Goal: Task Accomplishment & Management: Manage account settings

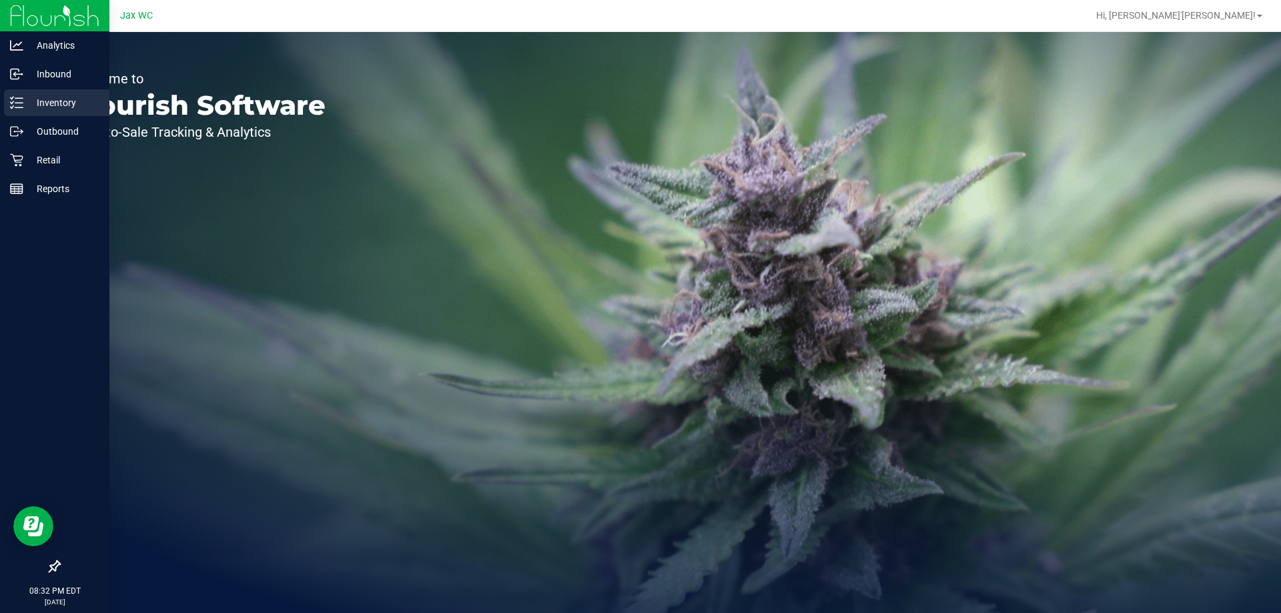
click at [53, 98] on p "Inventory" at bounding box center [63, 103] width 80 height 16
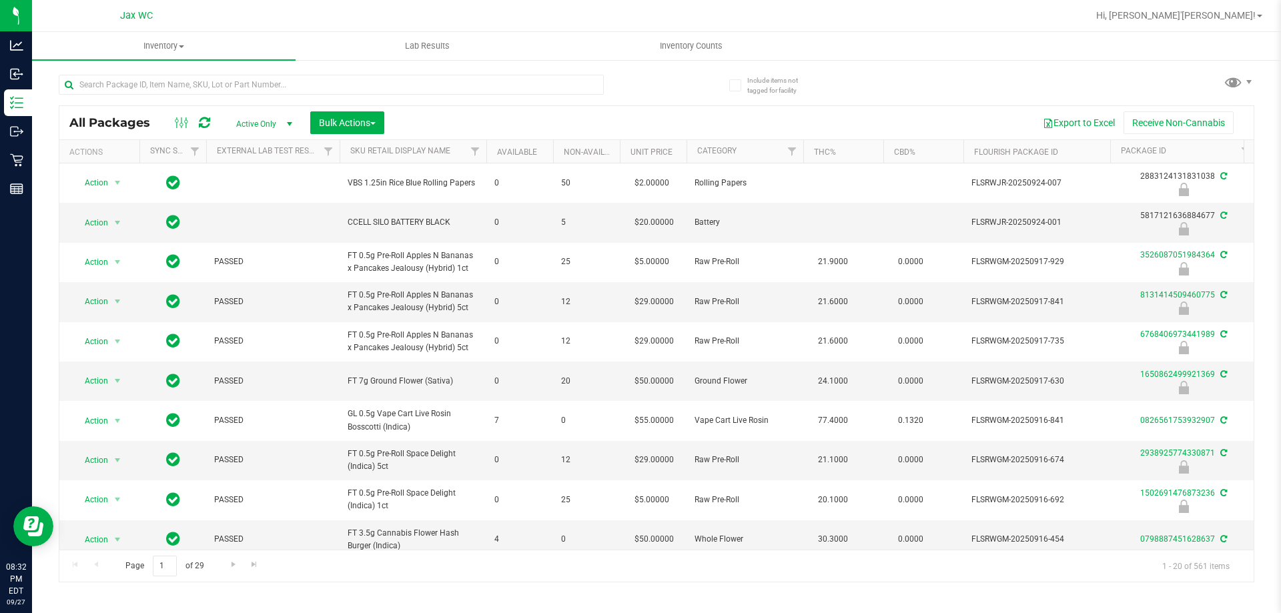
click at [723, 31] on nav "Jax WC Hi, Jo'[PERSON_NAME]!" at bounding box center [656, 16] width 1249 height 32
click at [713, 39] on uib-tab-heading "Inventory Counts" at bounding box center [691, 46] width 262 height 27
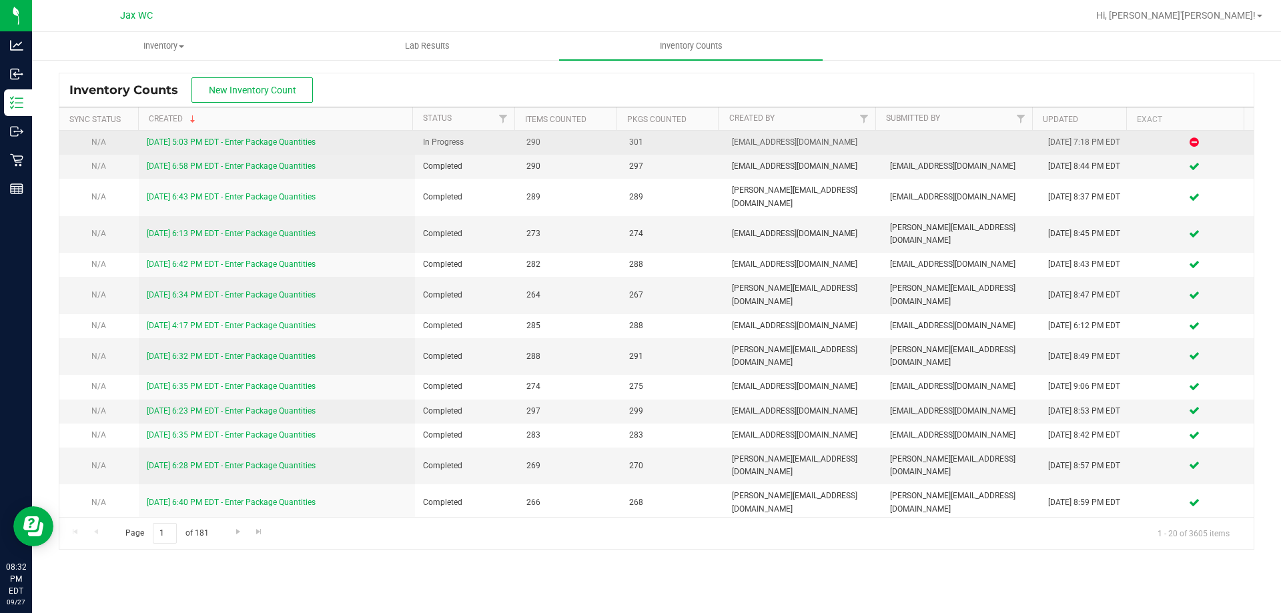
click at [234, 135] on td "[DATE] 5:03 PM EDT - Enter Package Quantities" at bounding box center [277, 143] width 277 height 24
click at [235, 141] on link "[DATE] 5:03 PM EDT - Enter Package Quantities" at bounding box center [231, 141] width 169 height 9
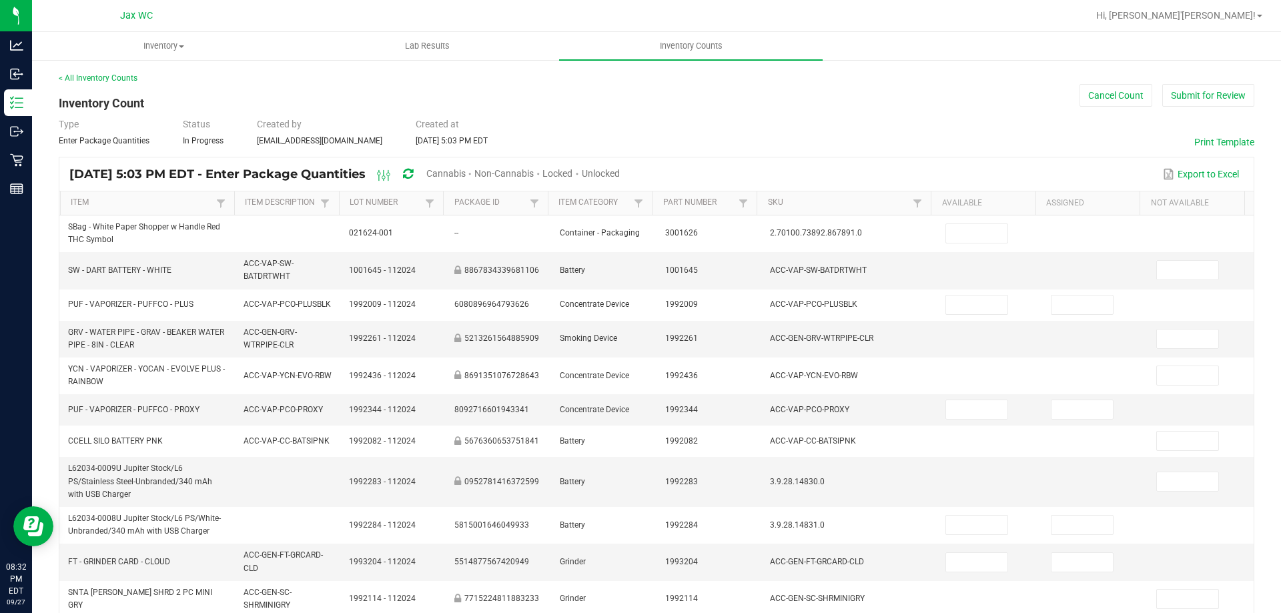
click at [1202, 83] on div "< All Inventory Counts" at bounding box center [656, 78] width 1195 height 12
click at [1201, 89] on button "Submit for Review" at bounding box center [1208, 95] width 92 height 23
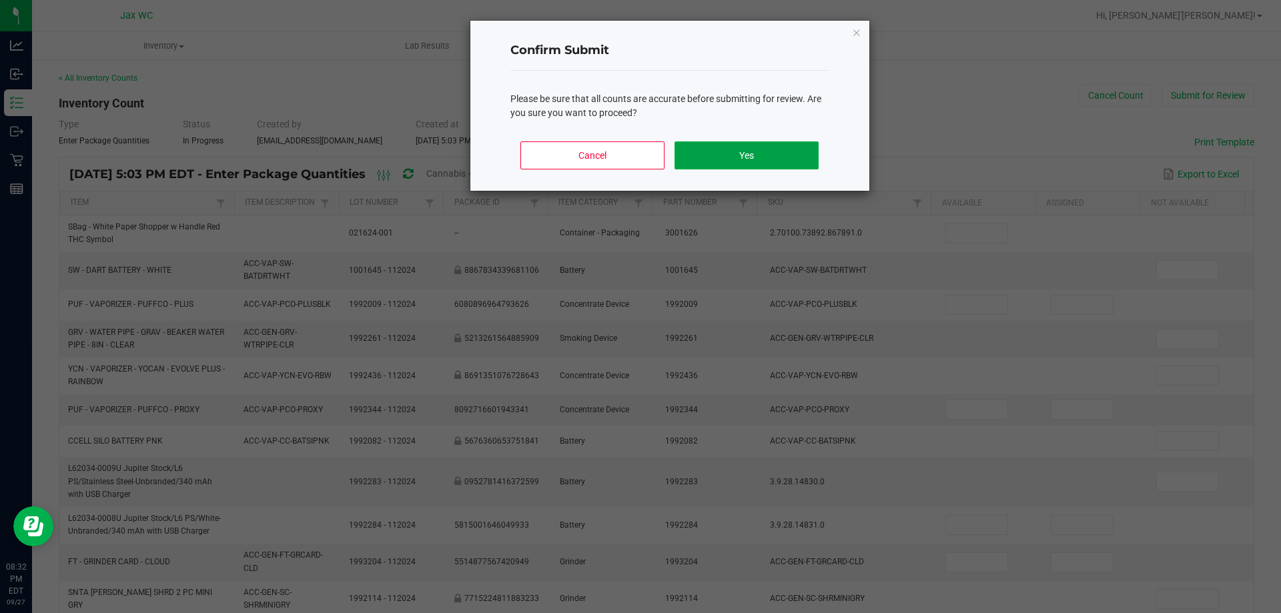
click at [773, 153] on button "Yes" at bounding box center [745, 155] width 143 height 28
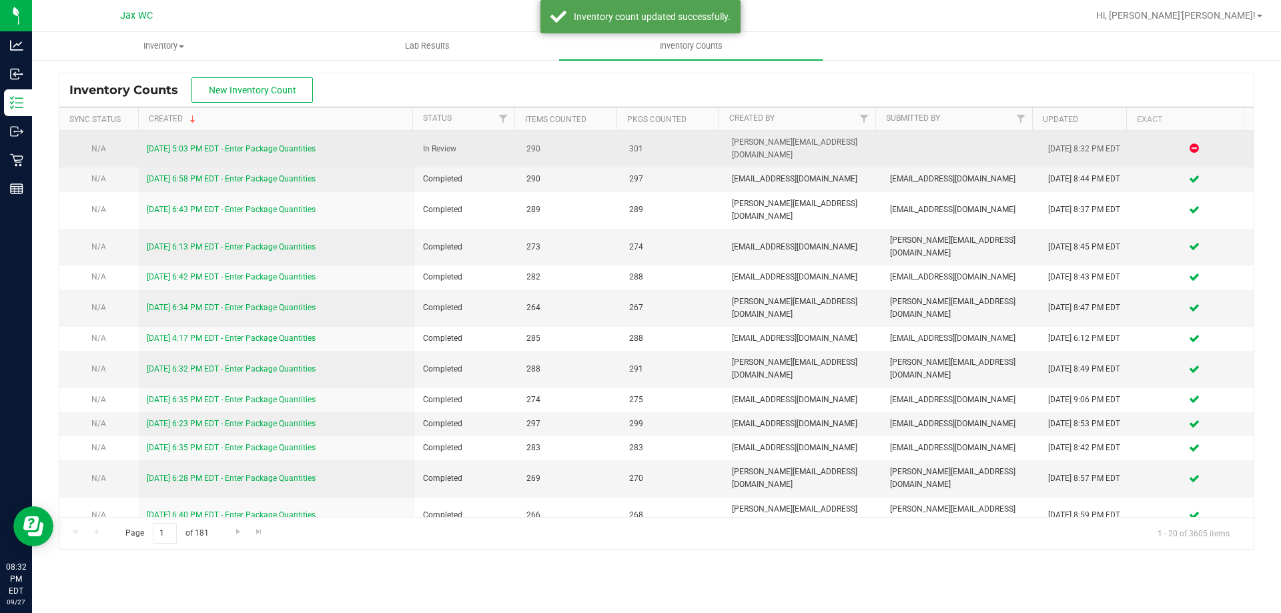
click at [256, 144] on link "[DATE] 5:03 PM EDT - Enter Package Quantities" at bounding box center [231, 148] width 169 height 9
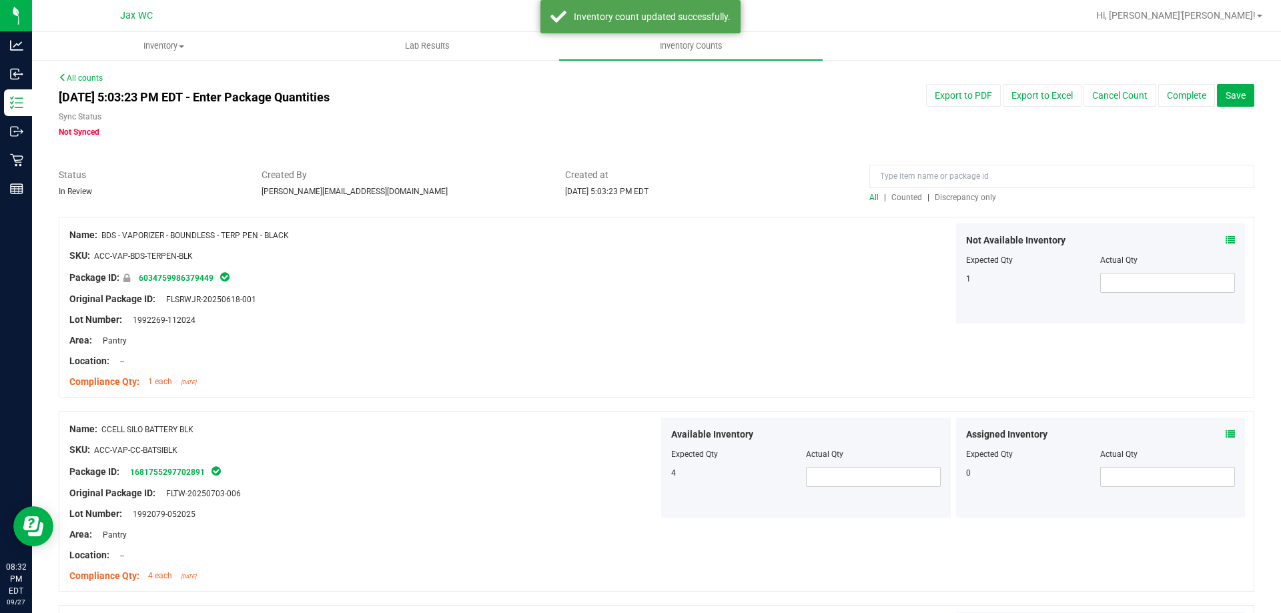
click at [953, 199] on span "Discrepancy only" at bounding box center [965, 197] width 61 height 9
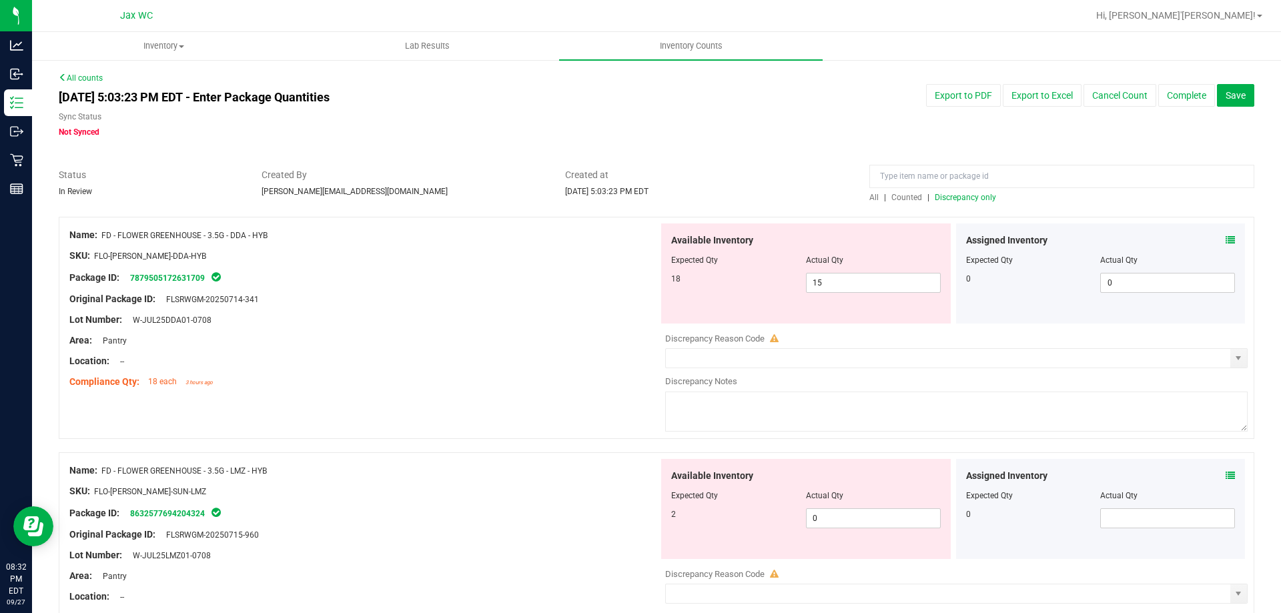
click at [1225, 237] on icon at bounding box center [1229, 239] width 9 height 9
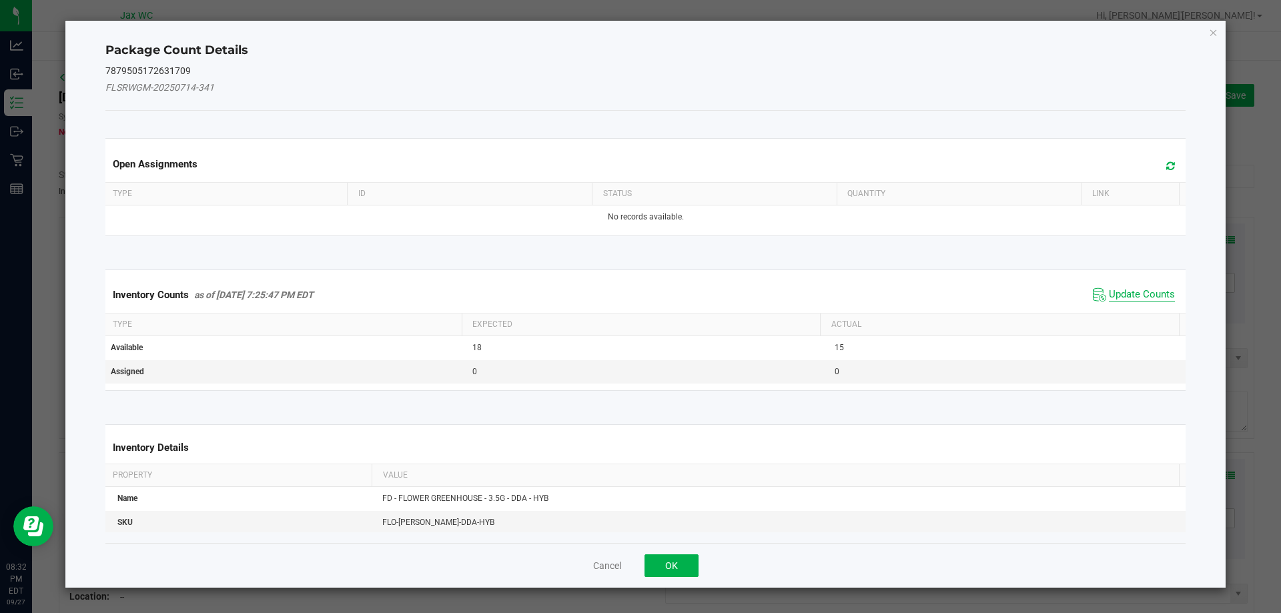
click at [1117, 290] on span "Update Counts" at bounding box center [1142, 294] width 66 height 13
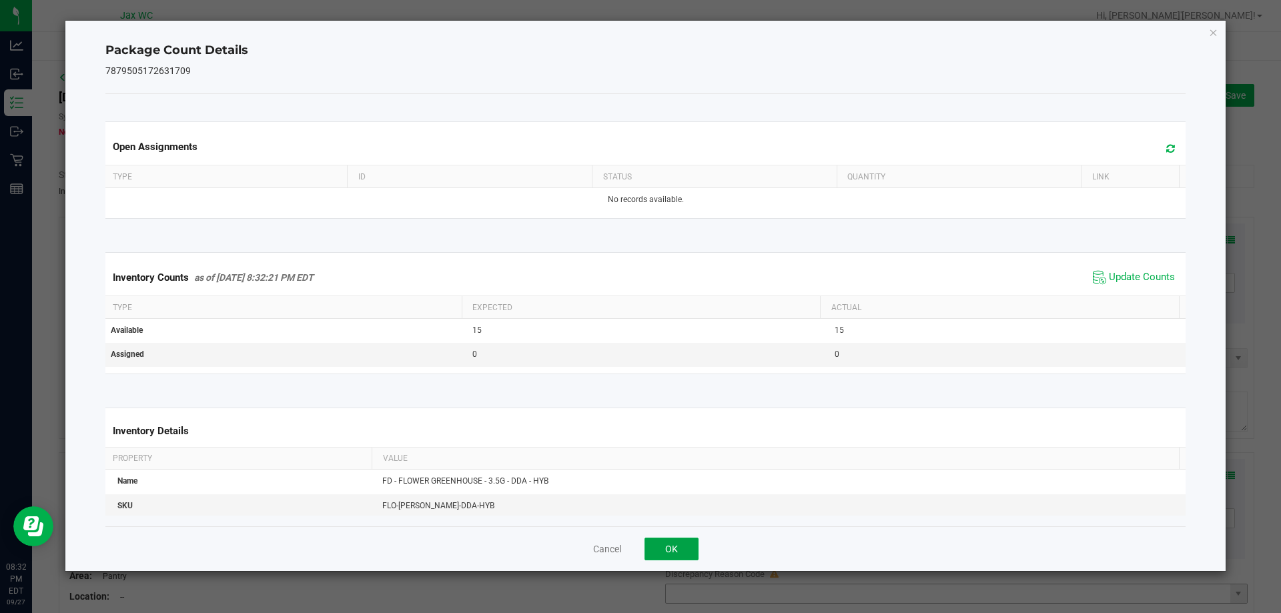
click at [678, 548] on button "OK" at bounding box center [671, 549] width 54 height 23
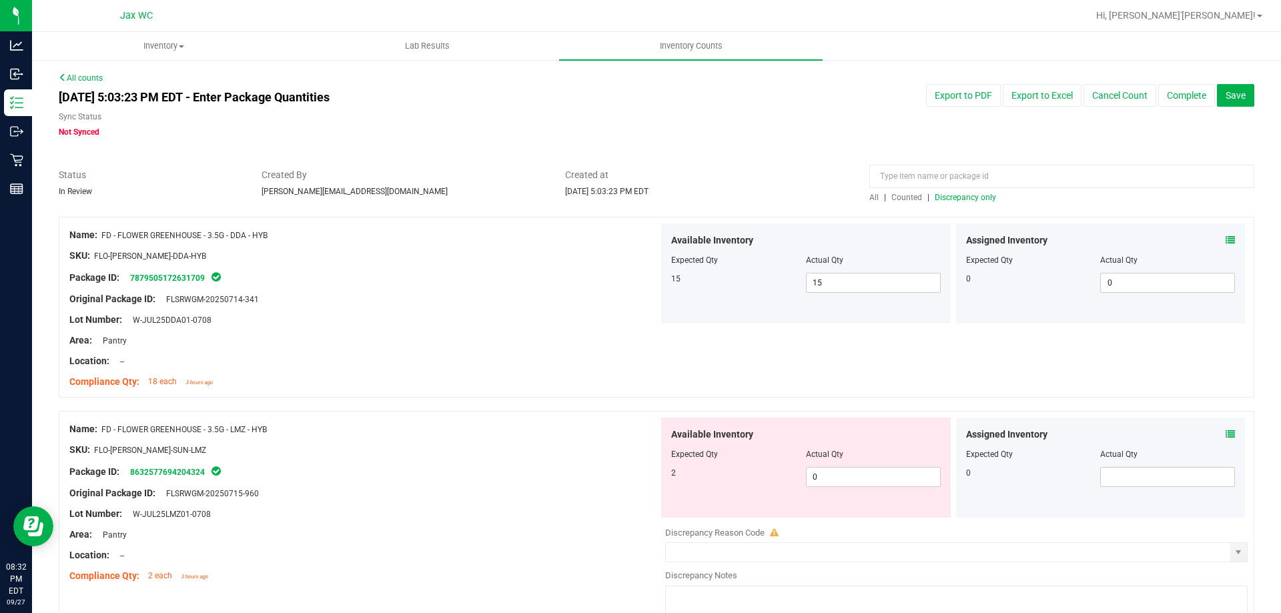
click at [1225, 436] on div "Assigned Inventory Expected Qty Actual Qty 0" at bounding box center [1101, 468] width 290 height 100
click at [1225, 436] on icon at bounding box center [1229, 434] width 9 height 9
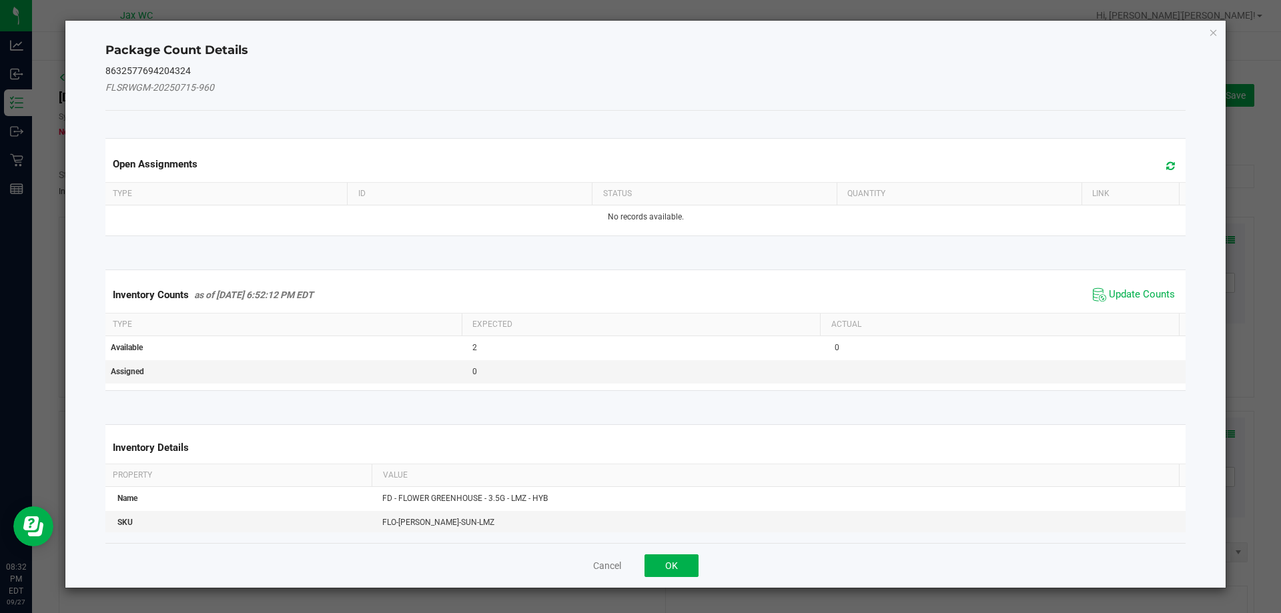
drag, startPoint x: 1132, startPoint y: 301, endPoint x: 1117, endPoint y: 313, distance: 19.0
click at [1133, 301] on span "Update Counts" at bounding box center [1142, 294] width 66 height 13
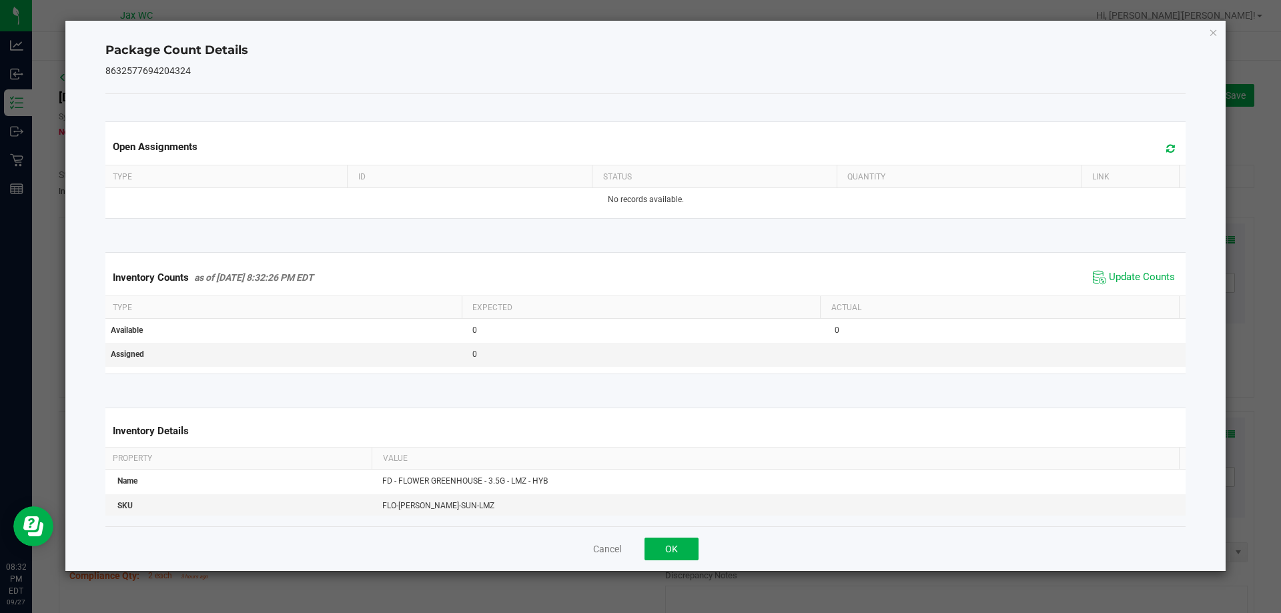
click at [678, 536] on div "Cancel OK" at bounding box center [645, 548] width 1081 height 45
click at [675, 548] on button "OK" at bounding box center [671, 549] width 54 height 23
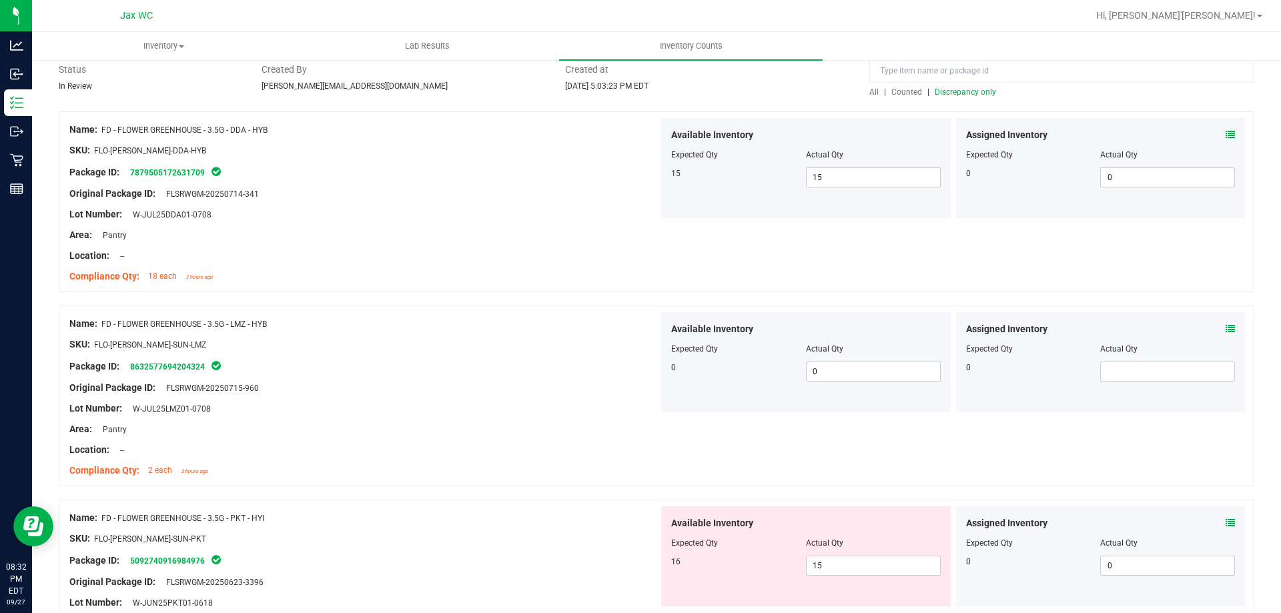
scroll to position [334, 0]
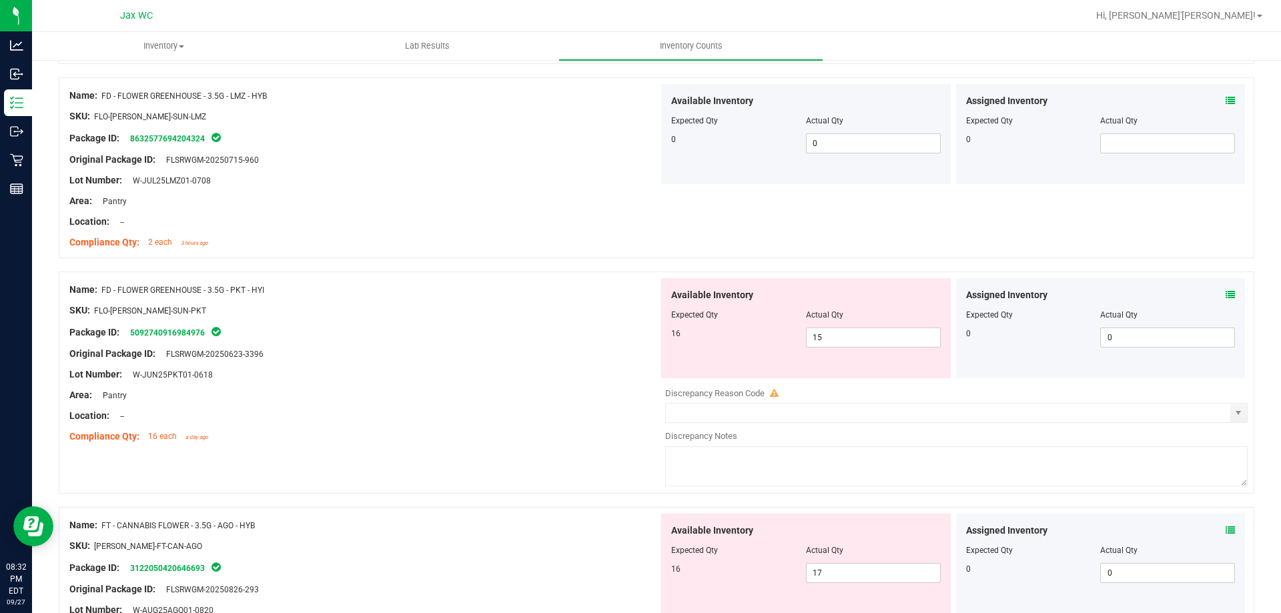
click at [1225, 295] on icon at bounding box center [1229, 294] width 9 height 9
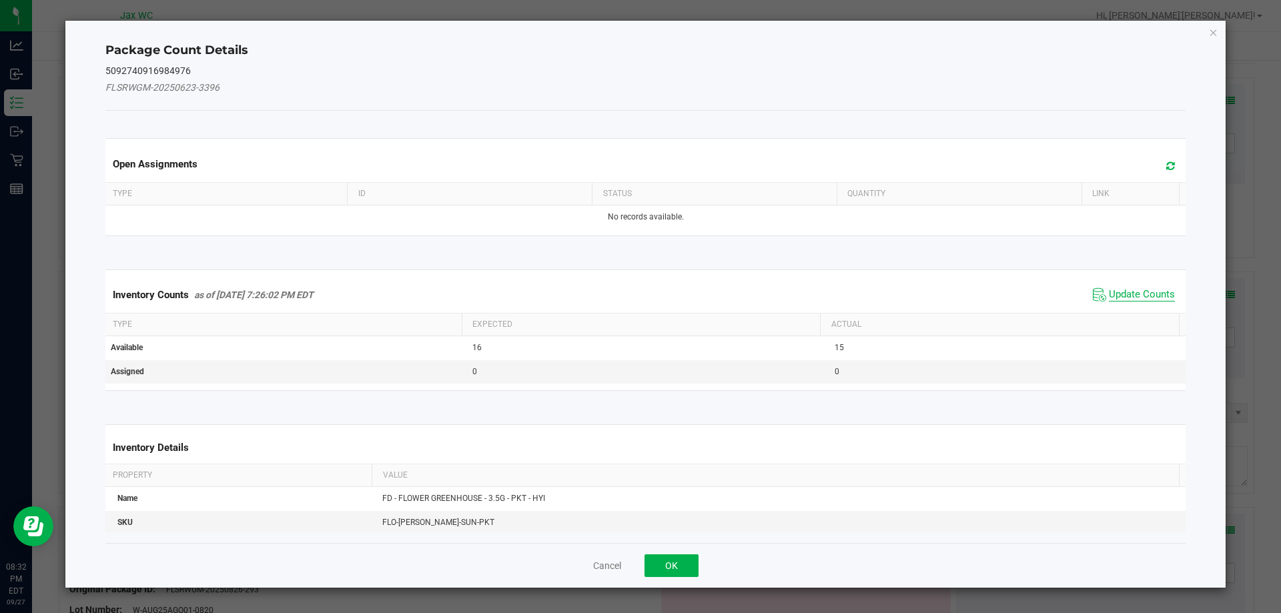
click at [1144, 295] on span "Update Counts" at bounding box center [1142, 294] width 66 height 13
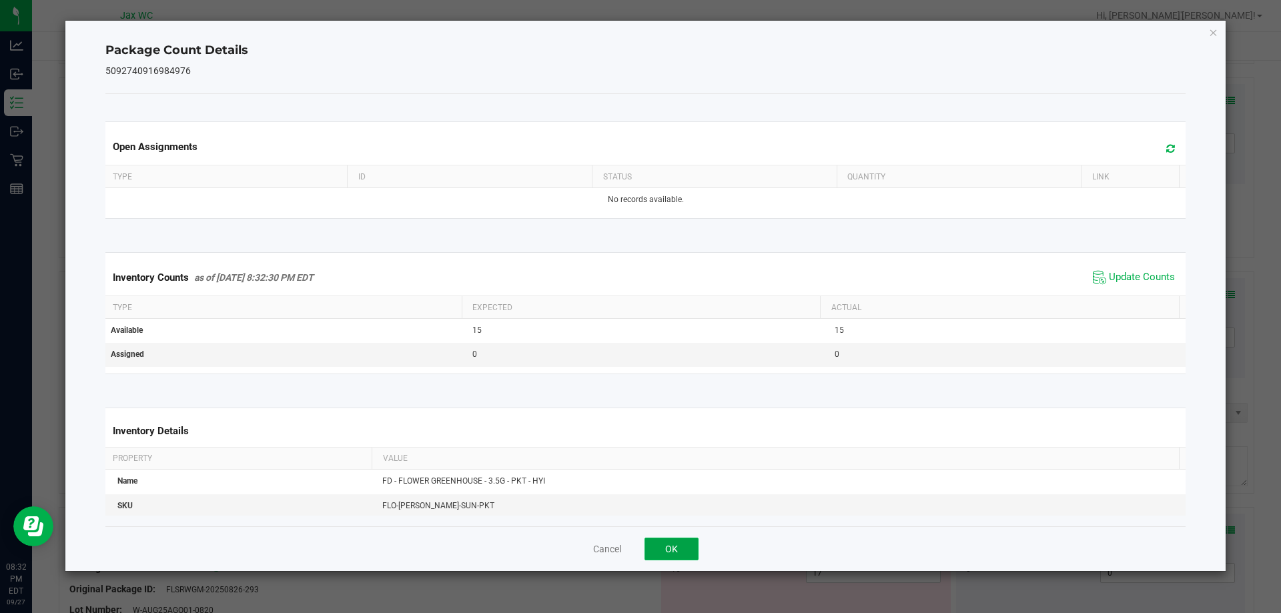
click at [668, 544] on button "OK" at bounding box center [671, 549] width 54 height 23
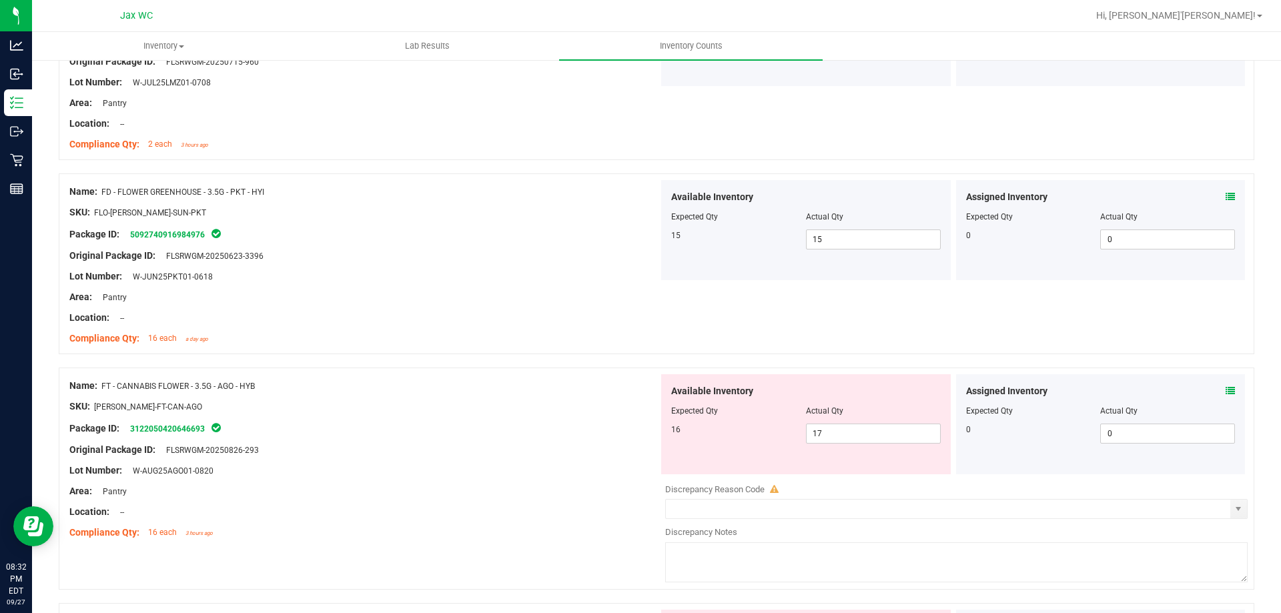
scroll to position [600, 0]
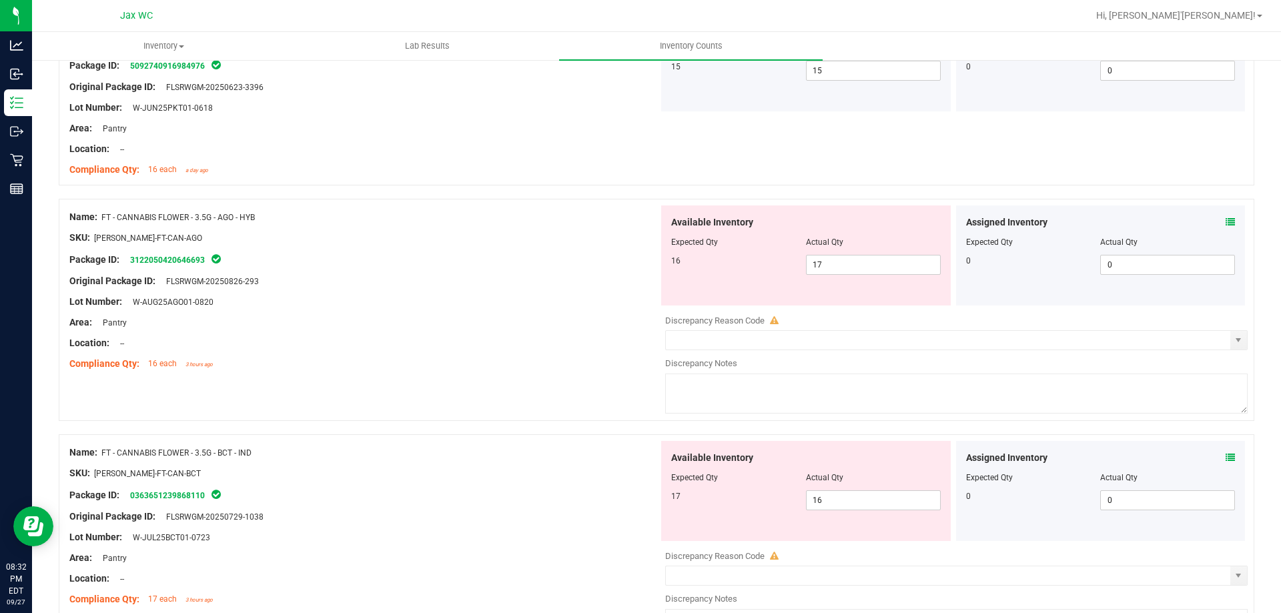
click at [1225, 224] on icon at bounding box center [1229, 221] width 9 height 9
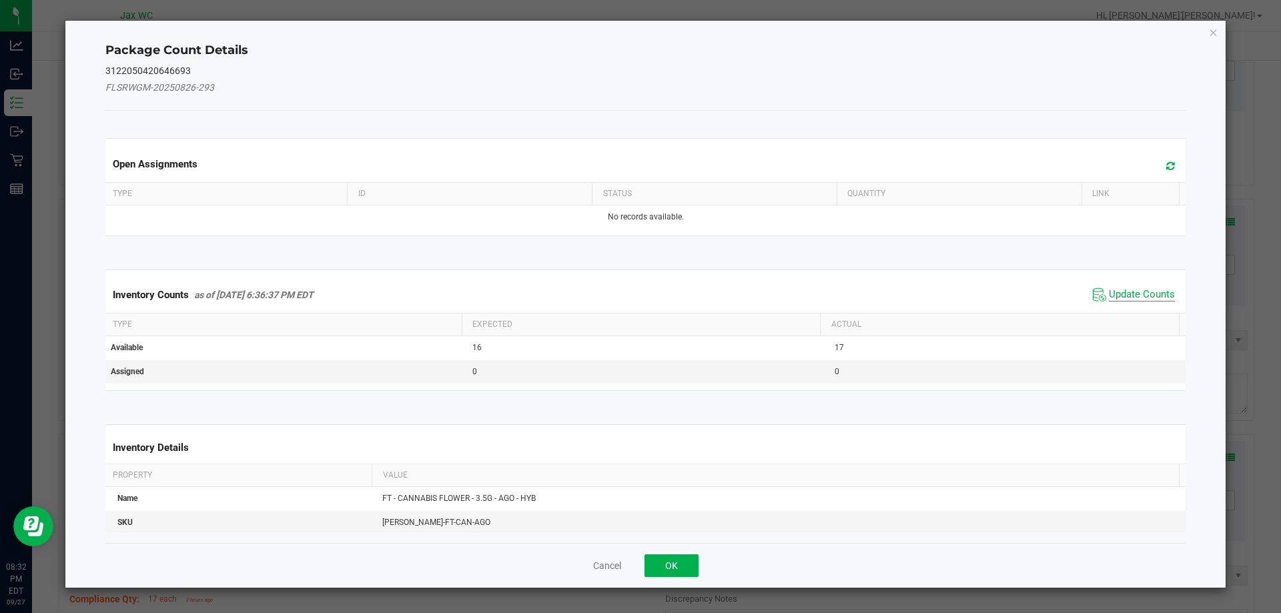
click at [1109, 296] on span "Update Counts" at bounding box center [1142, 294] width 66 height 13
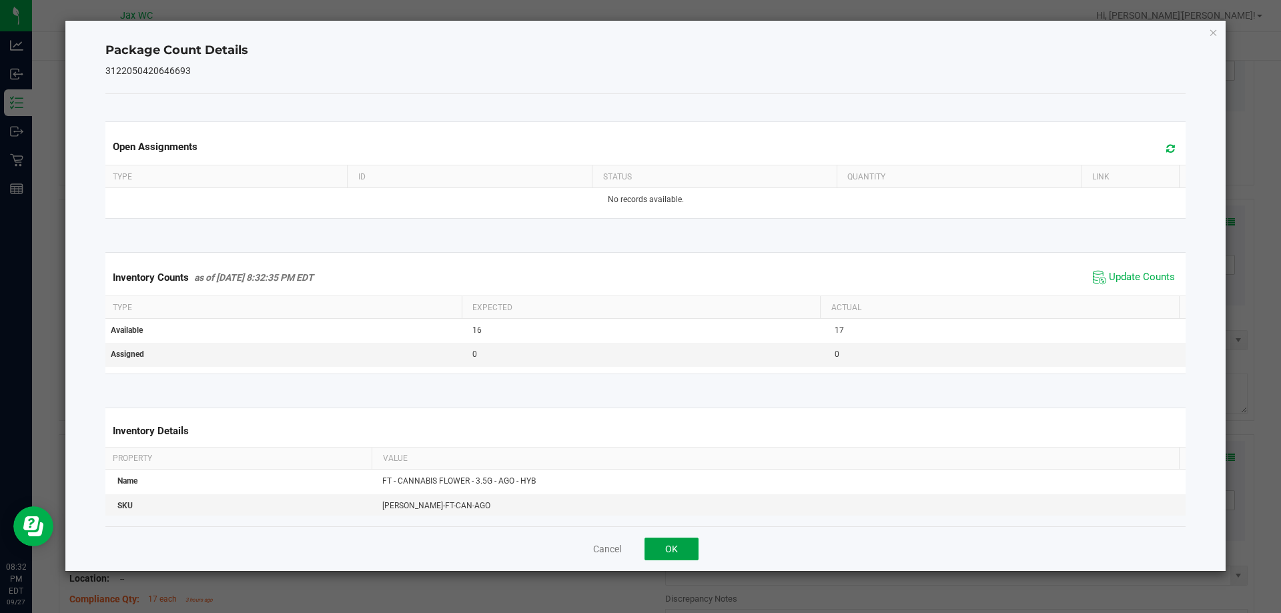
click at [689, 544] on button "OK" at bounding box center [671, 549] width 54 height 23
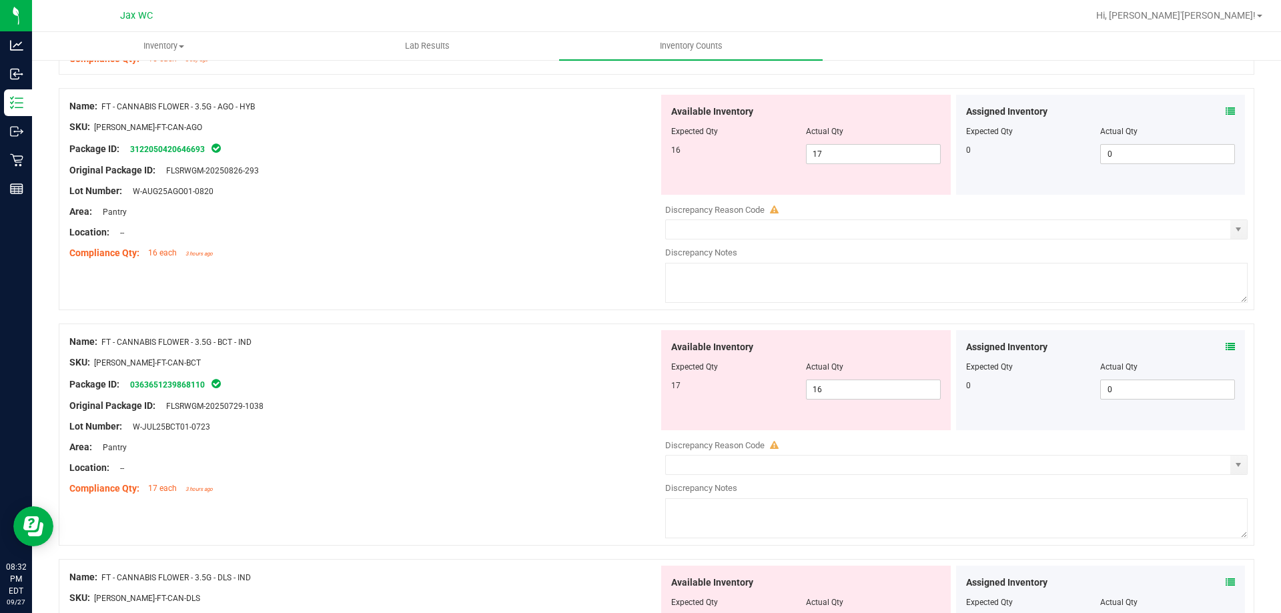
scroll to position [734, 0]
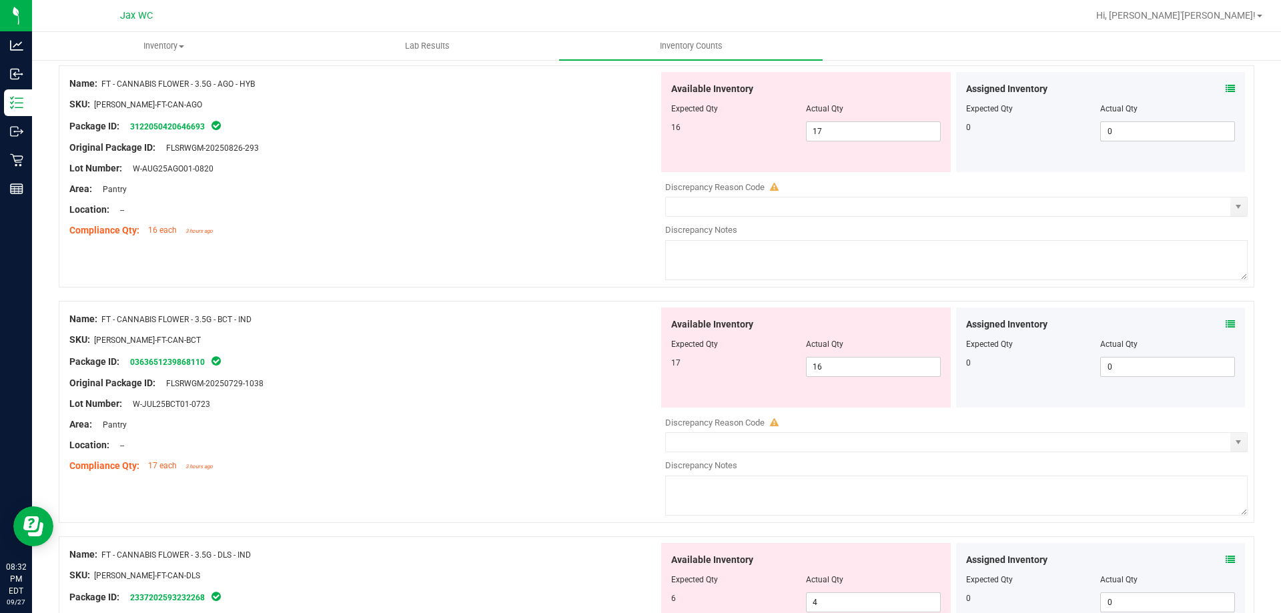
click at [1225, 322] on icon at bounding box center [1229, 324] width 9 height 9
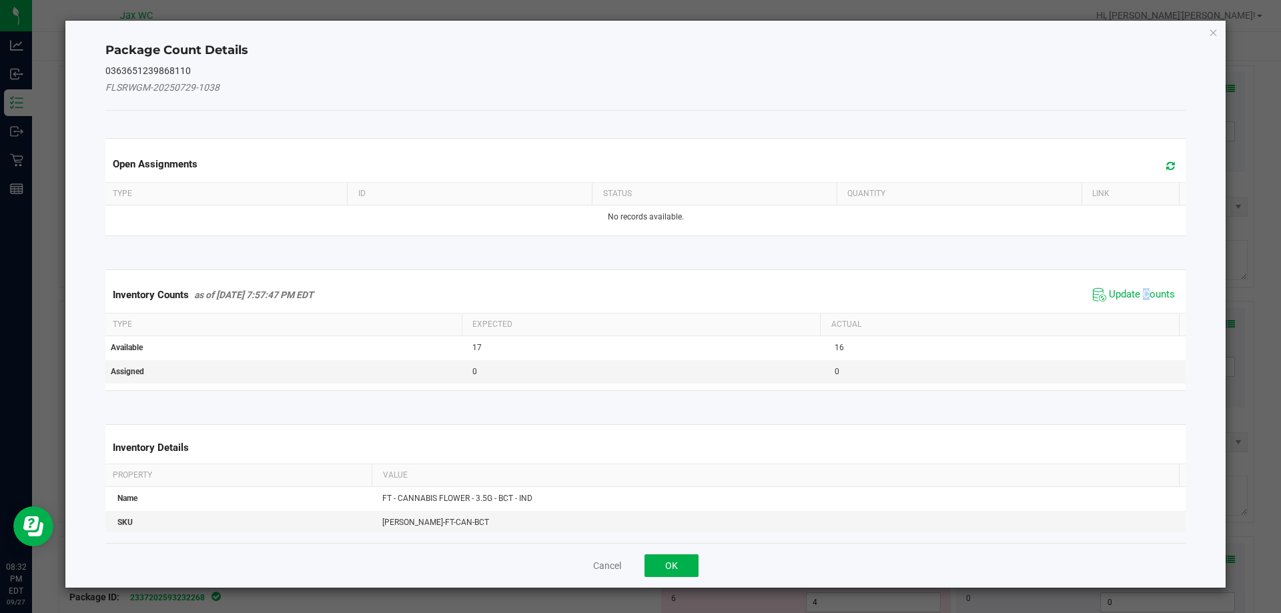
drag, startPoint x: 1136, startPoint y: 292, endPoint x: 1110, endPoint y: 304, distance: 28.9
click at [1137, 292] on span "Update Counts" at bounding box center [1142, 294] width 66 height 13
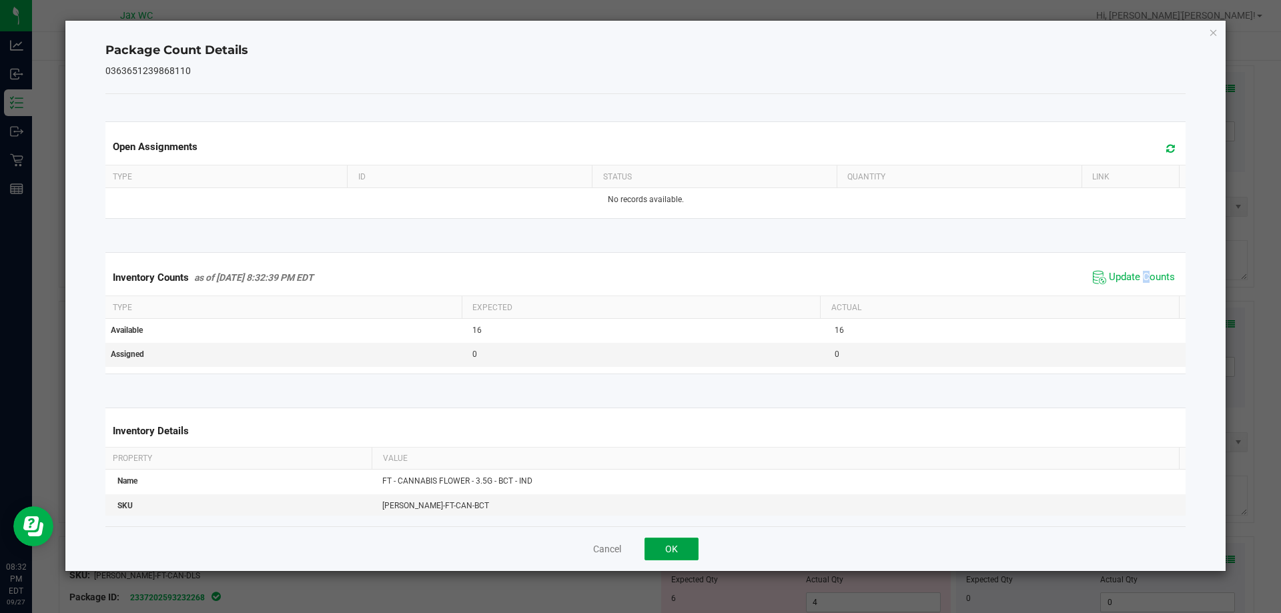
click at [655, 542] on button "OK" at bounding box center [671, 549] width 54 height 23
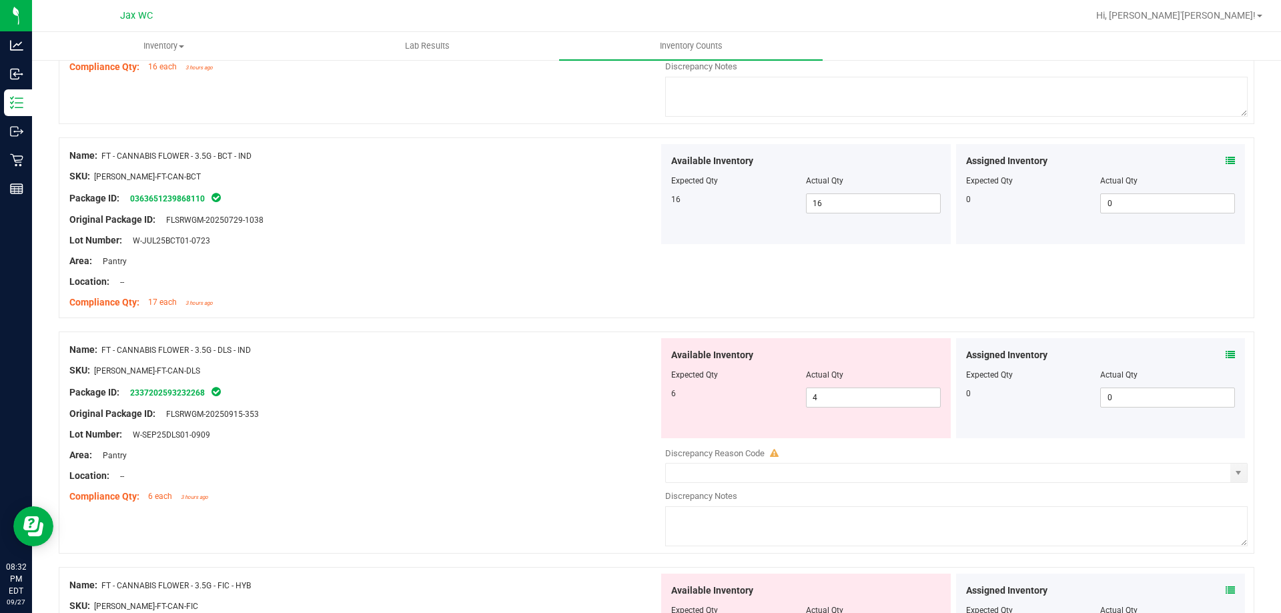
scroll to position [934, 0]
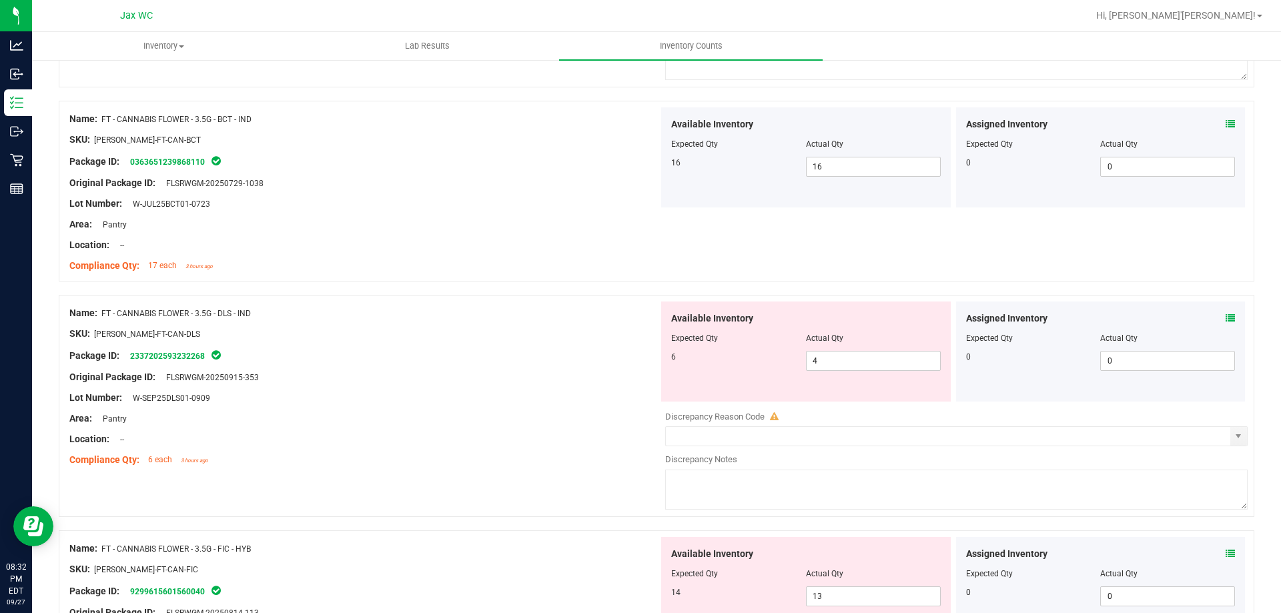
click at [1225, 317] on icon at bounding box center [1229, 318] width 9 height 9
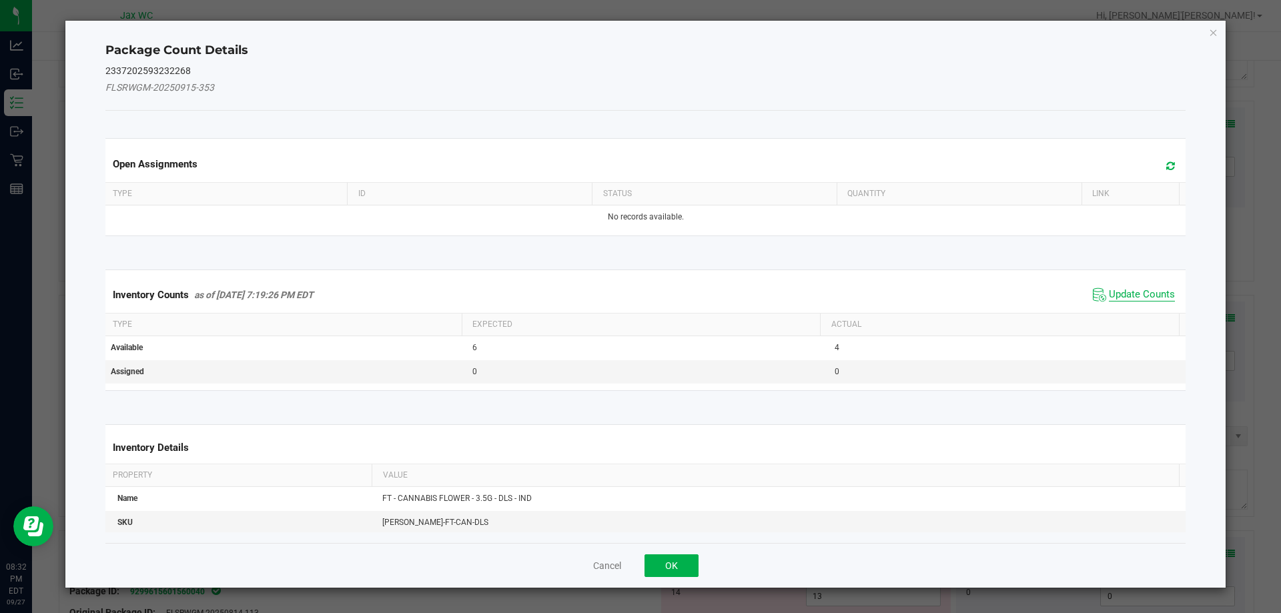
click at [1152, 300] on span "Update Counts" at bounding box center [1142, 294] width 66 height 13
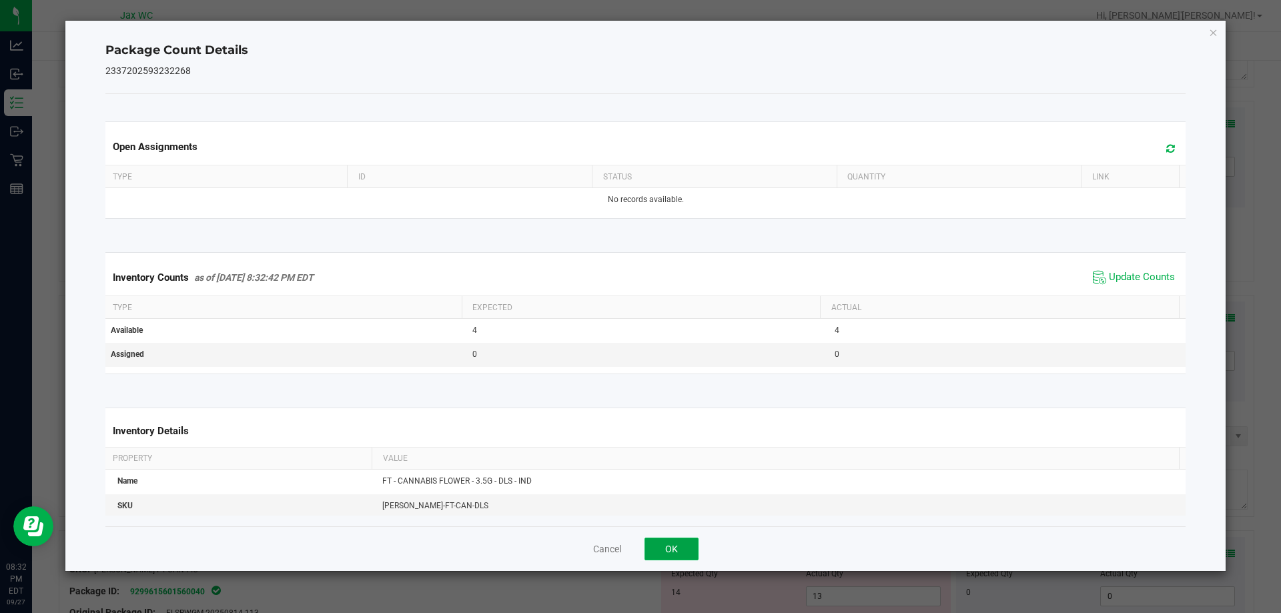
click at [670, 546] on button "OK" at bounding box center [671, 549] width 54 height 23
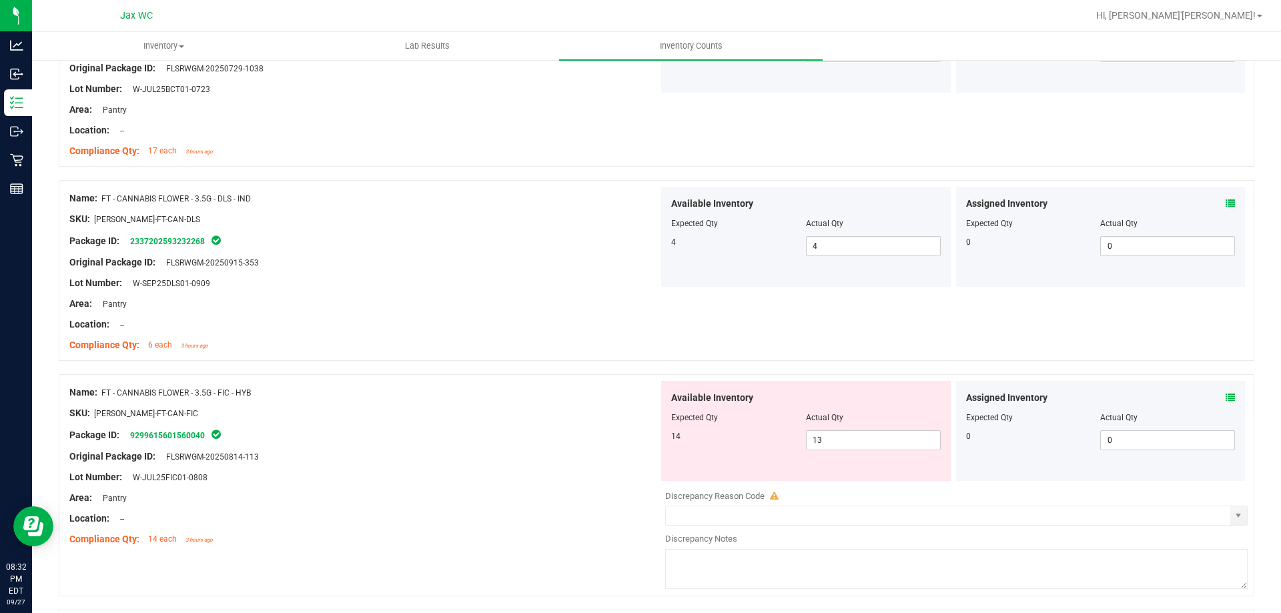
scroll to position [1201, 0]
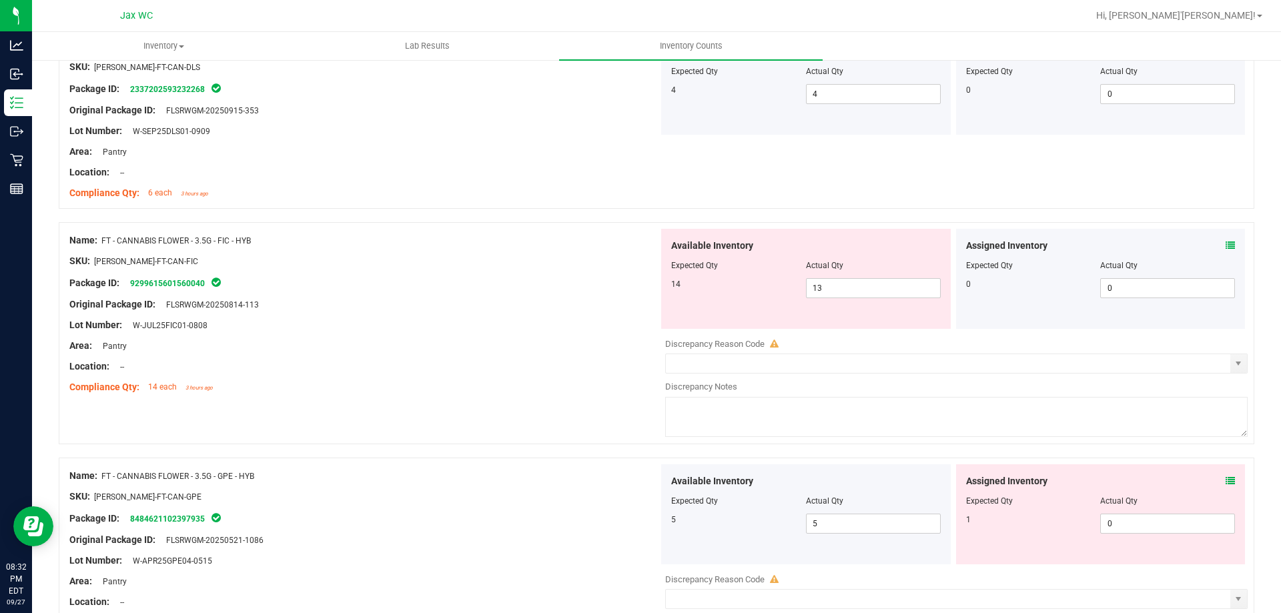
click at [1225, 250] on span at bounding box center [1229, 246] width 9 height 14
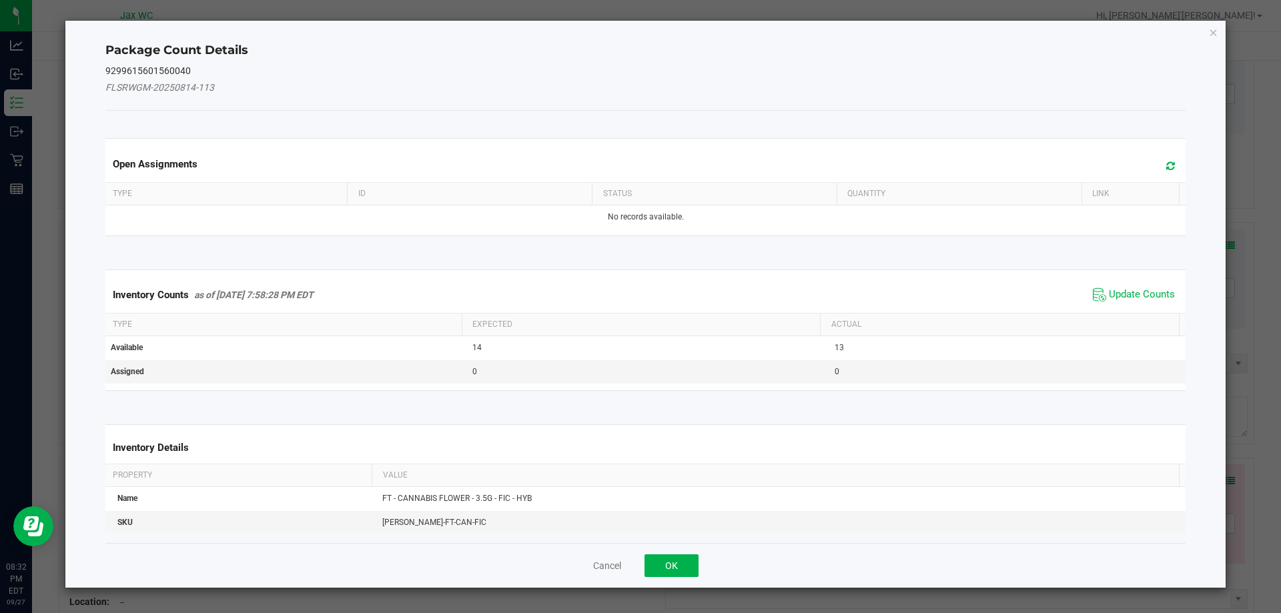
click at [1126, 314] on th "Actual" at bounding box center [999, 325] width 359 height 23
click at [1132, 293] on span "Update Counts" at bounding box center [1142, 294] width 66 height 13
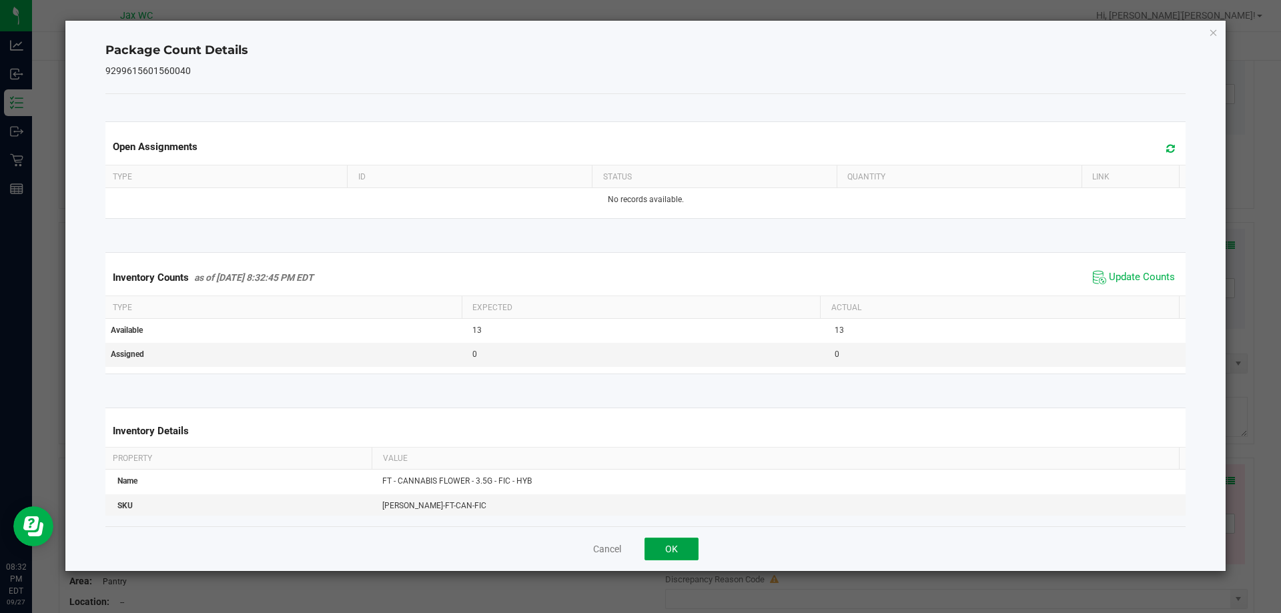
click at [664, 544] on button "OK" at bounding box center [671, 549] width 54 height 23
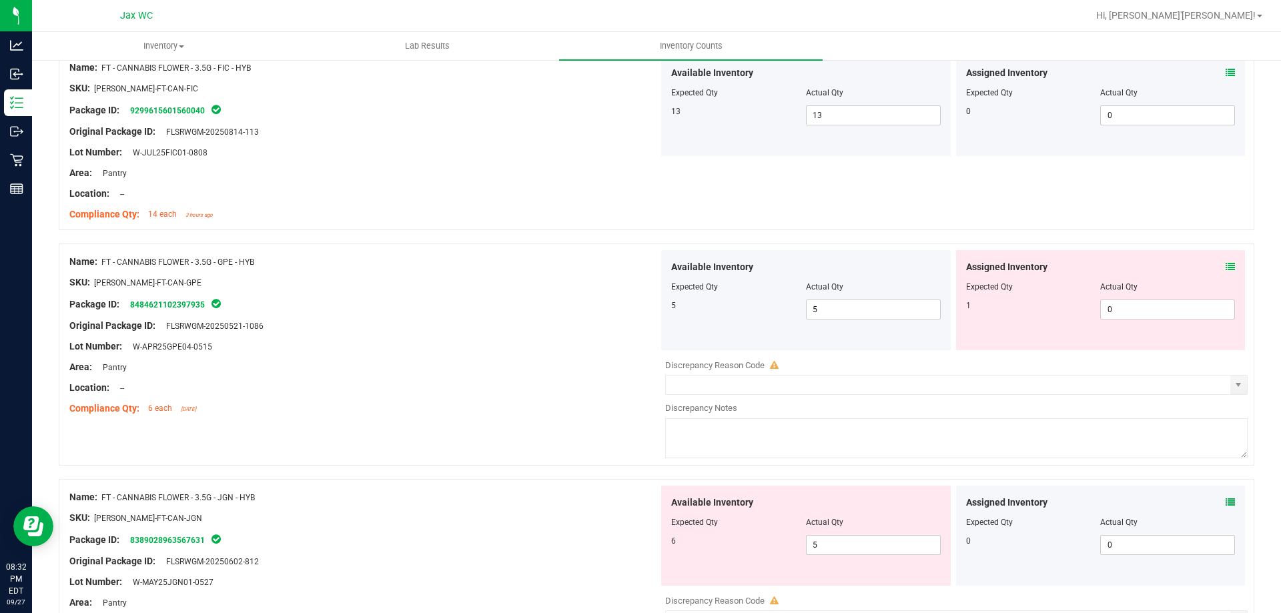
scroll to position [1534, 0]
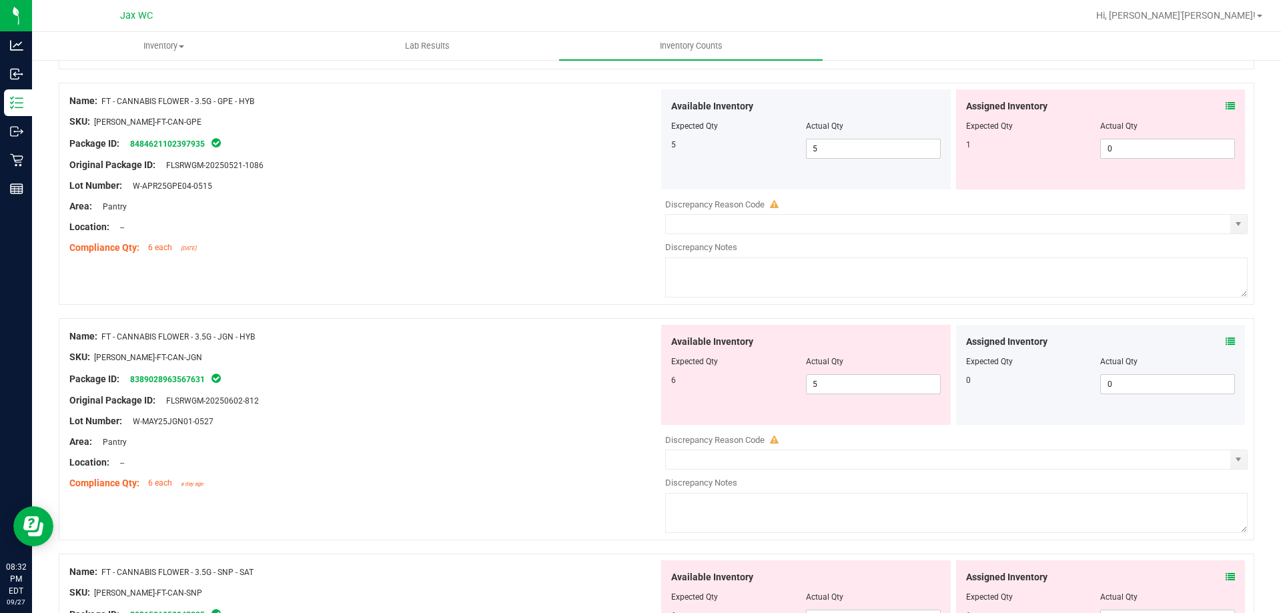
click at [1225, 104] on icon at bounding box center [1229, 105] width 9 height 9
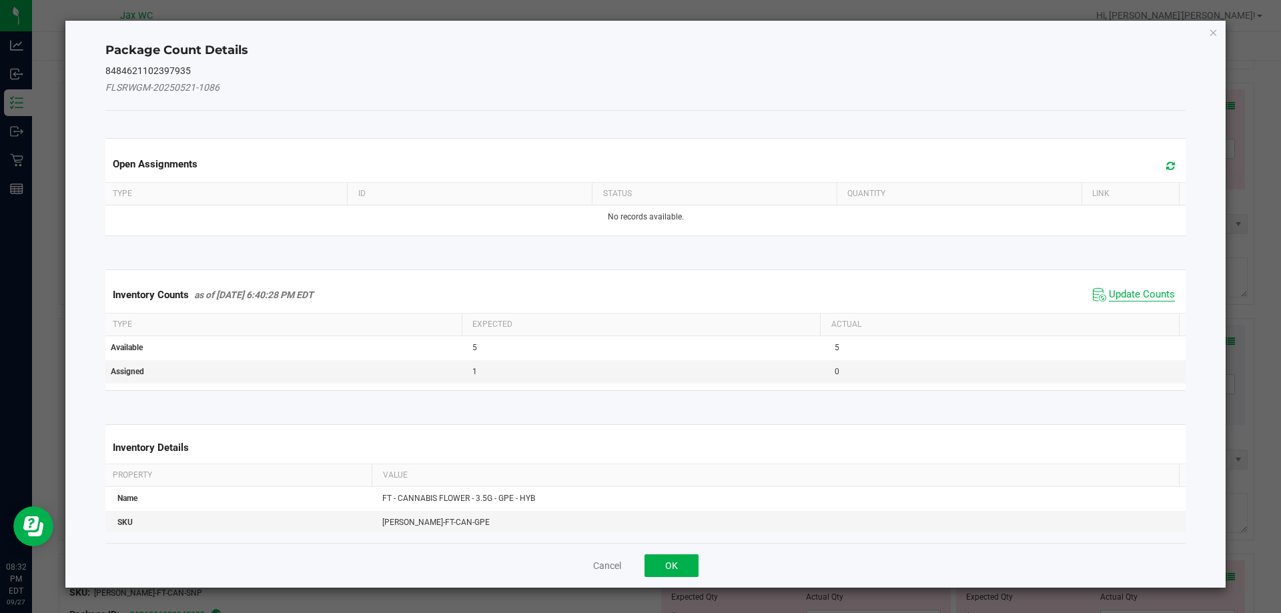
click at [1129, 293] on span "Update Counts" at bounding box center [1142, 294] width 66 height 13
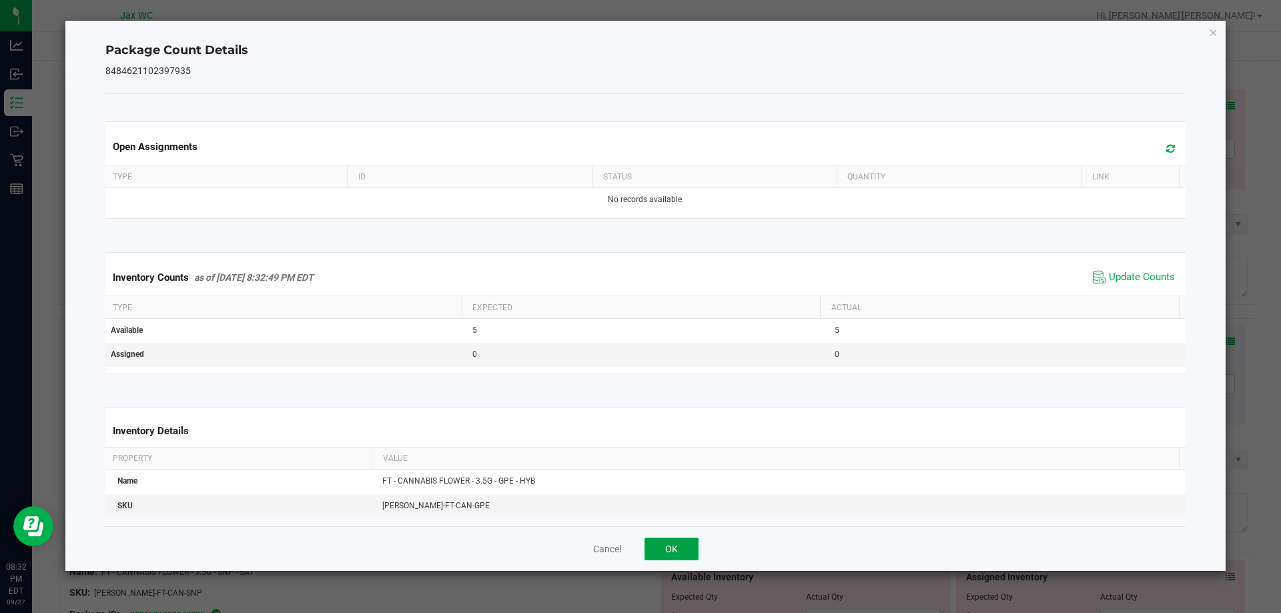
click at [683, 551] on button "OK" at bounding box center [671, 549] width 54 height 23
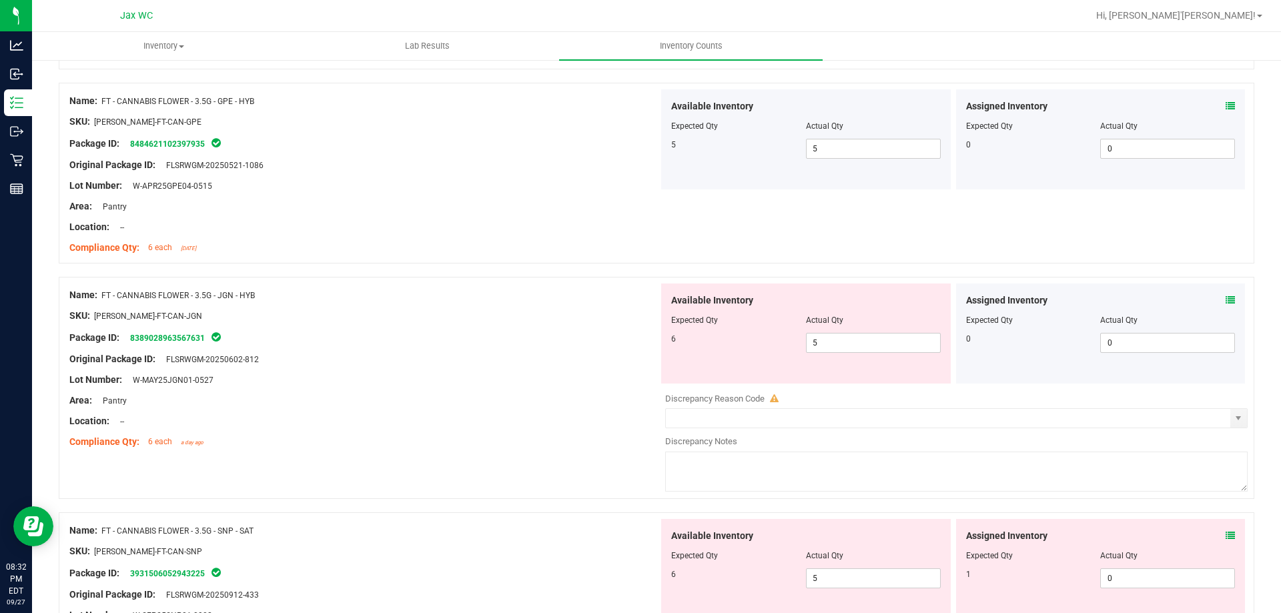
click at [1225, 299] on icon at bounding box center [1229, 300] width 9 height 9
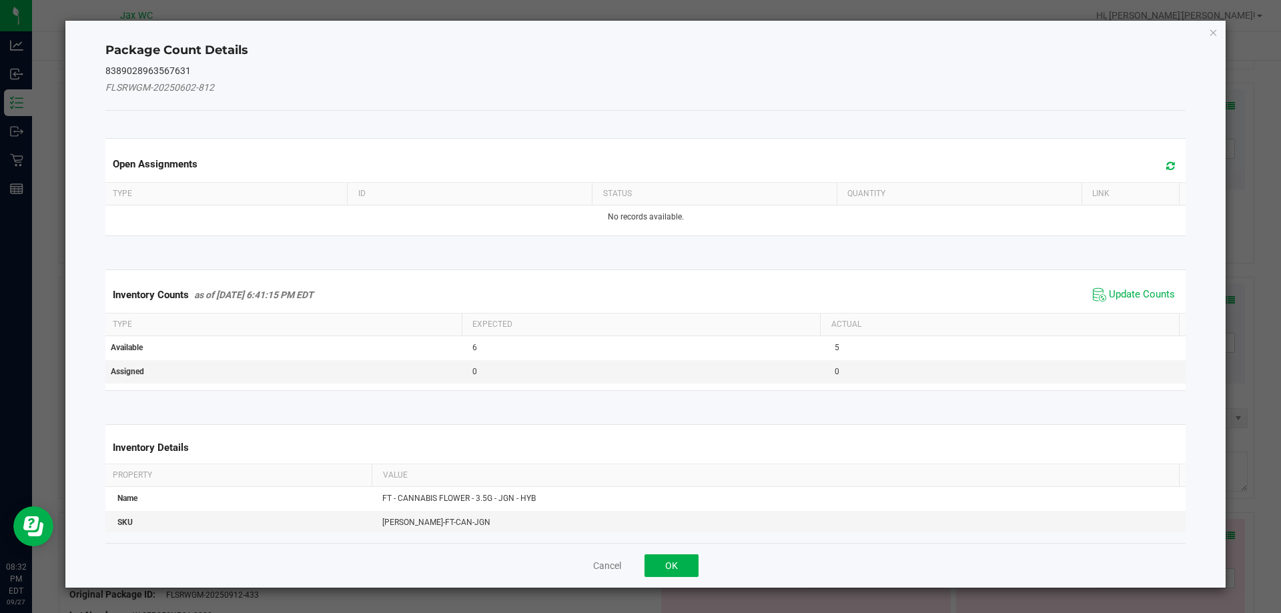
drag, startPoint x: 1113, startPoint y: 292, endPoint x: 1035, endPoint y: 318, distance: 82.9
click at [1114, 292] on span "Update Counts" at bounding box center [1142, 294] width 66 height 13
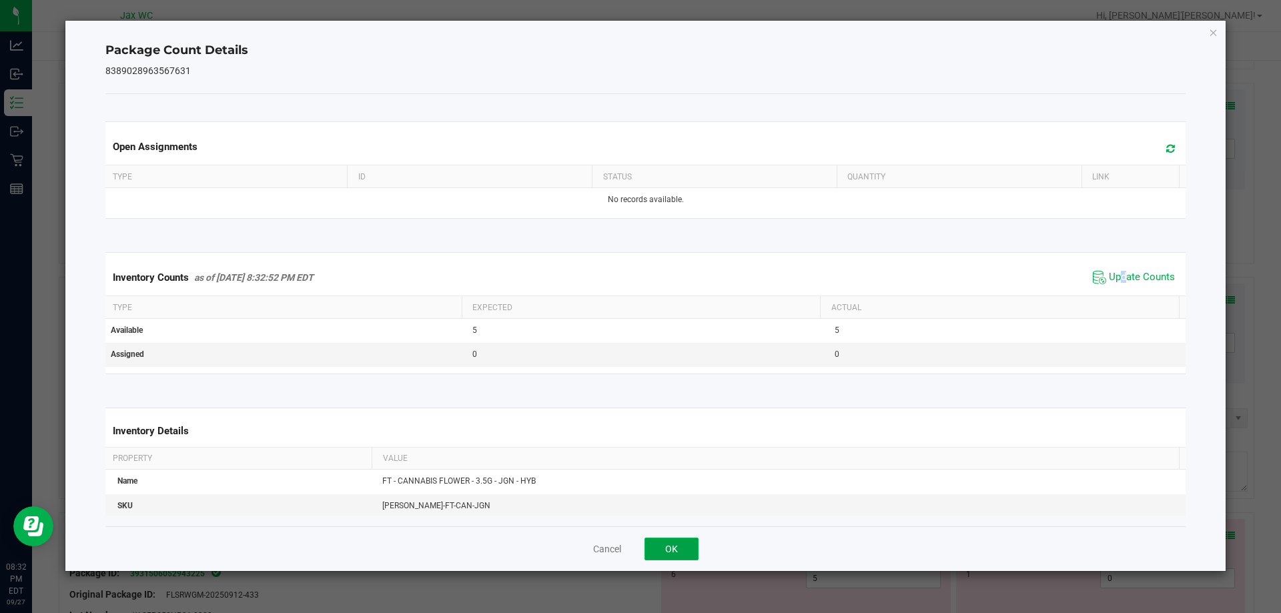
click at [659, 538] on button "OK" at bounding box center [671, 549] width 54 height 23
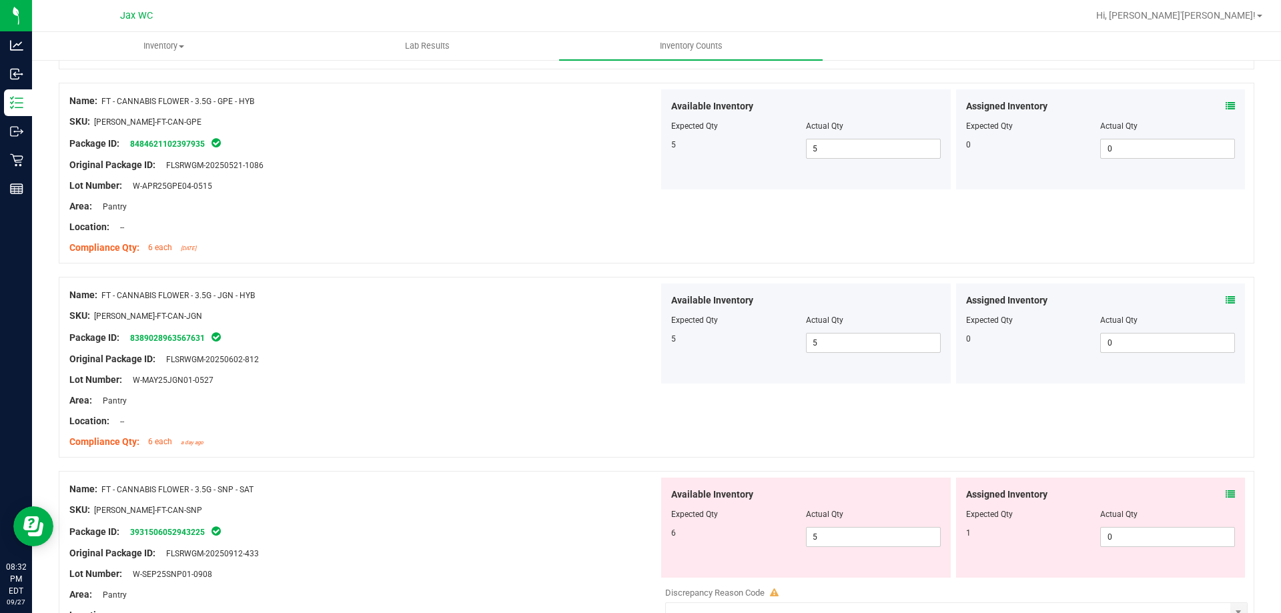
click at [671, 538] on div "6" at bounding box center [738, 533] width 135 height 12
click at [1225, 497] on div "Assigned Inventory Expected Qty Actual Qty 1 0 0" at bounding box center [1101, 528] width 290 height 100
click at [1215, 495] on div "Assigned Inventory" at bounding box center [1101, 495] width 270 height 14
click at [1225, 491] on icon at bounding box center [1229, 494] width 9 height 9
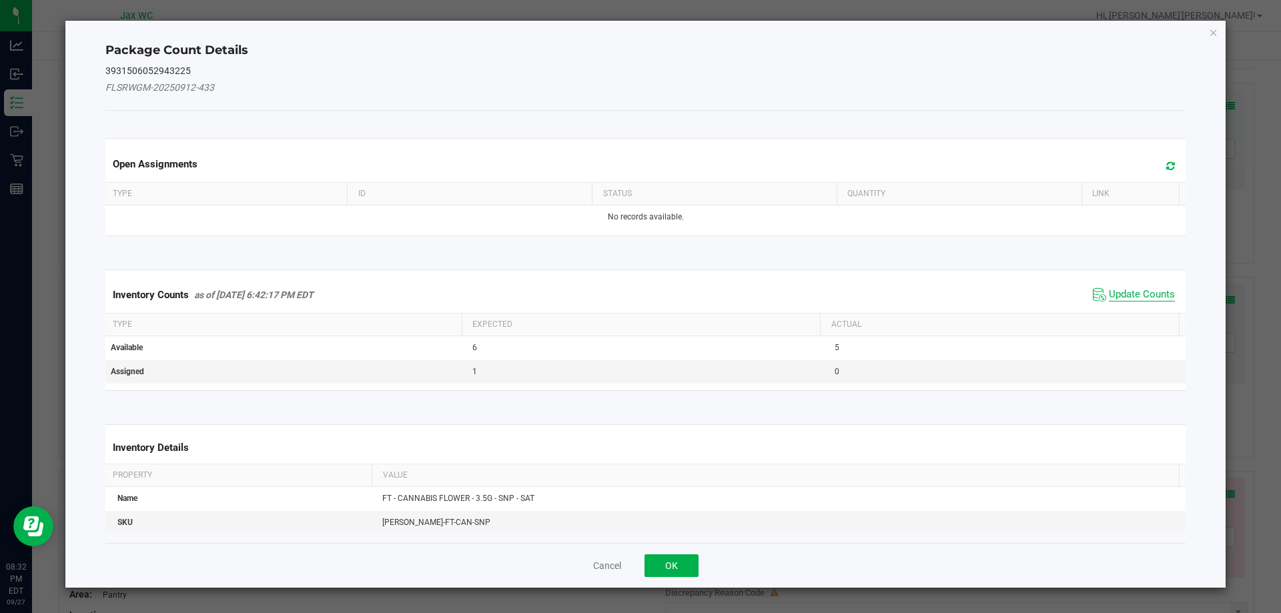
click at [1126, 282] on div "Inventory Counts as of [DATE] 6:42:17 PM EDT Update Counts" at bounding box center [646, 295] width 1086 height 36
click at [1126, 296] on span "Update Counts" at bounding box center [1142, 294] width 66 height 13
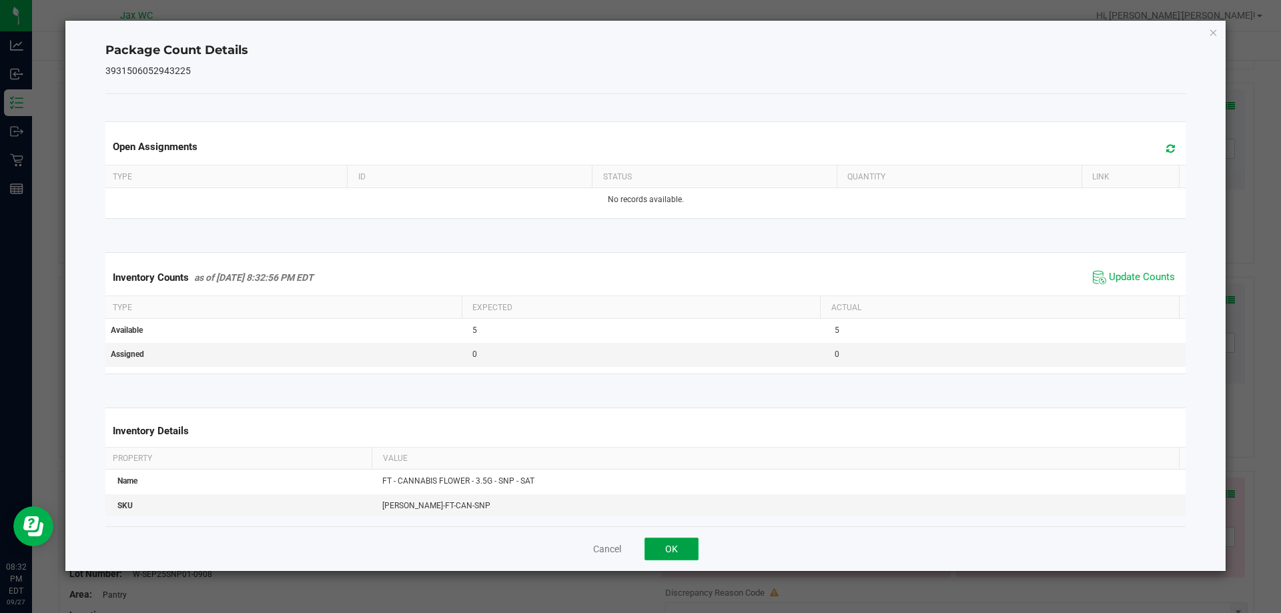
click at [682, 547] on button "OK" at bounding box center [671, 549] width 54 height 23
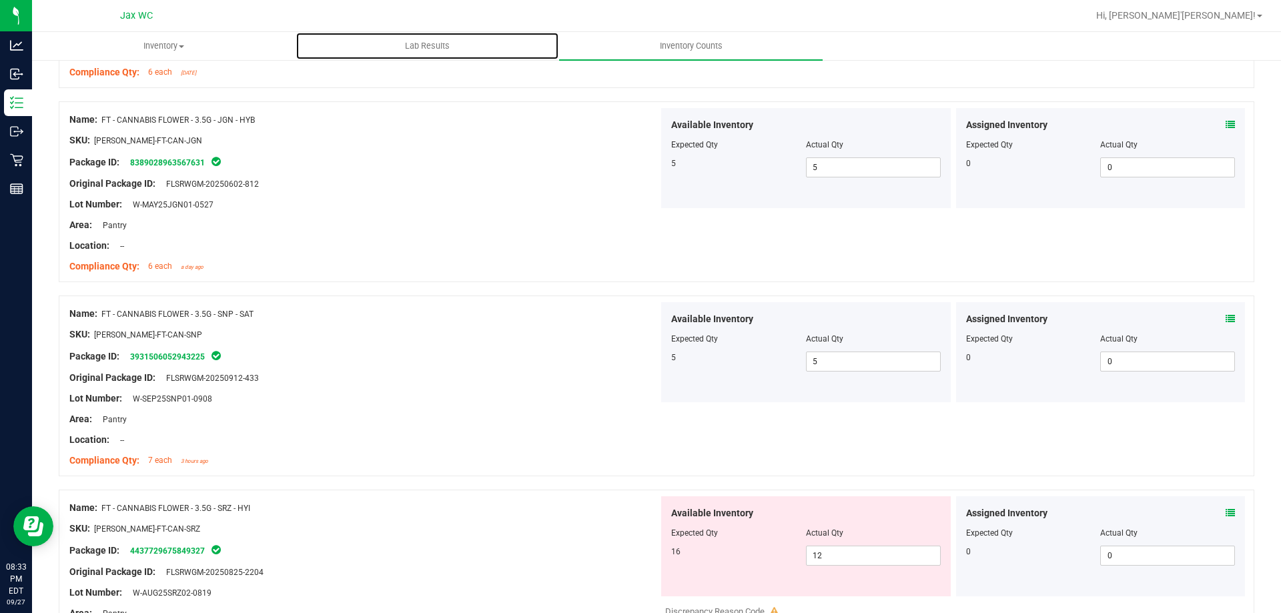
scroll to position [1801, 0]
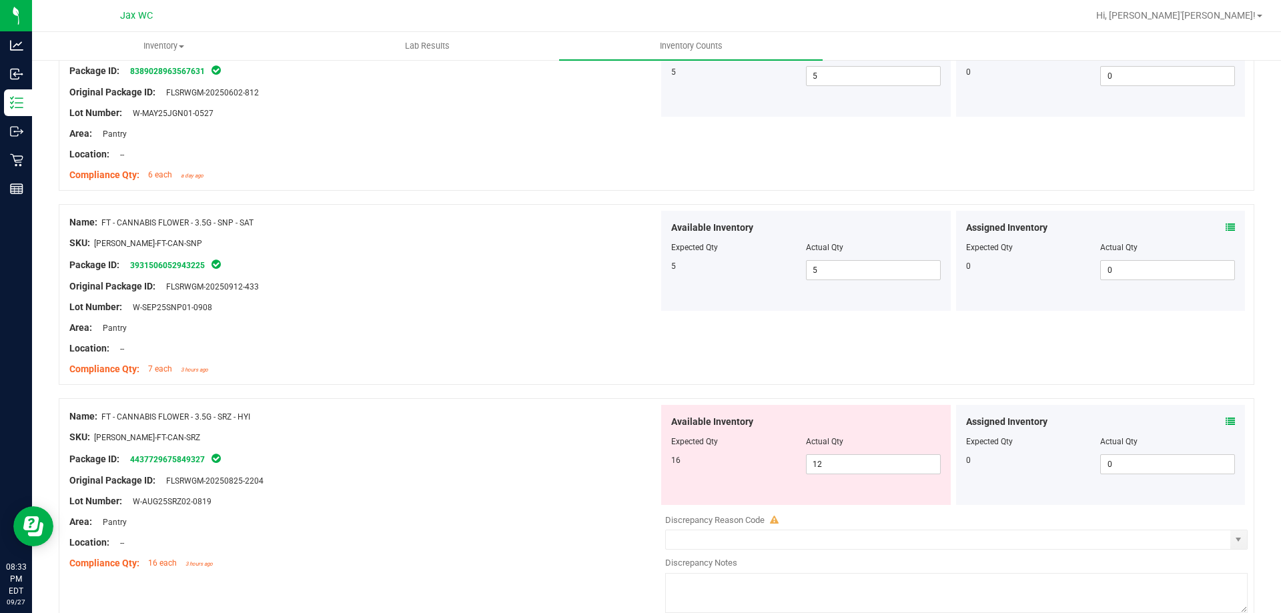
drag, startPoint x: 1183, startPoint y: 416, endPoint x: 1188, endPoint y: 428, distance: 13.5
click at [1187, 428] on div "Assigned Inventory Expected Qty Actual Qty 0 0 0" at bounding box center [1101, 455] width 290 height 100
click at [1225, 422] on icon at bounding box center [1229, 421] width 9 height 9
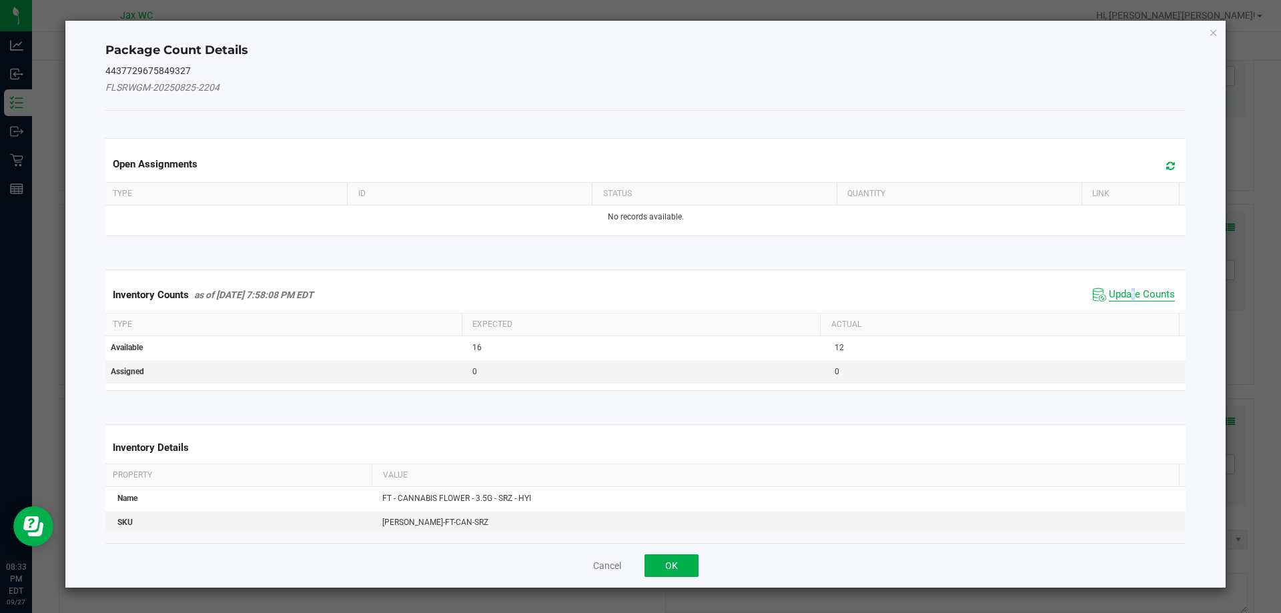
click at [1129, 298] on span "Update Counts" at bounding box center [1142, 294] width 66 height 13
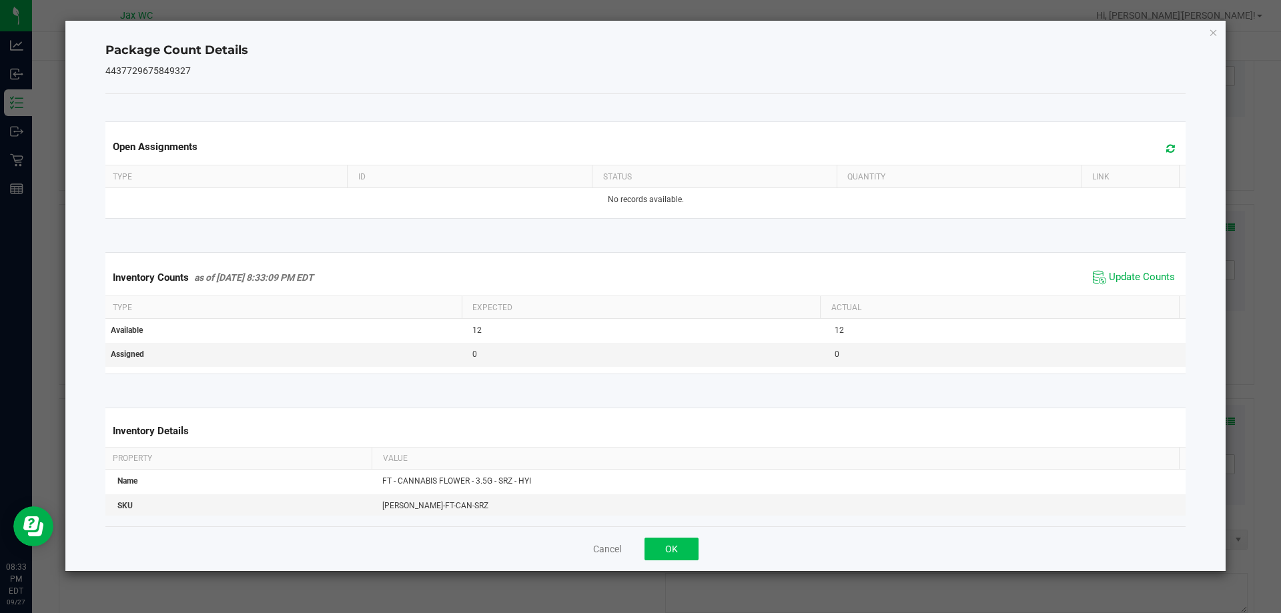
drag, startPoint x: 665, startPoint y: 539, endPoint x: 669, endPoint y: 551, distance: 12.7
click at [669, 551] on div "Cancel OK" at bounding box center [645, 548] width 1081 height 45
click at [670, 551] on button "OK" at bounding box center [671, 549] width 54 height 23
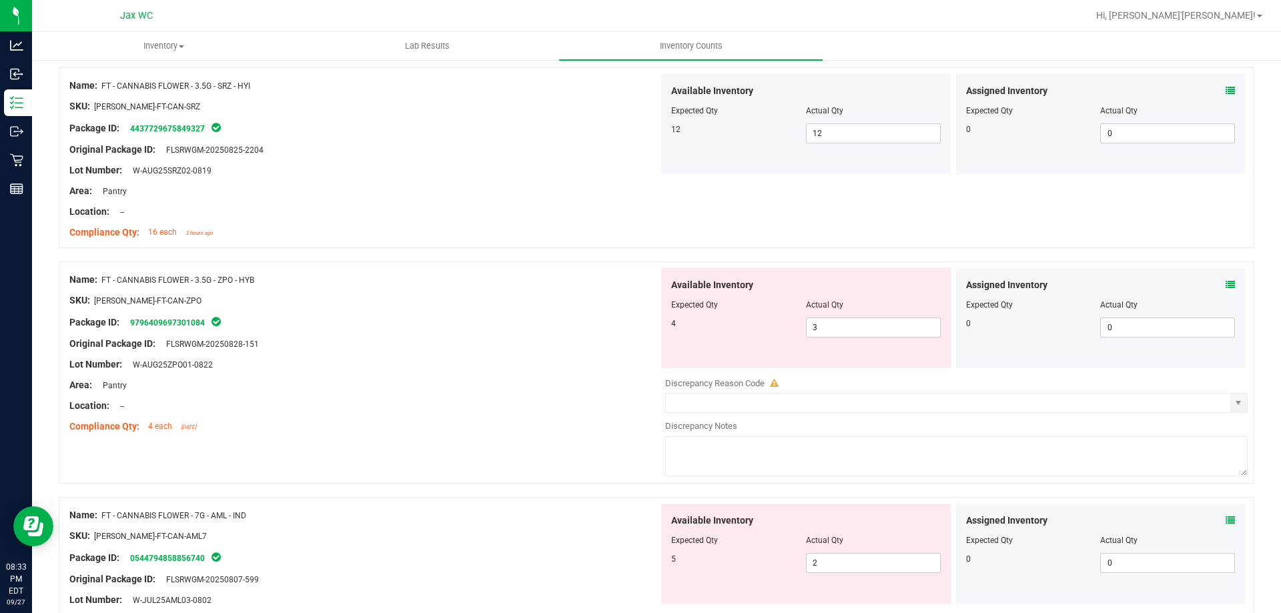
scroll to position [2135, 0]
click at [1225, 286] on icon at bounding box center [1229, 282] width 9 height 9
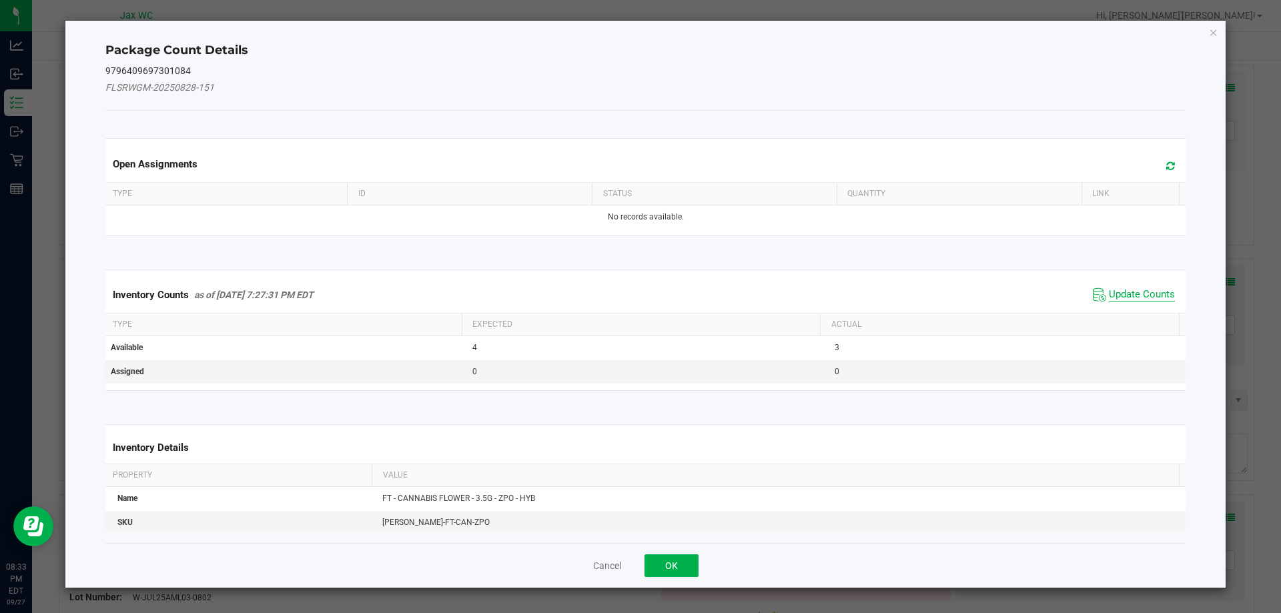
click at [1109, 292] on span "Update Counts" at bounding box center [1142, 294] width 66 height 13
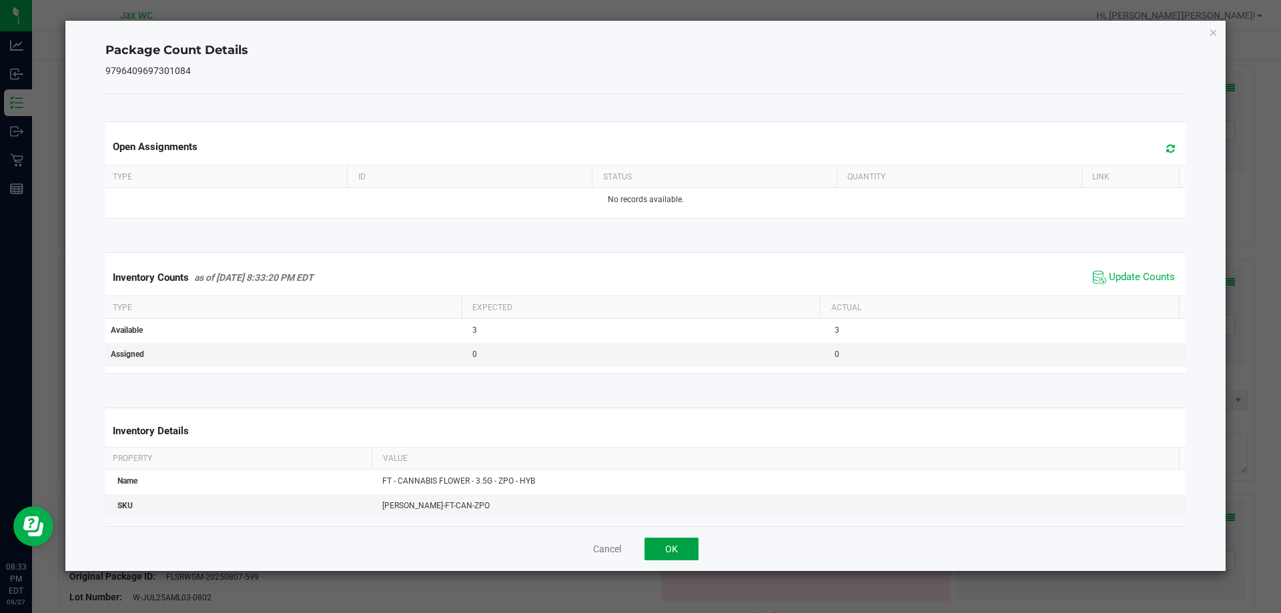
click at [662, 542] on button "OK" at bounding box center [671, 549] width 54 height 23
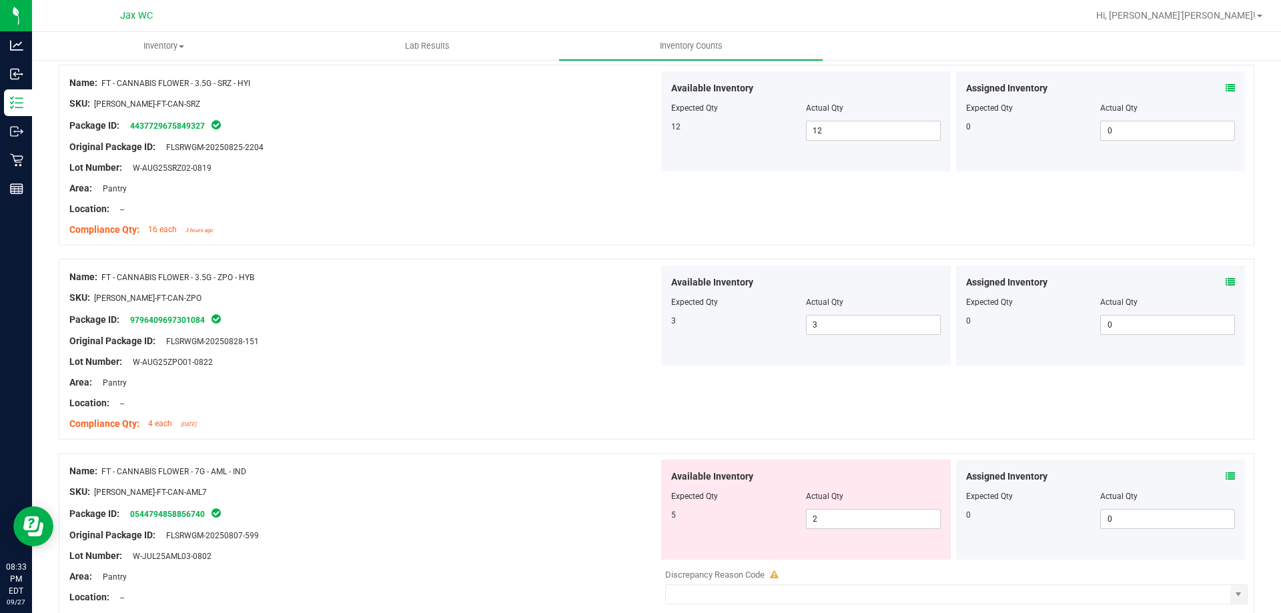
click at [1225, 478] on icon at bounding box center [1229, 476] width 9 height 9
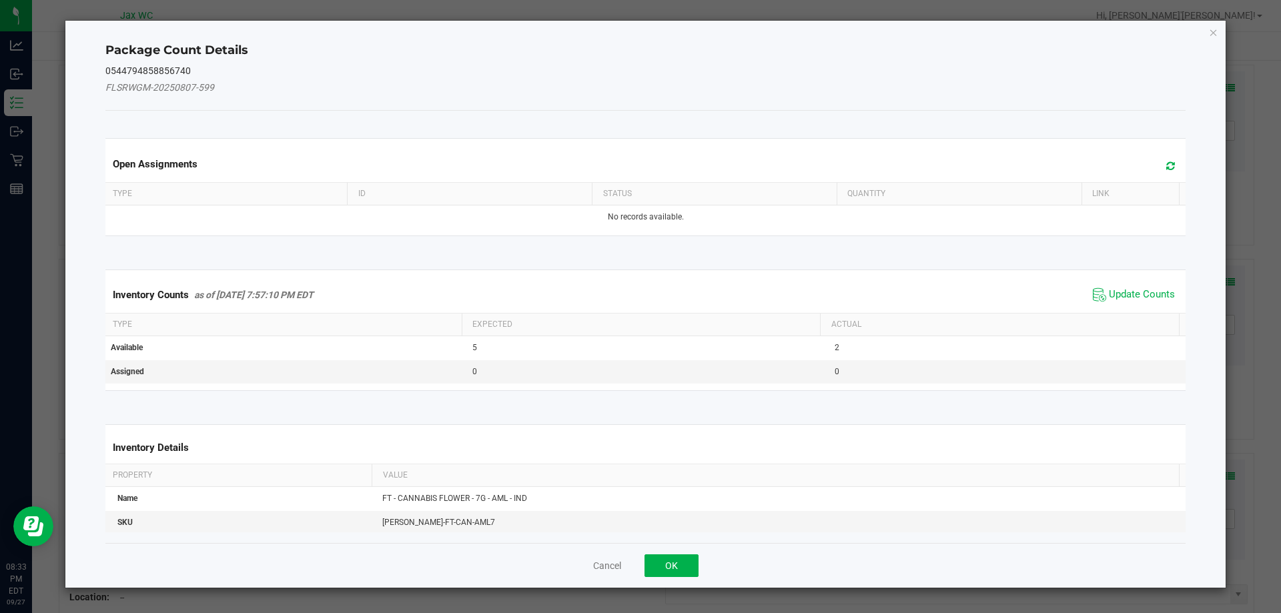
click at [839, 79] on div "Package Count Details 0544794858856740 FLSRWGM-20250807-599 Open Assignments Ty…" at bounding box center [645, 304] width 1161 height 567
drag, startPoint x: 1280, startPoint y: 276, endPoint x: 1275, endPoint y: 351, distance: 74.9
click at [1276, 344] on ngb-modal-window "Package Count Details 0544794858856740 FLSRWGM-20250807-599 Open Assignments Ty…" at bounding box center [645, 306] width 1291 height 613
click at [1133, 294] on span "Update Counts" at bounding box center [1142, 294] width 66 height 13
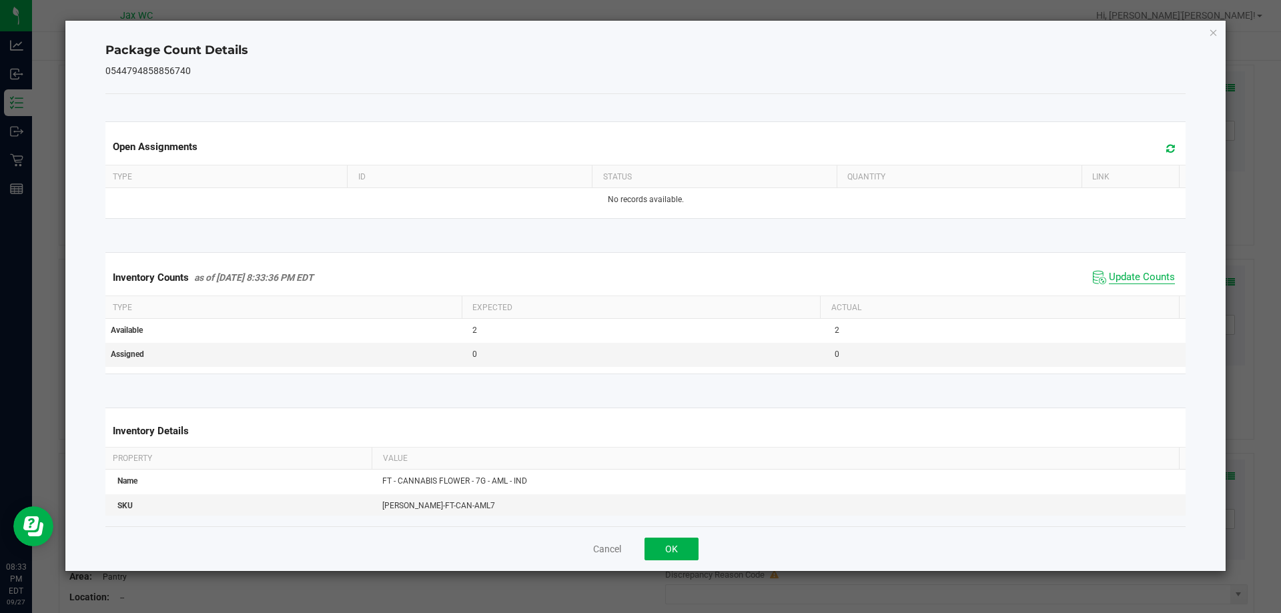
click at [1133, 294] on div "Inventory Counts as of [DATE] 8:33:36 PM EDT Update Counts" at bounding box center [646, 278] width 1086 height 36
click at [694, 525] on div "Open Assignments Type ID Status Quantity Link No records available. Inventory C…" at bounding box center [645, 310] width 1081 height 432
click at [690, 552] on button "OK" at bounding box center [671, 549] width 54 height 23
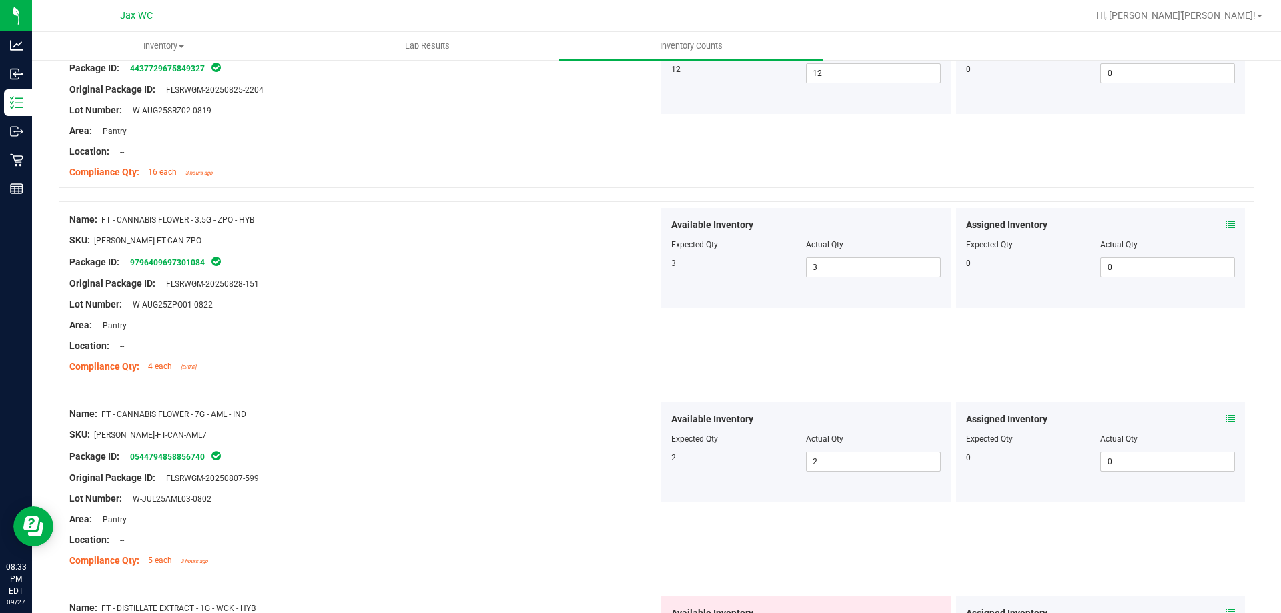
scroll to position [2402, 0]
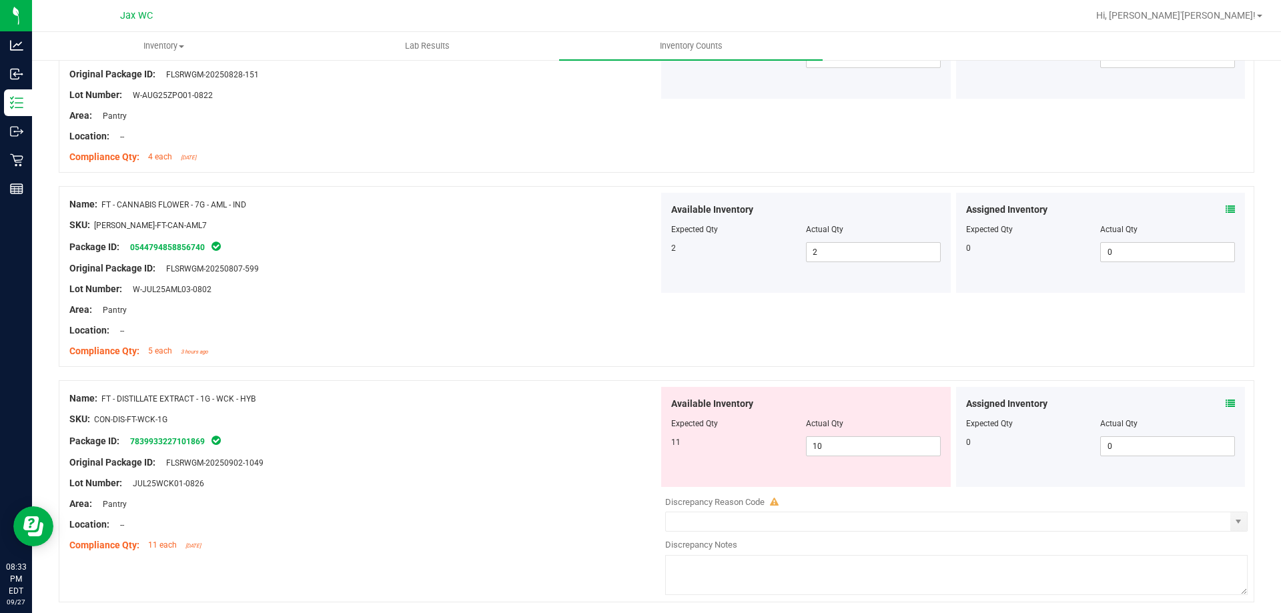
drag, startPoint x: 1201, startPoint y: 394, endPoint x: 1220, endPoint y: 396, distance: 18.8
click at [1217, 396] on div "Assigned Inventory Expected Qty Actual Qty 0 0 0" at bounding box center [1101, 437] width 290 height 100
click at [1226, 404] on div "Assigned Inventory Expected Qty Actual Qty 0 0 0" at bounding box center [1101, 437] width 290 height 100
click at [1225, 406] on icon at bounding box center [1229, 403] width 9 height 9
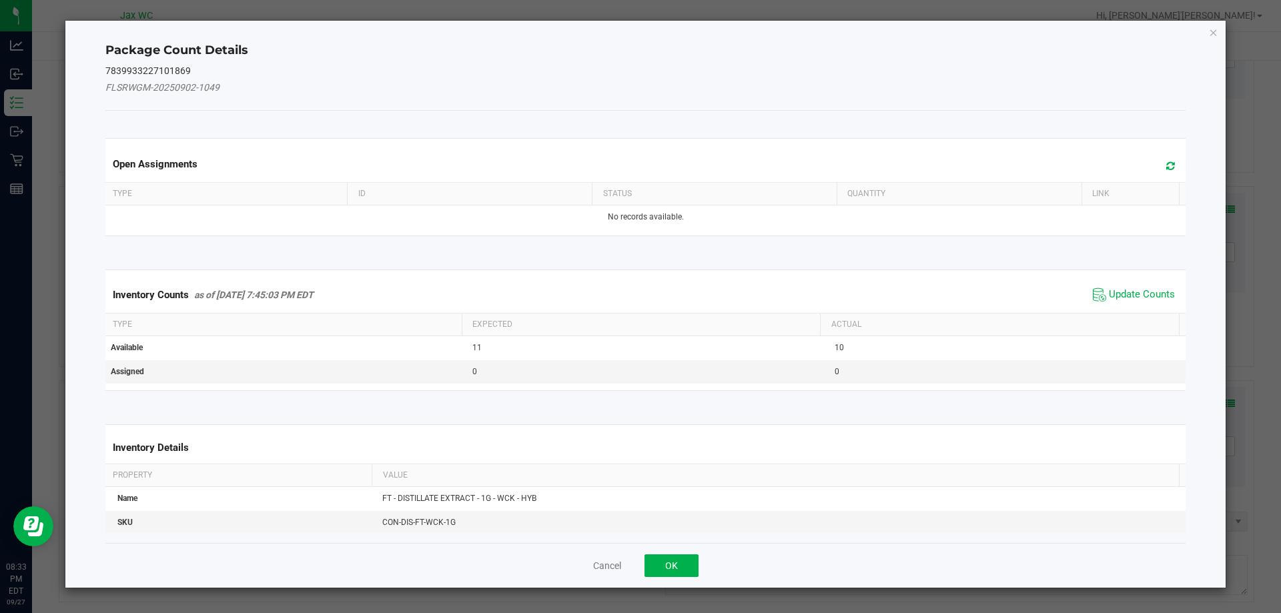
drag, startPoint x: 755, startPoint y: 577, endPoint x: 745, endPoint y: 478, distance: 99.2
click at [701, 539] on div "Package Count Details 7839933227101869 FLSRWGM-20250902-1049 Open Assignments T…" at bounding box center [645, 304] width 1161 height 567
click at [1149, 300] on span "Update Counts" at bounding box center [1142, 294] width 66 height 13
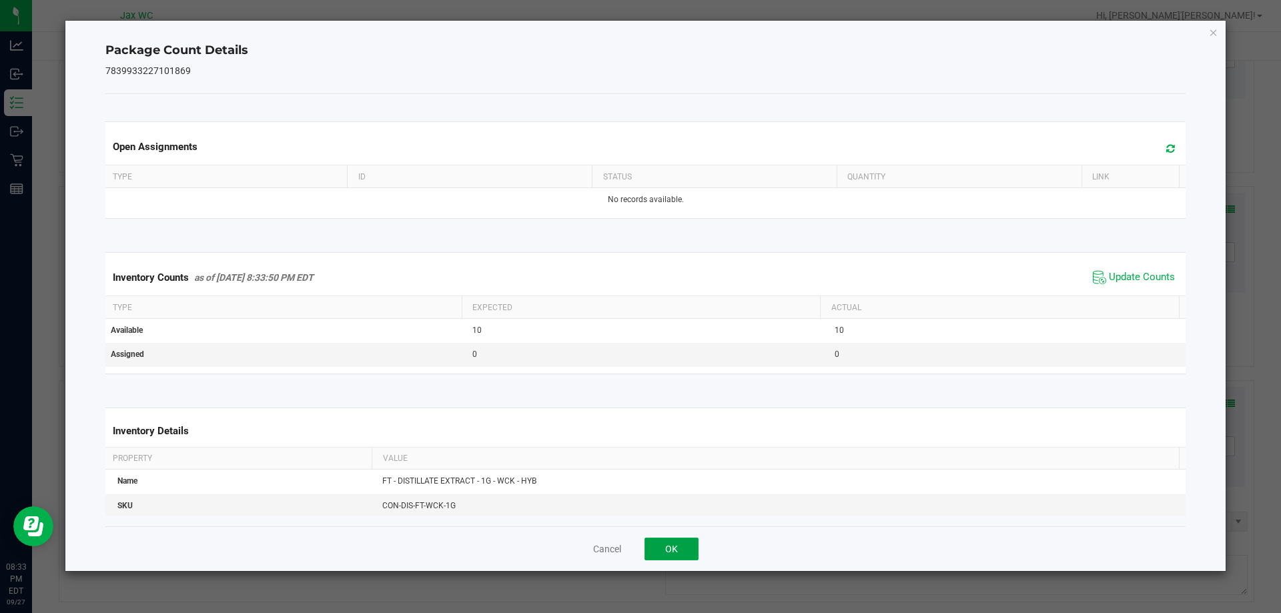
drag, startPoint x: 678, startPoint y: 552, endPoint x: 678, endPoint y: 544, distance: 8.0
click at [678, 552] on button "OK" at bounding box center [671, 549] width 54 height 23
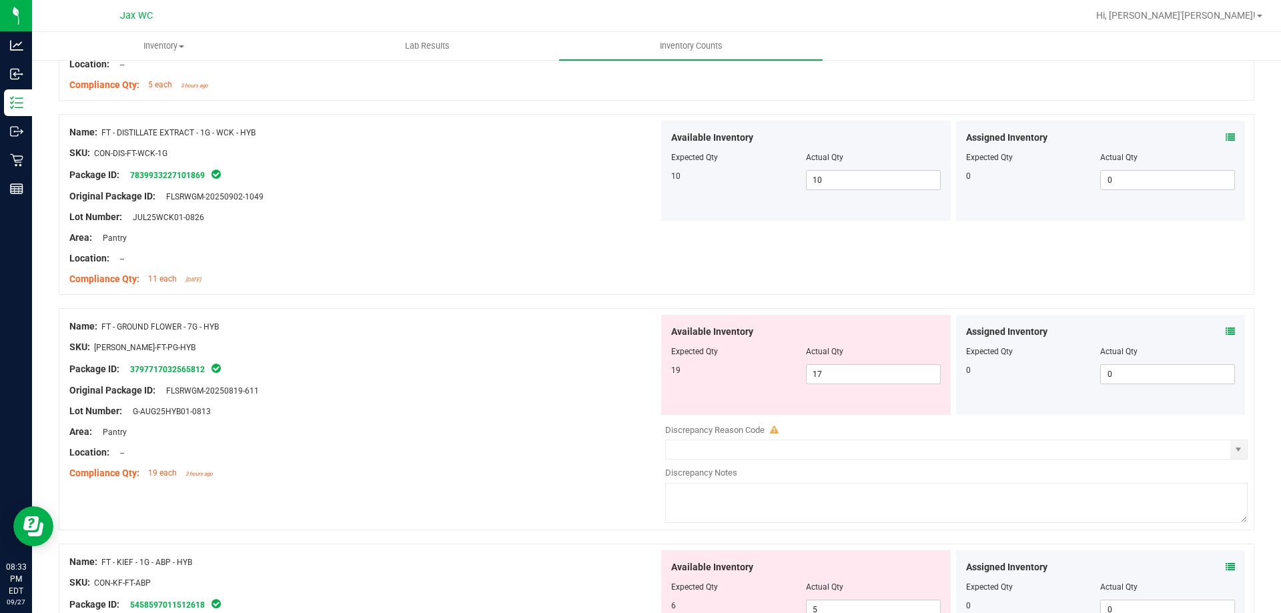
scroll to position [2668, 0]
click at [1214, 324] on div "Assigned Inventory" at bounding box center [1101, 331] width 270 height 14
click at [1225, 331] on icon at bounding box center [1229, 330] width 9 height 9
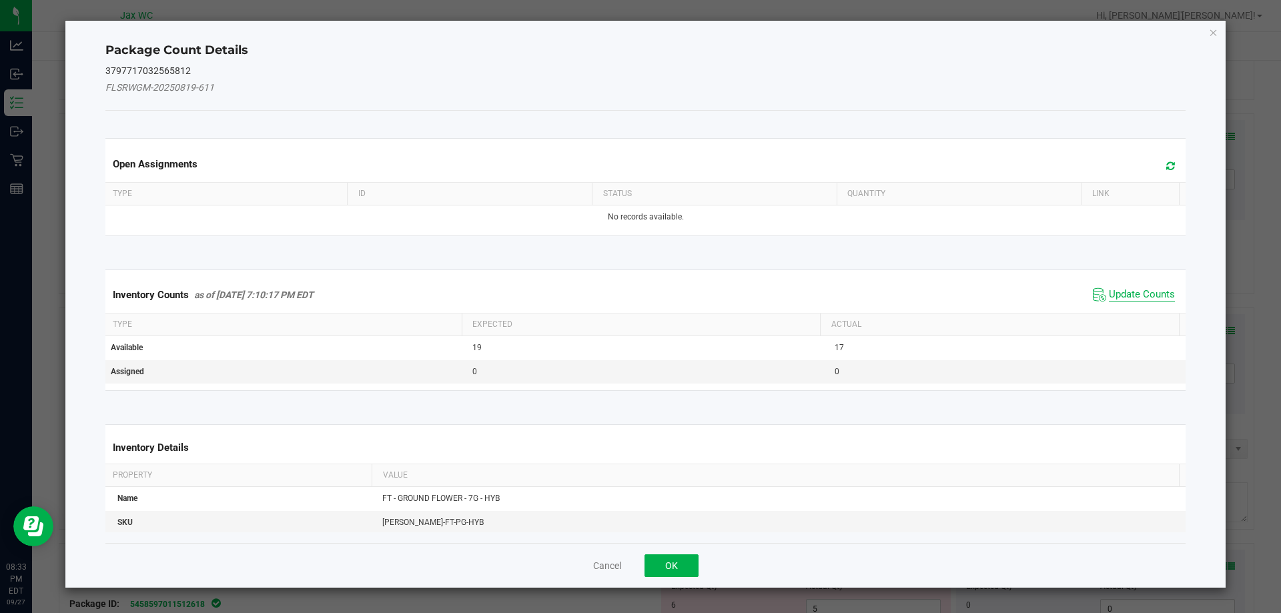
click at [1125, 296] on span "Update Counts" at bounding box center [1142, 294] width 66 height 13
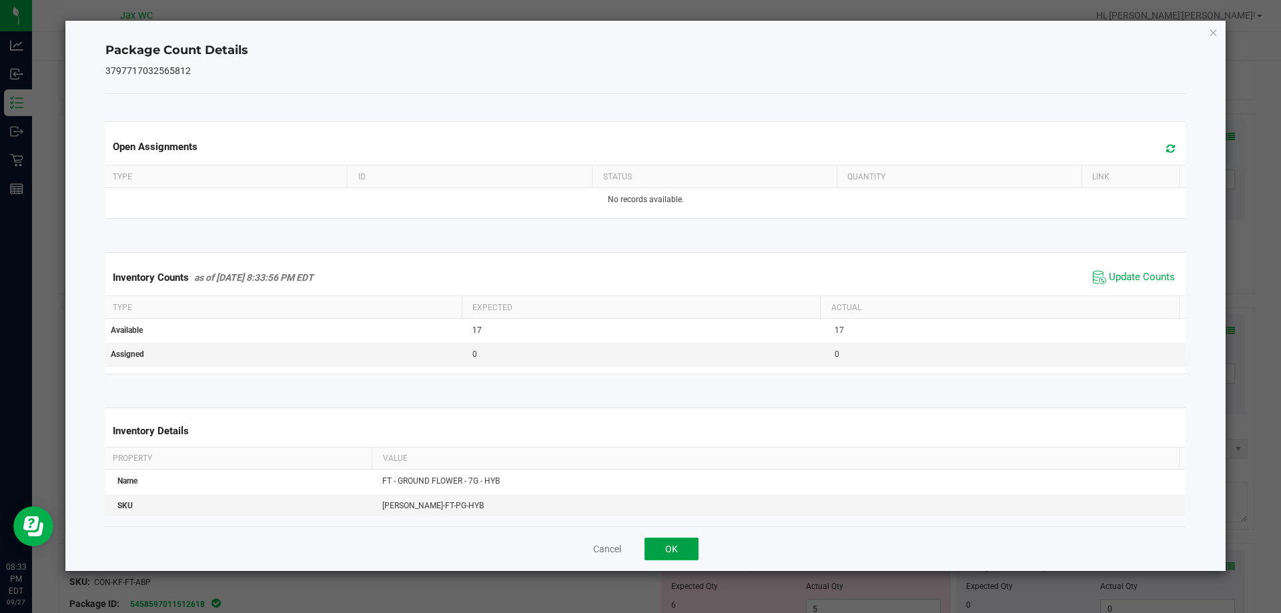
click at [700, 552] on div "Cancel OK" at bounding box center [645, 548] width 1081 height 45
click at [691, 555] on button "OK" at bounding box center [671, 549] width 54 height 23
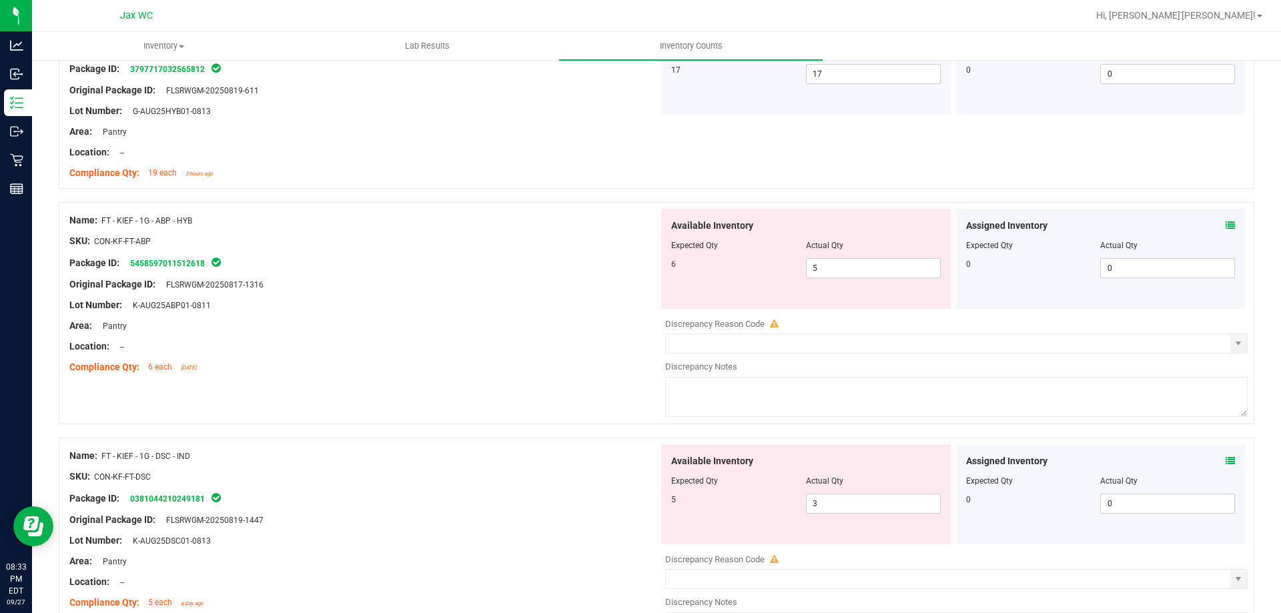
scroll to position [3002, 0]
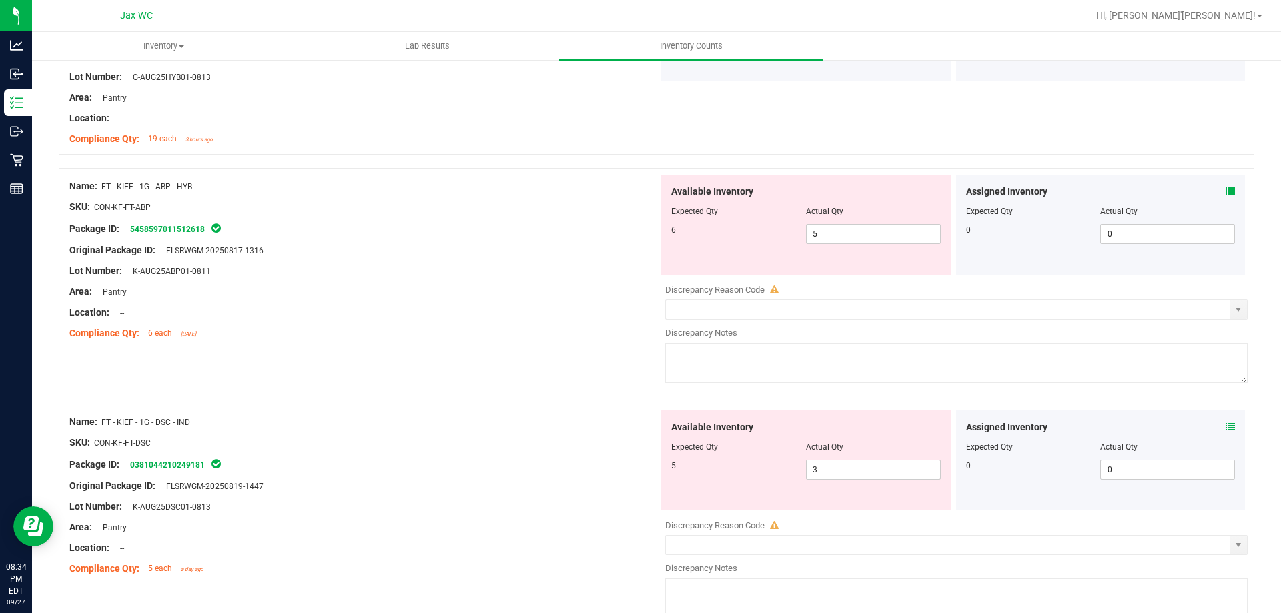
click at [1155, 272] on div "Assigned Inventory Expected Qty Actual Qty 0 0 0" at bounding box center [1101, 225] width 290 height 100
click at [1225, 185] on span at bounding box center [1229, 192] width 9 height 14
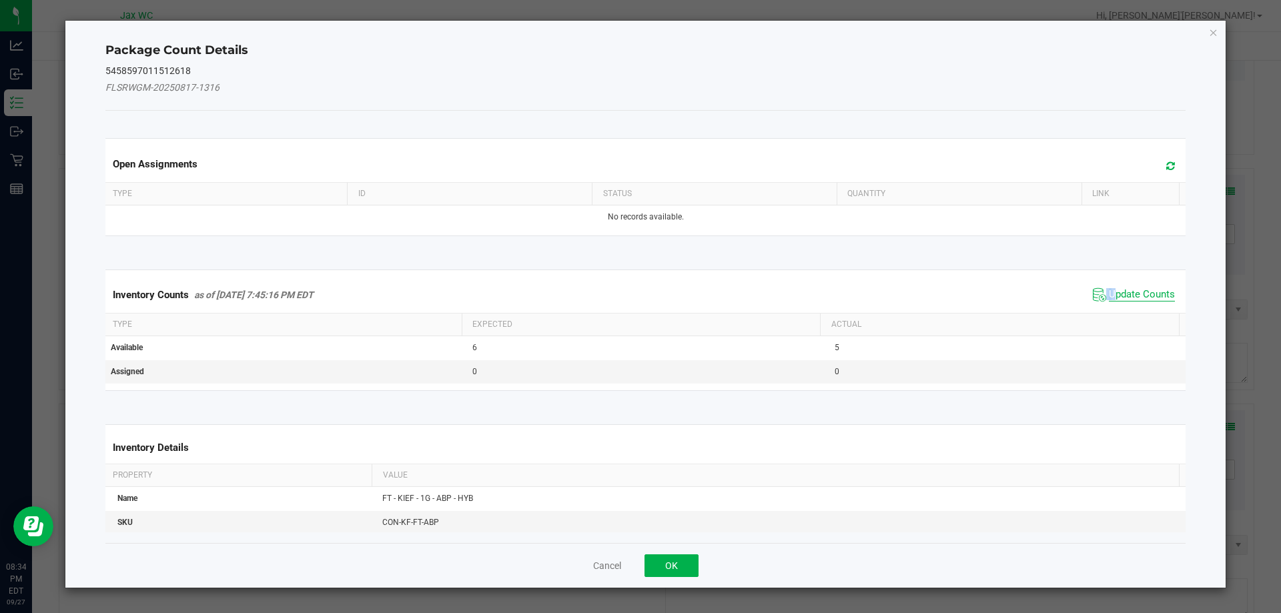
drag, startPoint x: 1090, startPoint y: 303, endPoint x: 1105, endPoint y: 292, distance: 18.7
click at [1105, 292] on span "Update Counts" at bounding box center [1133, 295] width 89 height 20
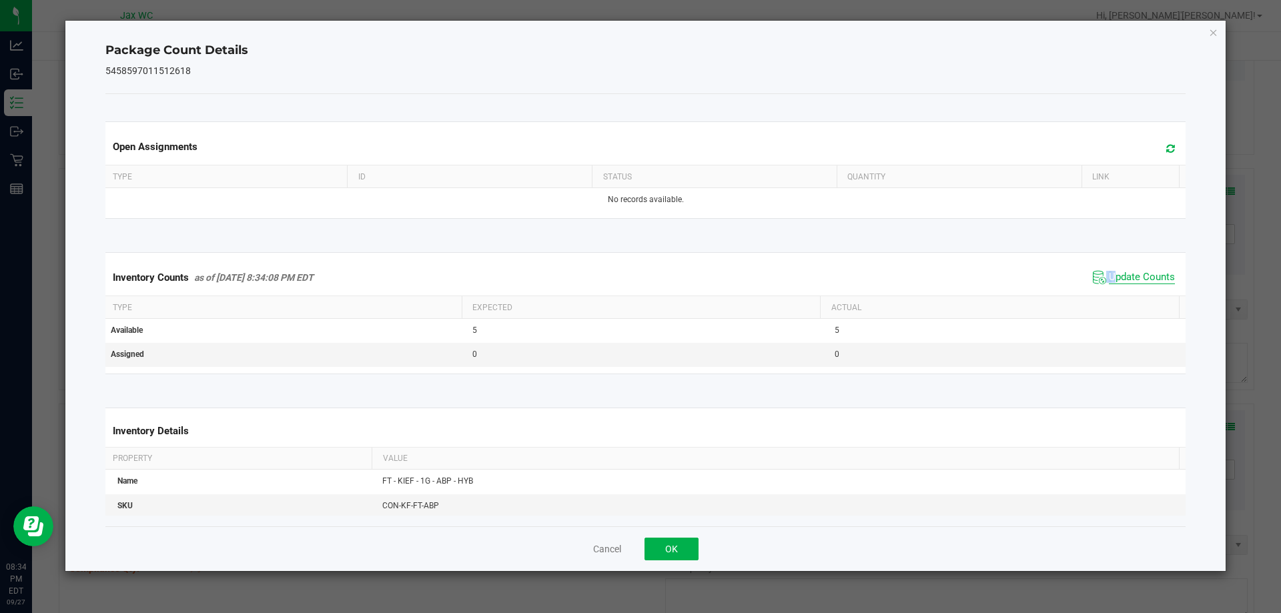
click at [1105, 292] on div "Inventory Counts as of [DATE] 8:34:08 PM EDT Update Counts" at bounding box center [646, 278] width 1086 height 36
drag, startPoint x: 702, startPoint y: 544, endPoint x: 703, endPoint y: 556, distance: 12.1
click at [703, 556] on div "Cancel OK" at bounding box center [645, 548] width 1081 height 45
click at [692, 551] on button "OK" at bounding box center [671, 549] width 54 height 23
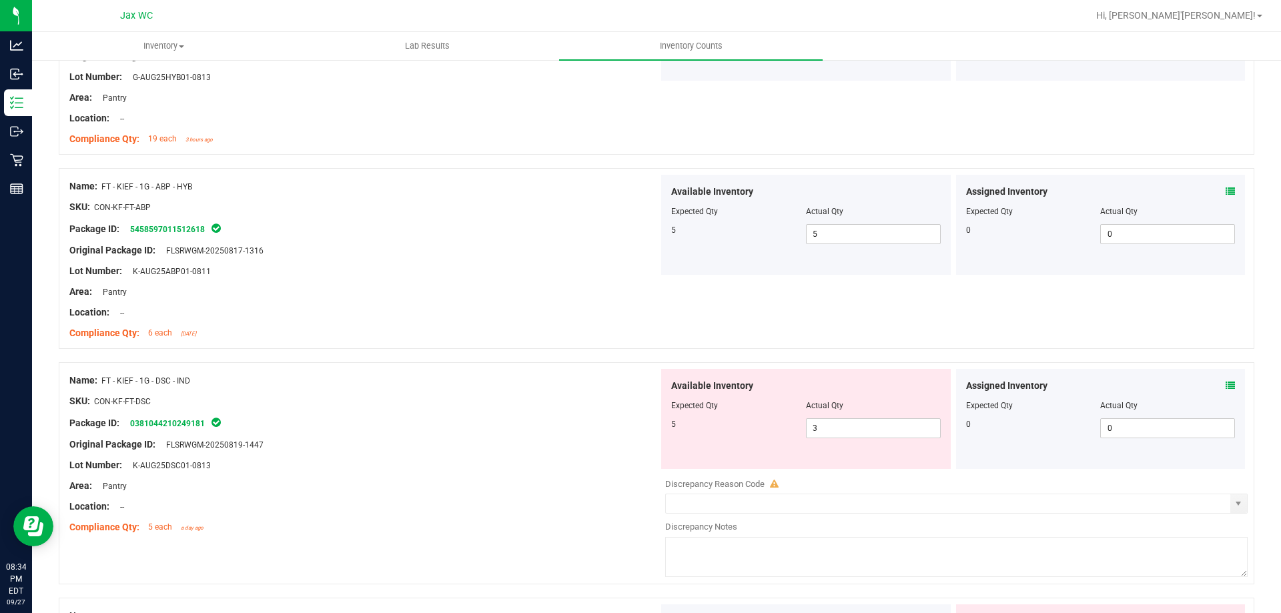
drag, startPoint x: 1218, startPoint y: 372, endPoint x: 1225, endPoint y: 385, distance: 14.3
click at [1225, 385] on div "Assigned Inventory Expected Qty Actual Qty 0 0 0" at bounding box center [1101, 419] width 290 height 100
click at [1225, 384] on icon at bounding box center [1229, 385] width 9 height 9
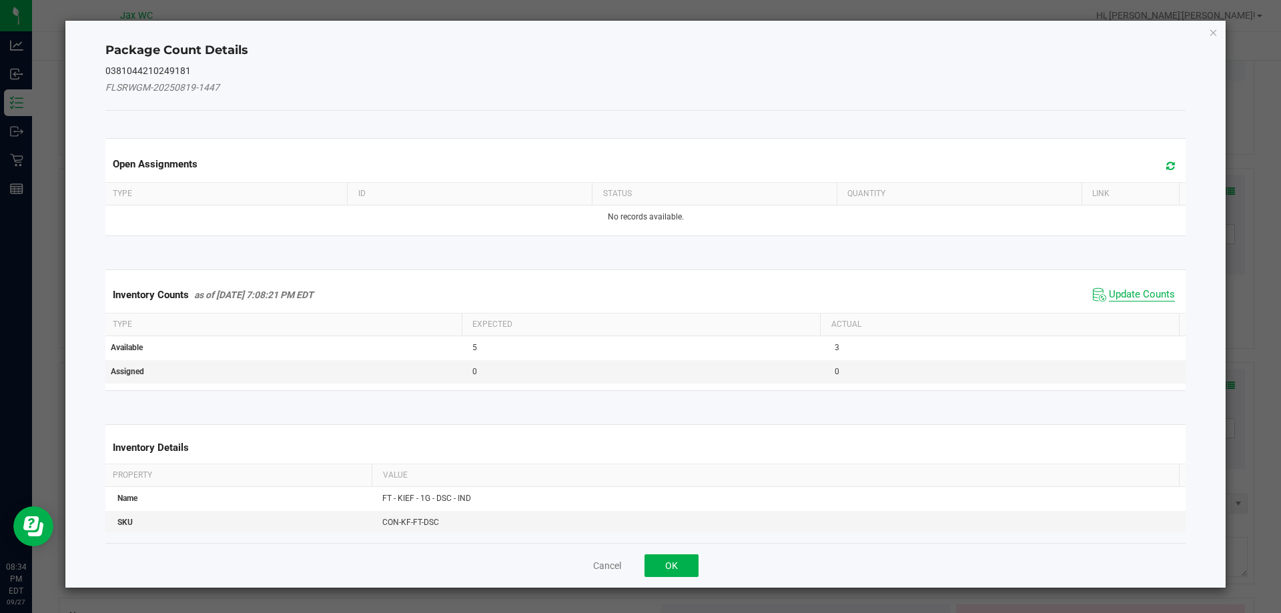
click at [1115, 300] on span "Update Counts" at bounding box center [1142, 294] width 66 height 13
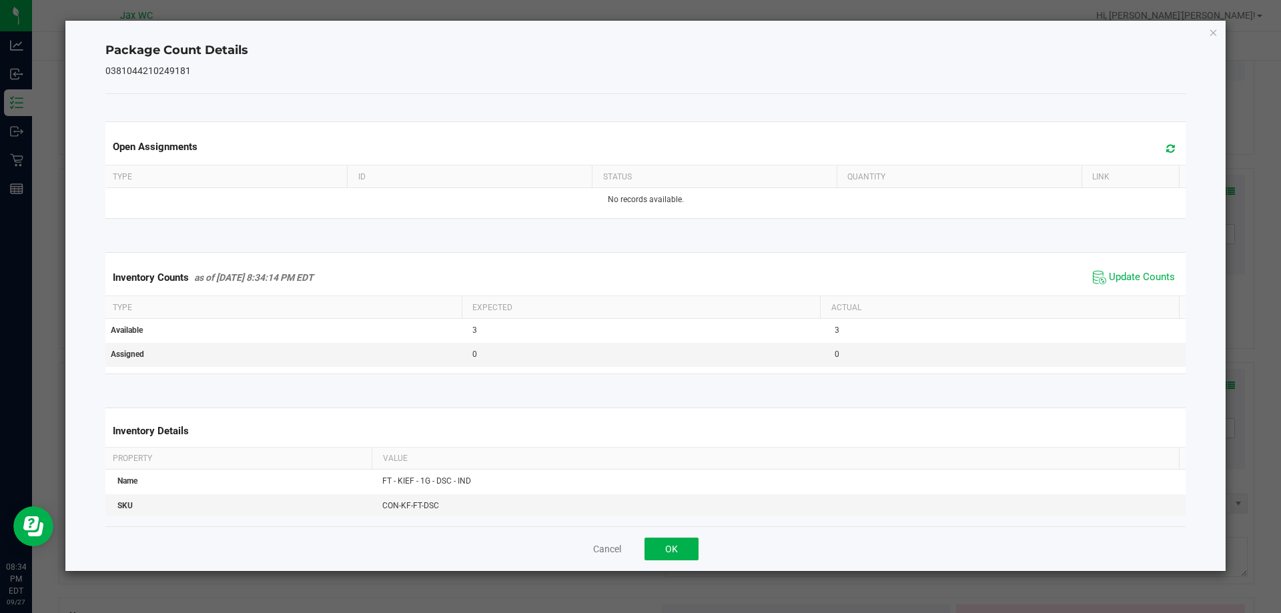
drag, startPoint x: 694, startPoint y: 528, endPoint x: 692, endPoint y: 536, distance: 8.9
click at [692, 536] on div "Cancel OK" at bounding box center [645, 548] width 1081 height 45
click at [691, 542] on button "OK" at bounding box center [671, 549] width 54 height 23
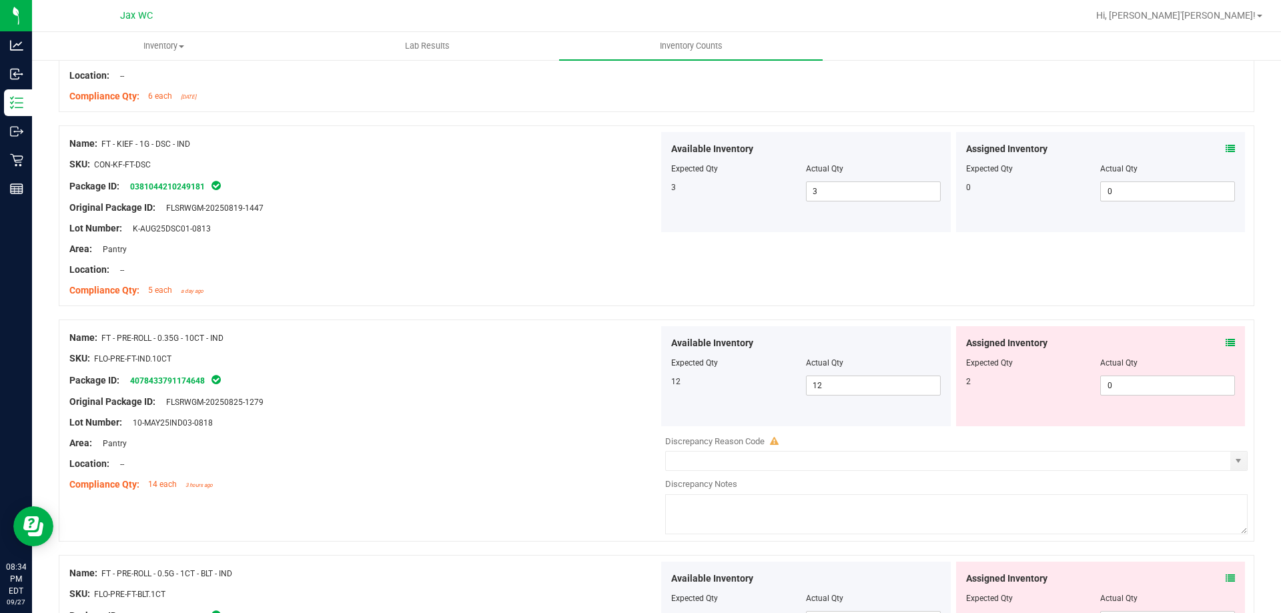
scroll to position [3336, 0]
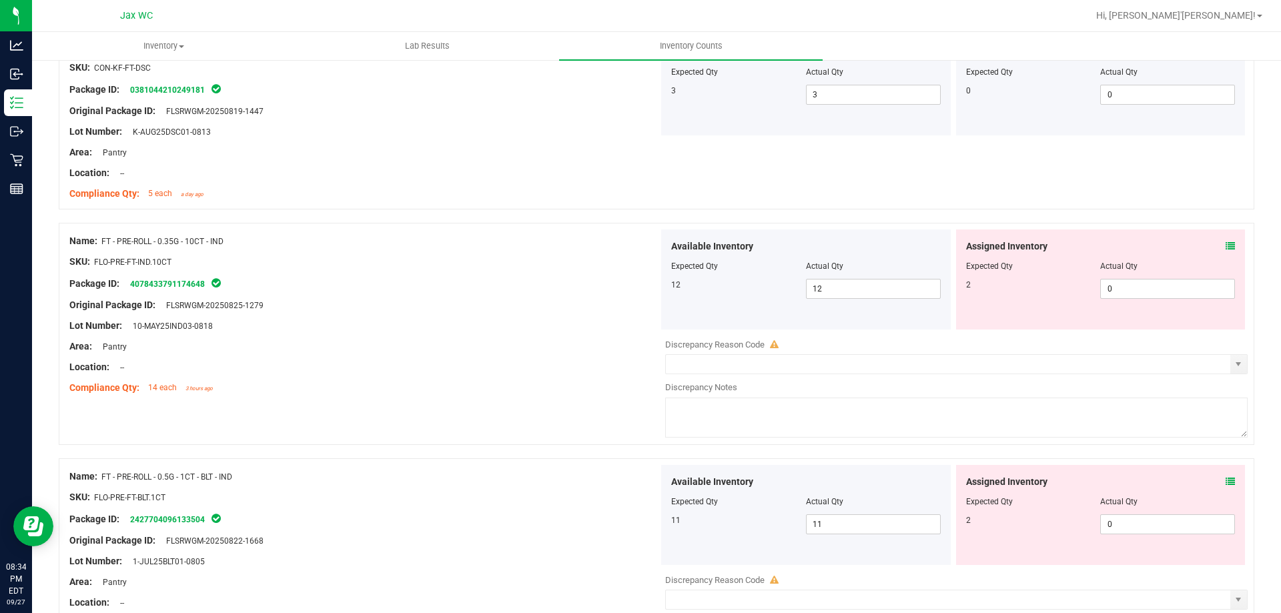
click at [1225, 248] on icon at bounding box center [1229, 245] width 9 height 9
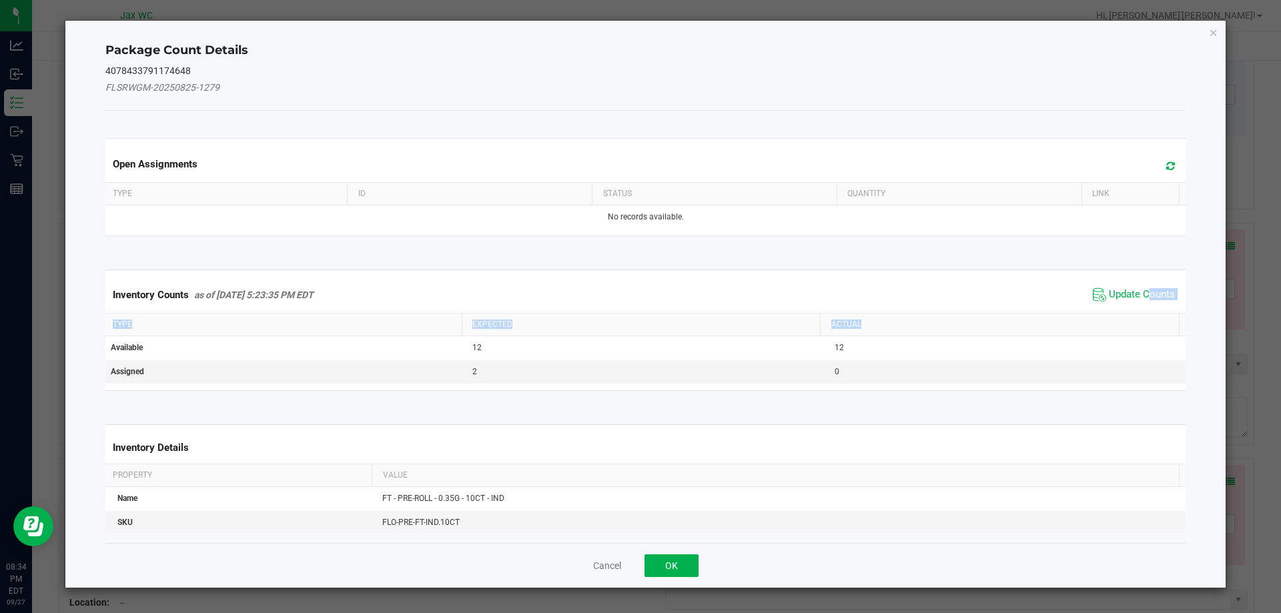
click at [1108, 333] on kendo-grid "Inventory Counts as of [DATE] 5:23:35 PM EDT Update Counts Type Expected Actual…" at bounding box center [645, 330] width 1101 height 121
click at [1109, 295] on span "Update Counts" at bounding box center [1142, 294] width 66 height 13
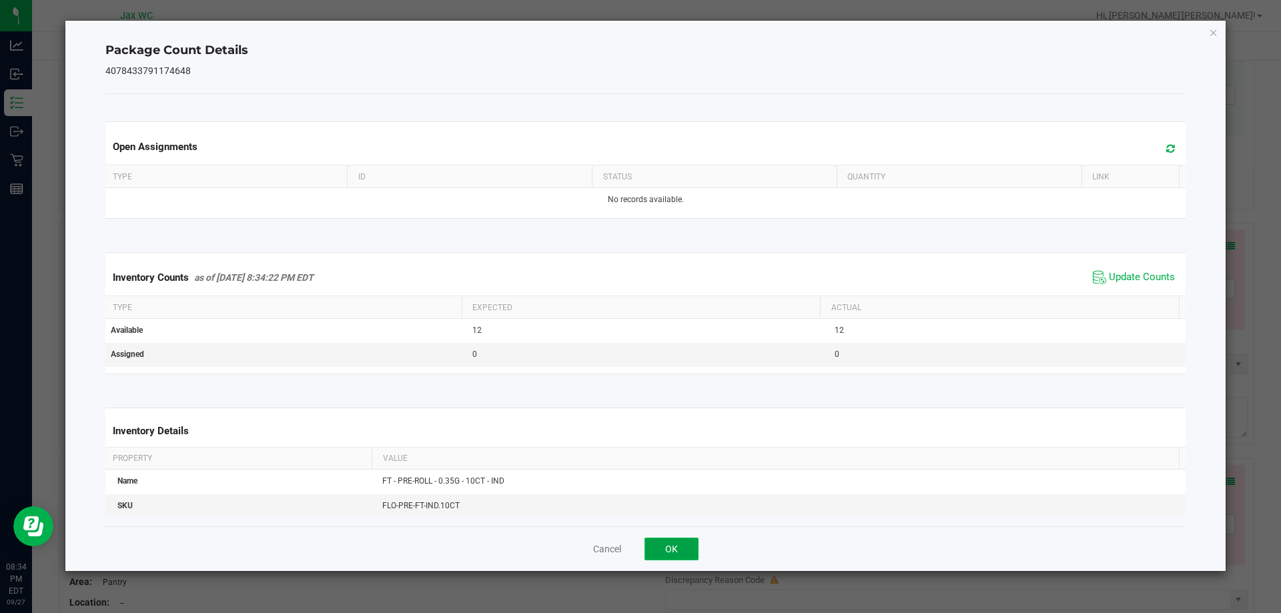
click at [686, 557] on button "OK" at bounding box center [671, 549] width 54 height 23
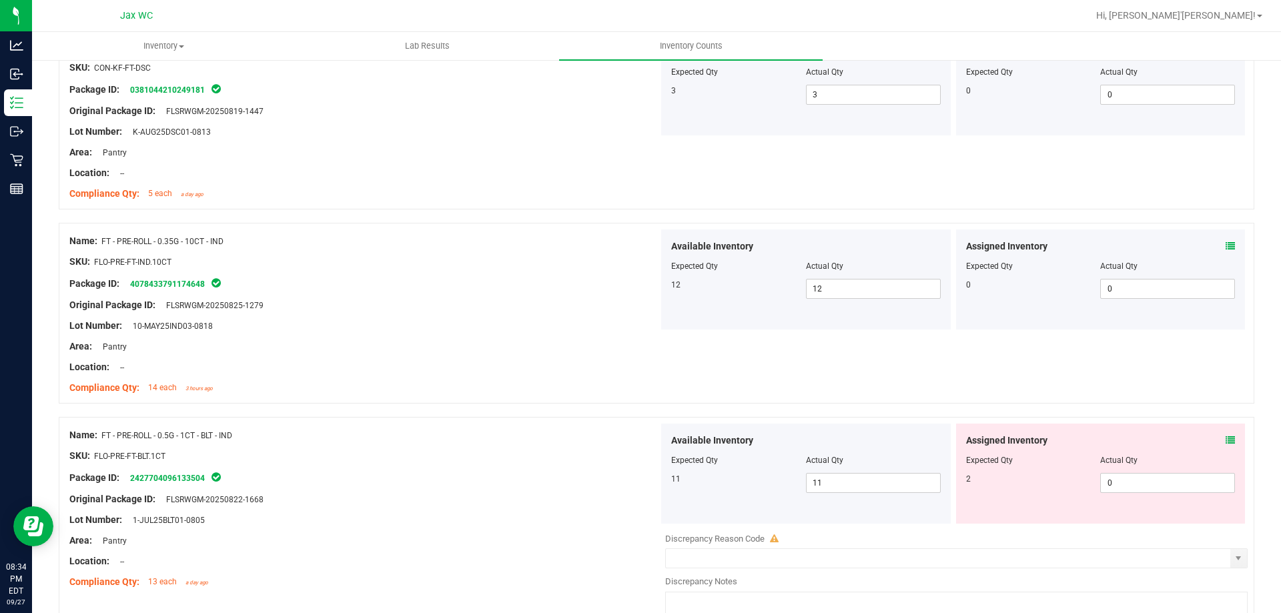
click at [1068, 496] on div "Assigned Inventory Expected Qty Actual Qty 2 0 0" at bounding box center [1101, 474] width 290 height 100
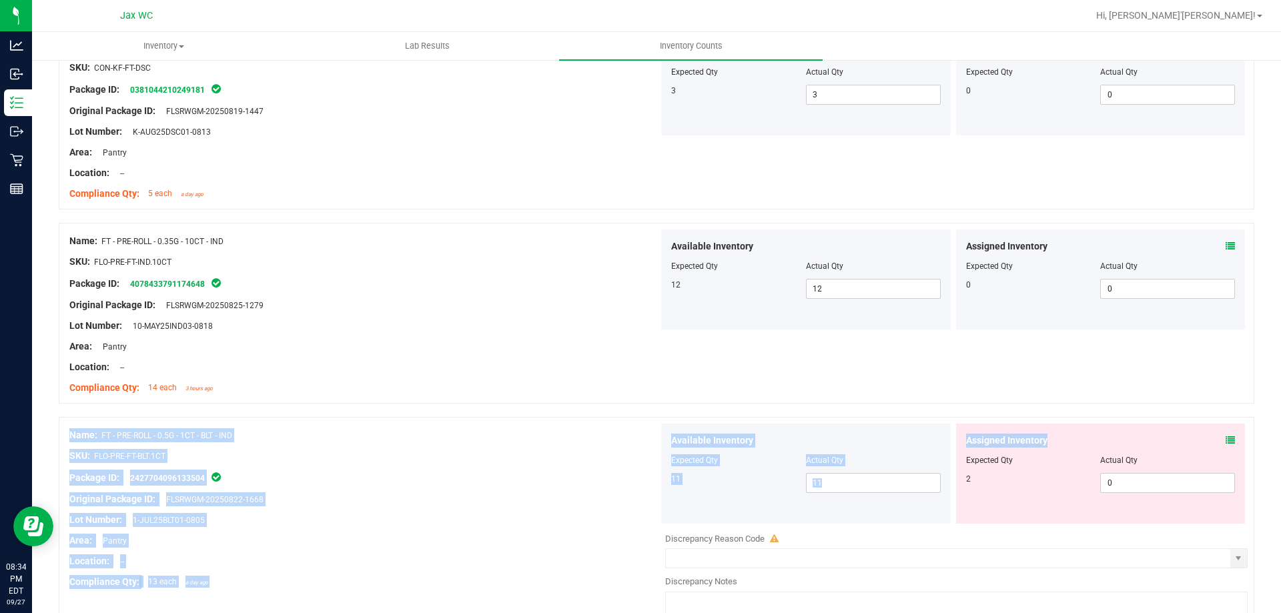
drag, startPoint x: 1218, startPoint y: 416, endPoint x: 1228, endPoint y: 434, distance: 20.6
click at [1225, 442] on icon at bounding box center [1229, 440] width 9 height 9
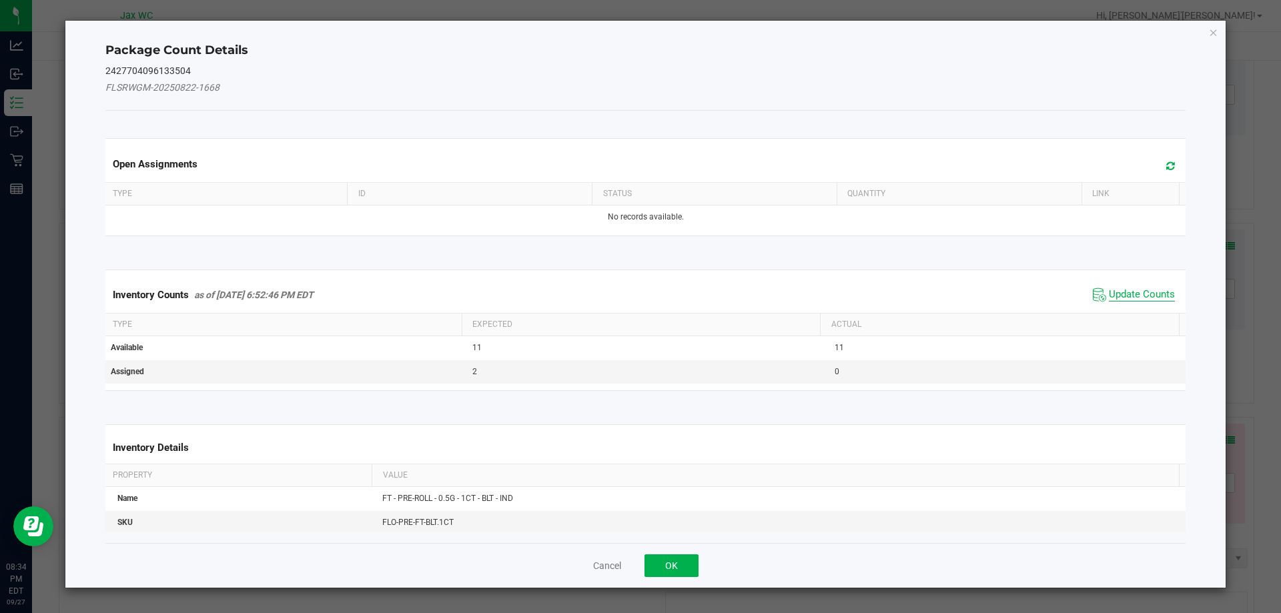
click at [1112, 295] on span "Update Counts" at bounding box center [1142, 294] width 66 height 13
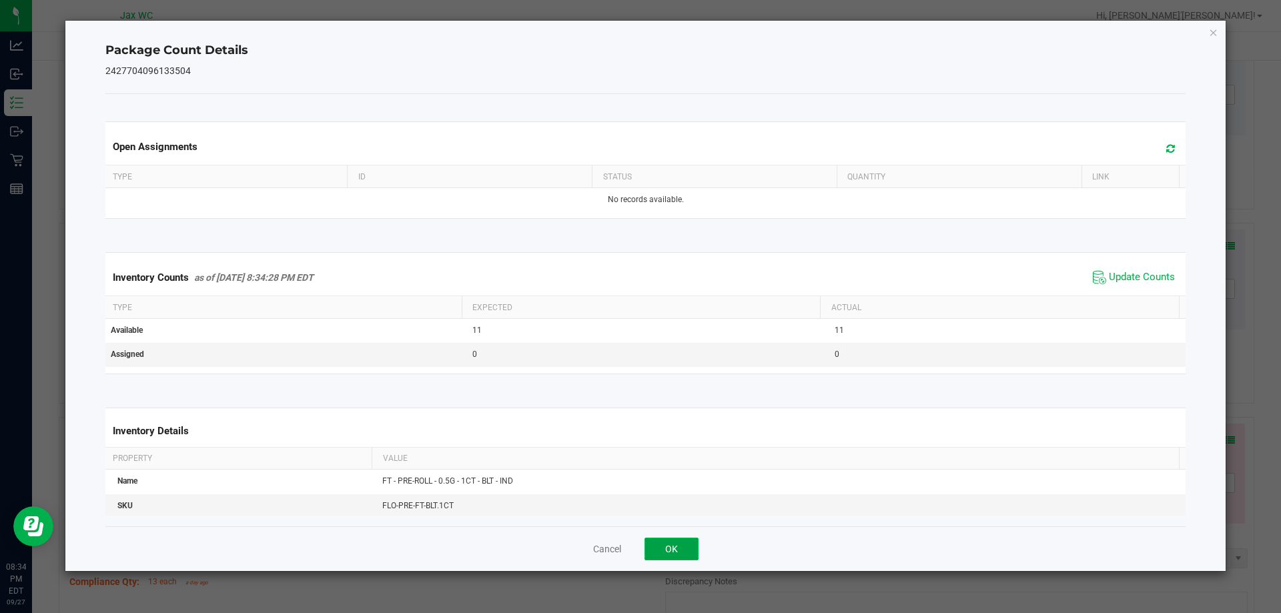
click at [688, 558] on button "OK" at bounding box center [671, 549] width 54 height 23
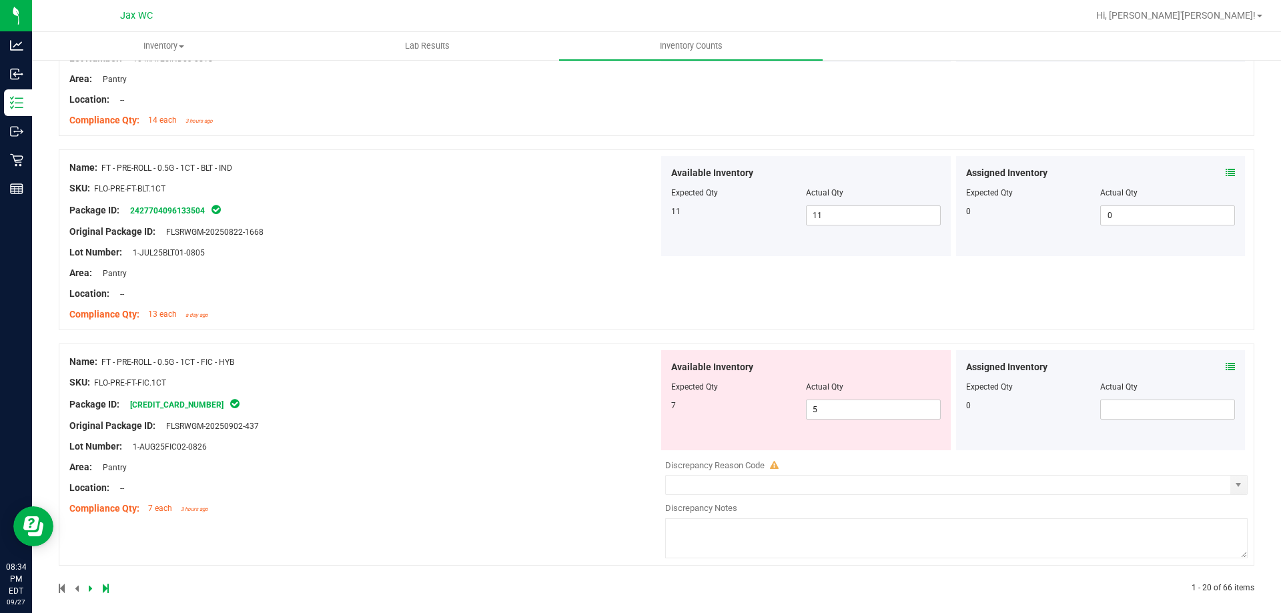
scroll to position [3614, 0]
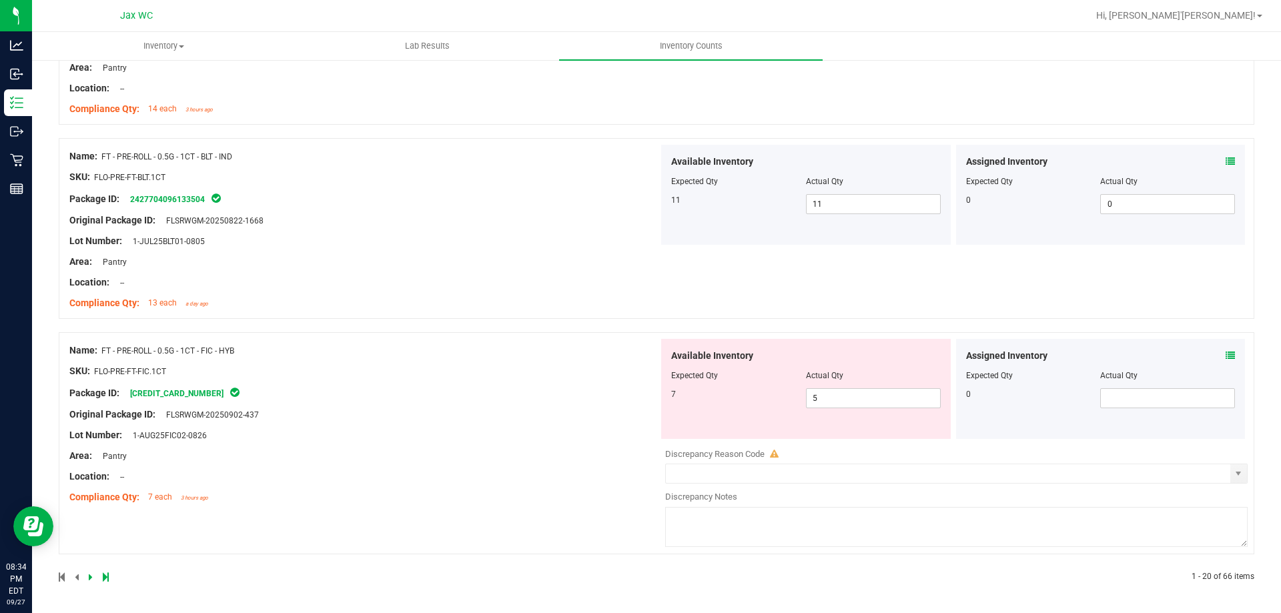
click at [1225, 351] on icon at bounding box center [1229, 355] width 9 height 9
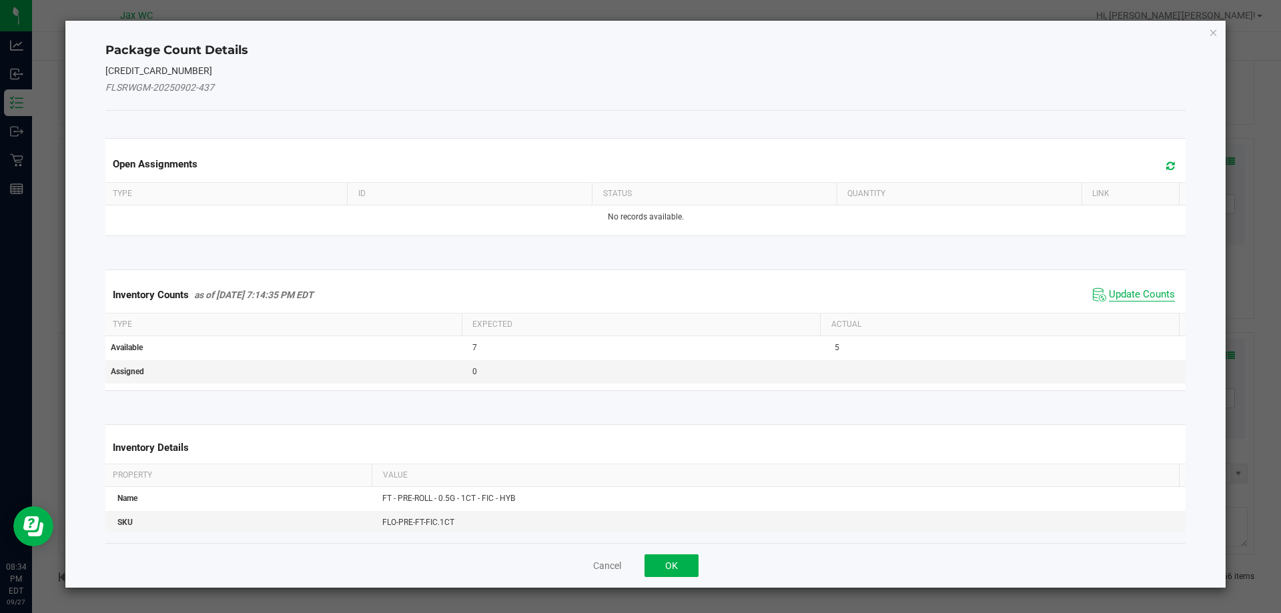
click at [1113, 295] on span "Update Counts" at bounding box center [1142, 294] width 66 height 13
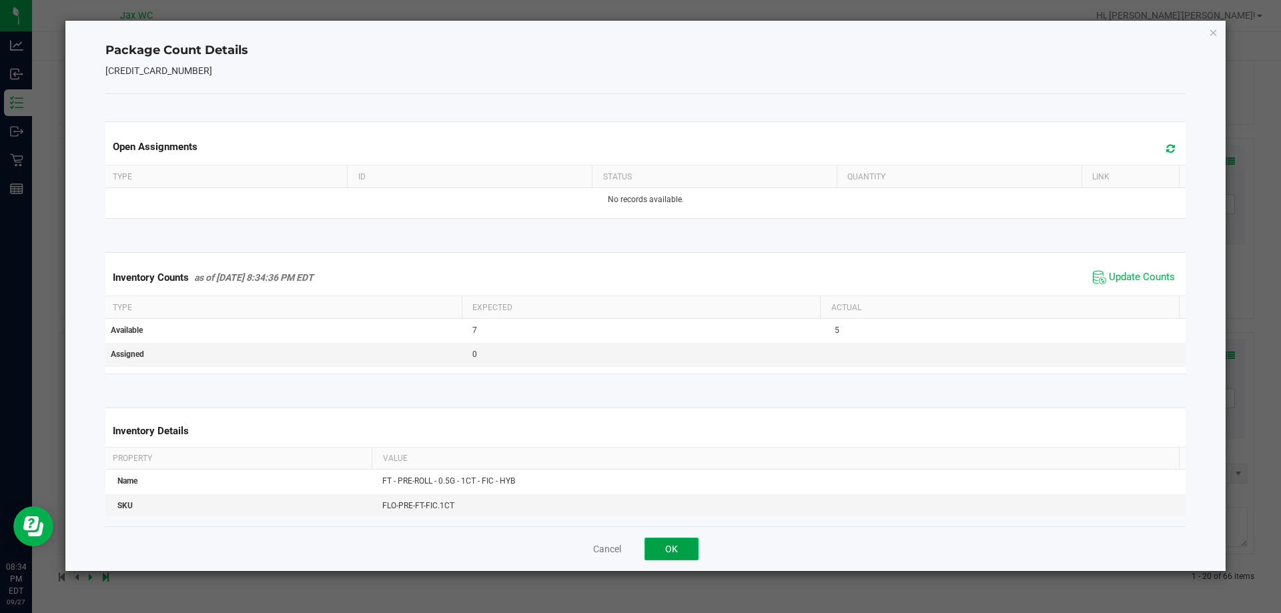
click at [675, 548] on button "OK" at bounding box center [671, 549] width 54 height 23
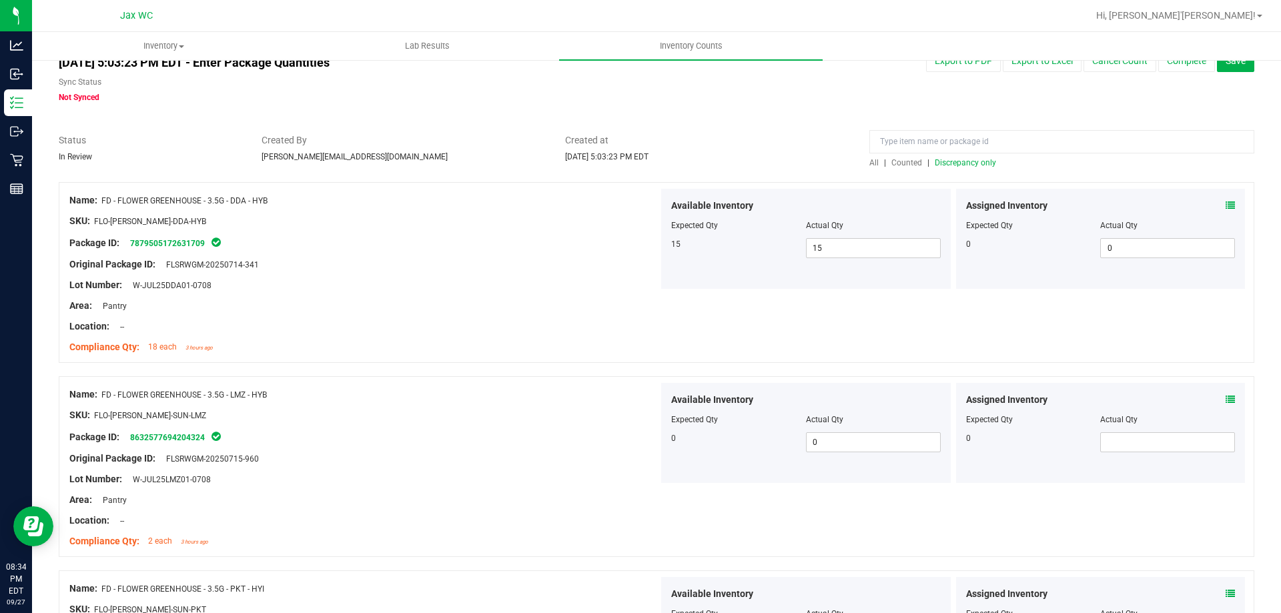
scroll to position [0, 0]
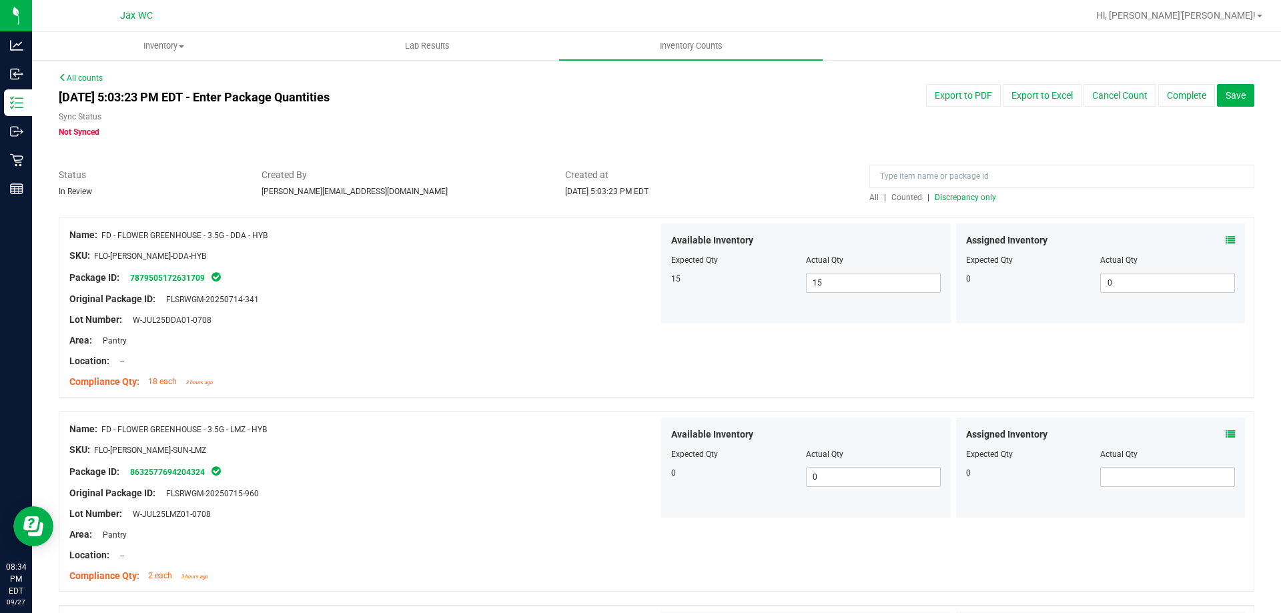
click at [975, 195] on span "Discrepancy only" at bounding box center [965, 197] width 61 height 9
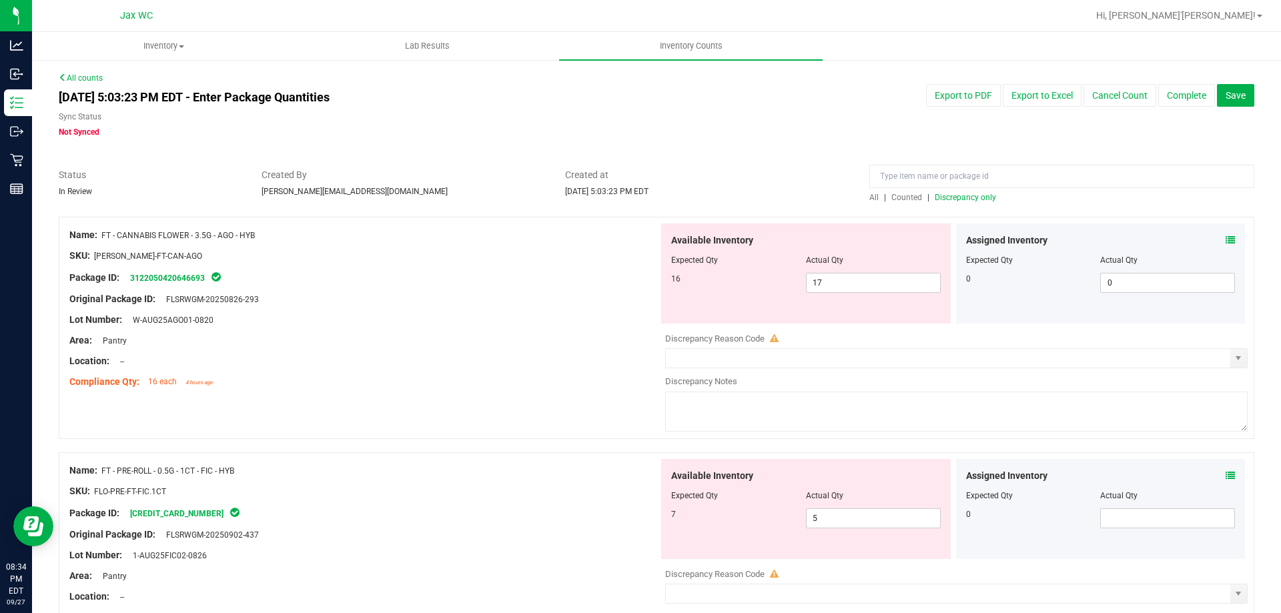
click at [1225, 239] on icon at bounding box center [1229, 239] width 9 height 9
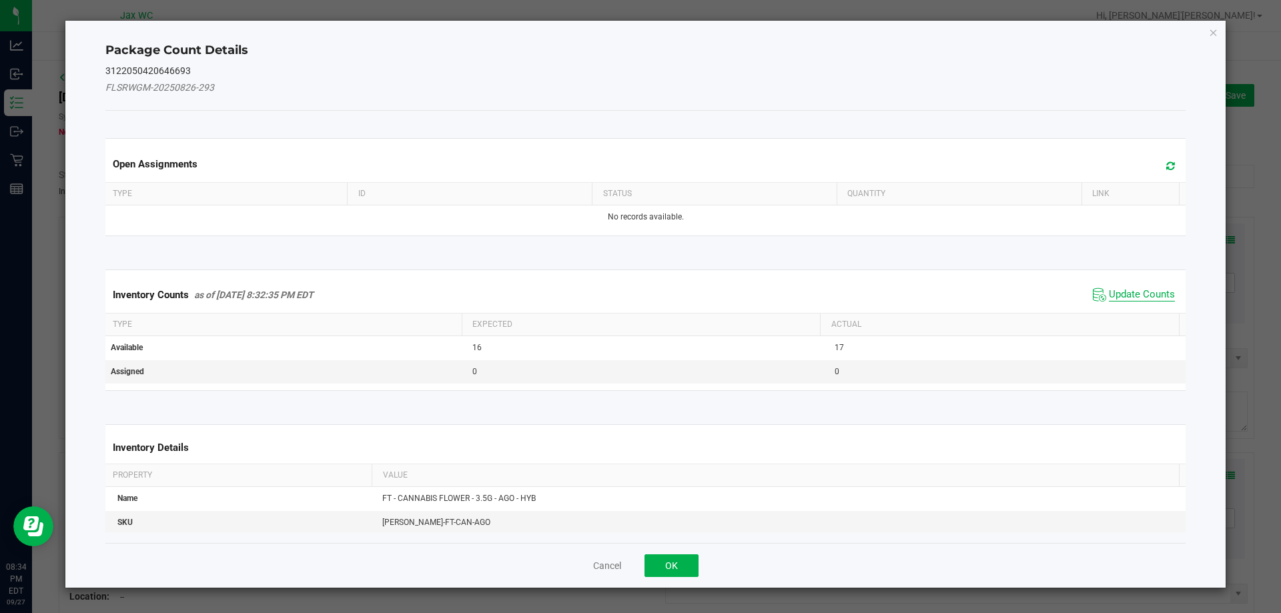
click at [1133, 300] on span "Update Counts" at bounding box center [1142, 294] width 66 height 13
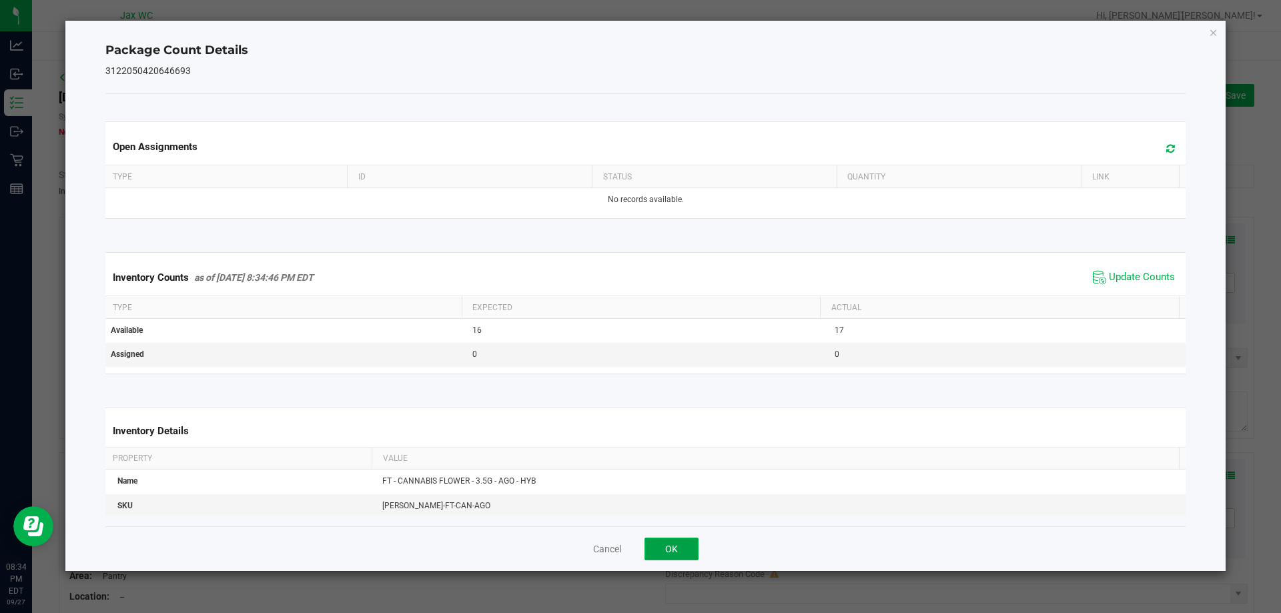
click at [681, 552] on button "OK" at bounding box center [671, 549] width 54 height 23
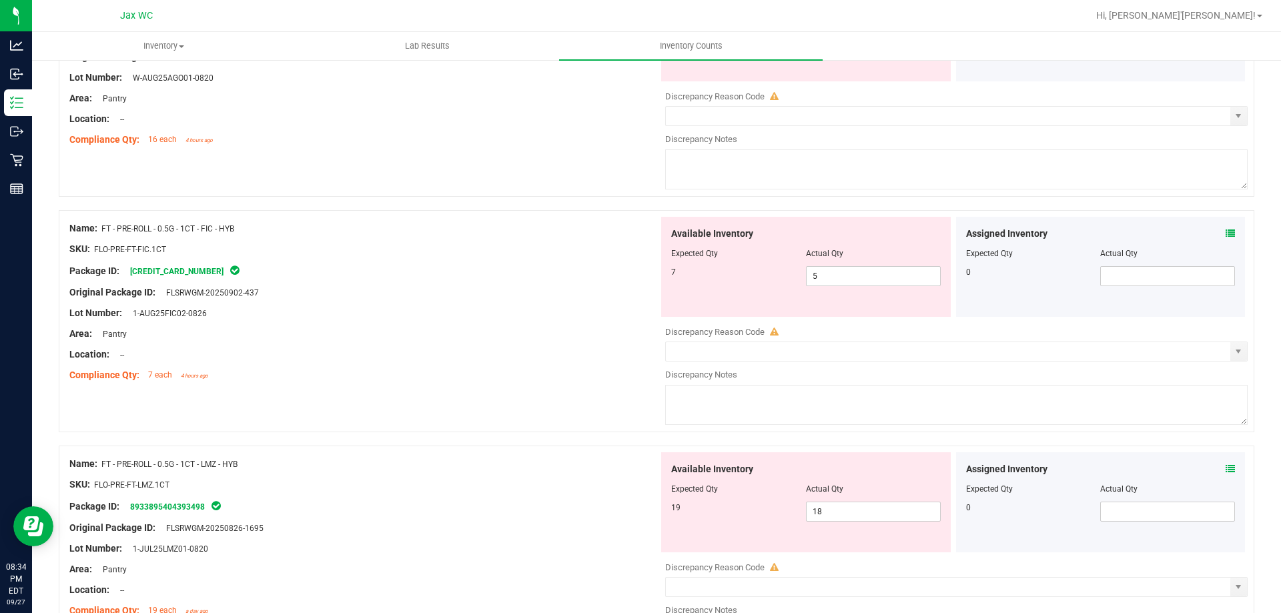
scroll to position [267, 0]
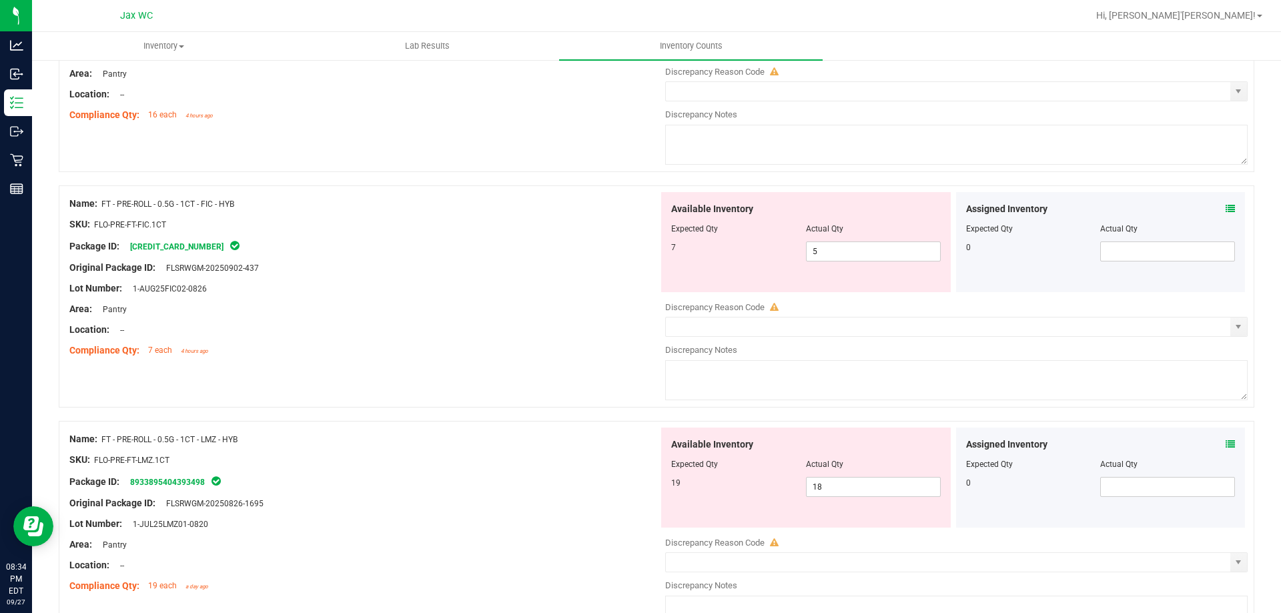
click at [1225, 209] on icon at bounding box center [1229, 208] width 9 height 9
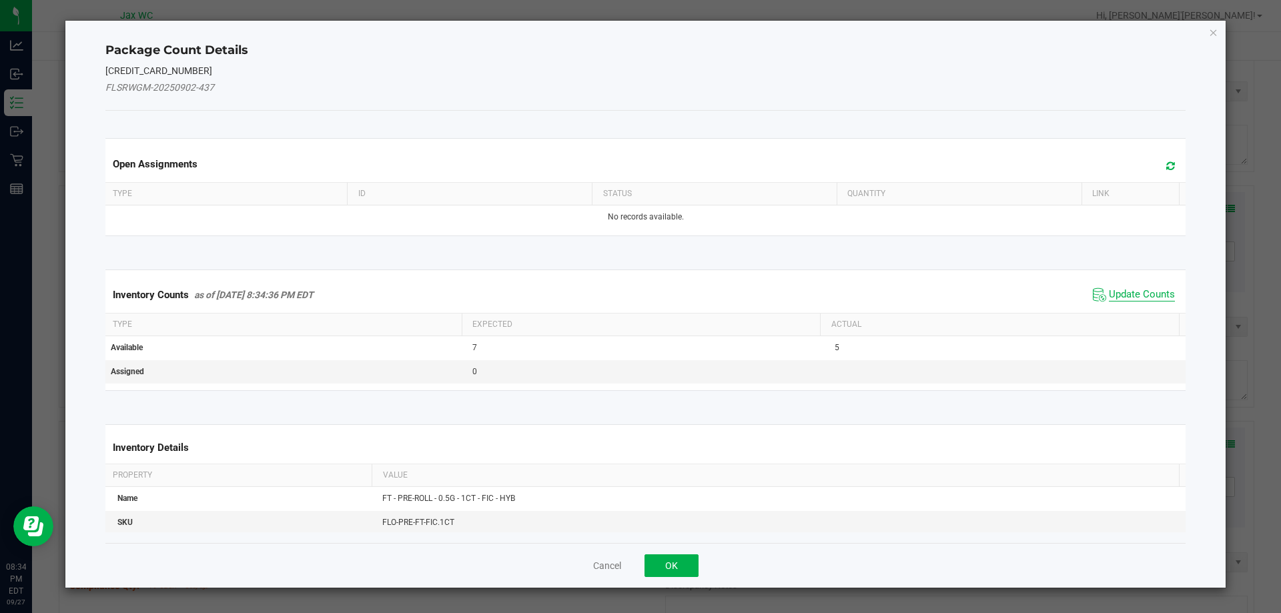
click at [1109, 296] on span "Update Counts" at bounding box center [1142, 294] width 66 height 13
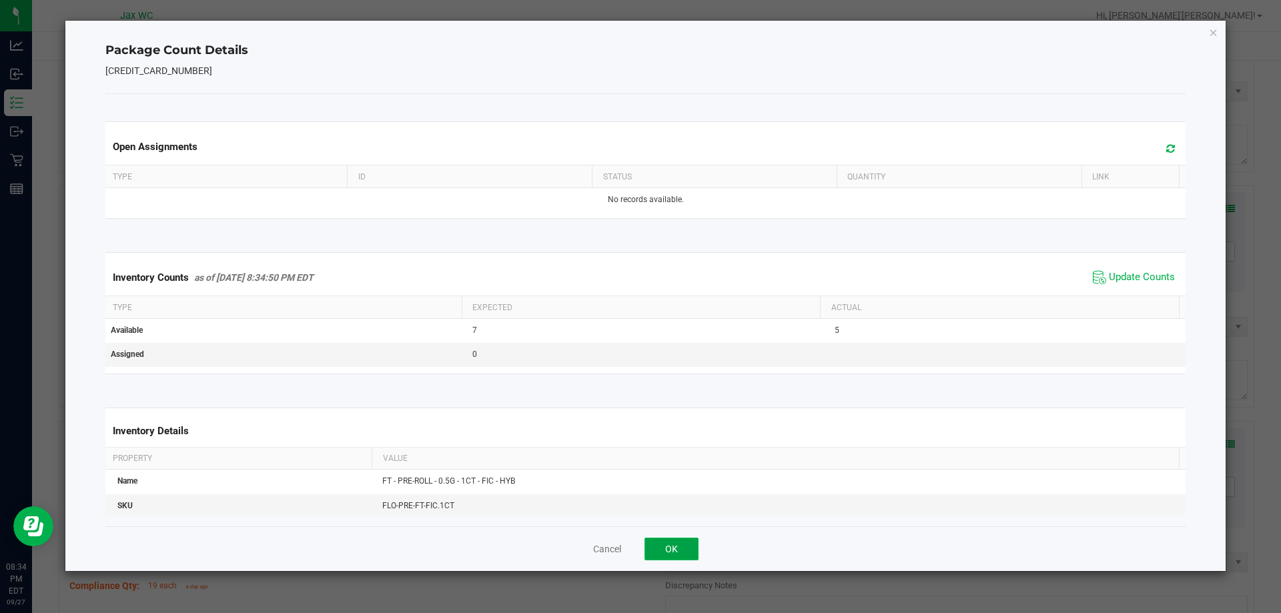
click at [686, 547] on button "OK" at bounding box center [671, 549] width 54 height 23
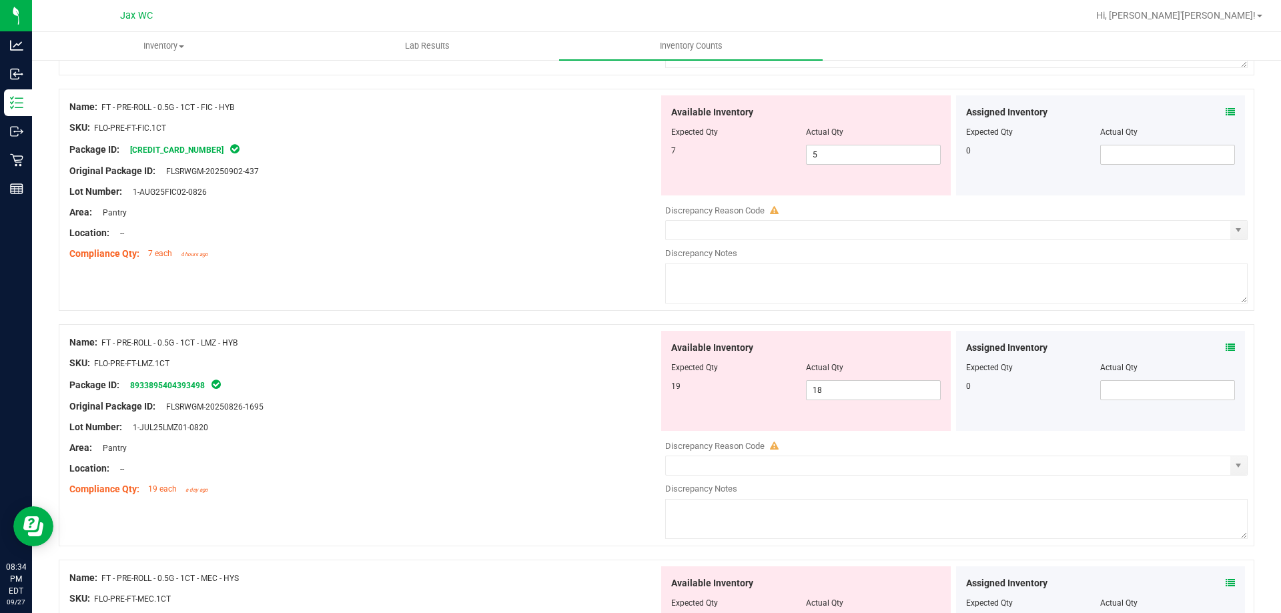
scroll to position [334, 0]
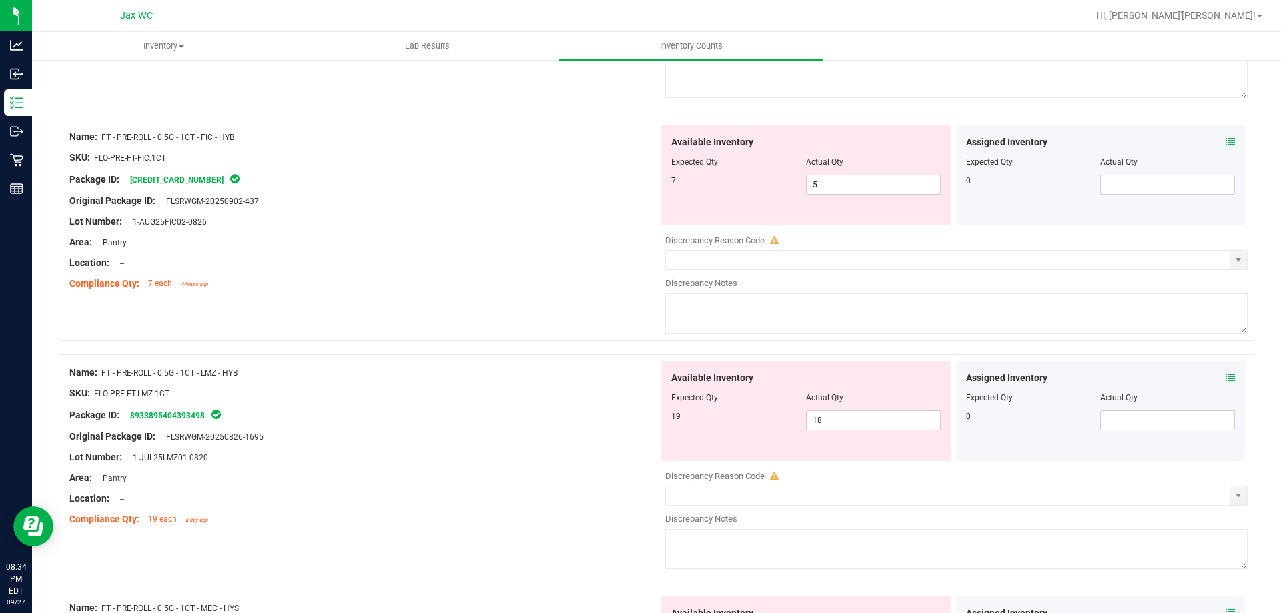
click at [1215, 375] on div "Assigned Inventory Expected Qty Actual Qty 0" at bounding box center [1101, 411] width 290 height 100
click at [1225, 378] on icon at bounding box center [1229, 377] width 9 height 9
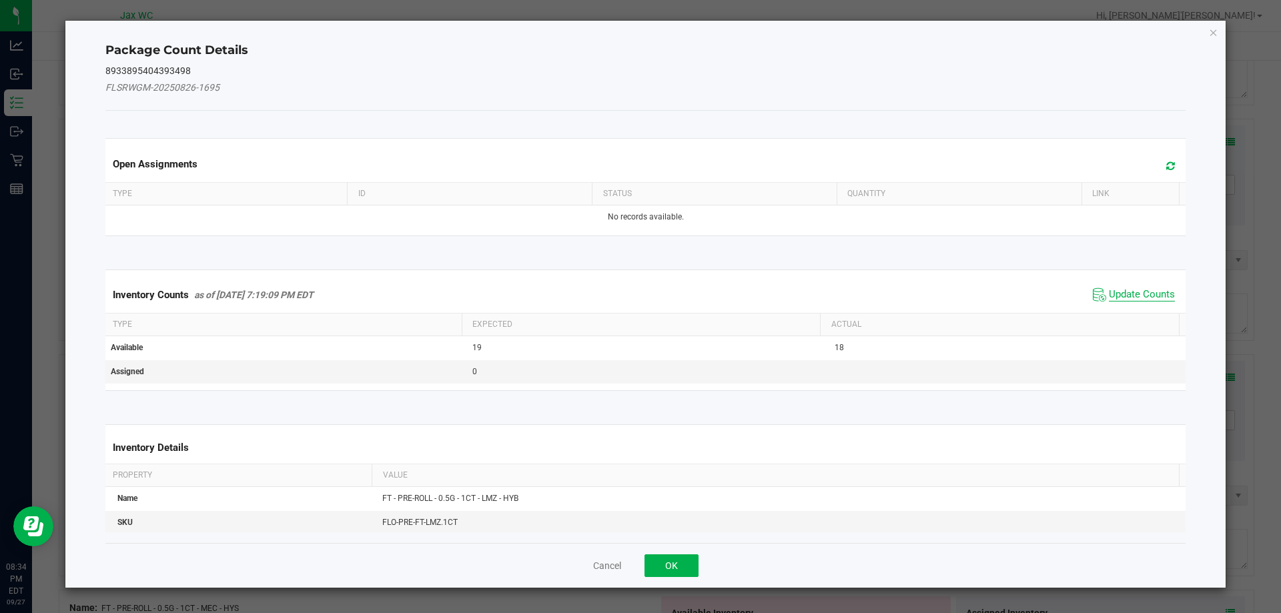
click at [1109, 296] on span "Update Counts" at bounding box center [1142, 294] width 66 height 13
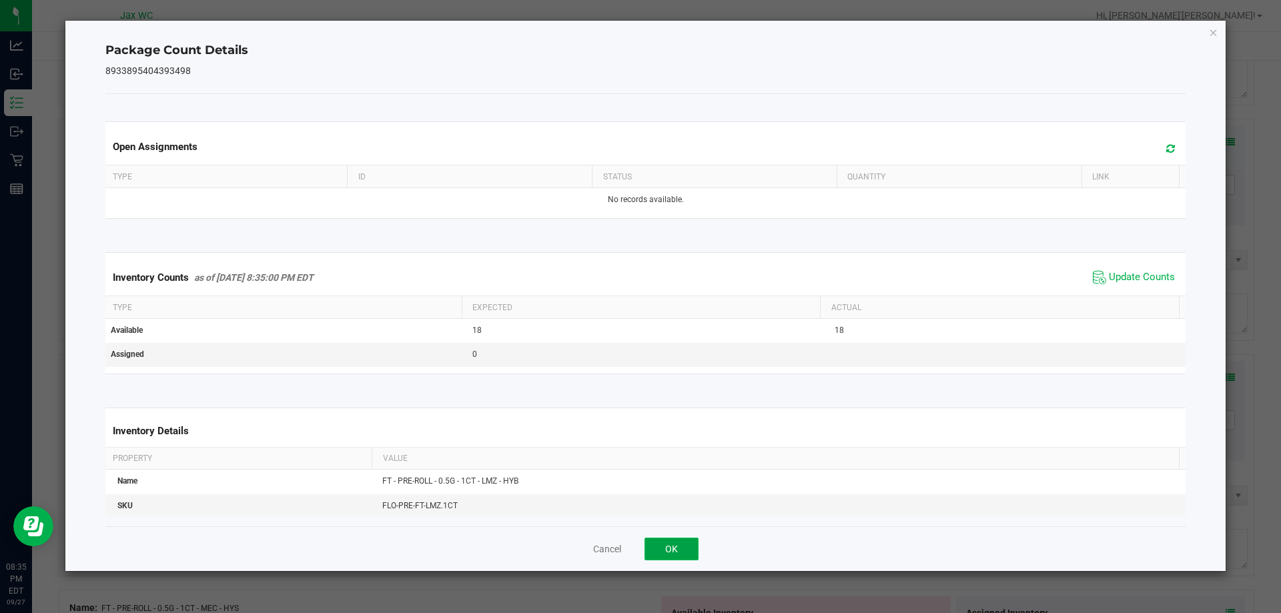
click at [676, 538] on button "OK" at bounding box center [671, 549] width 54 height 23
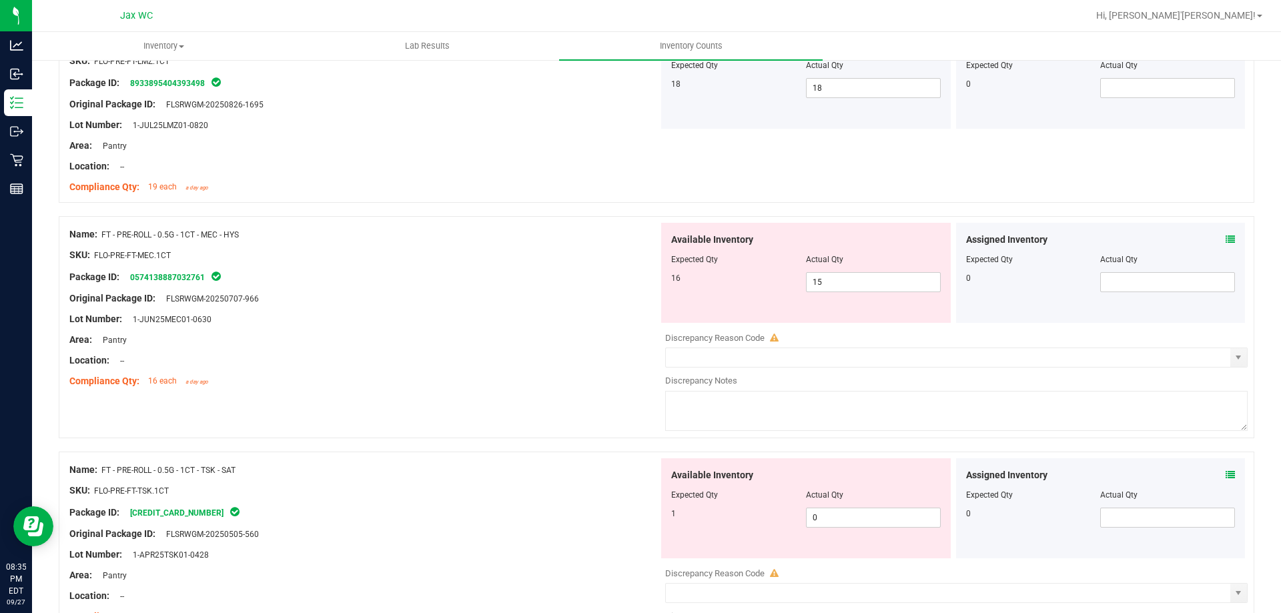
scroll to position [667, 0]
click at [1196, 245] on div at bounding box center [1101, 248] width 270 height 7
drag, startPoint x: 1189, startPoint y: 273, endPoint x: 1124, endPoint y: 320, distance: 80.3
click at [1141, 307] on div "Assigned Inventory Expected Qty Actual Qty 0" at bounding box center [1101, 271] width 290 height 100
click at [1225, 237] on icon at bounding box center [1229, 237] width 9 height 9
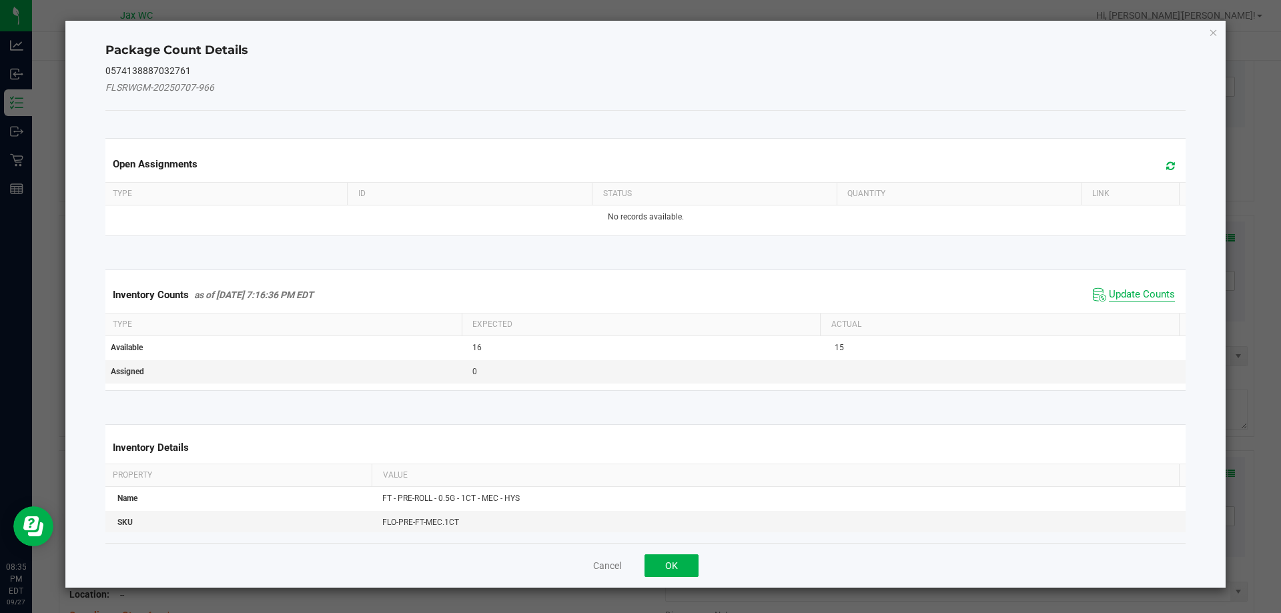
click at [1143, 291] on span "Update Counts" at bounding box center [1142, 294] width 66 height 13
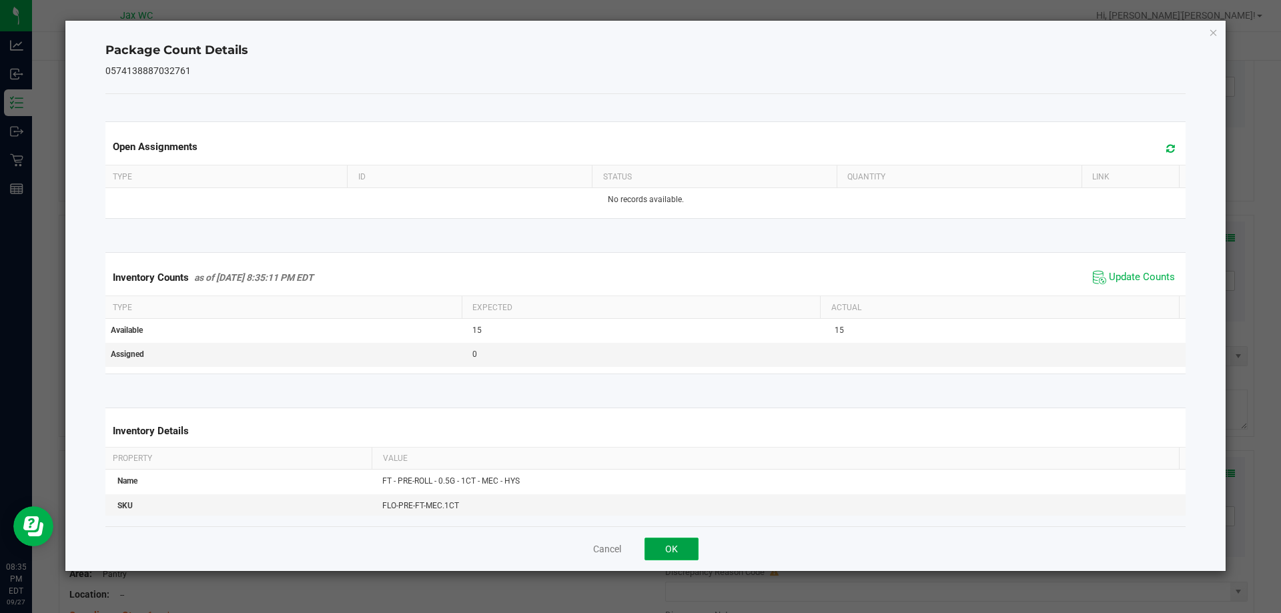
click at [682, 558] on button "OK" at bounding box center [671, 549] width 54 height 23
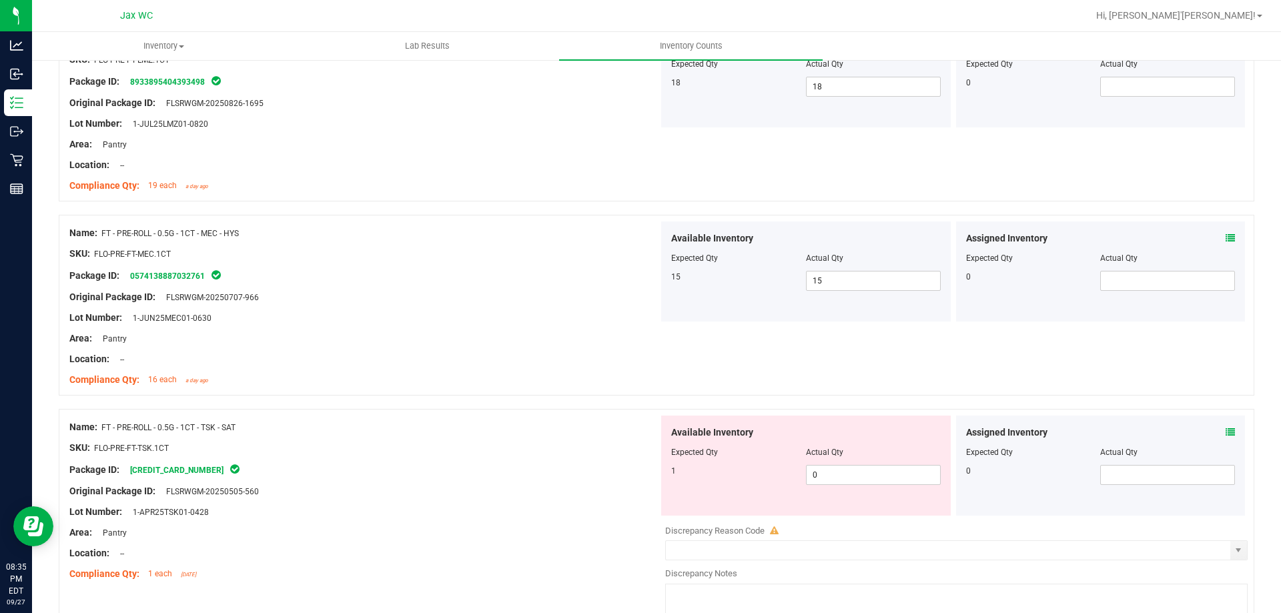
click at [1225, 438] on div "Assigned Inventory Expected Qty Actual Qty 0" at bounding box center [1101, 466] width 290 height 100
click at [1225, 428] on icon at bounding box center [1229, 432] width 9 height 9
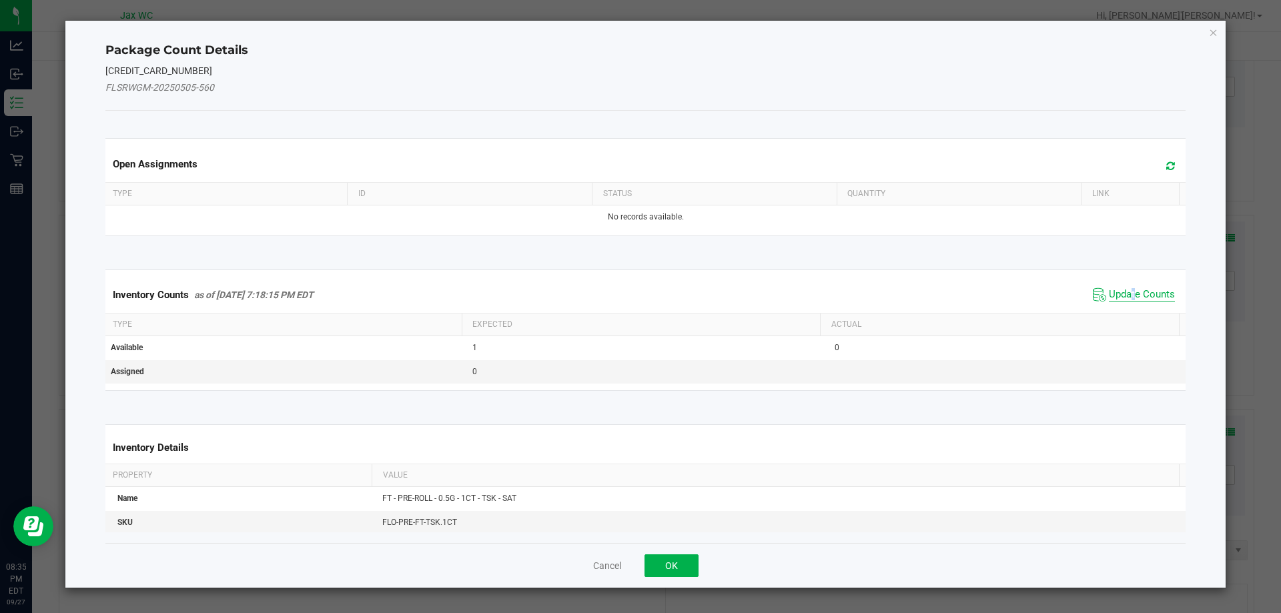
click at [1125, 298] on span "Update Counts" at bounding box center [1142, 294] width 66 height 13
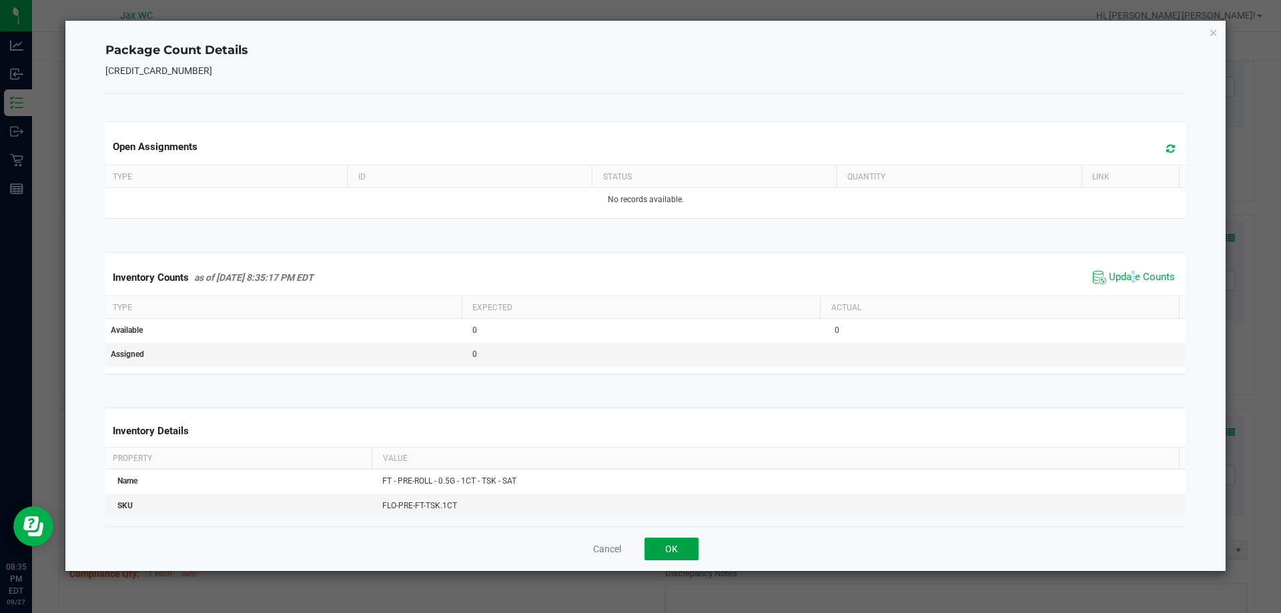
click at [656, 540] on button "OK" at bounding box center [671, 549] width 54 height 23
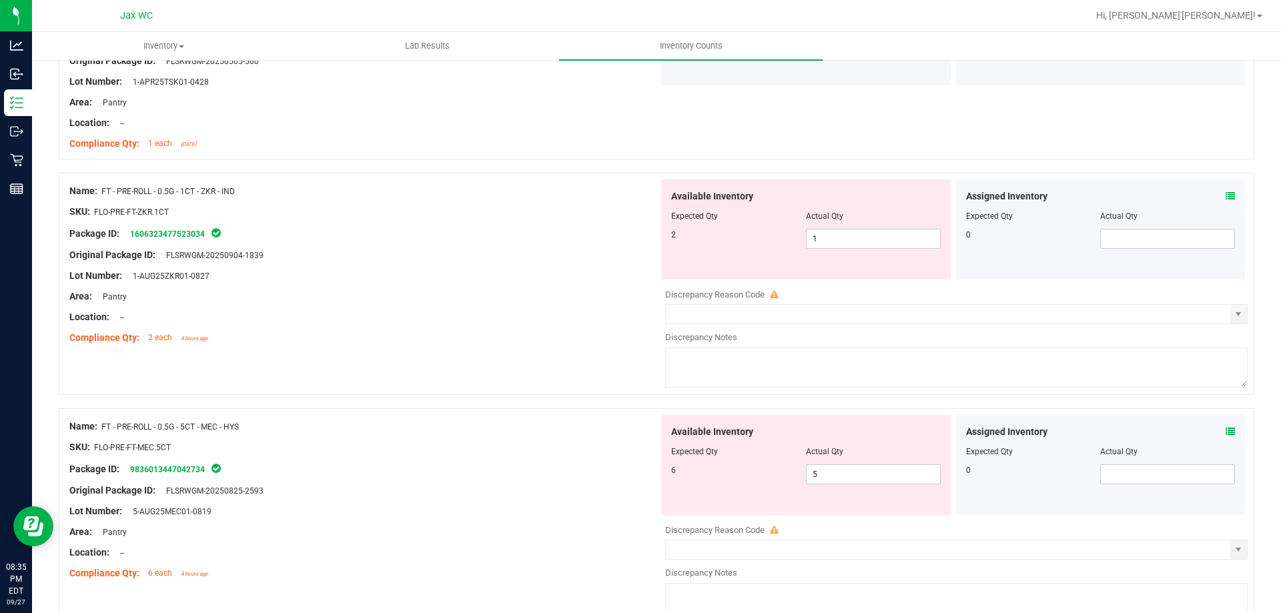
scroll to position [1201, 0]
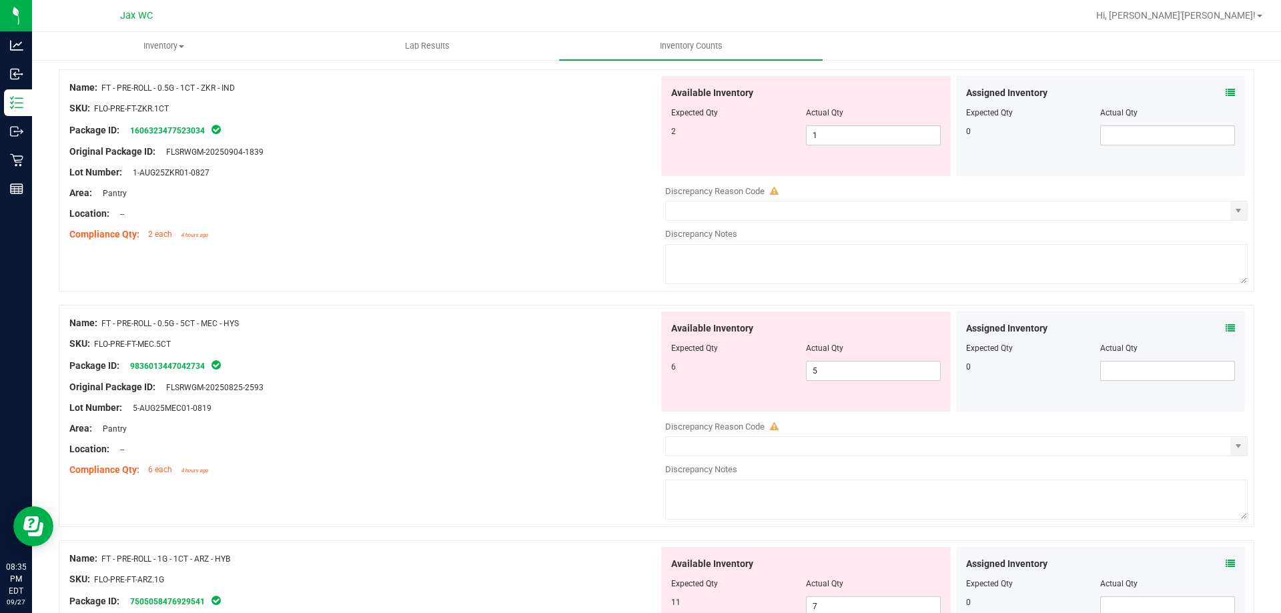
click at [1225, 92] on icon at bounding box center [1229, 92] width 9 height 9
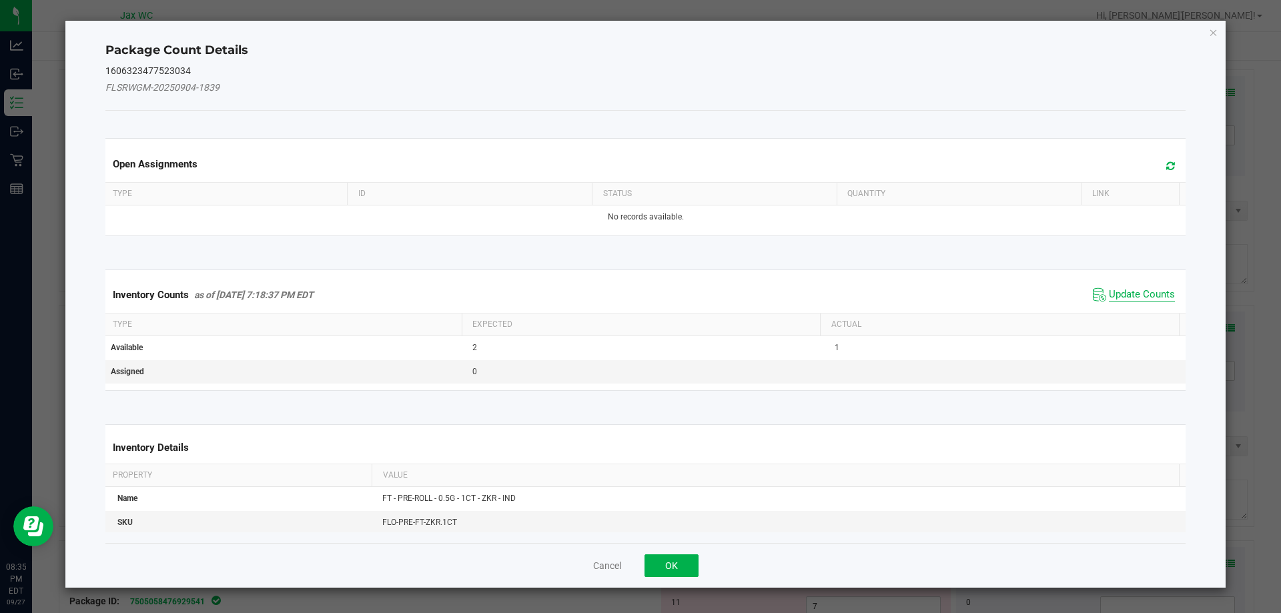
click at [1131, 291] on span "Update Counts" at bounding box center [1142, 294] width 66 height 13
click at [1121, 288] on span "Update Counts" at bounding box center [1142, 294] width 66 height 12
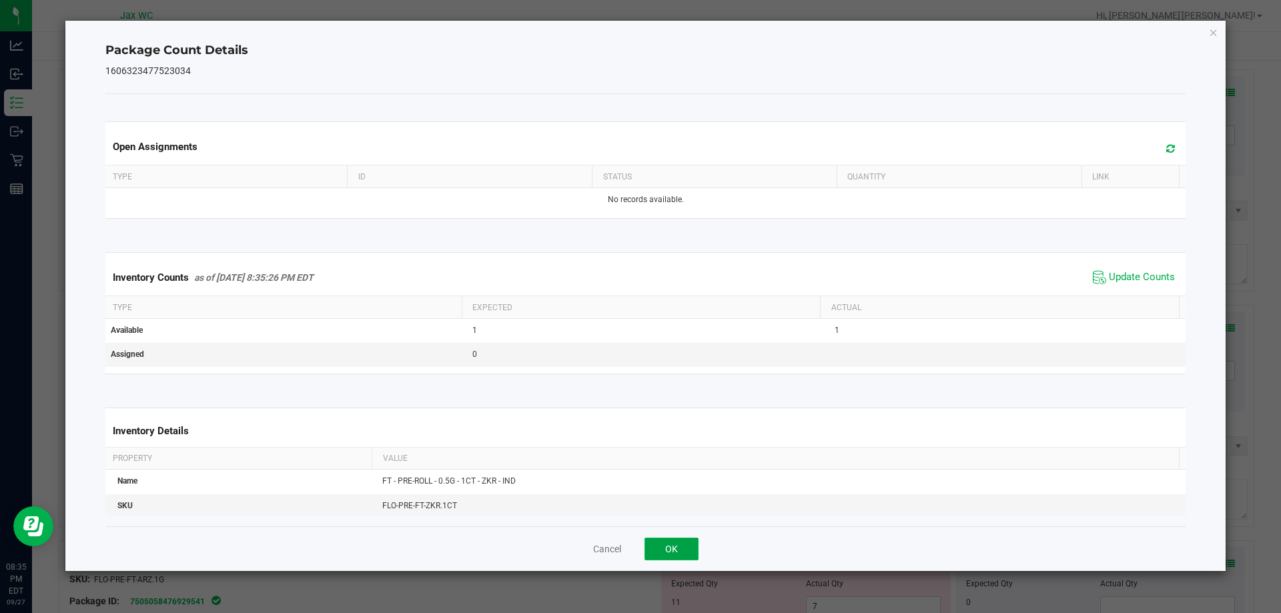
click at [665, 544] on button "OK" at bounding box center [671, 549] width 54 height 23
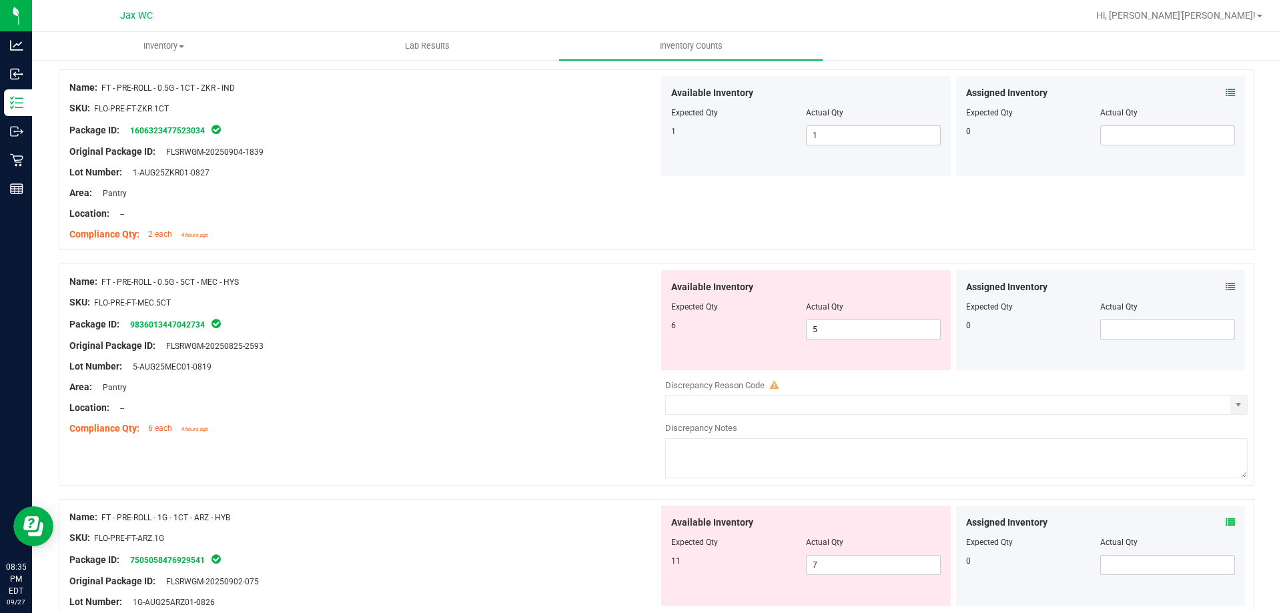
click at [1225, 286] on icon at bounding box center [1229, 286] width 9 height 9
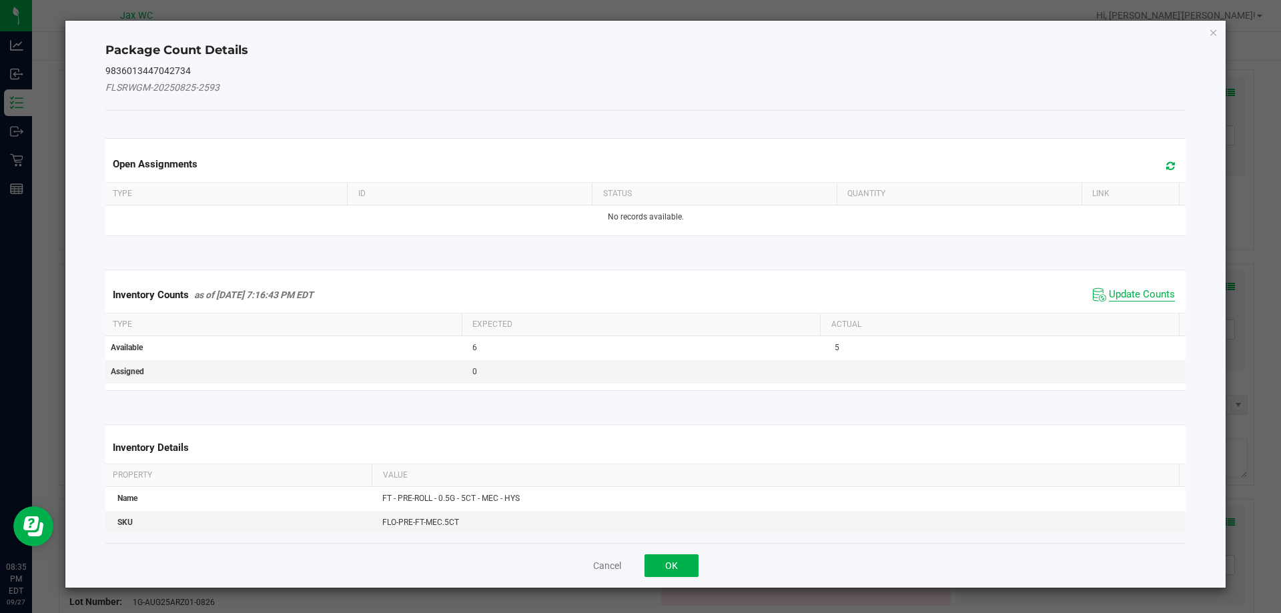
click at [1117, 299] on span "Update Counts" at bounding box center [1142, 294] width 66 height 13
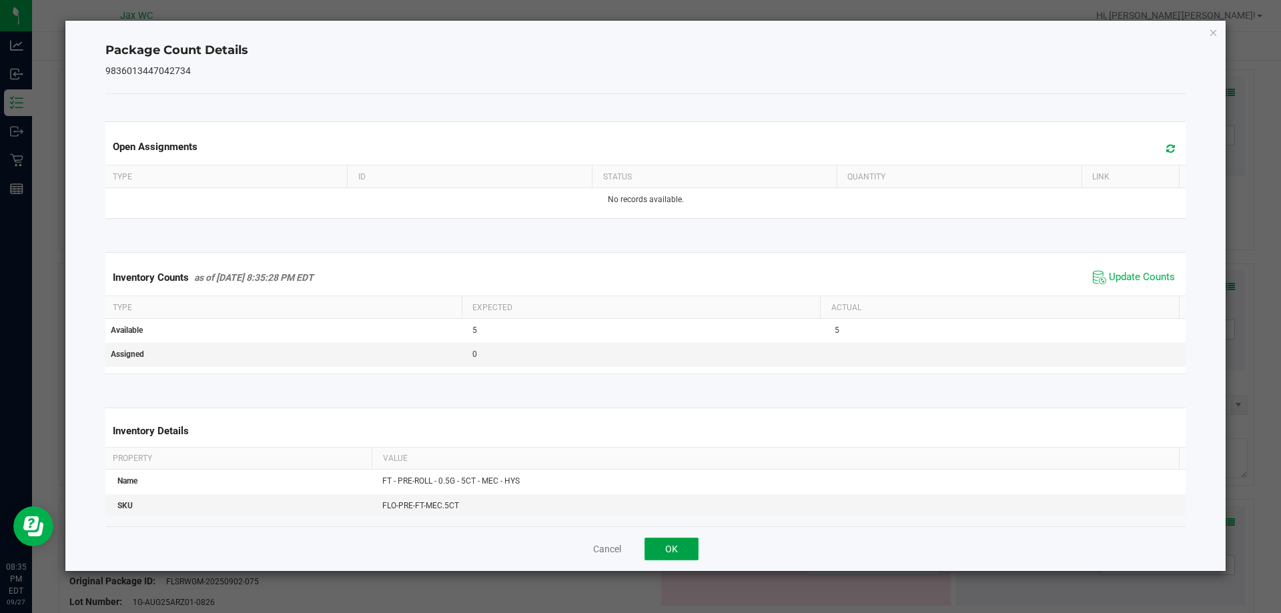
click at [684, 547] on button "OK" at bounding box center [671, 549] width 54 height 23
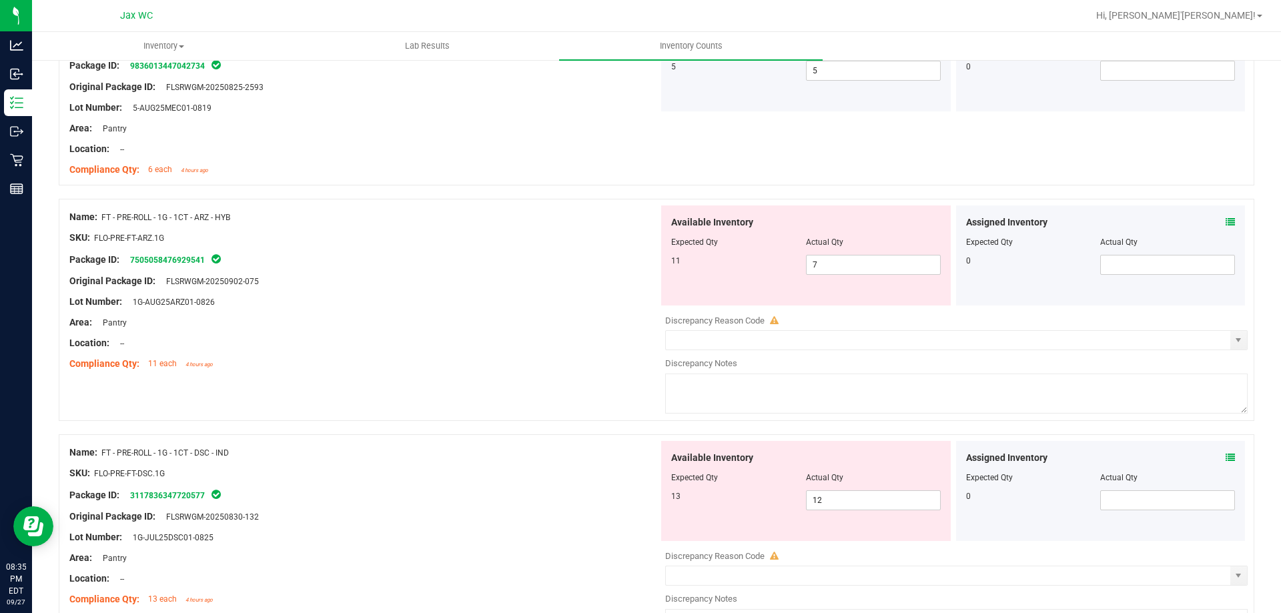
scroll to position [1474, 0]
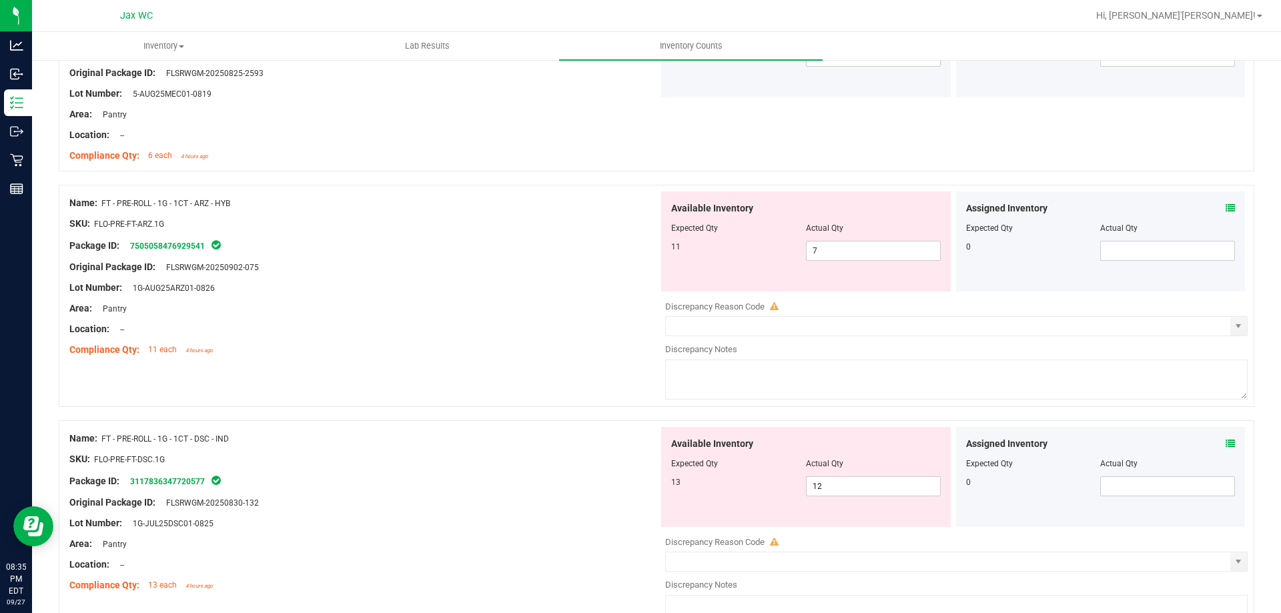
click at [1225, 206] on icon at bounding box center [1229, 207] width 9 height 9
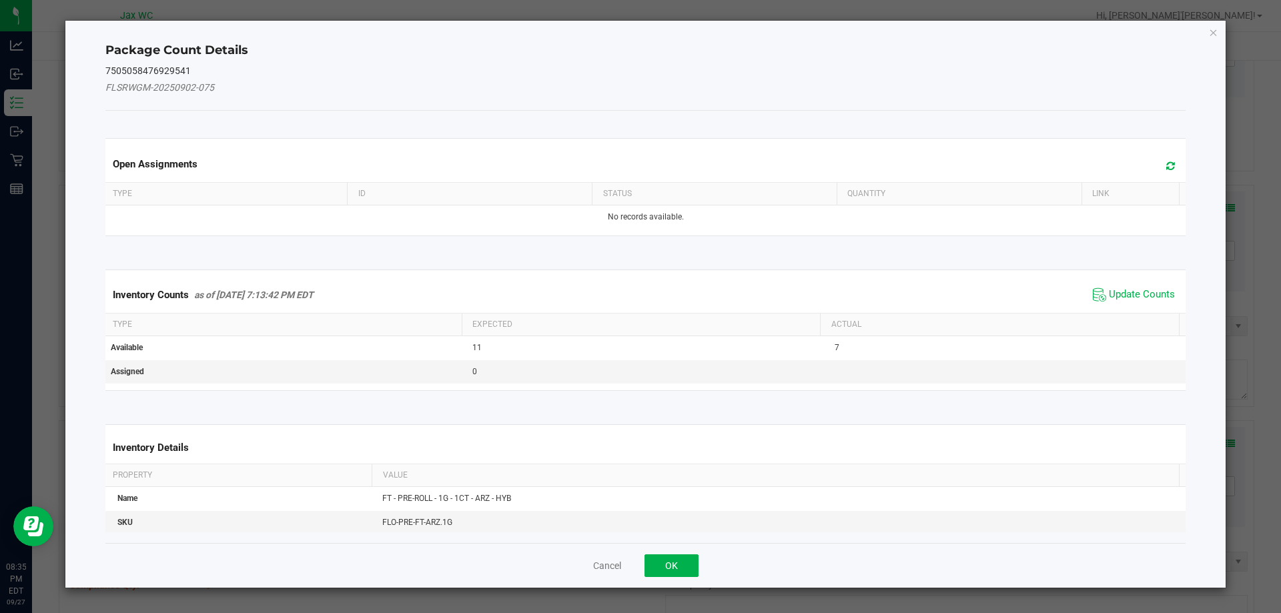
click at [1149, 286] on span "Update Counts" at bounding box center [1133, 295] width 89 height 20
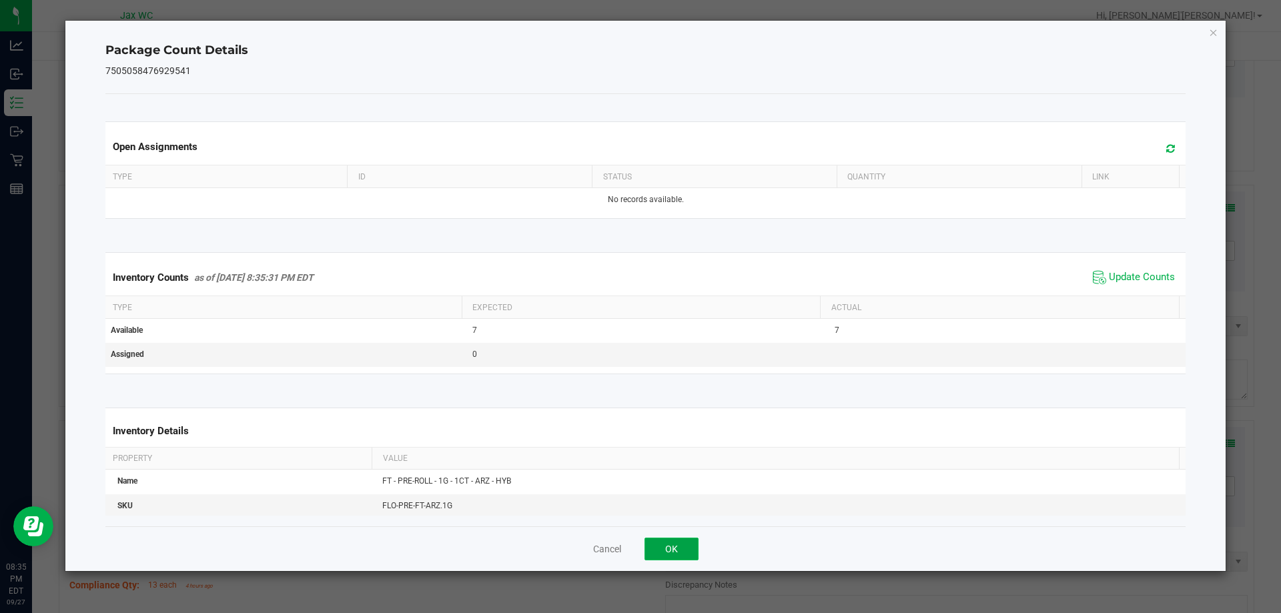
click at [690, 546] on button "OK" at bounding box center [671, 549] width 54 height 23
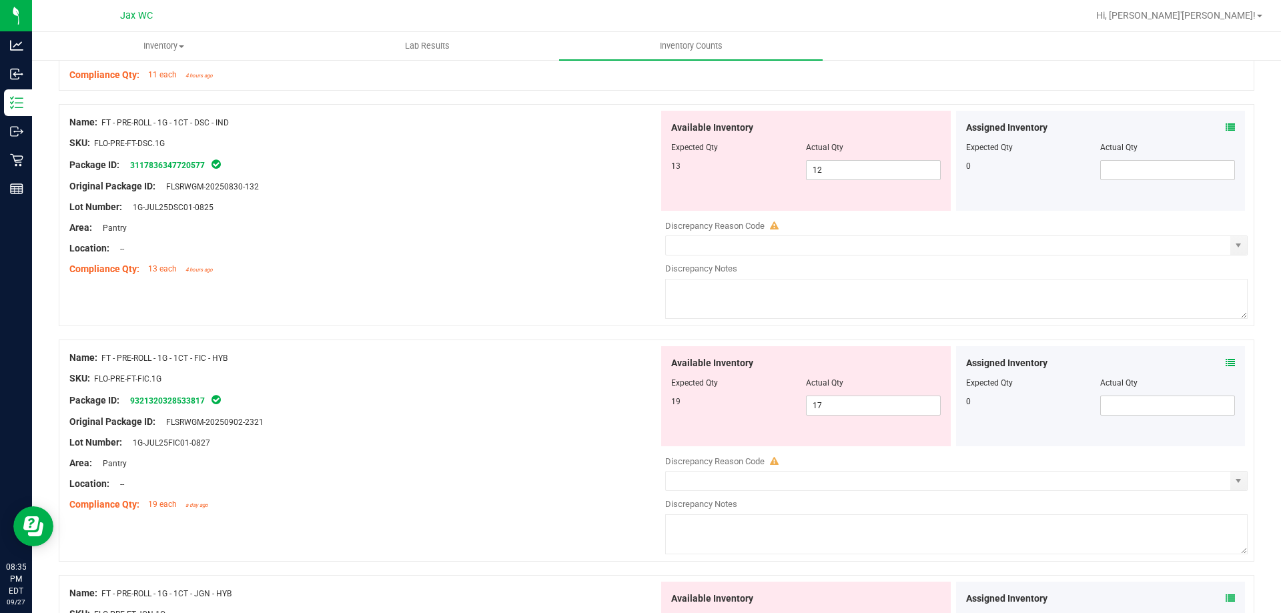
scroll to position [1727, 0]
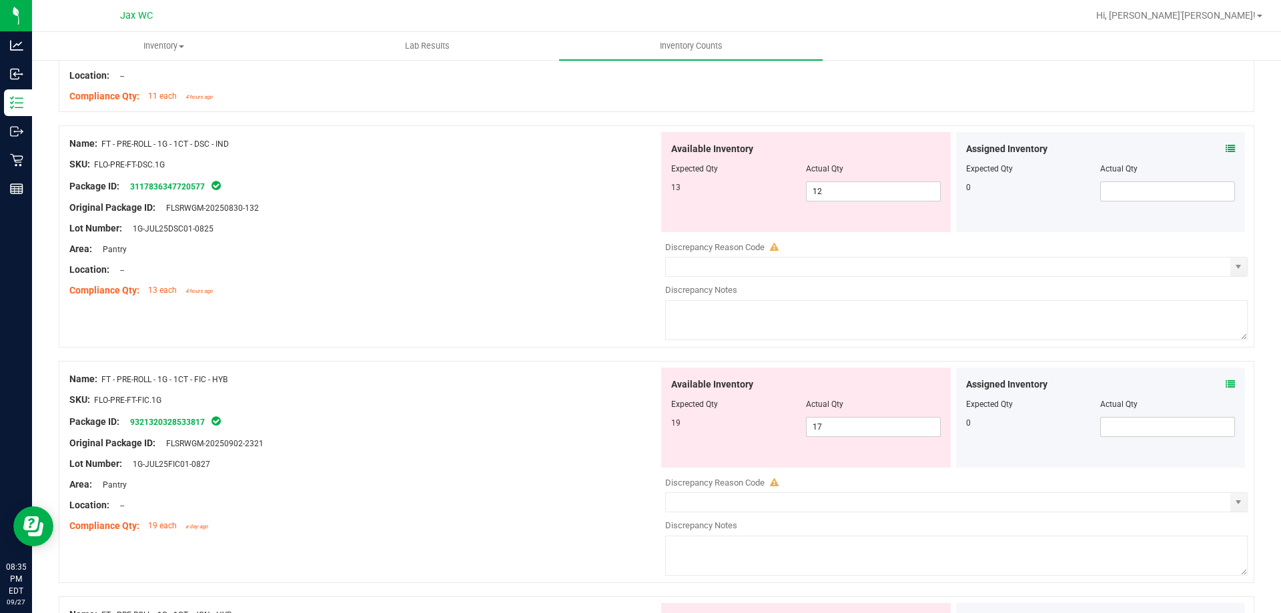
click at [1225, 148] on icon at bounding box center [1229, 148] width 9 height 9
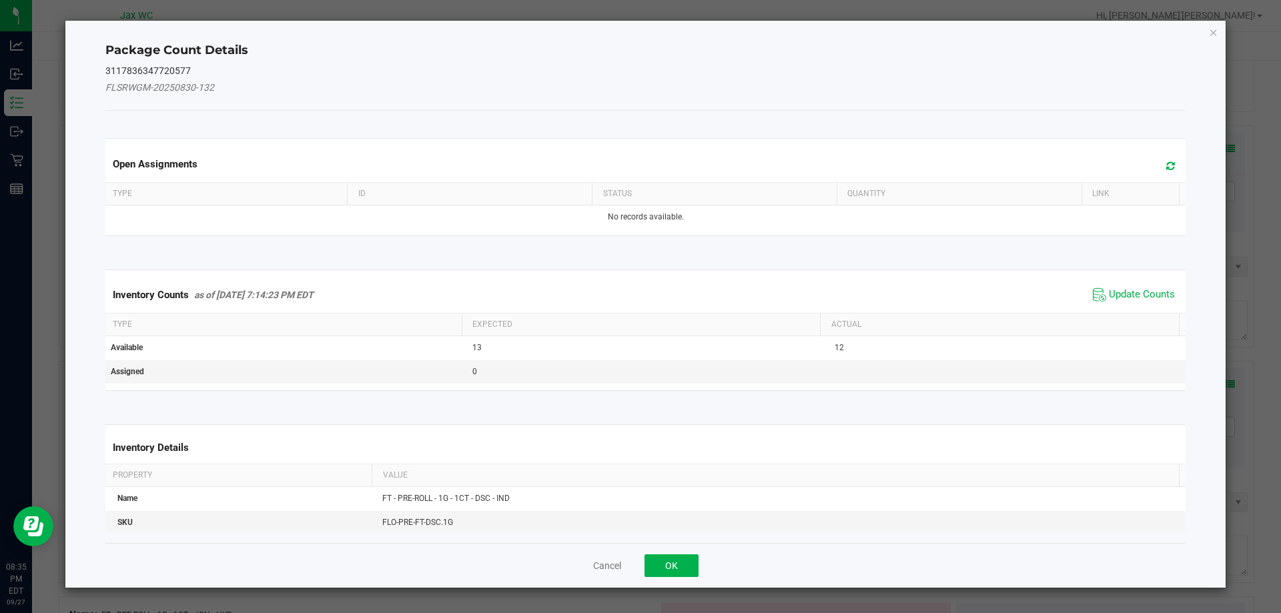
click at [1110, 314] on th "Actual" at bounding box center [999, 325] width 359 height 23
click at [1136, 290] on span "Update Counts" at bounding box center [1142, 294] width 66 height 13
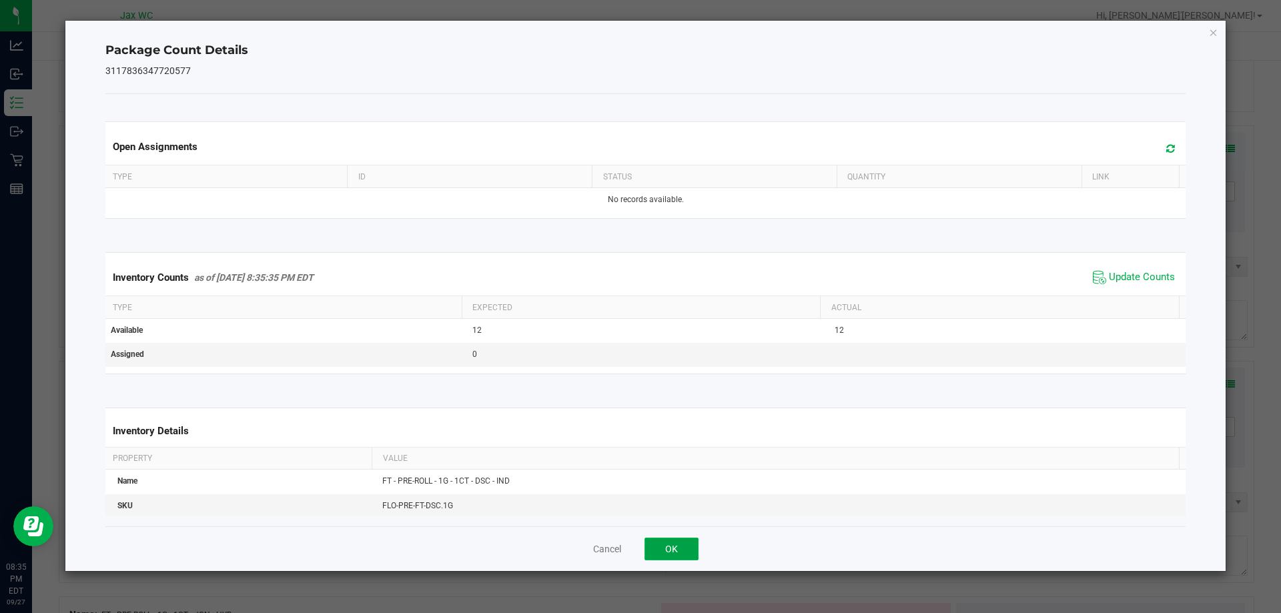
click at [688, 555] on button "OK" at bounding box center [671, 549] width 54 height 23
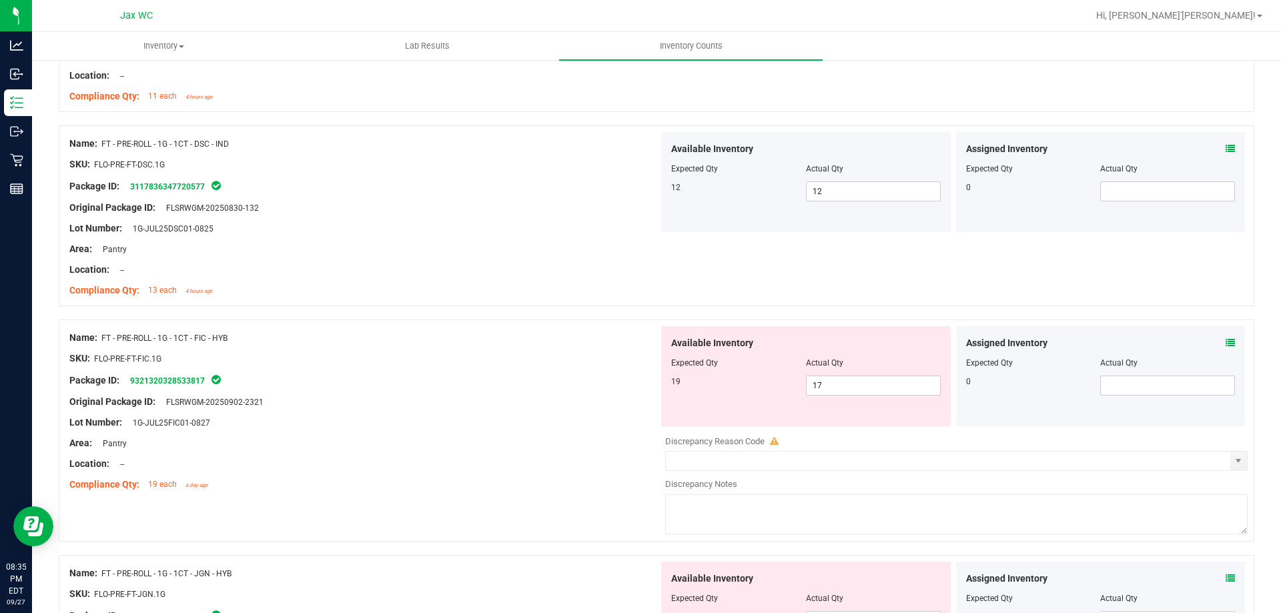
click at [1225, 339] on icon at bounding box center [1229, 342] width 9 height 9
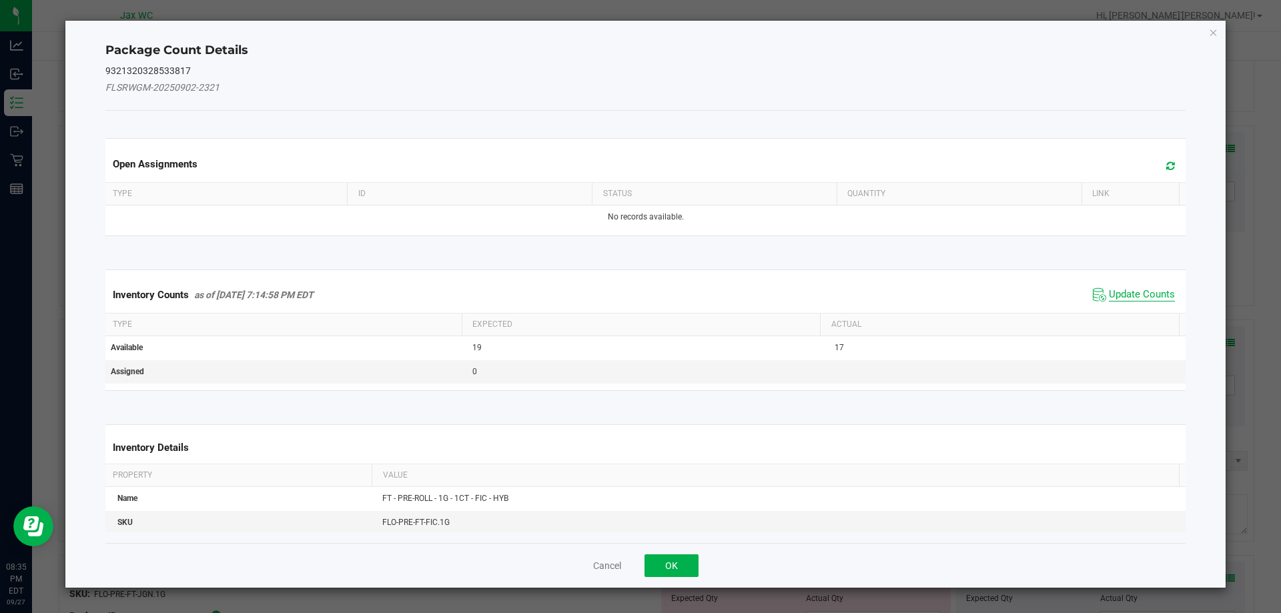
click at [1145, 295] on span "Update Counts" at bounding box center [1142, 294] width 66 height 13
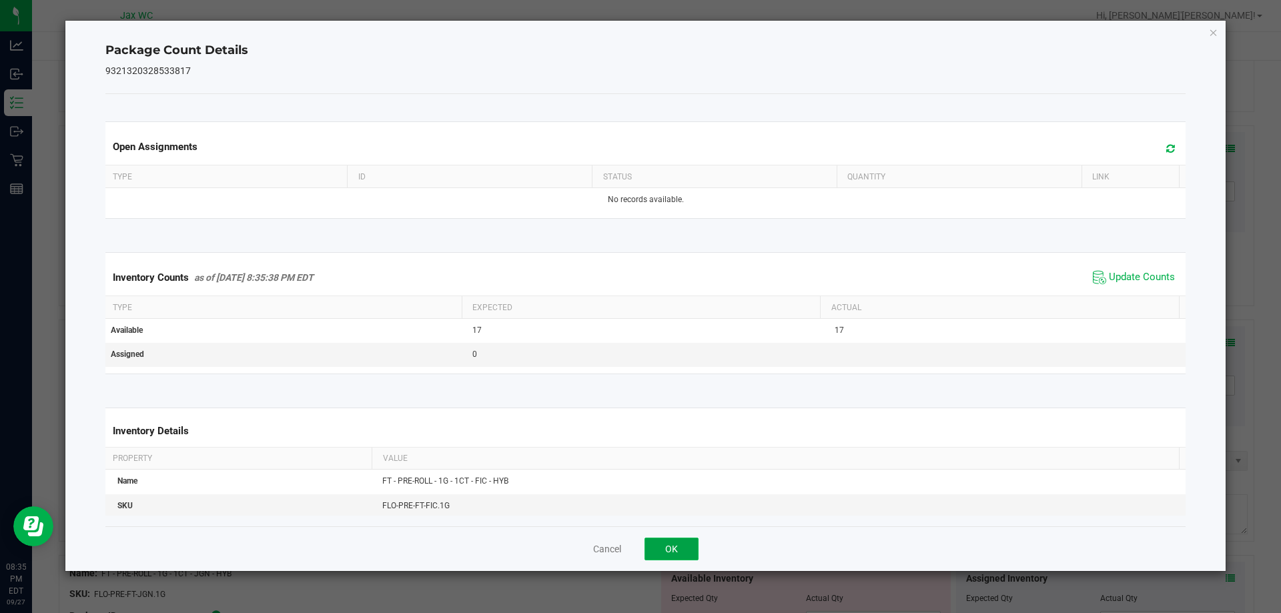
click at [680, 544] on button "OK" at bounding box center [671, 549] width 54 height 23
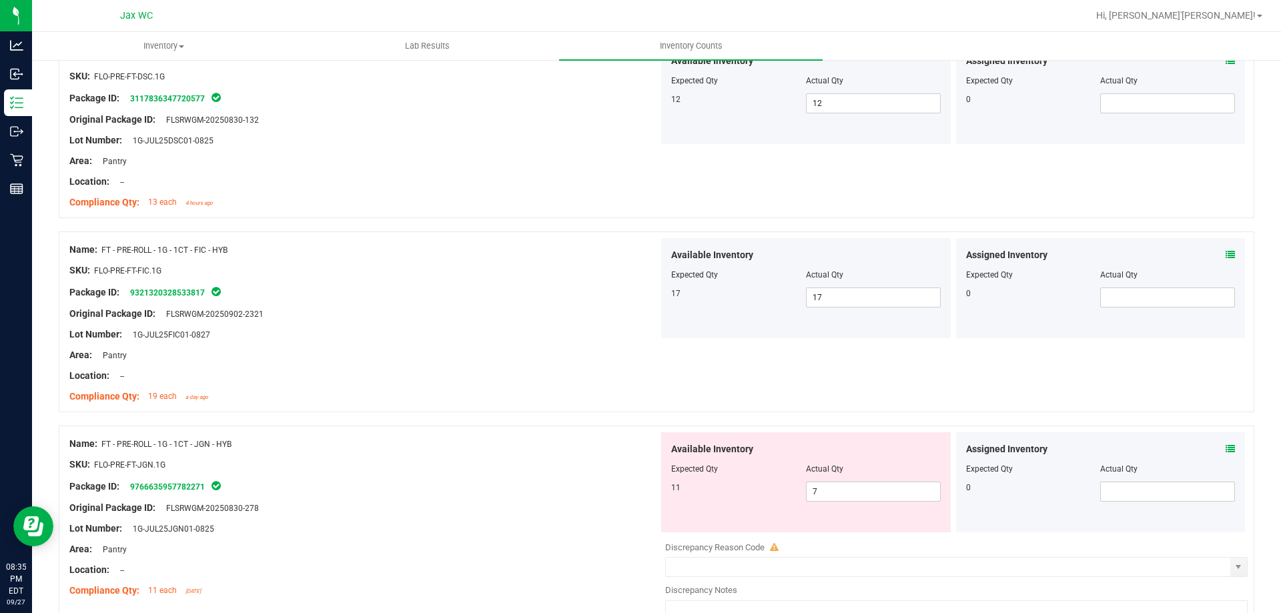
scroll to position [1947, 0]
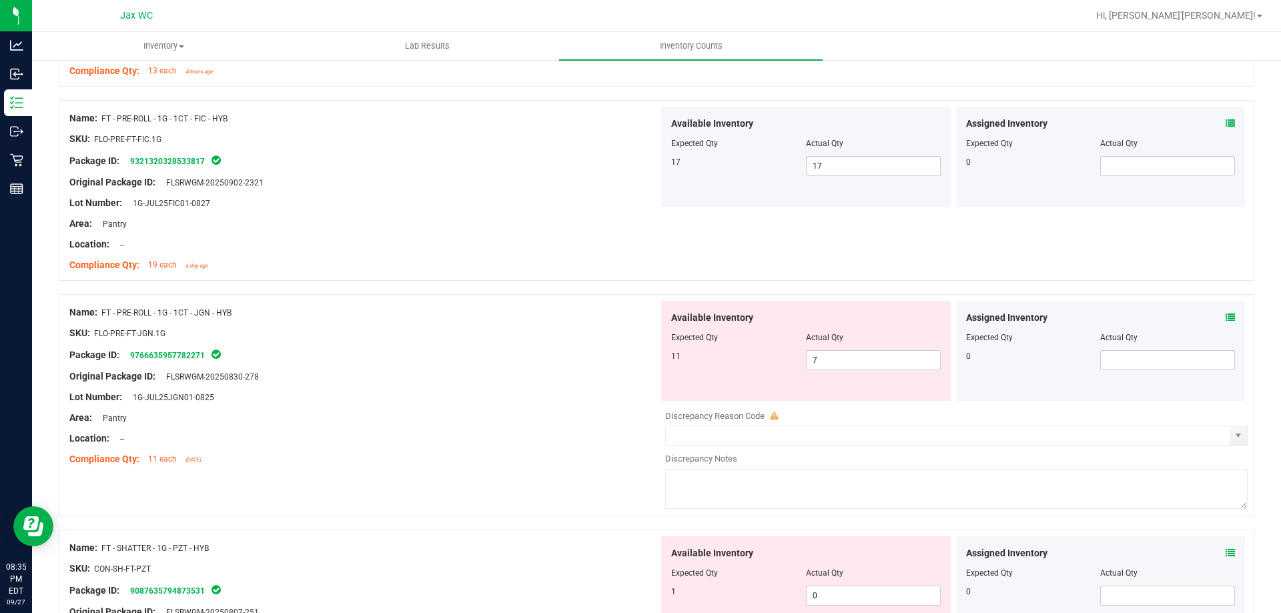
click at [1225, 317] on icon at bounding box center [1229, 317] width 9 height 9
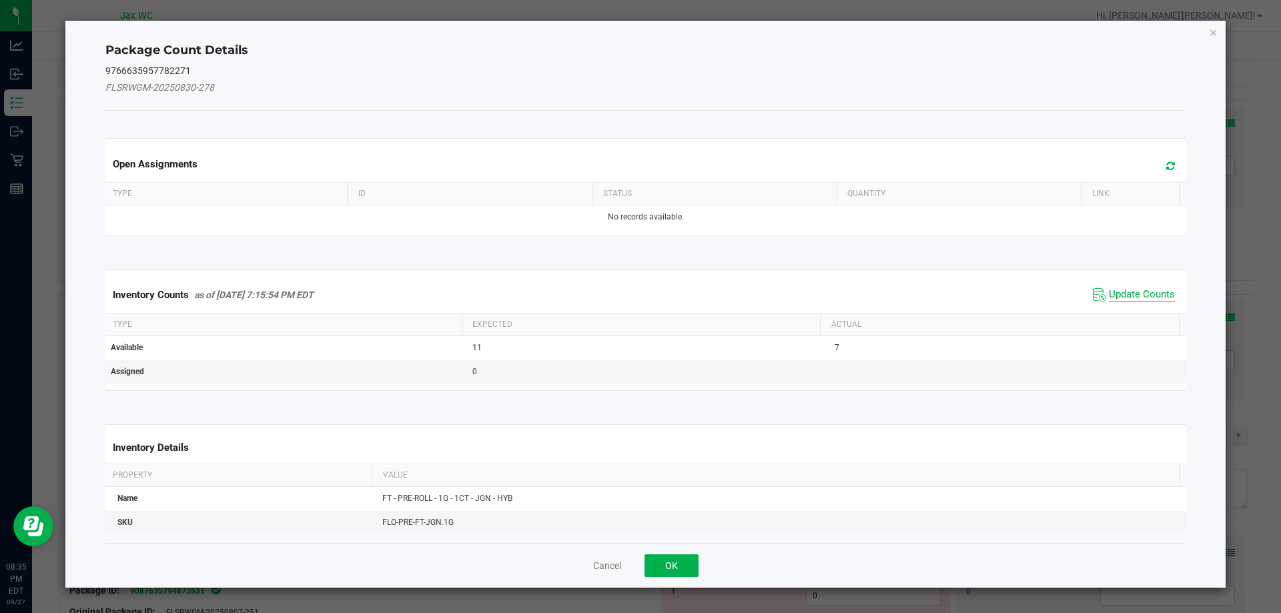
click at [1125, 297] on span "Update Counts" at bounding box center [1142, 294] width 66 height 13
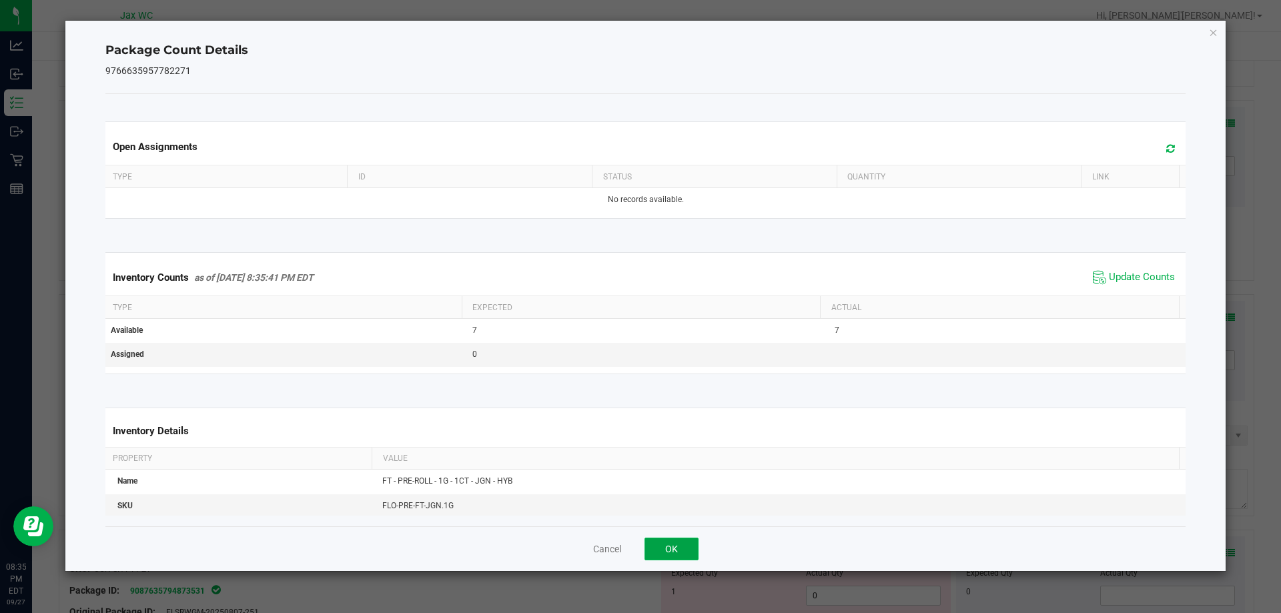
click at [675, 554] on button "OK" at bounding box center [671, 549] width 54 height 23
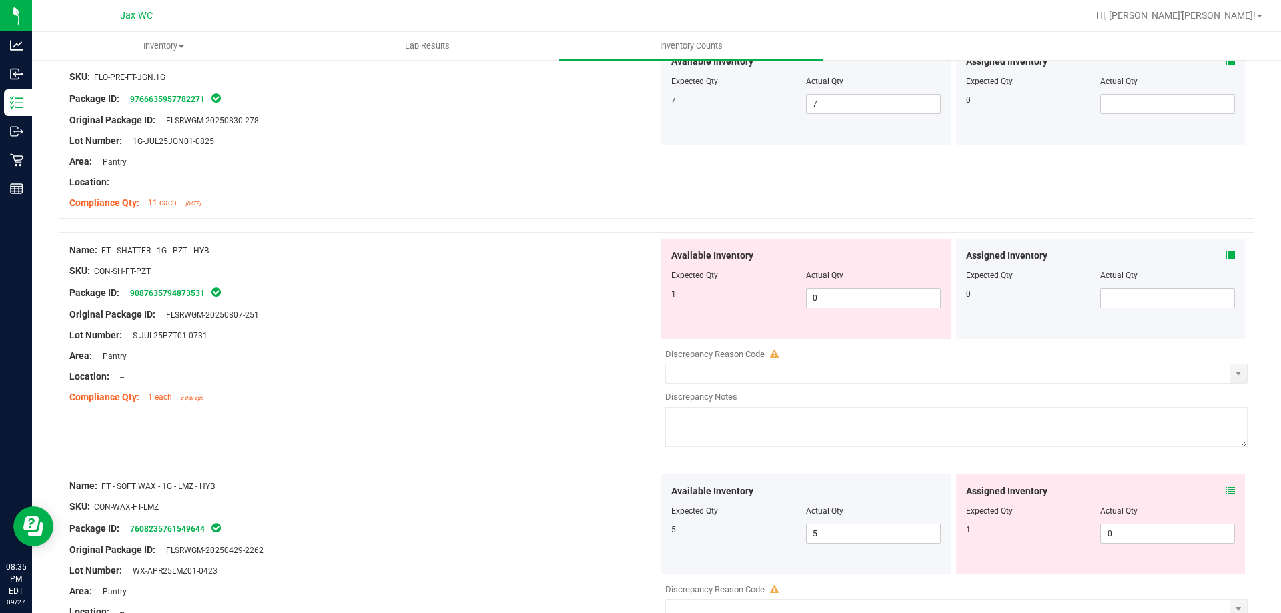
scroll to position [2217, 0]
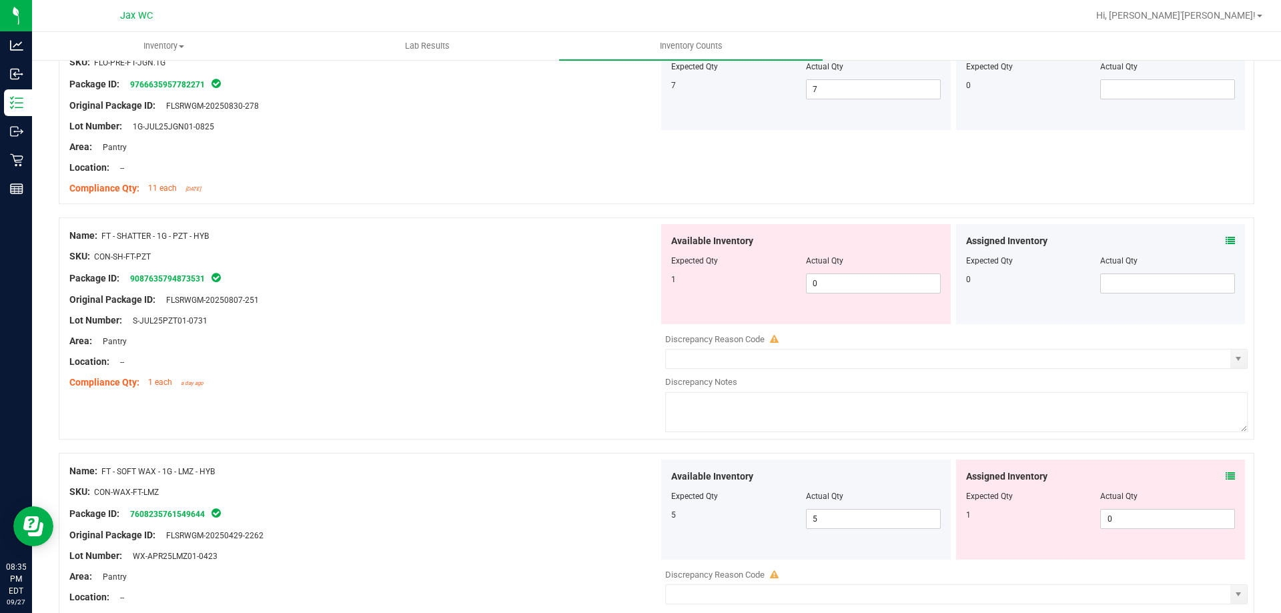
click at [1225, 240] on icon at bounding box center [1229, 240] width 9 height 9
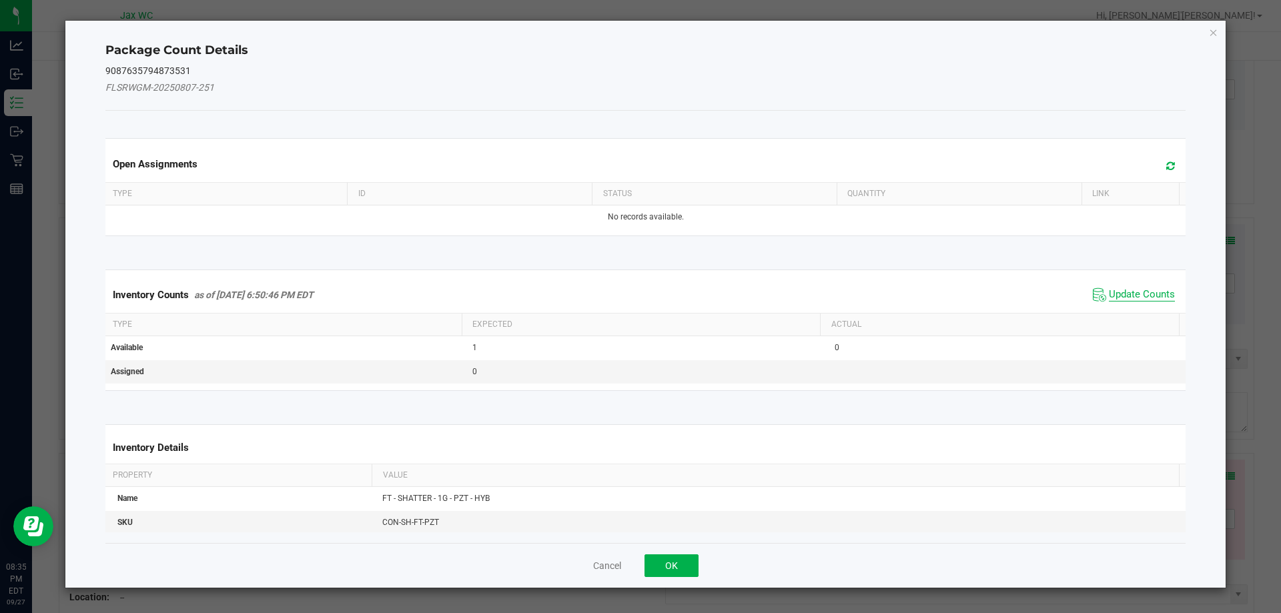
click at [1141, 288] on span "Update Counts" at bounding box center [1142, 294] width 66 height 13
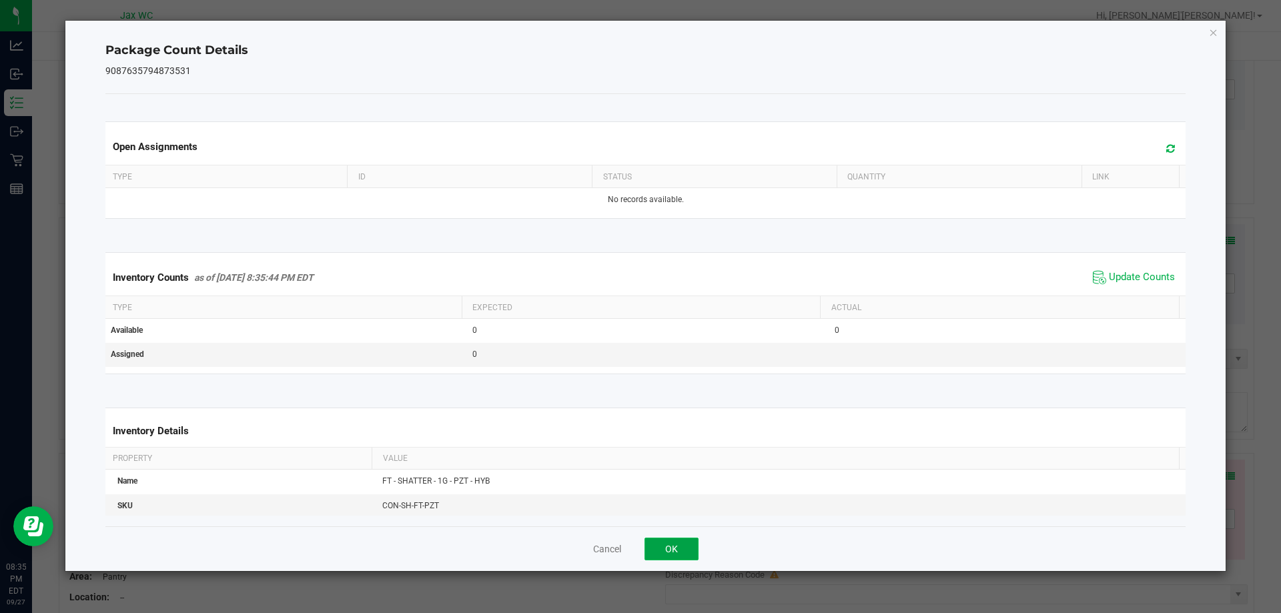
click at [685, 549] on button "OK" at bounding box center [671, 549] width 54 height 23
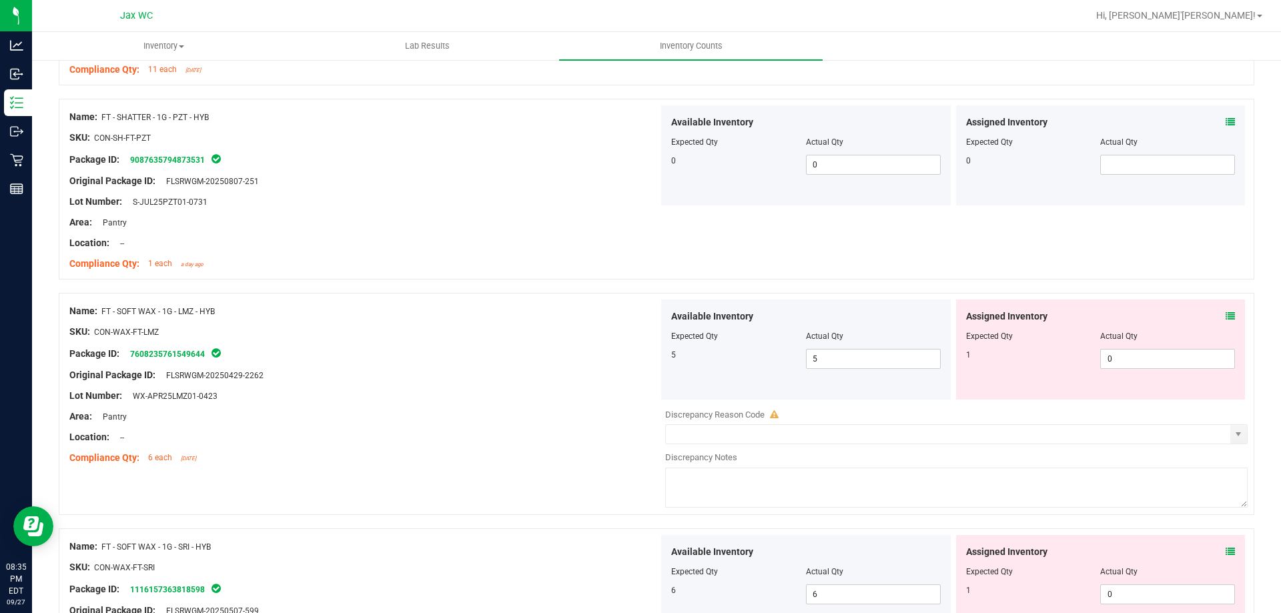
scroll to position [2382, 0]
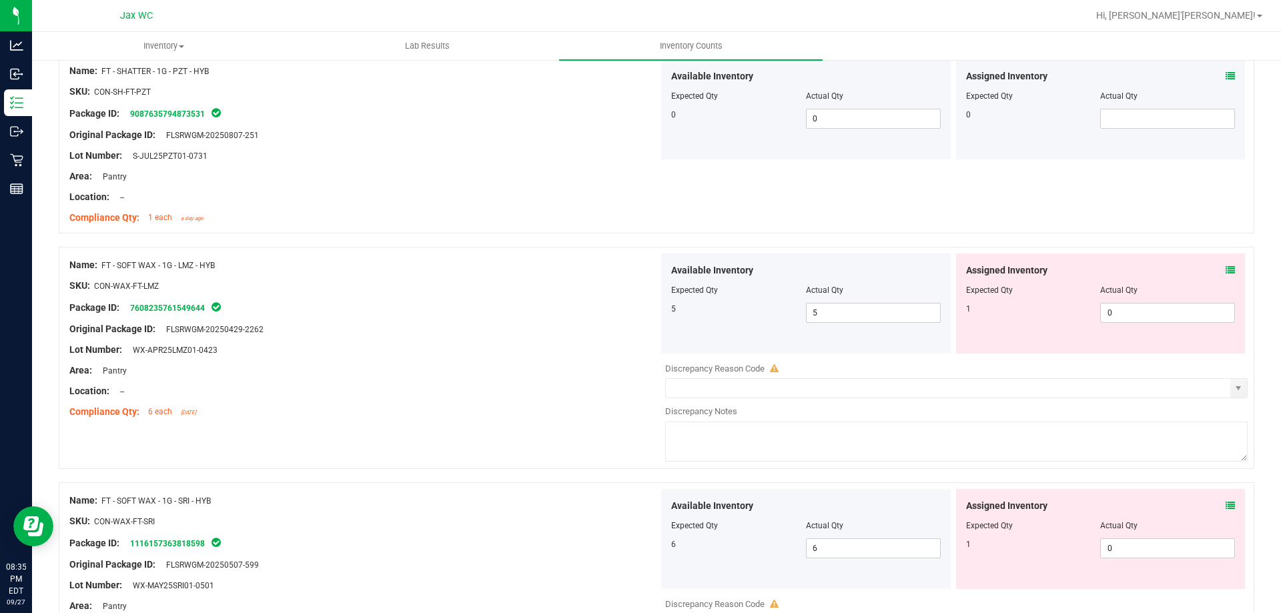
click at [1225, 270] on icon at bounding box center [1229, 270] width 9 height 9
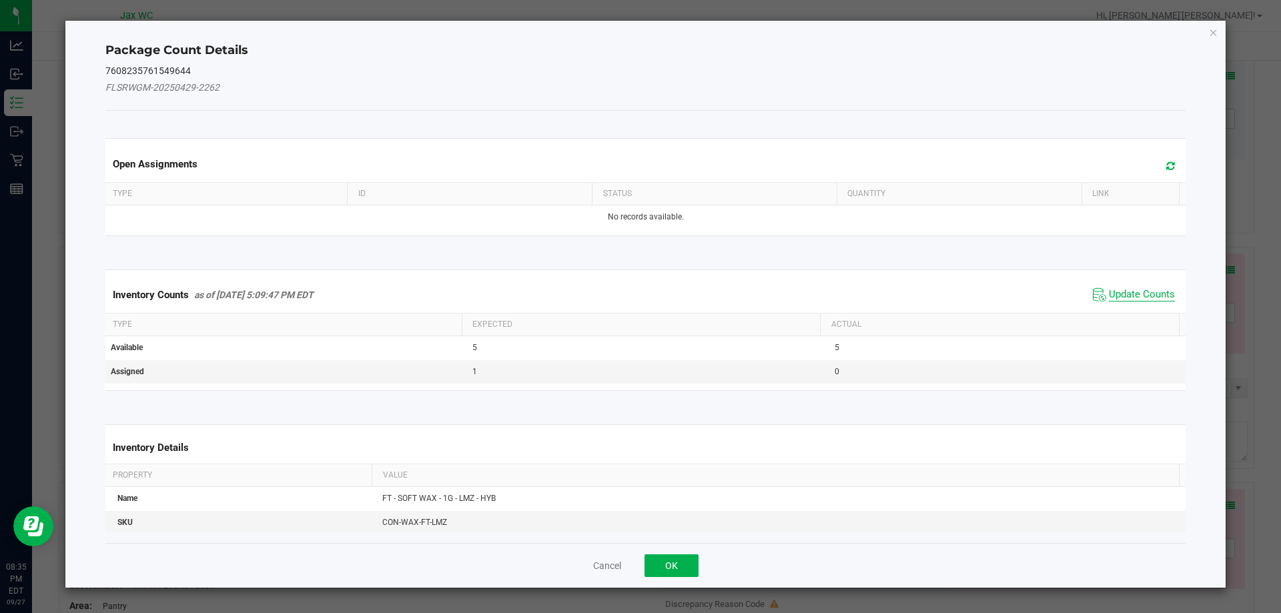
click at [1121, 301] on span "Update Counts" at bounding box center [1142, 294] width 66 height 13
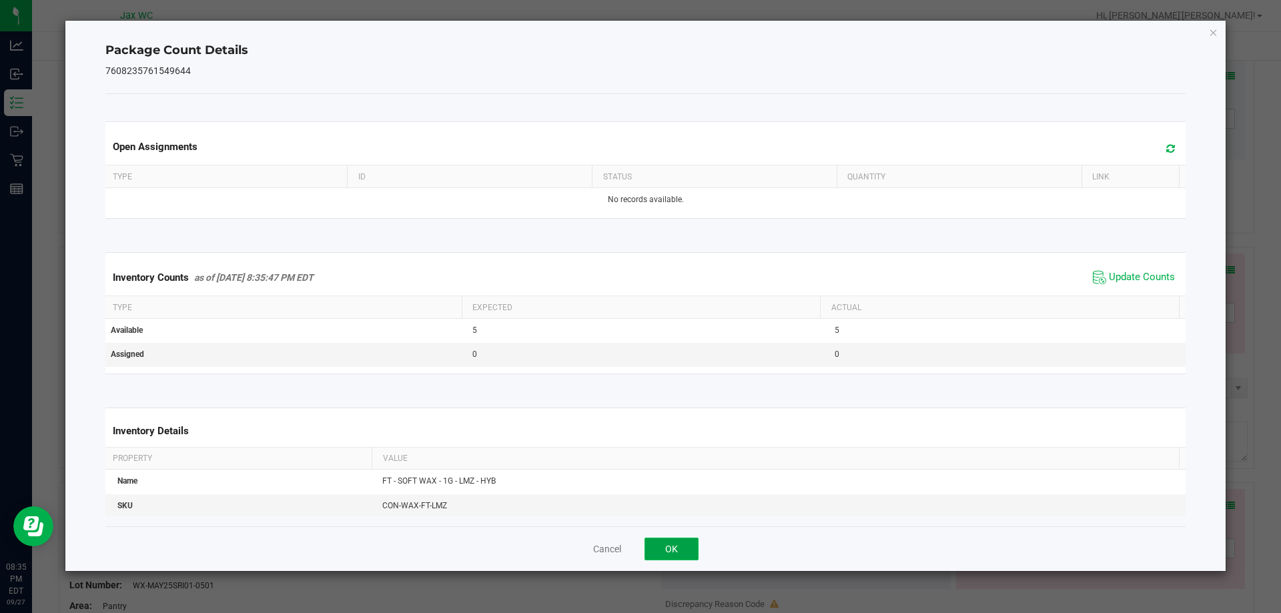
click at [671, 547] on button "OK" at bounding box center [671, 549] width 54 height 23
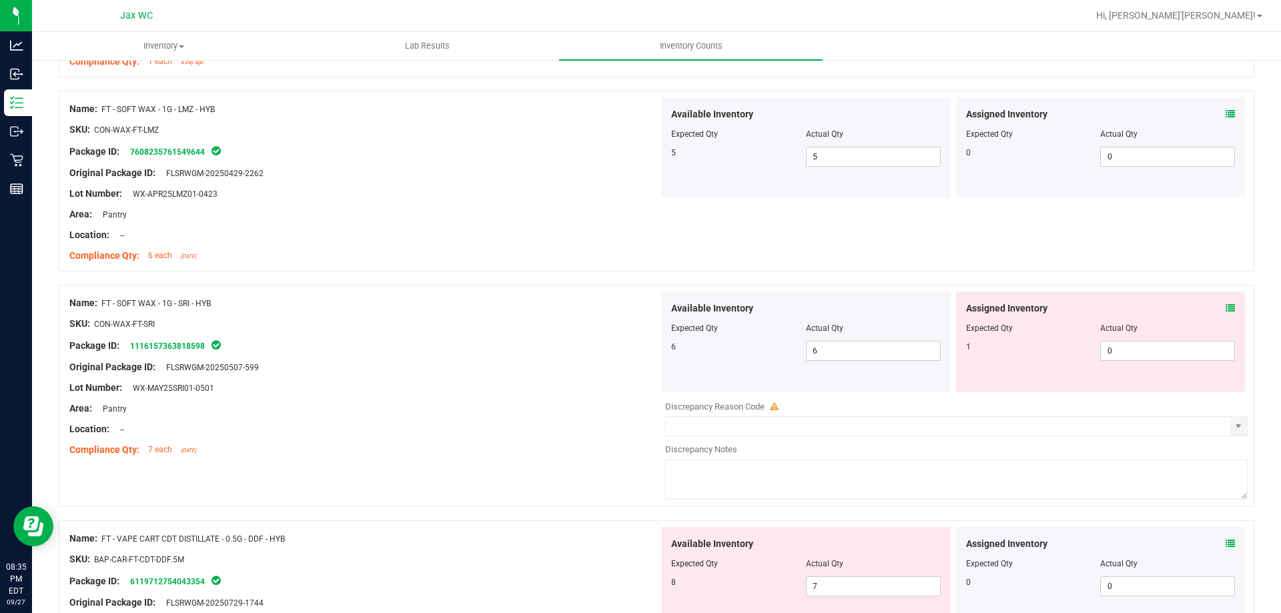
scroll to position [2600, 0]
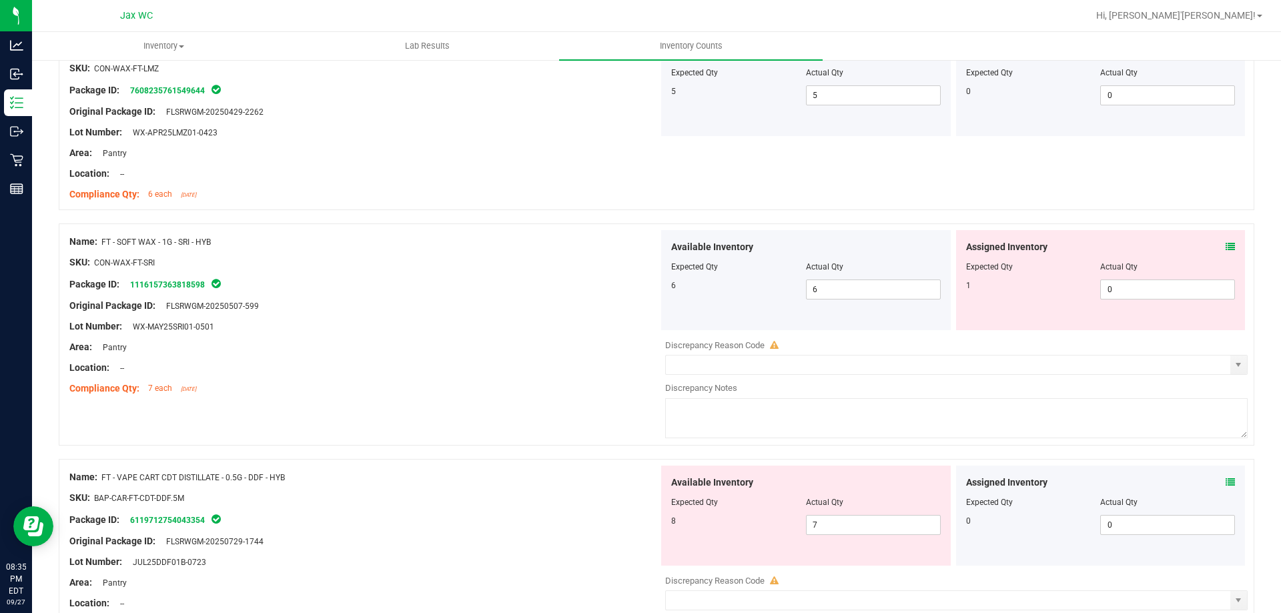
click at [1225, 247] on icon at bounding box center [1229, 246] width 9 height 9
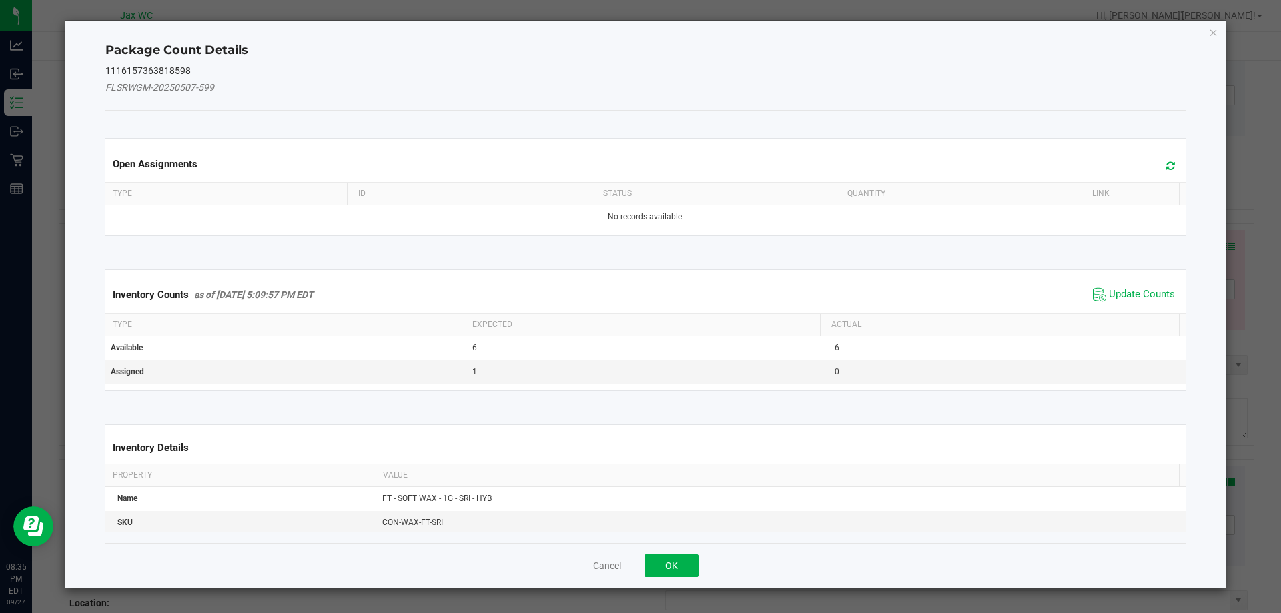
click at [1137, 296] on span "Update Counts" at bounding box center [1142, 294] width 66 height 13
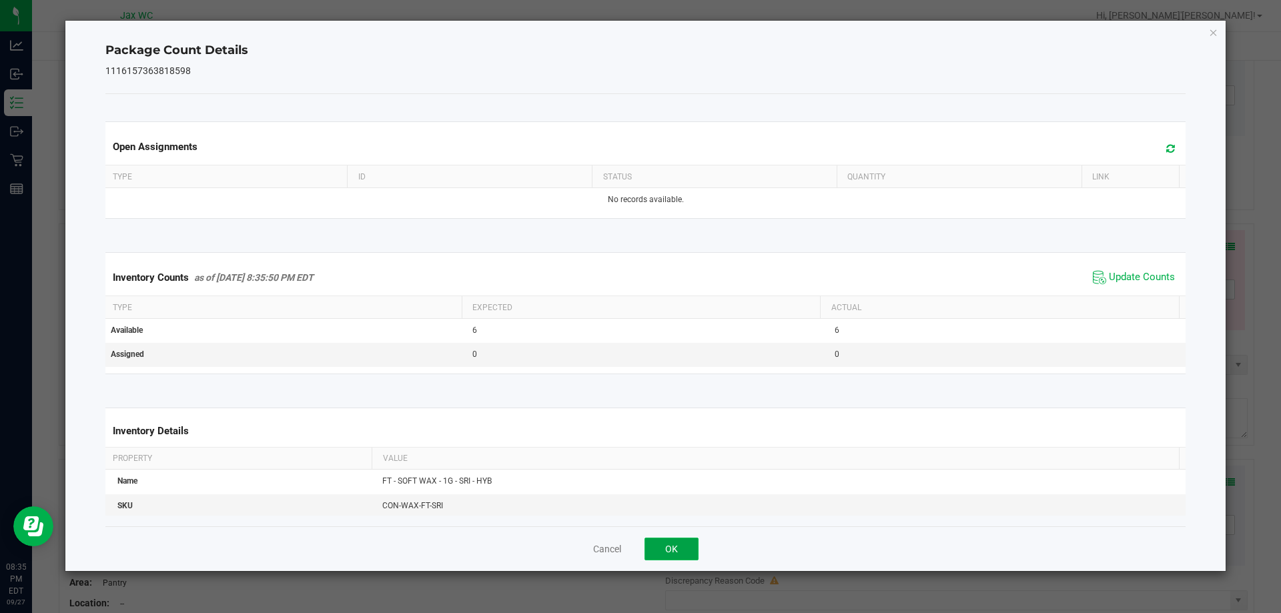
click at [680, 538] on button "OK" at bounding box center [671, 549] width 54 height 23
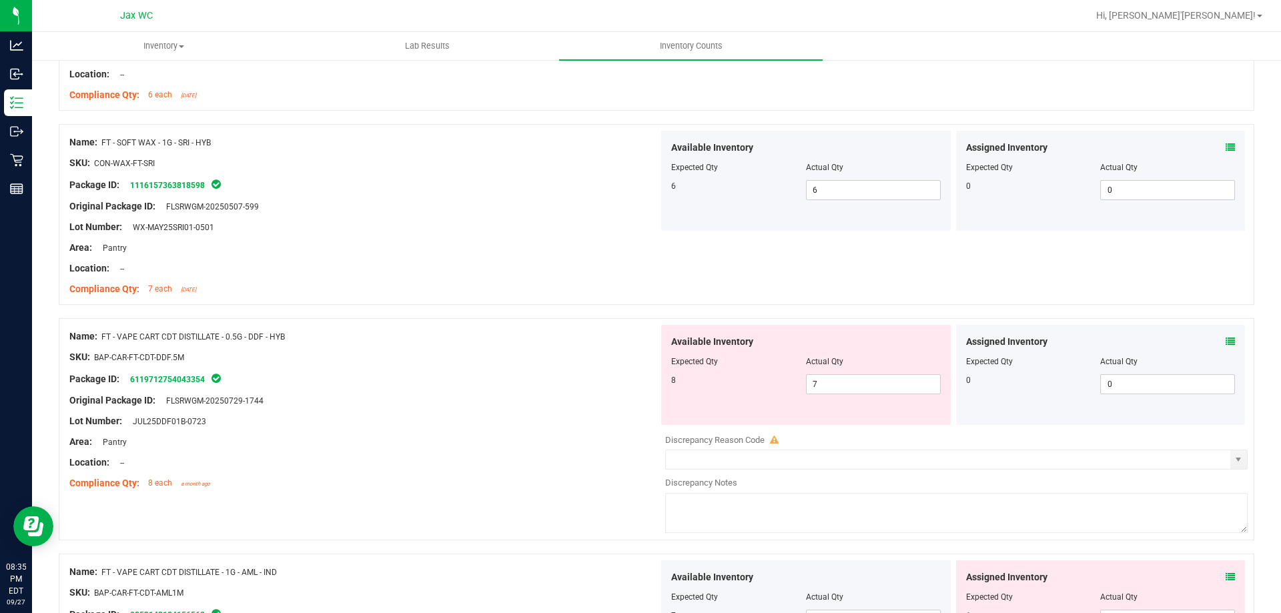
scroll to position [2760, 0]
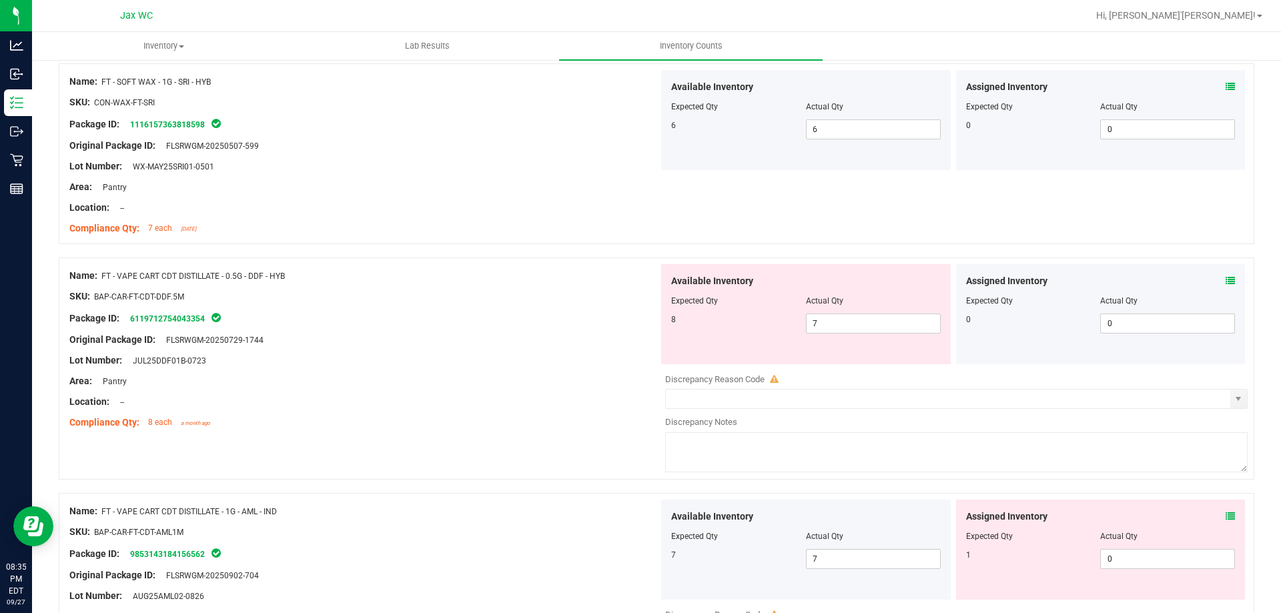
click at [1203, 290] on div at bounding box center [1101, 291] width 270 height 7
click at [1225, 279] on icon at bounding box center [1229, 280] width 9 height 9
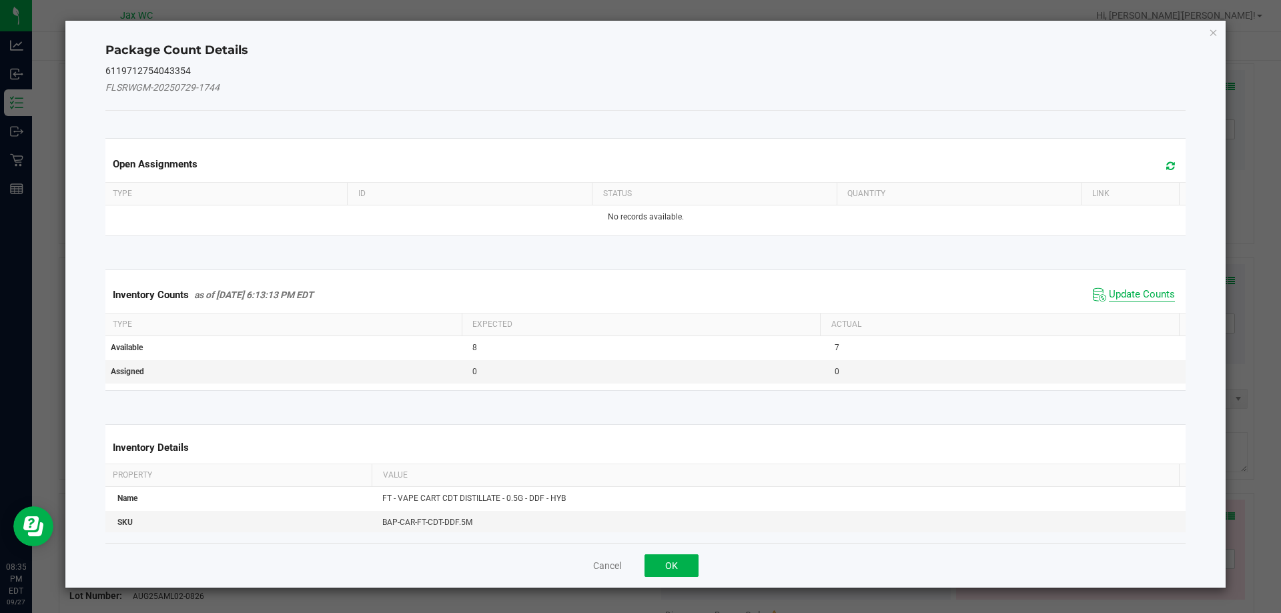
click at [1137, 300] on span "Update Counts" at bounding box center [1142, 294] width 66 height 13
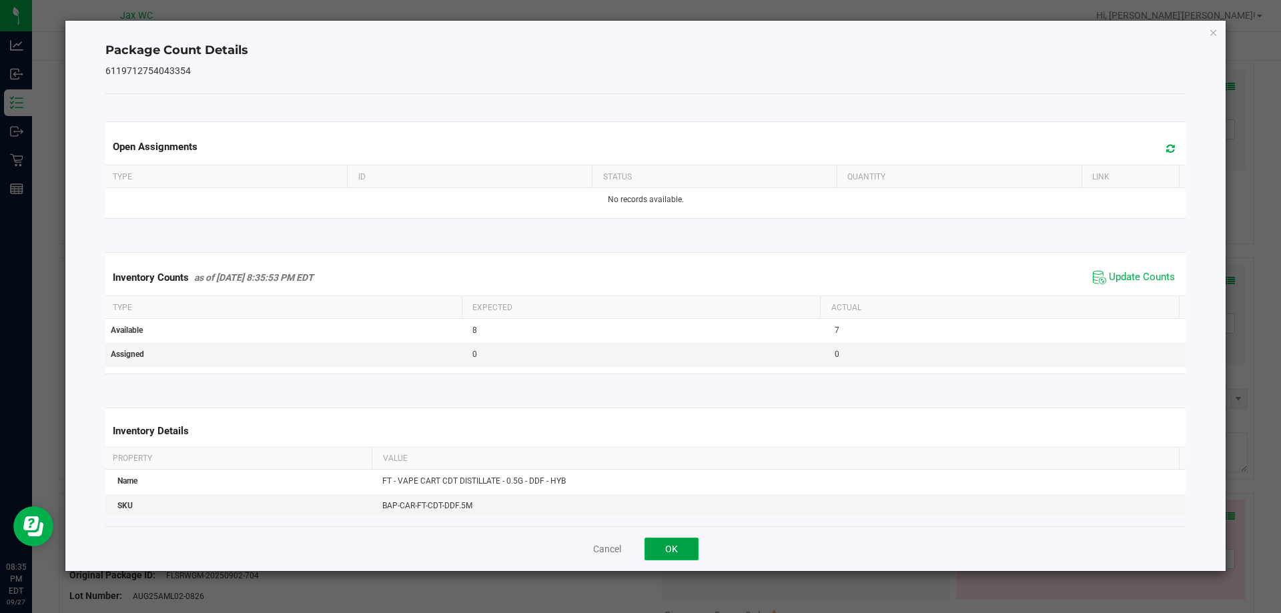
click at [684, 551] on button "OK" at bounding box center [671, 549] width 54 height 23
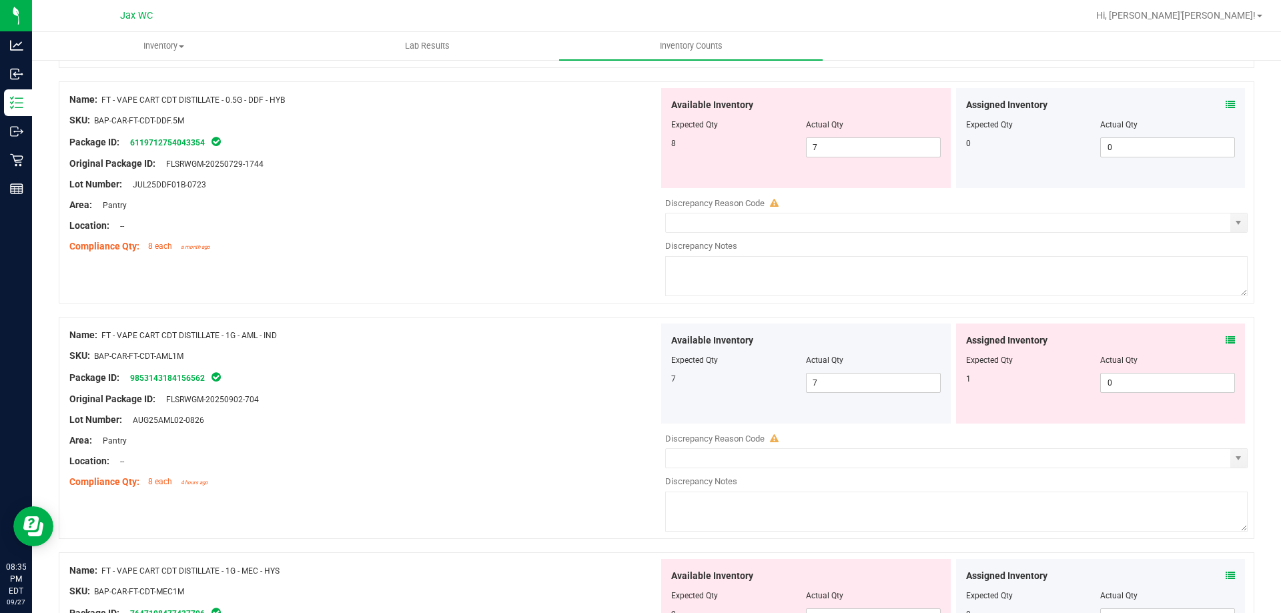
scroll to position [2929, 0]
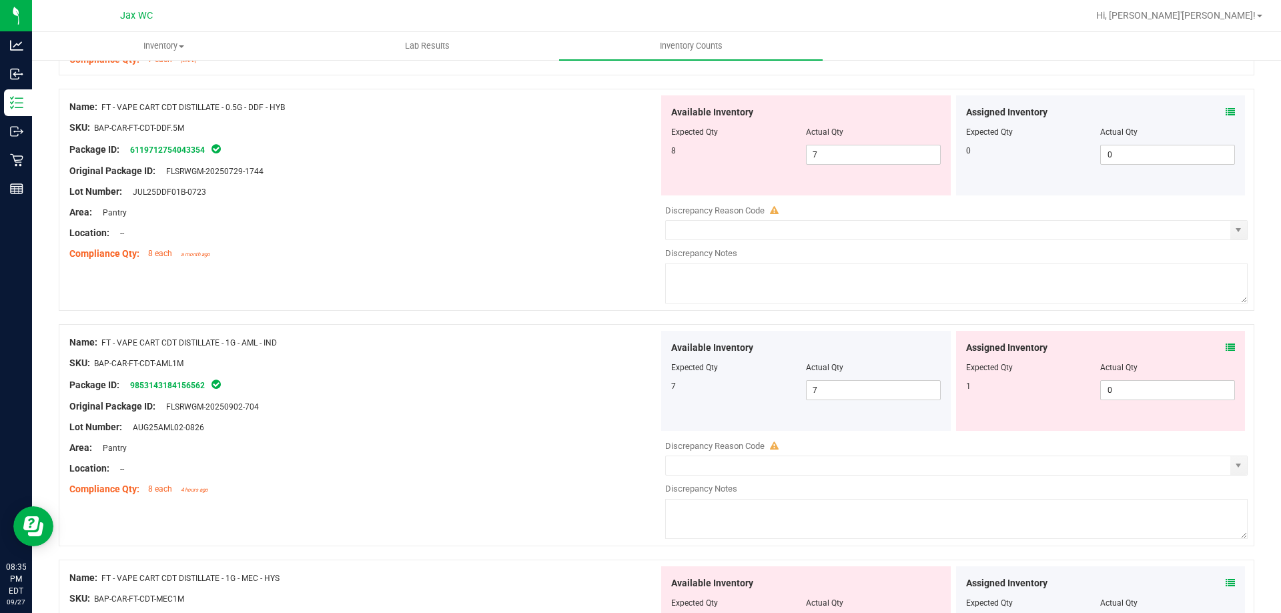
click at [1225, 348] on icon at bounding box center [1229, 347] width 9 height 9
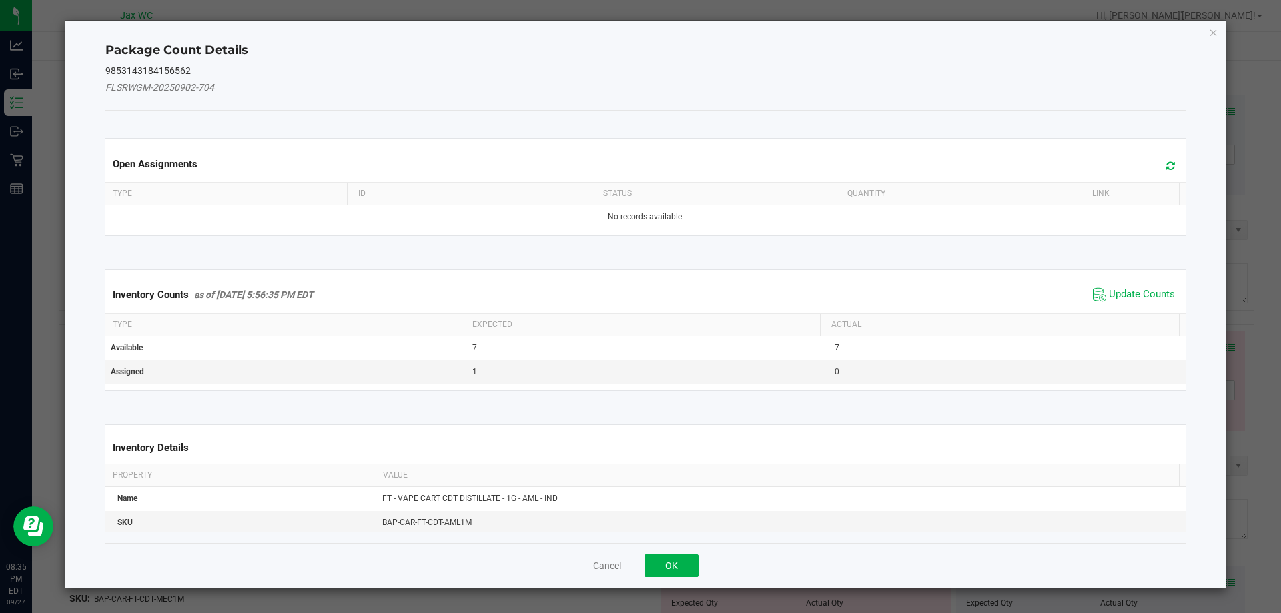
click at [1153, 296] on span "Update Counts" at bounding box center [1142, 294] width 66 height 13
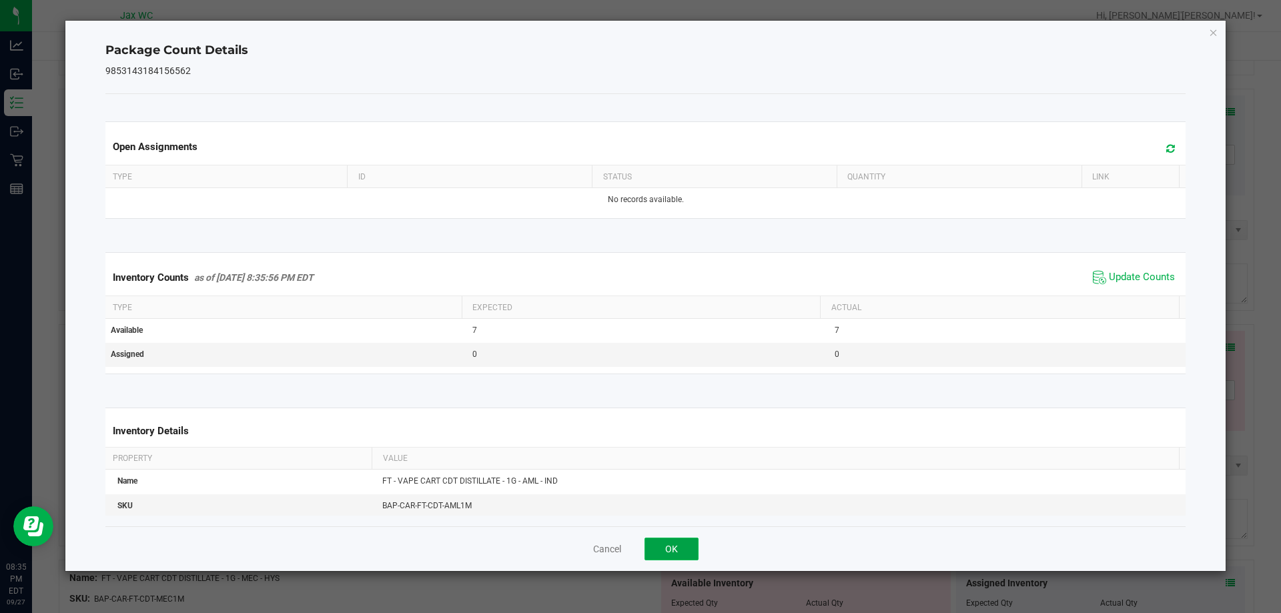
click at [681, 542] on button "OK" at bounding box center [671, 549] width 54 height 23
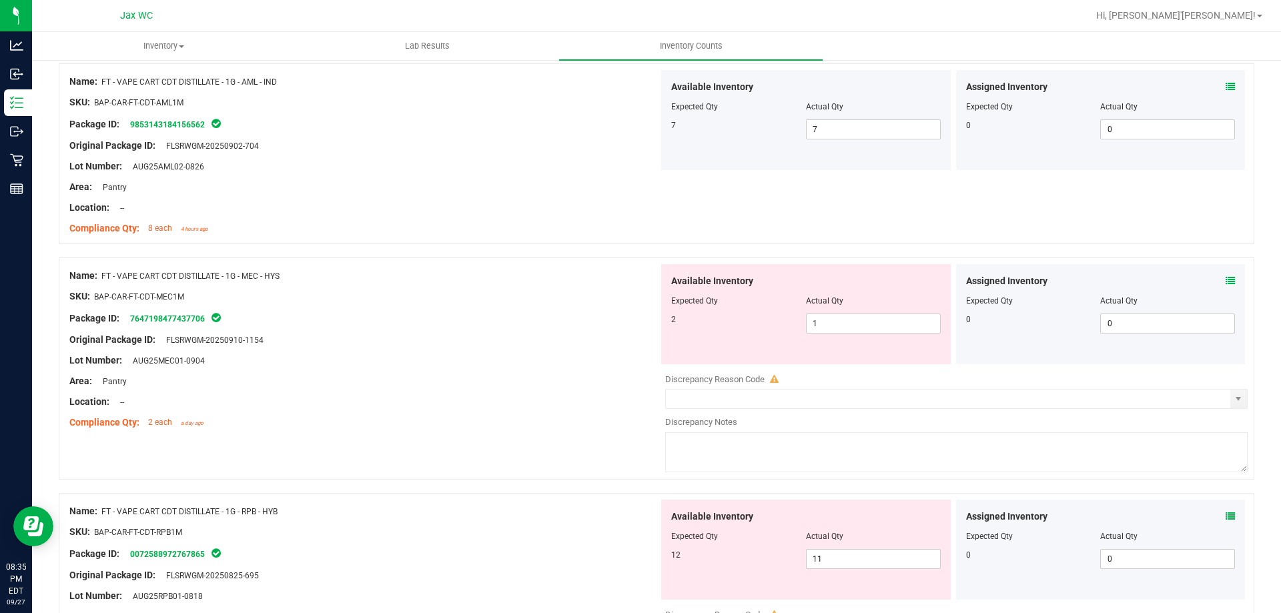
scroll to position [3188, 0]
click at [1225, 282] on icon at bounding box center [1229, 282] width 9 height 9
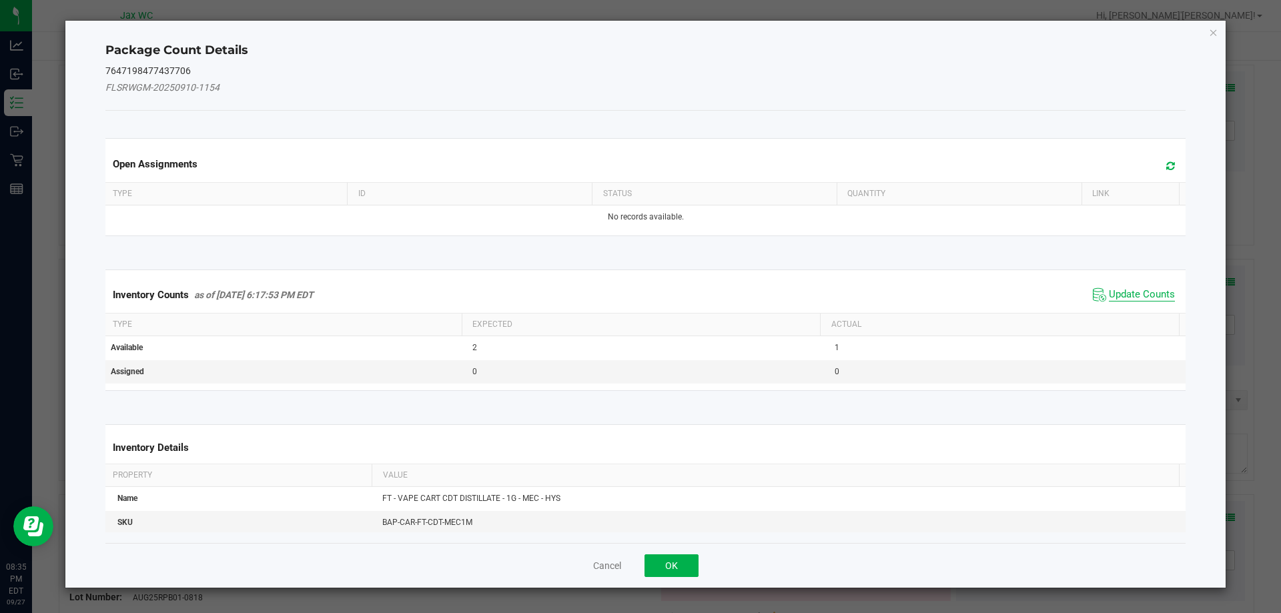
click at [1121, 298] on span "Update Counts" at bounding box center [1142, 294] width 66 height 13
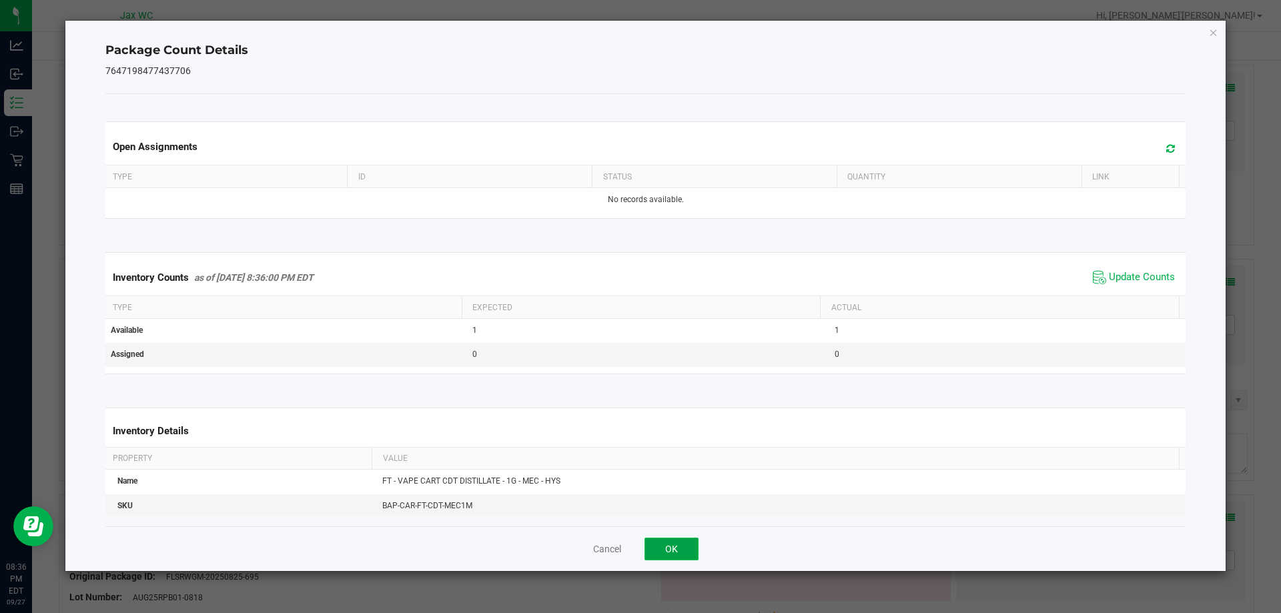
click at [683, 554] on button "OK" at bounding box center [671, 549] width 54 height 23
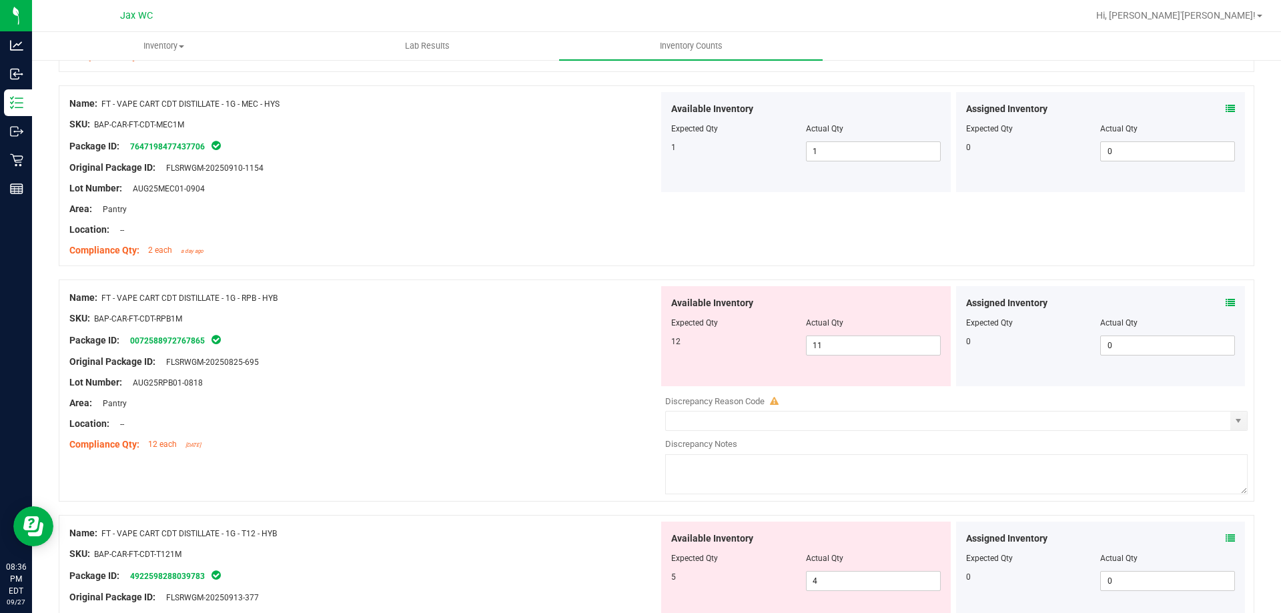
scroll to position [3404, 0]
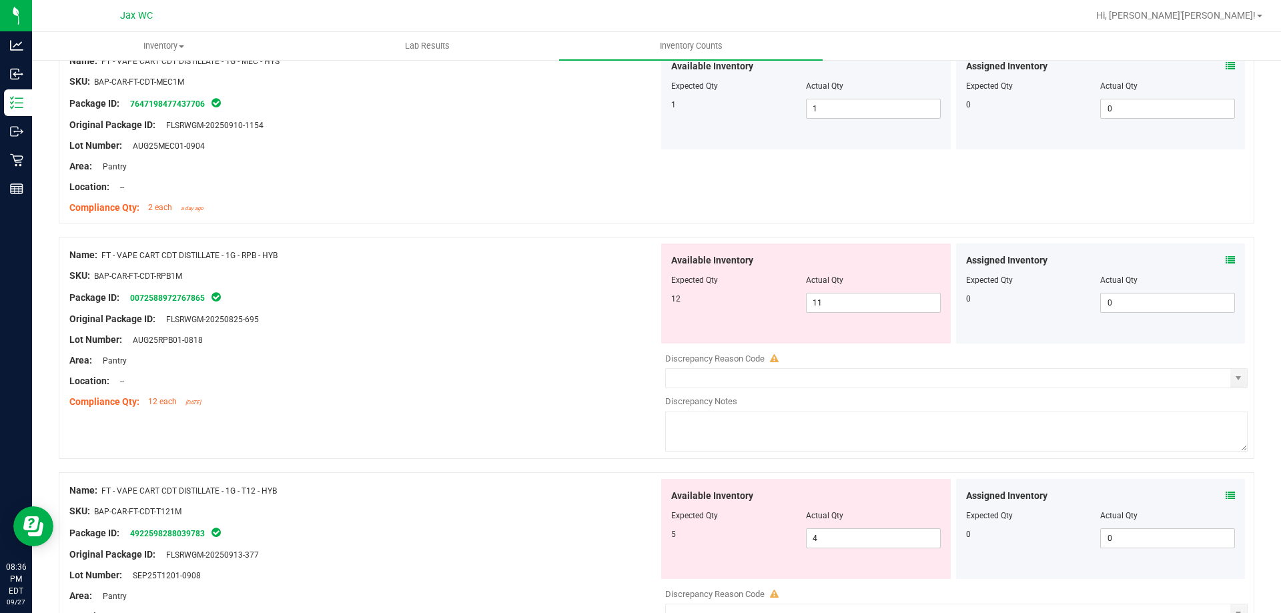
click at [1225, 260] on icon at bounding box center [1229, 260] width 9 height 9
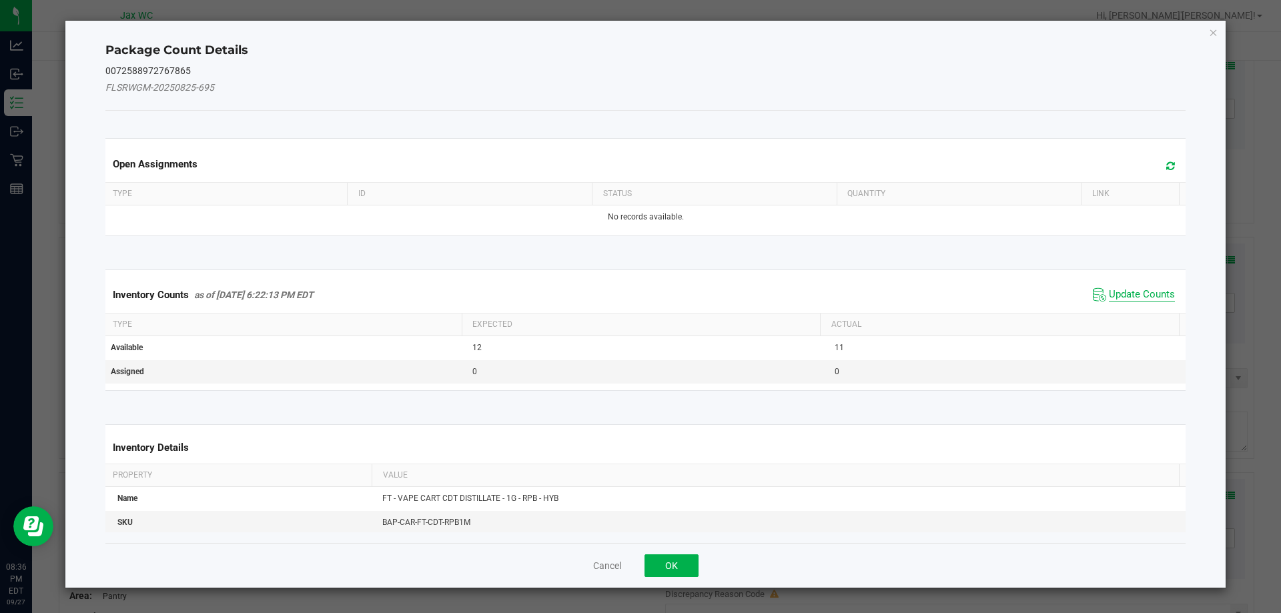
click at [1109, 296] on span "Update Counts" at bounding box center [1142, 294] width 66 height 13
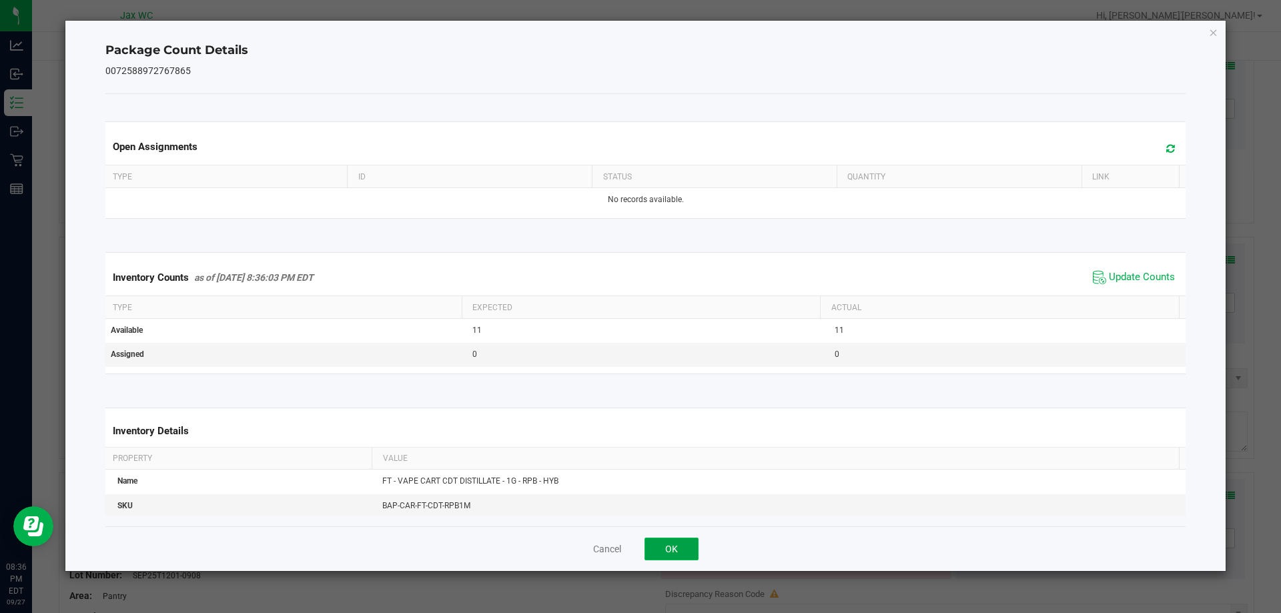
click at [675, 559] on button "OK" at bounding box center [671, 549] width 54 height 23
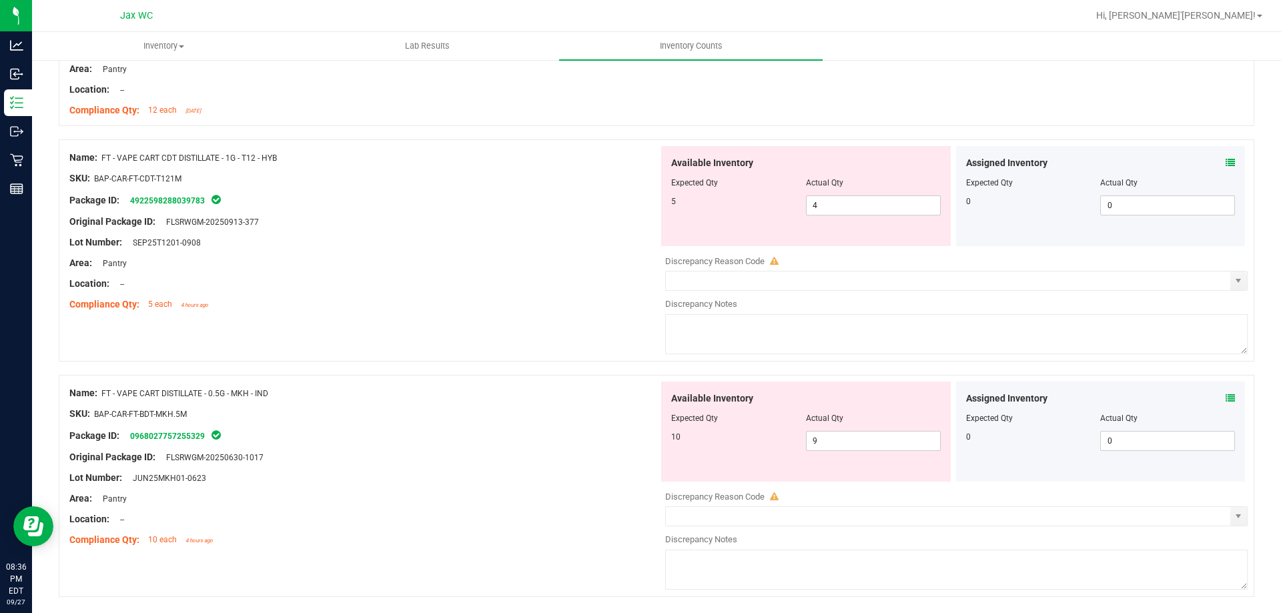
scroll to position [3698, 0]
click at [1225, 159] on icon at bounding box center [1229, 159] width 9 height 9
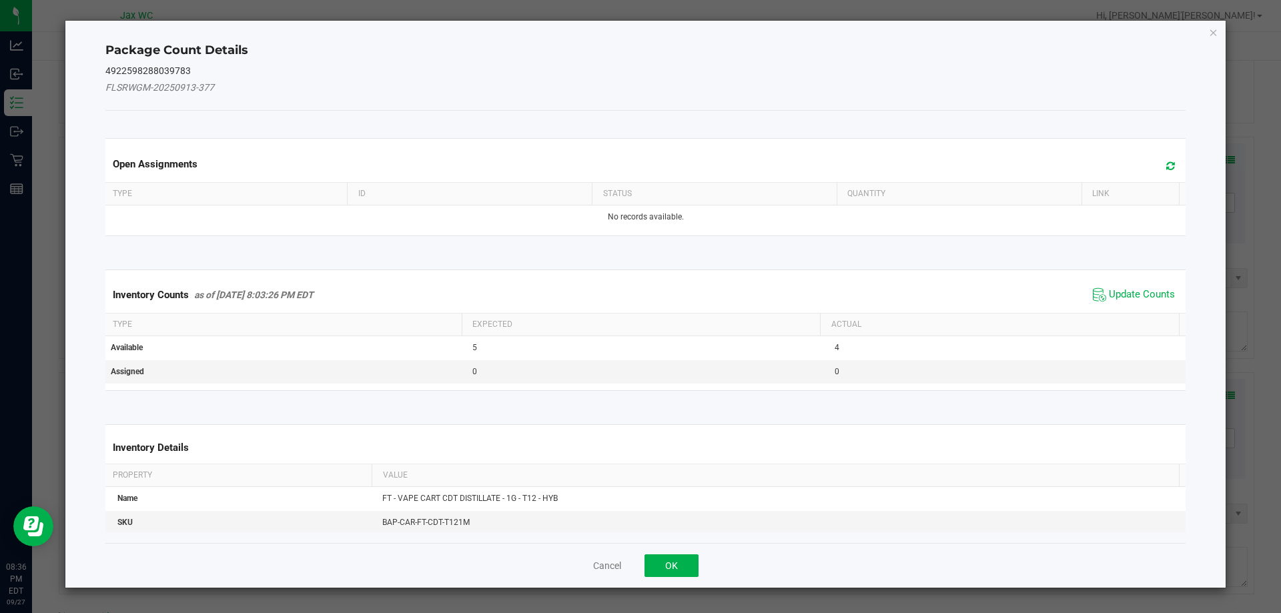
click at [1102, 317] on th "Actual" at bounding box center [999, 325] width 359 height 23
click at [1119, 299] on span "Update Counts" at bounding box center [1142, 294] width 66 height 13
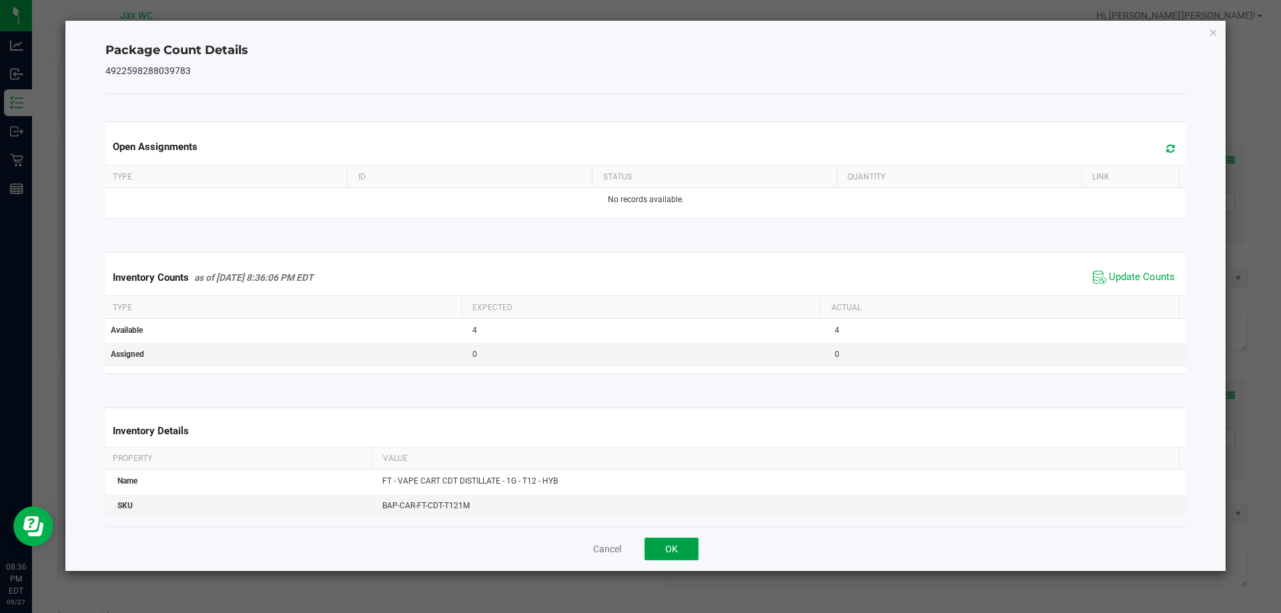
click at [682, 541] on button "OK" at bounding box center [671, 549] width 54 height 23
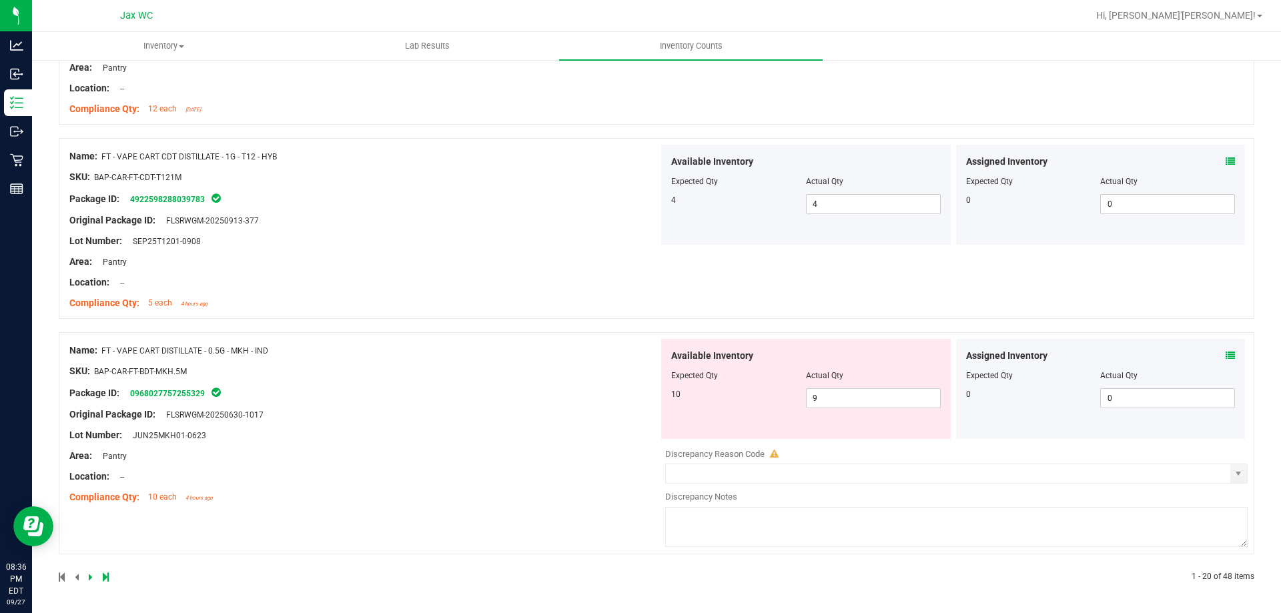
scroll to position [3697, 0]
click at [1205, 343] on div "Assigned Inventory Expected Qty Actual Qty 0 0 0" at bounding box center [1101, 389] width 290 height 100
click at [1225, 358] on icon at bounding box center [1229, 355] width 9 height 9
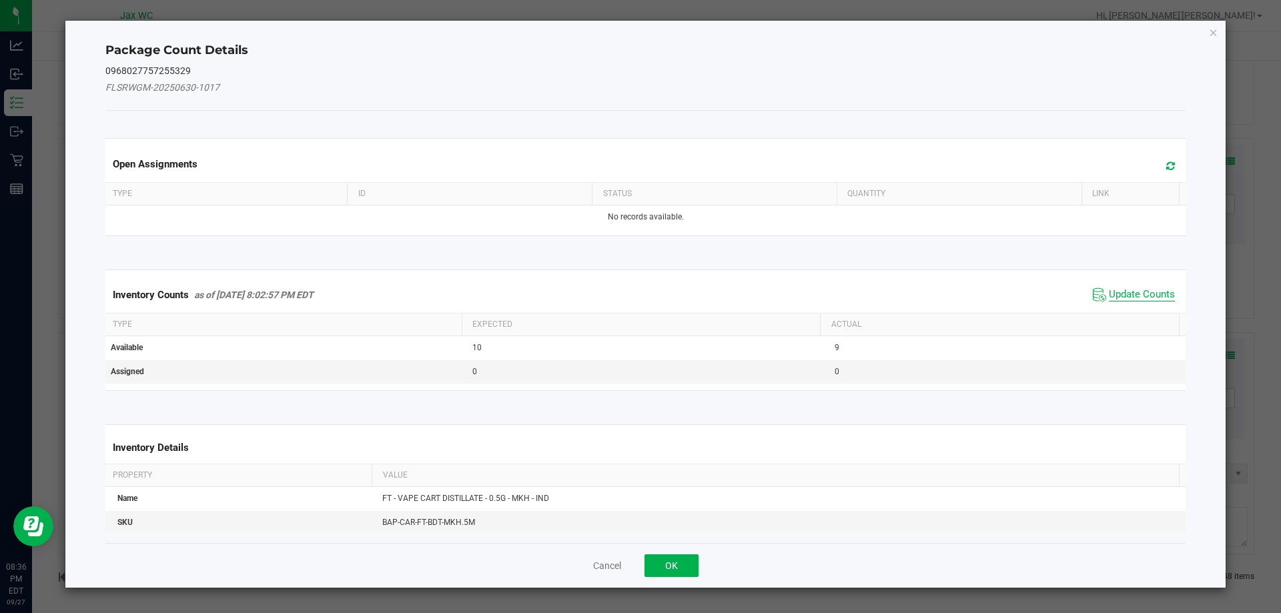
click at [1119, 288] on span "Update Counts" at bounding box center [1142, 294] width 66 height 13
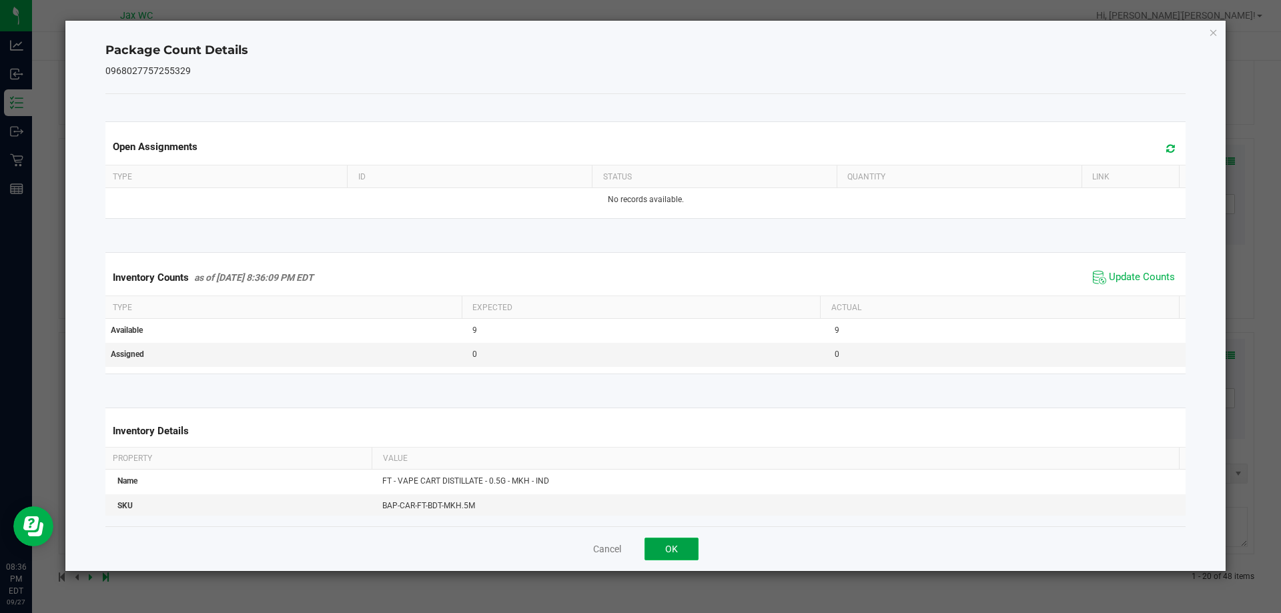
click at [670, 558] on button "OK" at bounding box center [671, 549] width 54 height 23
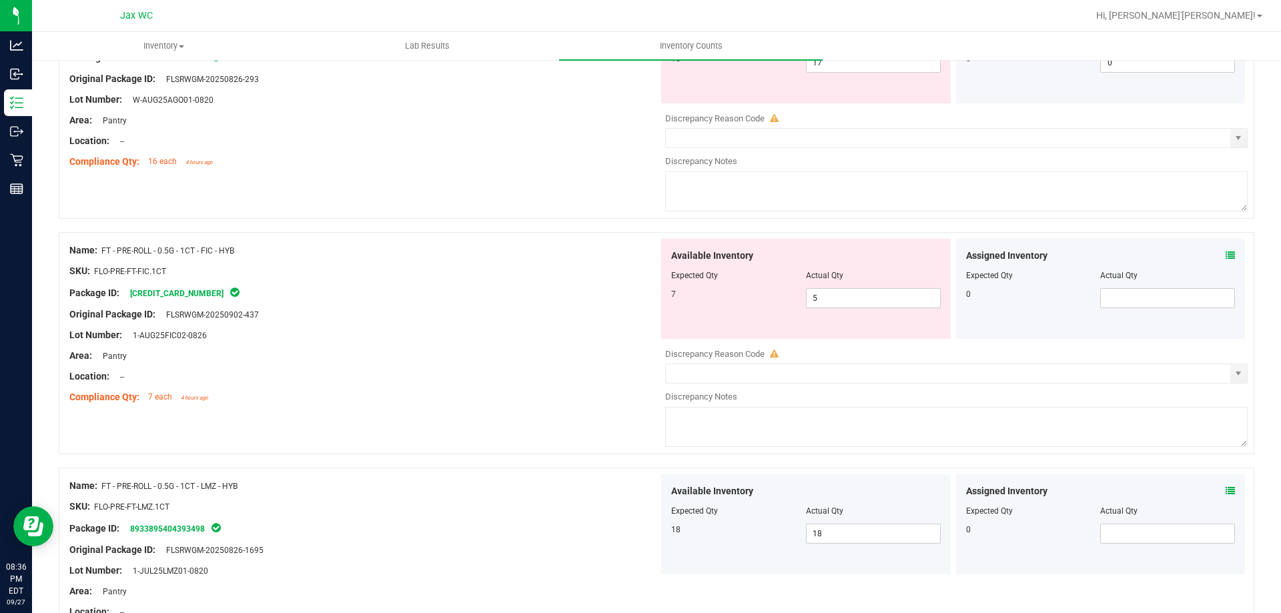
scroll to position [0, 0]
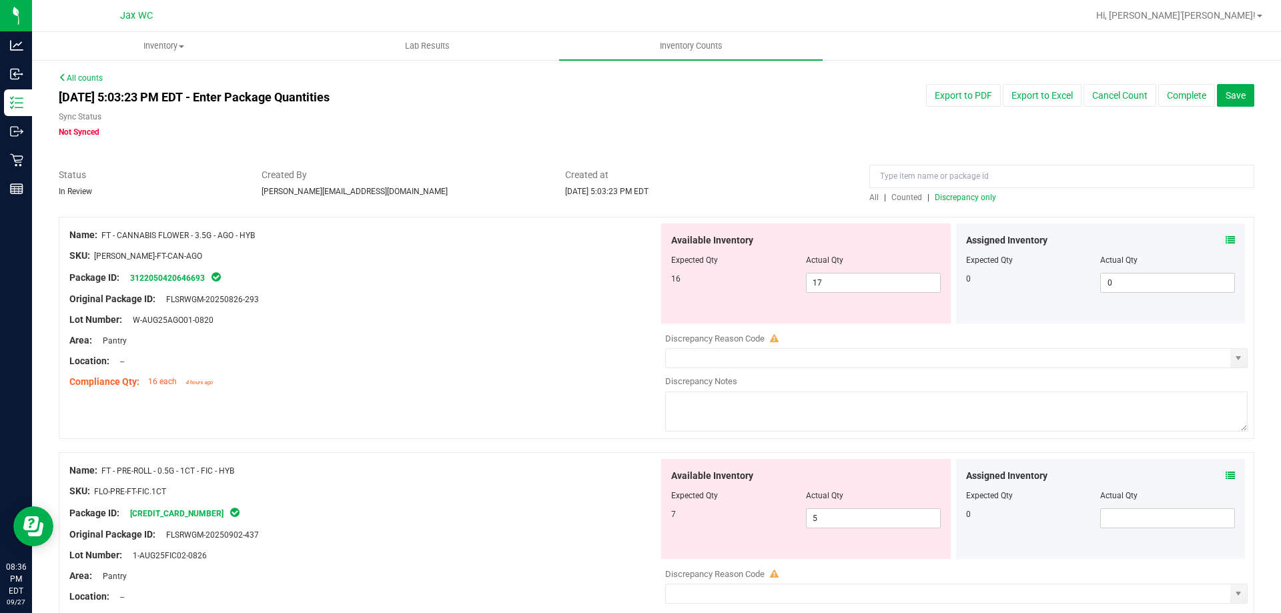
click at [961, 199] on span "Discrepancy only" at bounding box center [965, 197] width 61 height 9
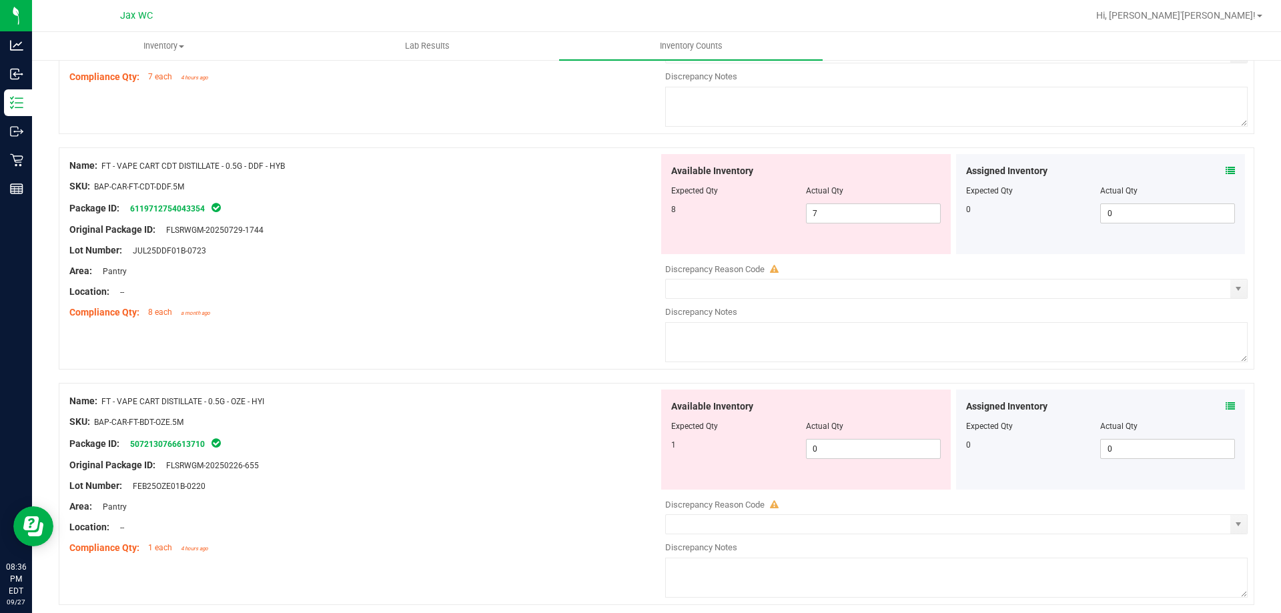
scroll to position [543, 0]
click at [1225, 165] on icon at bounding box center [1229, 167] width 9 height 9
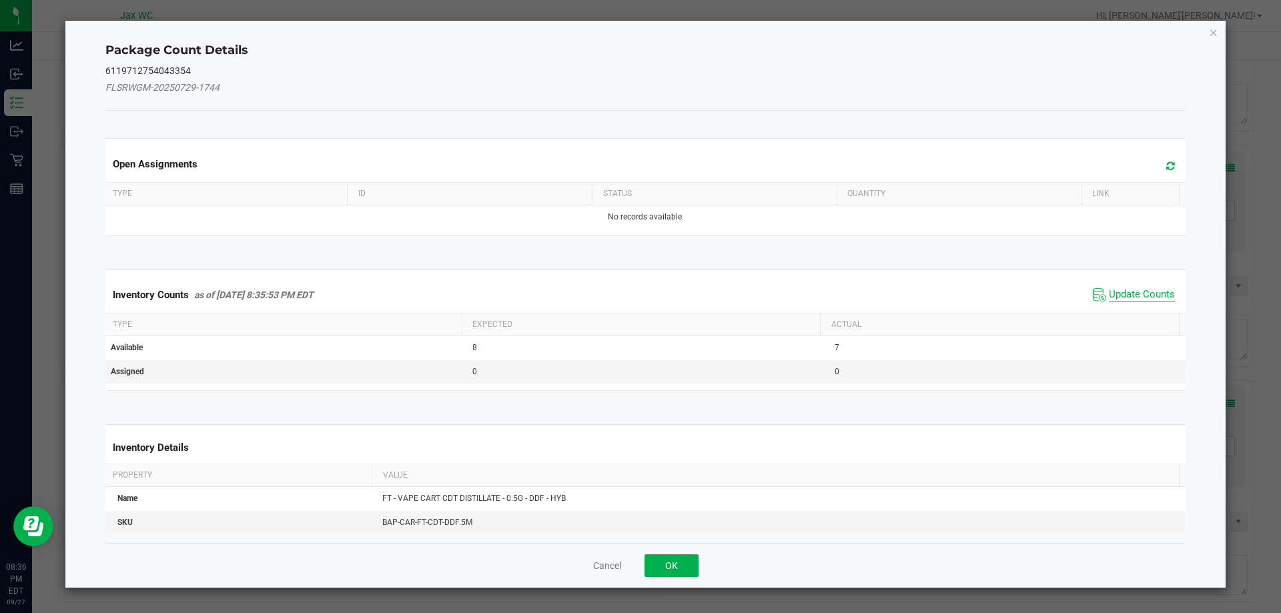
click at [1121, 293] on span "Update Counts" at bounding box center [1142, 294] width 66 height 13
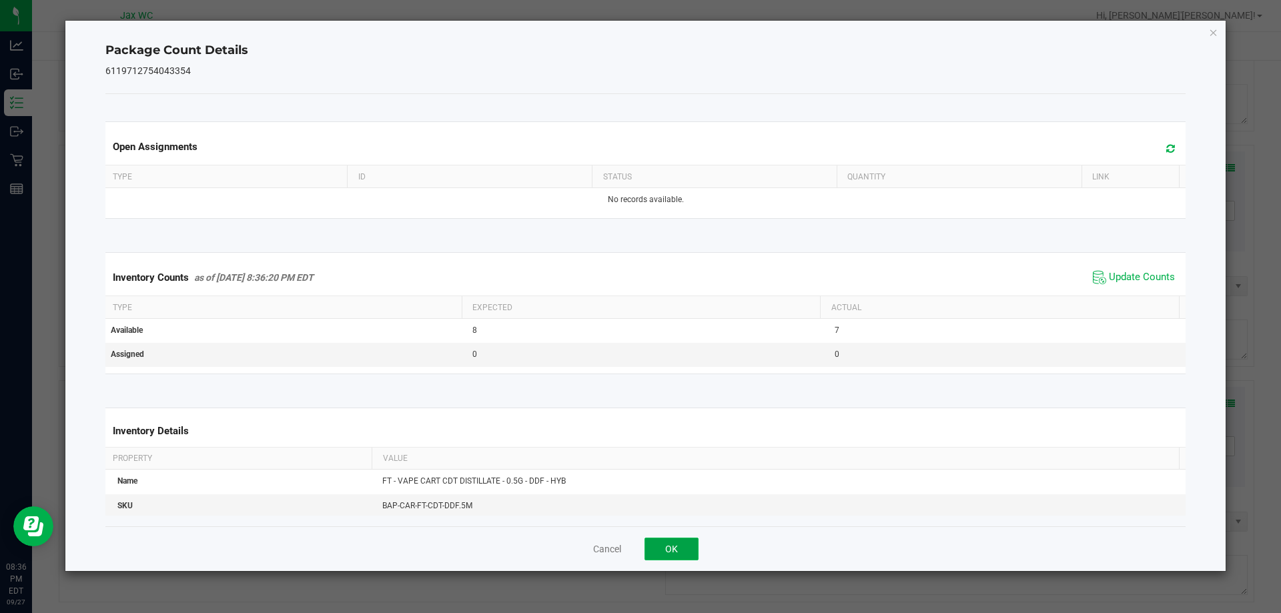
click at [678, 559] on button "OK" at bounding box center [671, 549] width 54 height 23
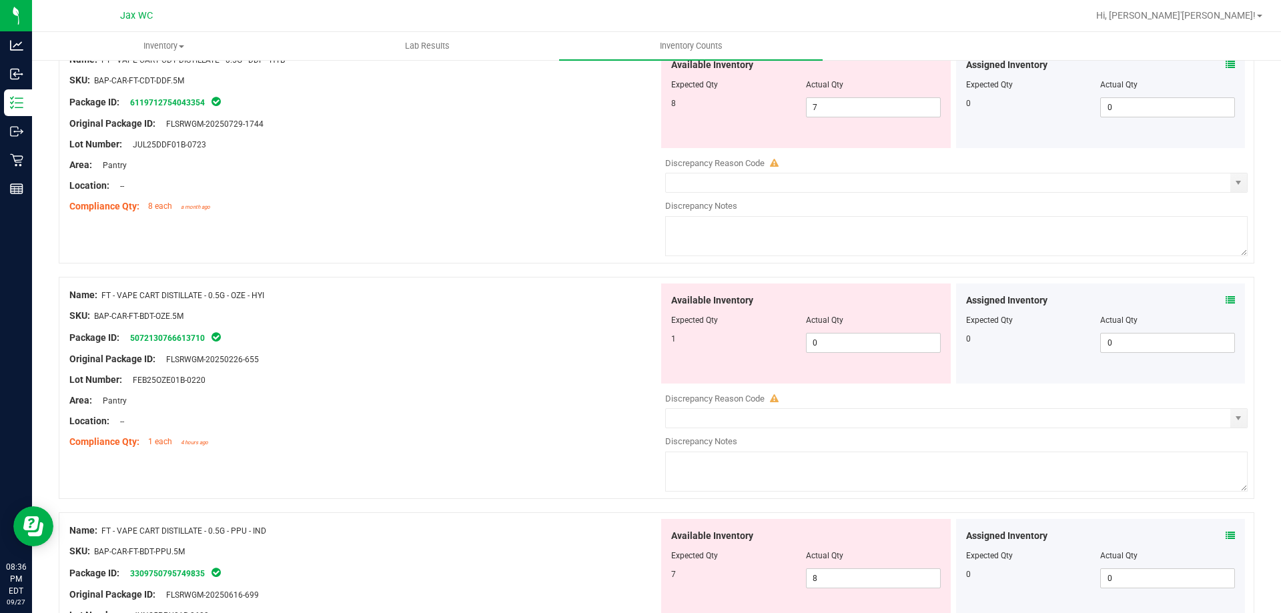
scroll to position [830, 0]
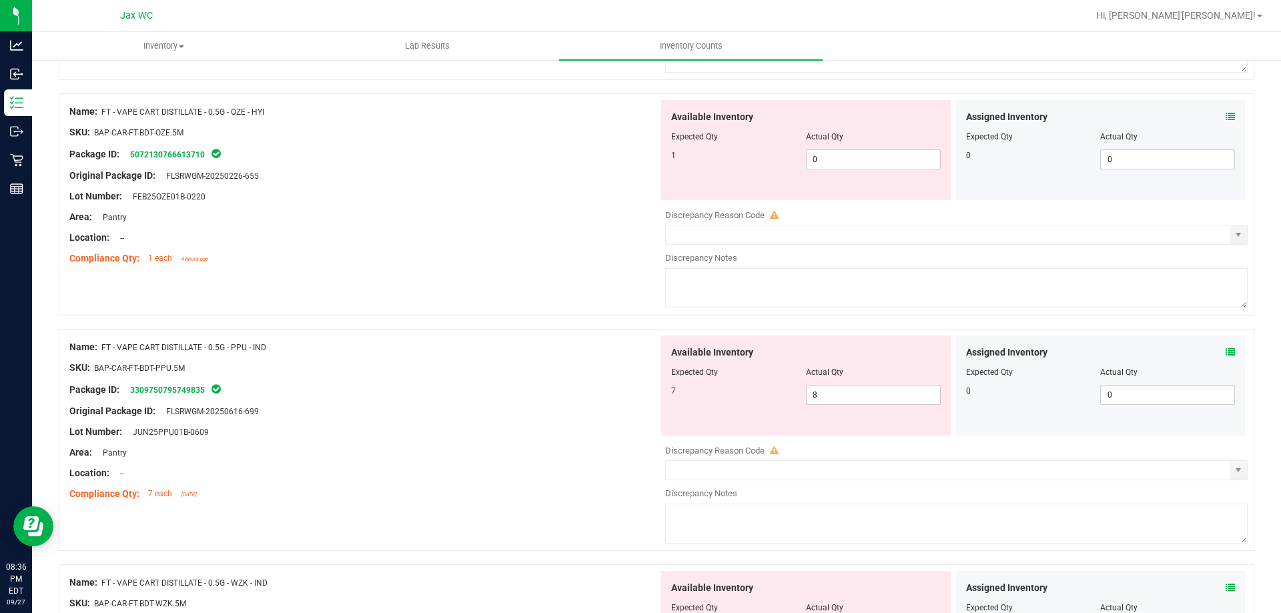
click at [1225, 115] on icon at bounding box center [1229, 116] width 9 height 9
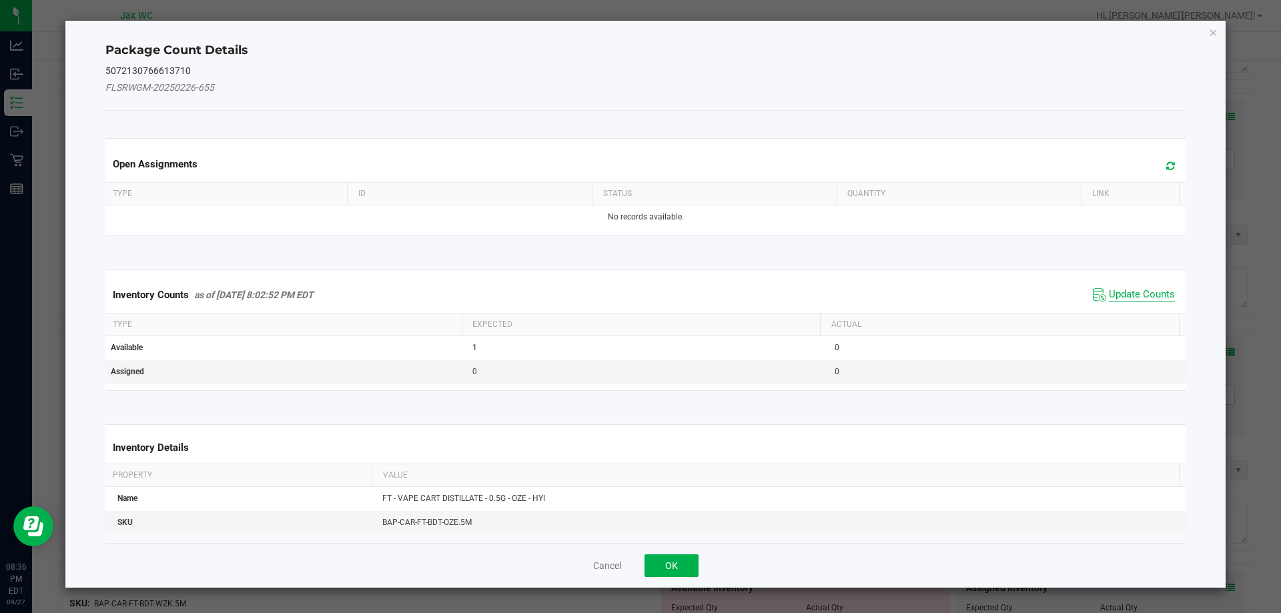
click at [1109, 301] on span "Update Counts" at bounding box center [1142, 294] width 66 height 13
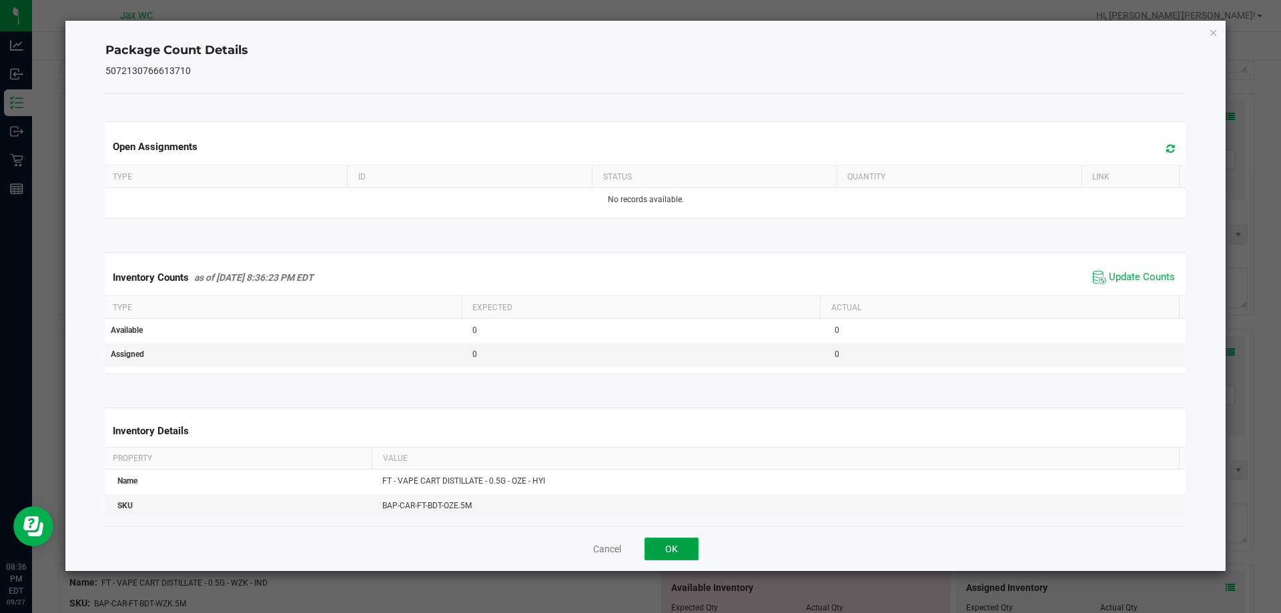
click at [660, 555] on button "OK" at bounding box center [671, 549] width 54 height 23
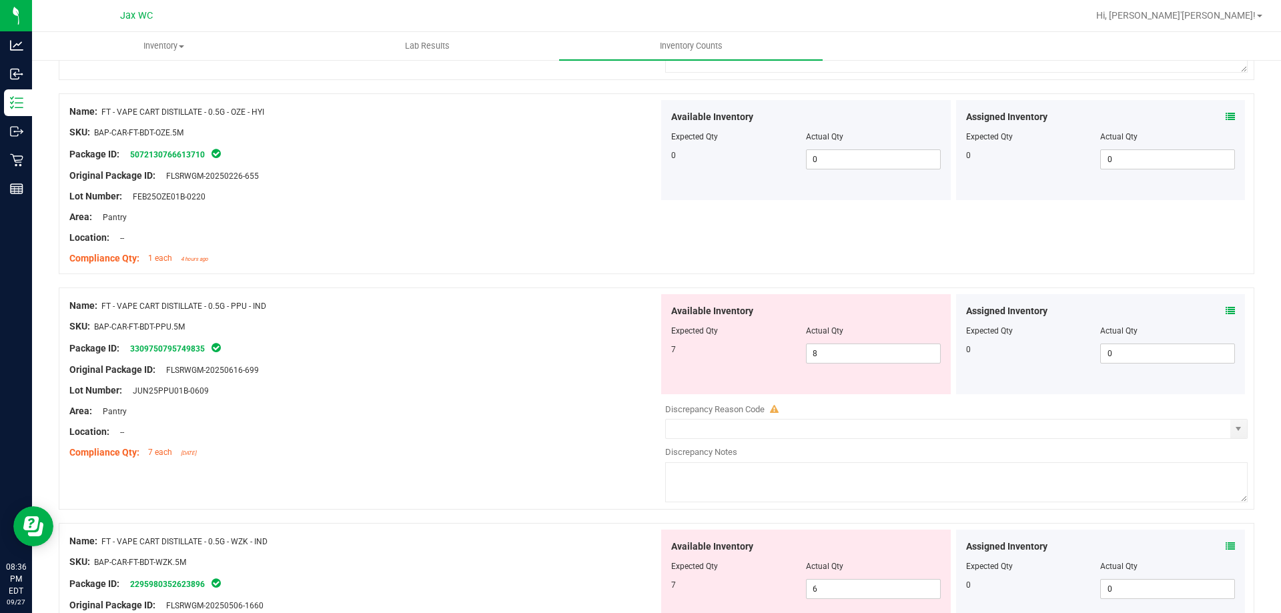
click at [1225, 310] on icon at bounding box center [1229, 310] width 9 height 9
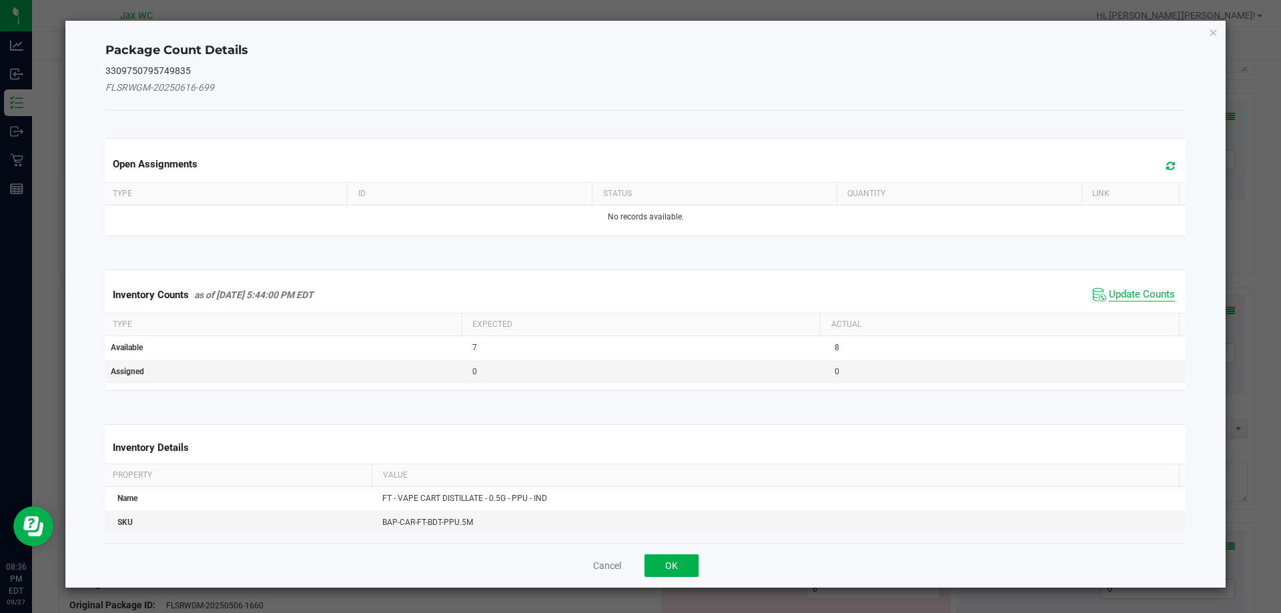
click at [1123, 296] on span "Update Counts" at bounding box center [1142, 294] width 66 height 13
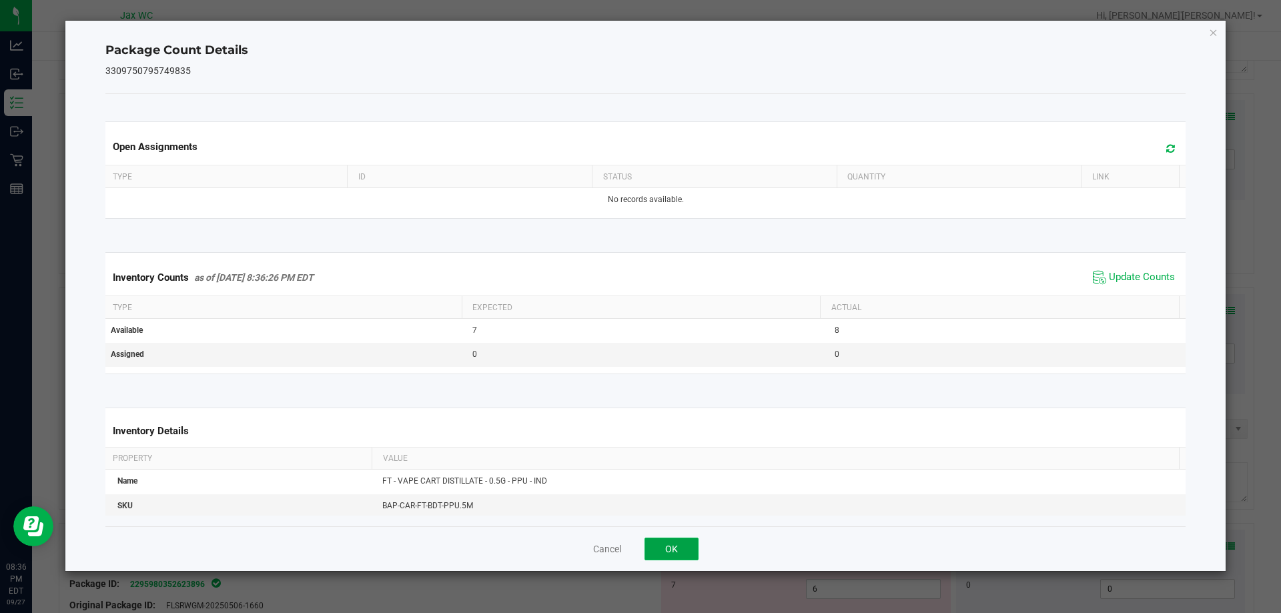
click at [676, 546] on button "OK" at bounding box center [671, 549] width 54 height 23
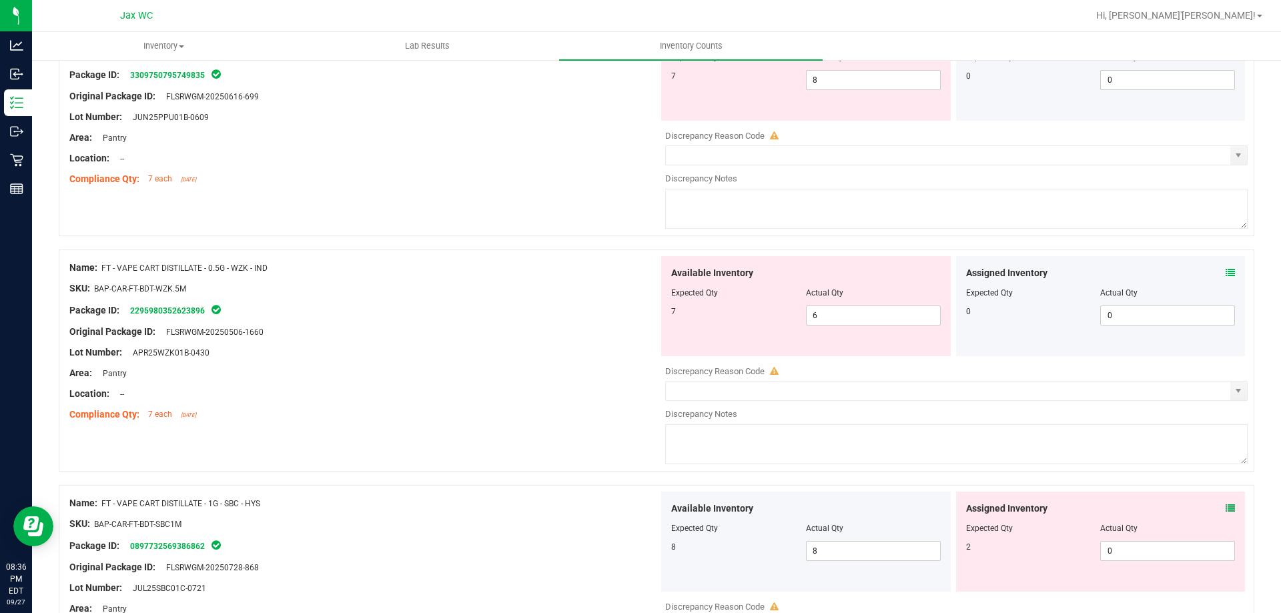
scroll to position [1165, 0]
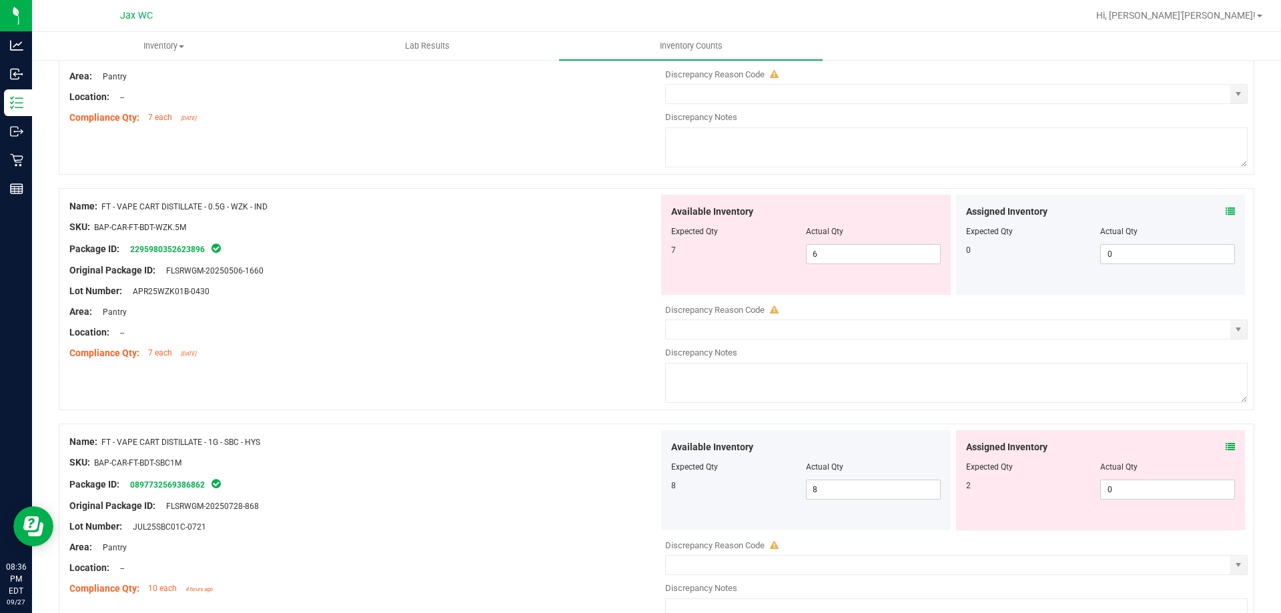
click at [1225, 214] on icon at bounding box center [1229, 211] width 9 height 9
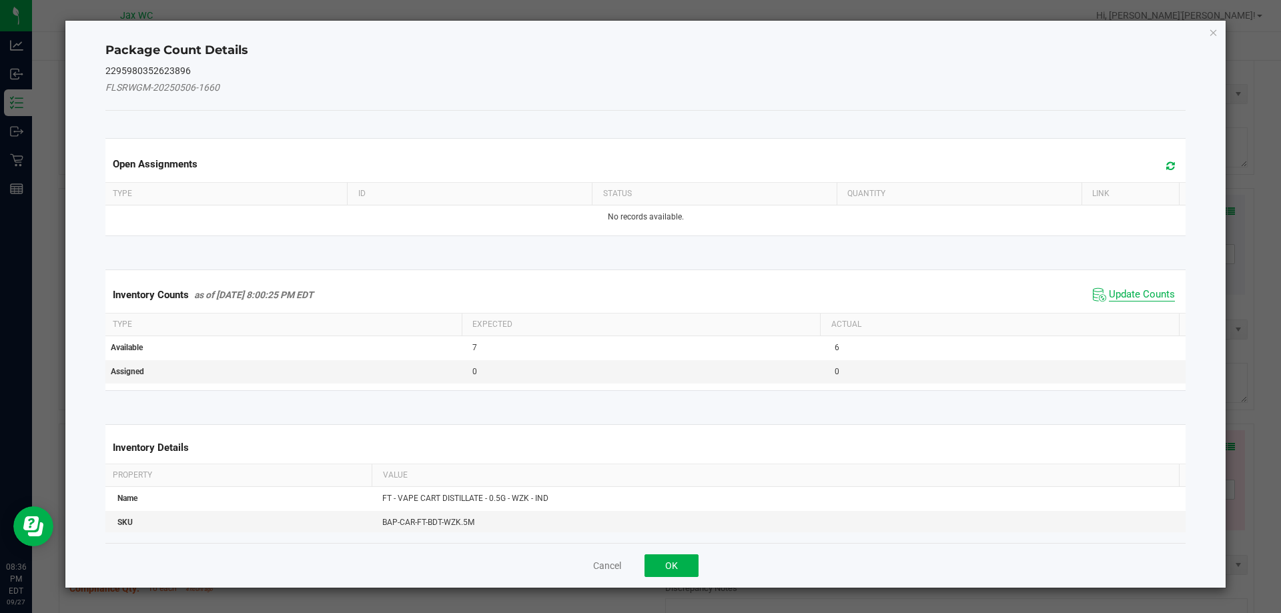
click at [1132, 300] on span "Update Counts" at bounding box center [1142, 294] width 66 height 13
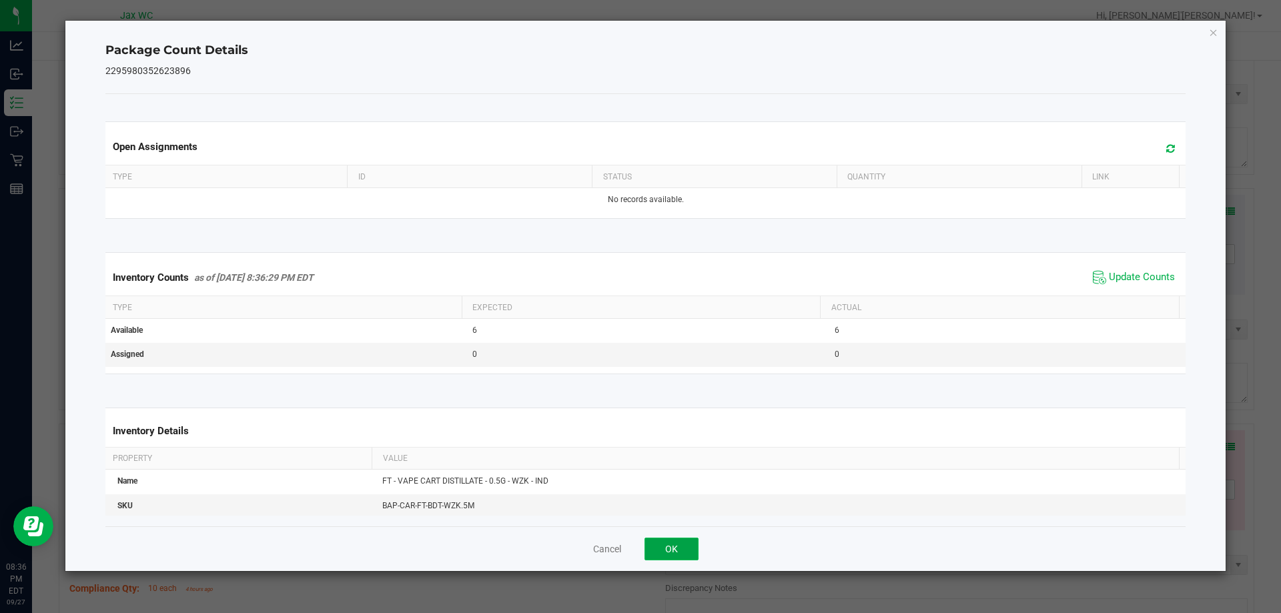
click at [674, 546] on button "OK" at bounding box center [671, 549] width 54 height 23
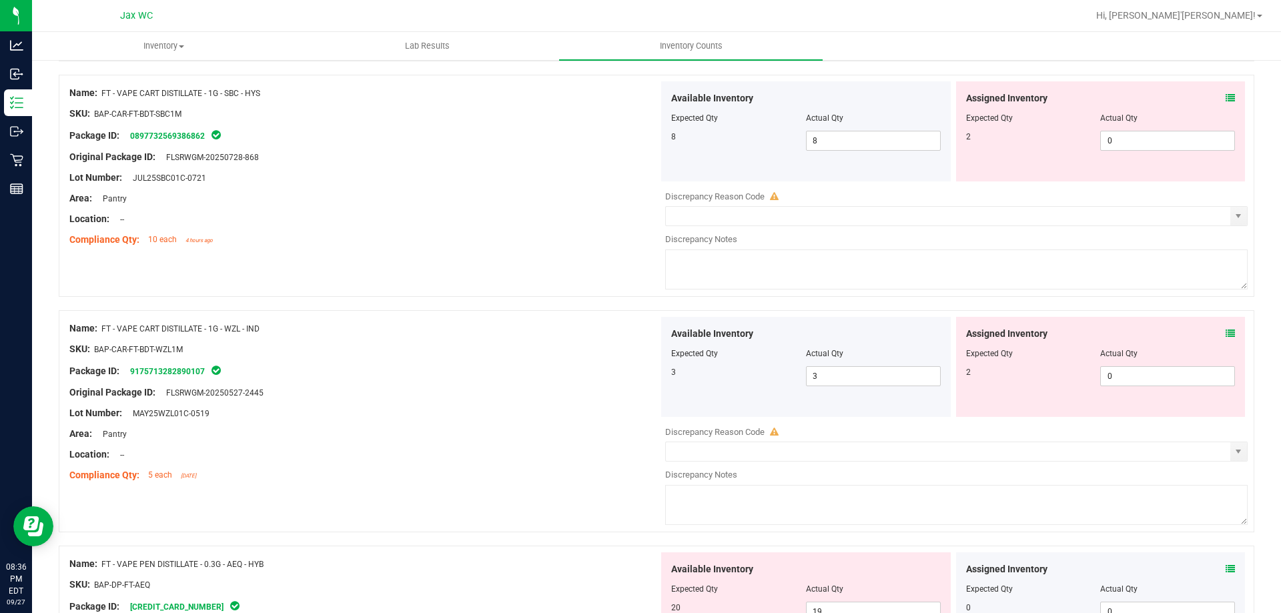
scroll to position [1477, 0]
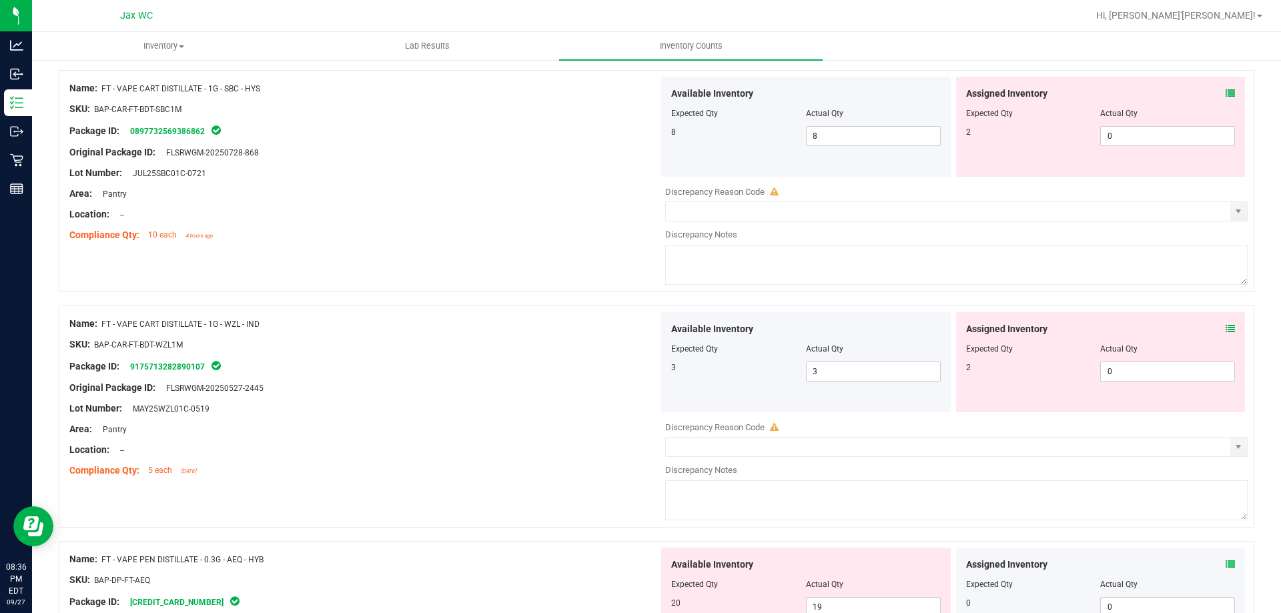
click at [1225, 89] on icon at bounding box center [1229, 93] width 9 height 9
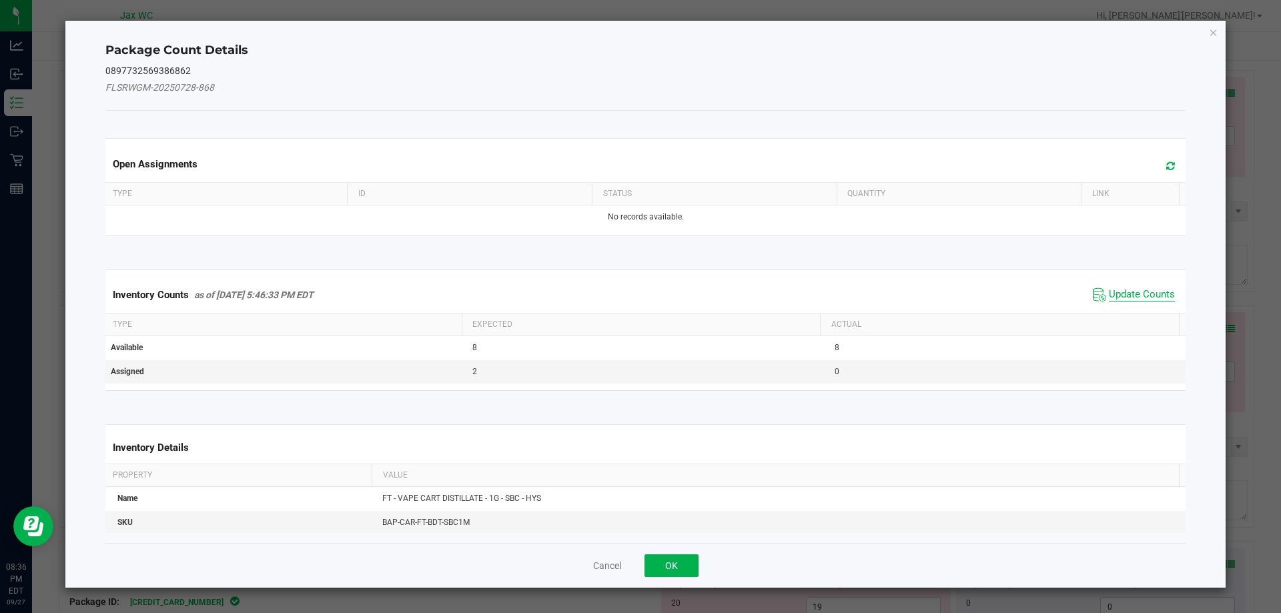
click at [1109, 296] on span "Update Counts" at bounding box center [1142, 294] width 66 height 13
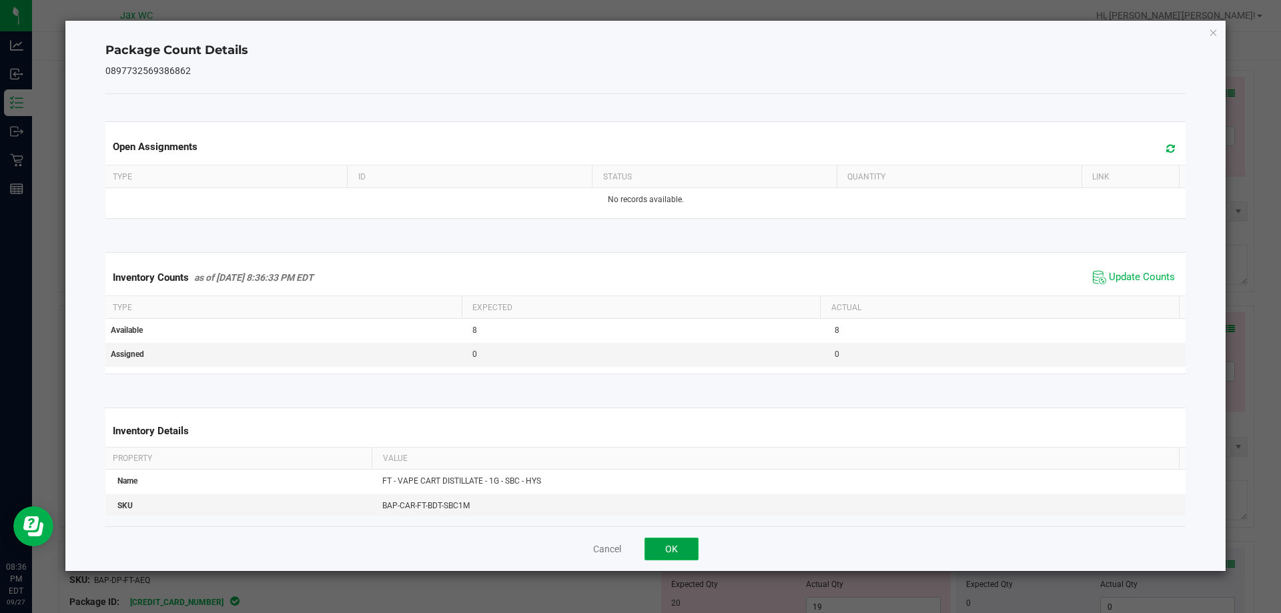
click at [662, 538] on button "OK" at bounding box center [671, 549] width 54 height 23
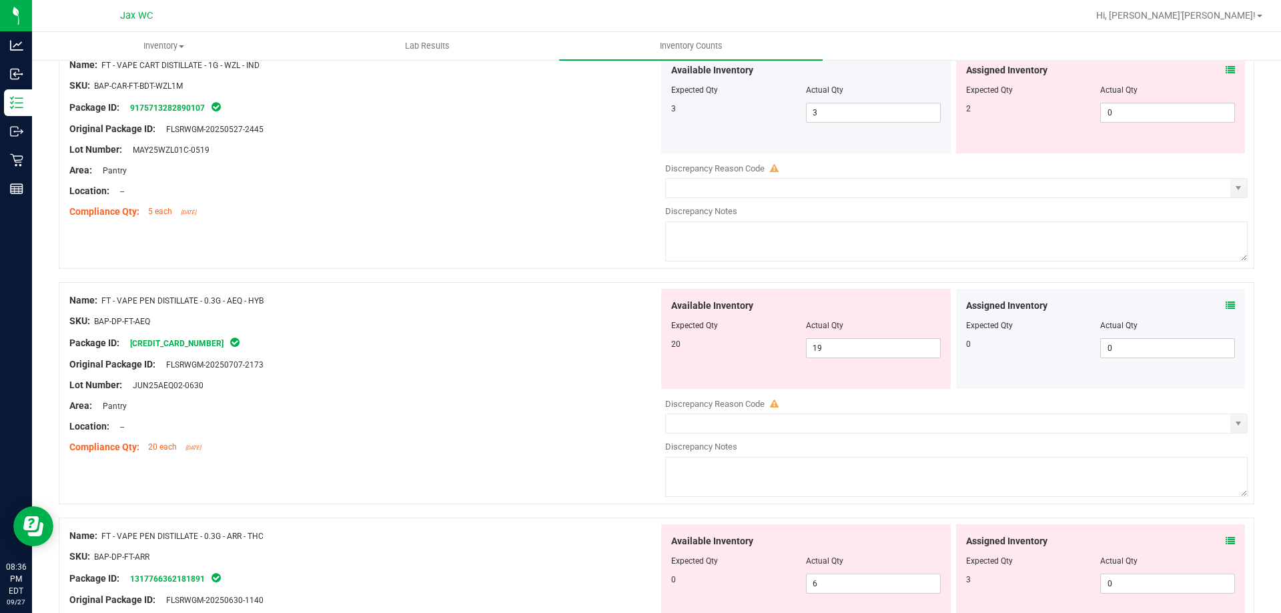
scroll to position [1693, 0]
click at [1225, 75] on icon at bounding box center [1229, 71] width 9 height 9
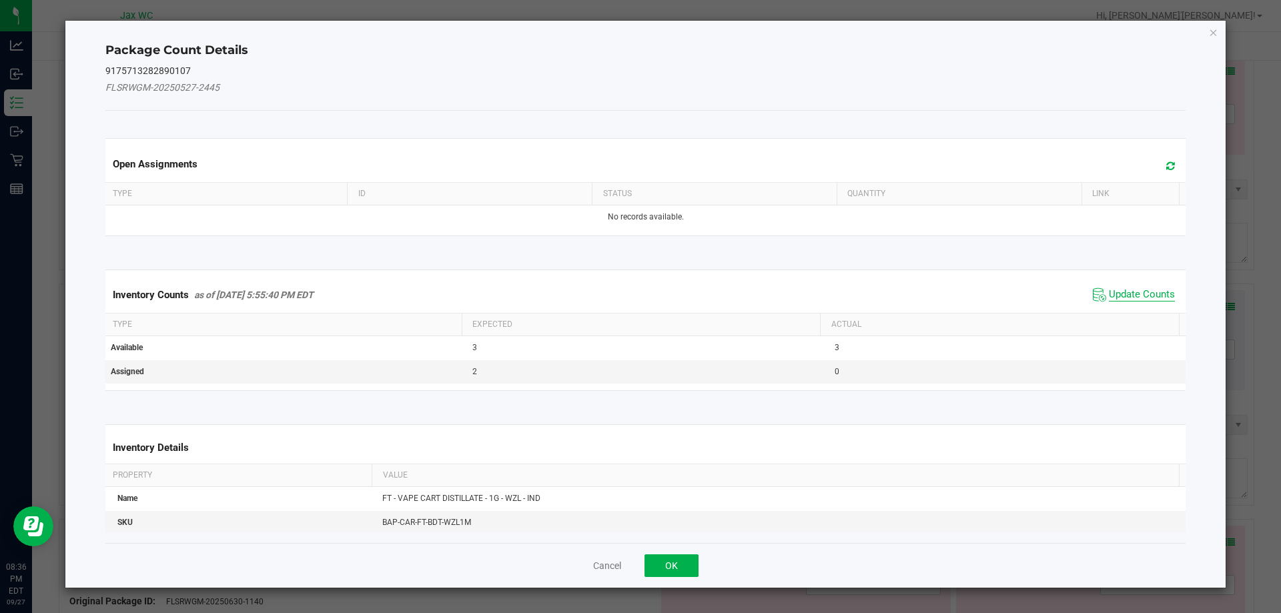
click at [1109, 289] on span "Update Counts" at bounding box center [1142, 294] width 66 height 13
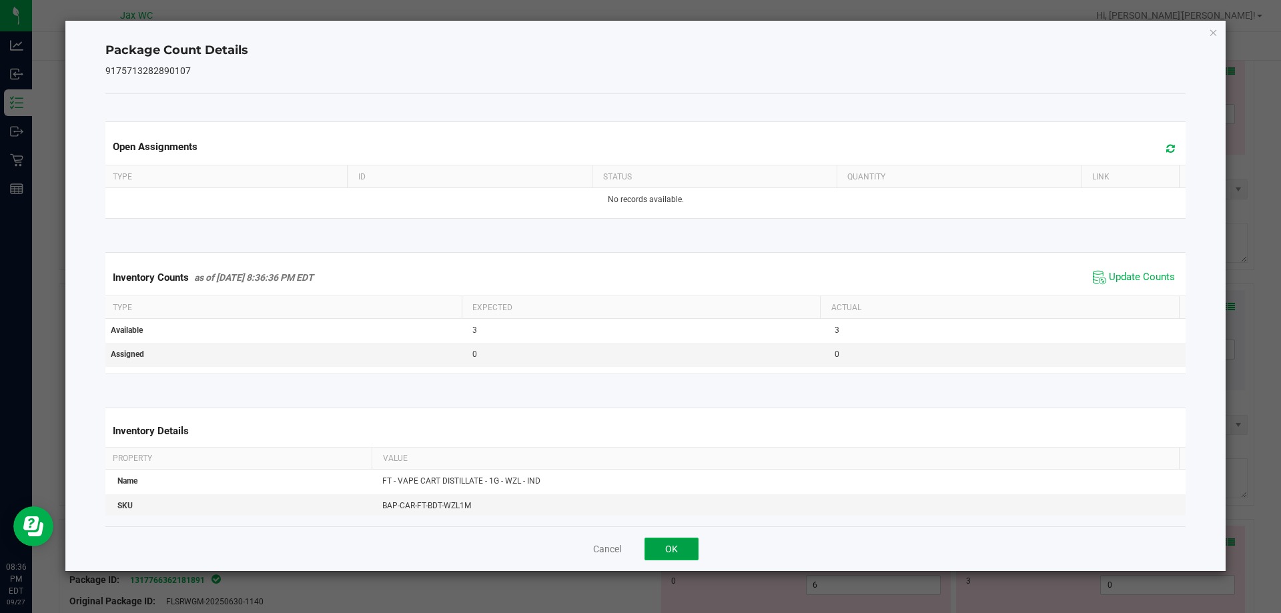
click at [680, 555] on button "OK" at bounding box center [671, 549] width 54 height 23
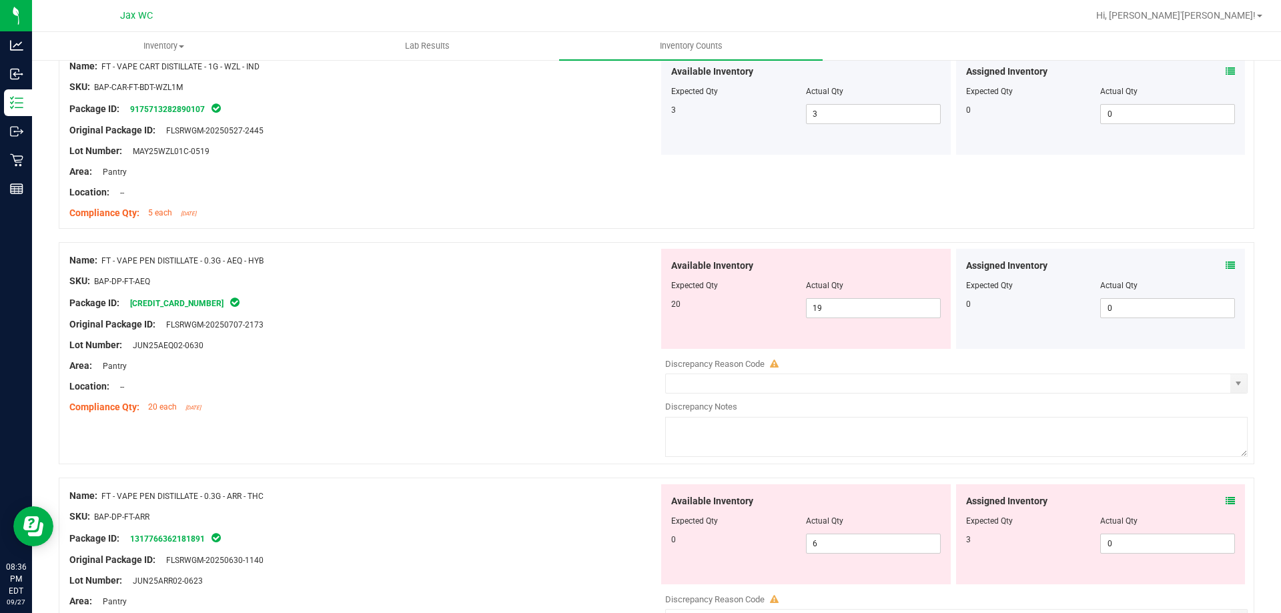
click at [1225, 265] on icon at bounding box center [1229, 265] width 9 height 9
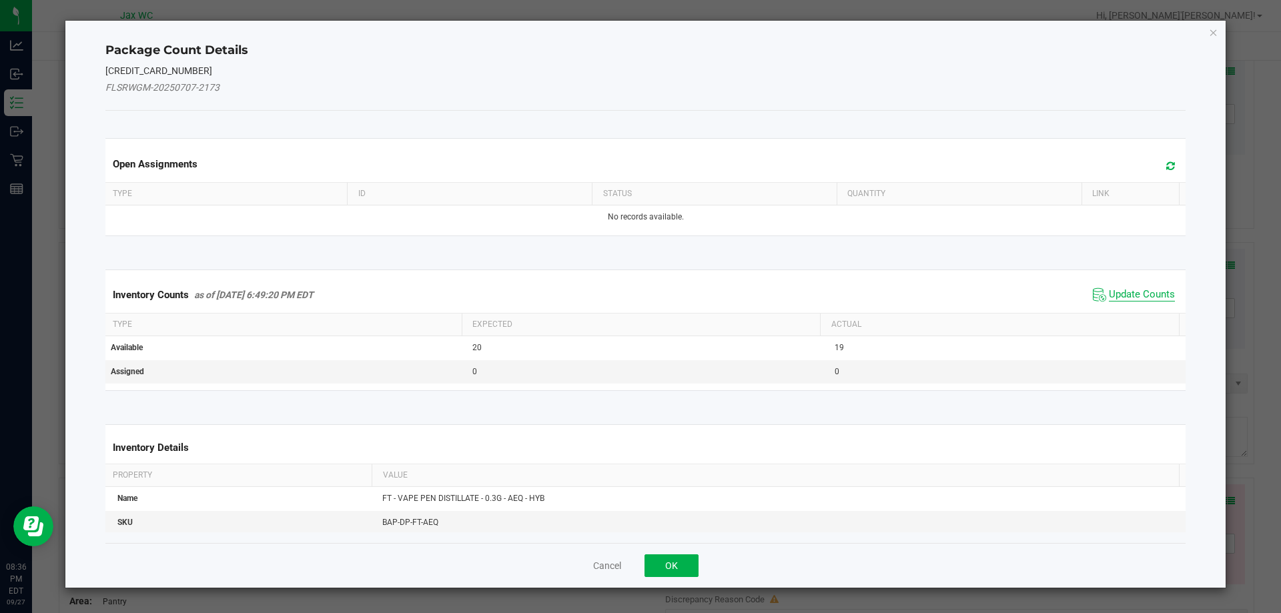
click at [1121, 297] on span "Update Counts" at bounding box center [1142, 294] width 66 height 13
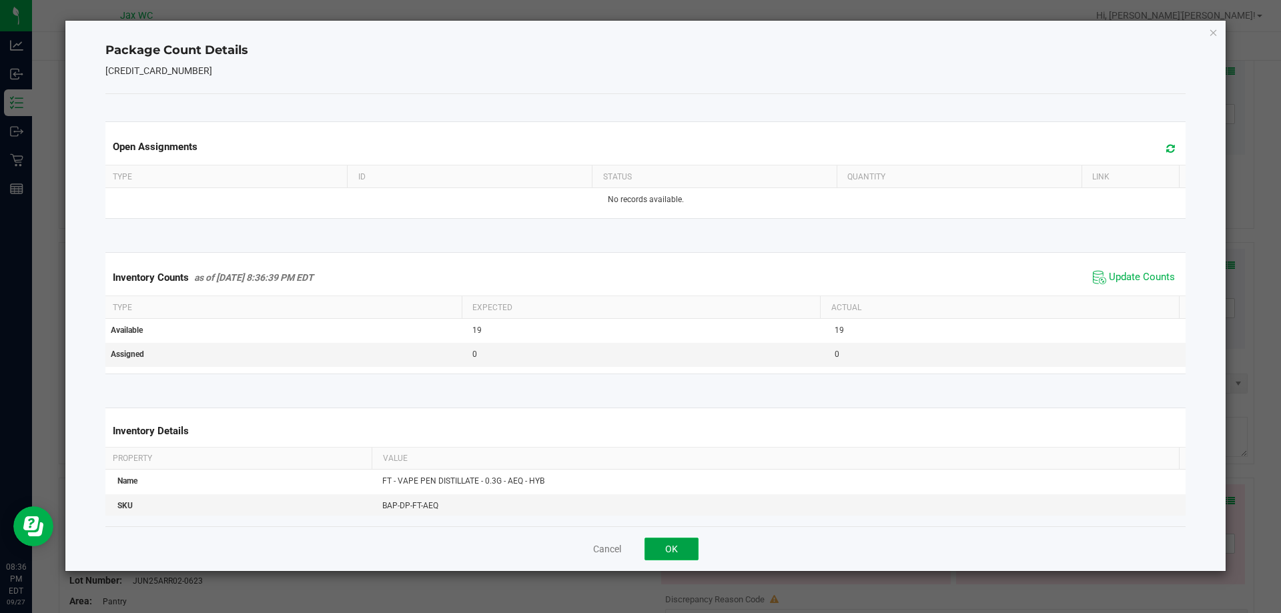
click at [679, 555] on button "OK" at bounding box center [671, 549] width 54 height 23
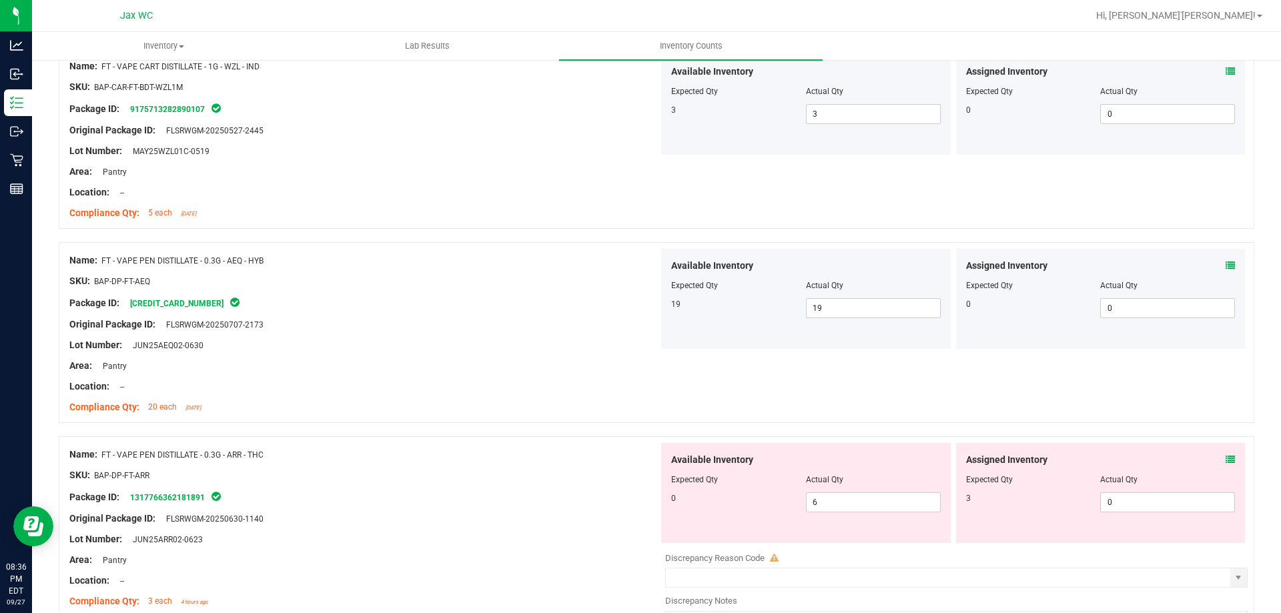
click at [1225, 459] on icon at bounding box center [1229, 459] width 9 height 9
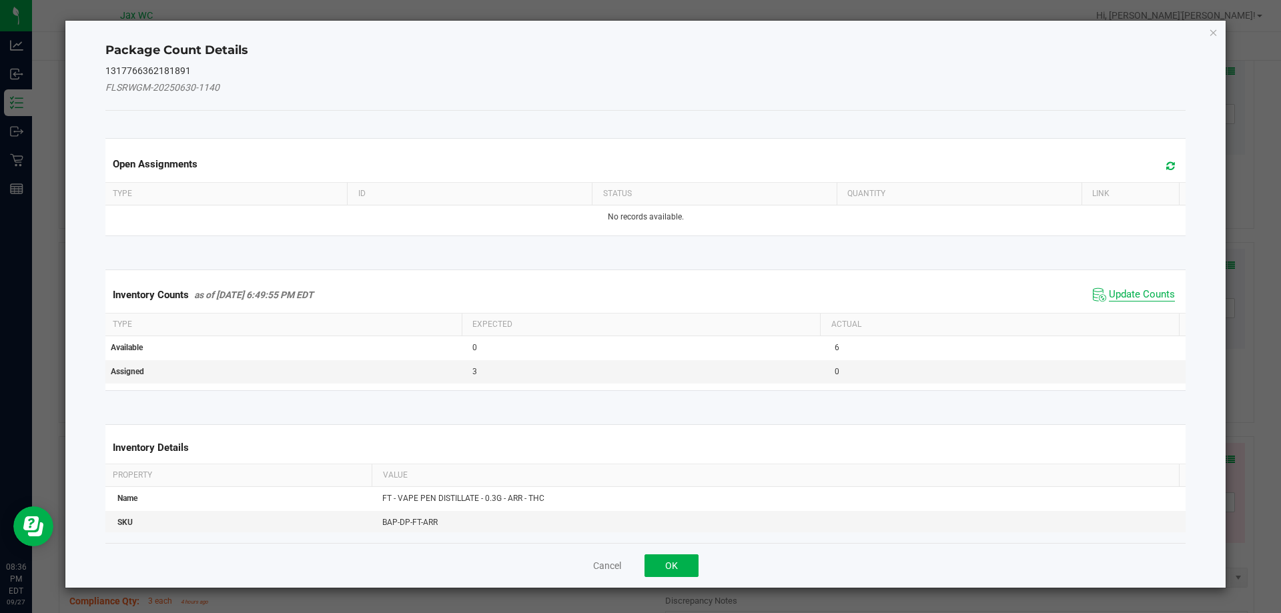
click at [1119, 290] on span "Update Counts" at bounding box center [1142, 294] width 66 height 13
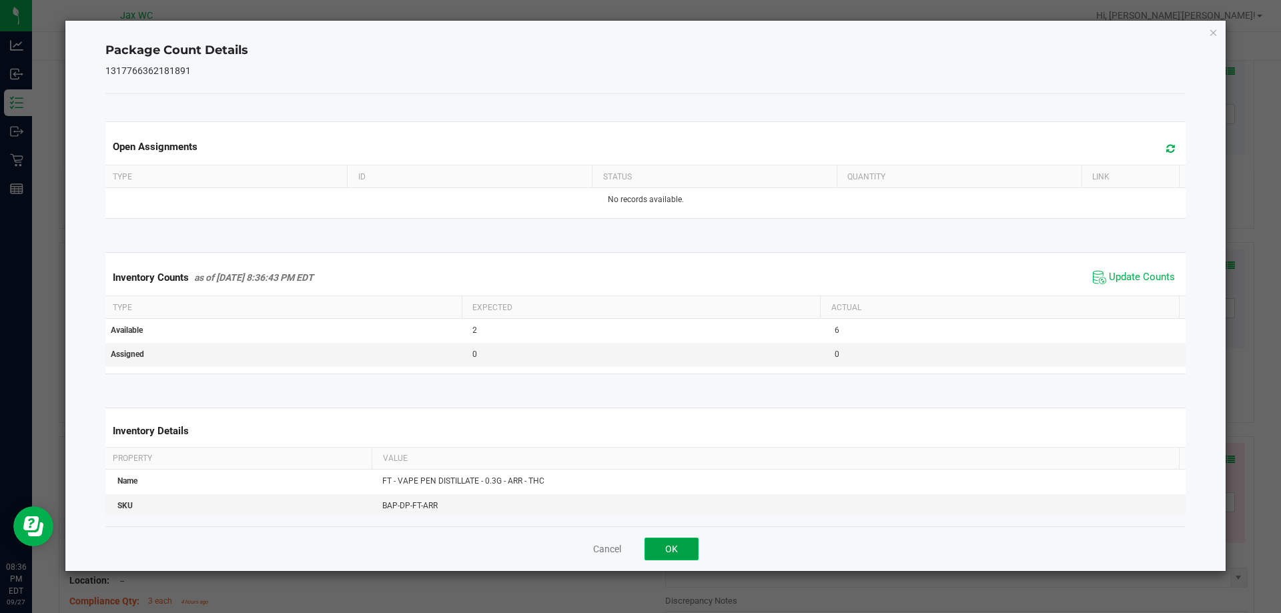
click at [681, 560] on button "OK" at bounding box center [671, 549] width 54 height 23
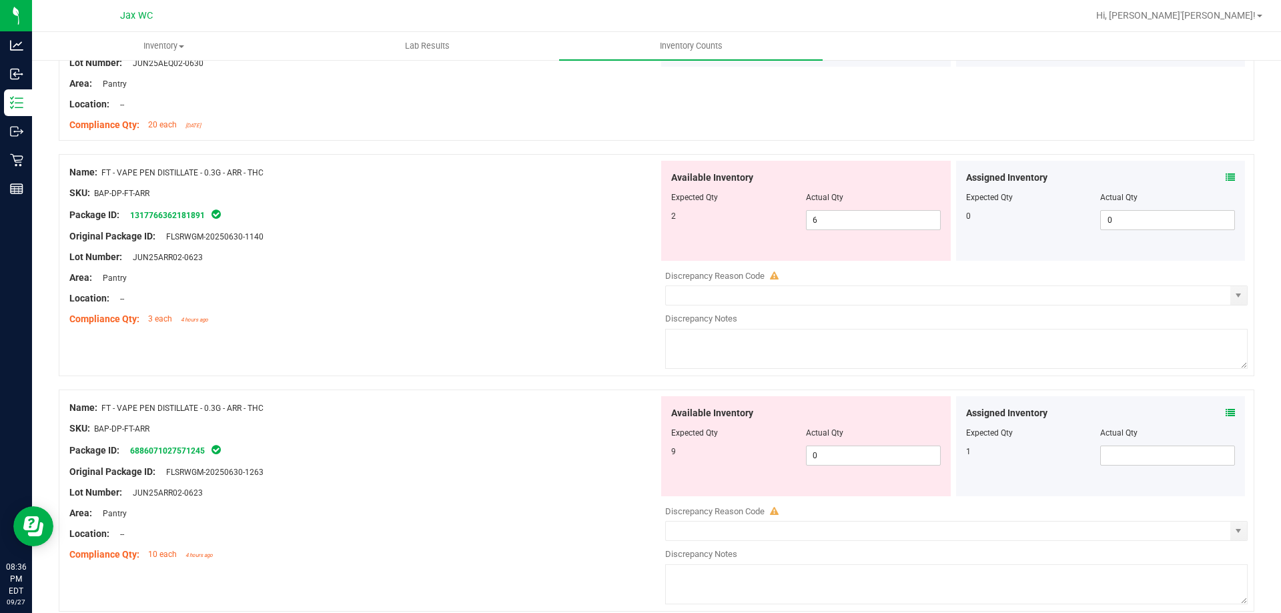
scroll to position [2047, 0]
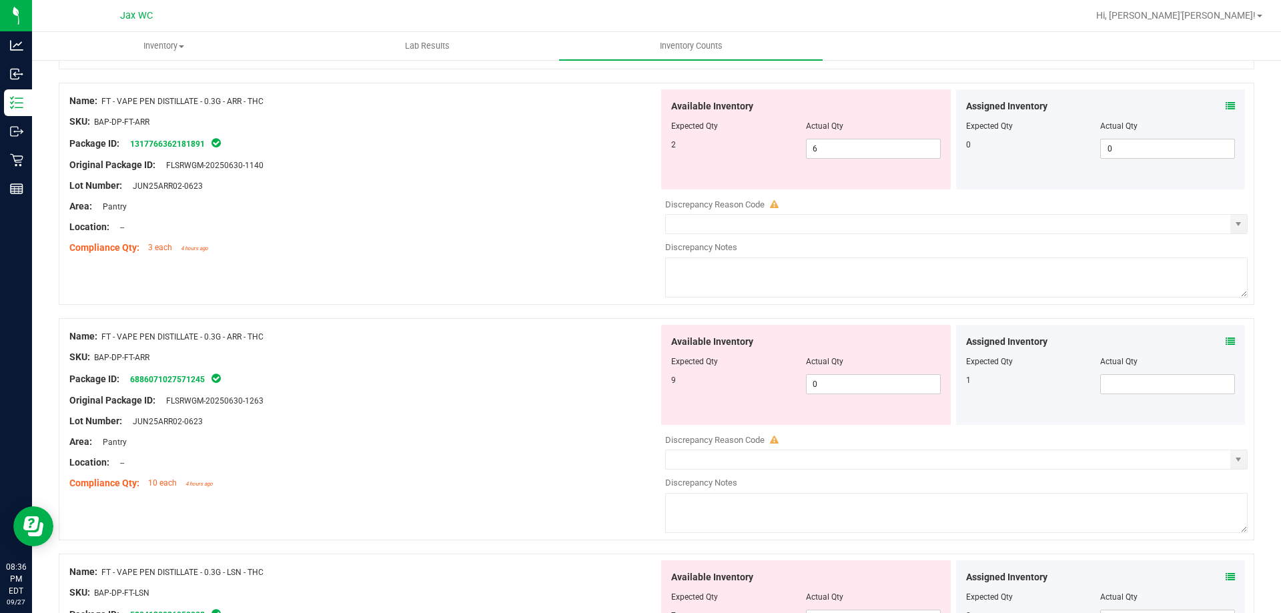
click at [1225, 341] on icon at bounding box center [1229, 341] width 9 height 9
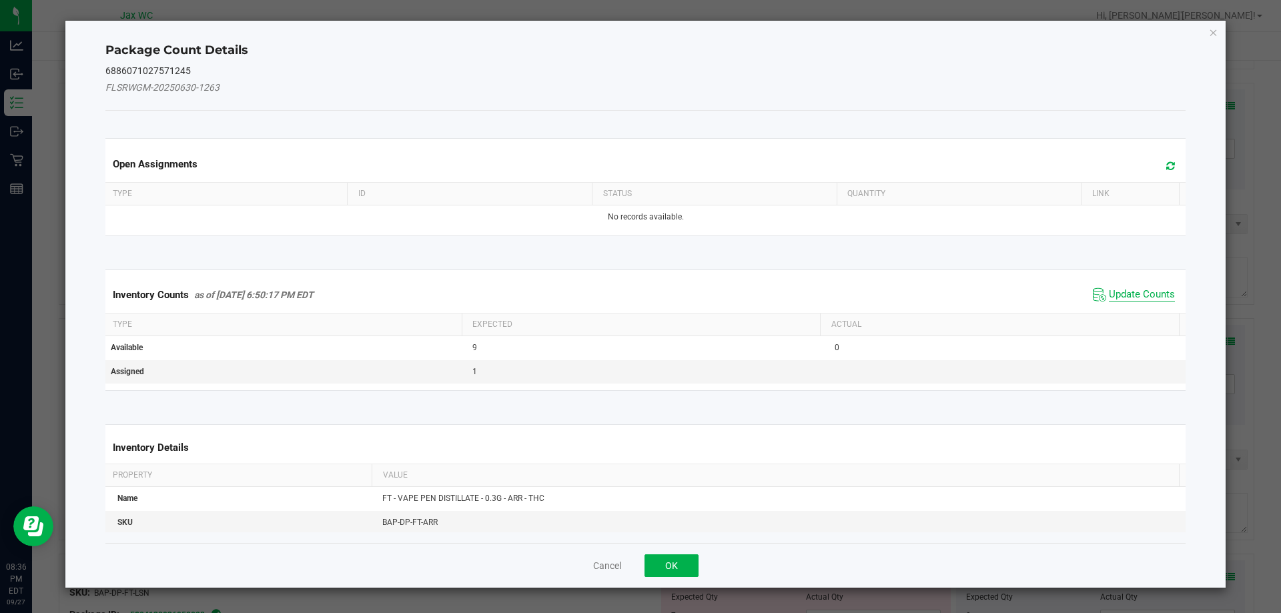
click at [1123, 293] on span "Update Counts" at bounding box center [1142, 294] width 66 height 13
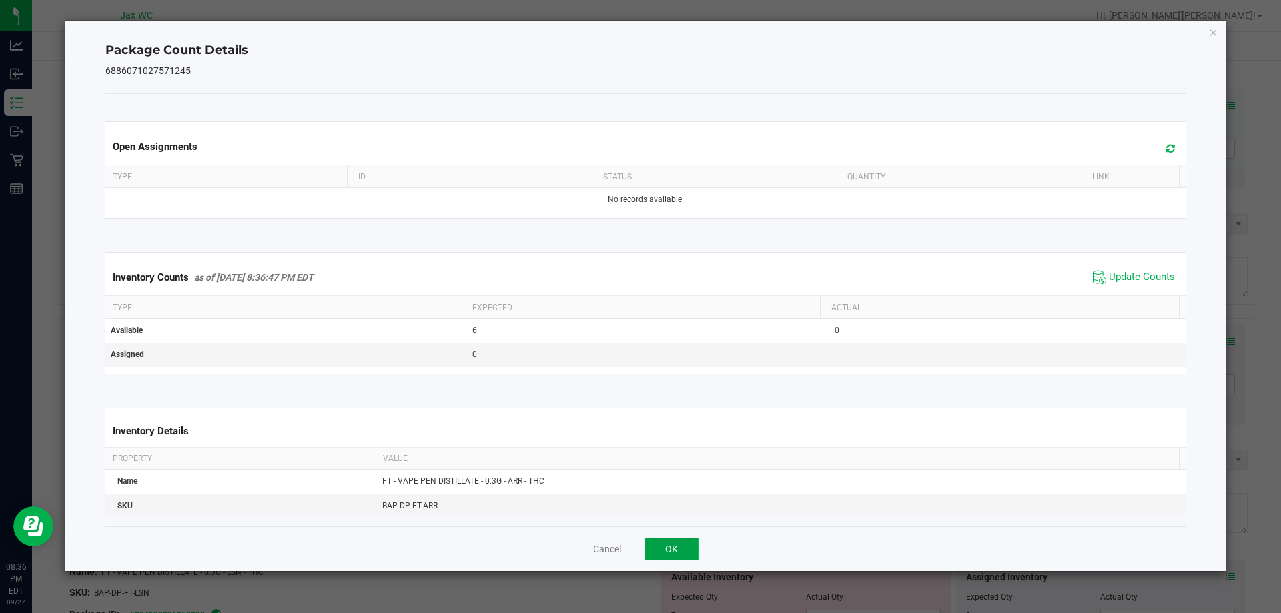
click at [657, 546] on button "OK" at bounding box center [671, 549] width 54 height 23
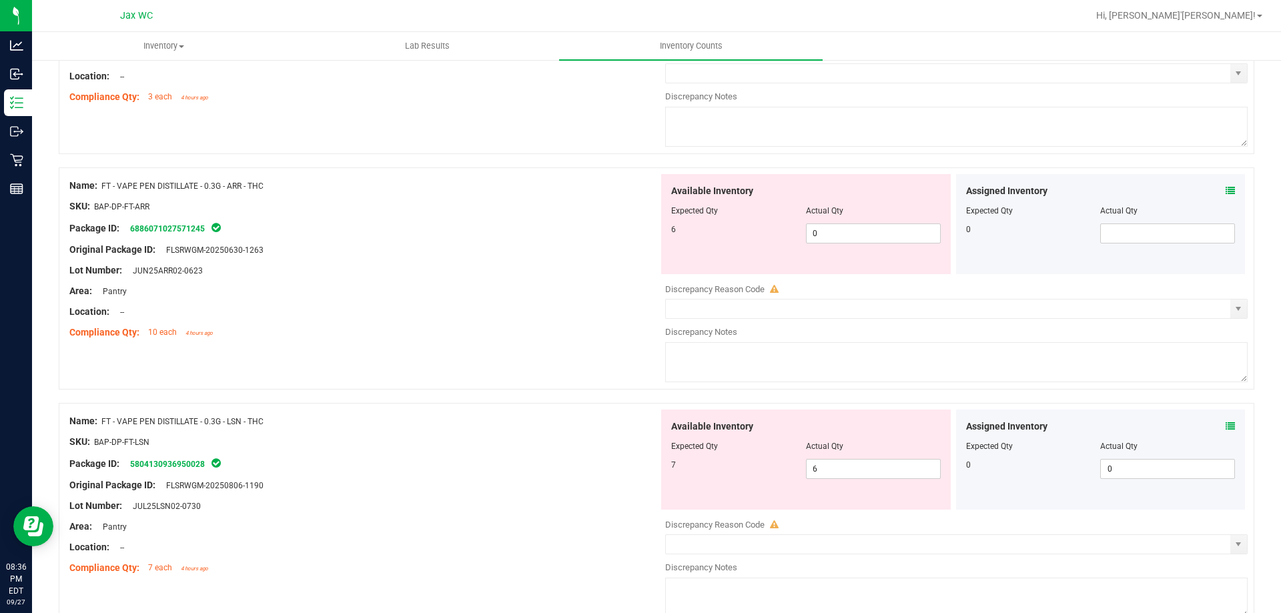
scroll to position [2197, 0]
click at [1225, 432] on span at bounding box center [1229, 427] width 9 height 14
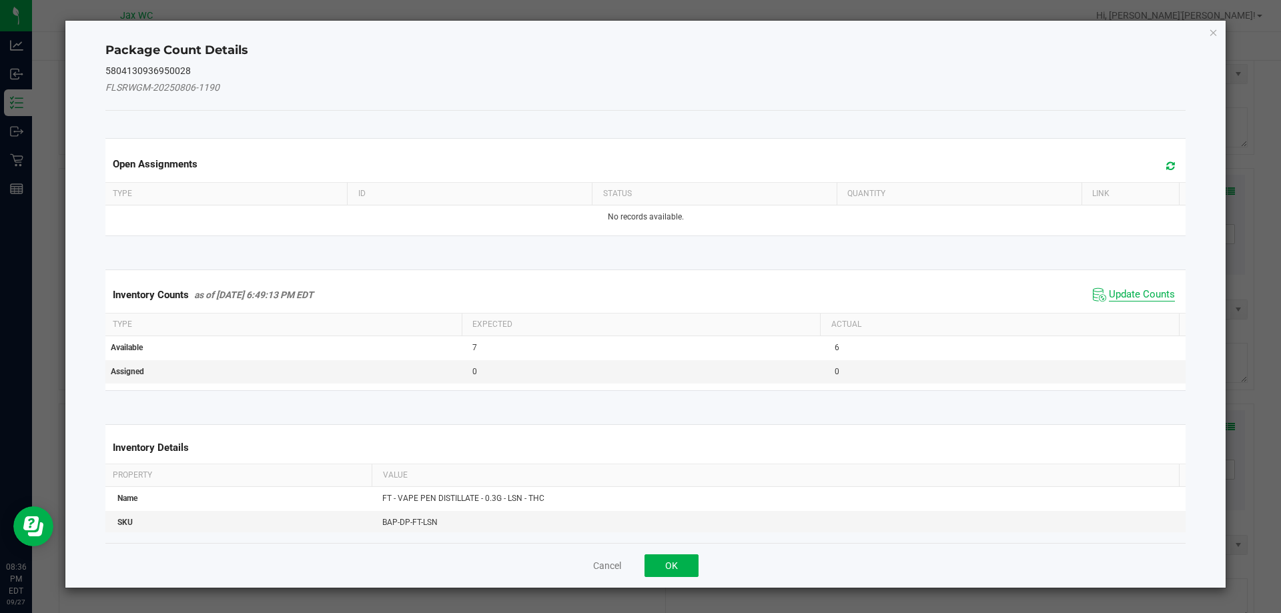
click at [1137, 297] on span "Update Counts" at bounding box center [1142, 294] width 66 height 13
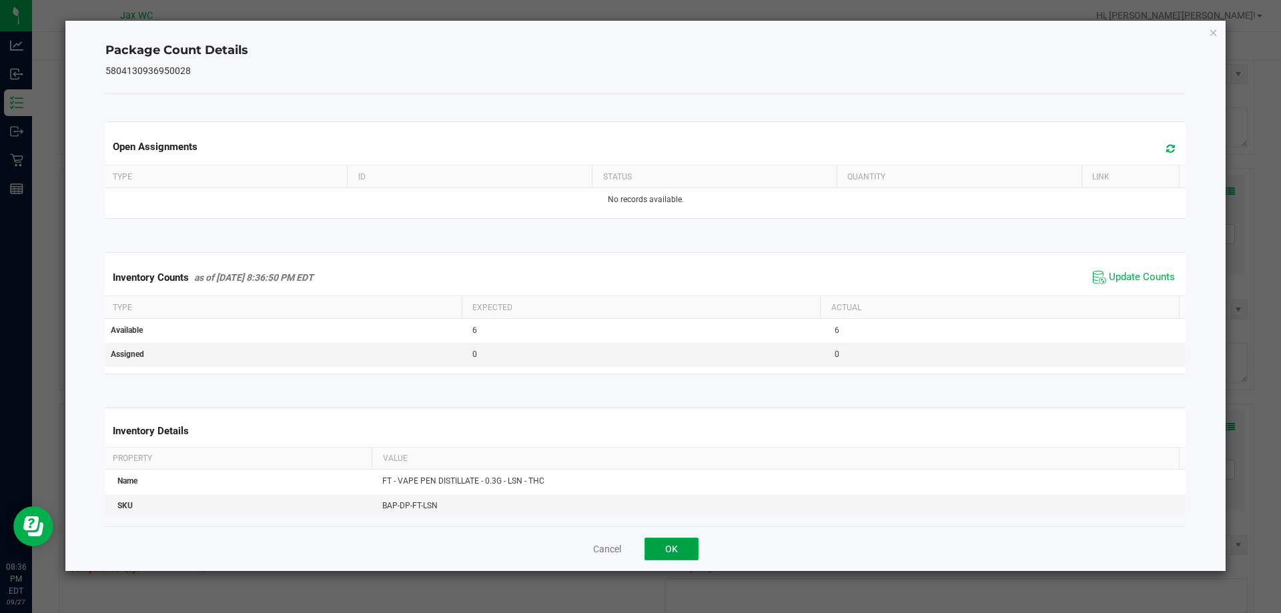
click at [673, 542] on button "OK" at bounding box center [671, 549] width 54 height 23
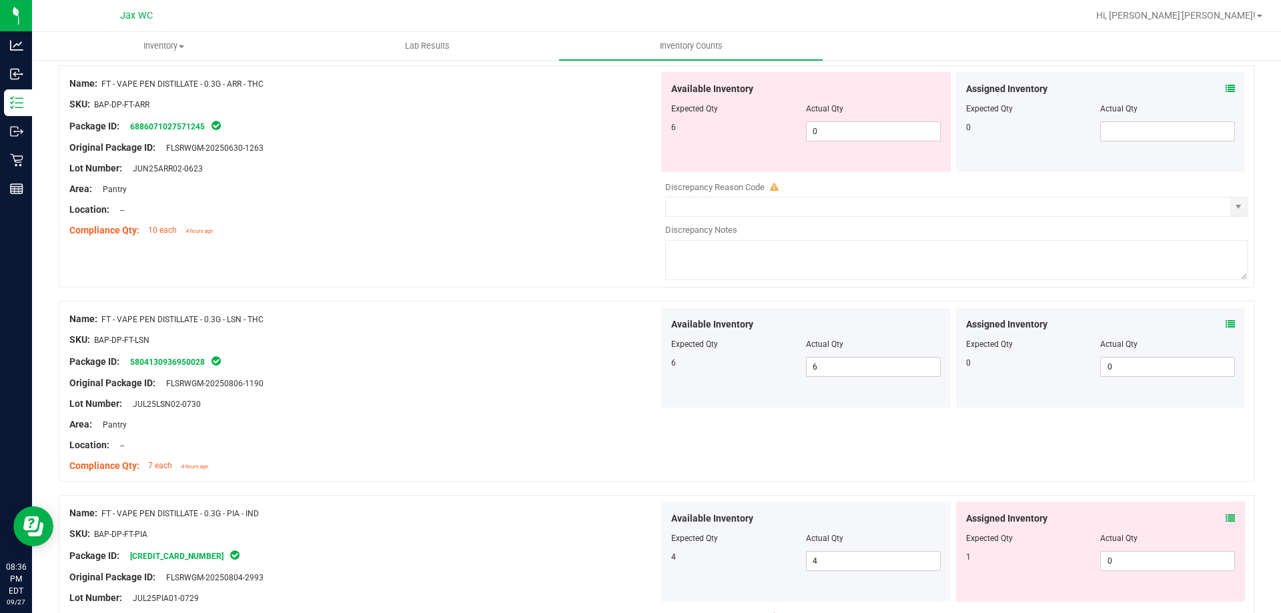
scroll to position [2546, 0]
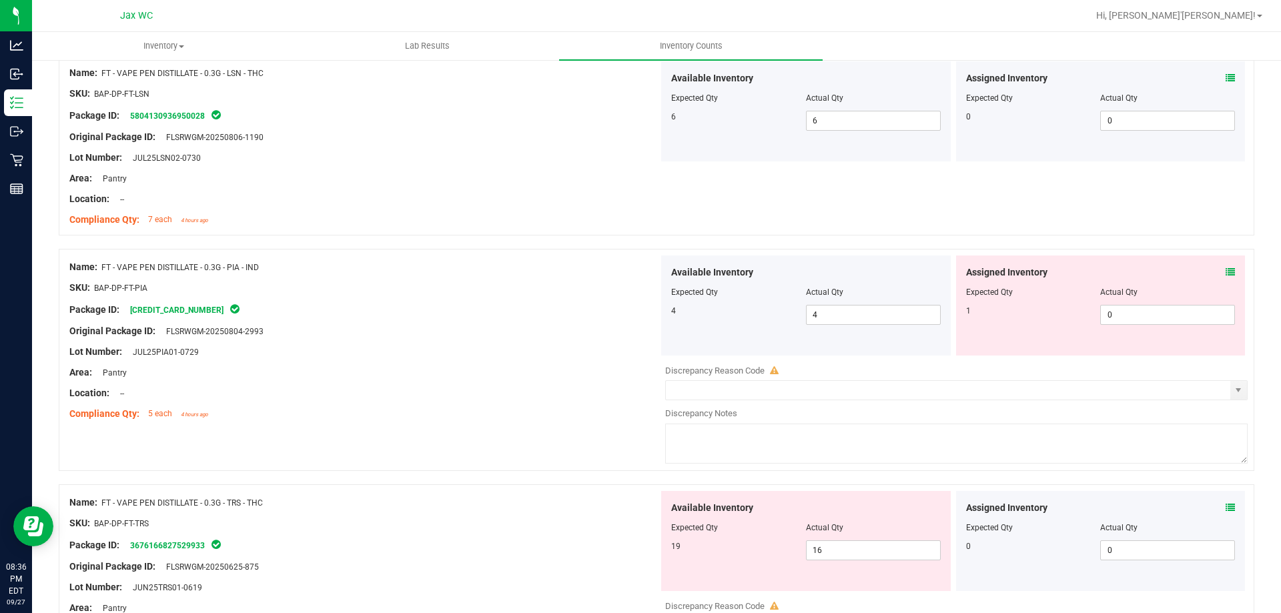
click at [1225, 276] on icon at bounding box center [1229, 272] width 9 height 9
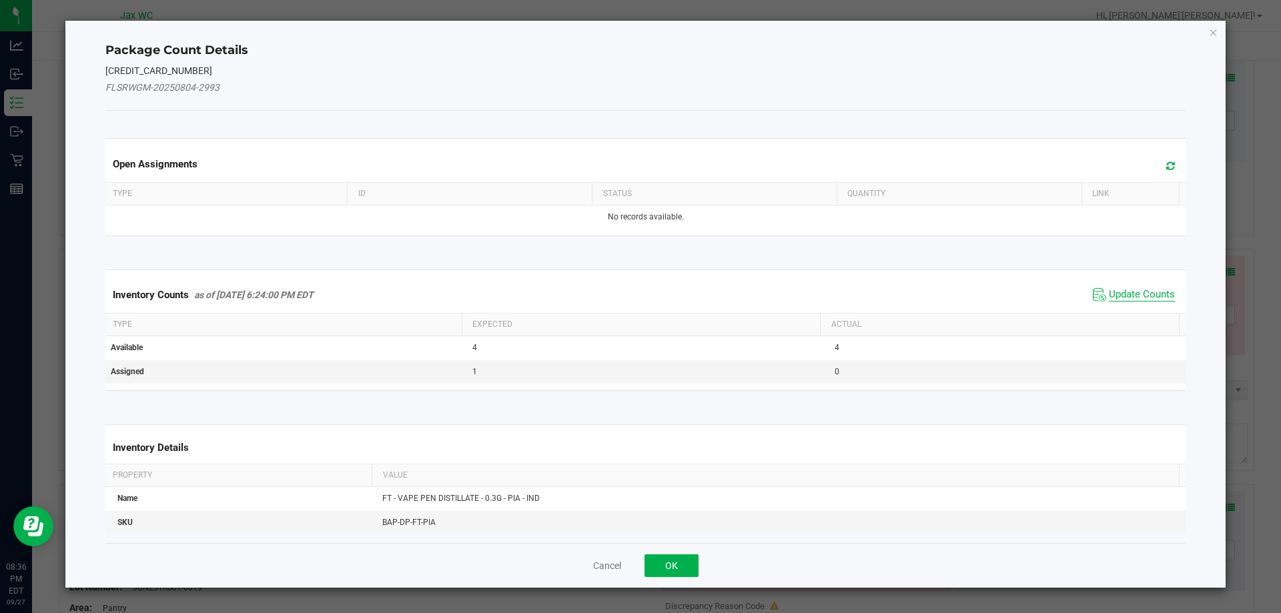
click at [1136, 296] on span "Update Counts" at bounding box center [1142, 294] width 66 height 13
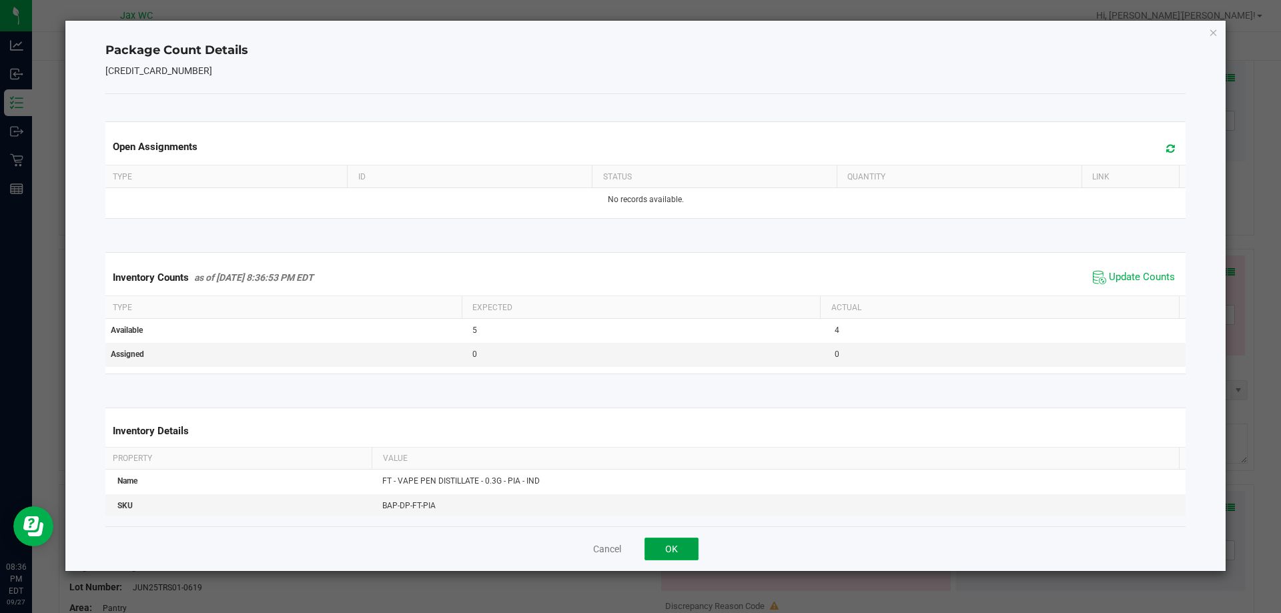
click at [686, 550] on button "OK" at bounding box center [671, 549] width 54 height 23
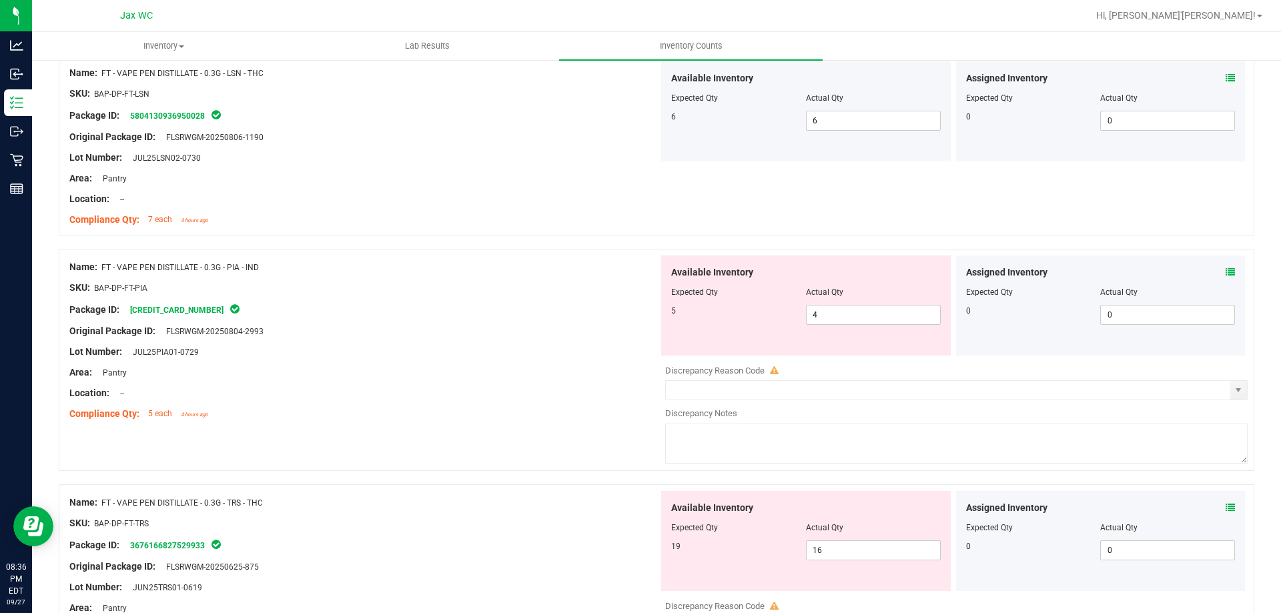
click at [1225, 512] on icon at bounding box center [1229, 507] width 9 height 9
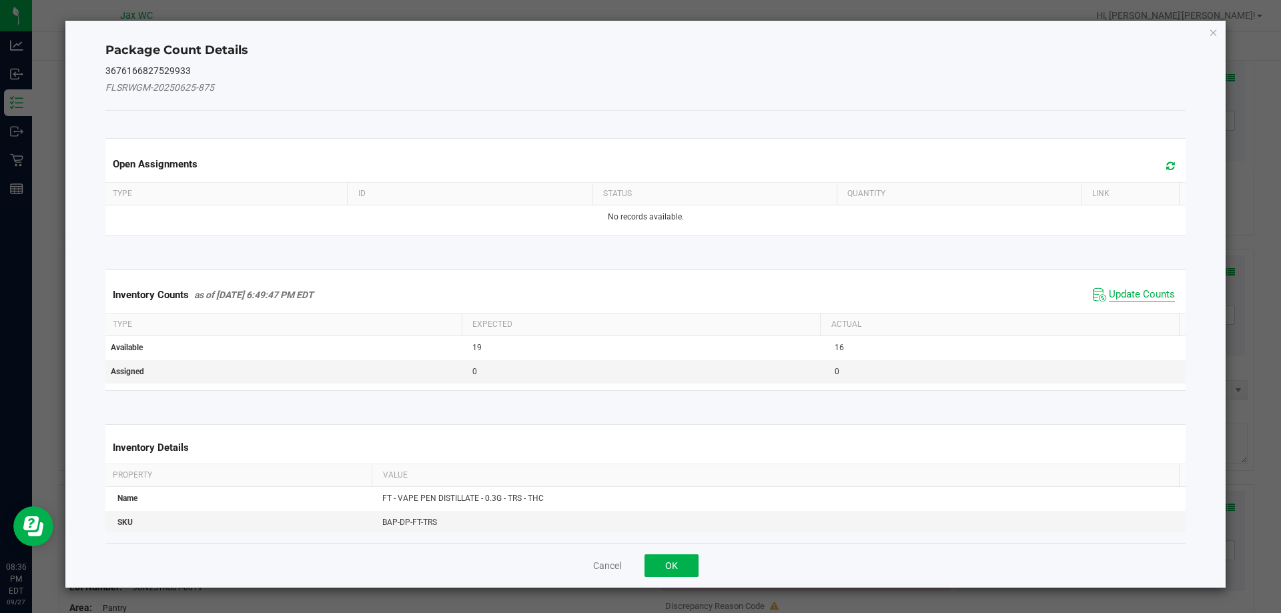
click at [1149, 298] on span "Update Counts" at bounding box center [1142, 294] width 66 height 13
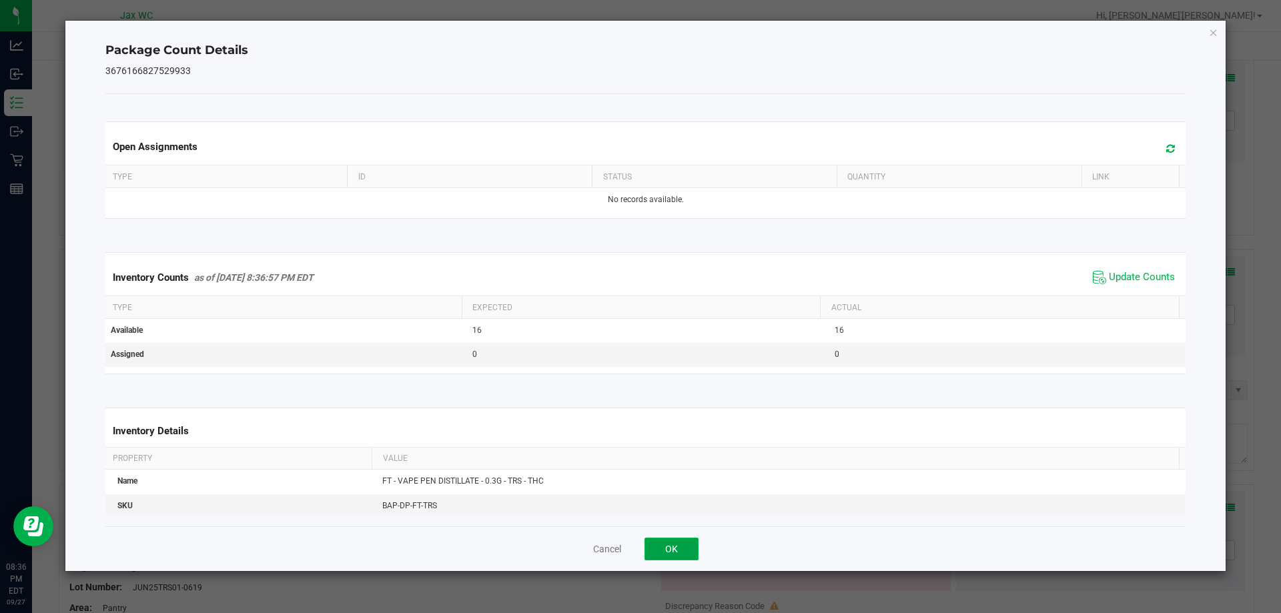
click at [687, 546] on button "OK" at bounding box center [671, 549] width 54 height 23
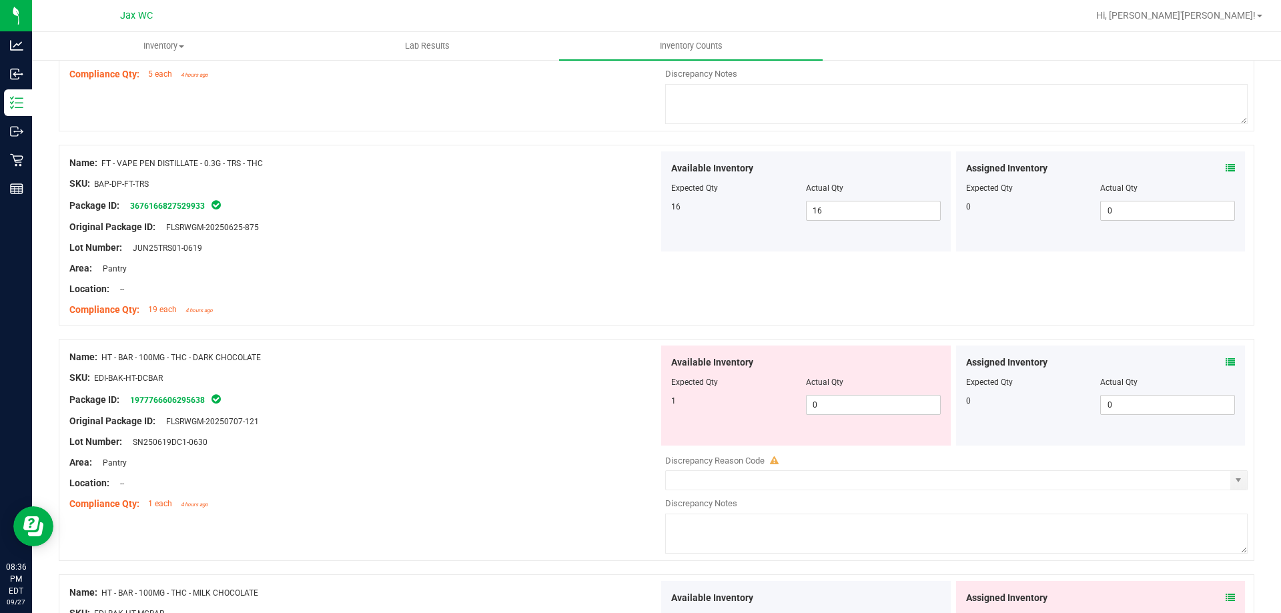
scroll to position [2885, 0]
click at [1225, 362] on icon at bounding box center [1229, 362] width 9 height 9
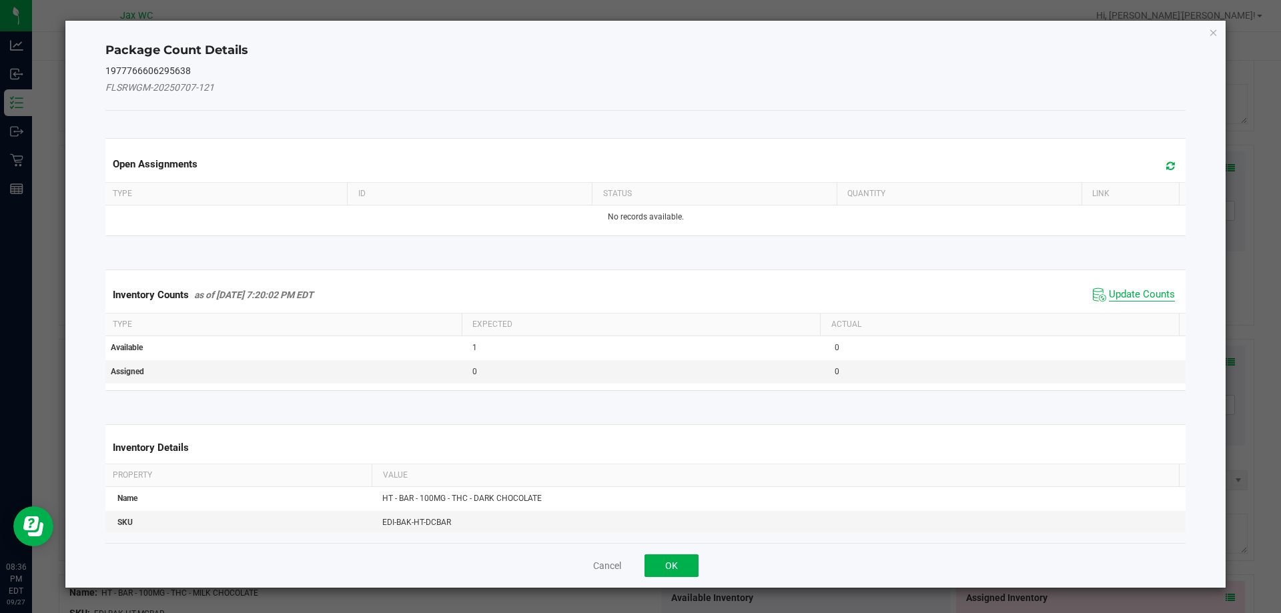
click at [1143, 295] on span "Update Counts" at bounding box center [1142, 294] width 66 height 13
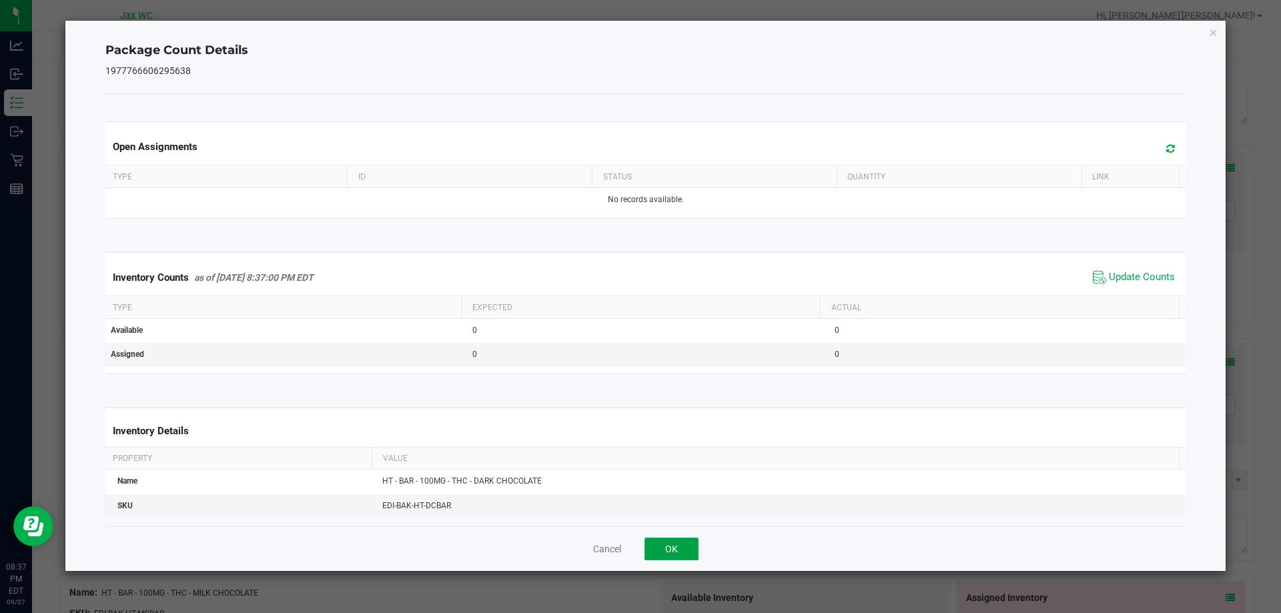
click at [692, 538] on button "OK" at bounding box center [671, 549] width 54 height 23
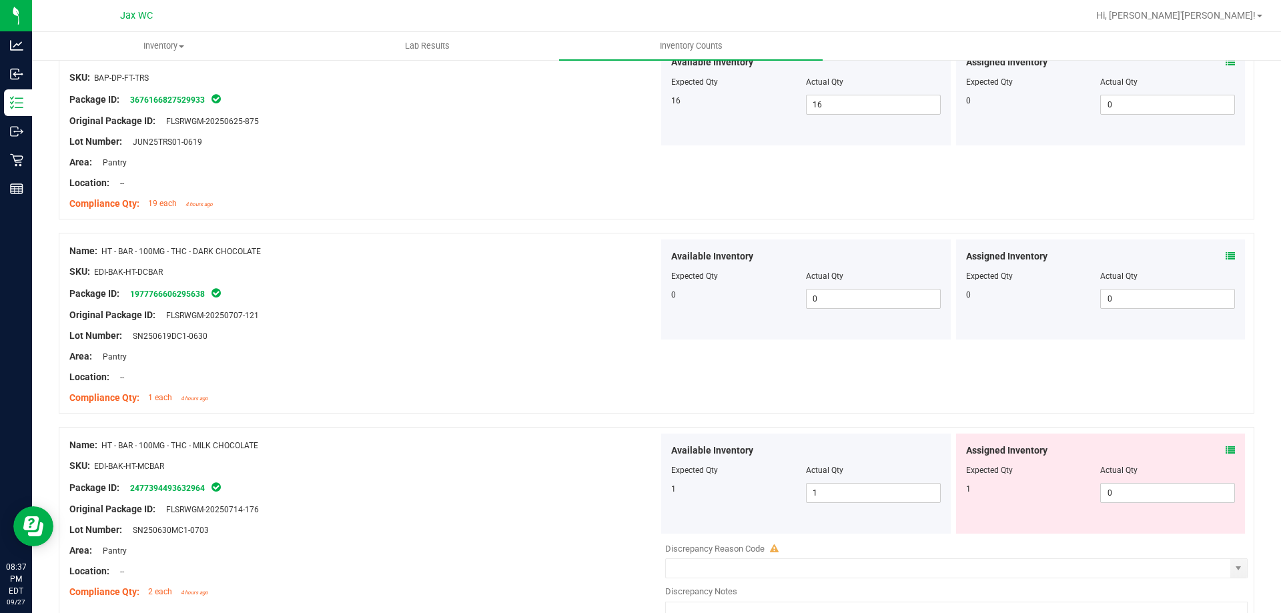
scroll to position [3155, 0]
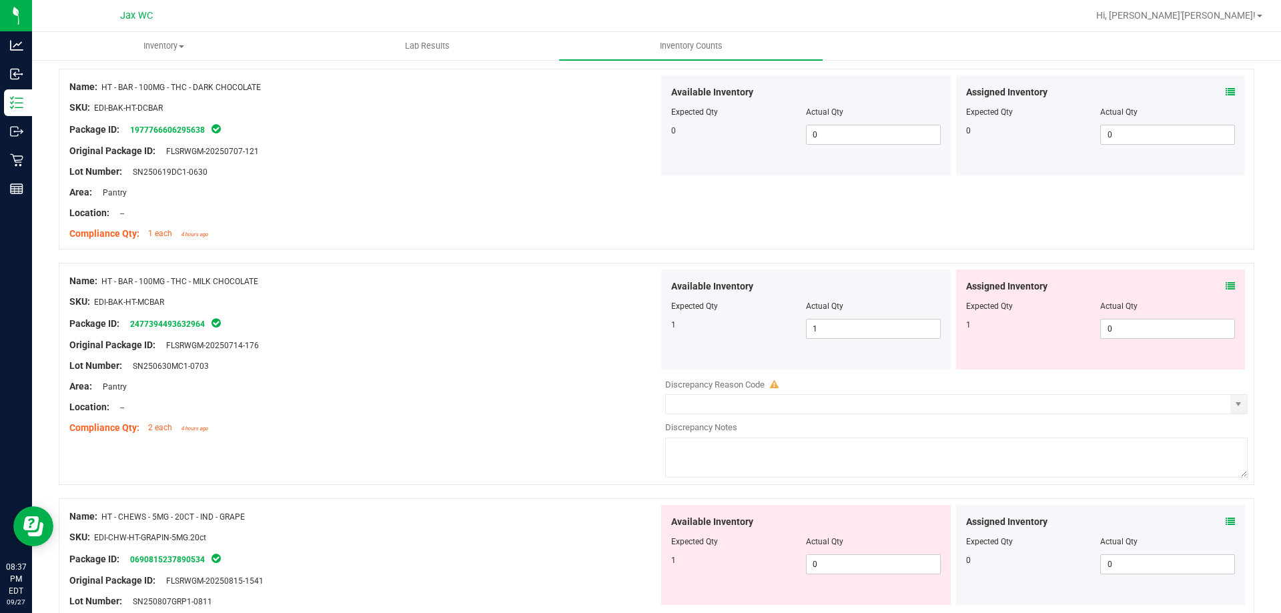
click at [1225, 290] on icon at bounding box center [1229, 286] width 9 height 9
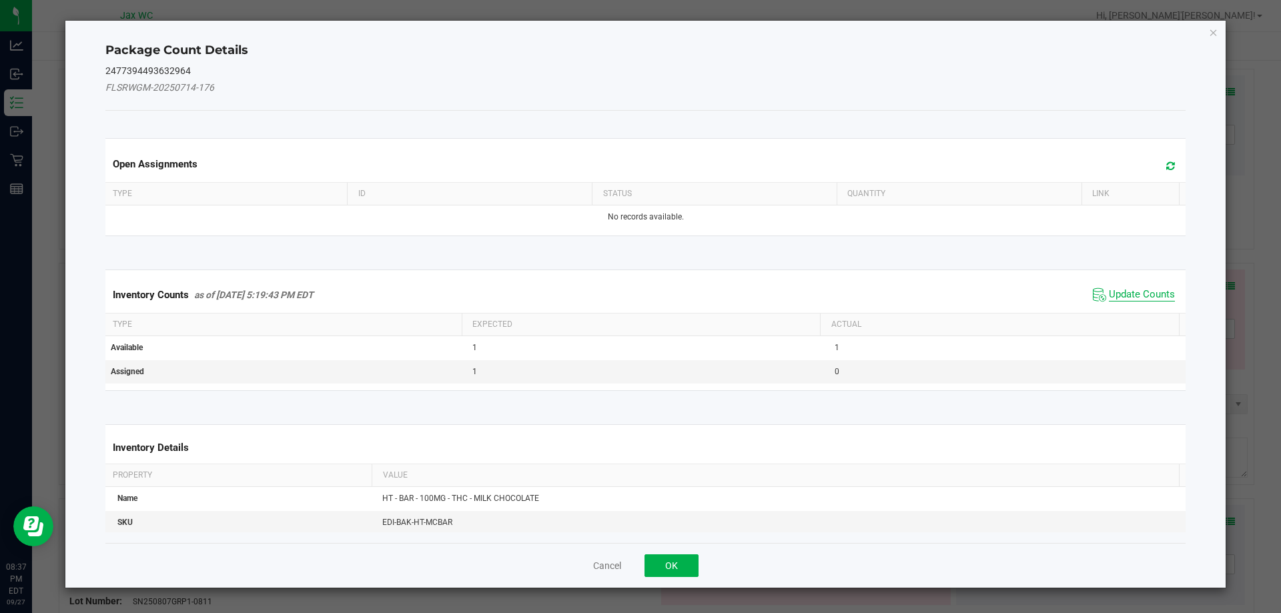
click at [1112, 294] on span "Update Counts" at bounding box center [1142, 294] width 66 height 13
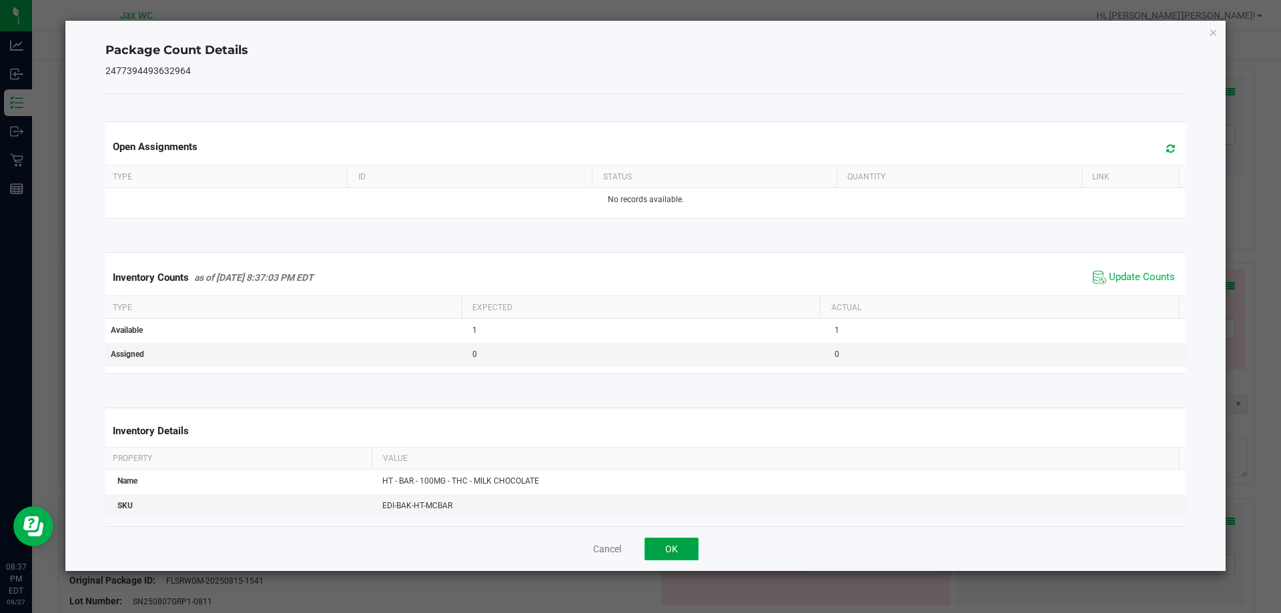
click at [696, 548] on button "OK" at bounding box center [671, 549] width 54 height 23
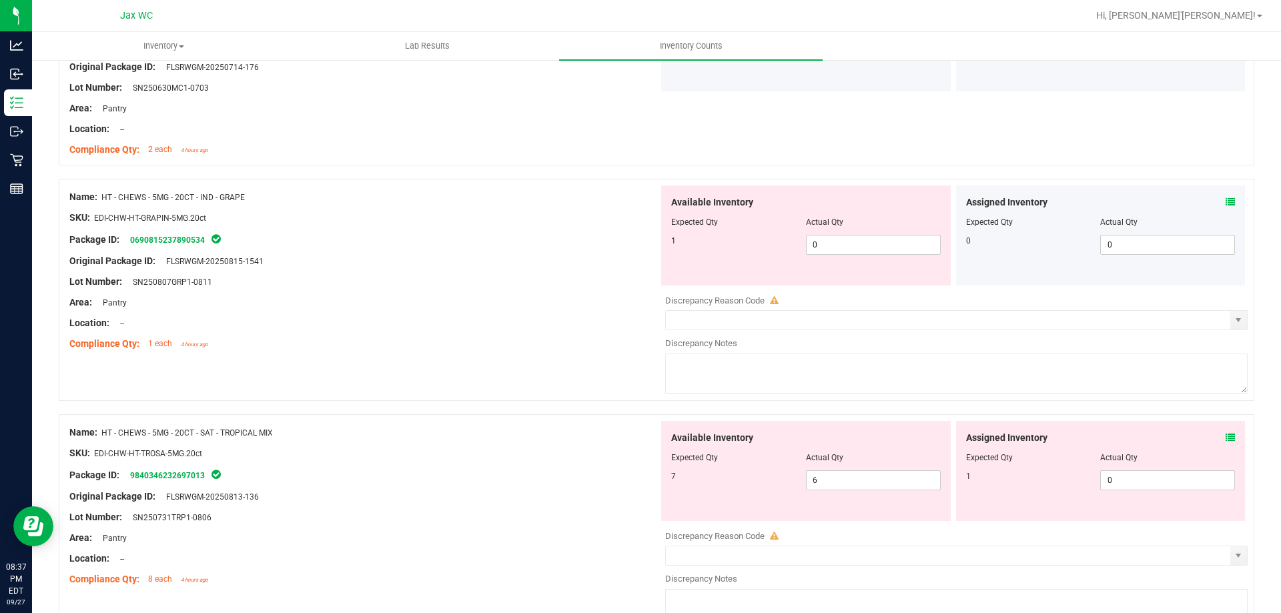
scroll to position [3432, 0]
click at [1225, 203] on icon at bounding box center [1229, 203] width 9 height 9
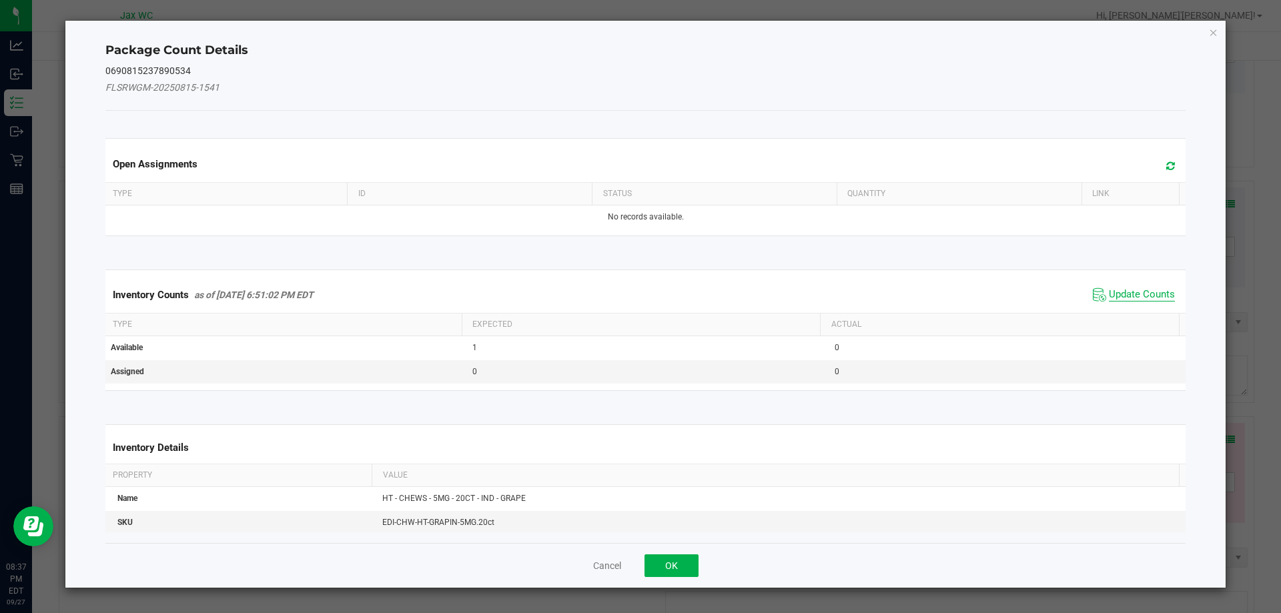
click at [1125, 292] on span "Update Counts" at bounding box center [1142, 294] width 66 height 13
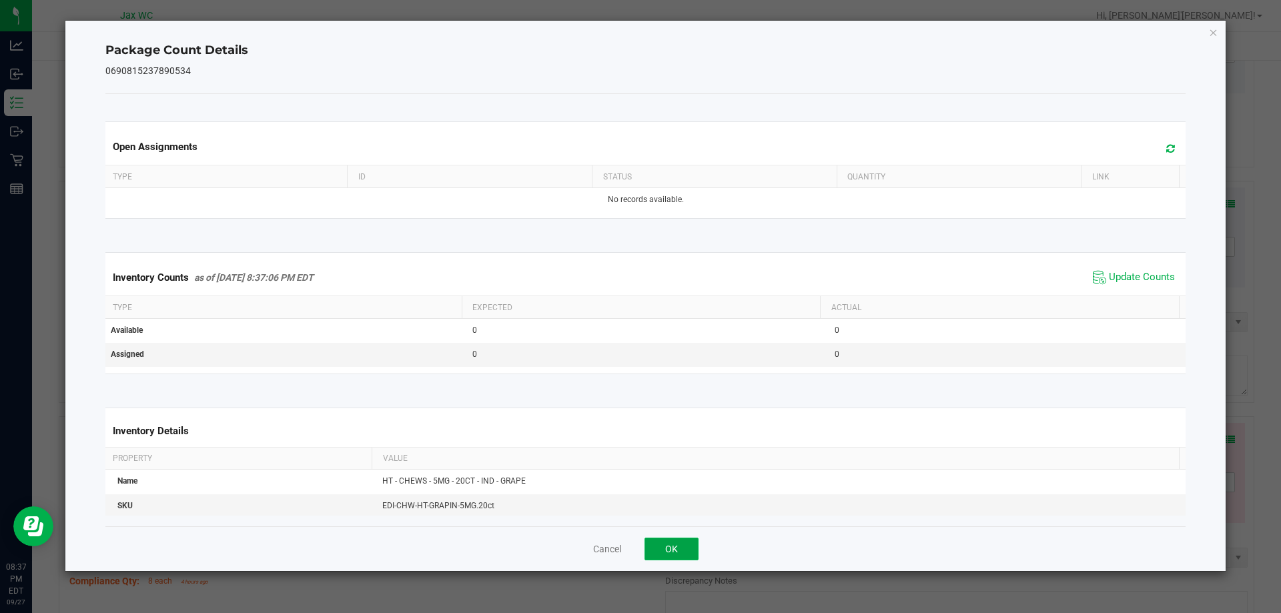
click at [688, 557] on button "OK" at bounding box center [671, 549] width 54 height 23
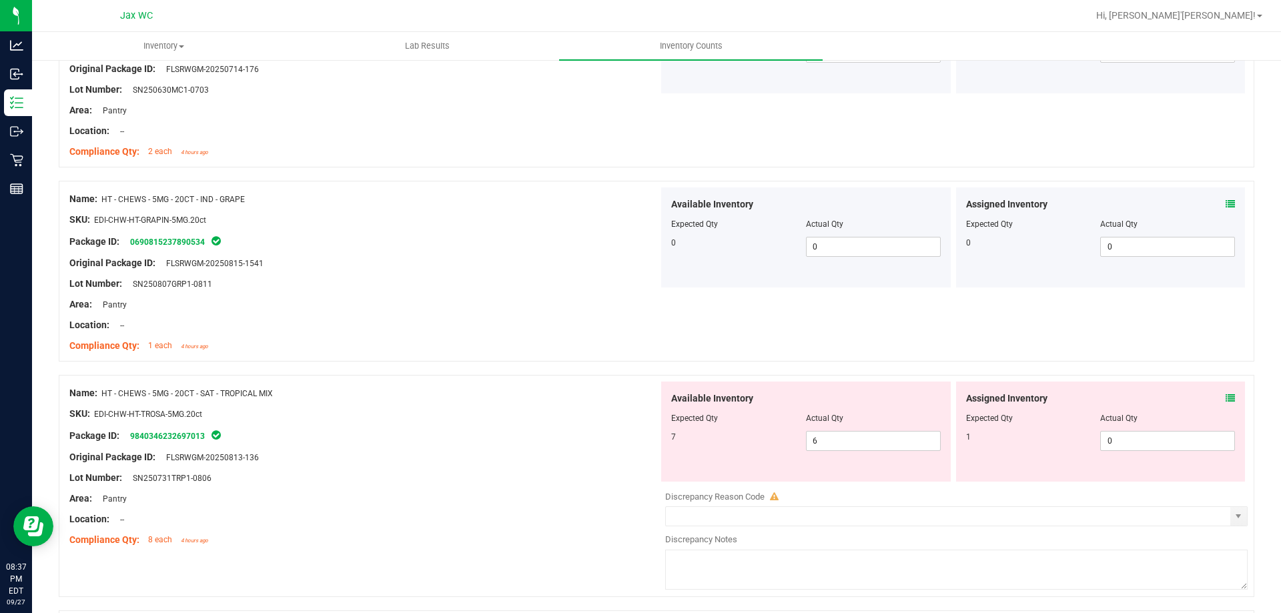
click at [1225, 401] on icon at bounding box center [1229, 398] width 9 height 9
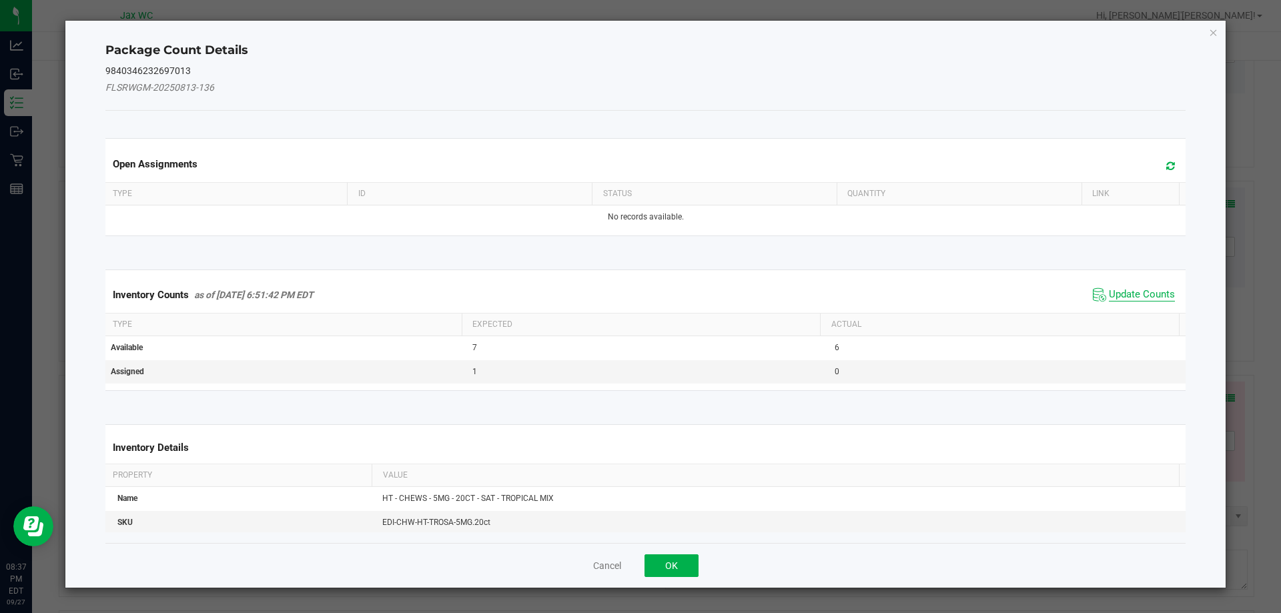
click at [1136, 291] on span "Update Counts" at bounding box center [1142, 294] width 66 height 13
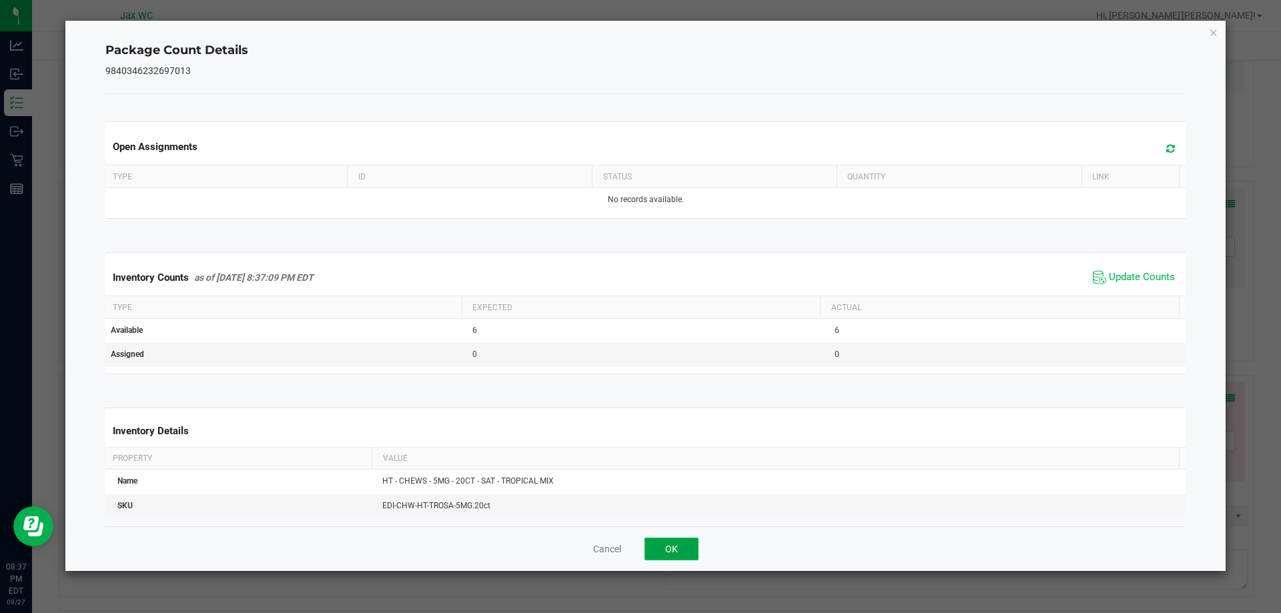
click at [688, 556] on button "OK" at bounding box center [671, 549] width 54 height 23
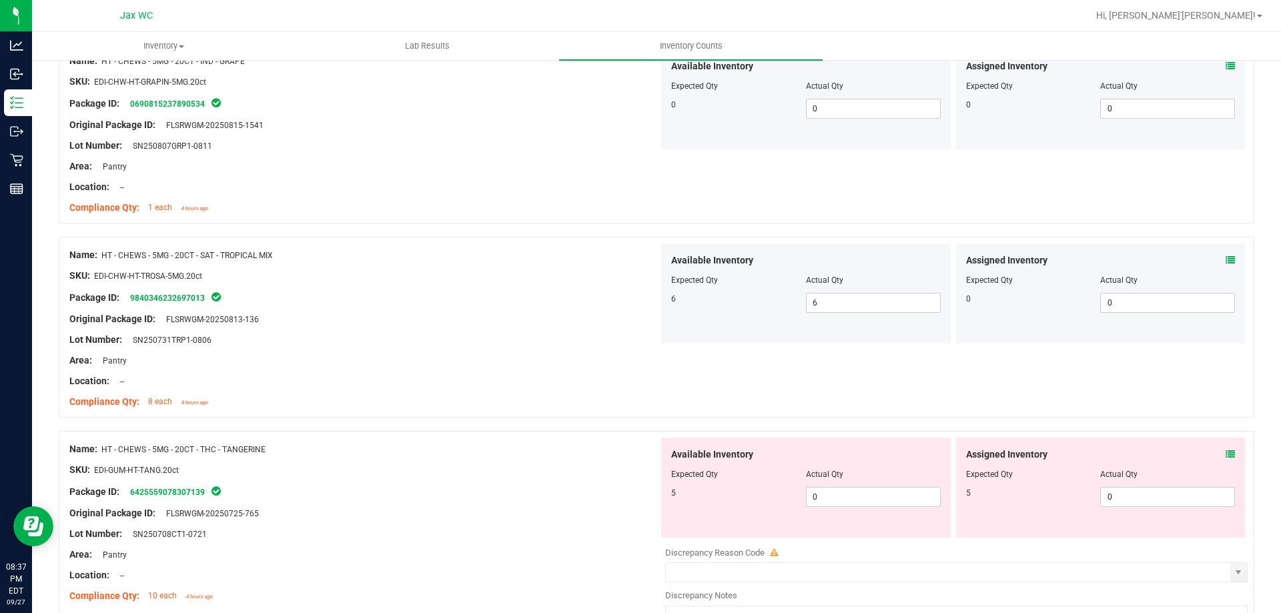
scroll to position [3707, 0]
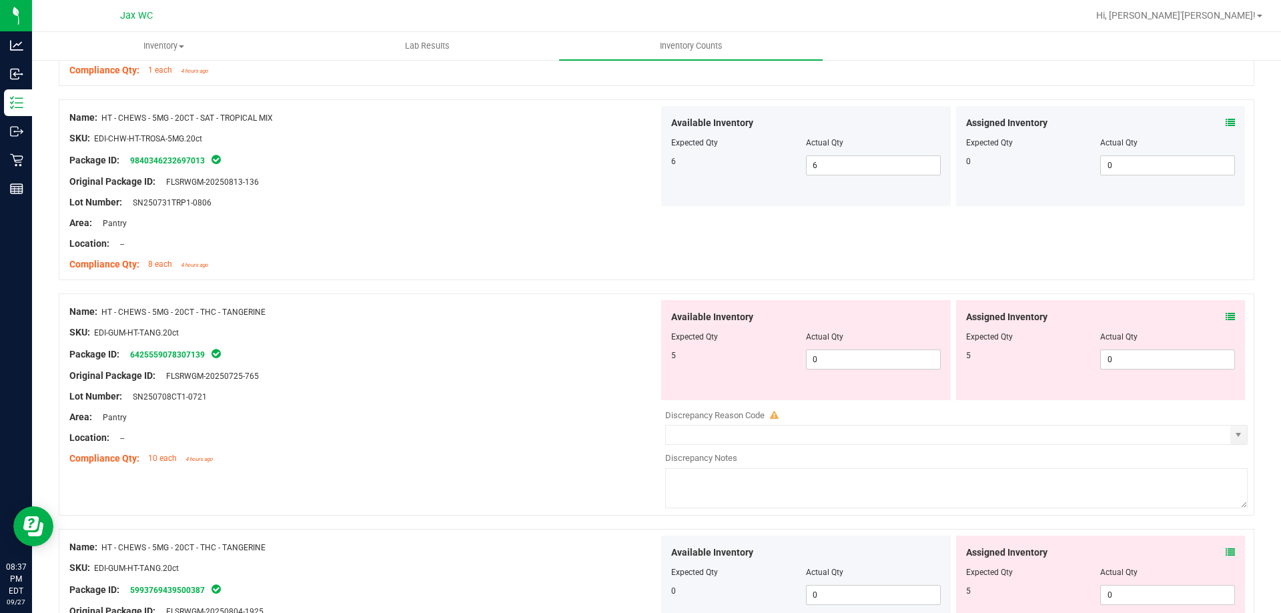
click at [1225, 316] on icon at bounding box center [1229, 316] width 9 height 9
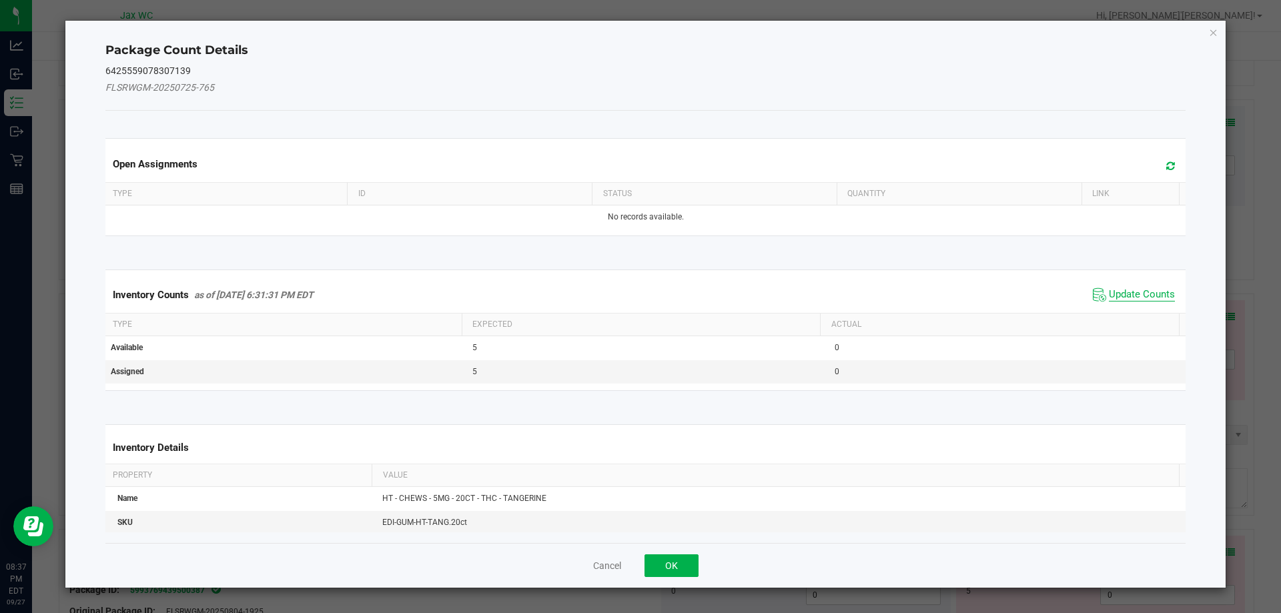
click at [1122, 300] on span "Update Counts" at bounding box center [1142, 294] width 66 height 13
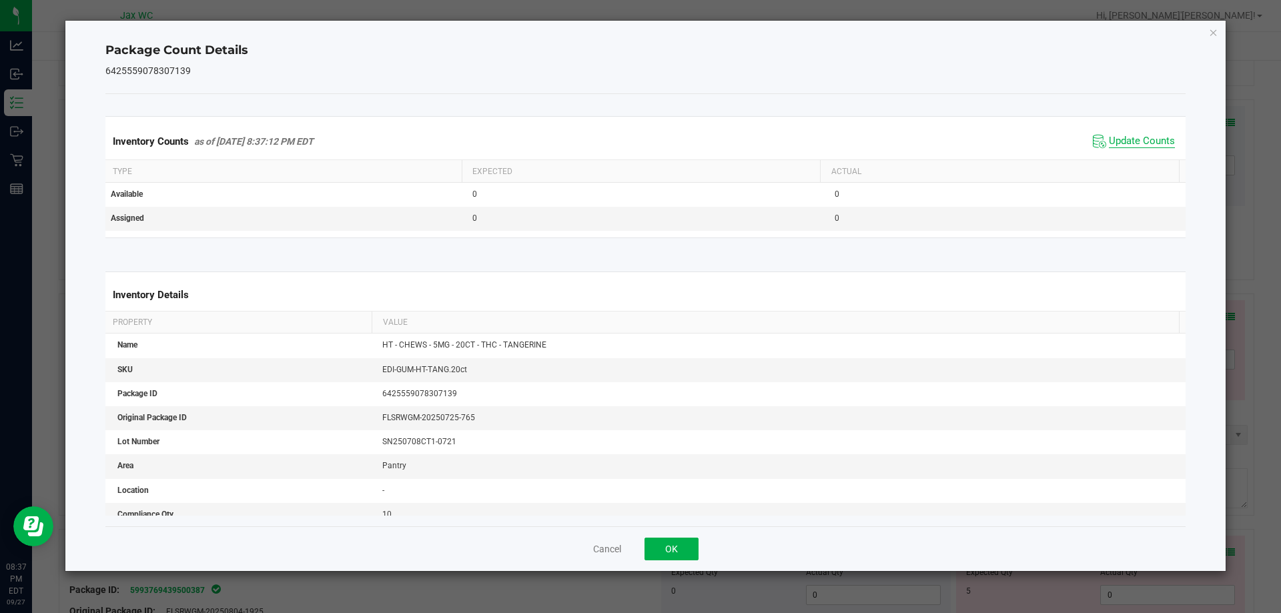
scroll to position [138, 0]
click at [691, 552] on button "OK" at bounding box center [671, 549] width 54 height 23
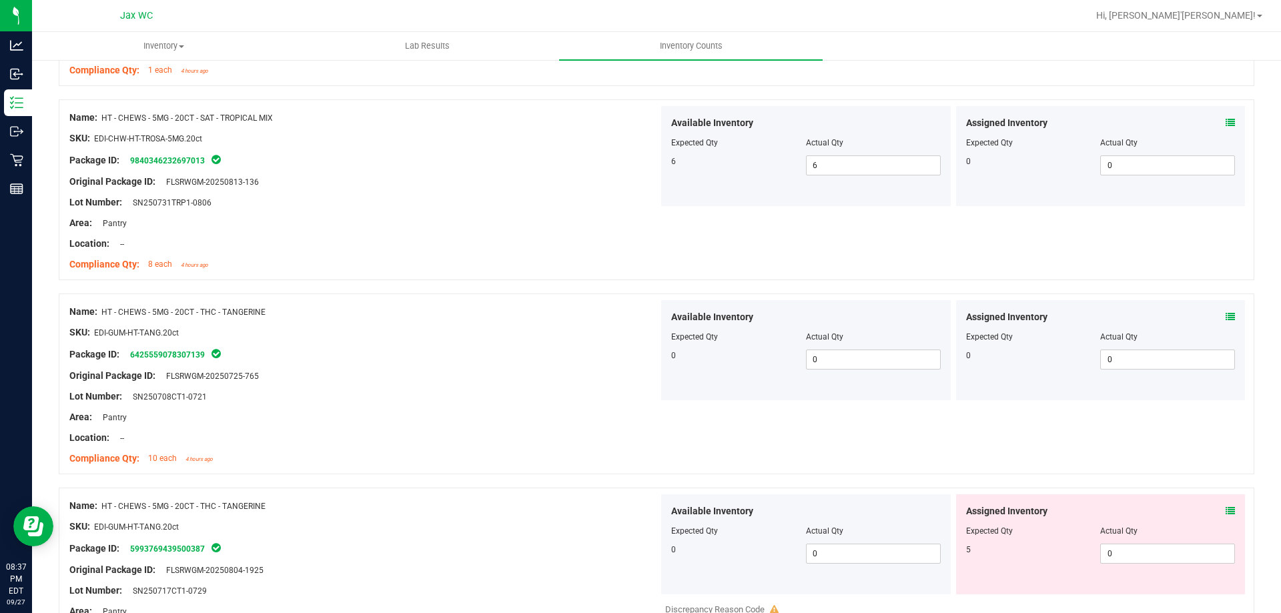
click at [1225, 516] on span at bounding box center [1229, 511] width 9 height 14
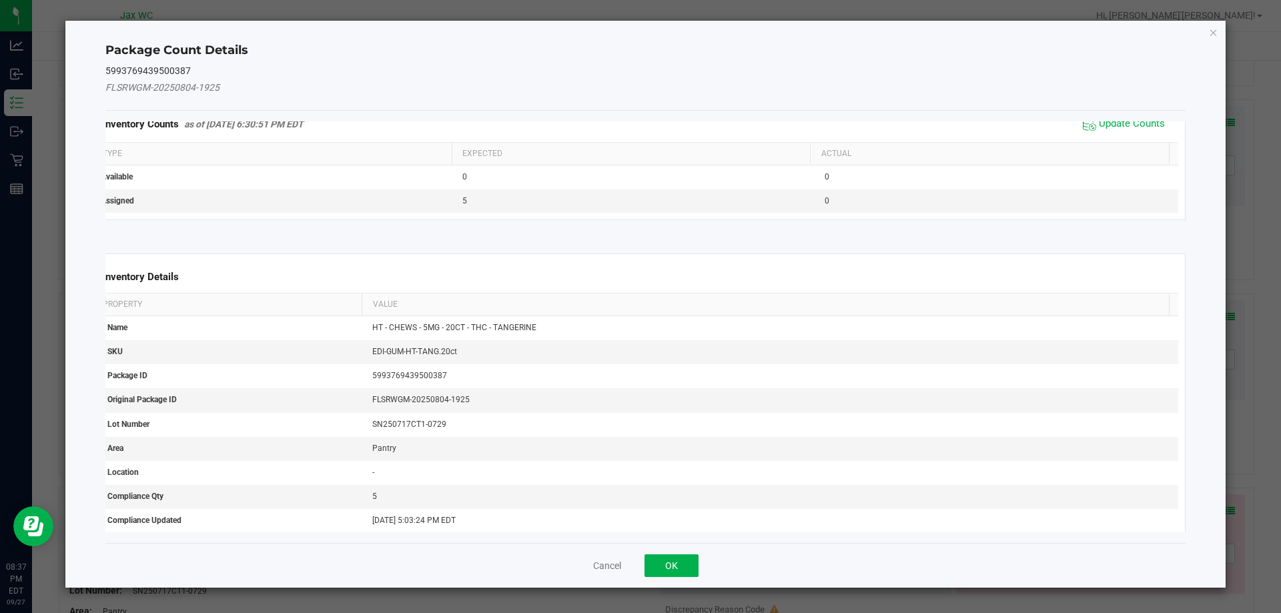
scroll to position [205, 10]
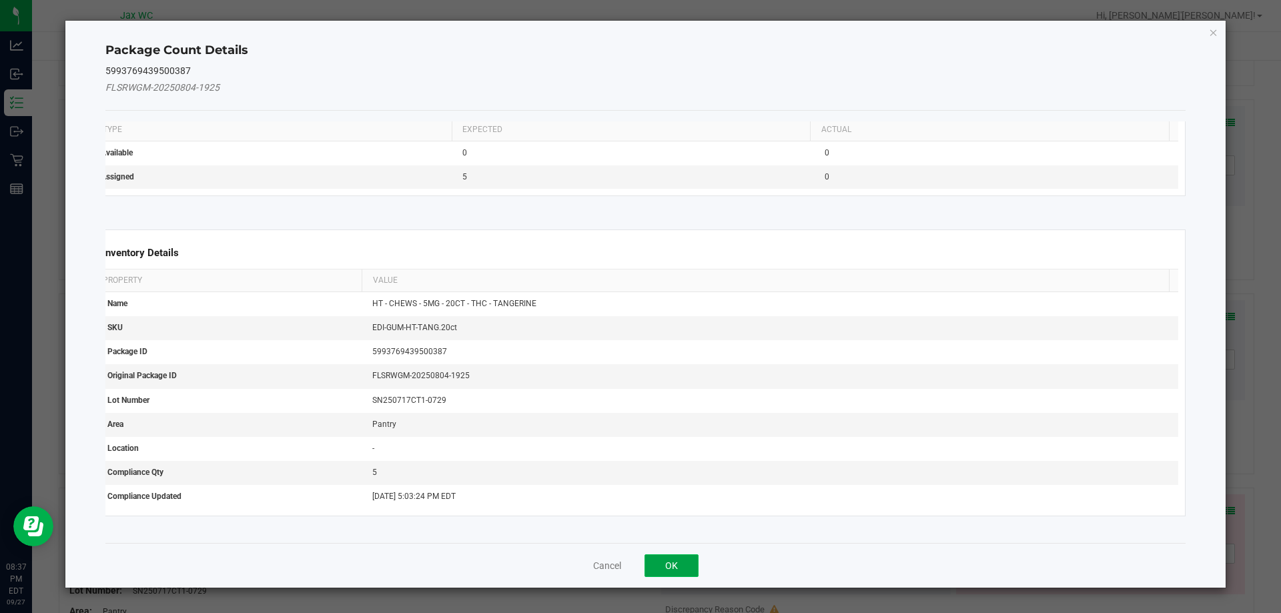
click at [670, 567] on button "OK" at bounding box center [671, 565] width 54 height 23
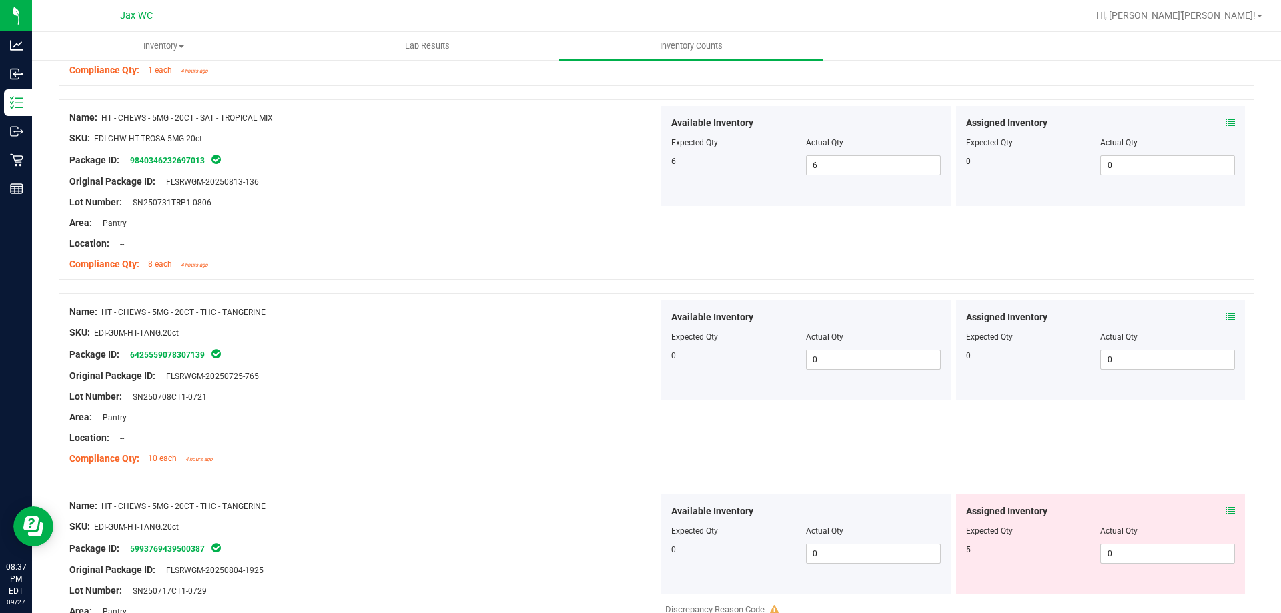
scroll to position [3863, 0]
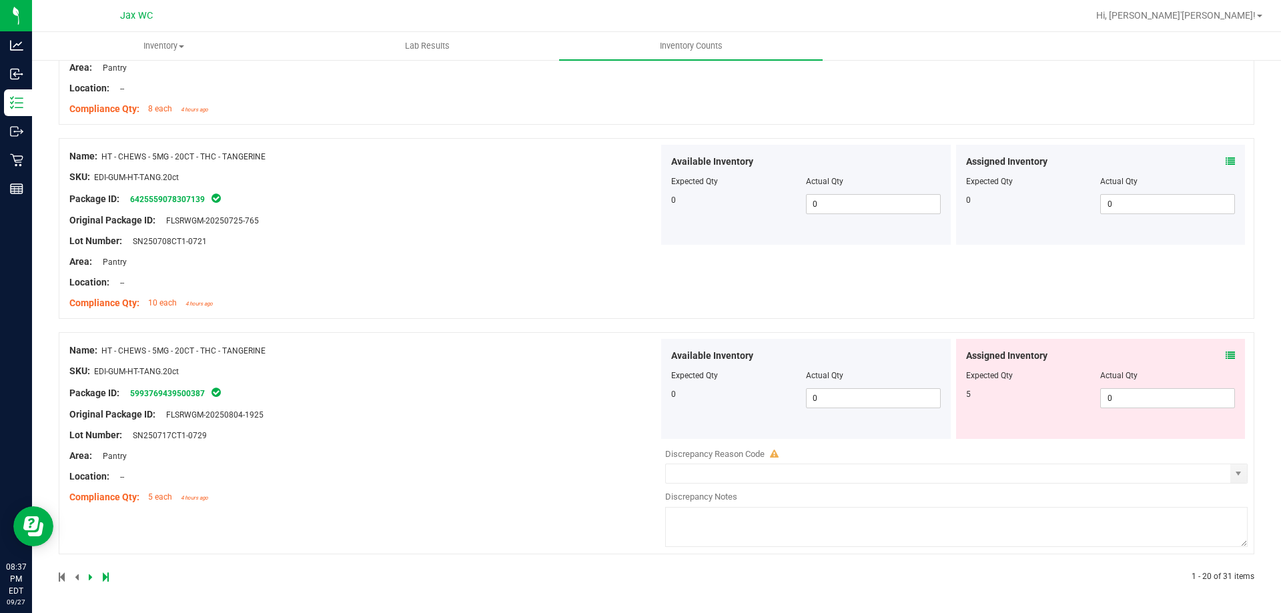
click at [1225, 356] on icon at bounding box center [1229, 355] width 9 height 9
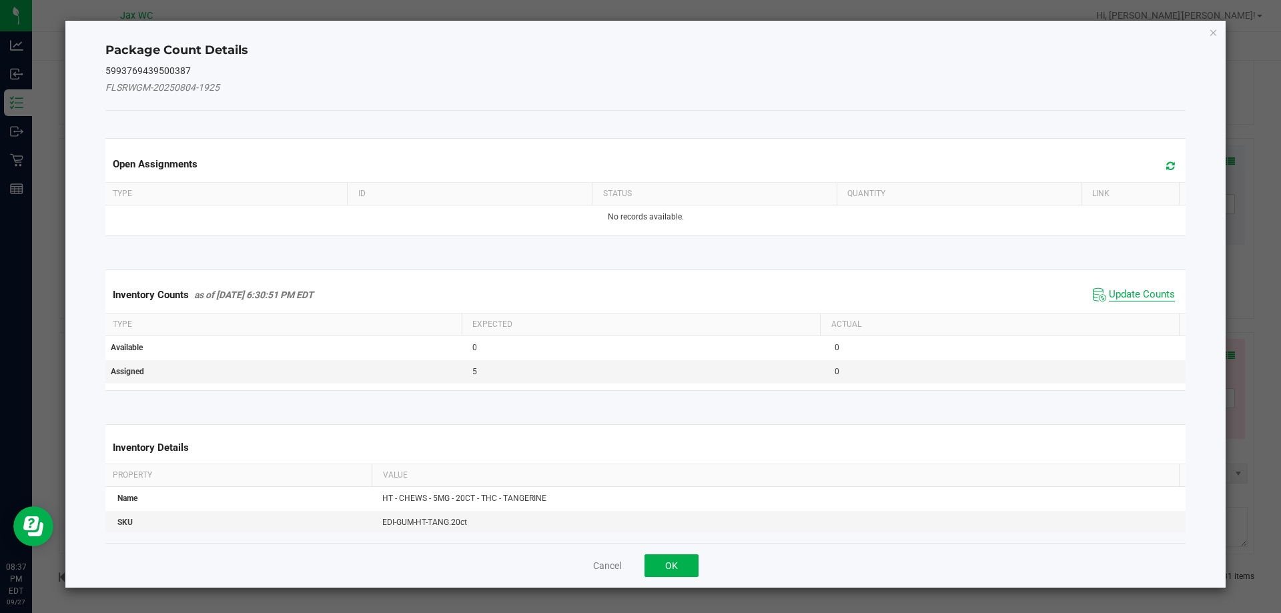
click at [1115, 292] on span "Update Counts" at bounding box center [1142, 294] width 66 height 13
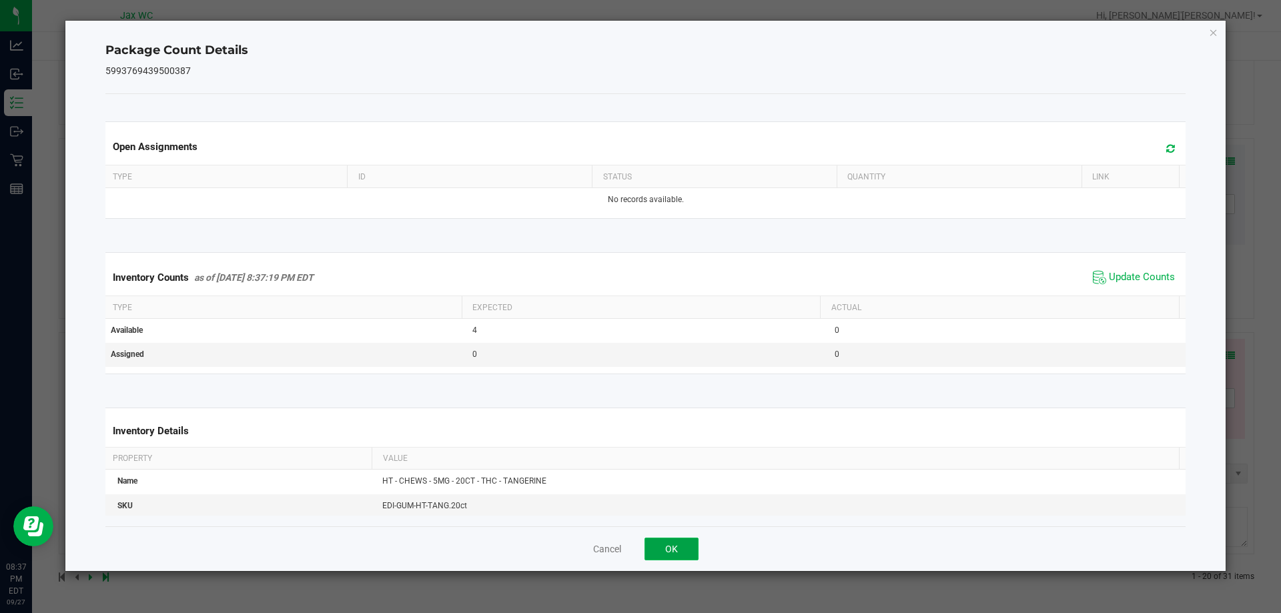
click at [674, 558] on button "OK" at bounding box center [671, 549] width 54 height 23
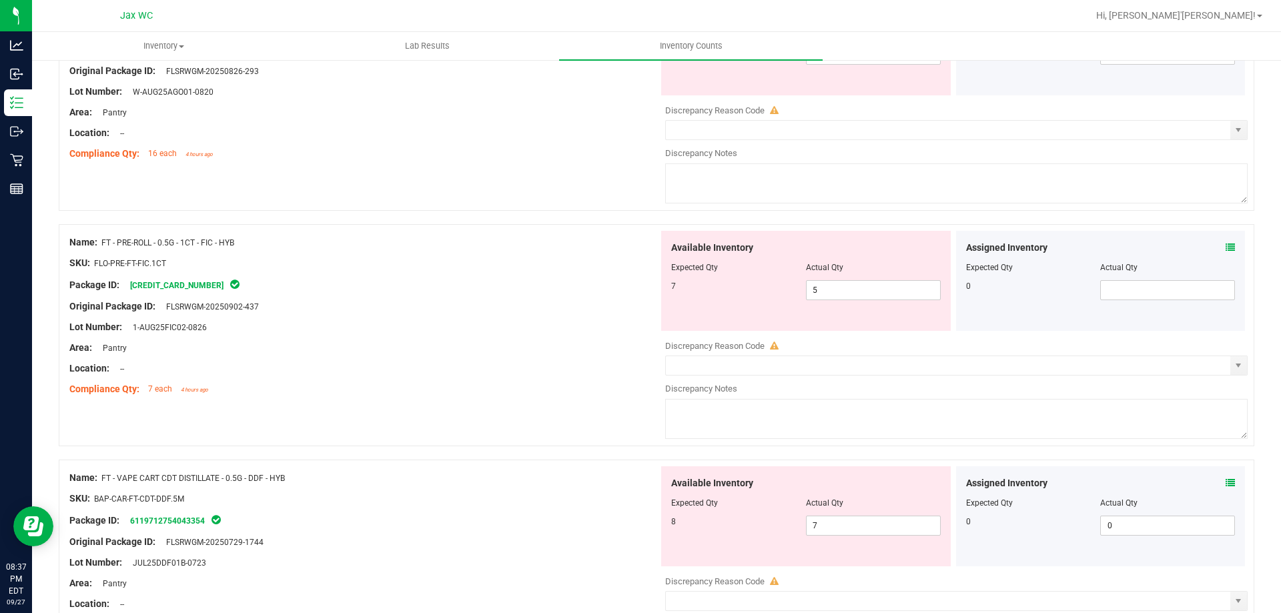
scroll to position [0, 0]
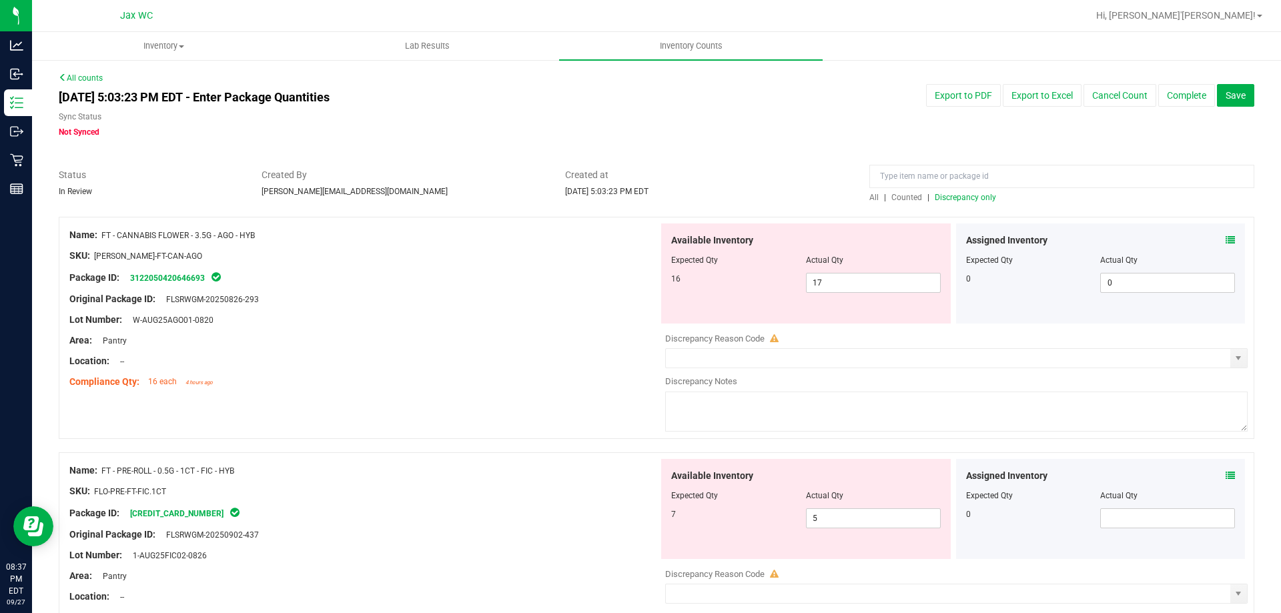
click at [955, 199] on span "Discrepancy only" at bounding box center [965, 197] width 61 height 9
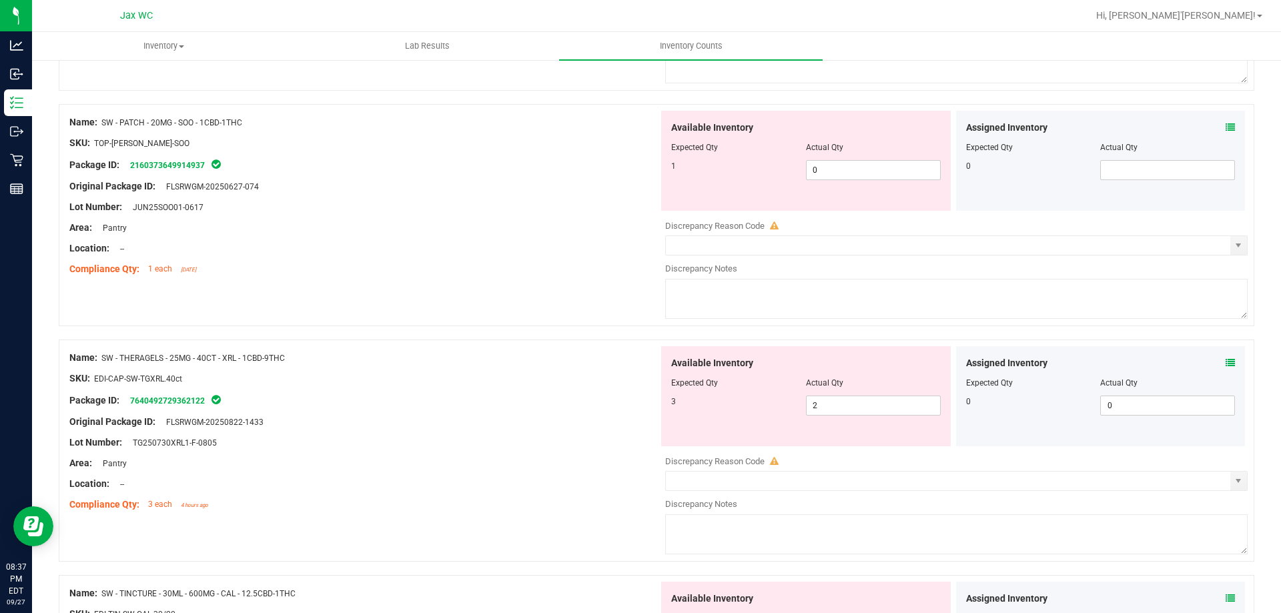
scroll to position [2945, 0]
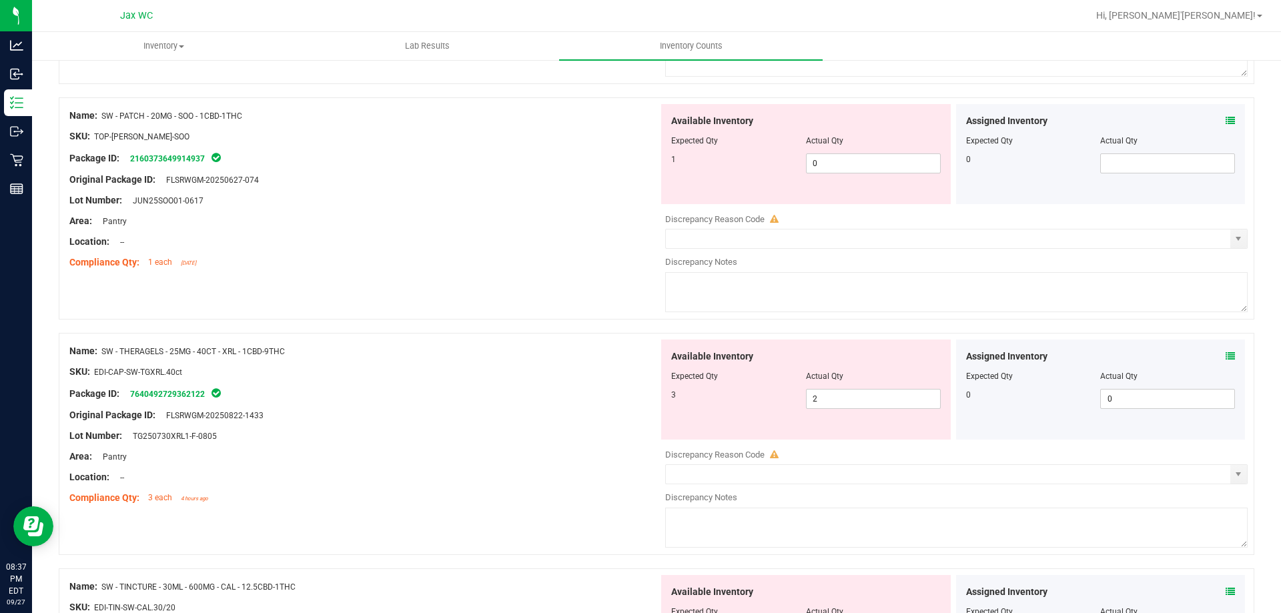
click at [1204, 364] on div at bounding box center [1101, 367] width 270 height 7
click at [1225, 359] on icon at bounding box center [1229, 356] width 9 height 9
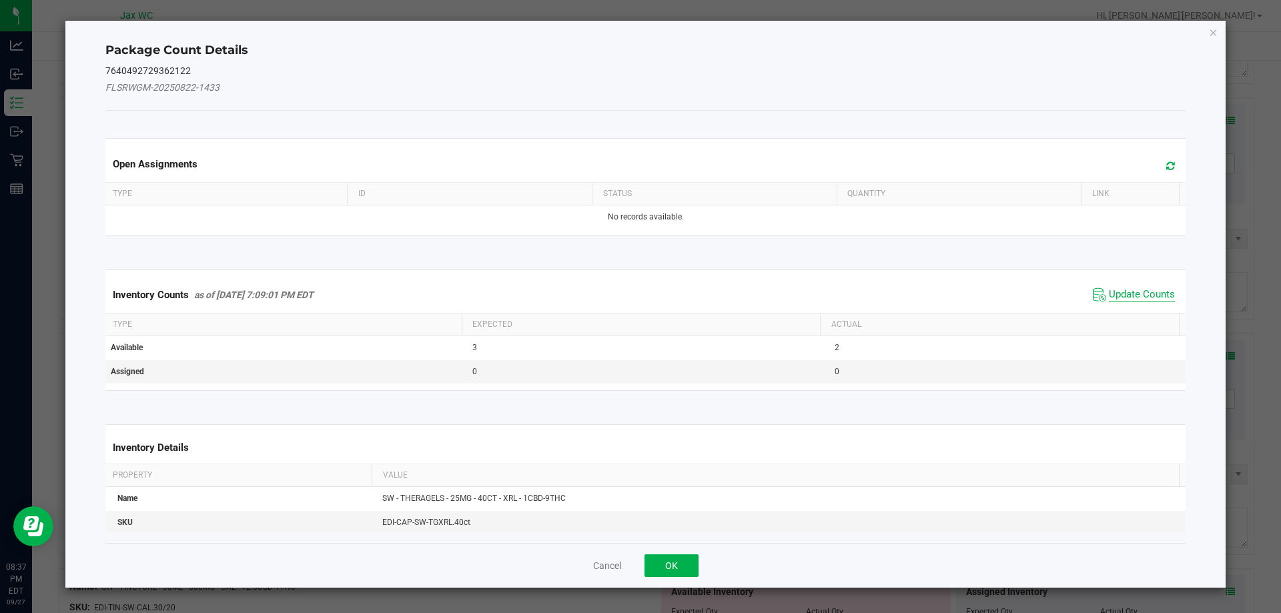
click at [1147, 299] on span "Update Counts" at bounding box center [1142, 294] width 66 height 13
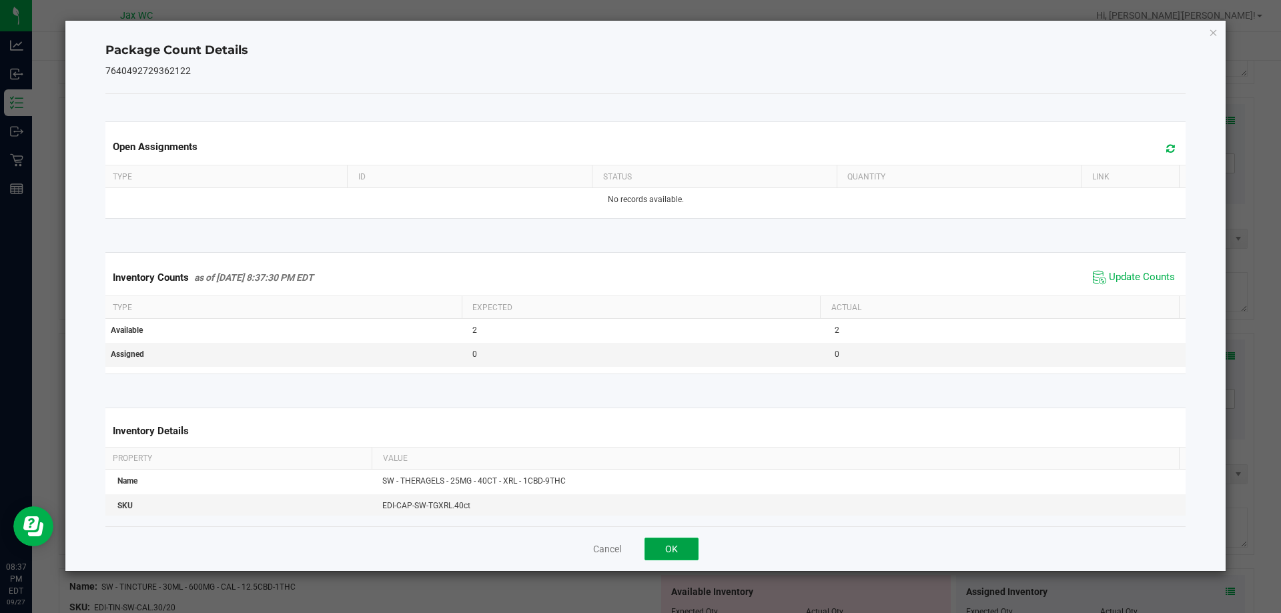
click at [676, 543] on button "OK" at bounding box center [671, 549] width 54 height 23
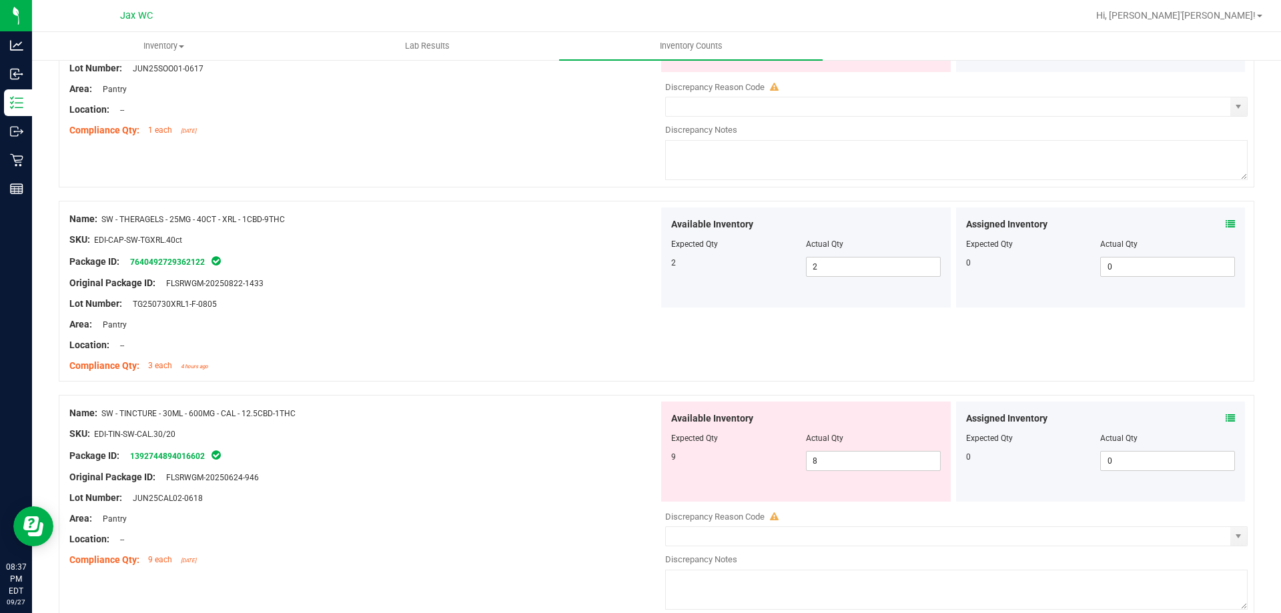
scroll to position [3228, 0]
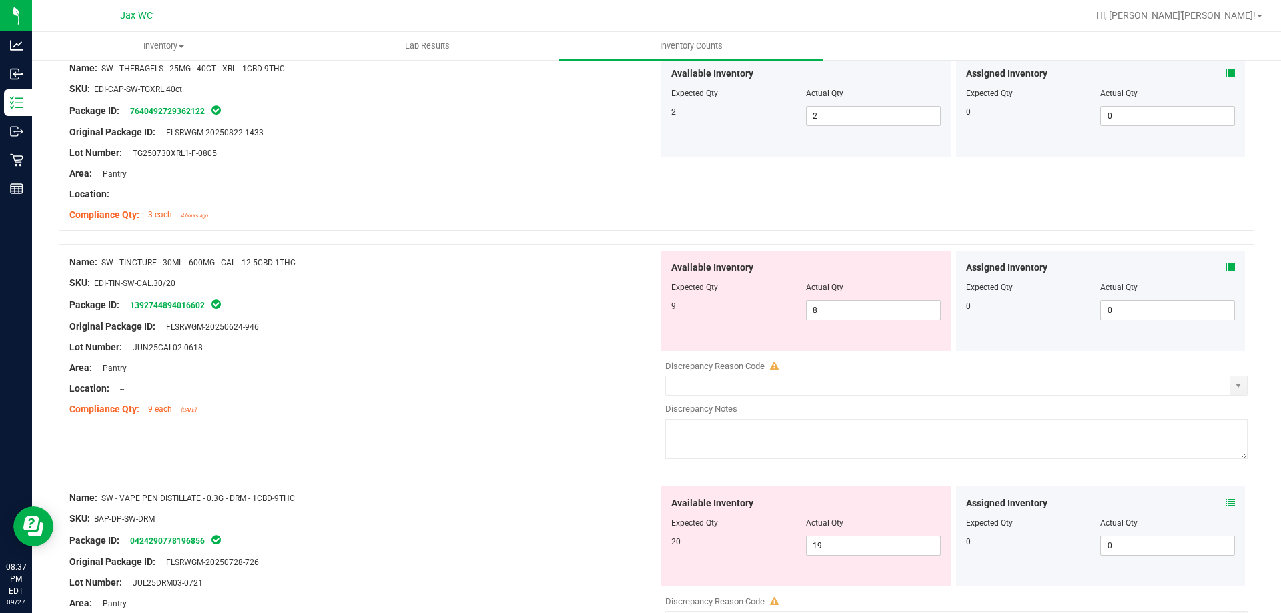
click at [1225, 268] on icon at bounding box center [1229, 267] width 9 height 9
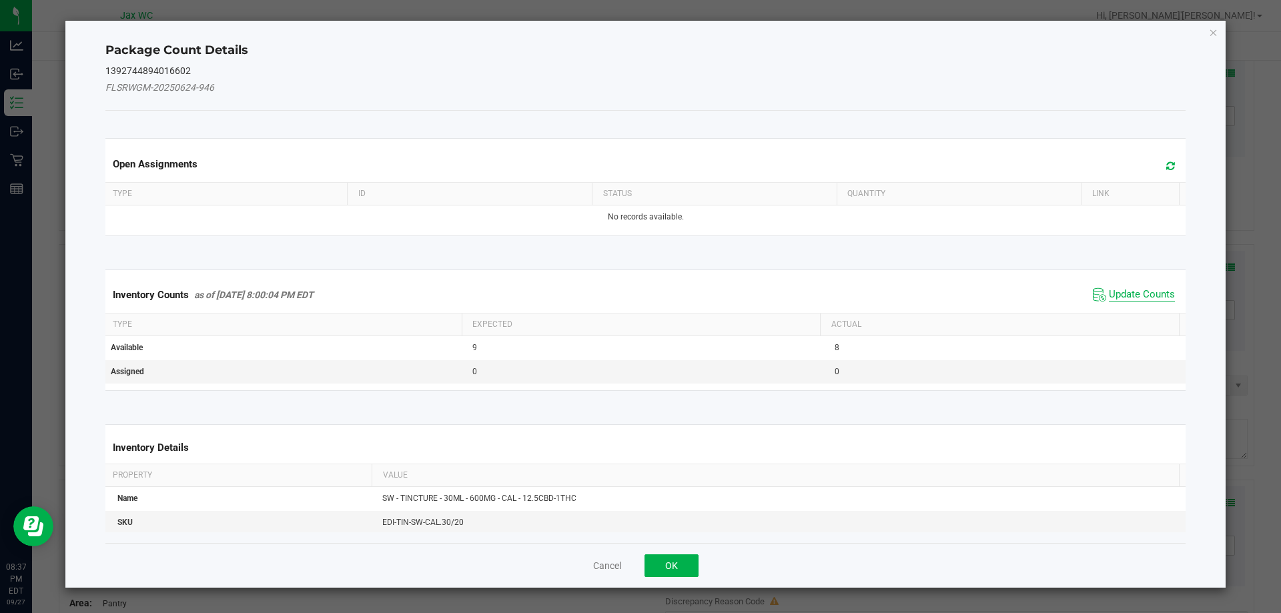
click at [1147, 296] on span "Update Counts" at bounding box center [1142, 294] width 66 height 13
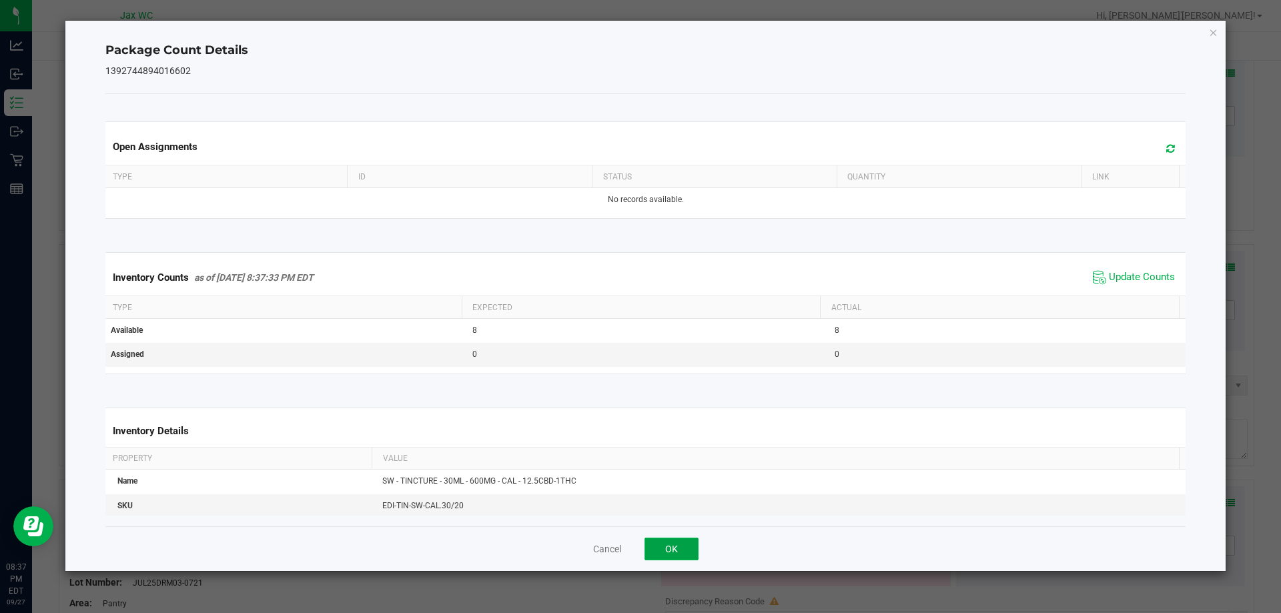
click at [685, 544] on button "OK" at bounding box center [671, 549] width 54 height 23
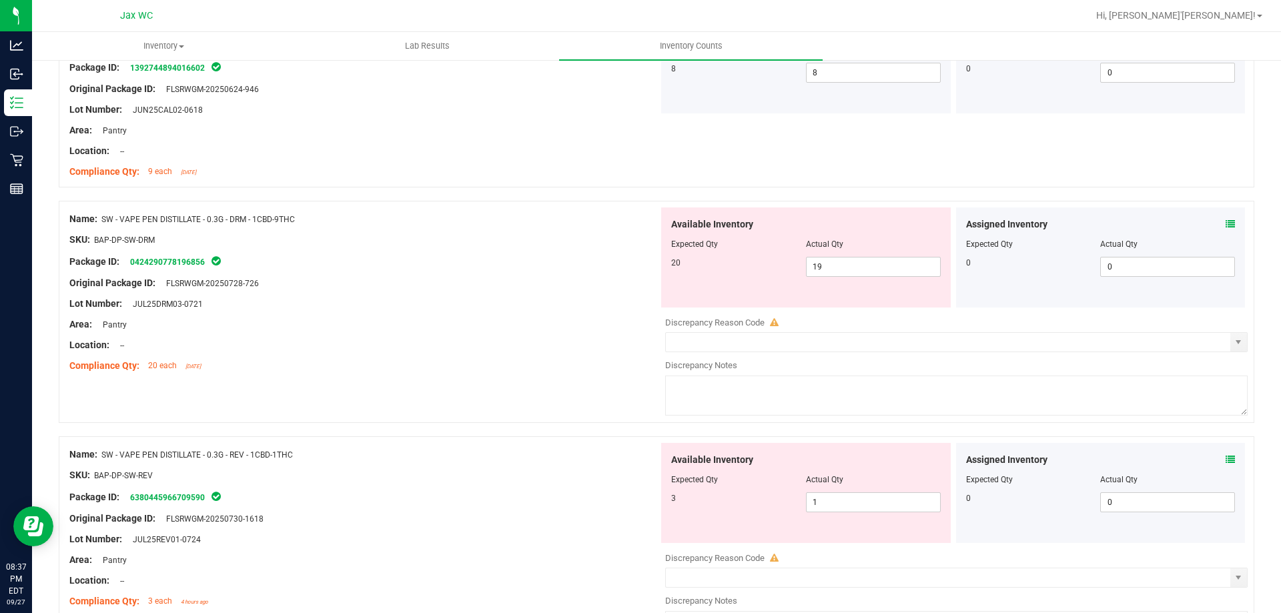
scroll to position [3465, 0]
click at [1201, 237] on div at bounding box center [1101, 235] width 270 height 7
click at [1225, 220] on icon at bounding box center [1229, 224] width 9 height 9
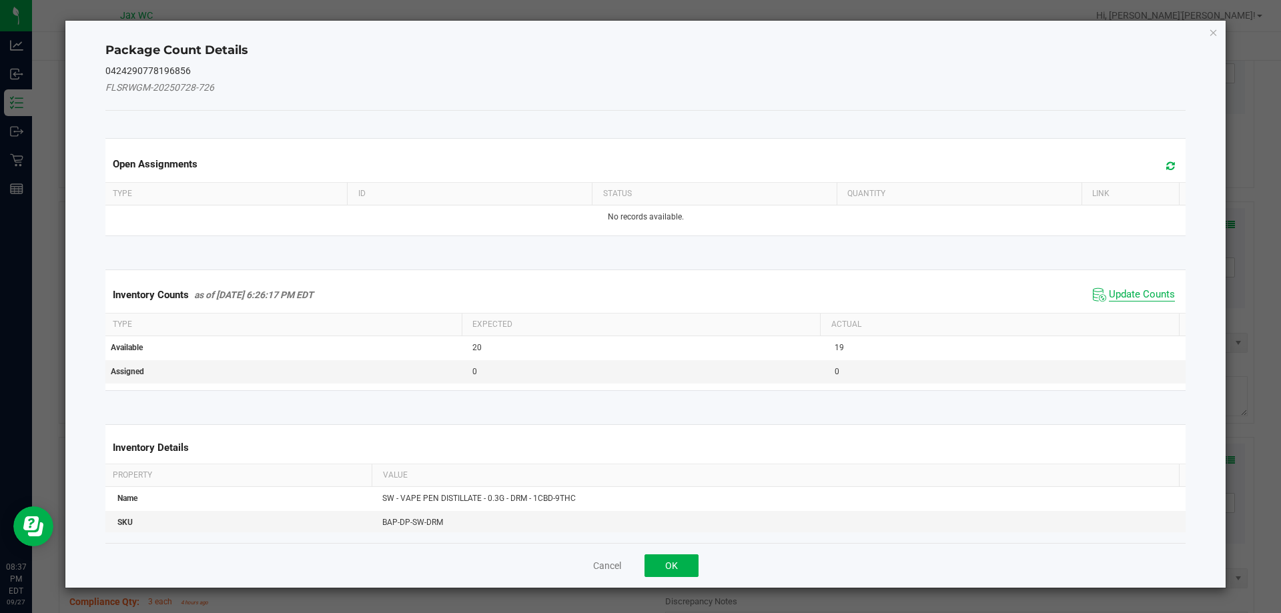
click at [1120, 296] on span "Update Counts" at bounding box center [1142, 294] width 66 height 13
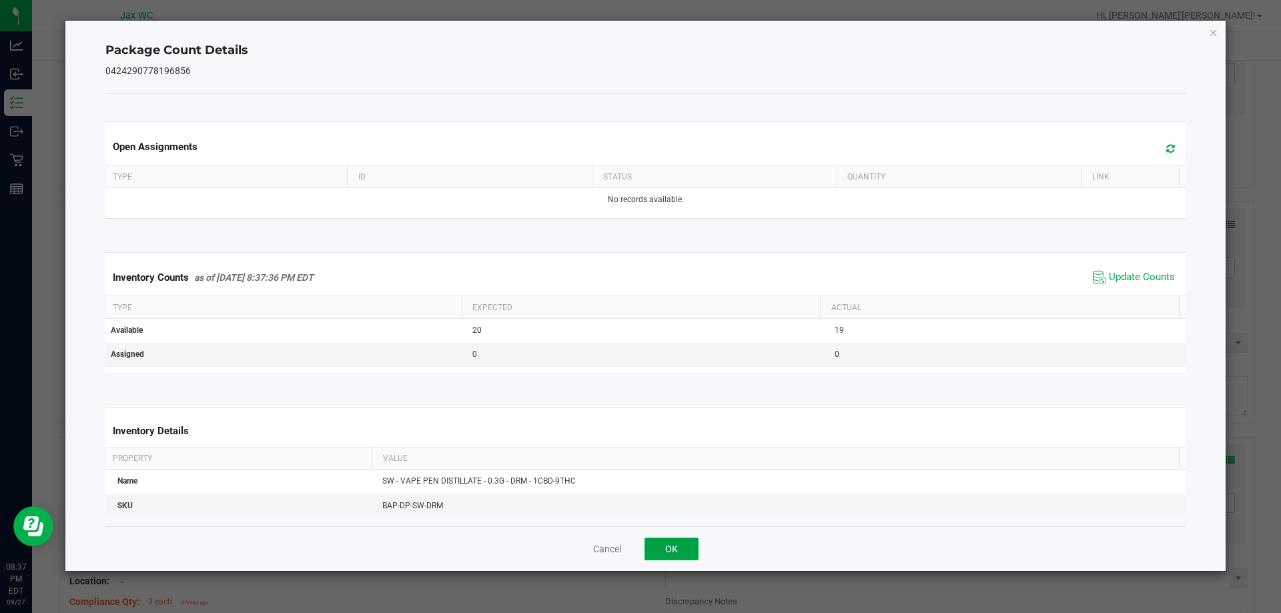
click at [666, 555] on button "OK" at bounding box center [671, 549] width 54 height 23
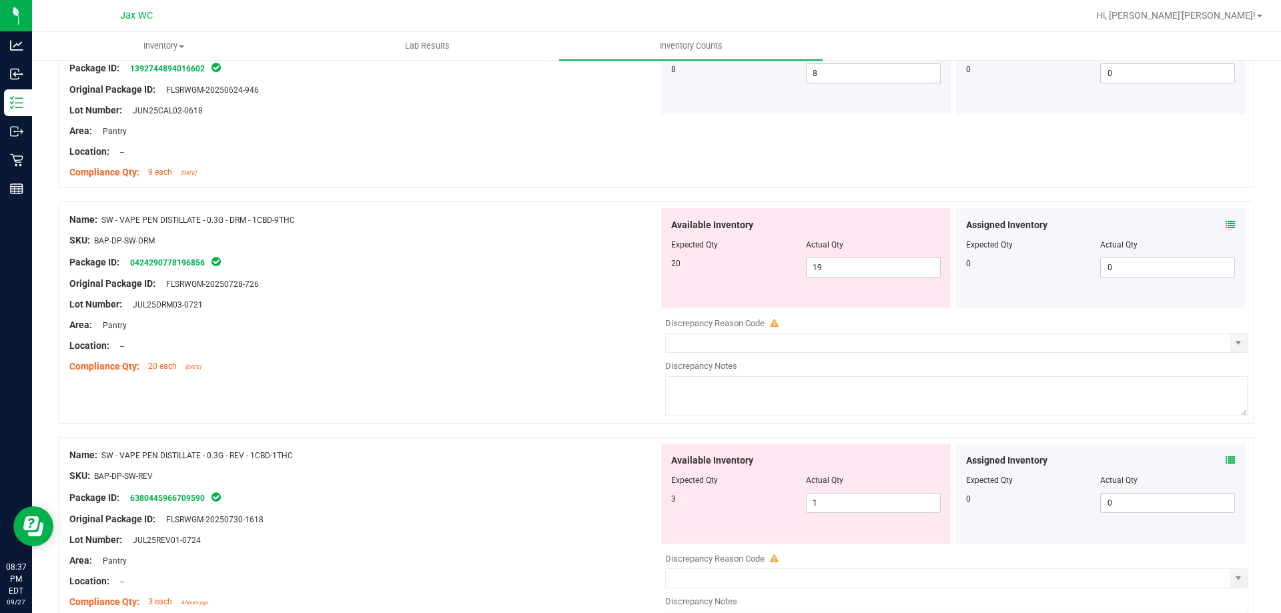
click at [1225, 465] on span at bounding box center [1229, 461] width 9 height 14
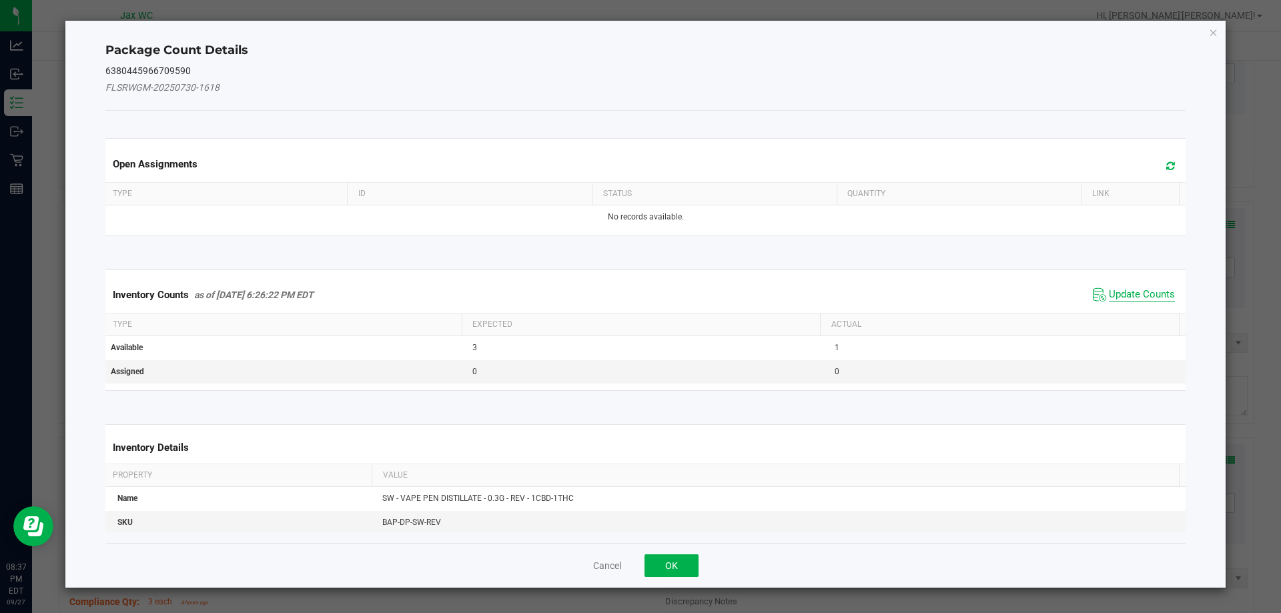
click at [1136, 296] on span "Update Counts" at bounding box center [1142, 294] width 66 height 13
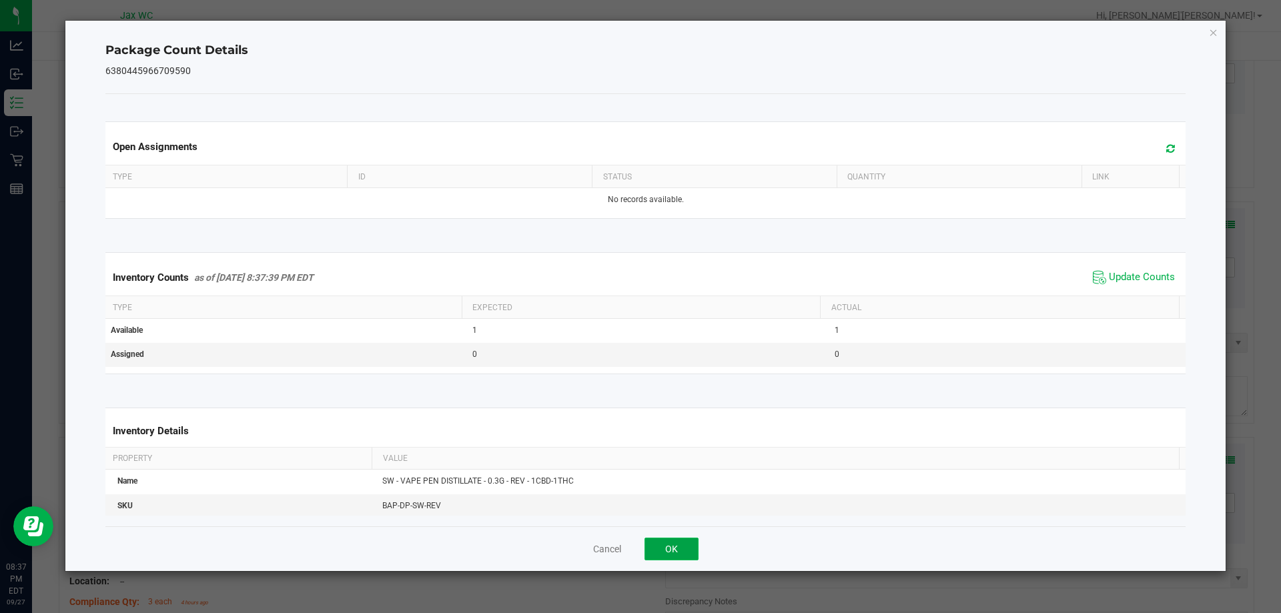
click at [670, 548] on button "OK" at bounding box center [671, 549] width 54 height 23
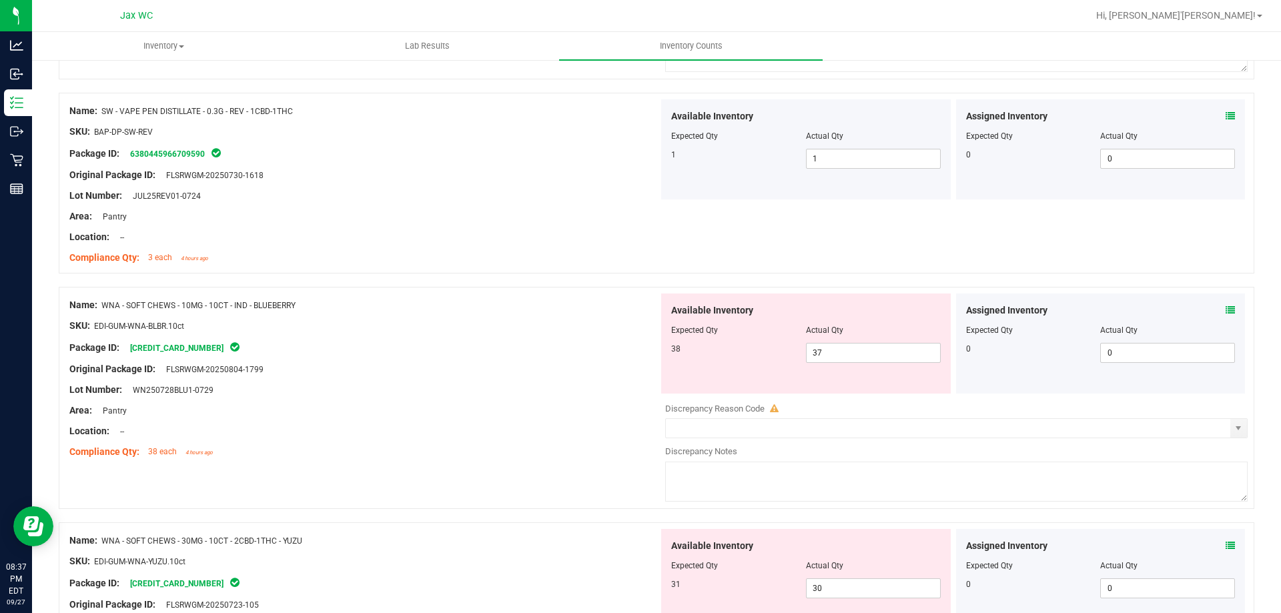
scroll to position [3847, 0]
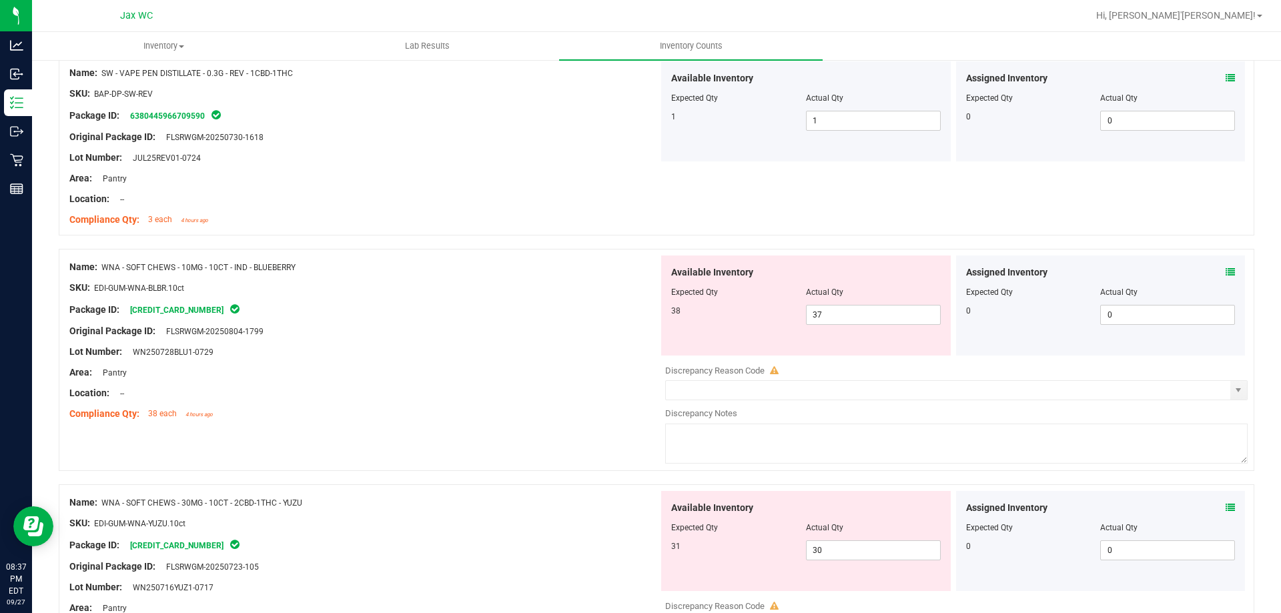
click at [1203, 269] on div "Assigned Inventory" at bounding box center [1101, 273] width 270 height 14
click at [1237, 273] on div "Assigned Inventory Expected Qty Actual Qty 0 0 0" at bounding box center [1100, 306] width 295 height 100
click at [1225, 272] on icon at bounding box center [1229, 272] width 9 height 9
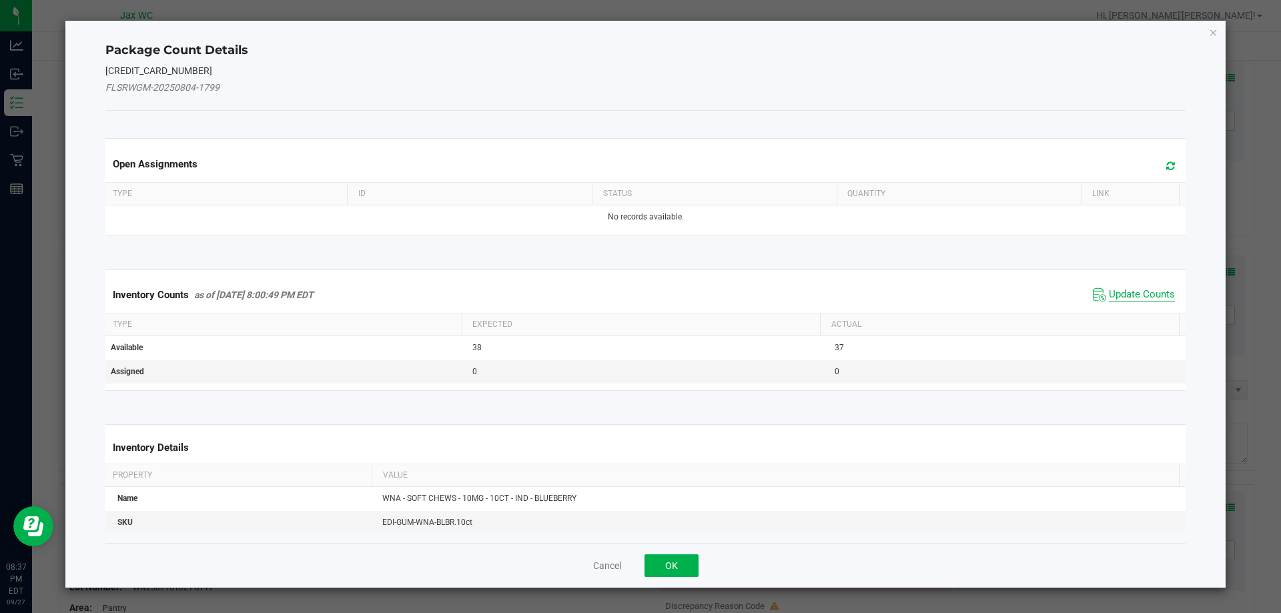
click at [1121, 294] on span "Update Counts" at bounding box center [1142, 294] width 66 height 13
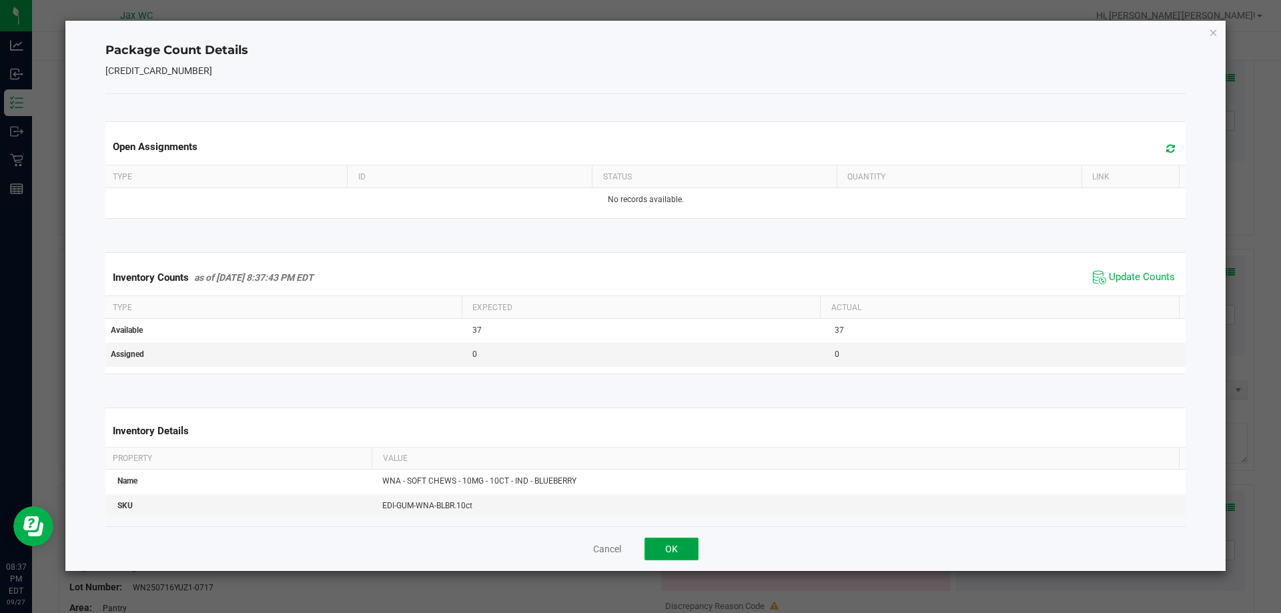
click at [684, 542] on button "OK" at bounding box center [671, 549] width 54 height 23
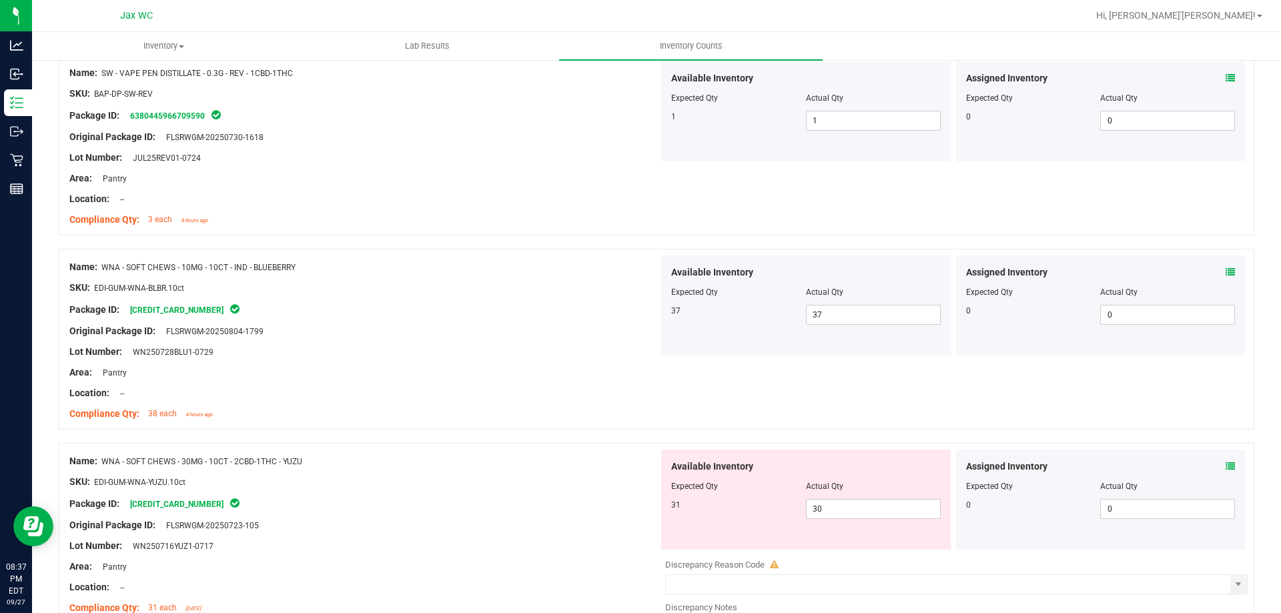
click at [1225, 466] on icon at bounding box center [1229, 466] width 9 height 9
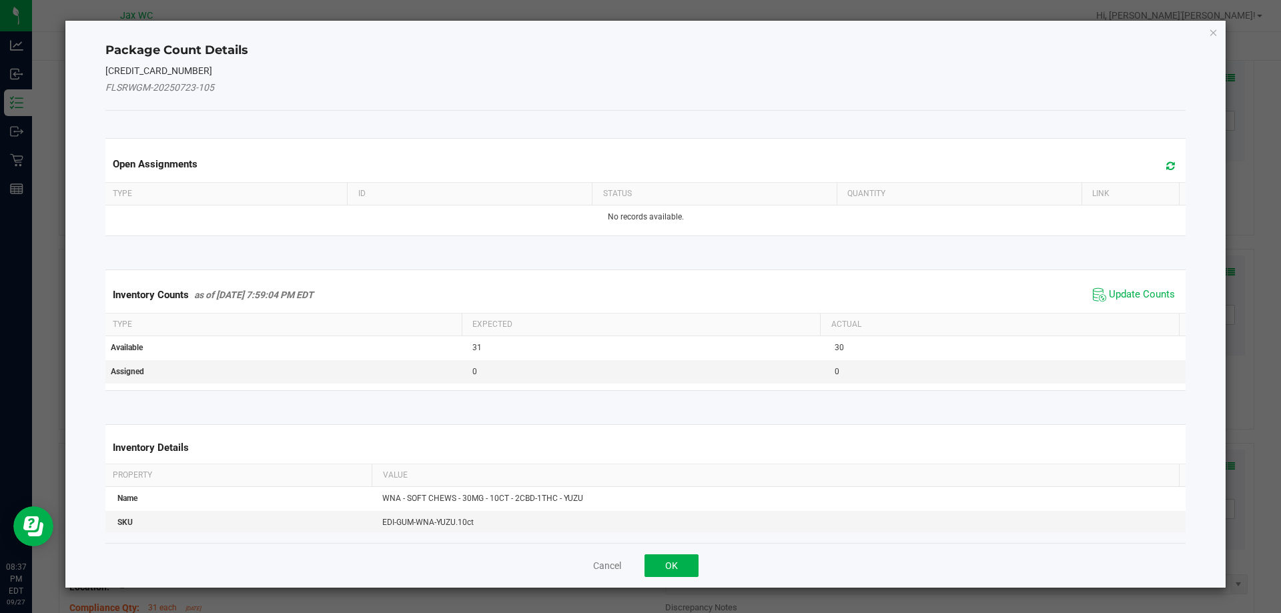
click at [1105, 285] on span "Update Counts" at bounding box center [1133, 295] width 89 height 20
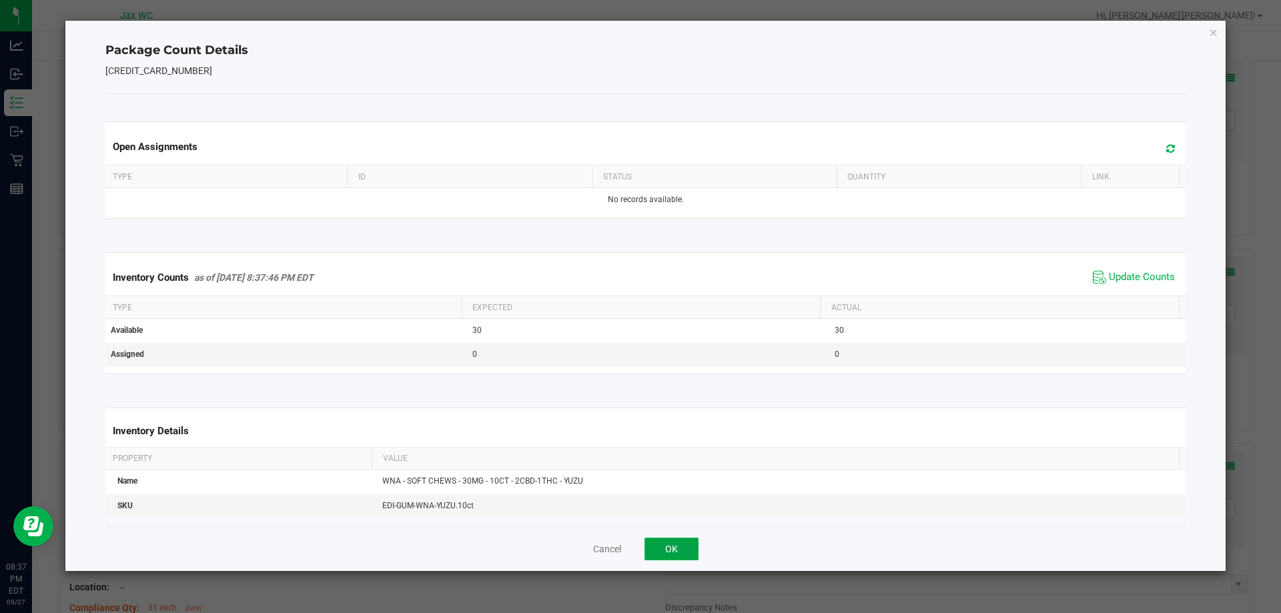
click at [671, 547] on button "OK" at bounding box center [671, 549] width 54 height 23
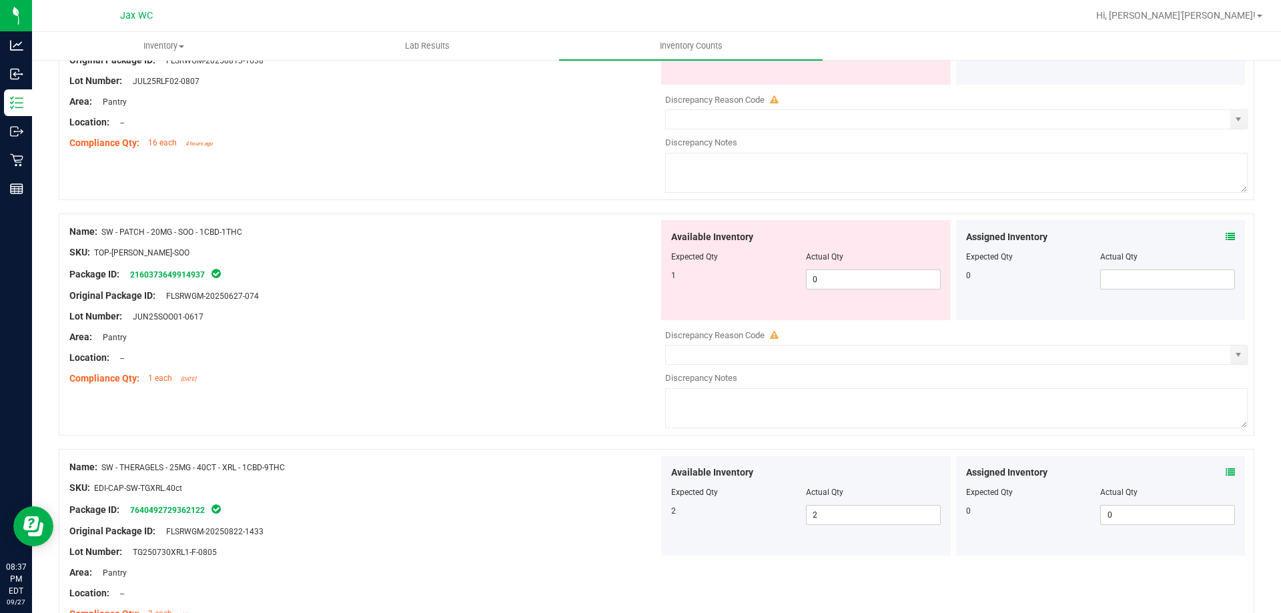
scroll to position [2829, 0]
click at [1225, 235] on icon at bounding box center [1229, 237] width 9 height 9
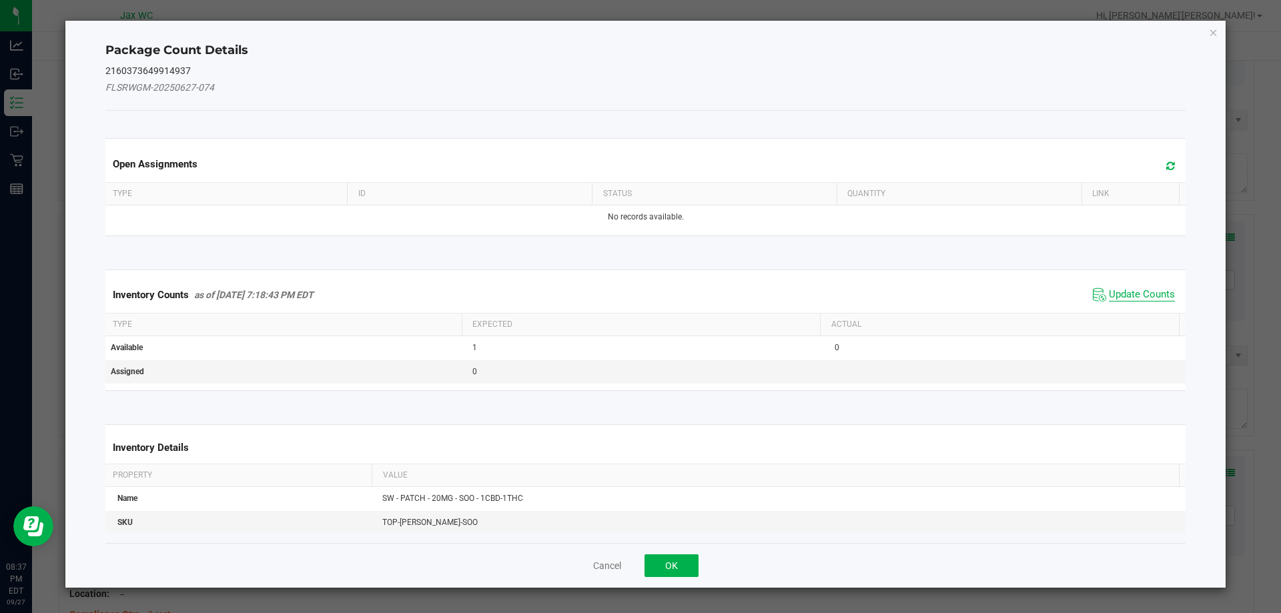
click at [1135, 297] on span "Update Counts" at bounding box center [1142, 294] width 66 height 13
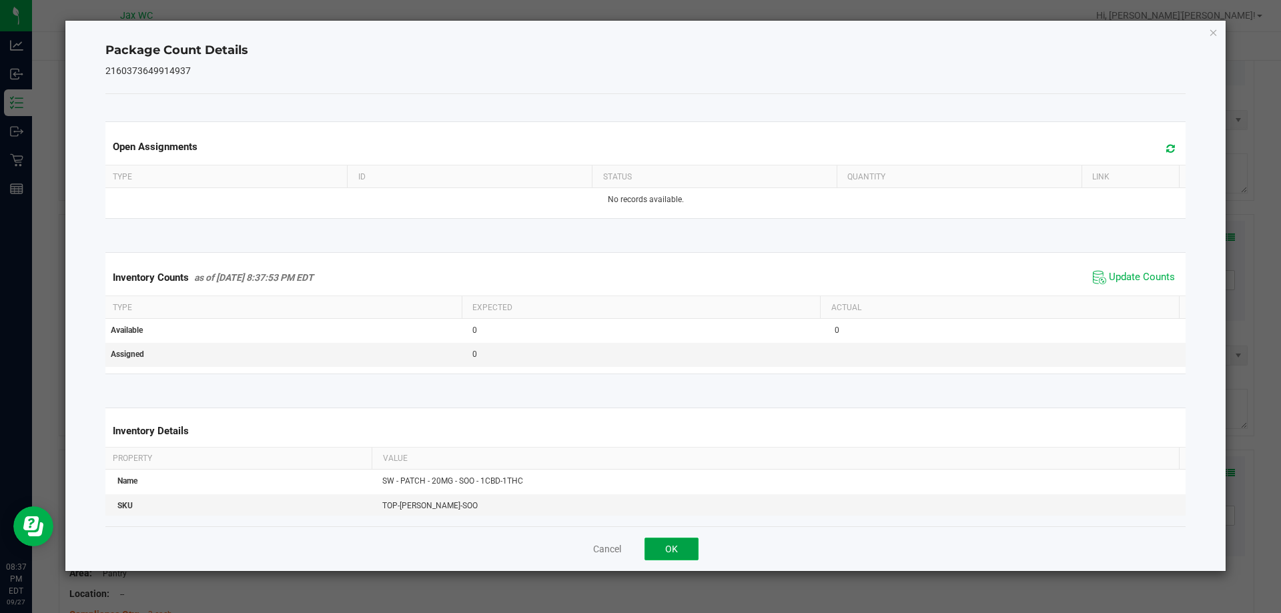
click at [674, 558] on button "OK" at bounding box center [671, 549] width 54 height 23
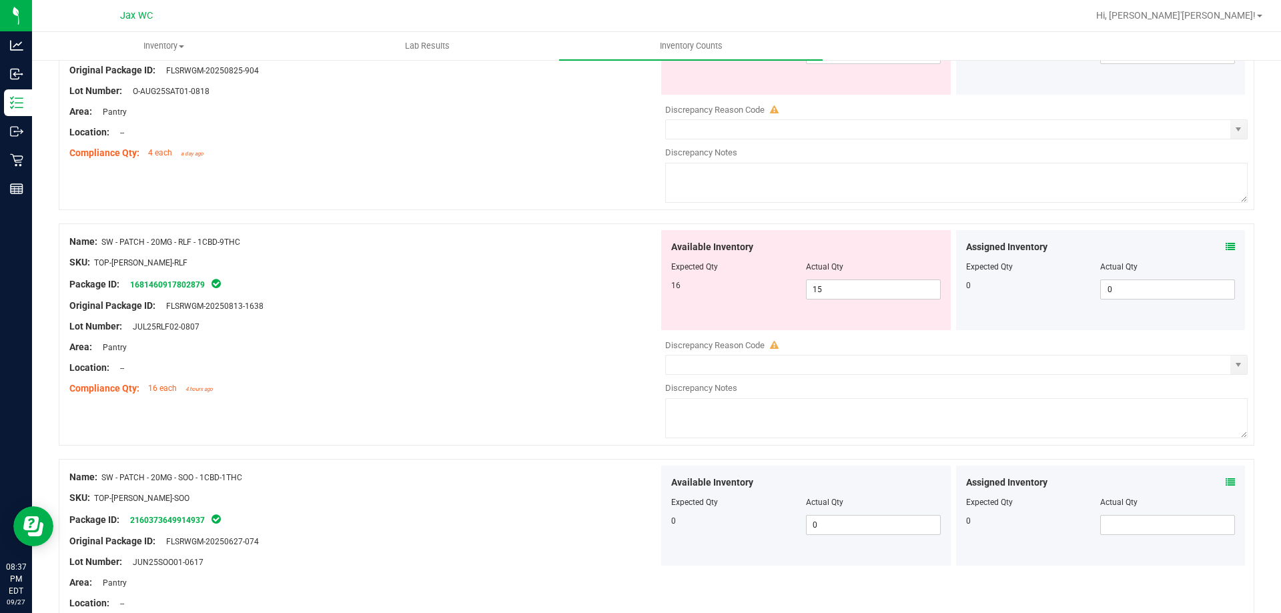
scroll to position [2585, 0]
click at [1225, 248] on icon at bounding box center [1229, 245] width 9 height 9
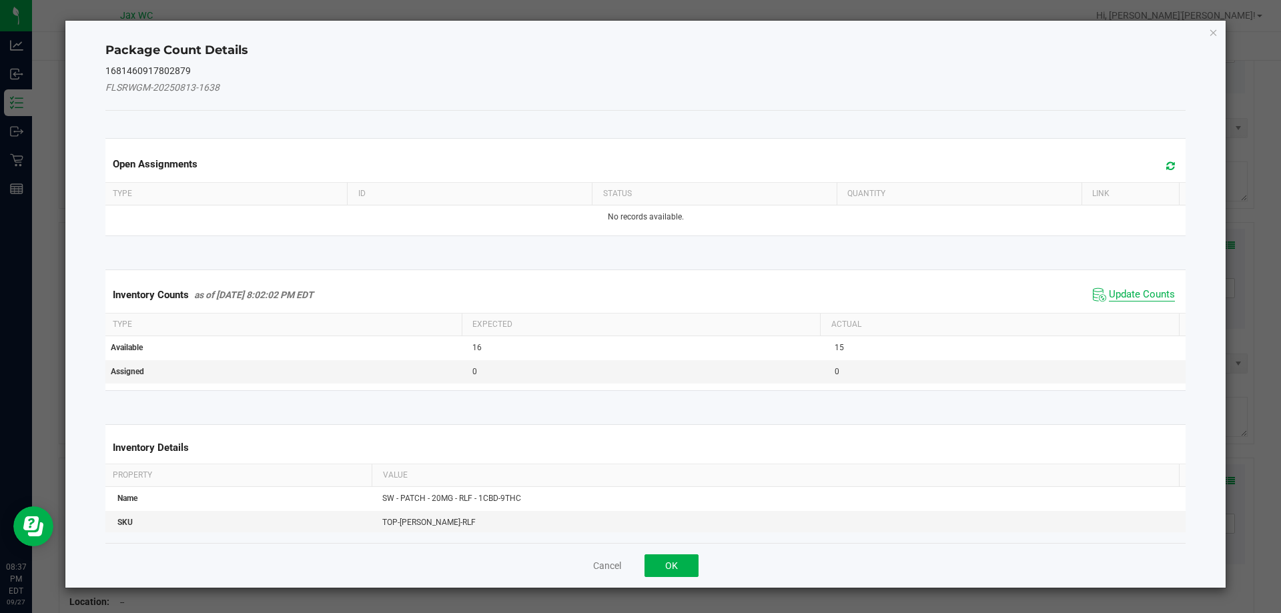
click at [1136, 298] on span "Update Counts" at bounding box center [1142, 294] width 66 height 13
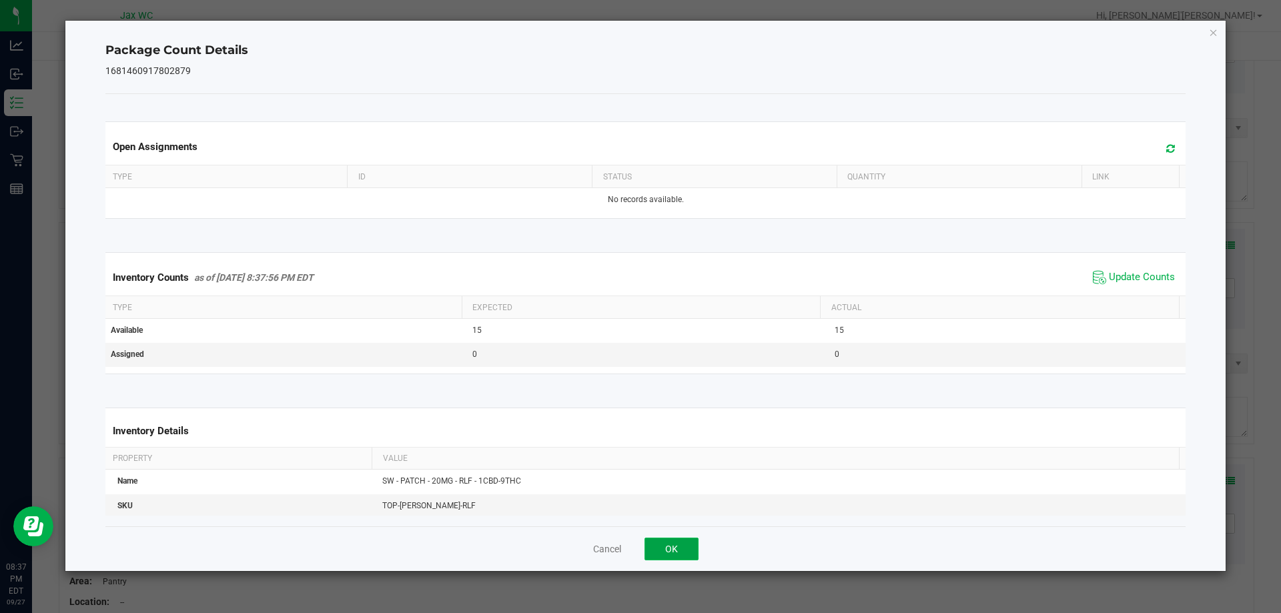
click at [664, 553] on button "OK" at bounding box center [671, 549] width 54 height 23
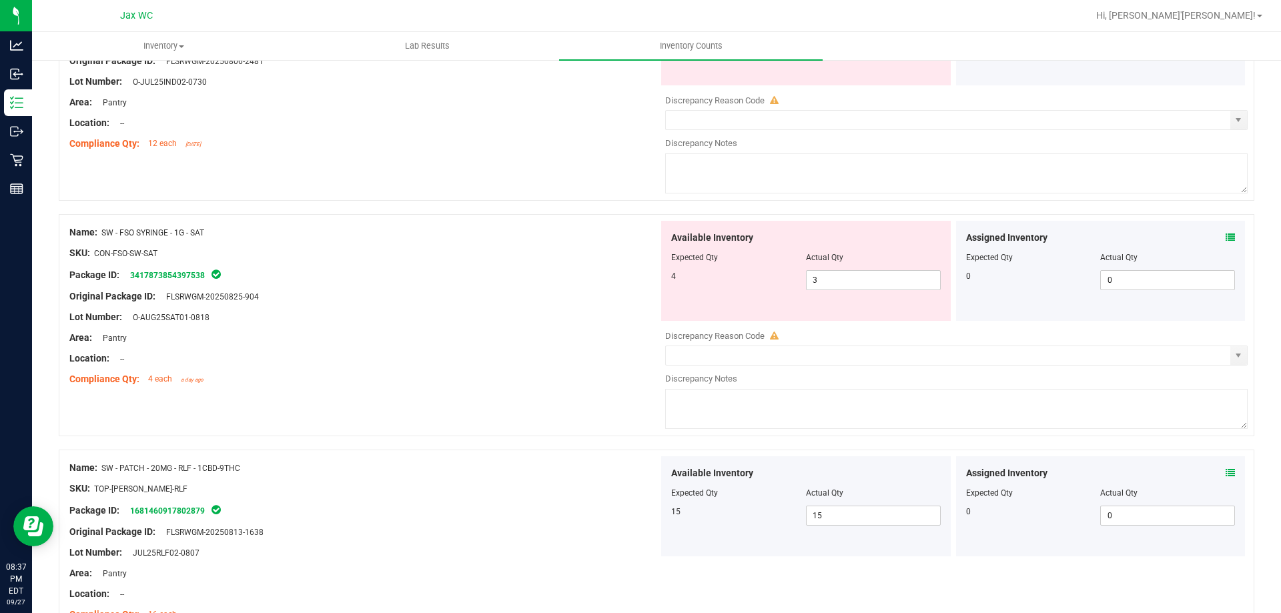
scroll to position [2362, 0]
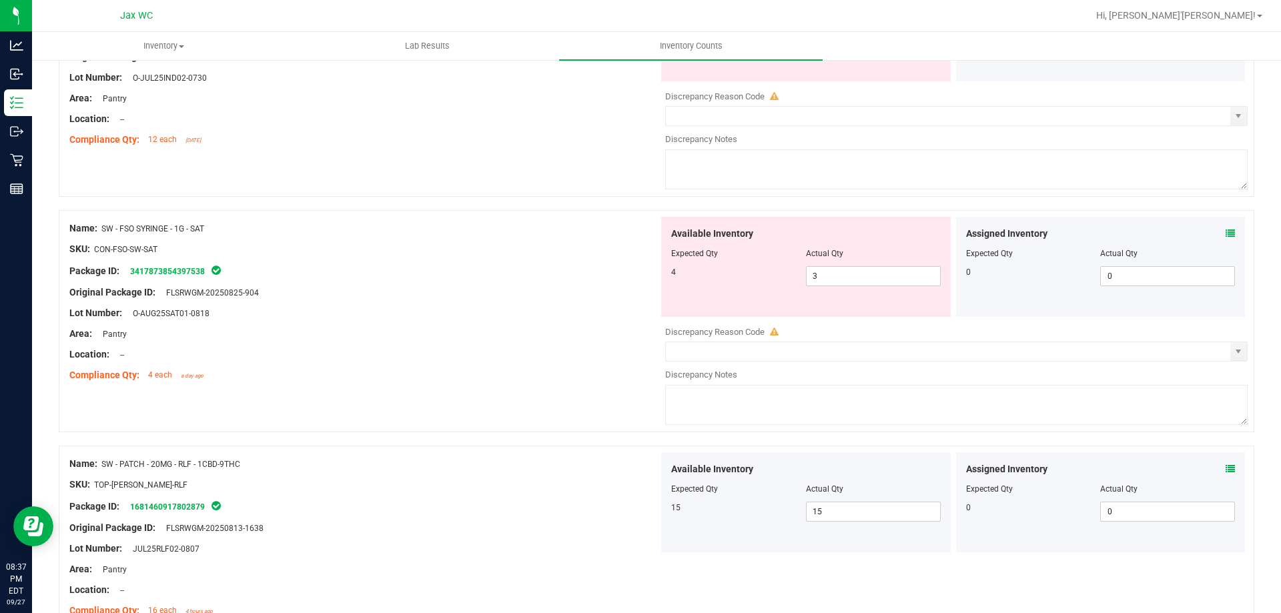
click at [1225, 231] on icon at bounding box center [1229, 233] width 9 height 9
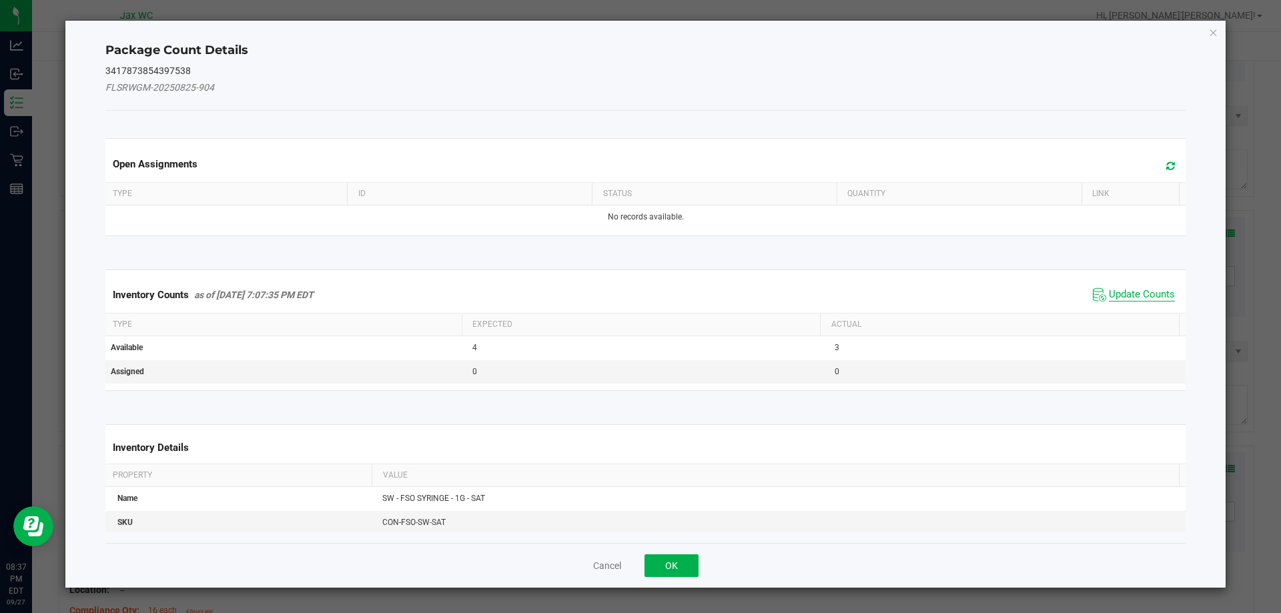
click at [1121, 298] on span "Update Counts" at bounding box center [1142, 294] width 66 height 13
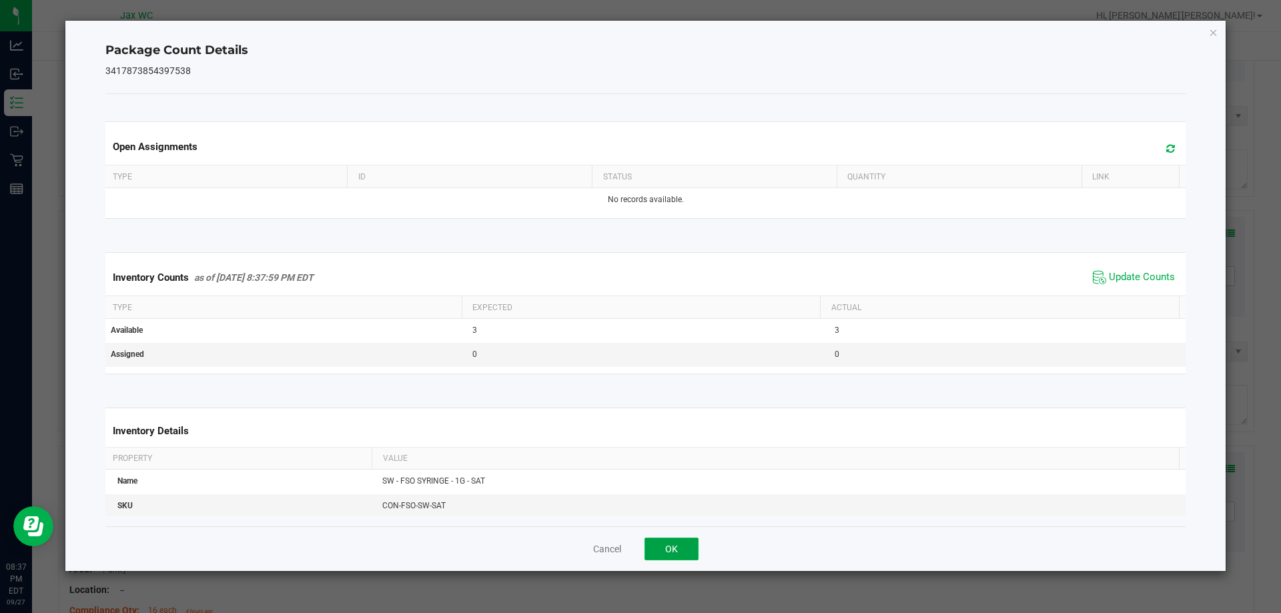
click at [676, 549] on button "OK" at bounding box center [671, 549] width 54 height 23
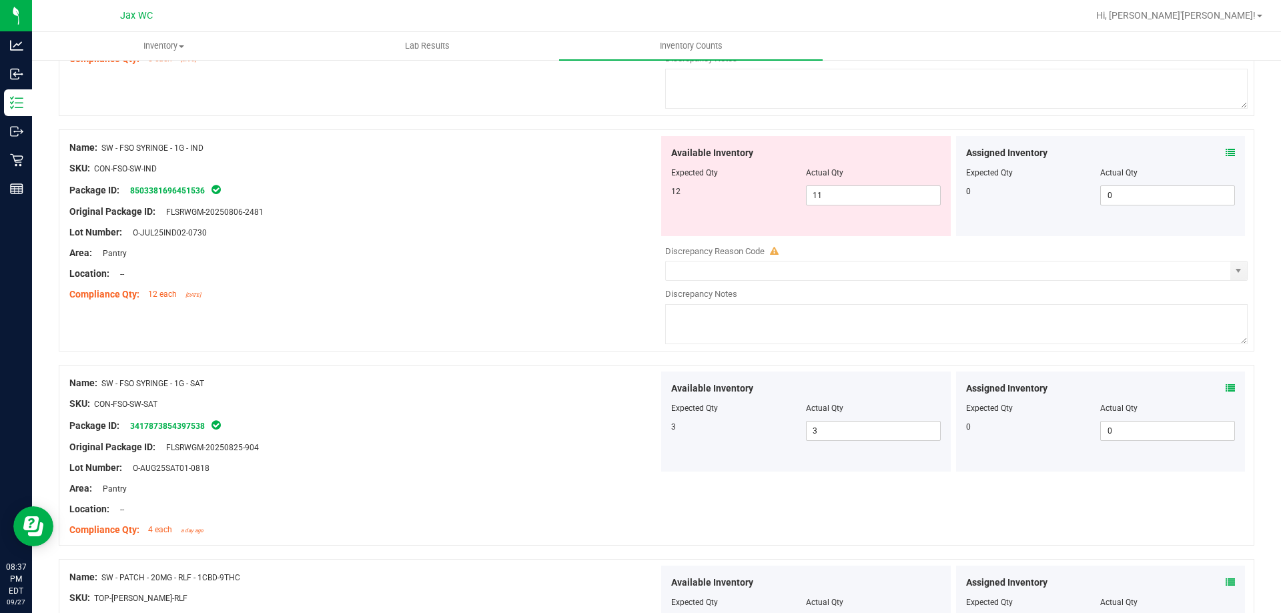
scroll to position [2129, 0]
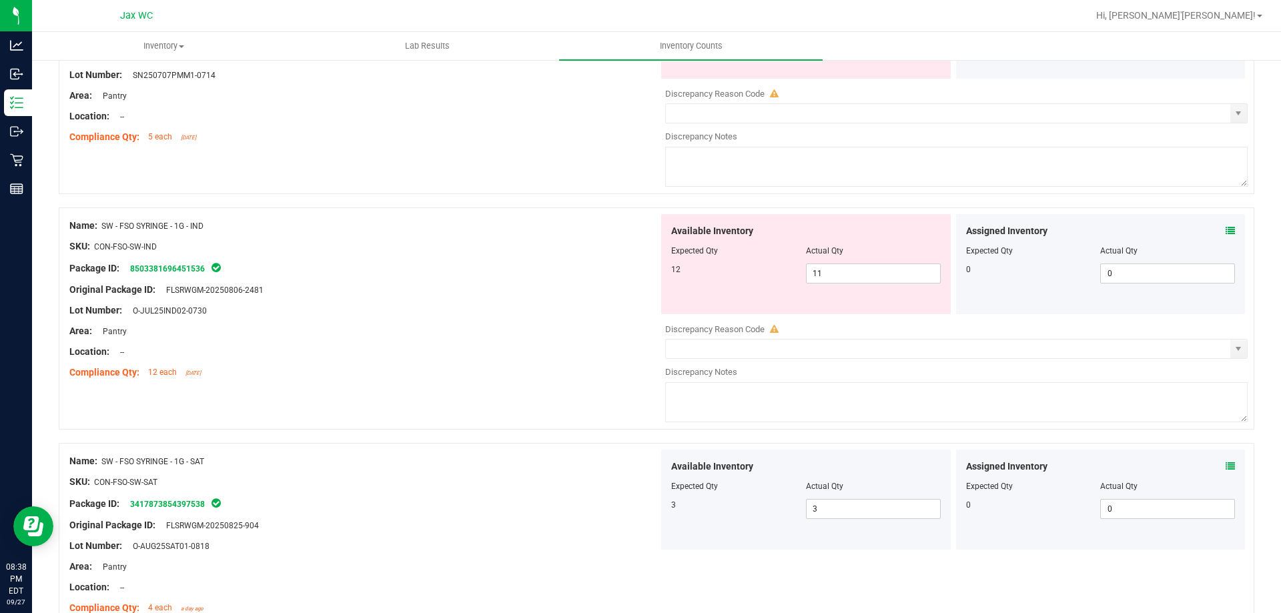
click at [1225, 230] on icon at bounding box center [1229, 230] width 9 height 9
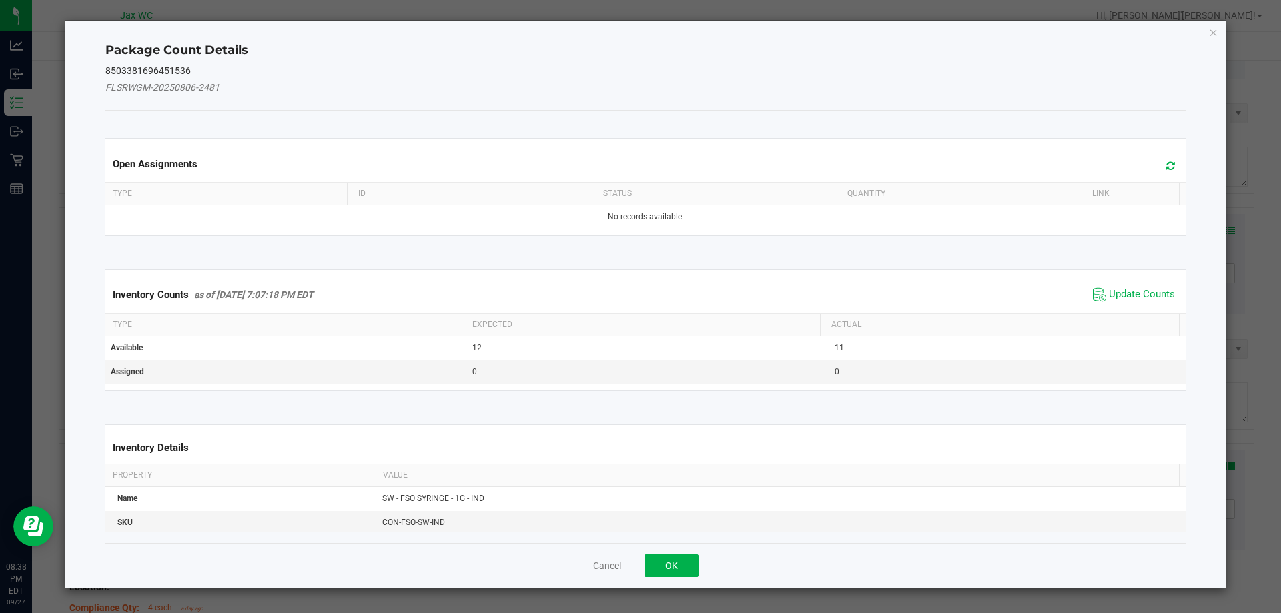
click at [1118, 289] on span "Update Counts" at bounding box center [1142, 294] width 66 height 13
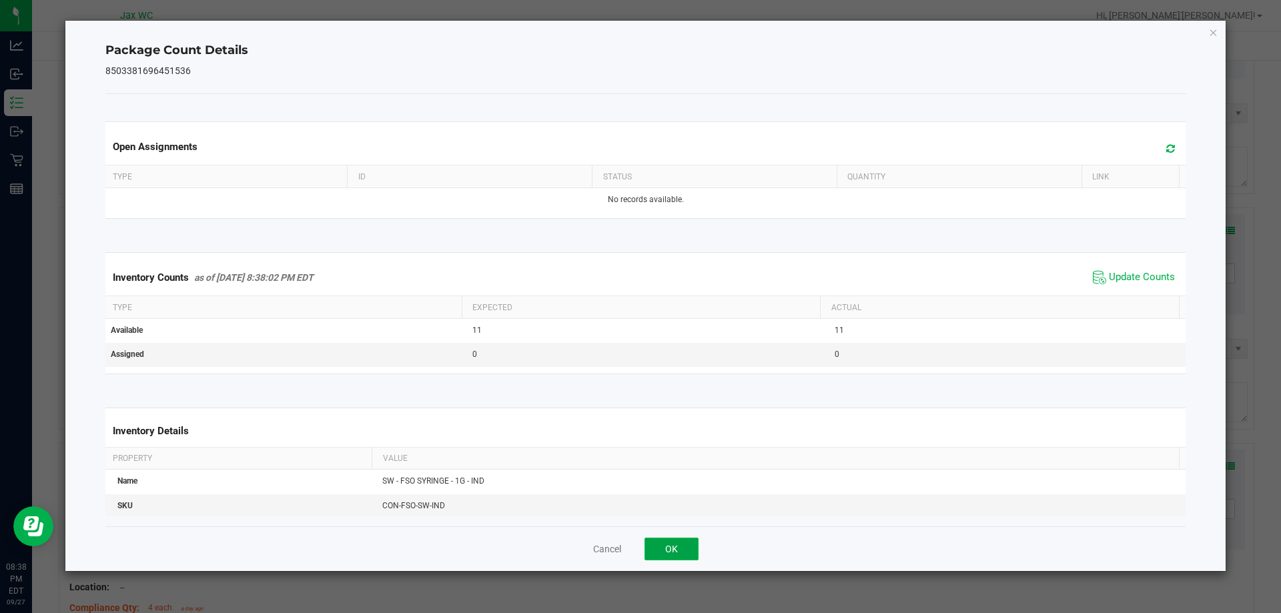
click at [692, 554] on button "OK" at bounding box center [671, 549] width 54 height 23
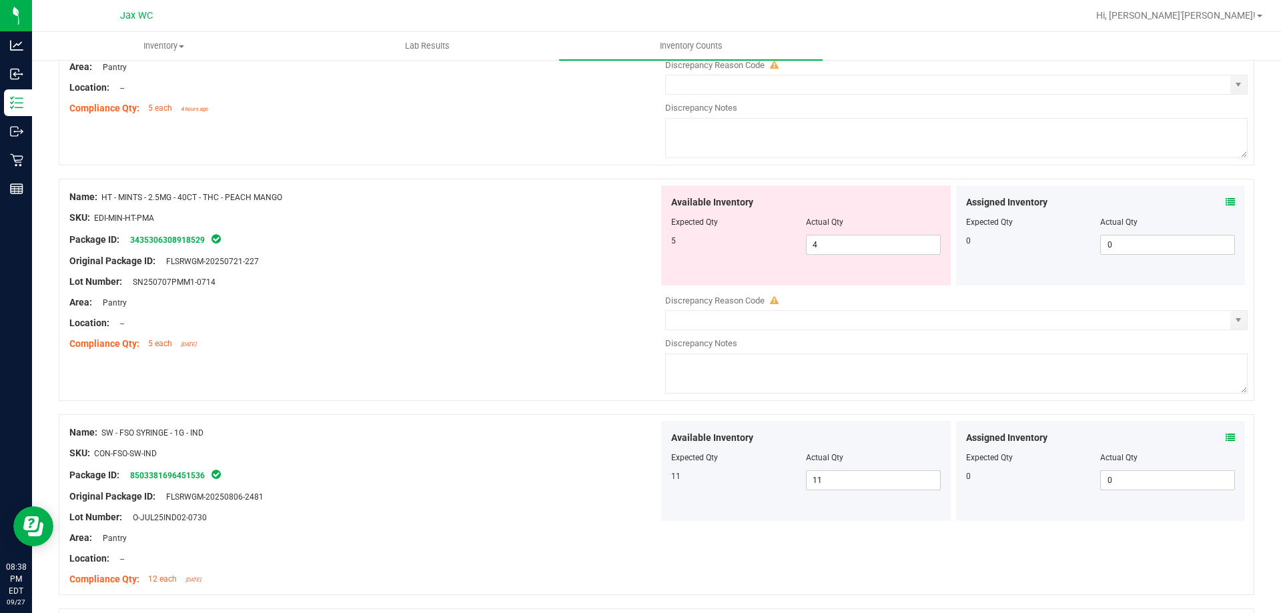
scroll to position [1924, 0]
click at [1225, 199] on icon at bounding box center [1229, 199] width 9 height 9
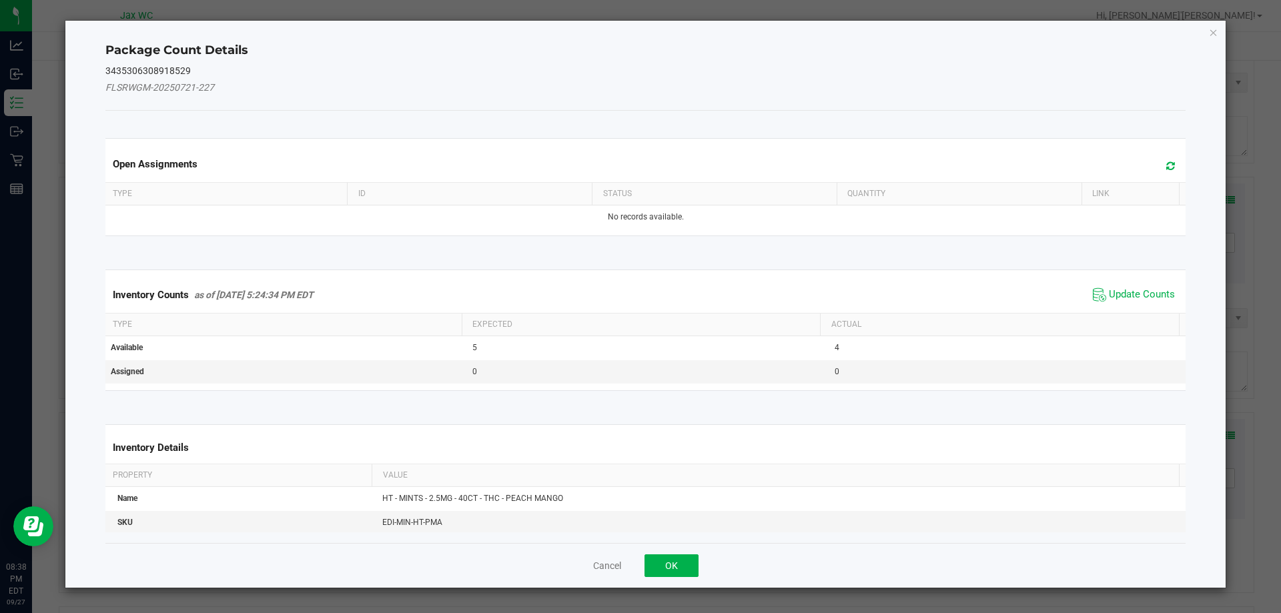
click at [1135, 316] on th "Actual" at bounding box center [999, 325] width 359 height 23
click at [1113, 288] on span "Update Counts" at bounding box center [1142, 294] width 66 height 13
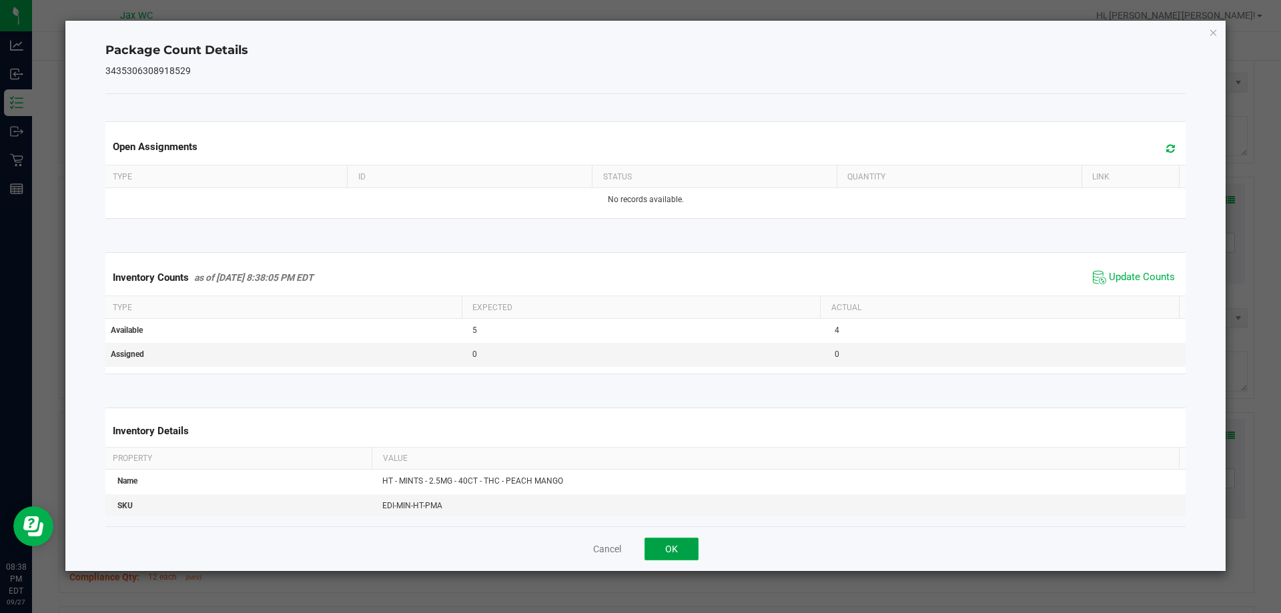
click at [681, 550] on button "OK" at bounding box center [671, 549] width 54 height 23
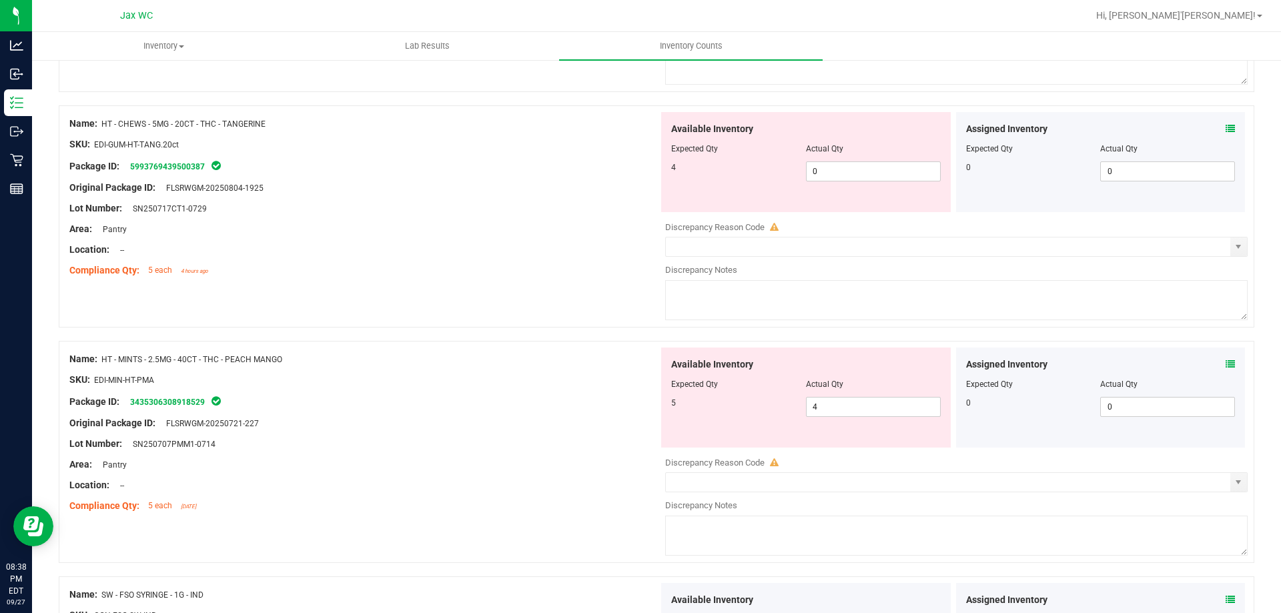
scroll to position [1722, 0]
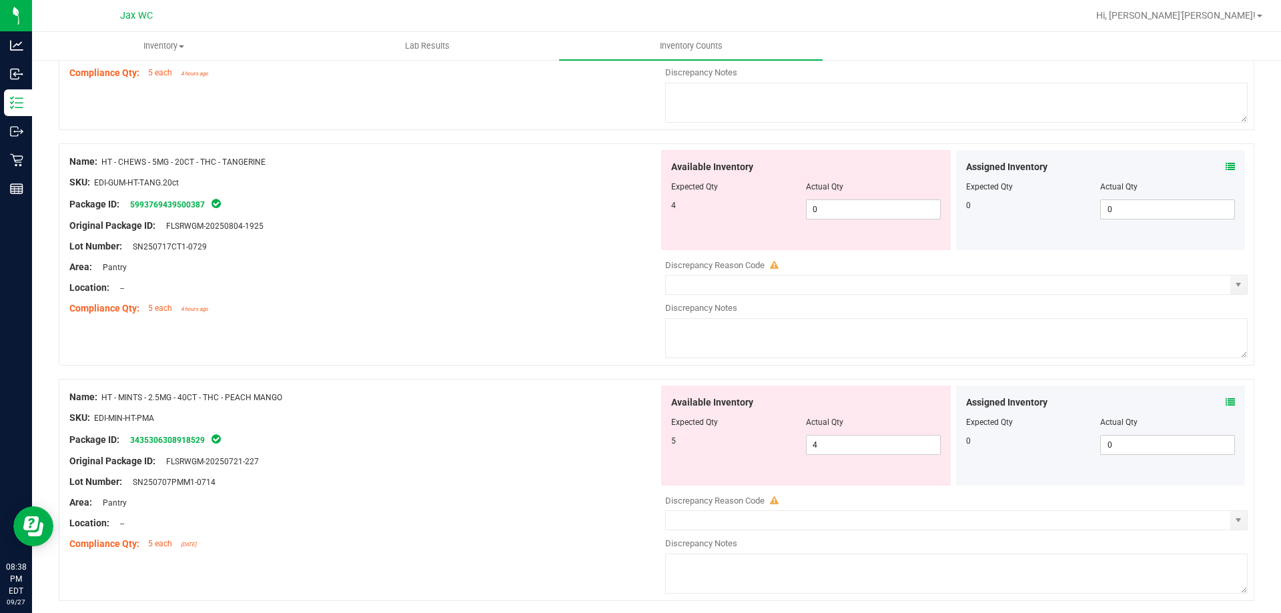
click at [1225, 165] on icon at bounding box center [1229, 166] width 9 height 9
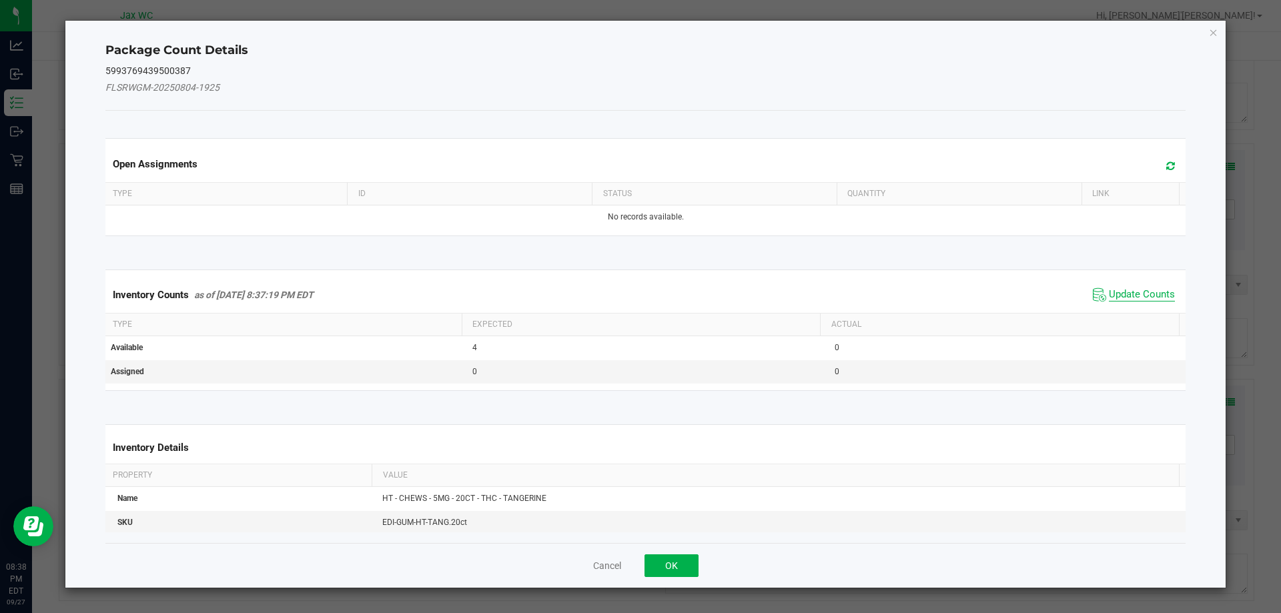
click at [1127, 296] on span "Update Counts" at bounding box center [1142, 294] width 66 height 13
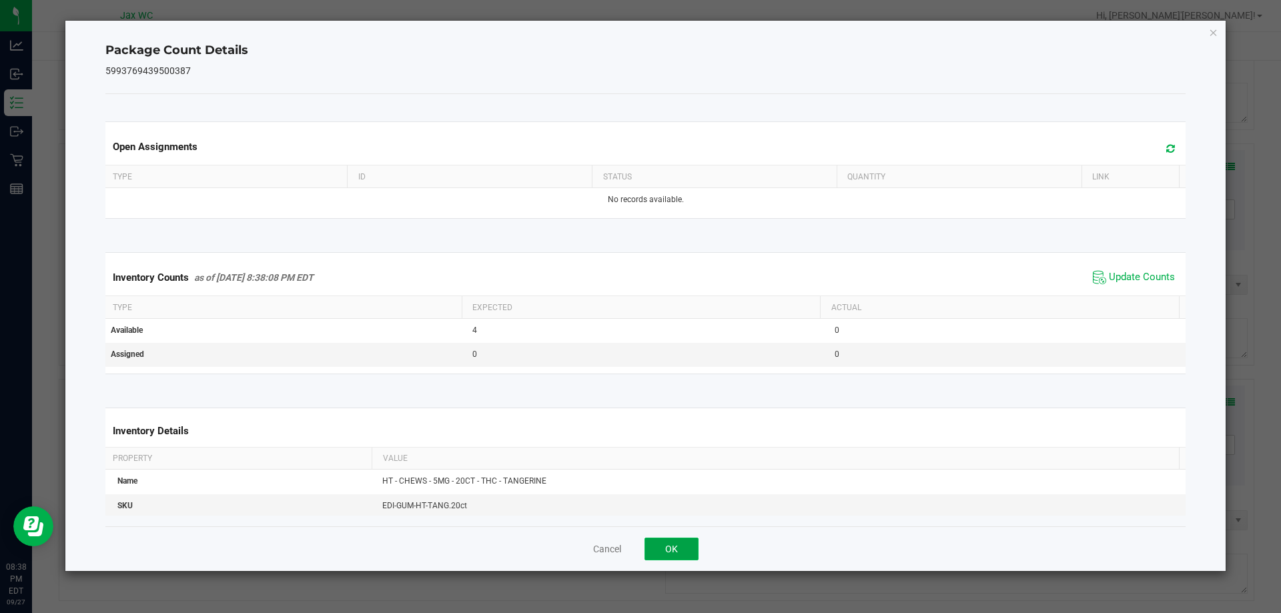
click at [680, 542] on button "OK" at bounding box center [671, 549] width 54 height 23
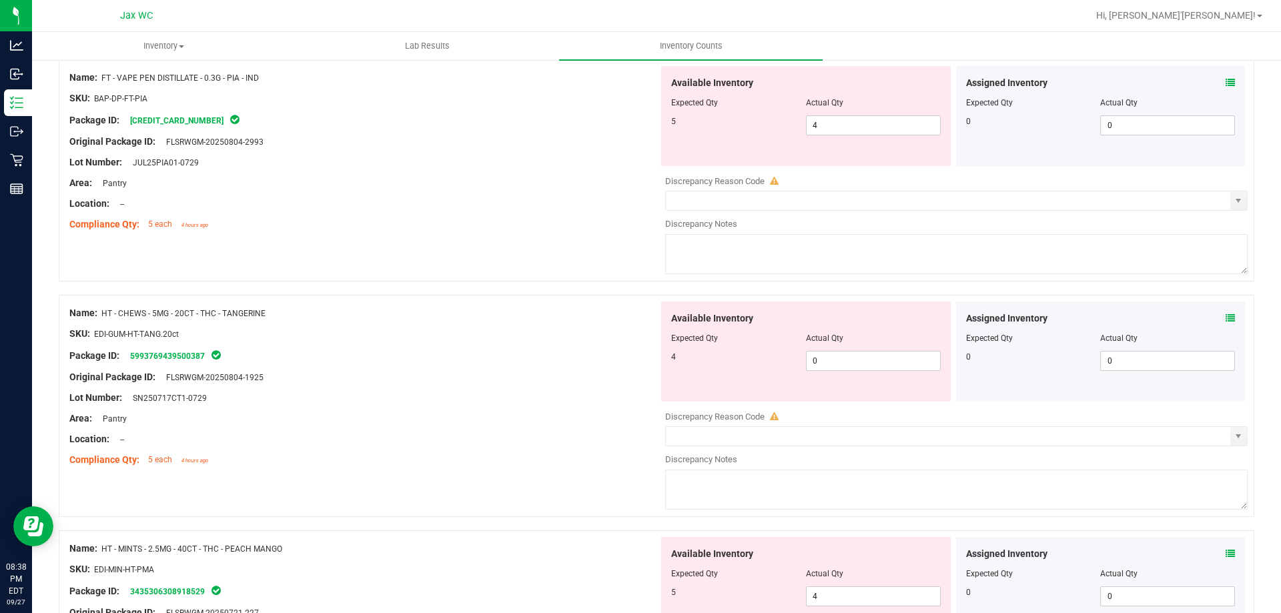
scroll to position [1569, 0]
click at [1225, 83] on icon at bounding box center [1229, 83] width 9 height 9
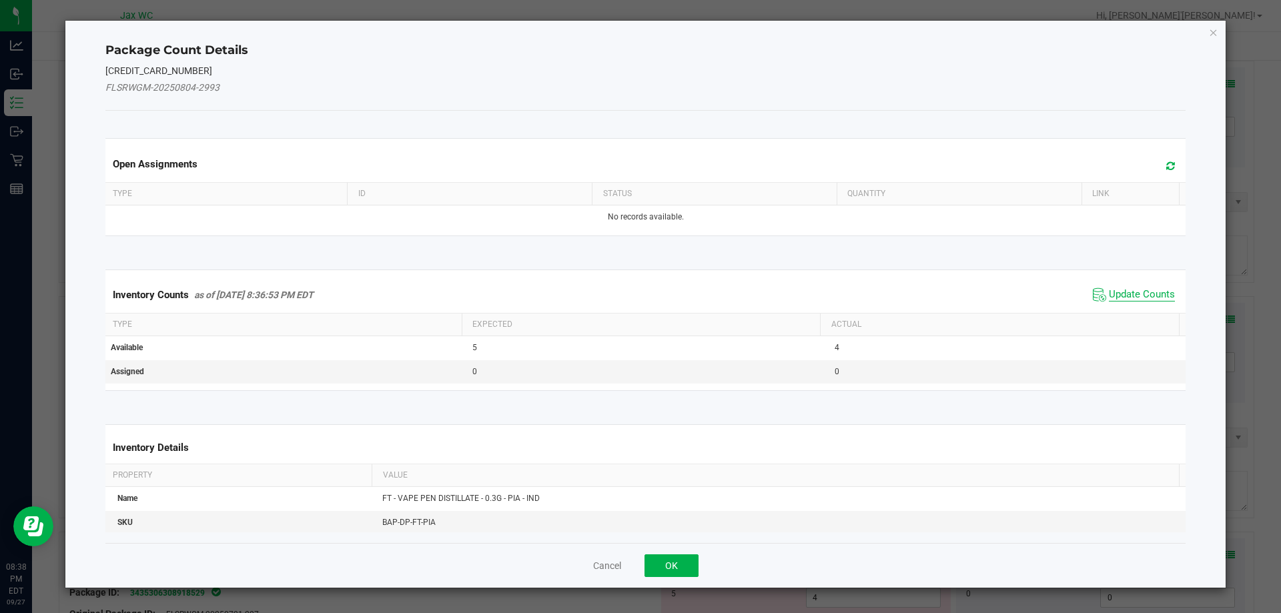
click at [1127, 291] on span "Update Counts" at bounding box center [1142, 294] width 66 height 13
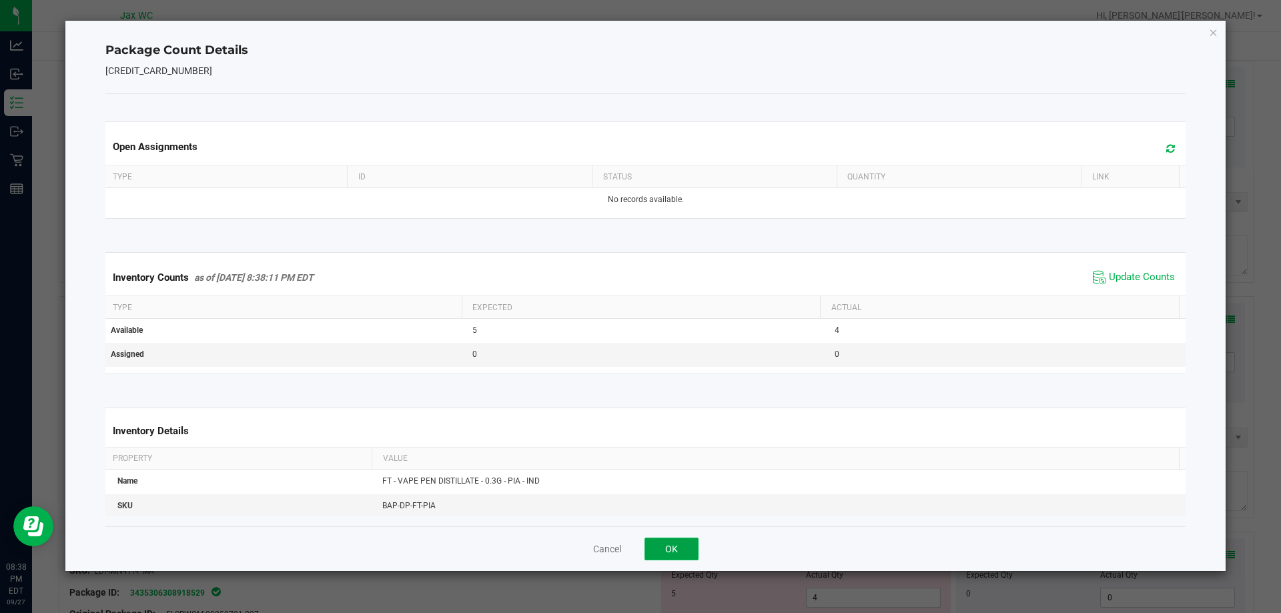
click at [681, 543] on button "OK" at bounding box center [671, 549] width 54 height 23
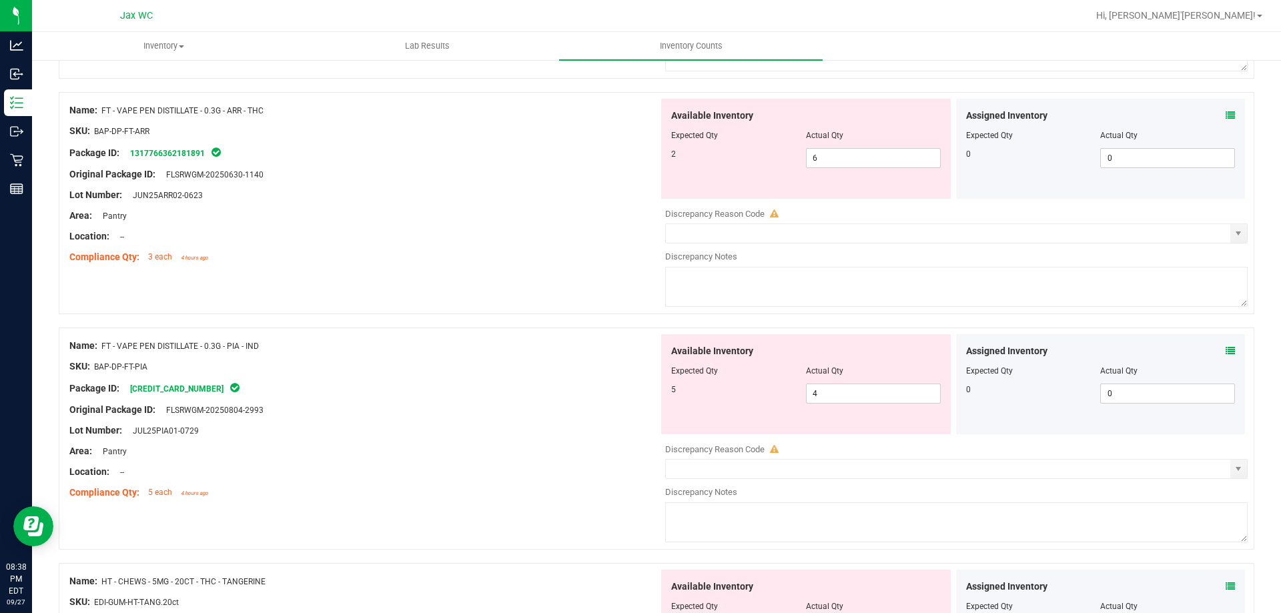
scroll to position [1305, 0]
click at [1225, 111] on icon at bounding box center [1229, 112] width 9 height 9
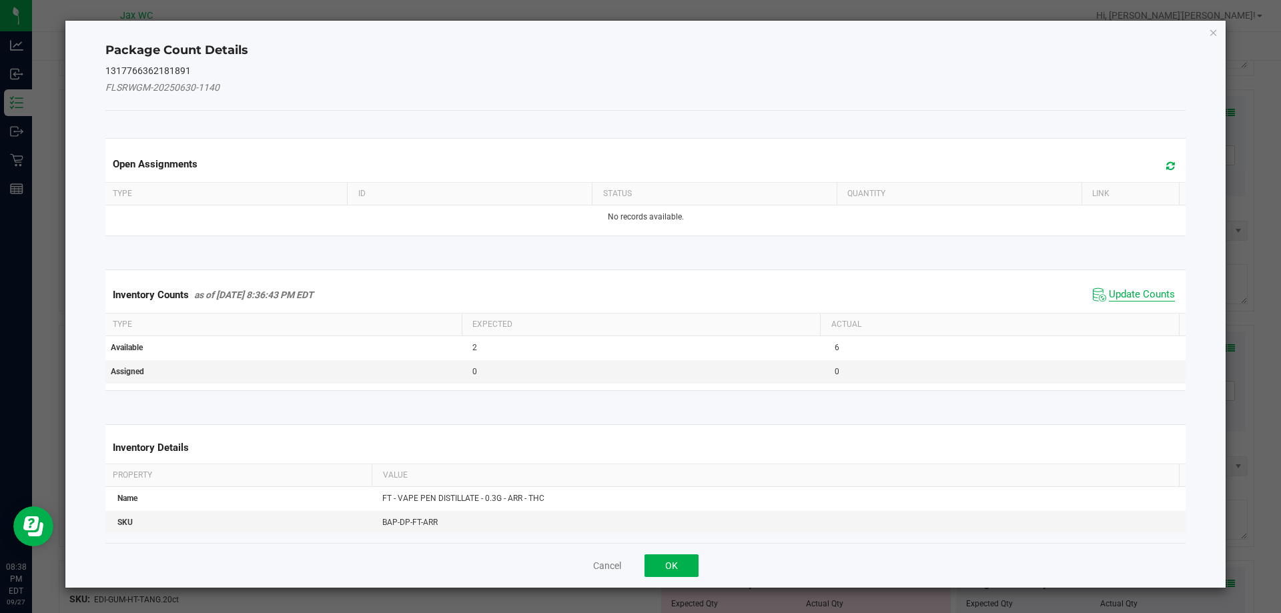
click at [1109, 288] on span "Update Counts" at bounding box center [1142, 294] width 66 height 13
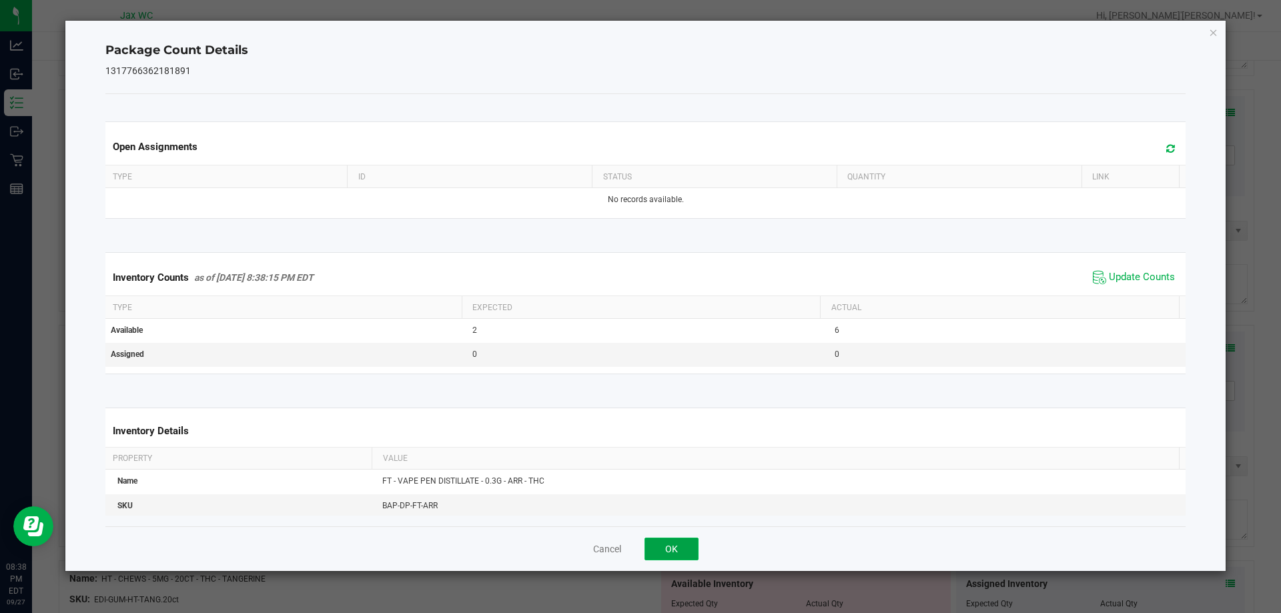
click at [672, 546] on button "OK" at bounding box center [671, 549] width 54 height 23
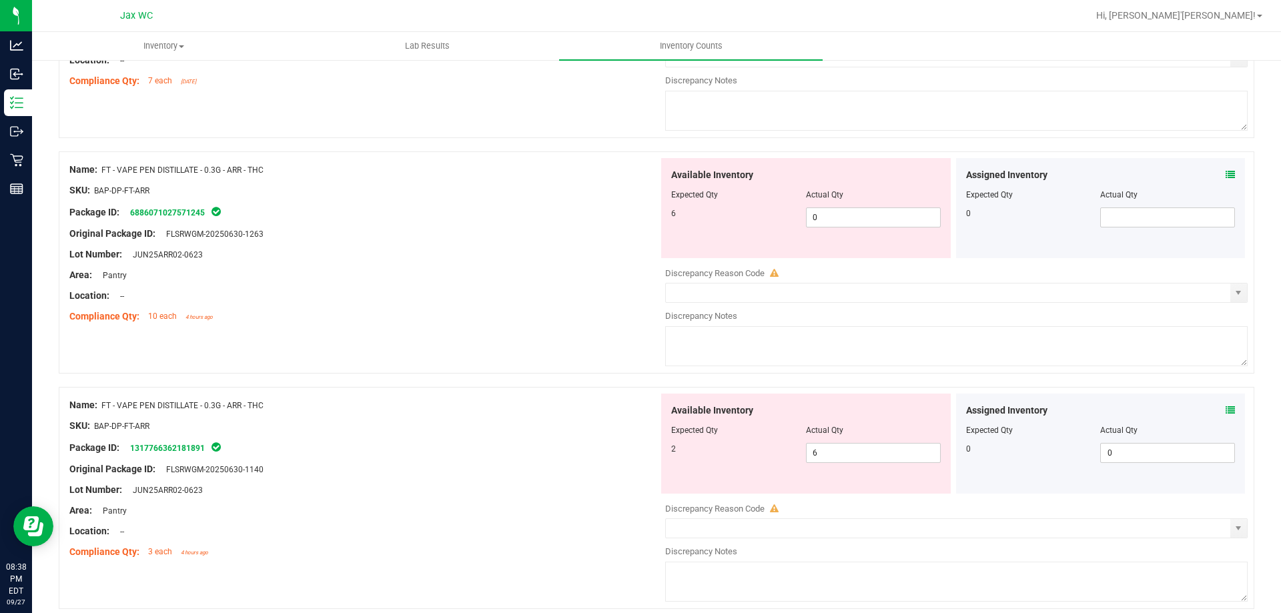
scroll to position [1008, 0]
click at [1225, 173] on icon at bounding box center [1229, 173] width 9 height 9
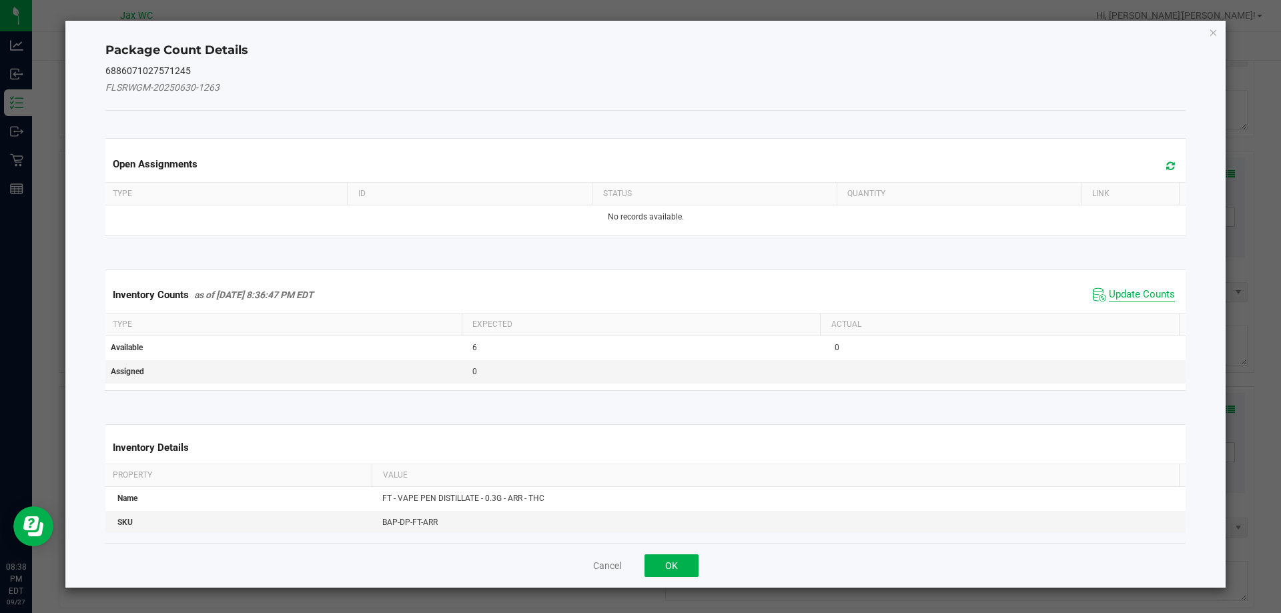
click at [1121, 296] on span "Update Counts" at bounding box center [1142, 294] width 66 height 13
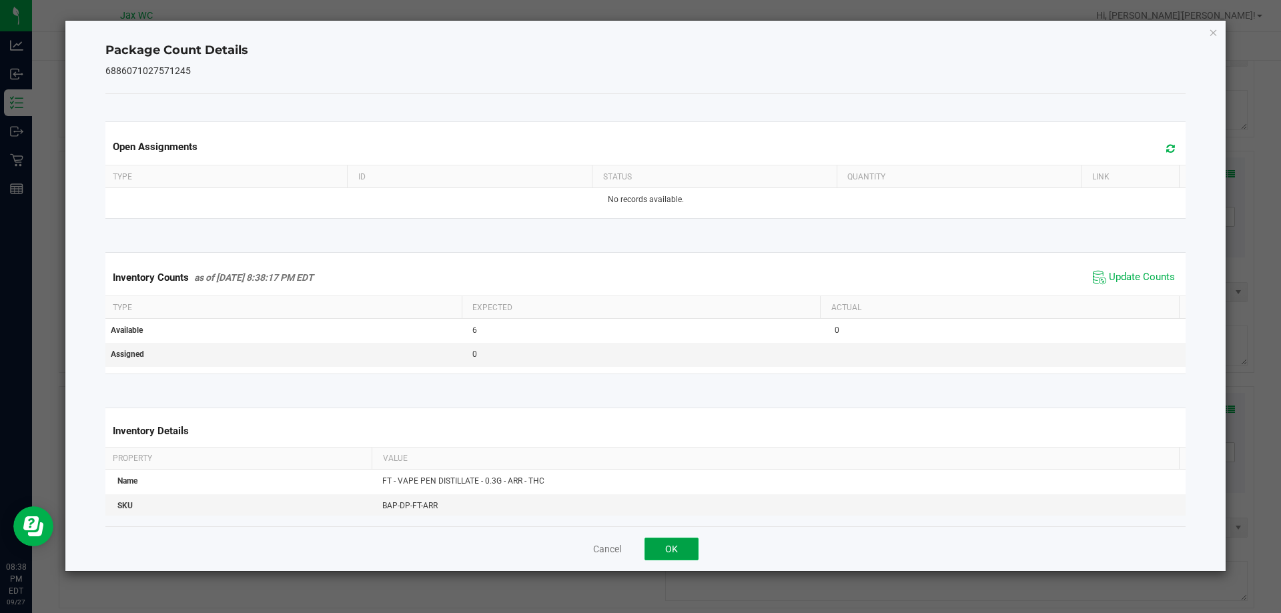
click at [688, 555] on button "OK" at bounding box center [671, 549] width 54 height 23
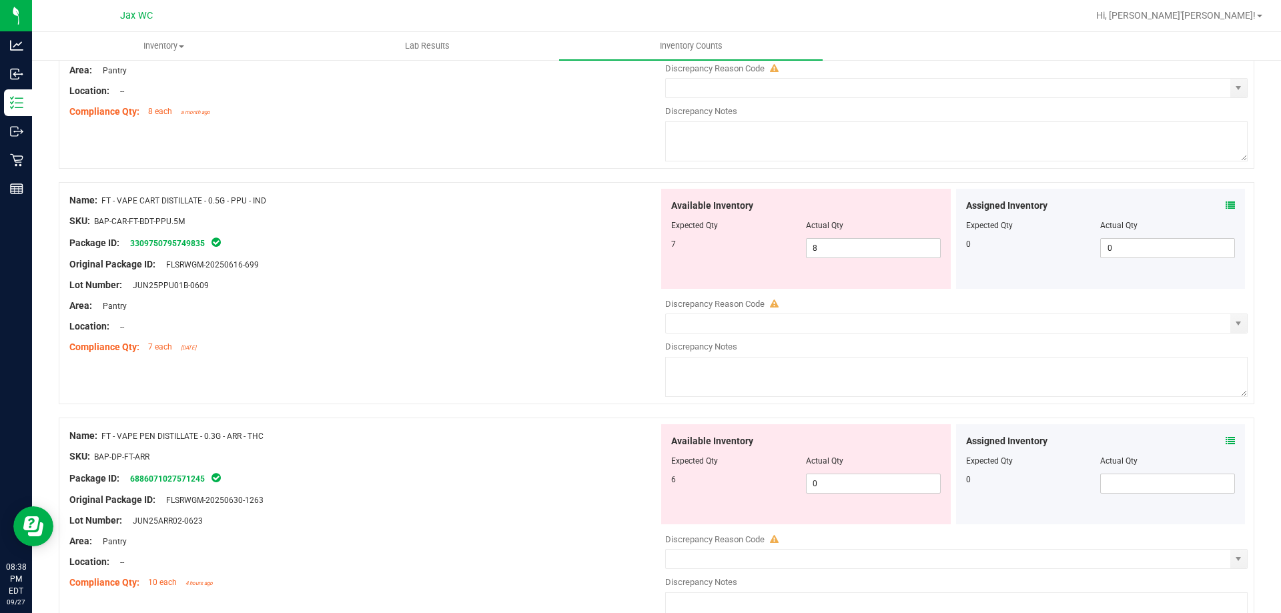
scroll to position [750, 0]
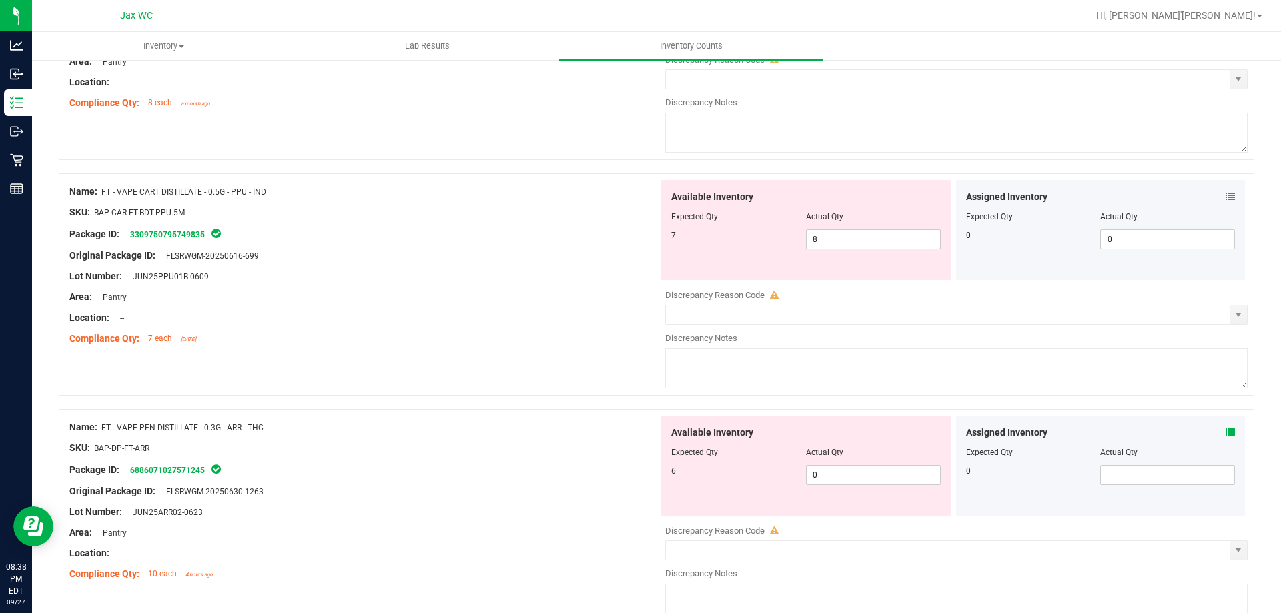
click at [1225, 196] on icon at bounding box center [1229, 196] width 9 height 9
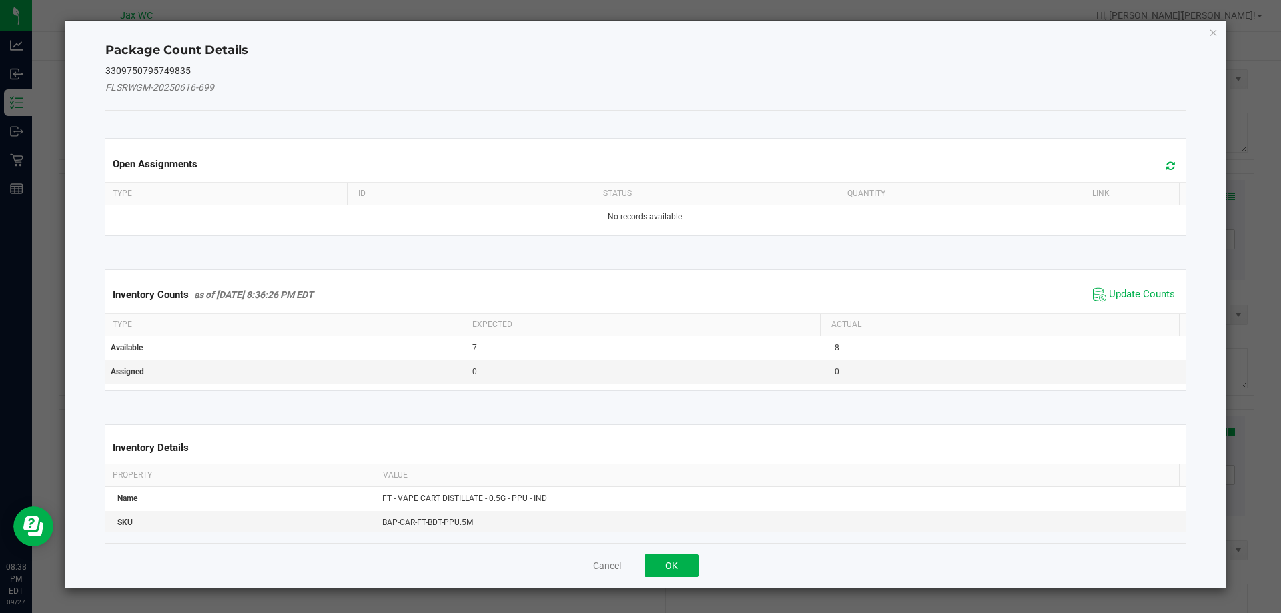
click at [1129, 298] on span "Update Counts" at bounding box center [1142, 294] width 66 height 13
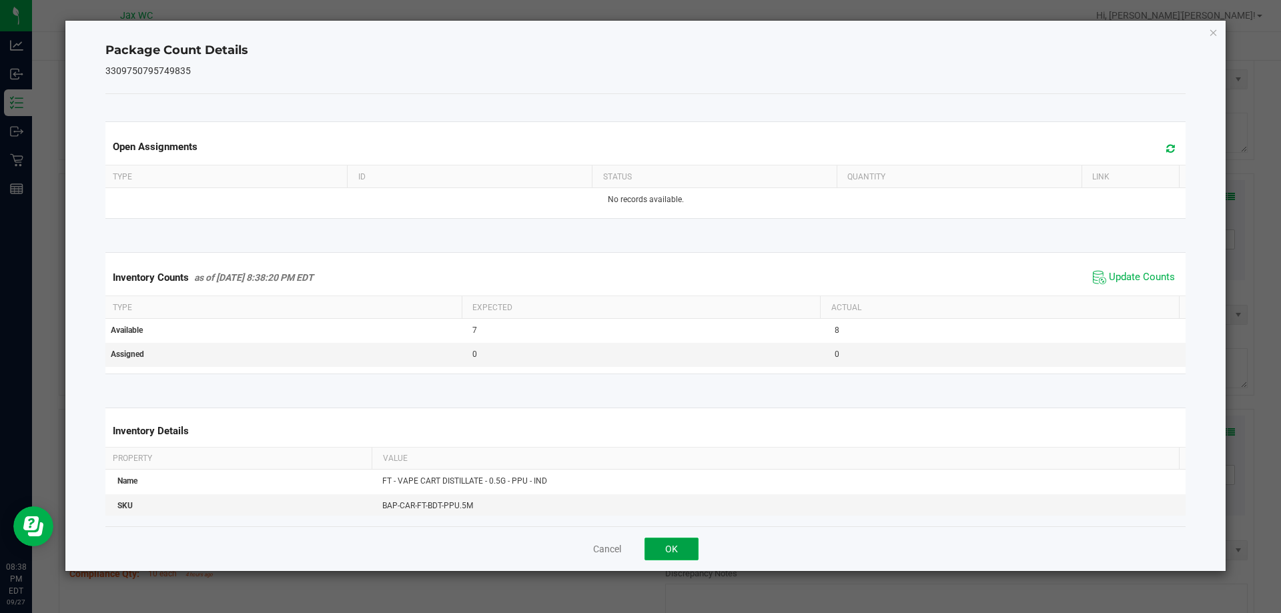
click at [680, 554] on button "OK" at bounding box center [671, 549] width 54 height 23
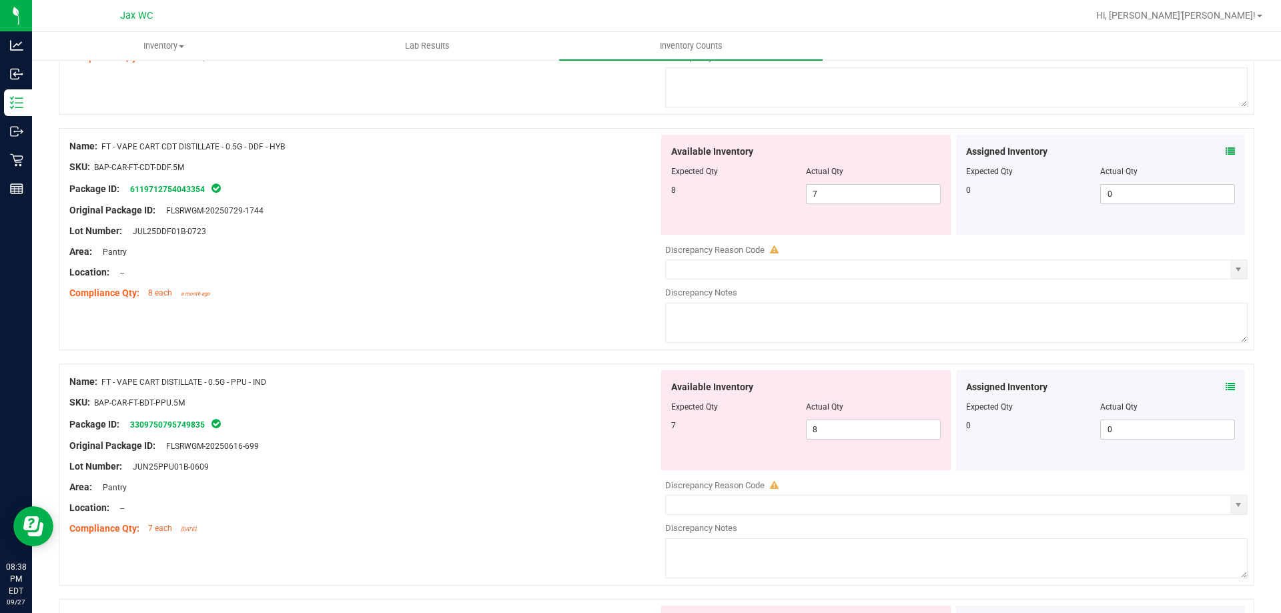
scroll to position [466, 0]
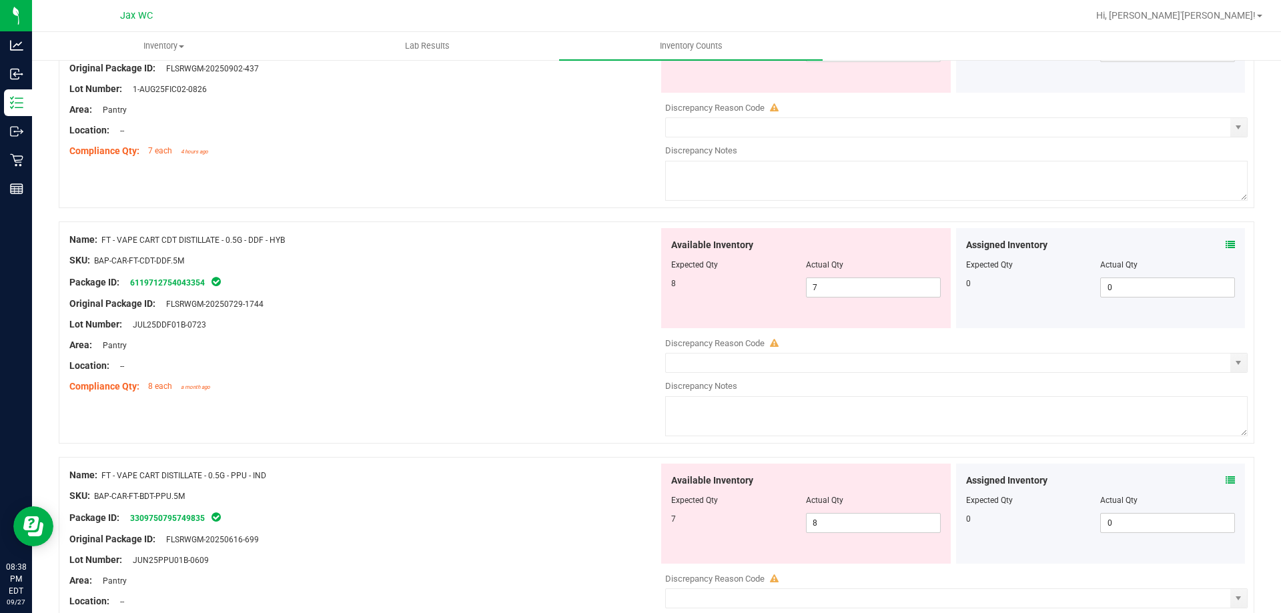
click at [1235, 250] on div "Assigned Inventory Expected Qty Actual Qty 0 0 0" at bounding box center [1100, 278] width 295 height 100
click at [1225, 245] on icon at bounding box center [1229, 244] width 9 height 9
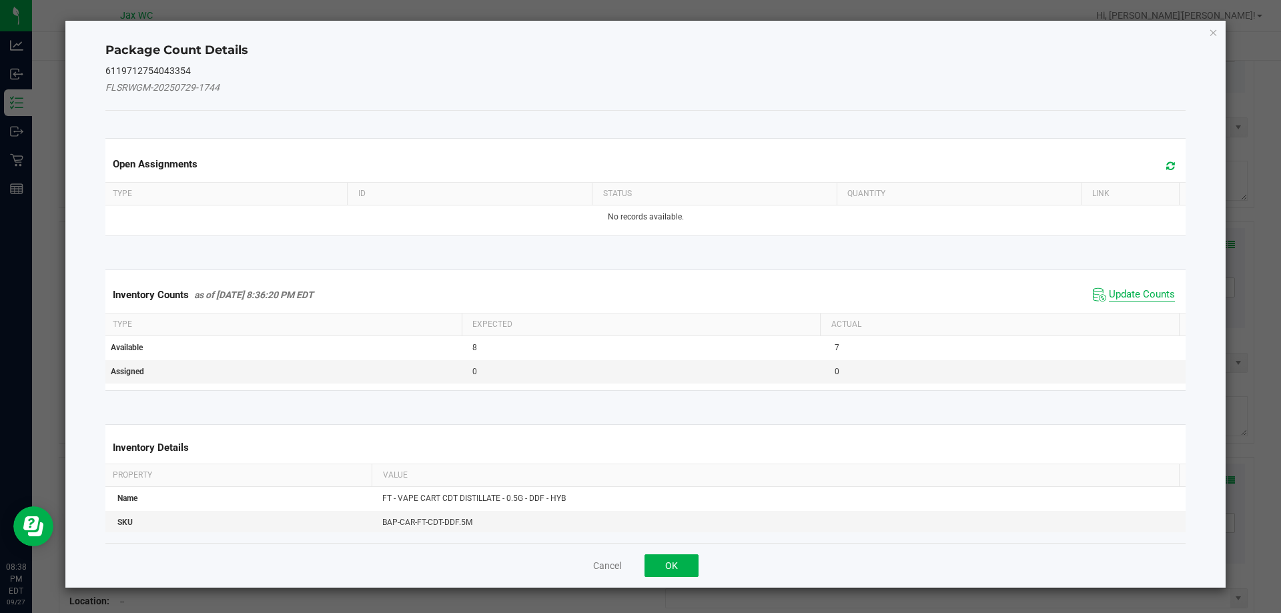
click at [1109, 294] on span "Update Counts" at bounding box center [1142, 294] width 66 height 13
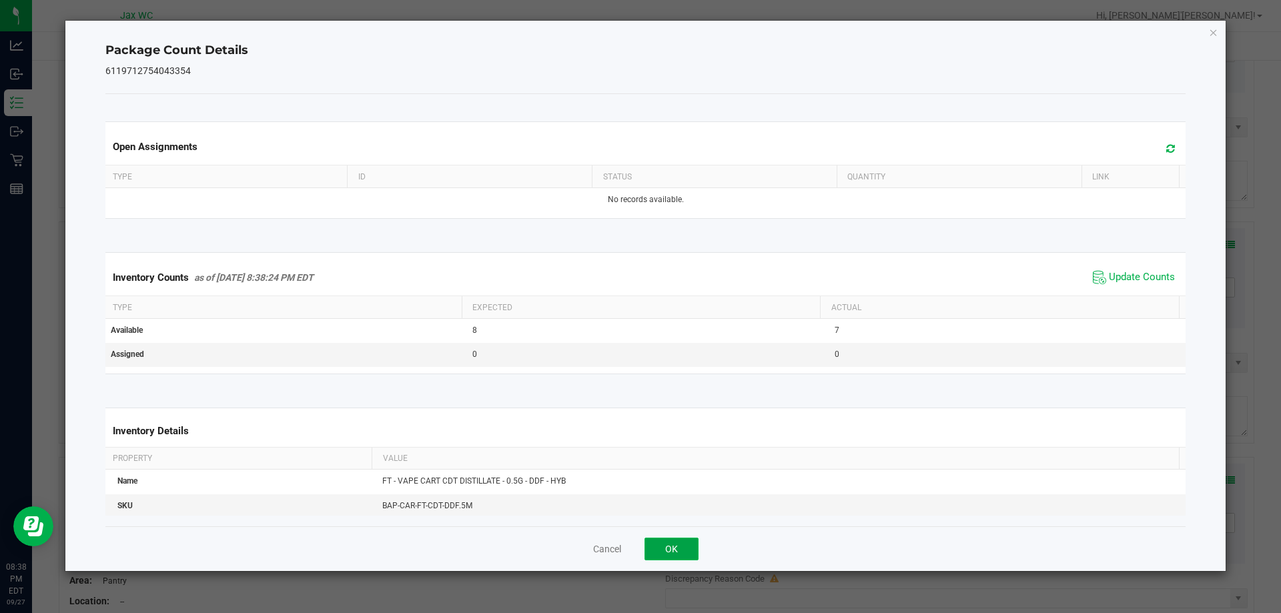
click at [673, 551] on button "OK" at bounding box center [671, 549] width 54 height 23
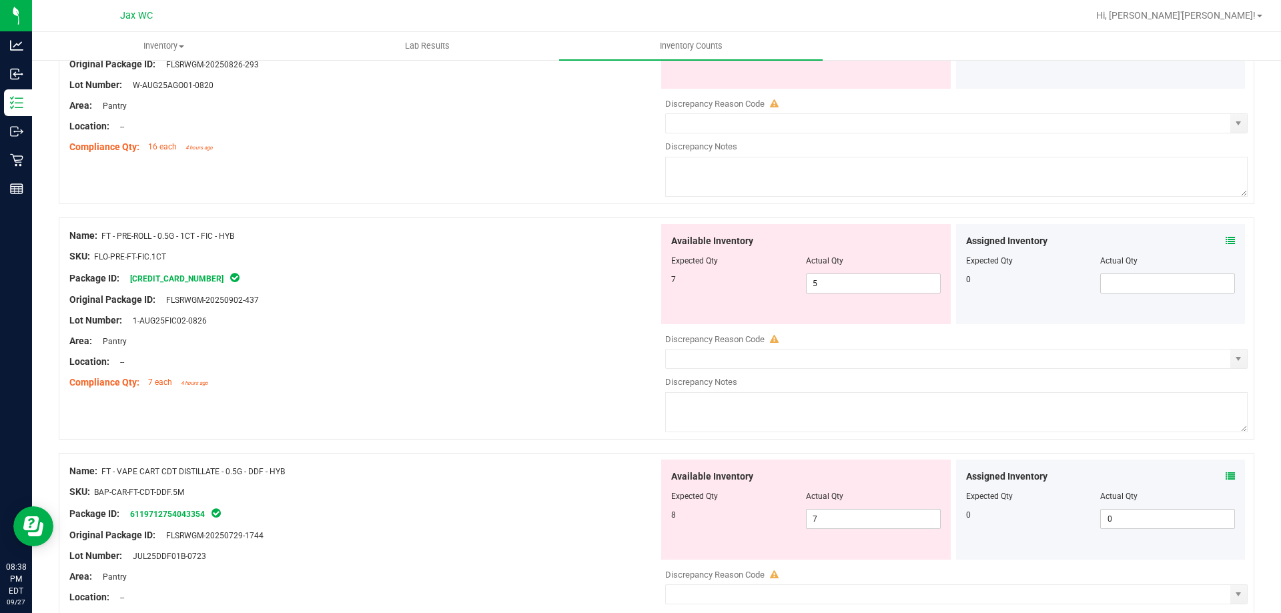
scroll to position [158, 0]
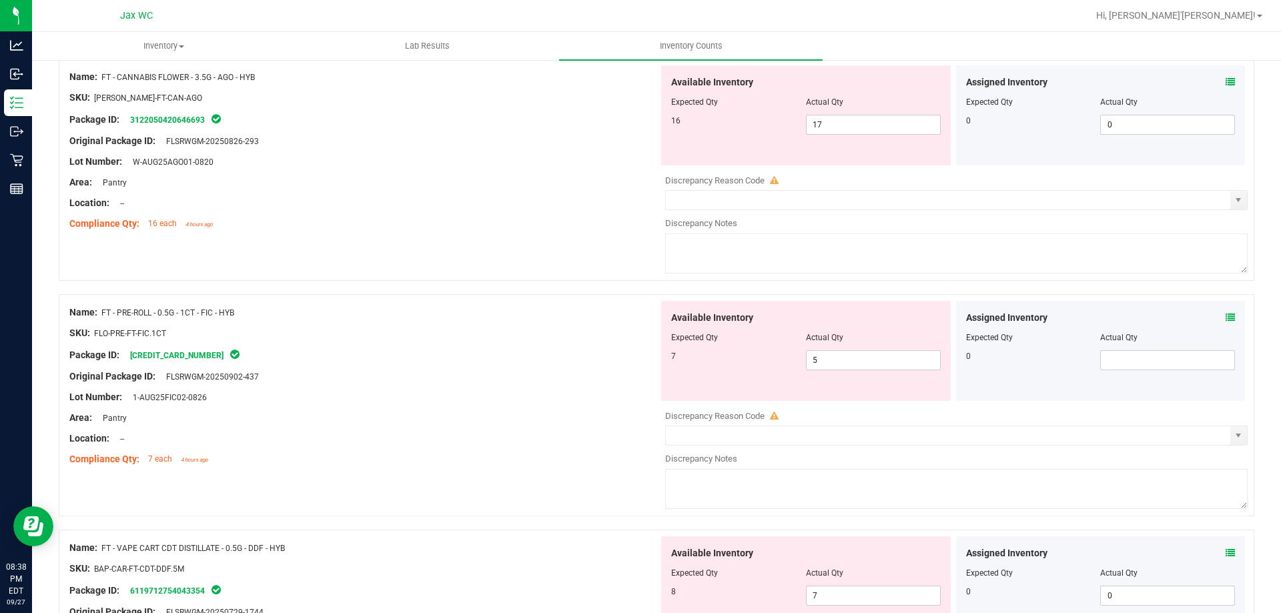
click at [1225, 320] on icon at bounding box center [1229, 317] width 9 height 9
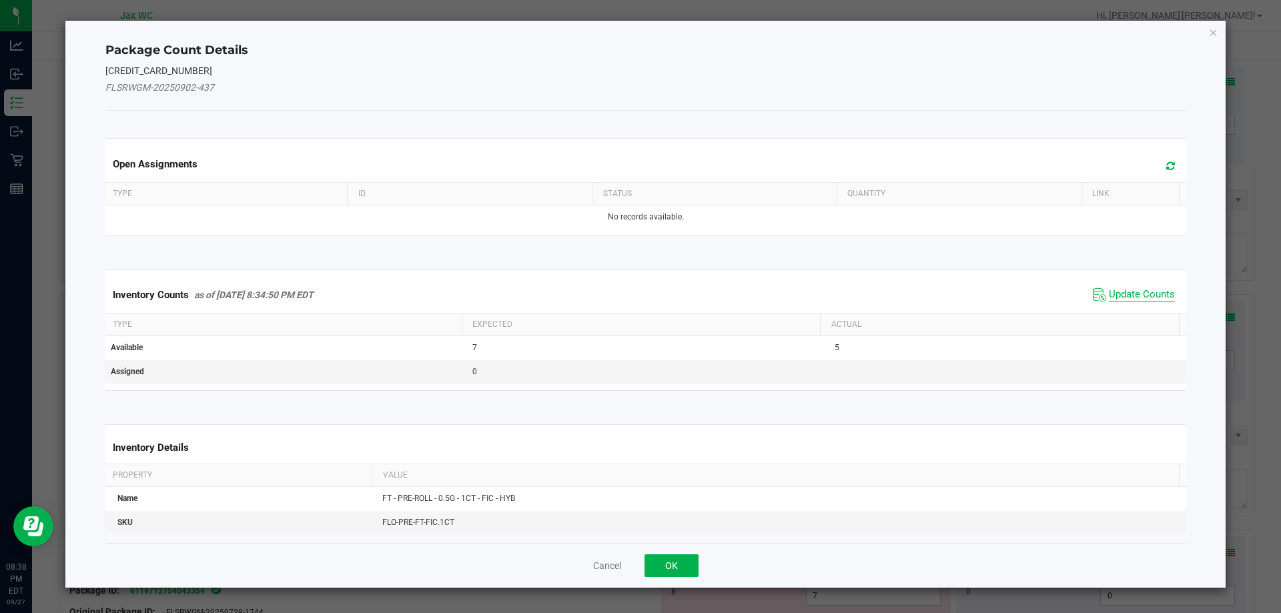
click at [1139, 295] on span "Update Counts" at bounding box center [1142, 294] width 66 height 13
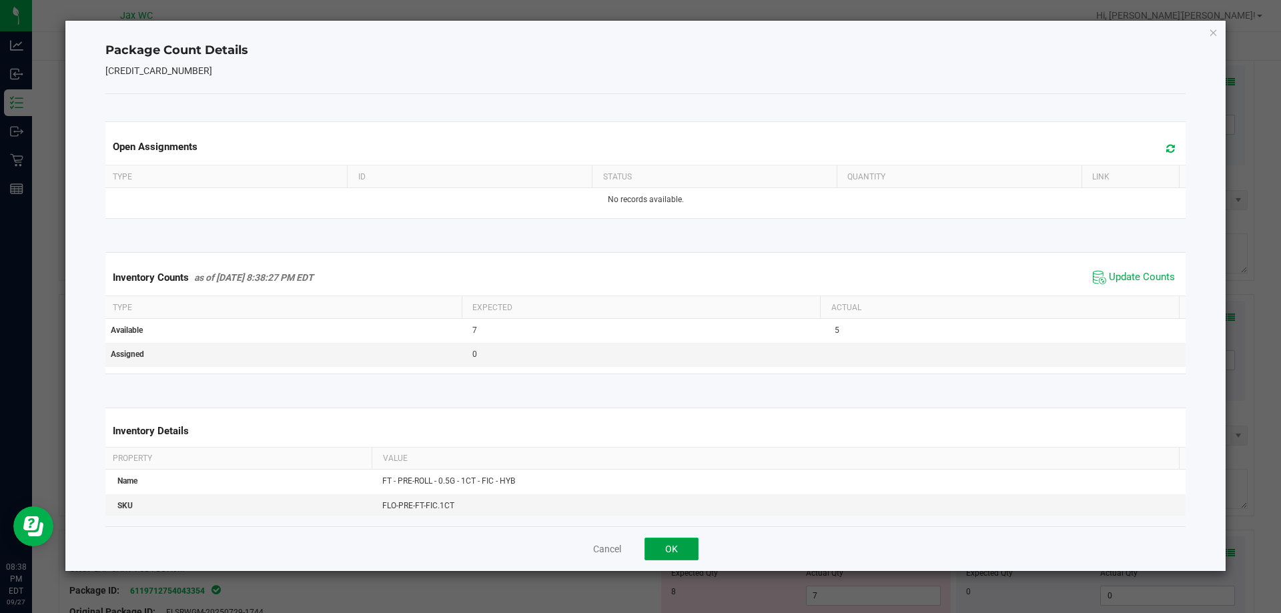
click at [681, 544] on button "OK" at bounding box center [671, 549] width 54 height 23
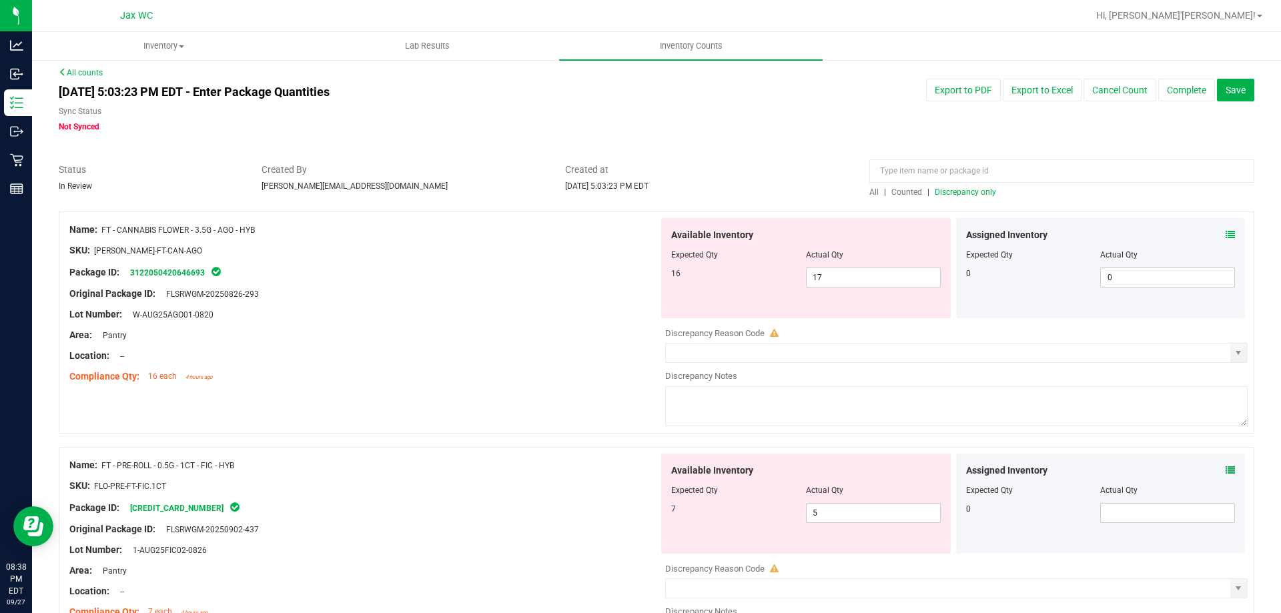
scroll to position [1, 0]
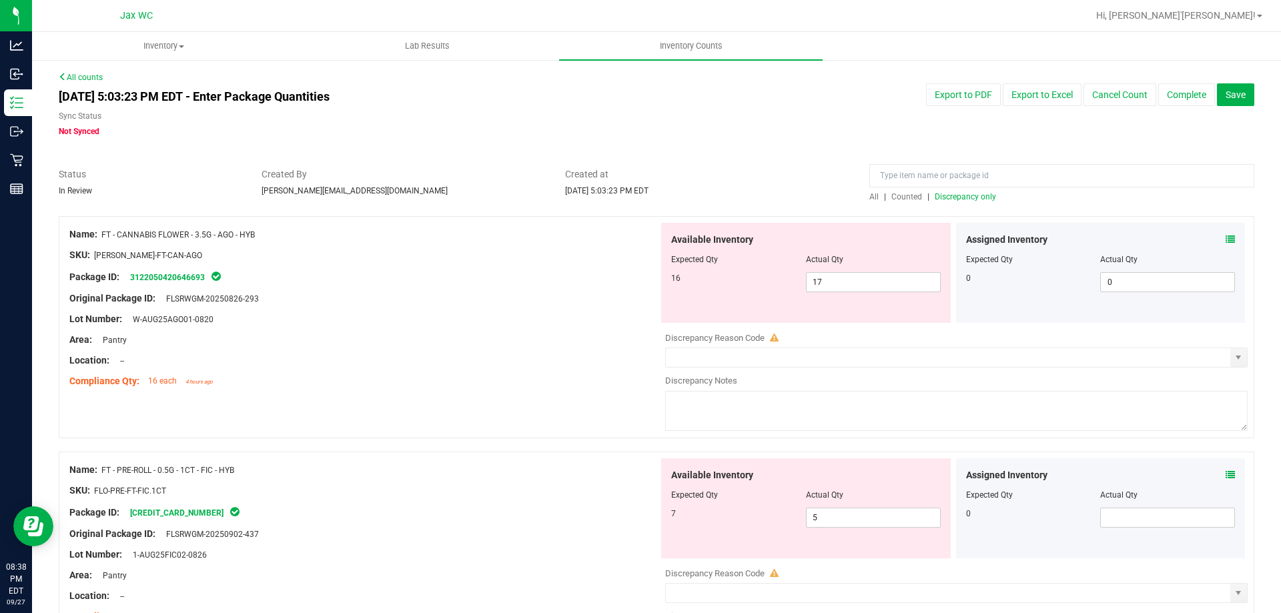
click at [1225, 238] on icon at bounding box center [1229, 239] width 9 height 9
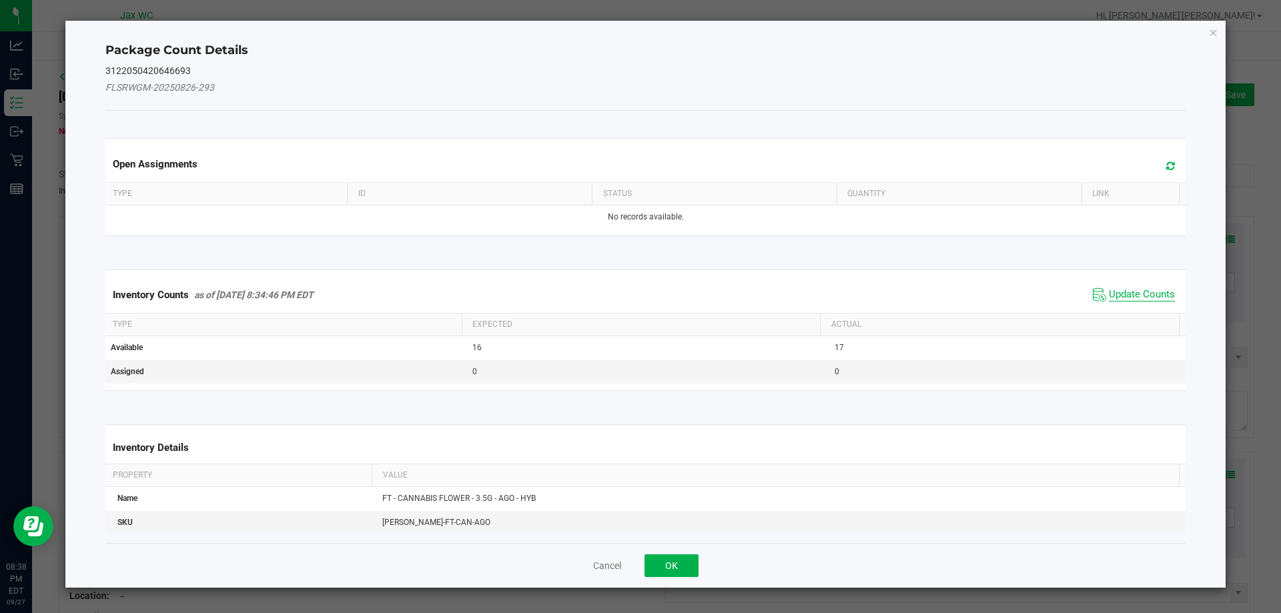
click at [1137, 296] on span "Update Counts" at bounding box center [1142, 294] width 66 height 13
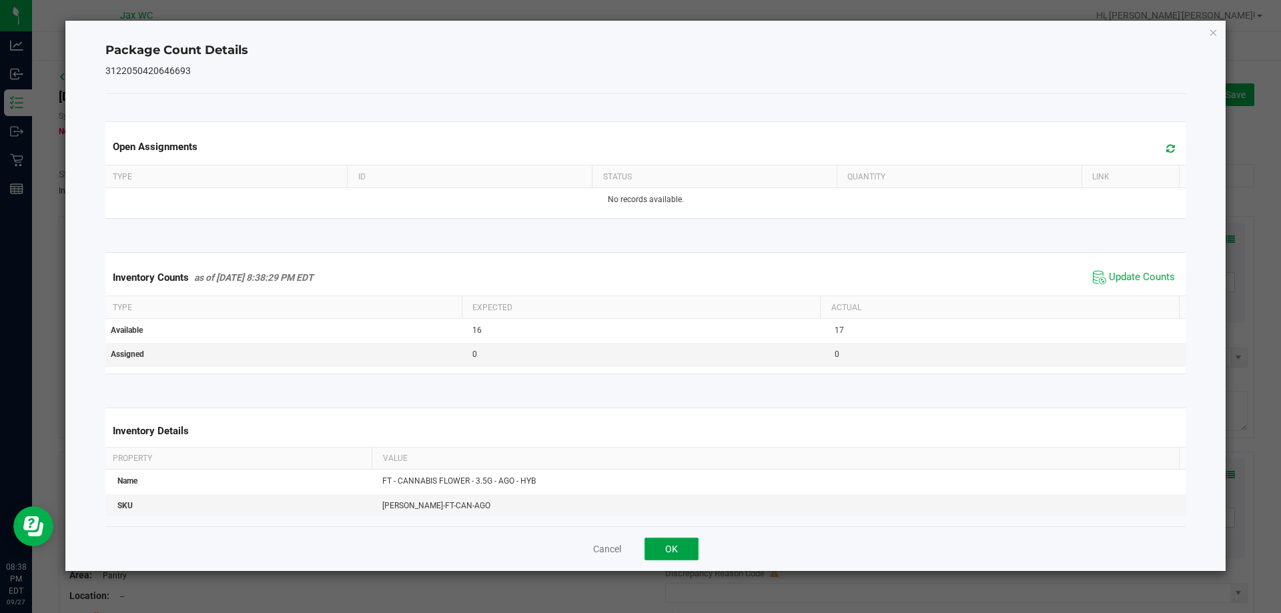
click at [672, 547] on button "OK" at bounding box center [671, 549] width 54 height 23
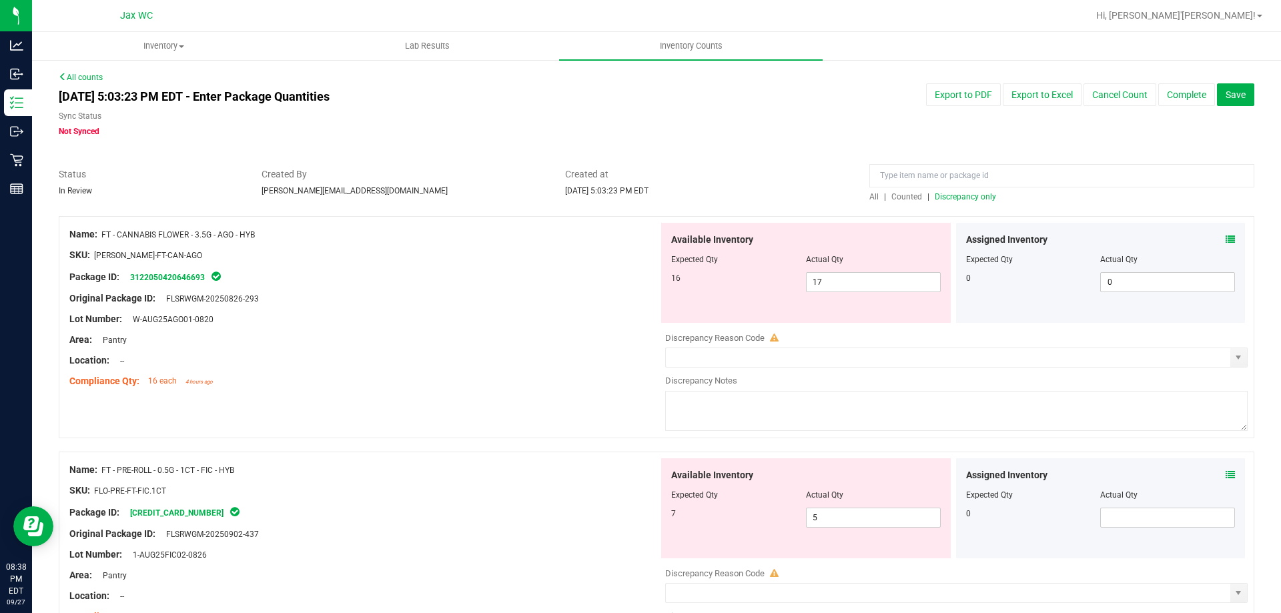
click at [974, 197] on span "Discrepancy only" at bounding box center [965, 196] width 61 height 9
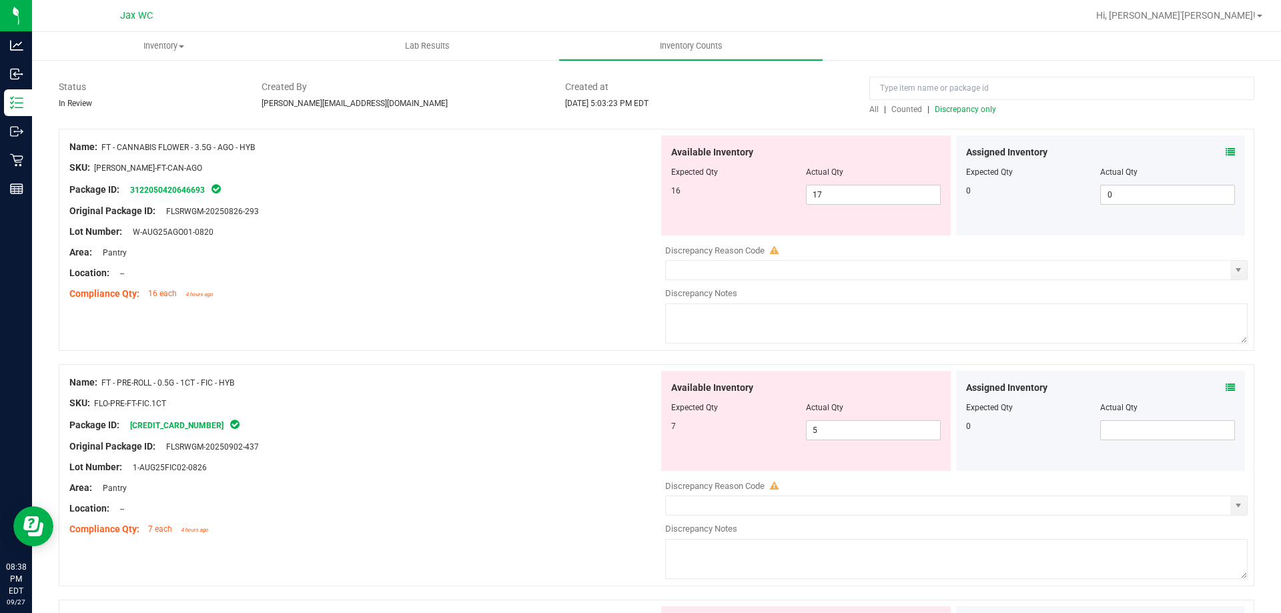
scroll to position [0, 0]
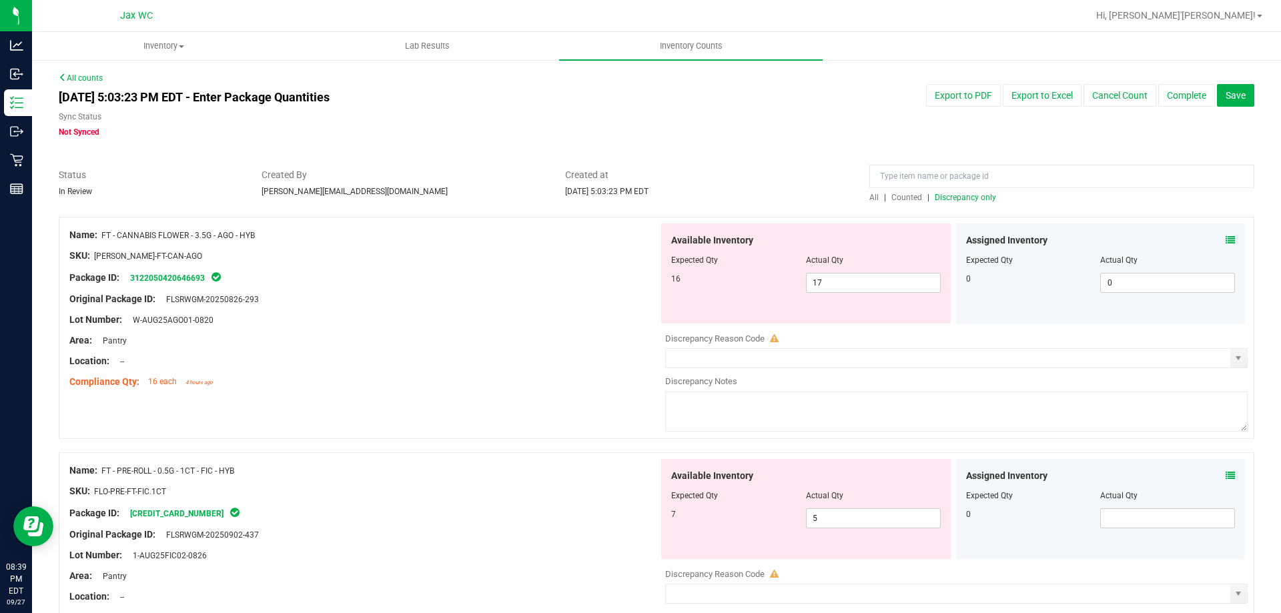
drag, startPoint x: 101, startPoint y: 227, endPoint x: 257, endPoint y: 234, distance: 155.6
click at [257, 234] on div "Name: FT - CANNABIS FLOWER - 3.5G - AGO - HYB" at bounding box center [363, 235] width 589 height 14
click at [882, 132] on div "[DATE] 5:03:23 PM EDT - Enter Package Quantities Sync Status Not Synced Export …" at bounding box center [656, 111] width 1215 height 54
click at [788, 97] on div "Export to PDF Export to Excel Cancel Count Complete Save" at bounding box center [1011, 95] width 506 height 23
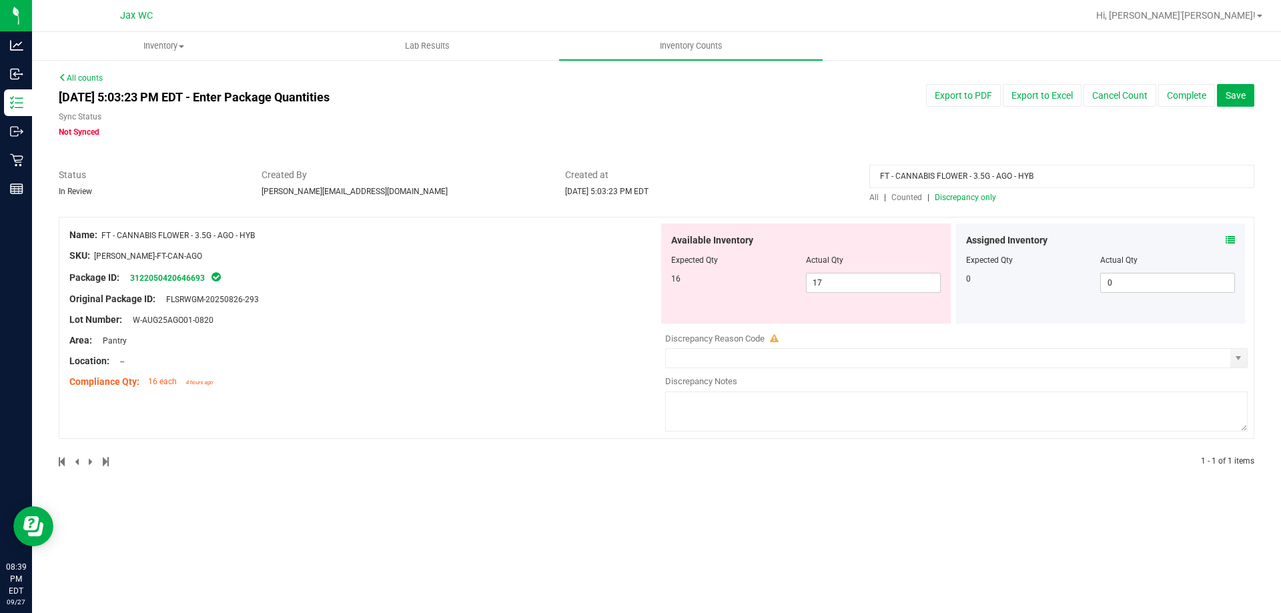
click at [869, 199] on span "All" at bounding box center [873, 197] width 9 height 9
click at [476, 280] on div "Package ID: 3122050420646693" at bounding box center [363, 278] width 589 height 16
click at [564, 270] on div "Package ID: 3122050420646693" at bounding box center [363, 278] width 589 height 16
click at [967, 202] on div "All | Counted | Discrepancy only" at bounding box center [1061, 197] width 385 height 12
click at [969, 195] on span "Discrepancy only" at bounding box center [965, 197] width 61 height 9
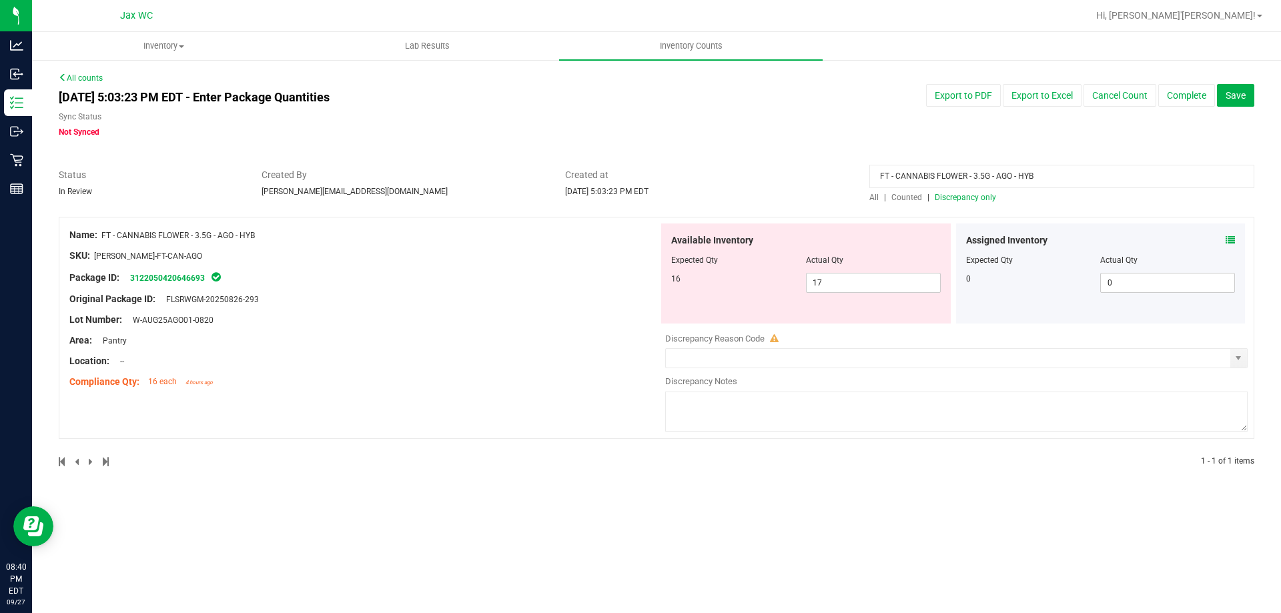
click at [971, 196] on span "Discrepancy only" at bounding box center [965, 197] width 61 height 9
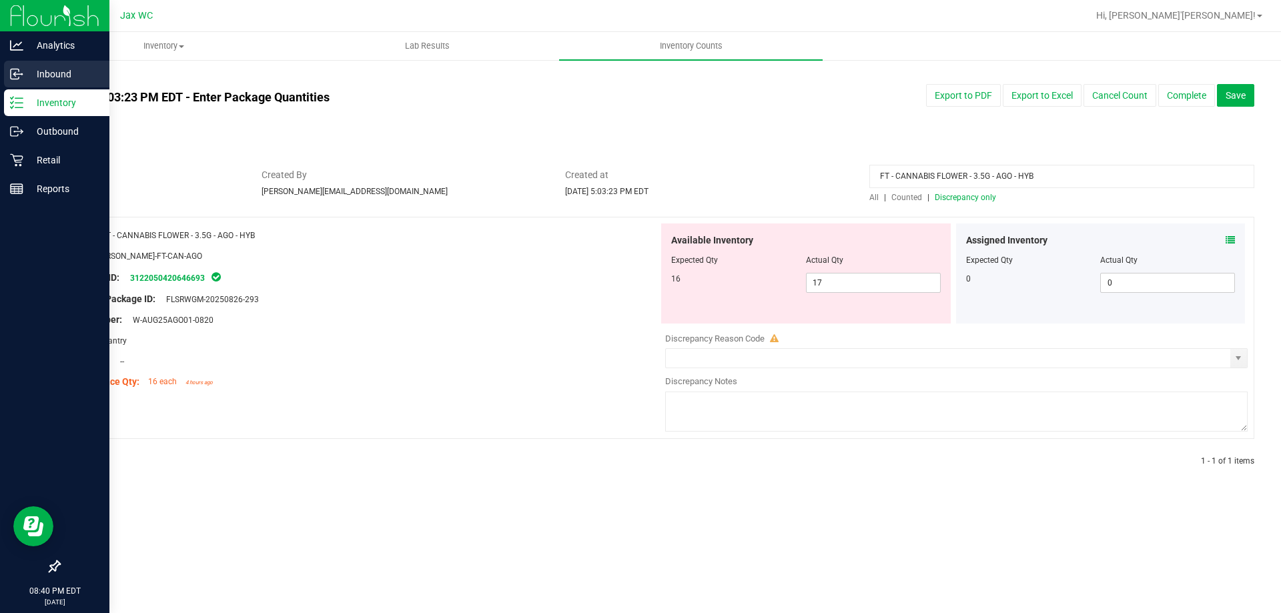
drag, startPoint x: 948, startPoint y: 175, endPoint x: 0, endPoint y: 87, distance: 952.0
click at [0, 91] on div "Analytics Inbound Inventory Outbound Retail Reports 08:40 PM EDT [DATE] 09/27 J…" at bounding box center [640, 306] width 1281 height 613
type input "\"
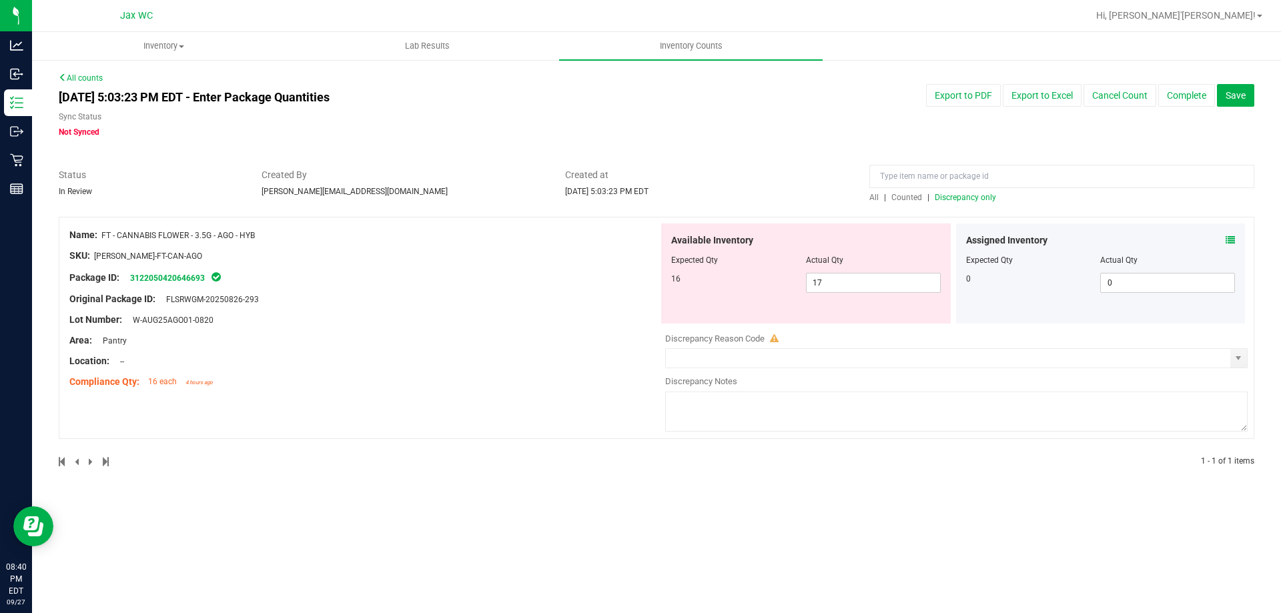
click at [982, 189] on div at bounding box center [1061, 179] width 385 height 23
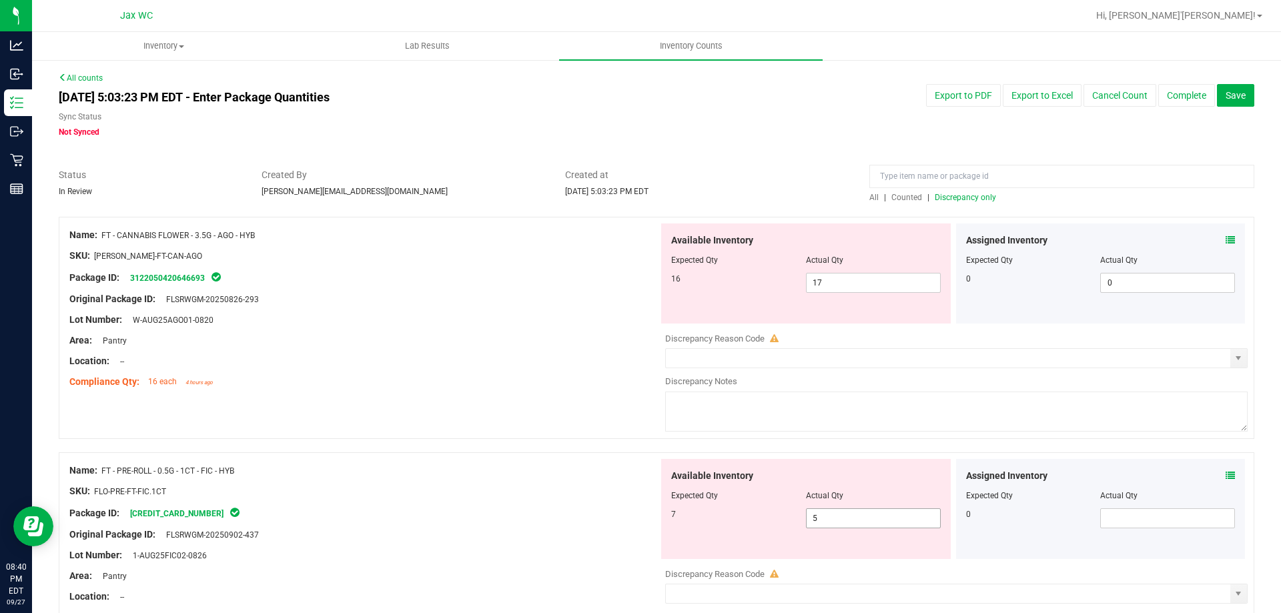
click at [846, 525] on span "5 5" at bounding box center [873, 518] width 135 height 20
click at [0, 0] on input "5" at bounding box center [0, 0] width 0 height 0
click at [1225, 473] on icon at bounding box center [1229, 475] width 9 height 9
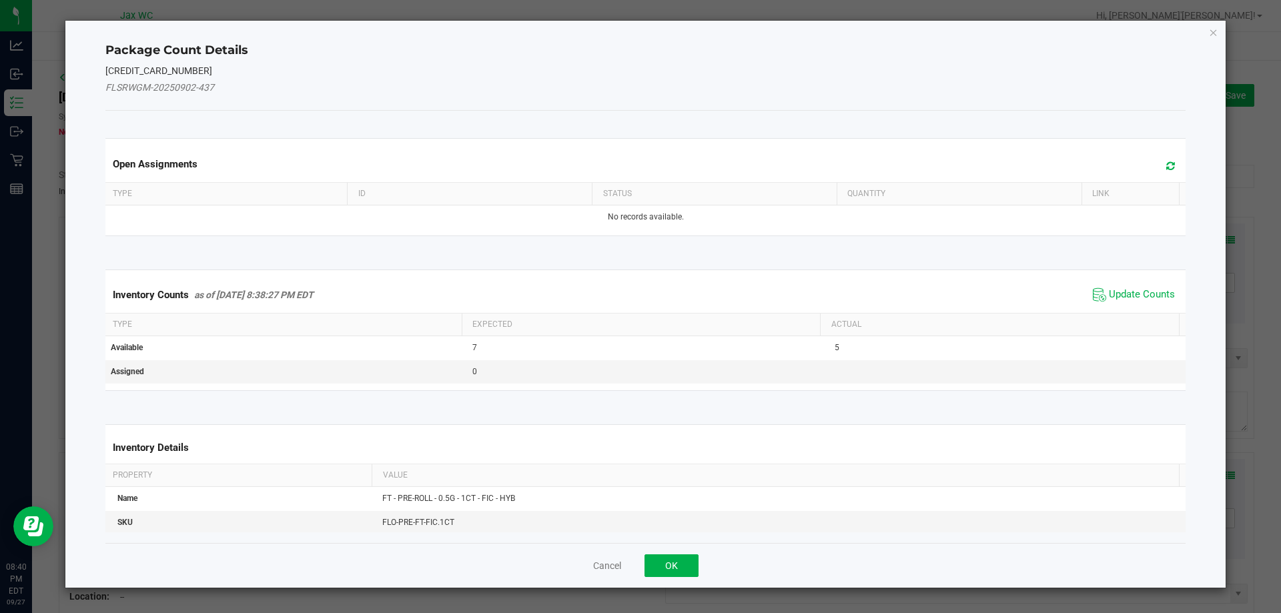
click at [1132, 286] on span "Update Counts" at bounding box center [1133, 295] width 89 height 20
click at [1133, 289] on div "Inventory Counts as of [DATE] 8:38:27 PM EDT Update Counts" at bounding box center [646, 294] width 1086 height 35
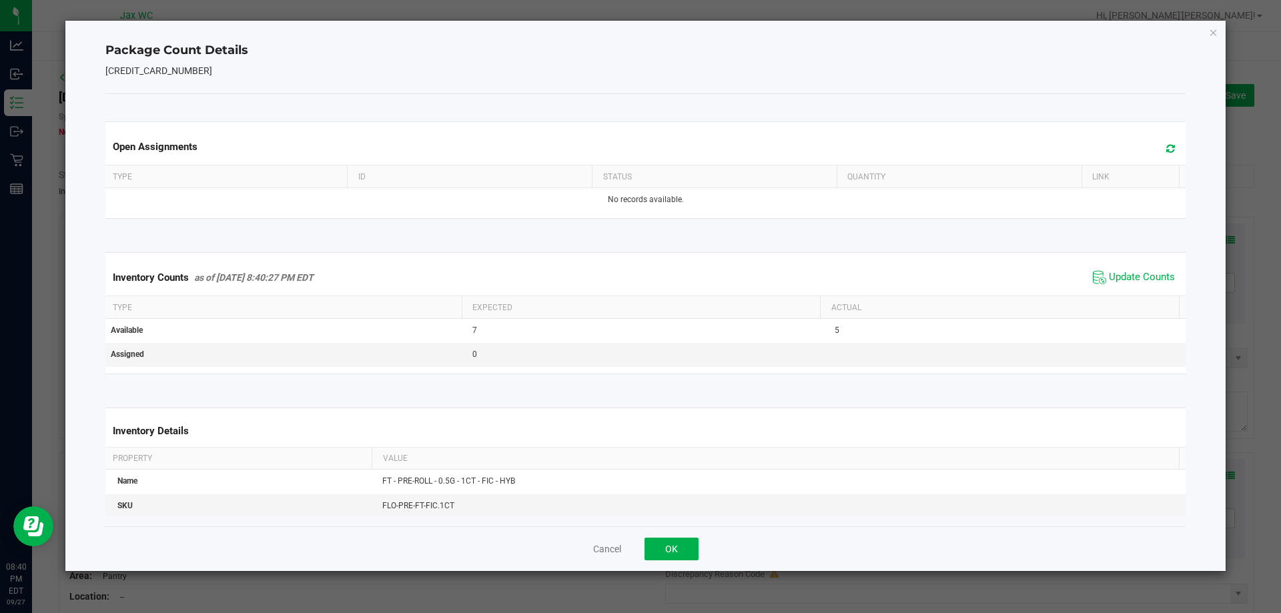
click at [692, 560] on div "Cancel OK" at bounding box center [645, 548] width 1081 height 45
click at [688, 555] on button "OK" at bounding box center [671, 549] width 54 height 23
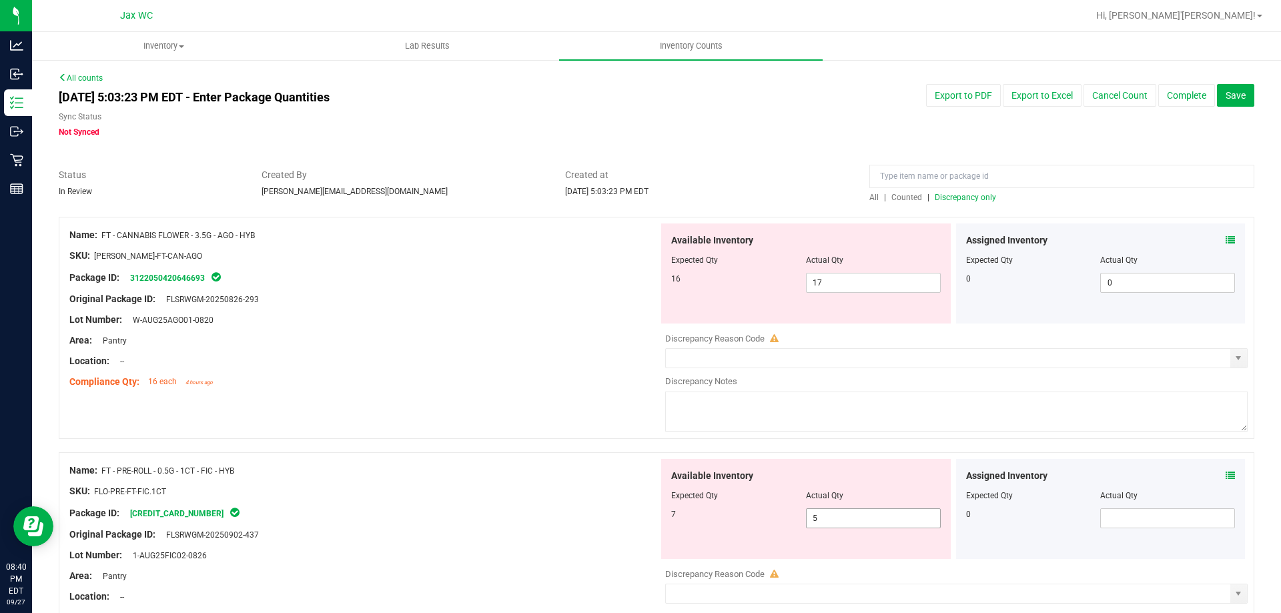
scroll to position [67, 0]
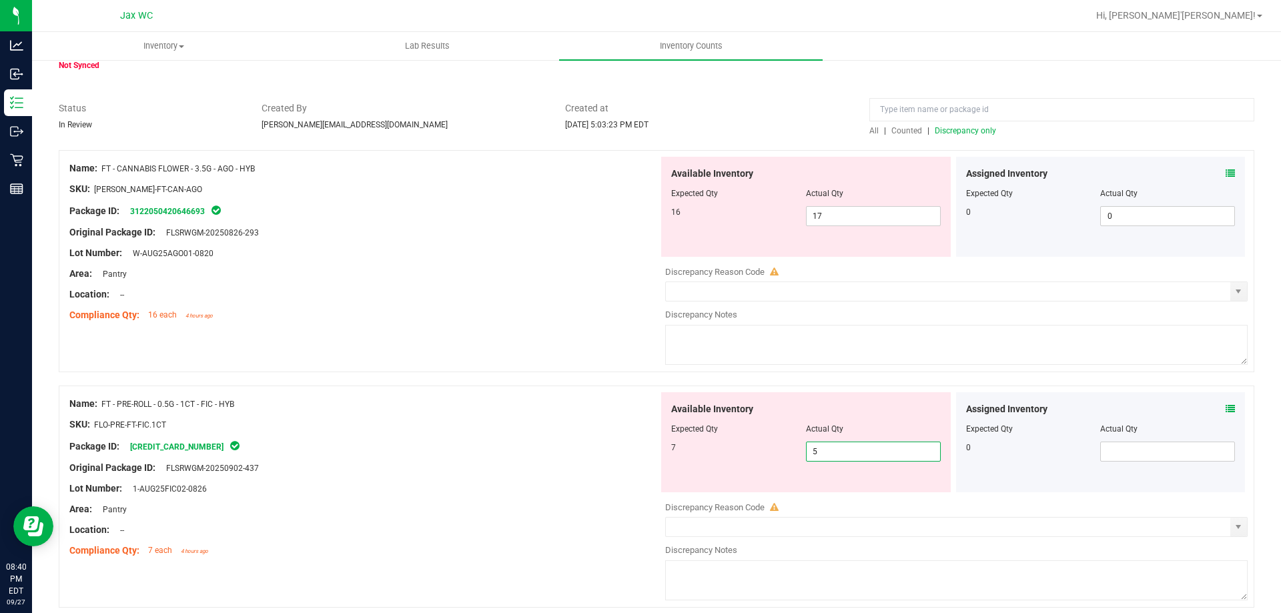
click at [825, 452] on span "5 5" at bounding box center [873, 452] width 135 height 20
click at [825, 452] on input "5" at bounding box center [873, 451] width 133 height 19
type input "6"
click at [502, 376] on div at bounding box center [656, 378] width 1195 height 13
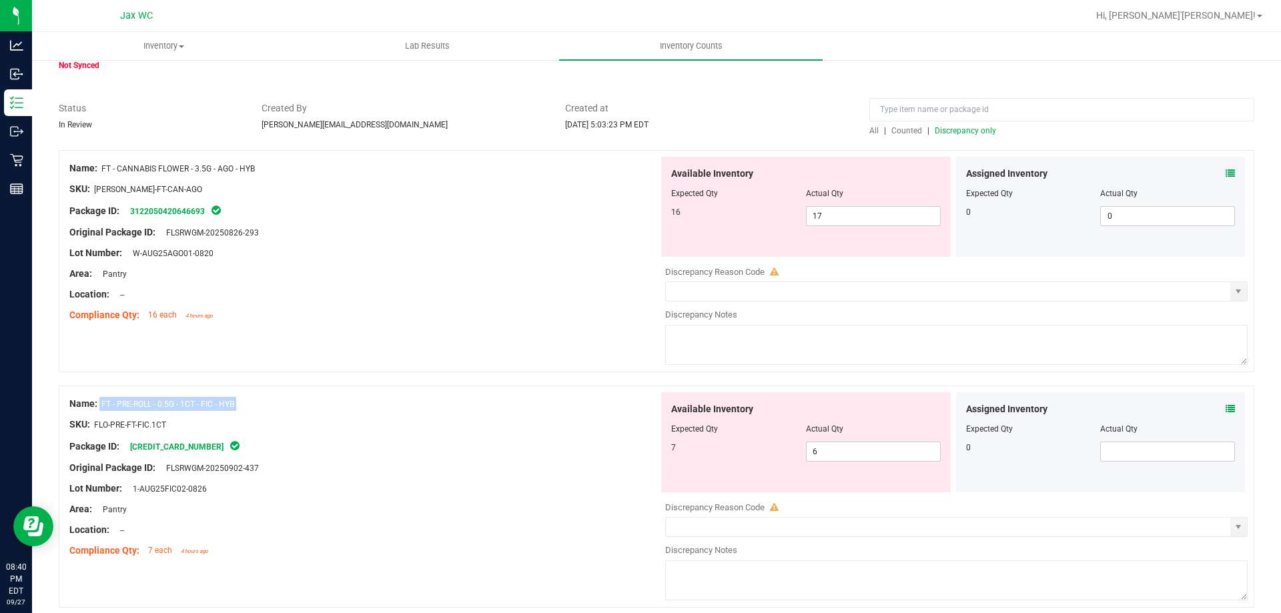
drag, startPoint x: 138, startPoint y: 408, endPoint x: 292, endPoint y: 410, distance: 154.1
click at [310, 412] on div "Name: FT - PRE-ROLL - 0.5G - 1CT - FIC - HYB SKU: FLO-PRE-FT-FIC.1CT Package ID…" at bounding box center [363, 477] width 589 height 170
type input "FT - PRE-ROLL - 0.5G - 1CT - FIC - HYB"
click at [941, 131] on span "Discrepancy only" at bounding box center [965, 130] width 61 height 9
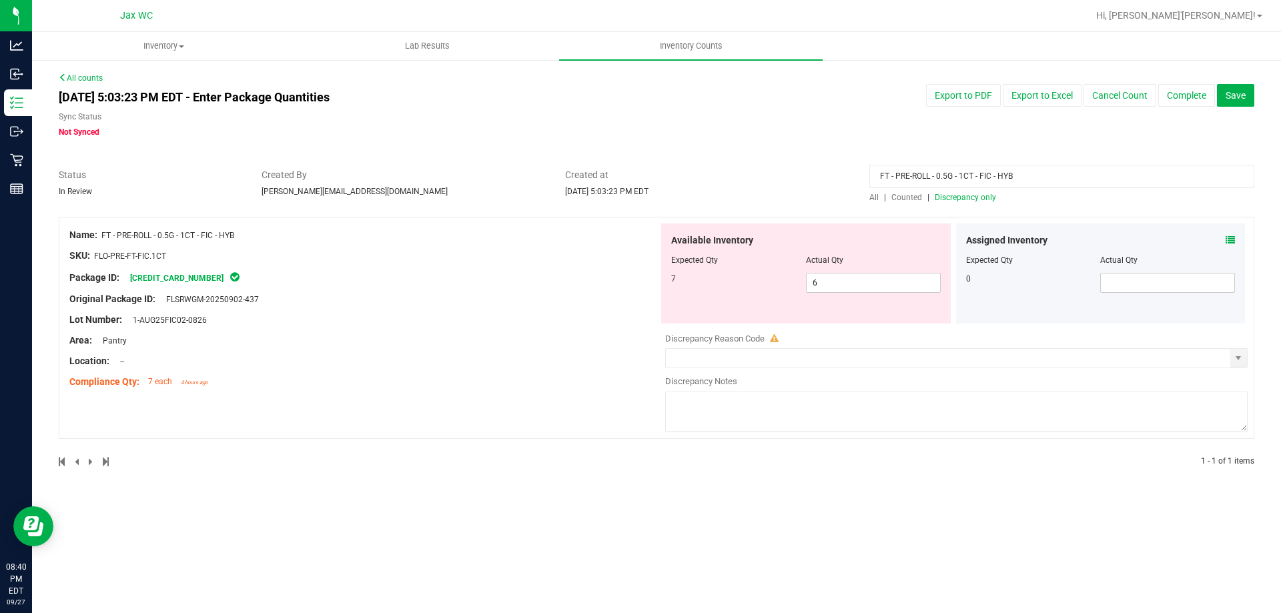
click at [874, 195] on span "All" at bounding box center [873, 197] width 9 height 9
click at [1227, 240] on icon at bounding box center [1229, 239] width 9 height 9
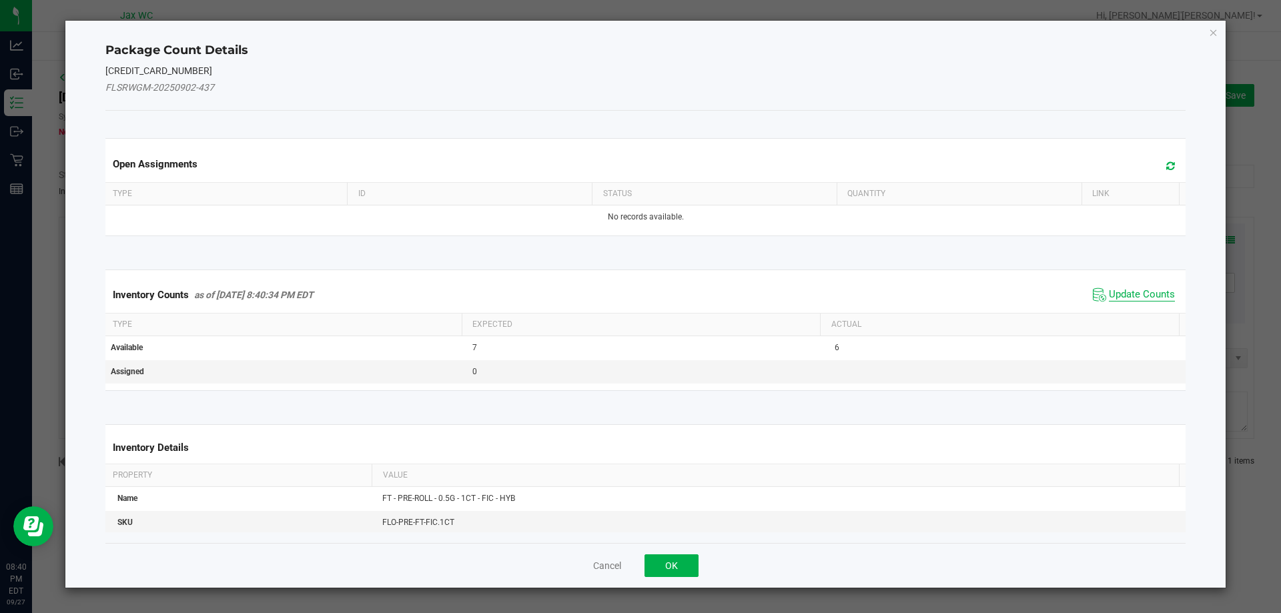
click at [1141, 295] on span "Update Counts" at bounding box center [1142, 294] width 66 height 13
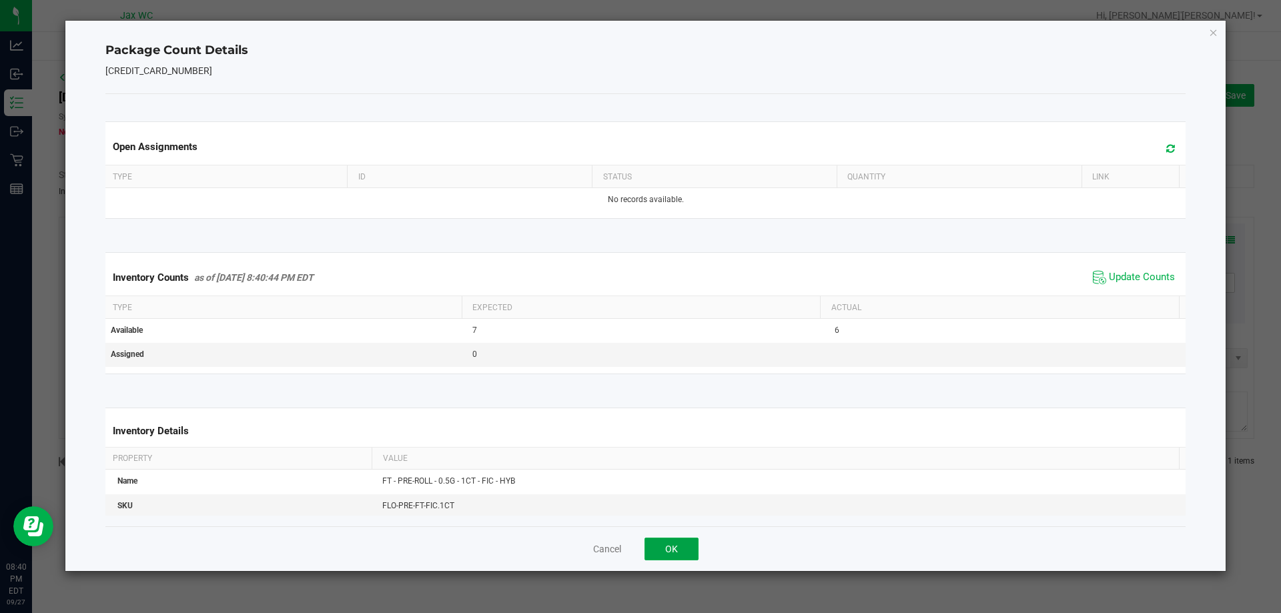
click at [668, 547] on button "OK" at bounding box center [671, 549] width 54 height 23
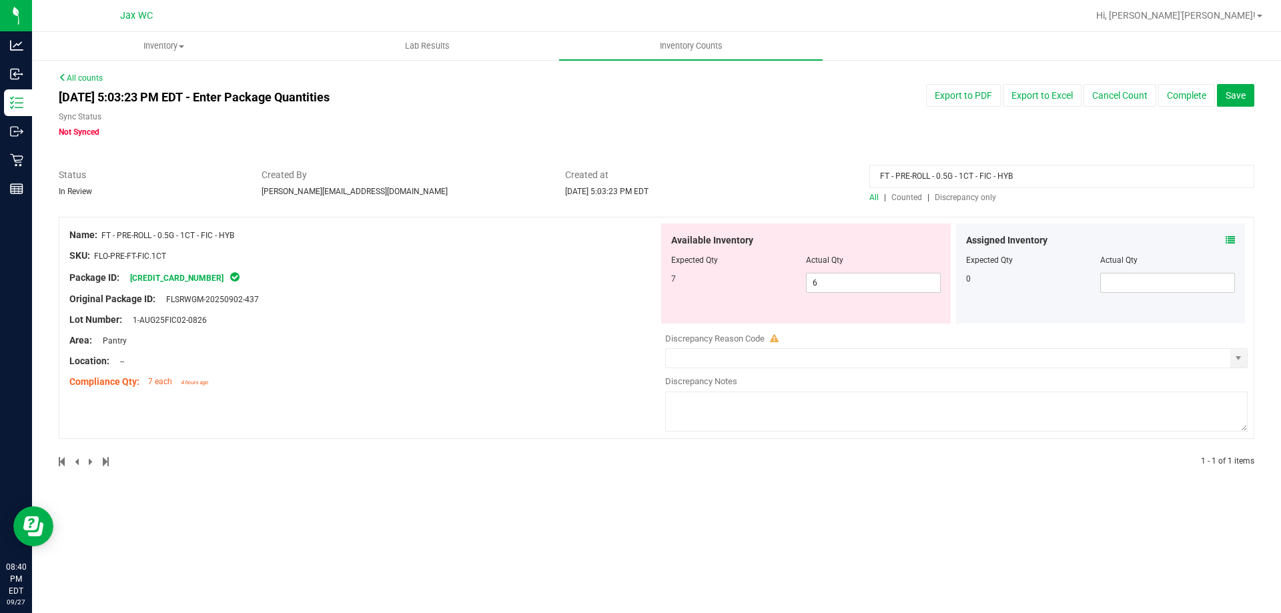
drag, startPoint x: 1157, startPoint y: 166, endPoint x: 211, endPoint y: 163, distance: 946.0
click at [270, 191] on div "Status In Review Created By [PERSON_NAME][EMAIL_ADDRESS][DOMAIN_NAME] Created a…" at bounding box center [656, 185] width 1215 height 35
drag, startPoint x: 964, startPoint y: 210, endPoint x: 965, endPoint y: 196, distance: 14.1
click at [965, 196] on div "All counts [DATE] 5:03:23 PM EDT - Enter Package Quantities Sync Status Not Syn…" at bounding box center [656, 278] width 1195 height 412
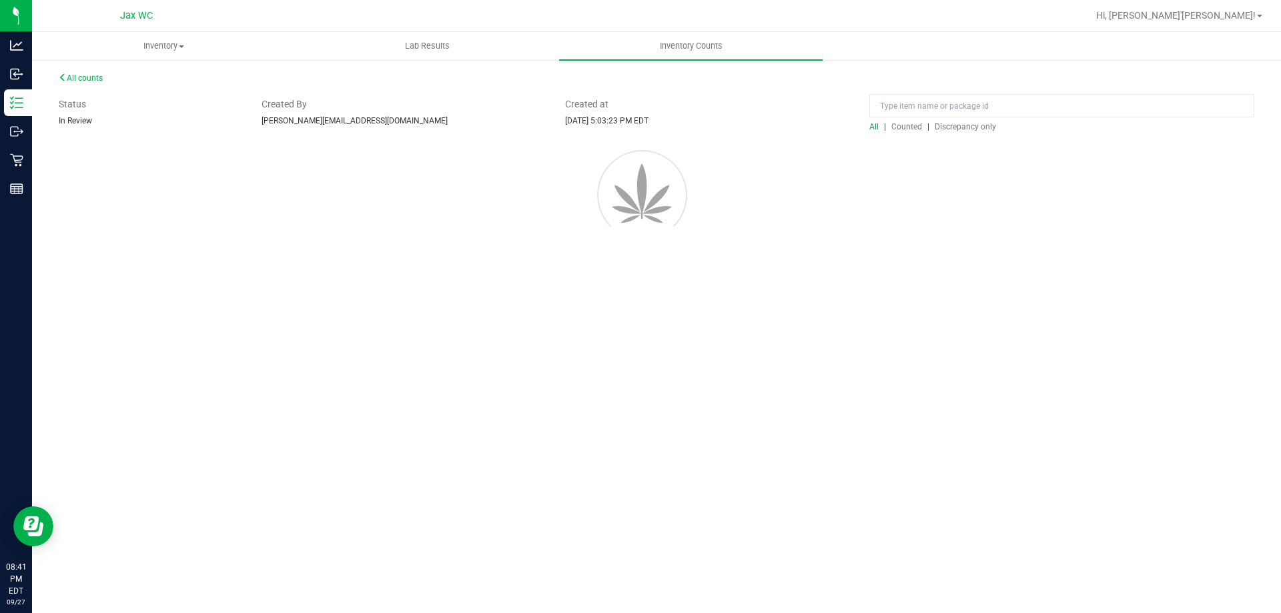
click at [965, 196] on div at bounding box center [656, 193] width 1235 height 120
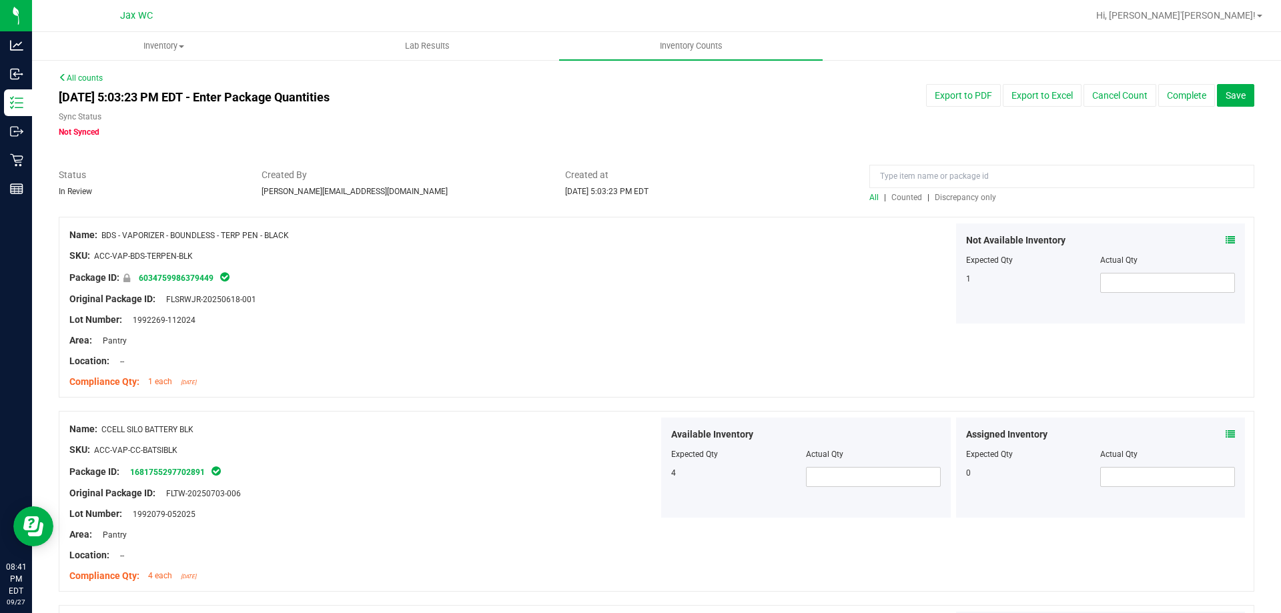
click at [973, 193] on span "Discrepancy only" at bounding box center [965, 197] width 61 height 9
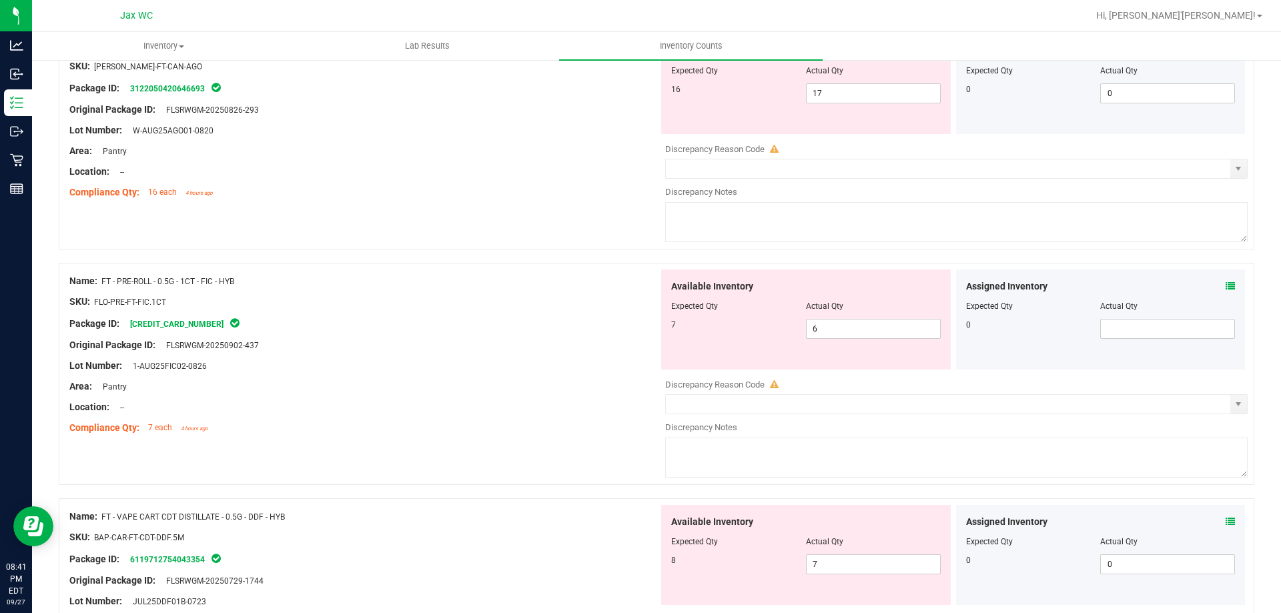
scroll to position [334, 0]
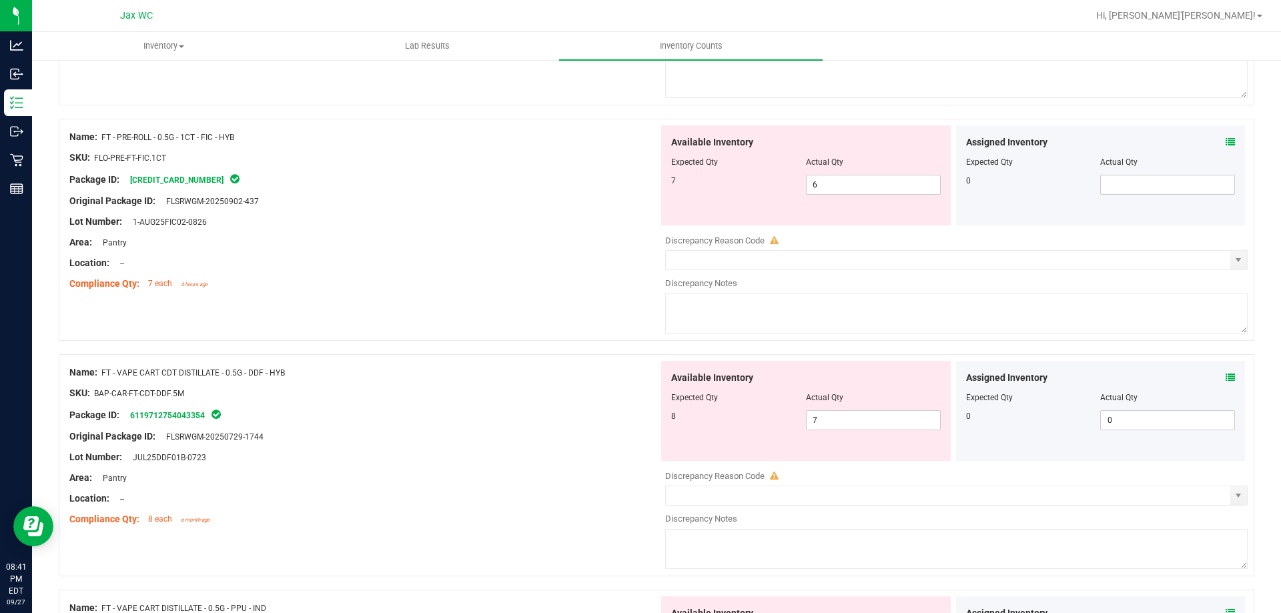
click at [1227, 377] on div "Assigned Inventory Expected Qty Actual Qty 0 0 0" at bounding box center [1101, 411] width 290 height 100
click at [1225, 374] on icon at bounding box center [1229, 377] width 9 height 9
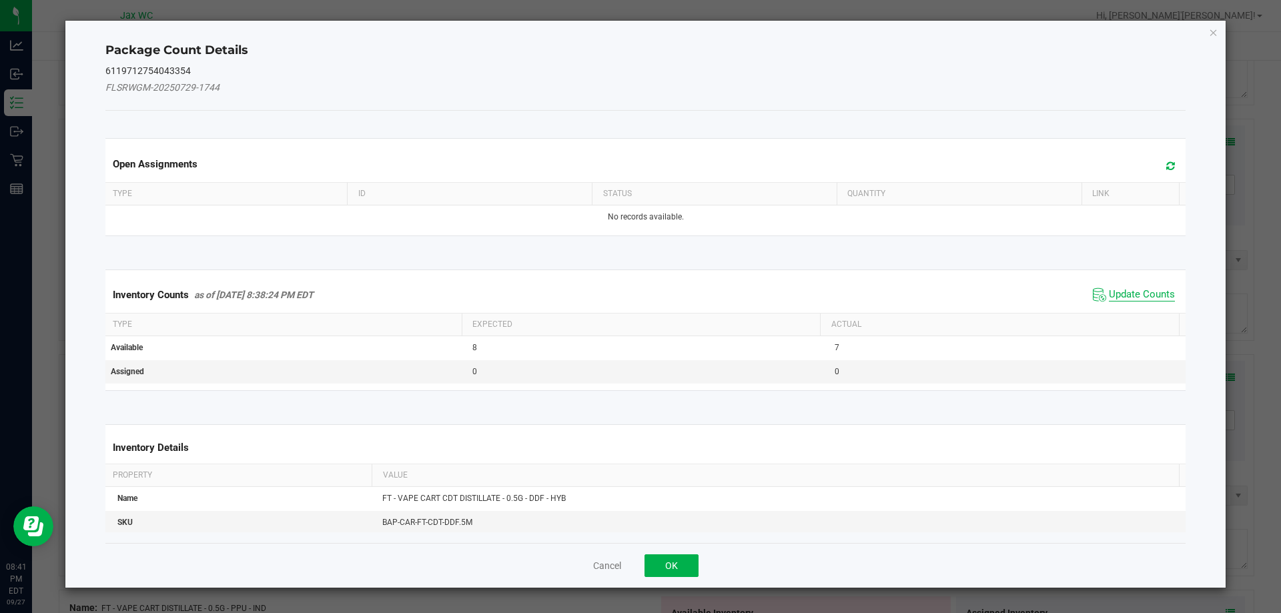
click at [1141, 296] on span "Update Counts" at bounding box center [1142, 294] width 66 height 13
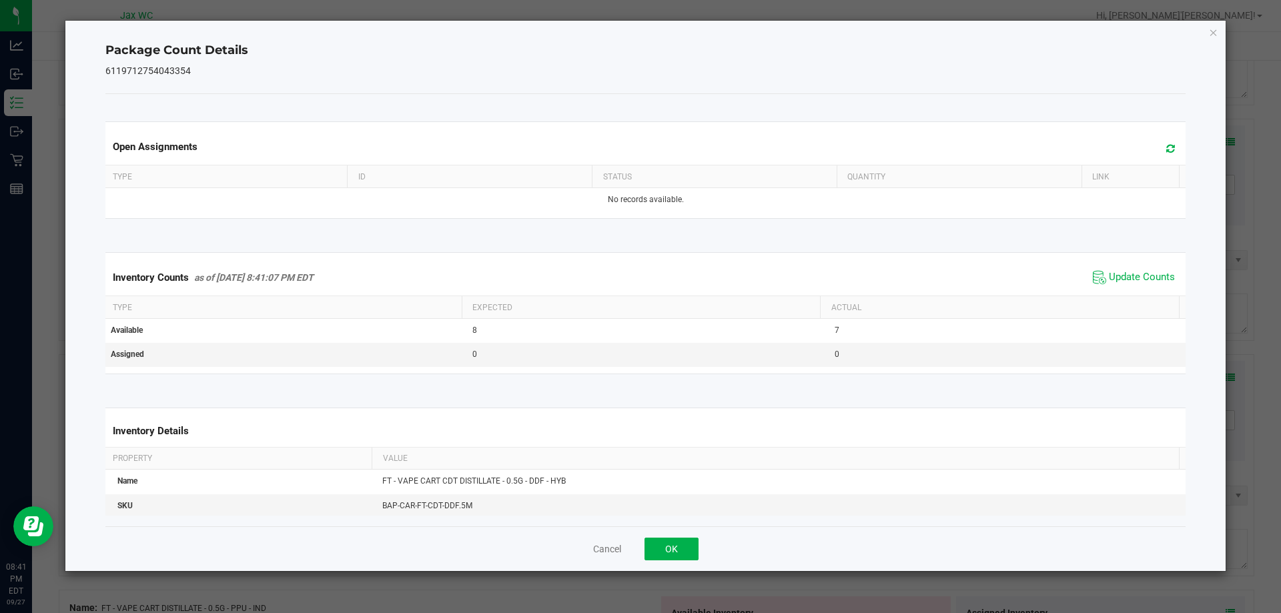
click at [700, 537] on div "Cancel OK" at bounding box center [645, 548] width 1081 height 45
click at [678, 546] on button "OK" at bounding box center [671, 549] width 54 height 23
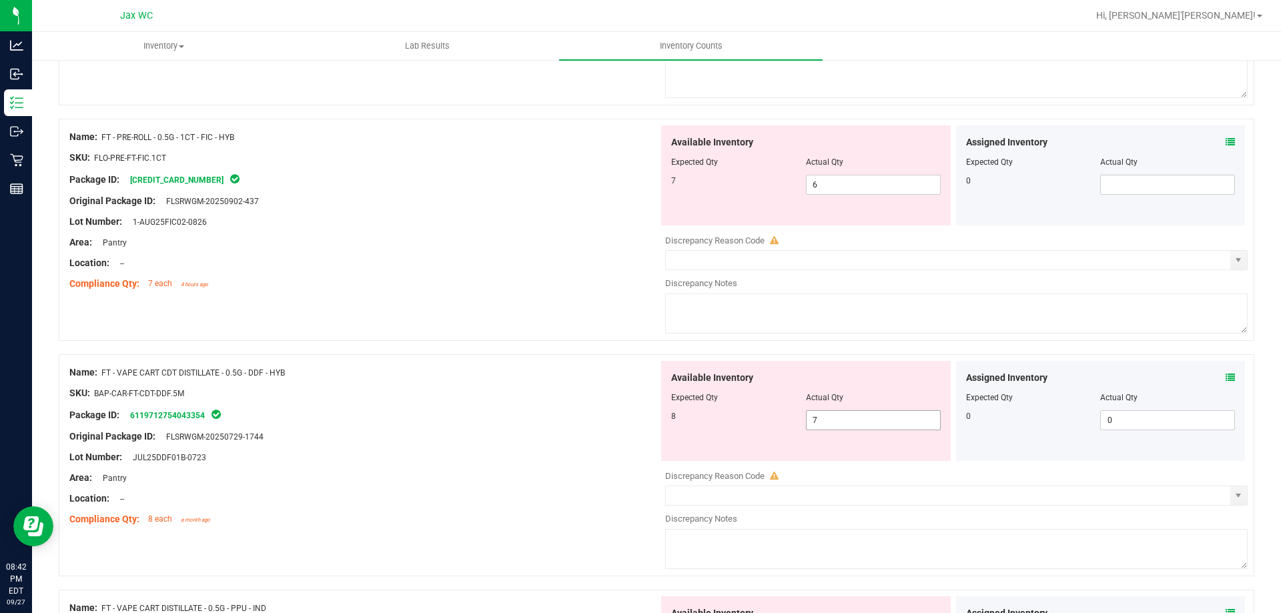
click at [855, 414] on span "7 7" at bounding box center [873, 420] width 135 height 20
click at [855, 414] on input "7" at bounding box center [873, 420] width 133 height 19
type input "8"
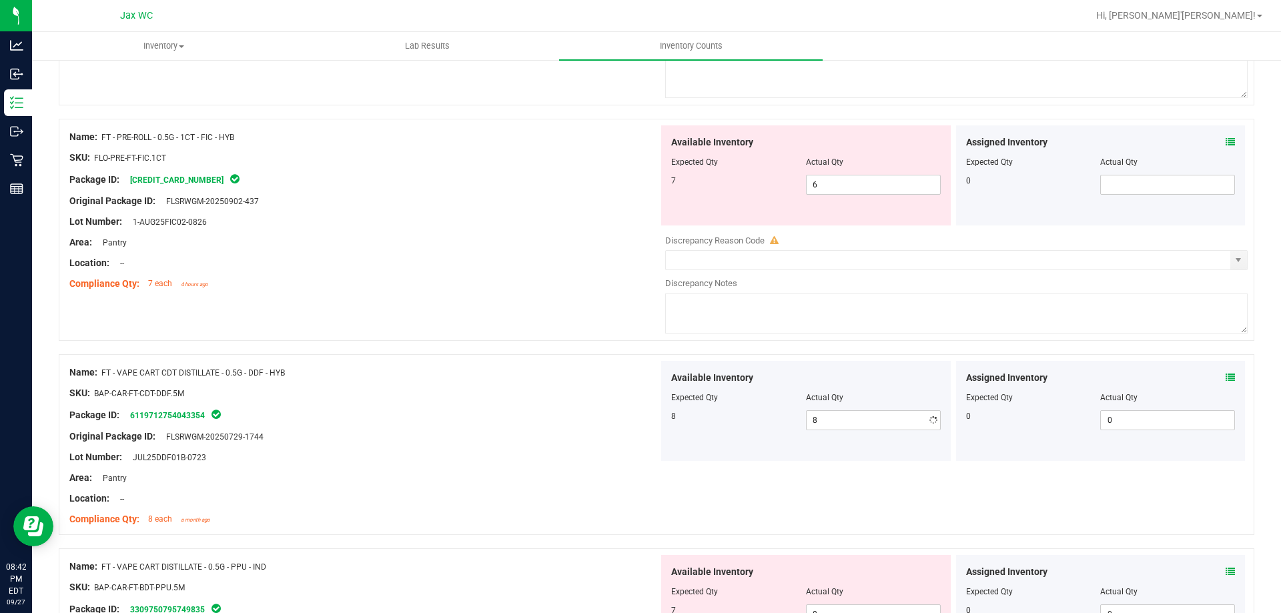
click at [442, 425] on div at bounding box center [363, 426] width 589 height 7
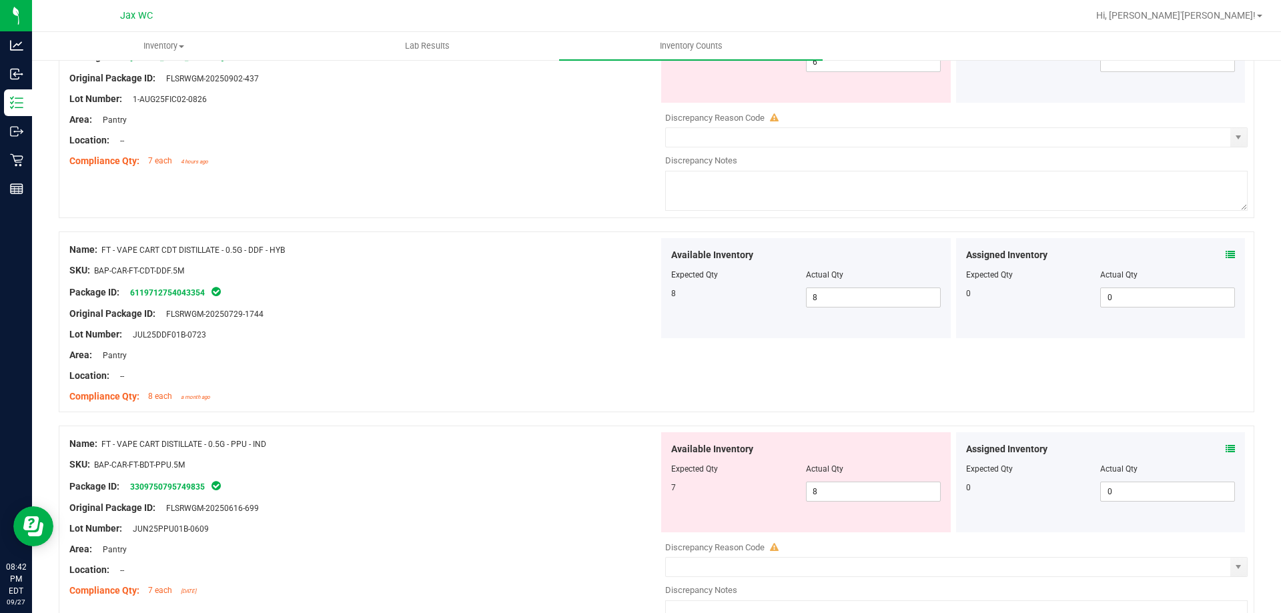
scroll to position [600, 0]
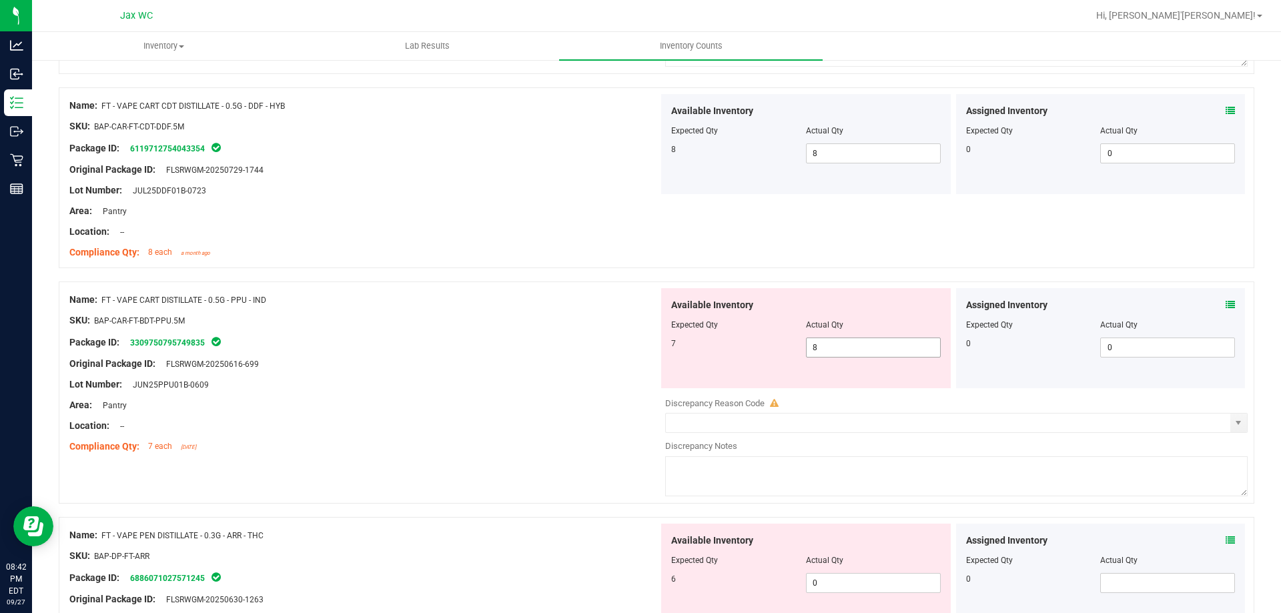
click at [879, 356] on span "8 8" at bounding box center [873, 348] width 135 height 20
click at [879, 355] on input "8" at bounding box center [873, 347] width 133 height 19
type input "7"
click at [416, 382] on div "Lot Number: JUN25PPU01B-0609" at bounding box center [363, 385] width 589 height 14
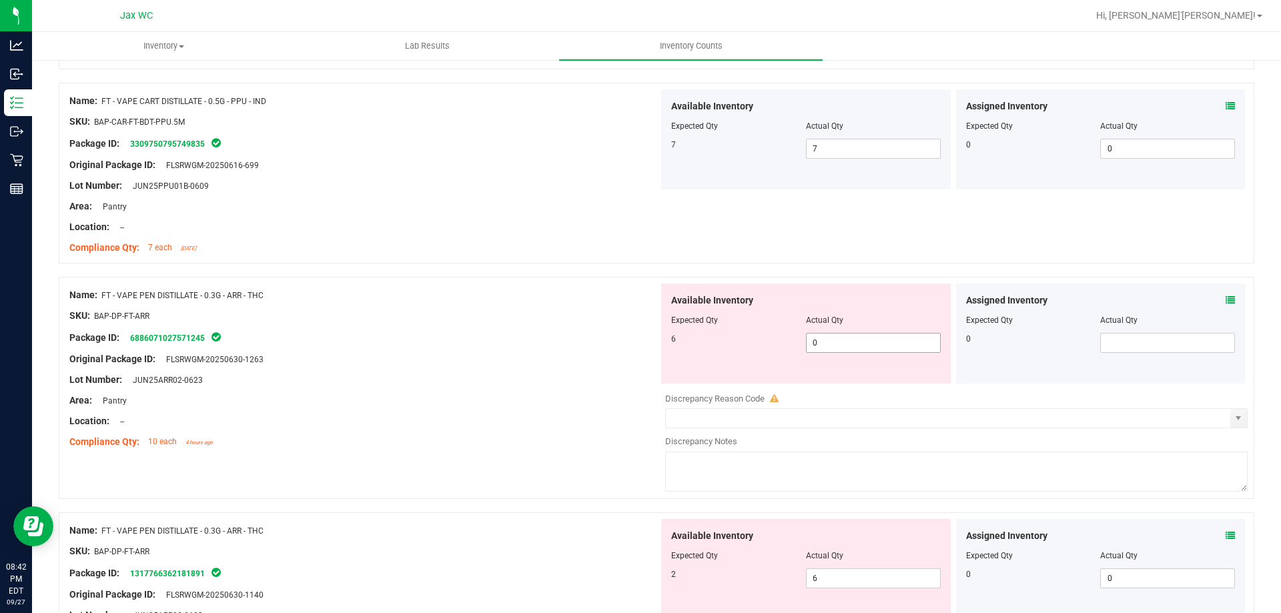
scroll to position [801, 0]
click at [1225, 298] on icon at bounding box center [1229, 298] width 9 height 9
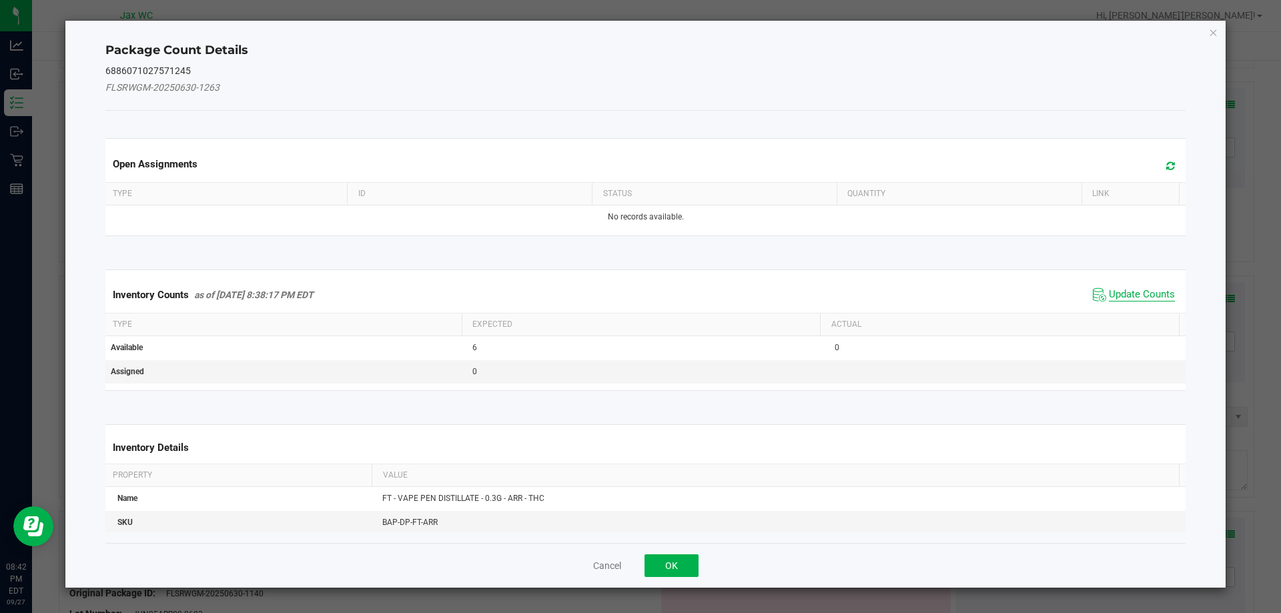
click at [1153, 298] on span "Update Counts" at bounding box center [1142, 294] width 66 height 13
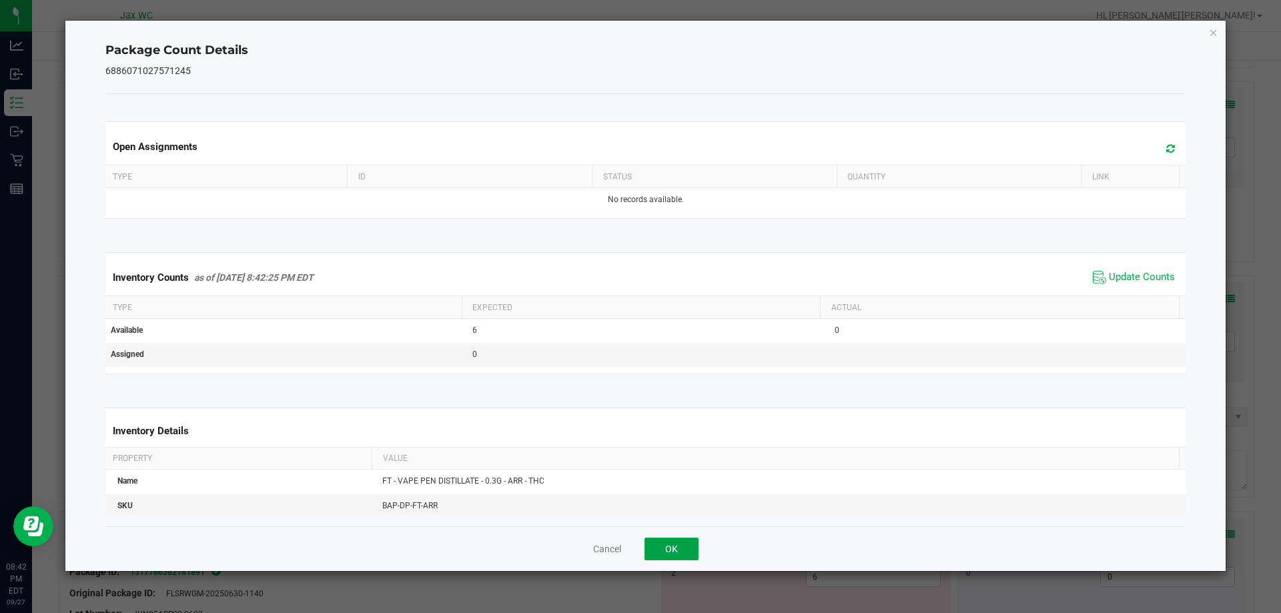
click at [670, 550] on button "OK" at bounding box center [671, 549] width 54 height 23
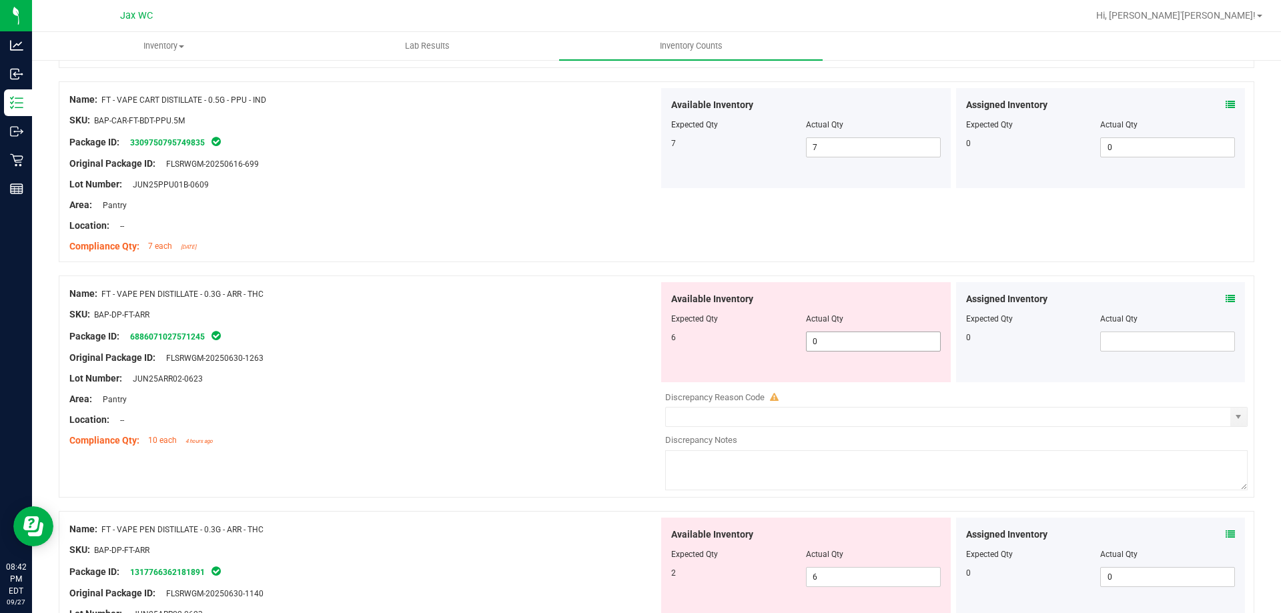
click at [856, 340] on span "0 0" at bounding box center [873, 342] width 135 height 20
click at [856, 339] on input "0" at bounding box center [873, 341] width 133 height 19
type input "8"
drag, startPoint x: 558, startPoint y: 352, endPoint x: 732, endPoint y: 310, distance: 179.8
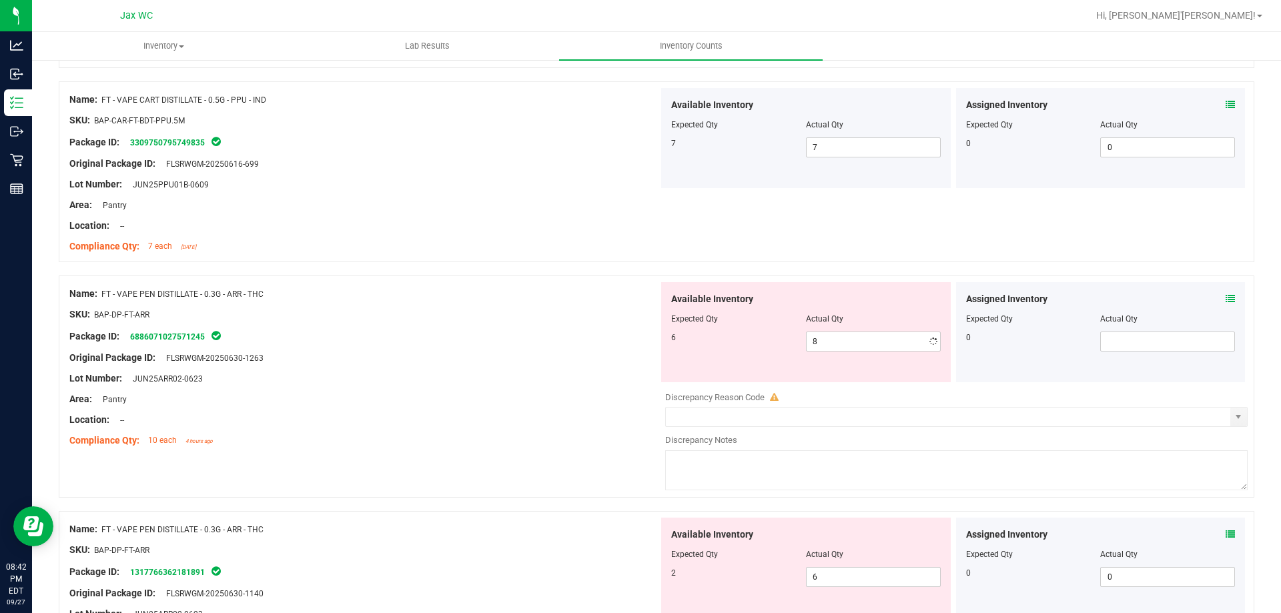
click at [553, 351] on div "Original Package ID: FLSRWGM-20250630-1263" at bounding box center [363, 358] width 589 height 14
click at [1226, 298] on div "Assigned Inventory Expected Qty Actual Qty 0" at bounding box center [1101, 332] width 290 height 100
click at [1225, 296] on icon at bounding box center [1229, 298] width 9 height 9
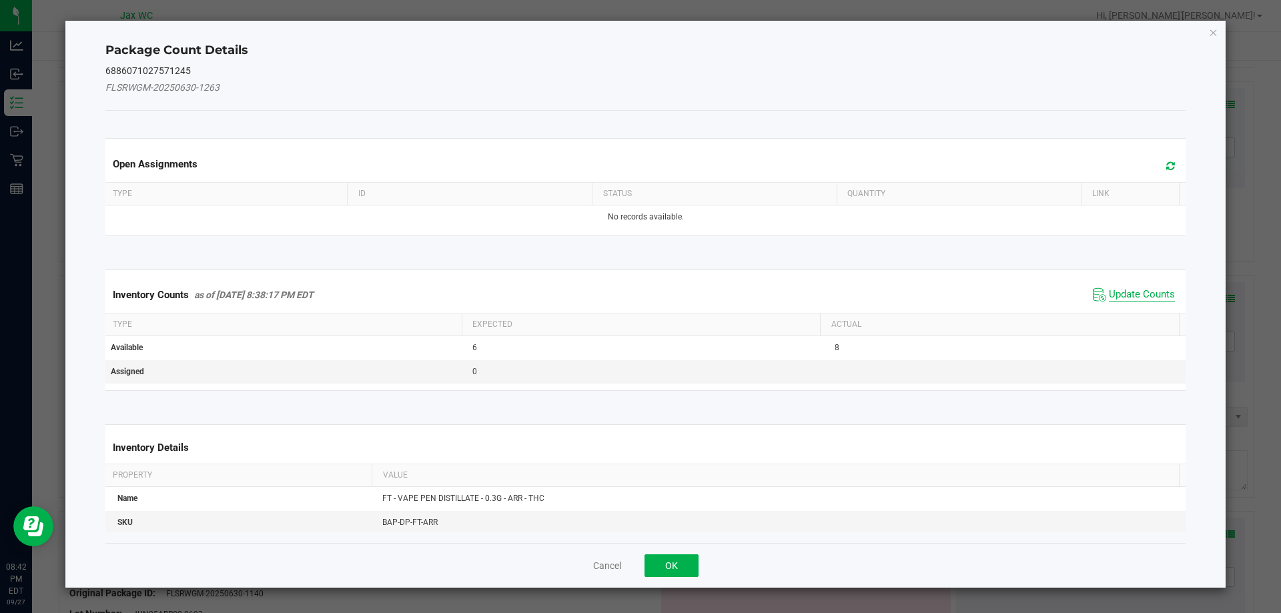
click at [1109, 288] on span "Update Counts" at bounding box center [1142, 294] width 66 height 13
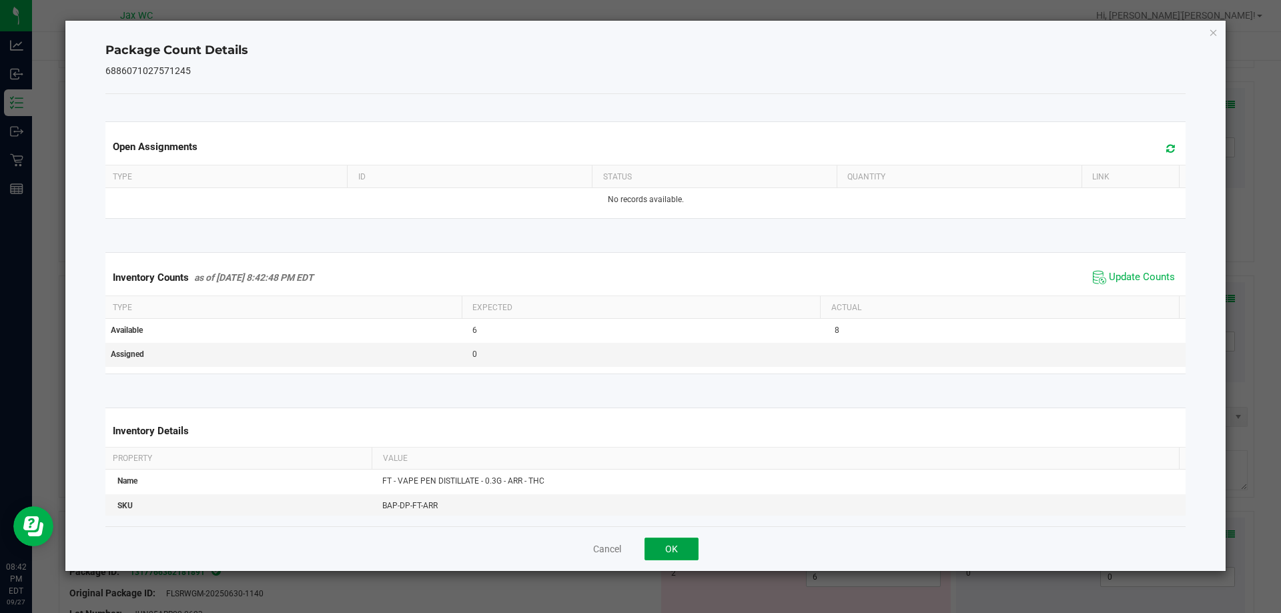
click at [674, 546] on button "OK" at bounding box center [671, 549] width 54 height 23
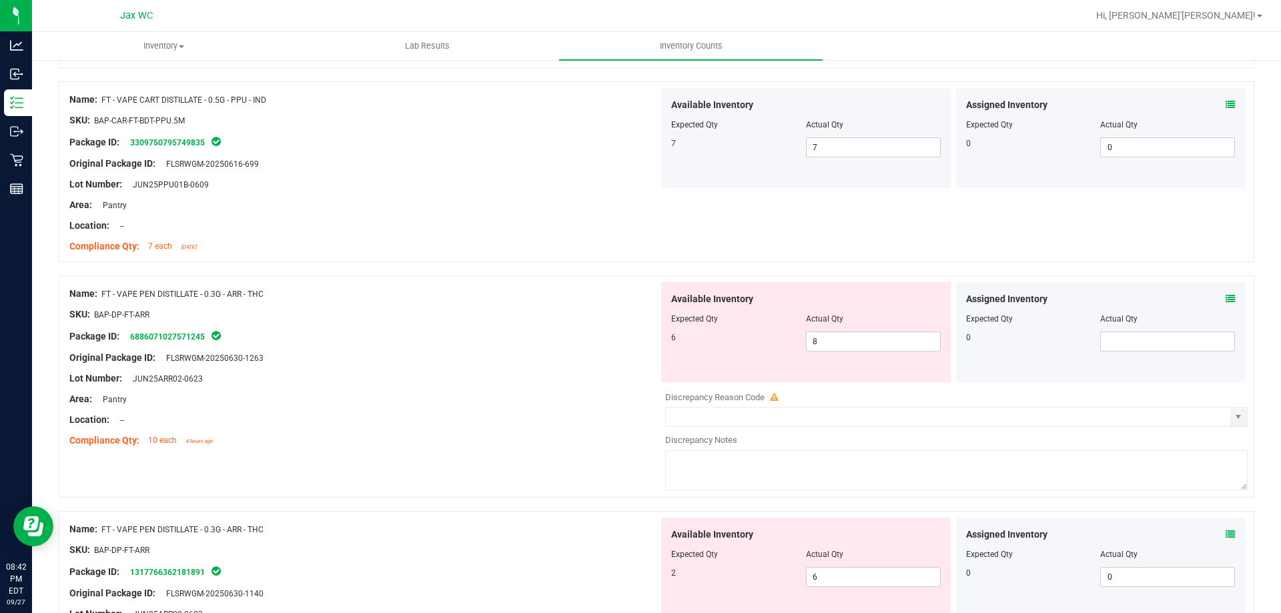
drag, startPoint x: 104, startPoint y: 293, endPoint x: 284, endPoint y: 288, distance: 179.5
click at [284, 288] on div "Name: FT - VAPE PEN DISTILLATE - 0.3G - ARR - THC" at bounding box center [363, 294] width 589 height 14
copy span "FT - VAPE PEN DISTILLATE - 0.3G - ARR - THC"
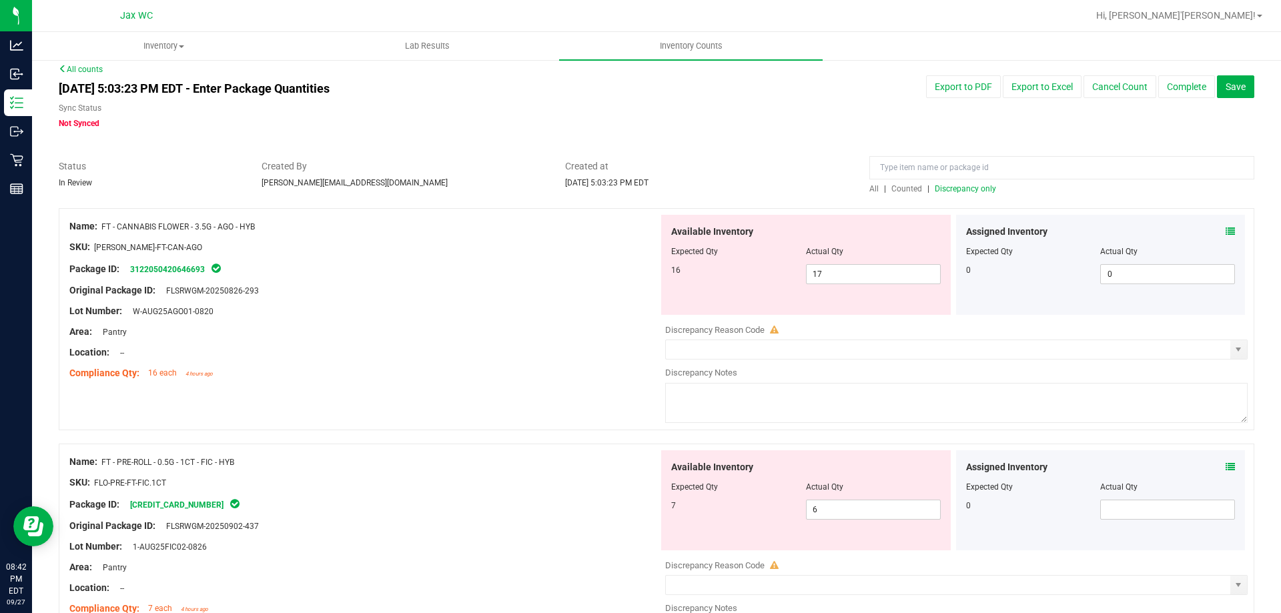
scroll to position [0, 0]
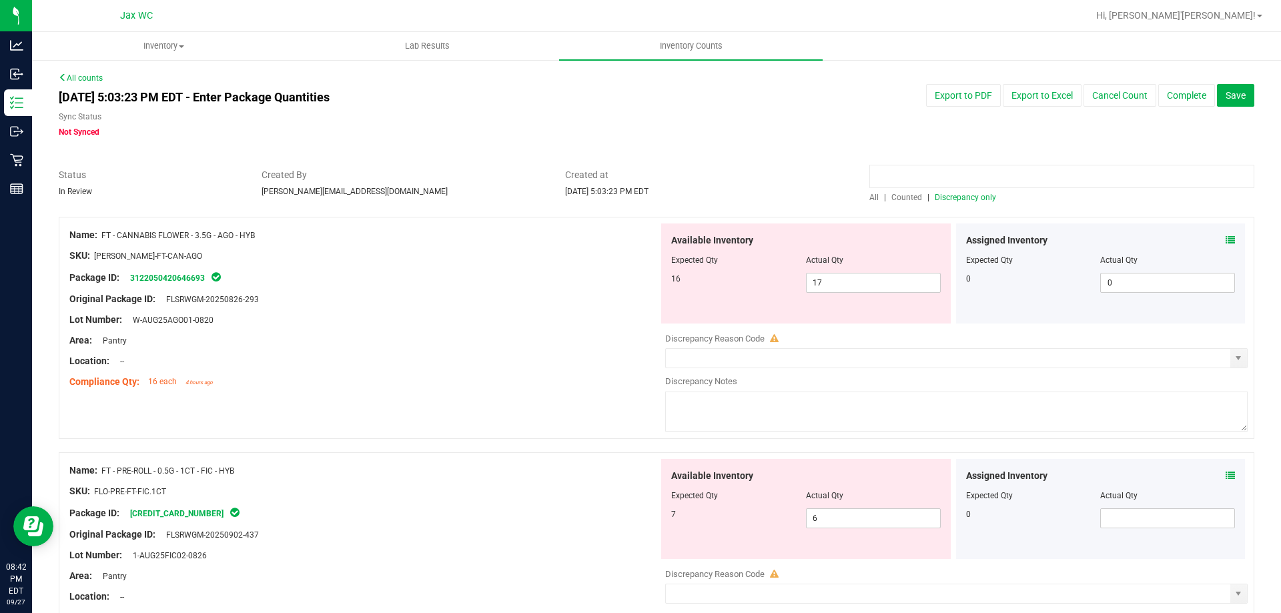
click at [937, 171] on input at bounding box center [1061, 176] width 385 height 23
paste input "FT - VAPE PEN DISTILLATE - 0.3G - ARR - THC"
type input "FT - VAPE PEN DISTILLATE - 0.3G - ARR - THC"
click at [869, 278] on span "8 8" at bounding box center [873, 283] width 135 height 20
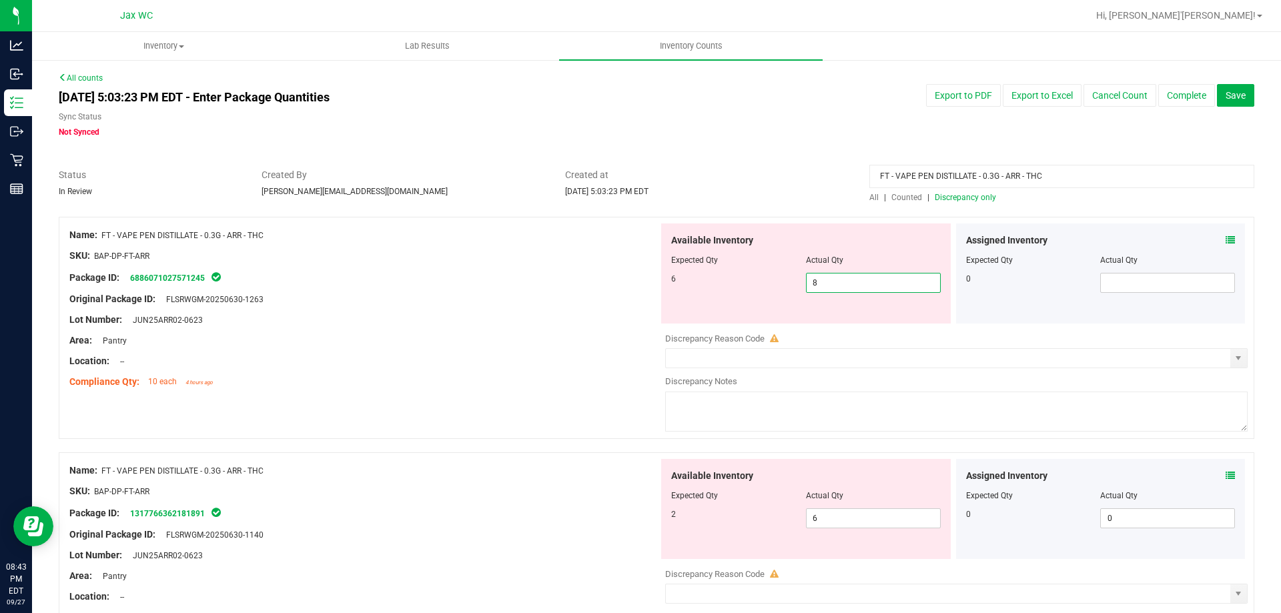
click at [869, 278] on input "8" at bounding box center [873, 283] width 133 height 19
type input "6"
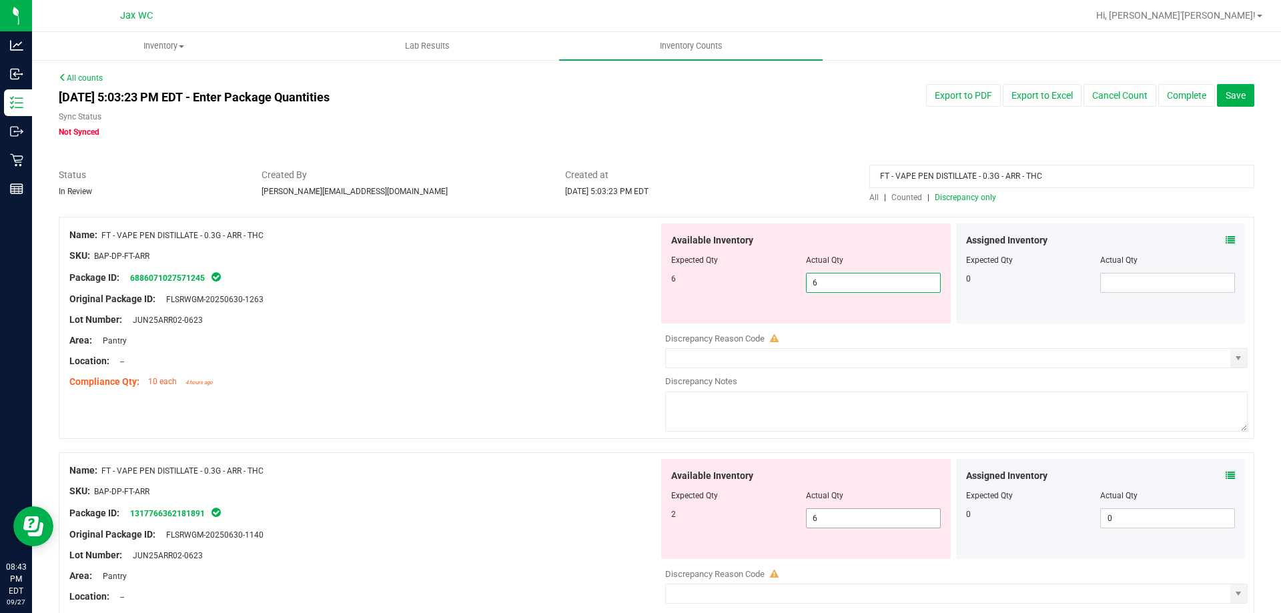
type input "6"
click at [901, 520] on div "Available Inventory Expected Qty Actual Qty 2 6 6" at bounding box center [952, 564] width 589 height 211
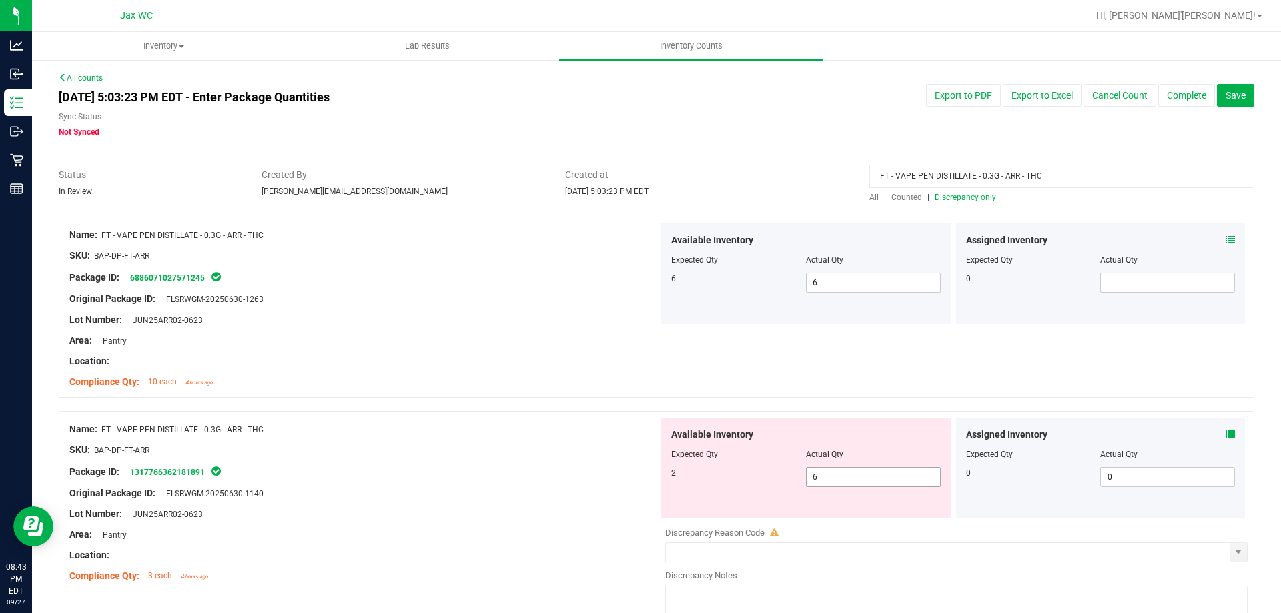
click at [901, 520] on div at bounding box center [956, 523] width 582 height 7
click at [891, 487] on div "Available Inventory Expected Qty Actual Qty 2 6 6" at bounding box center [806, 468] width 290 height 100
click at [890, 482] on span "6 6" at bounding box center [873, 477] width 135 height 20
drag, startPoint x: 890, startPoint y: 482, endPoint x: 901, endPoint y: 437, distance: 46.0
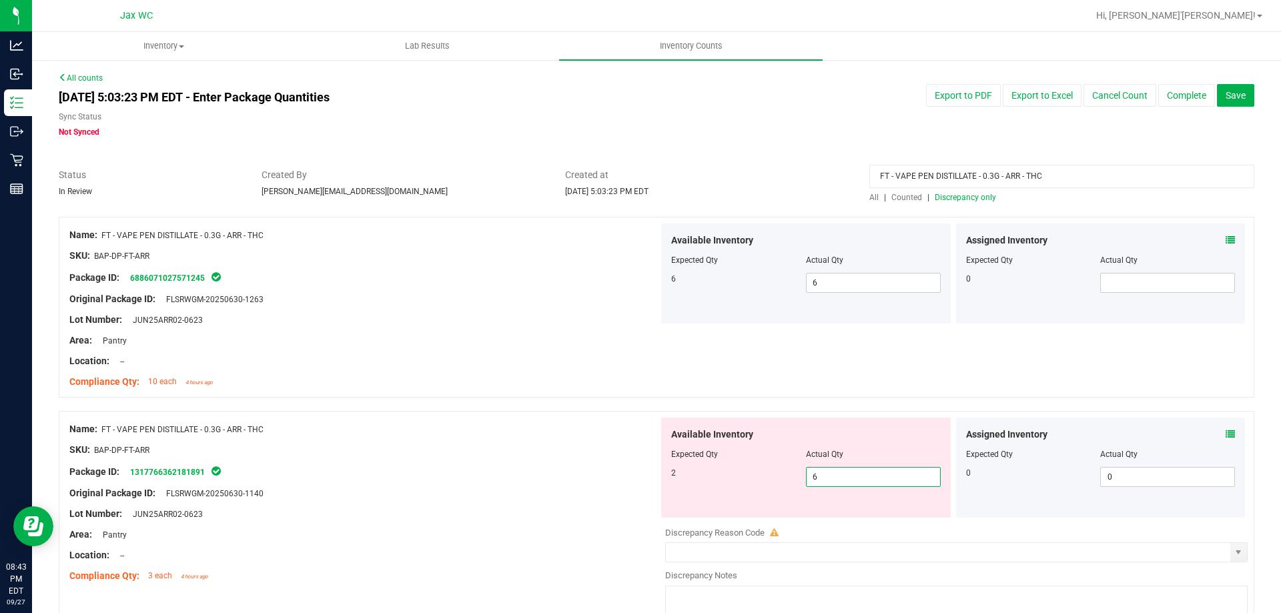
click at [891, 472] on input "6" at bounding box center [873, 477] width 133 height 19
type input "2"
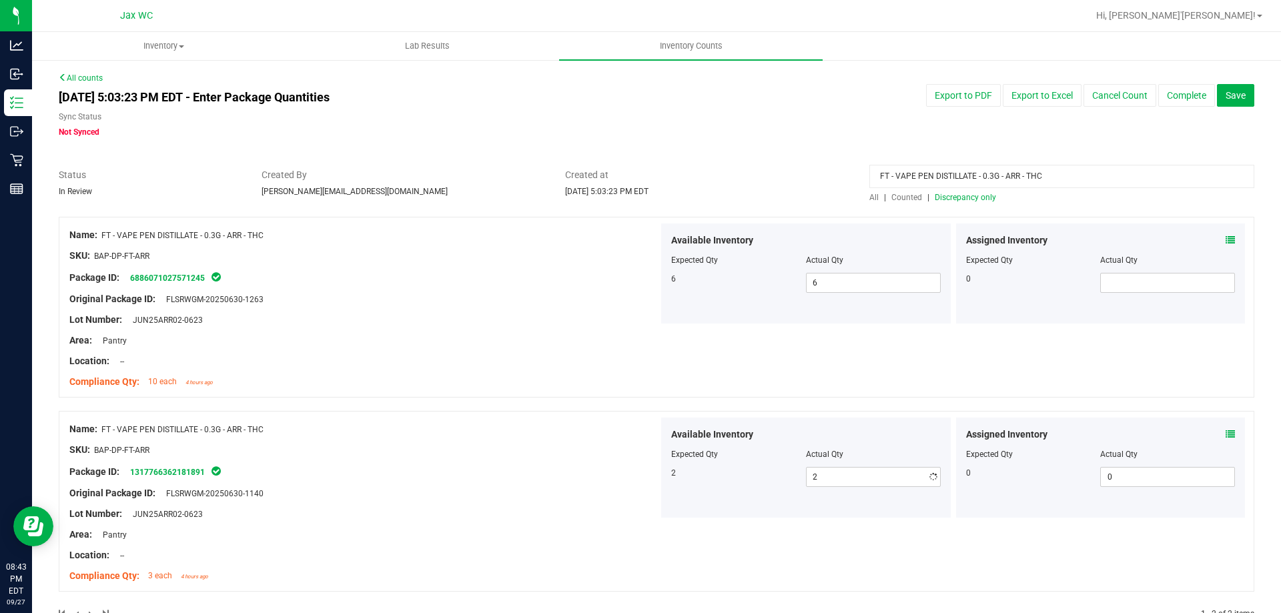
drag, startPoint x: 617, startPoint y: 427, endPoint x: 588, endPoint y: 426, distance: 28.7
click at [616, 427] on div "Name: FT - VAPE PEN DISTILLATE - 0.3G - ARR - THC" at bounding box center [363, 429] width 589 height 14
drag, startPoint x: 710, startPoint y: 80, endPoint x: 728, endPoint y: 73, distance: 18.6
click at [716, 79] on div "All counts [DATE] 5:03:23 PM EDT - Enter Package Quantities Sync Status Not Syn…" at bounding box center [656, 354] width 1195 height 565
drag, startPoint x: 1057, startPoint y: 170, endPoint x: 412, endPoint y: 148, distance: 644.8
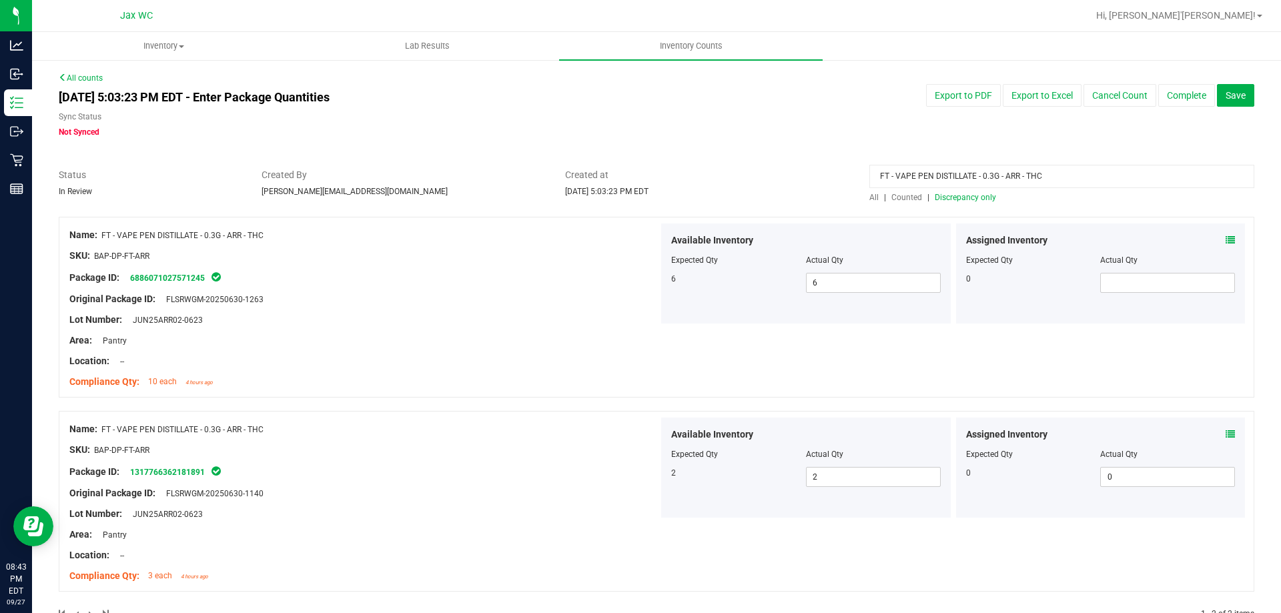
click at [419, 149] on div "All counts [DATE] 5:03:23 PM EDT - Enter Package Quantities Sync Status Not Syn…" at bounding box center [656, 354] width 1195 height 565
click at [689, 76] on div "All counts [DATE] 5:03:23 PM EDT - Enter Package Quantities Sync Status Not Syn…" at bounding box center [656, 354] width 1195 height 565
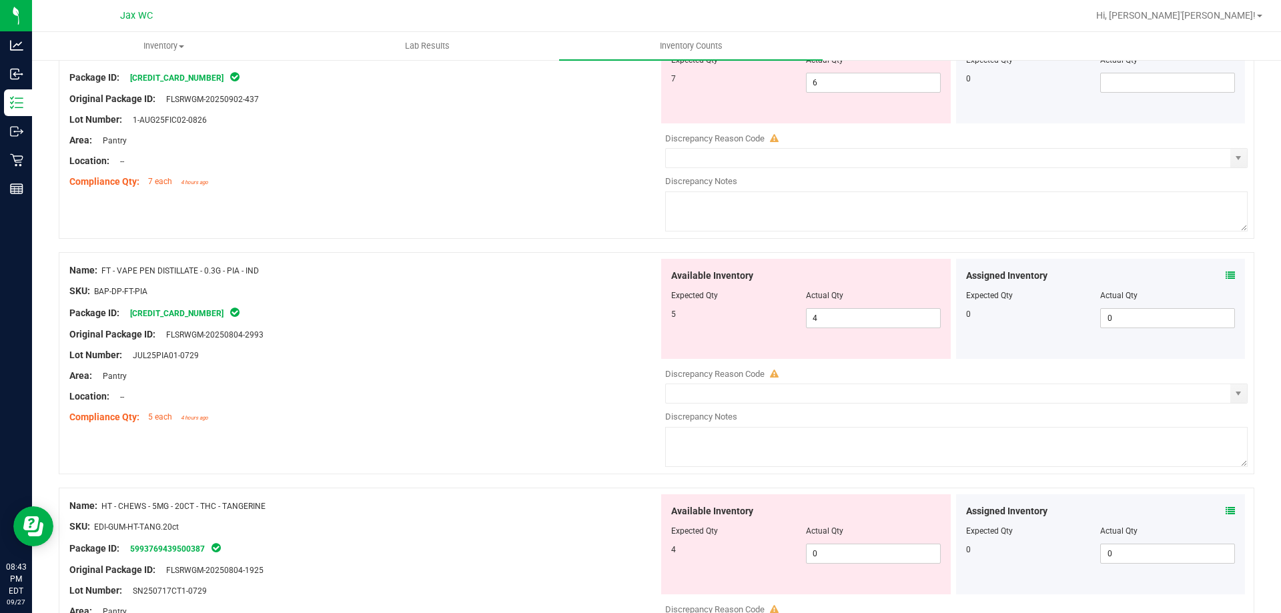
scroll to position [467, 0]
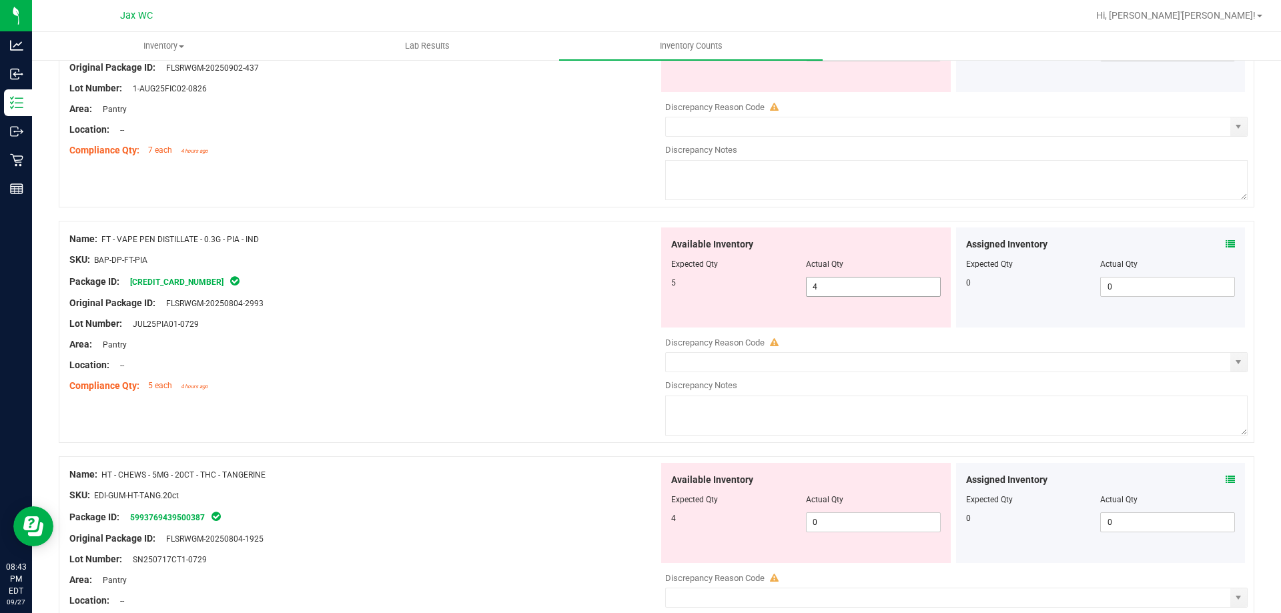
click at [897, 286] on span "4 4" at bounding box center [873, 287] width 135 height 20
type input "5"
click at [420, 286] on div "Package ID: [CREDIT_CARD_NUMBER]" at bounding box center [363, 282] width 589 height 16
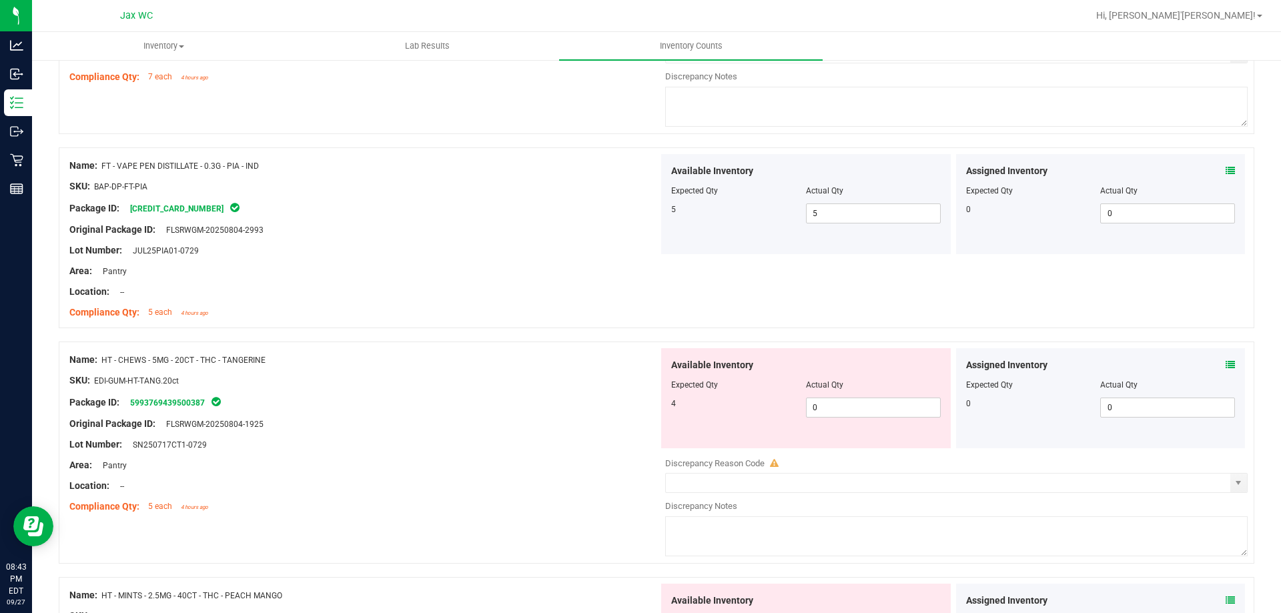
scroll to position [667, 0]
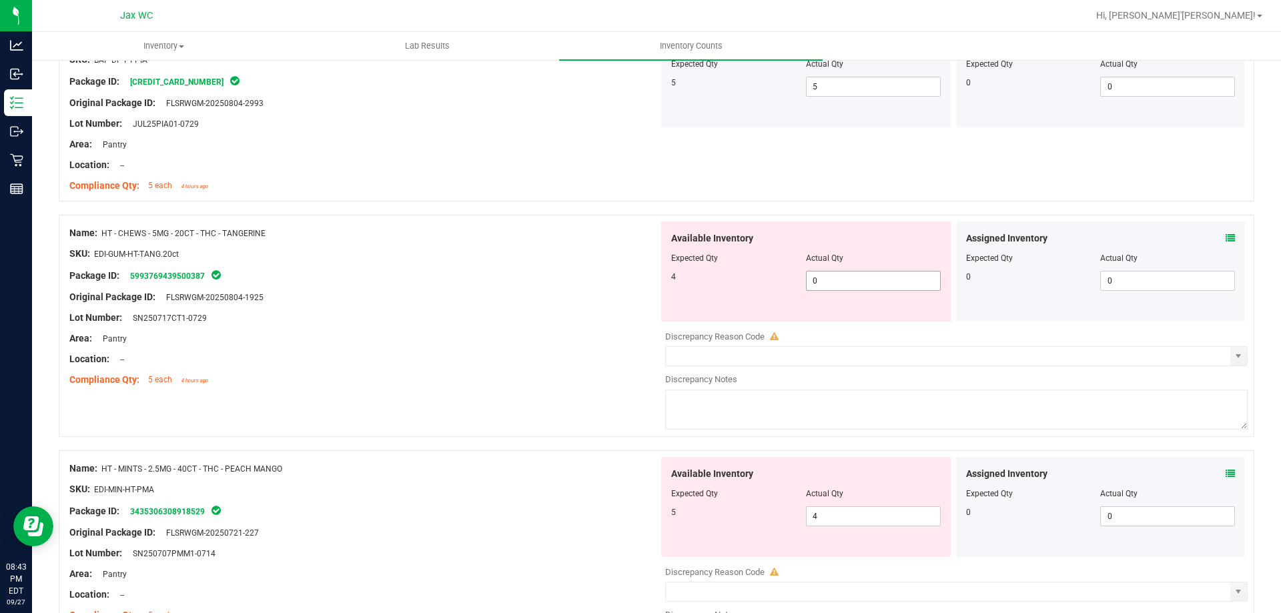
click at [836, 285] on span "0 0" at bounding box center [873, 281] width 135 height 20
click at [836, 285] on input "0" at bounding box center [873, 281] width 133 height 19
type input "5"
click at [1213, 233] on div "Assigned Inventory" at bounding box center [1101, 238] width 270 height 14
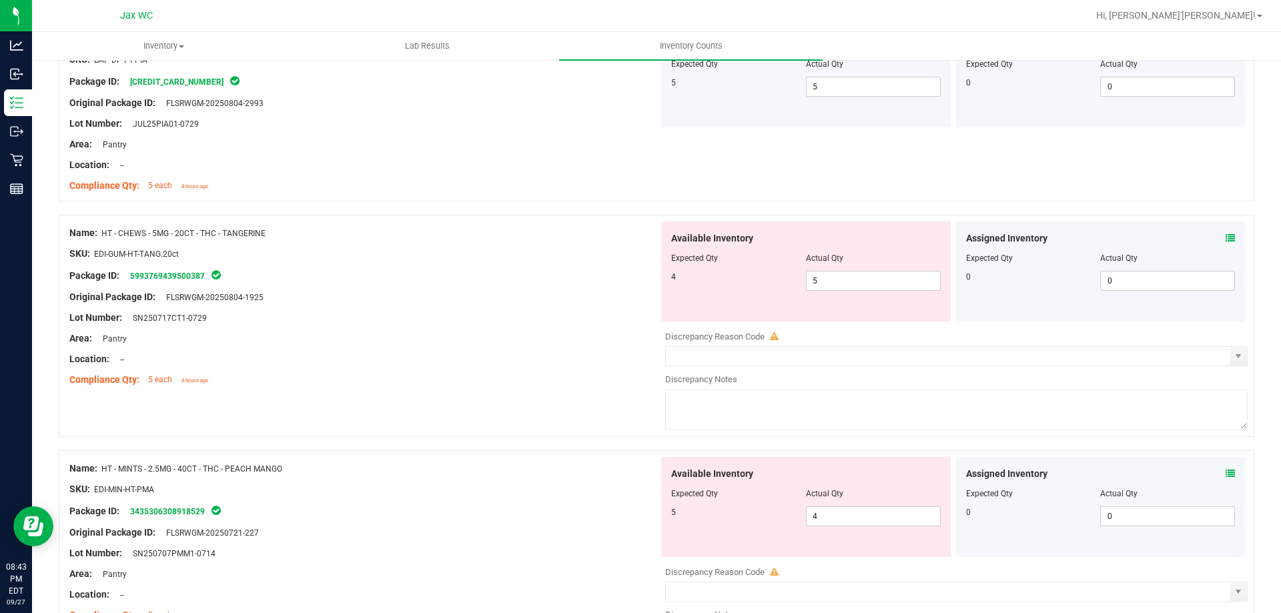
click at [1225, 238] on icon at bounding box center [1229, 237] width 9 height 9
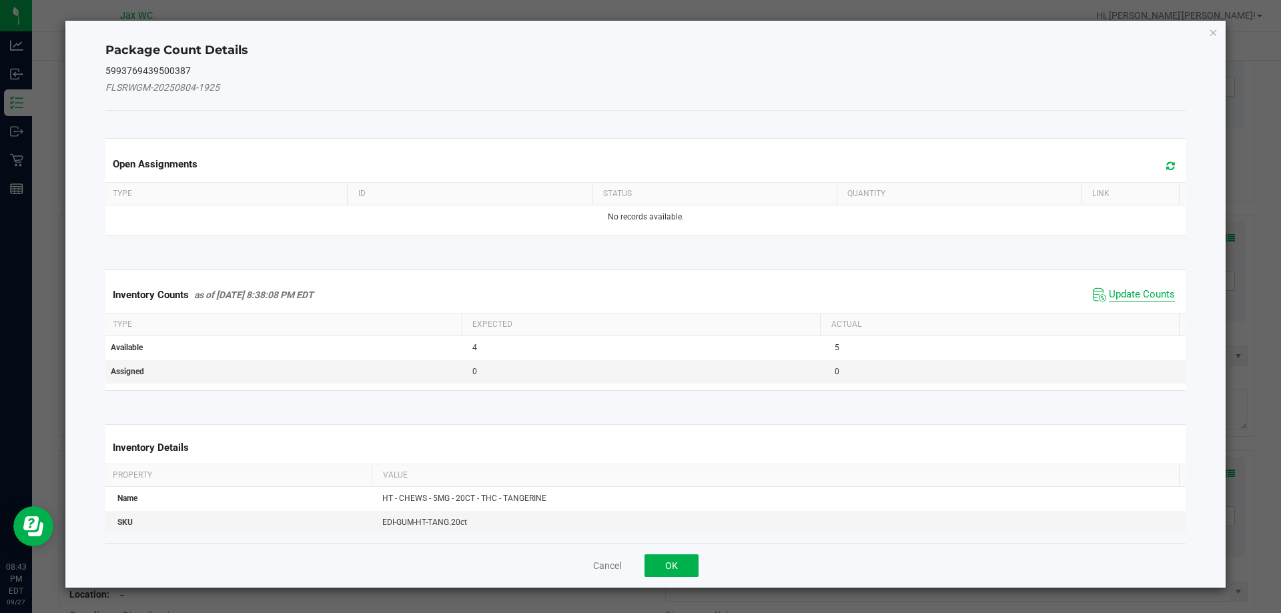
click at [1131, 290] on span "Update Counts" at bounding box center [1142, 294] width 66 height 13
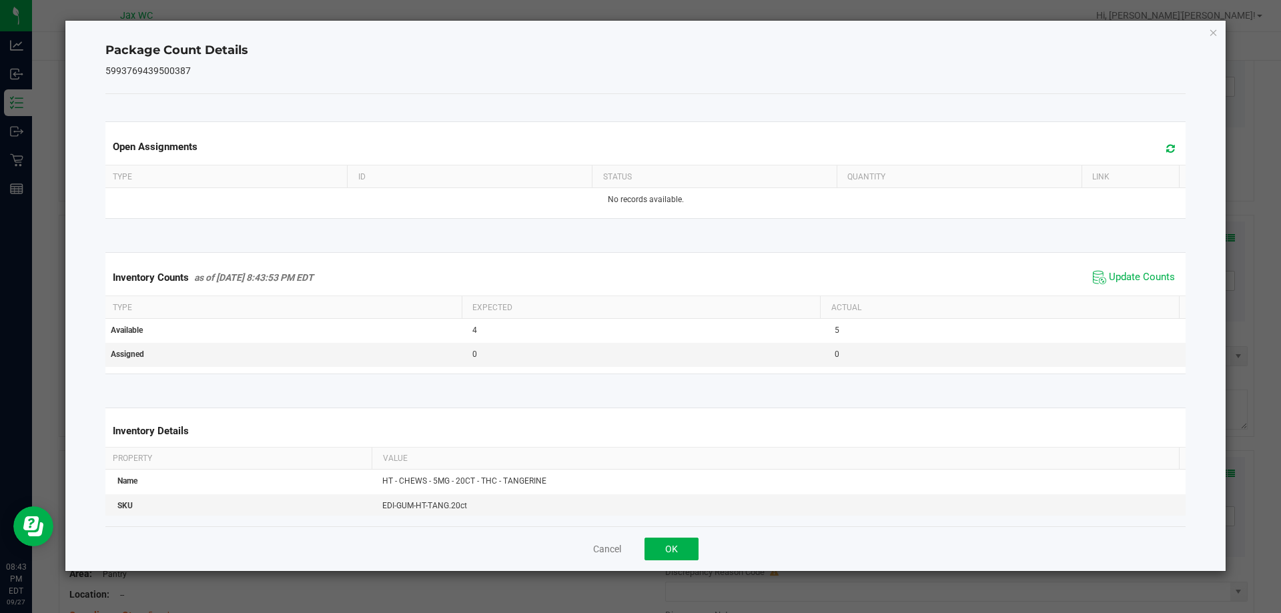
click at [700, 546] on div "Cancel OK" at bounding box center [645, 548] width 1081 height 45
click at [693, 544] on button "OK" at bounding box center [671, 549] width 54 height 23
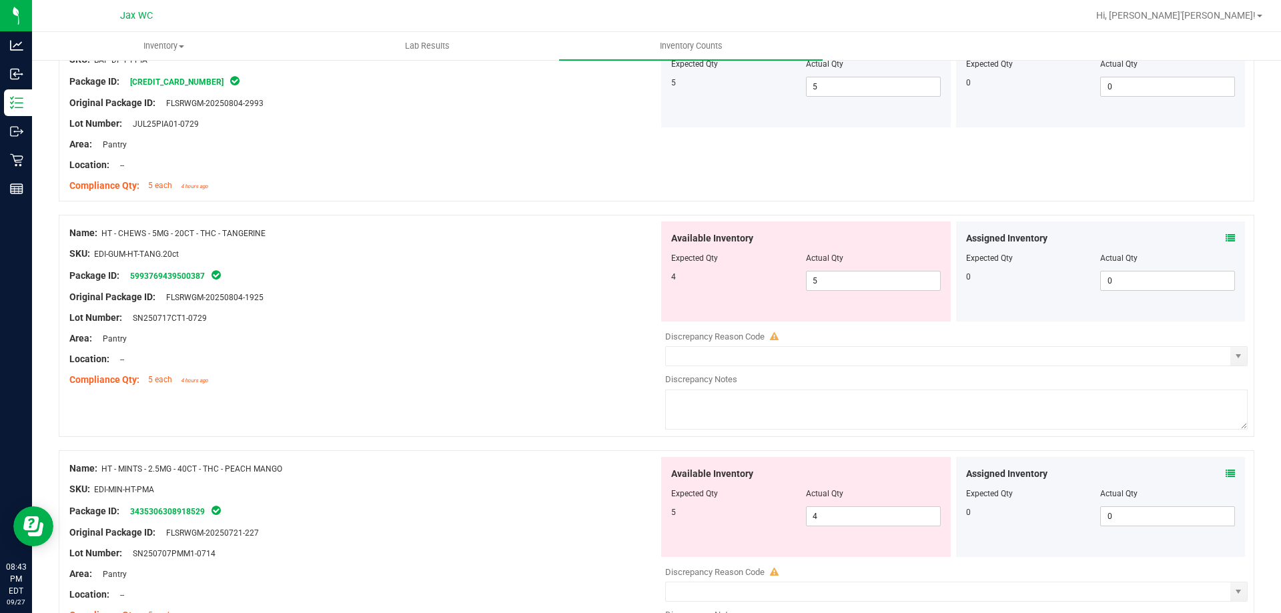
drag, startPoint x: 100, startPoint y: 229, endPoint x: 298, endPoint y: 235, distance: 198.2
click at [298, 235] on div "Name: HT - CHEWS - 5MG - 20CT - THC - TANGERINE" at bounding box center [363, 233] width 589 height 14
copy div "HT - CHEWS - 5MG - 20CT - THC - TANGERINE"
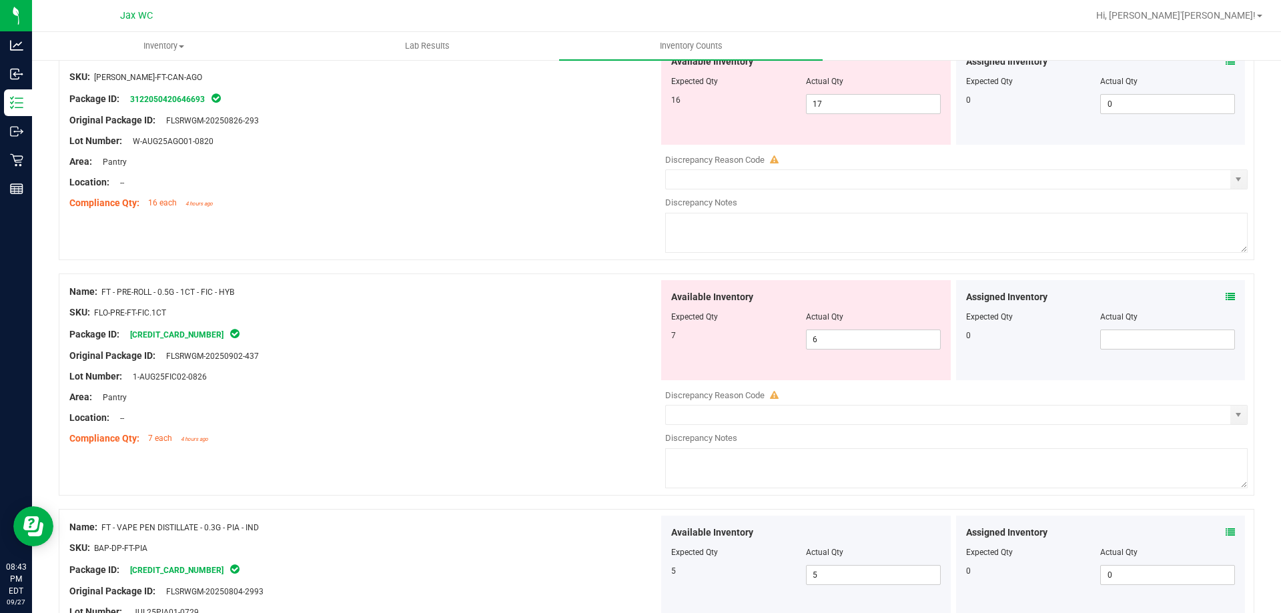
scroll to position [0, 0]
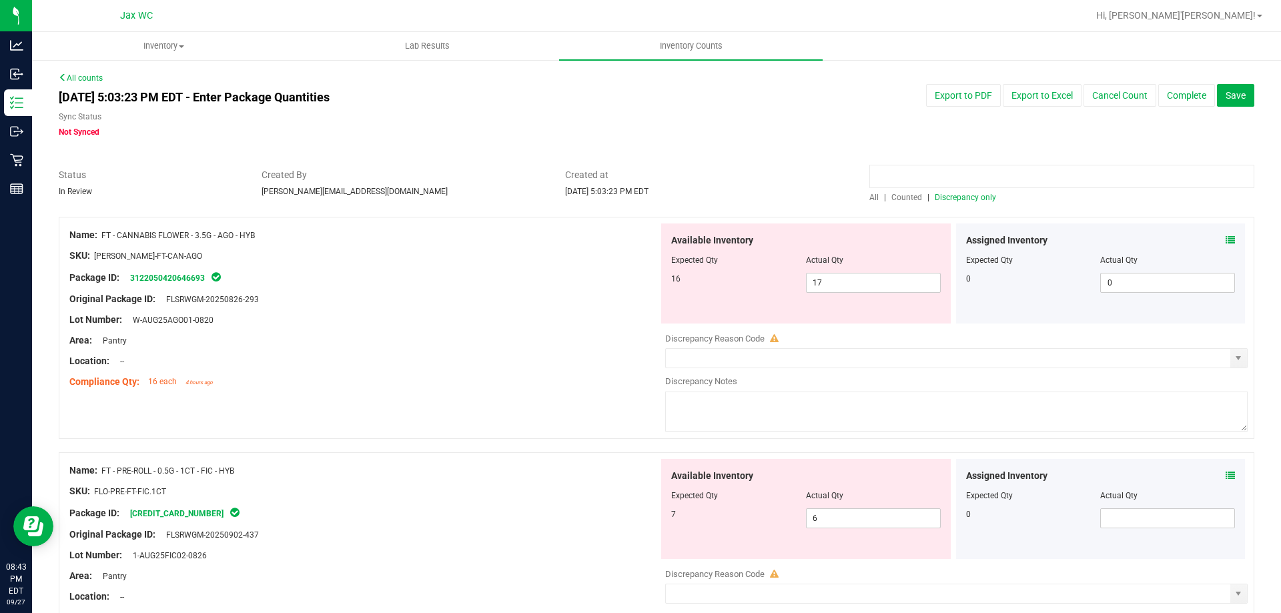
click at [1047, 185] on input at bounding box center [1061, 176] width 385 height 23
paste input "HT - CHEWS - 5MG - 20CT - THC - TANGERINE"
type input "HT - CHEWS - 5MG - 20CT - THC - TANGERINE"
click at [773, 132] on div "[DATE] 5:03:23 PM EDT - Enter Package Quantities Sync Status Not Synced Export …" at bounding box center [656, 111] width 1215 height 54
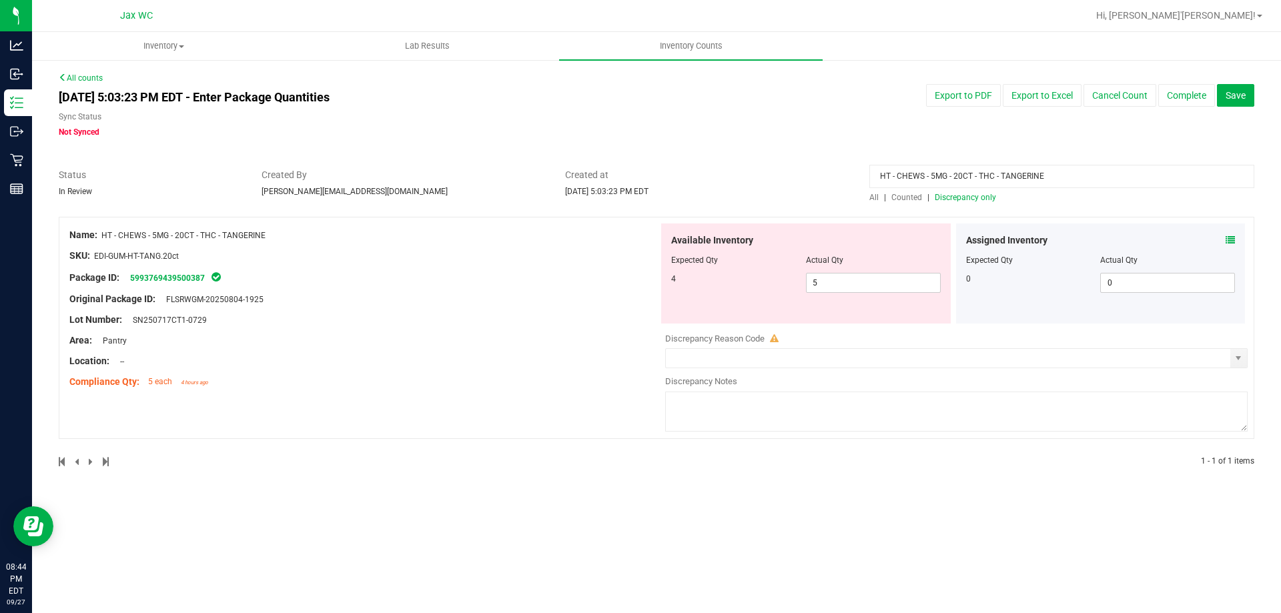
click at [873, 193] on span "All" at bounding box center [873, 197] width 9 height 9
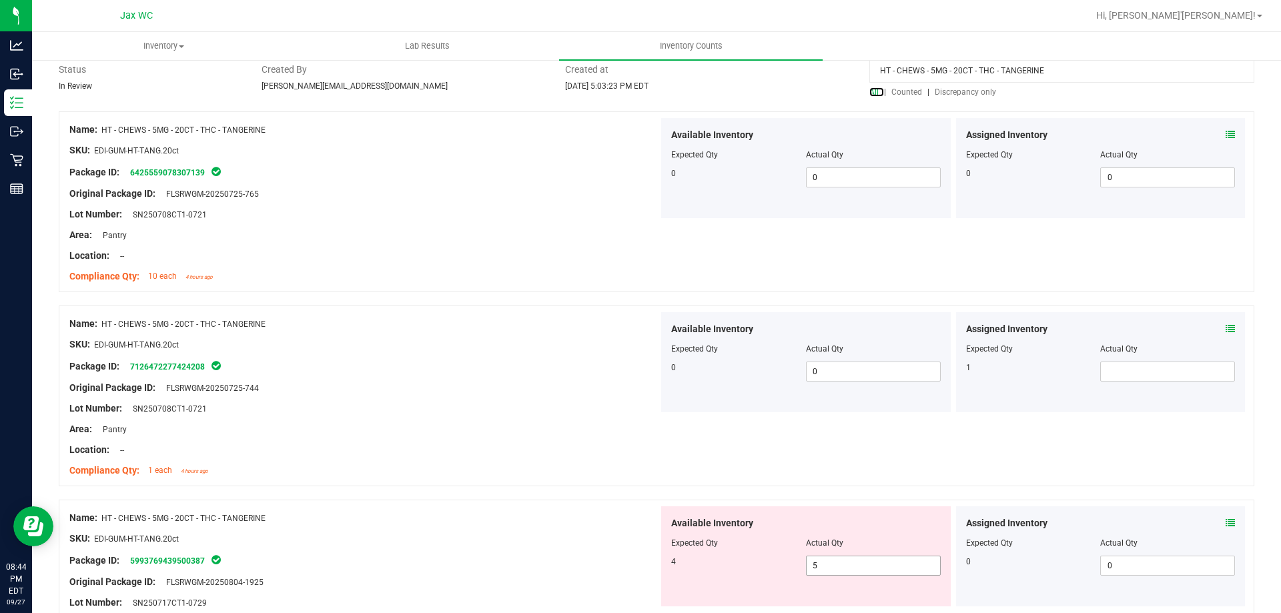
scroll to position [267, 0]
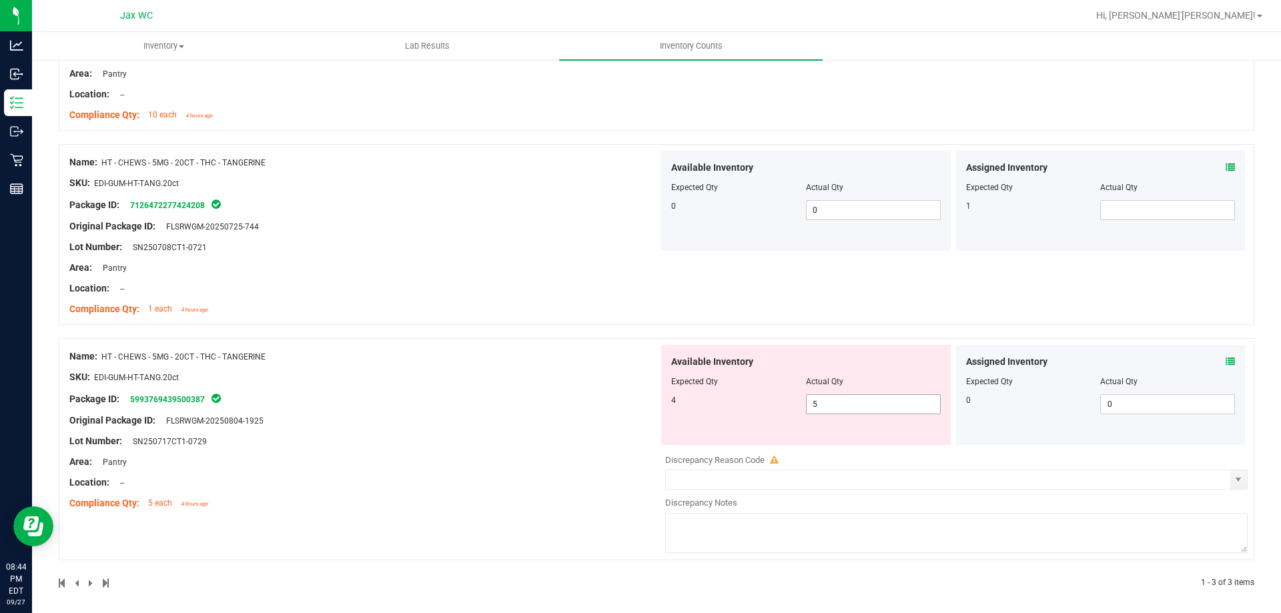
click at [851, 412] on span "5 5" at bounding box center [873, 404] width 135 height 20
click at [851, 412] on input "5" at bounding box center [873, 404] width 133 height 19
type input "4"
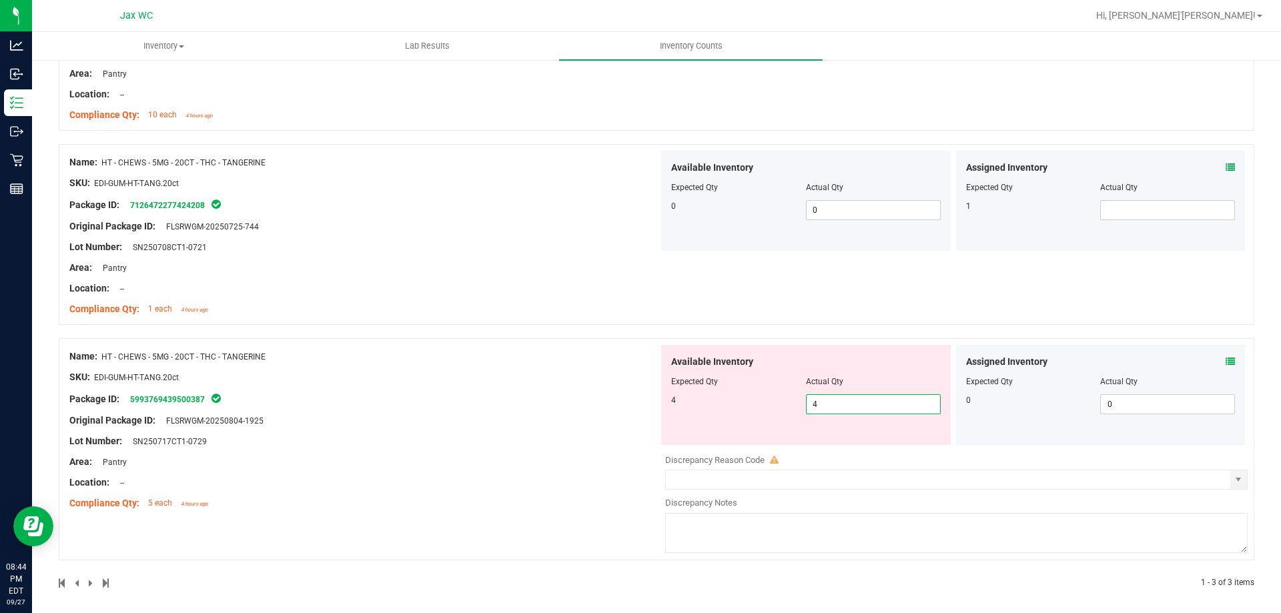
click at [894, 301] on div "Name: HT - CHEWS - 5MG - 20CT - THC - TANGERINE SKU: EDI-GUM-HT-TANG.20ct Packa…" at bounding box center [656, 234] width 1195 height 181
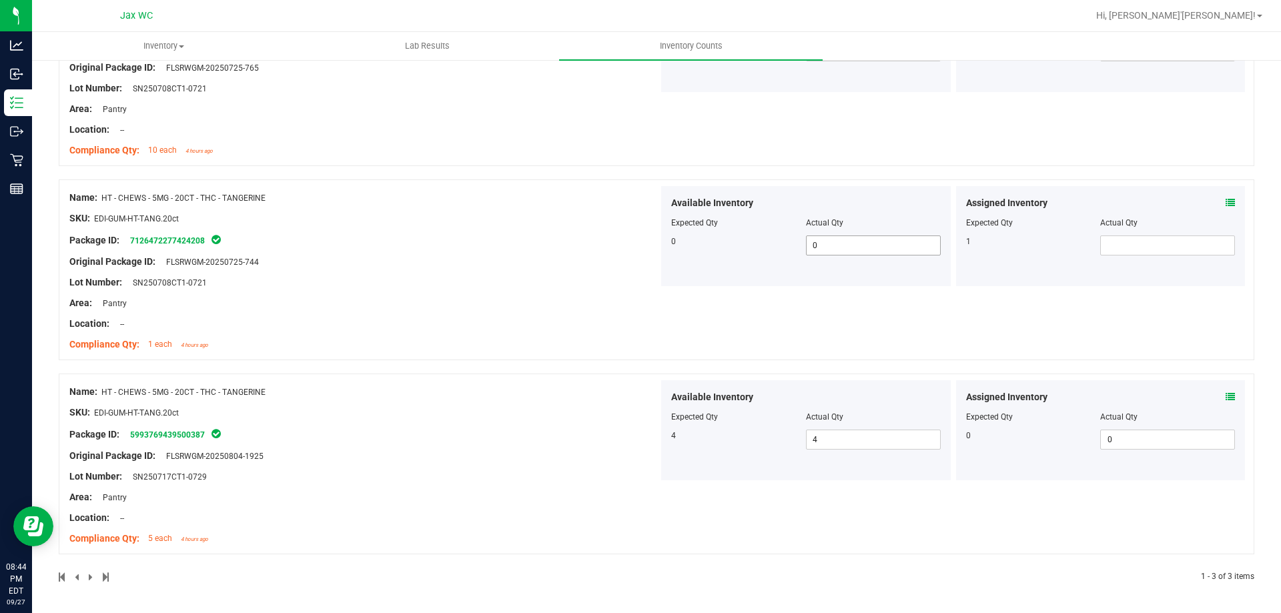
click at [872, 239] on span "0 0" at bounding box center [873, 245] width 135 height 20
click at [872, 239] on input "0" at bounding box center [873, 245] width 133 height 19
type input "1"
click at [619, 195] on div "Name: HT - CHEWS - 5MG - 20CT - THC - TANGERINE" at bounding box center [363, 198] width 589 height 14
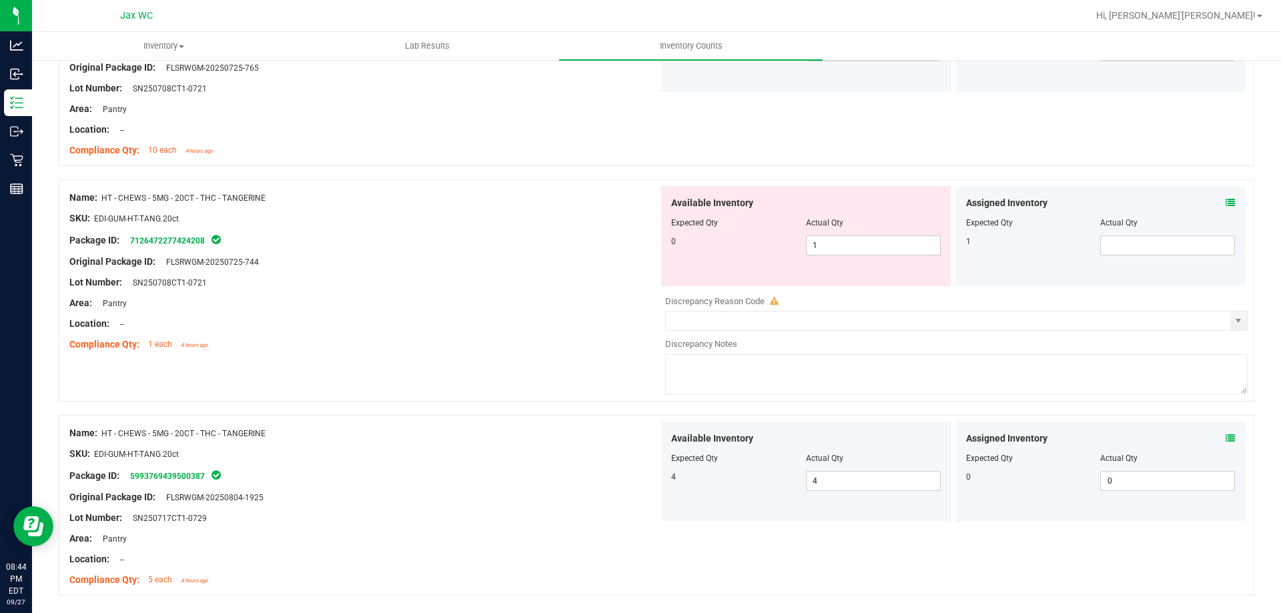
click at [1225, 201] on icon at bounding box center [1229, 202] width 9 height 9
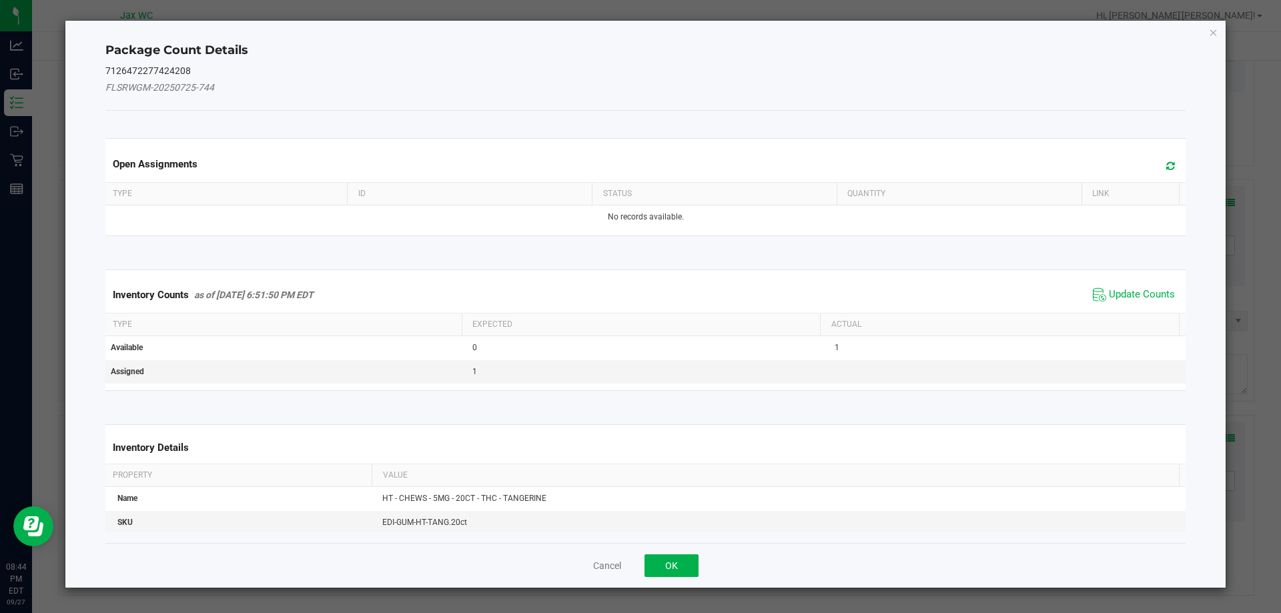
click at [1119, 302] on span "Update Counts" at bounding box center [1133, 295] width 89 height 20
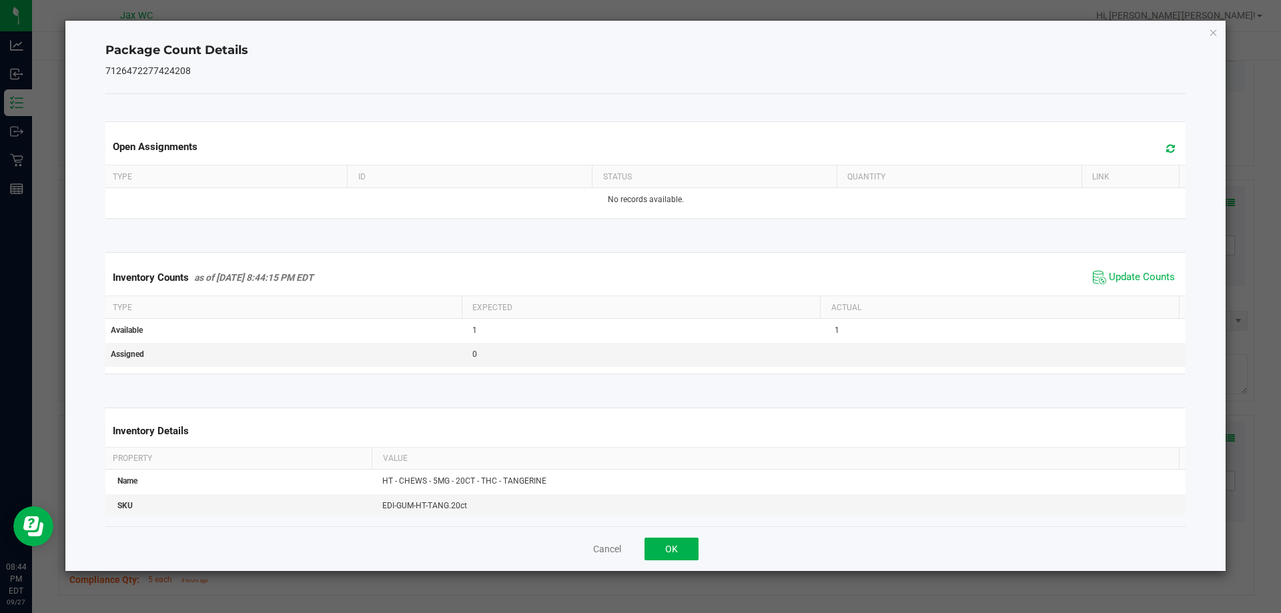
click at [1119, 287] on span "Update Counts" at bounding box center [1133, 278] width 89 height 20
click at [662, 548] on button "OK" at bounding box center [671, 549] width 54 height 23
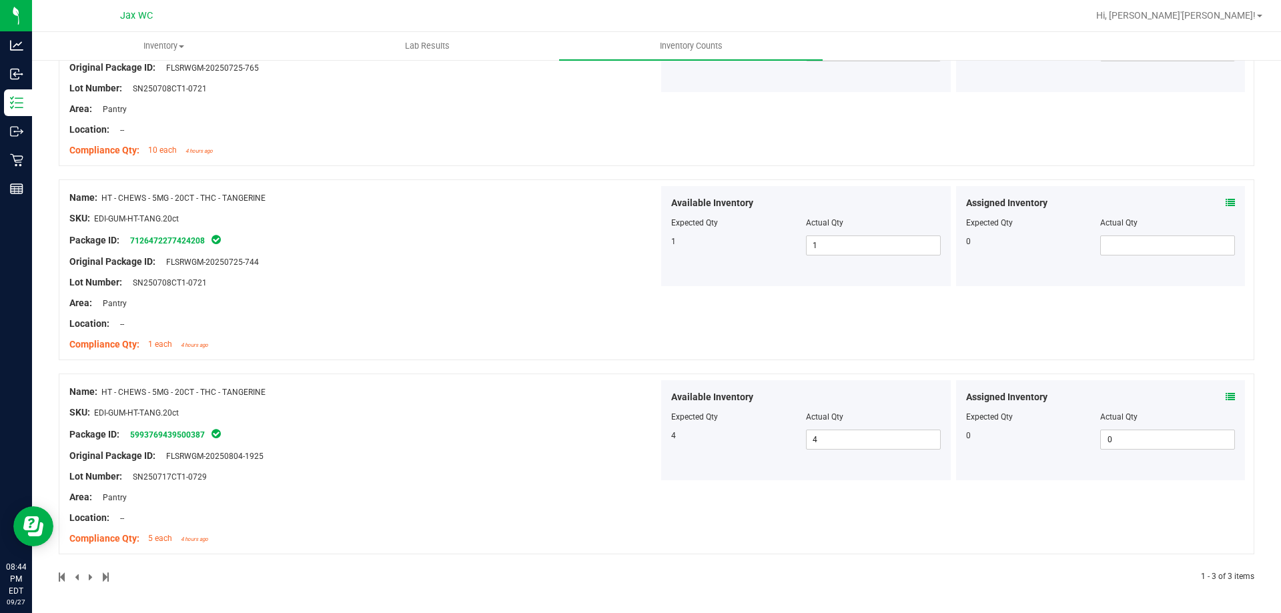
click at [830, 301] on div "Name: HT - CHEWS - 5MG - 20CT - THC - TANGERINE SKU: EDI-GUM-HT-TANG.20ct Packa…" at bounding box center [656, 269] width 1195 height 181
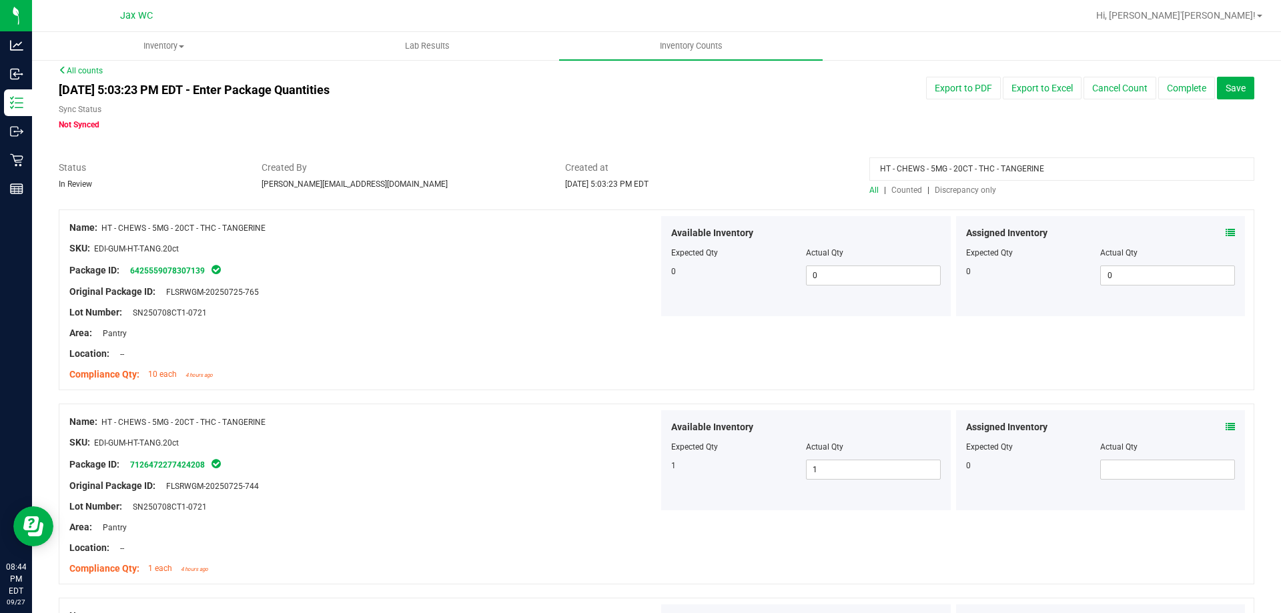
scroll to position [0, 0]
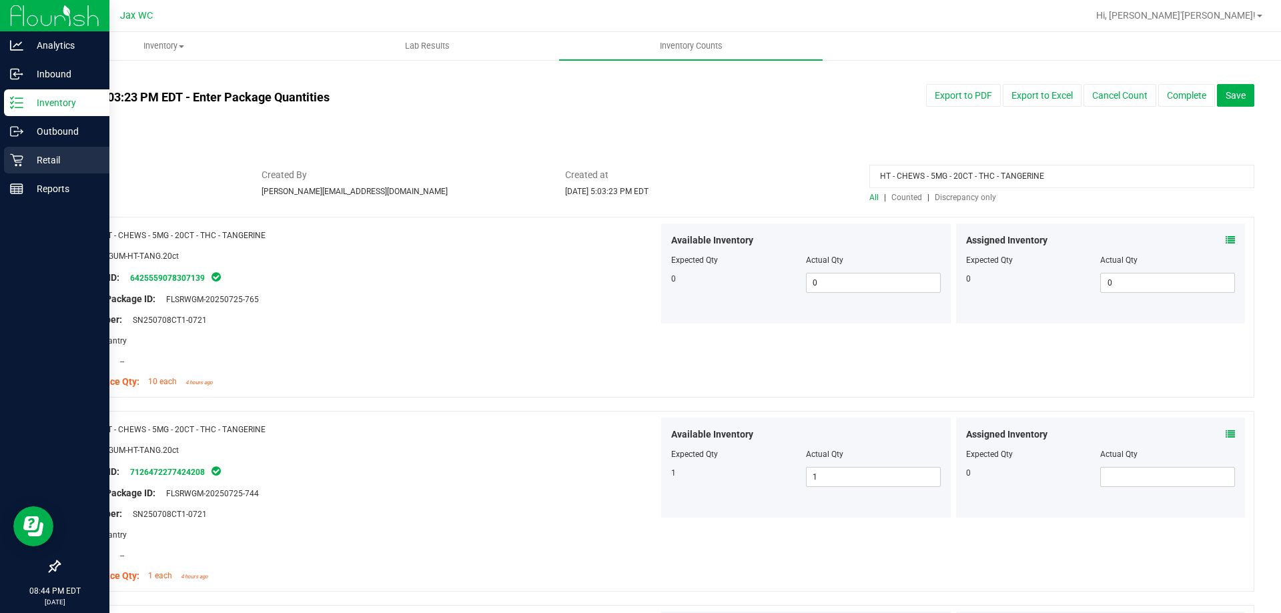
drag, startPoint x: 891, startPoint y: 194, endPoint x: 0, endPoint y: 163, distance: 891.1
click at [3, 183] on div "Analytics Inbound Inventory Outbound Retail Reports 08:44 PM EDT [DATE] 09/27 J…" at bounding box center [640, 306] width 1281 height 613
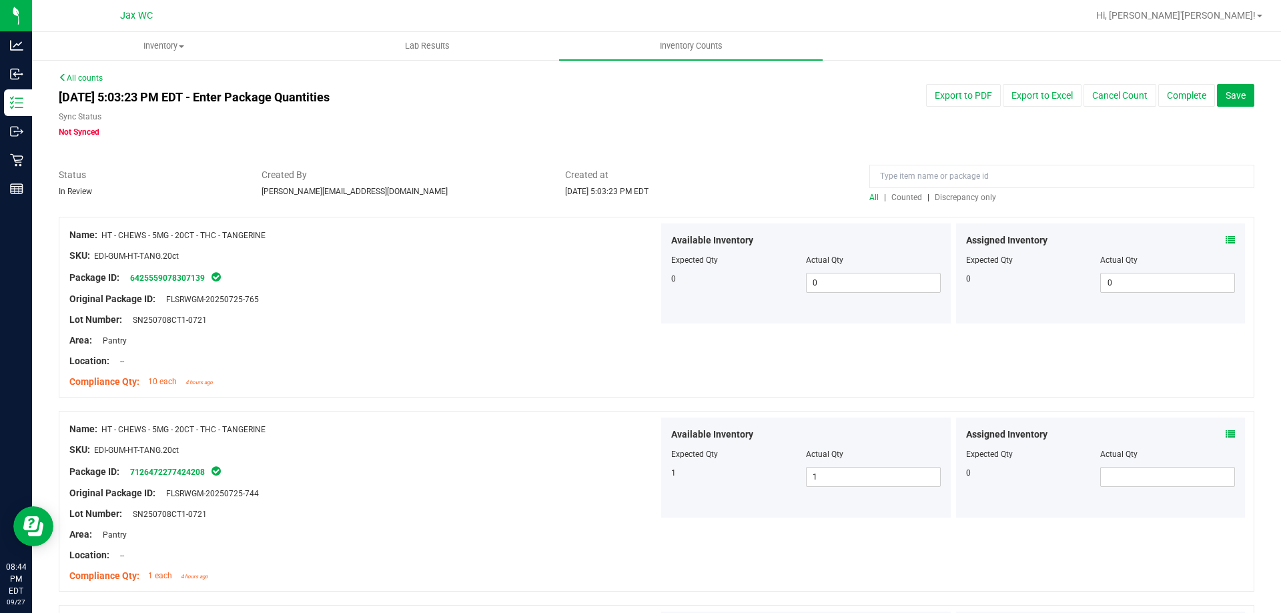
click at [762, 126] on div "[DATE] 5:03:23 PM EDT - Enter Package Quantities Sync Status Not Synced Export …" at bounding box center [656, 111] width 1215 height 54
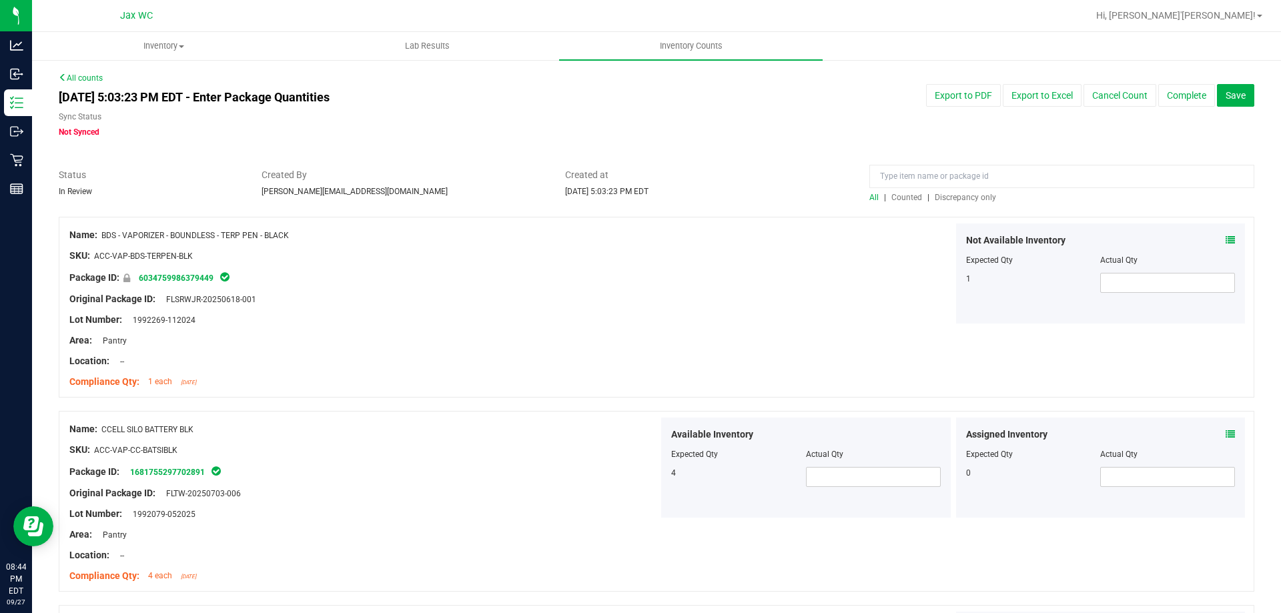
click at [942, 199] on span "Discrepancy only" at bounding box center [965, 197] width 61 height 9
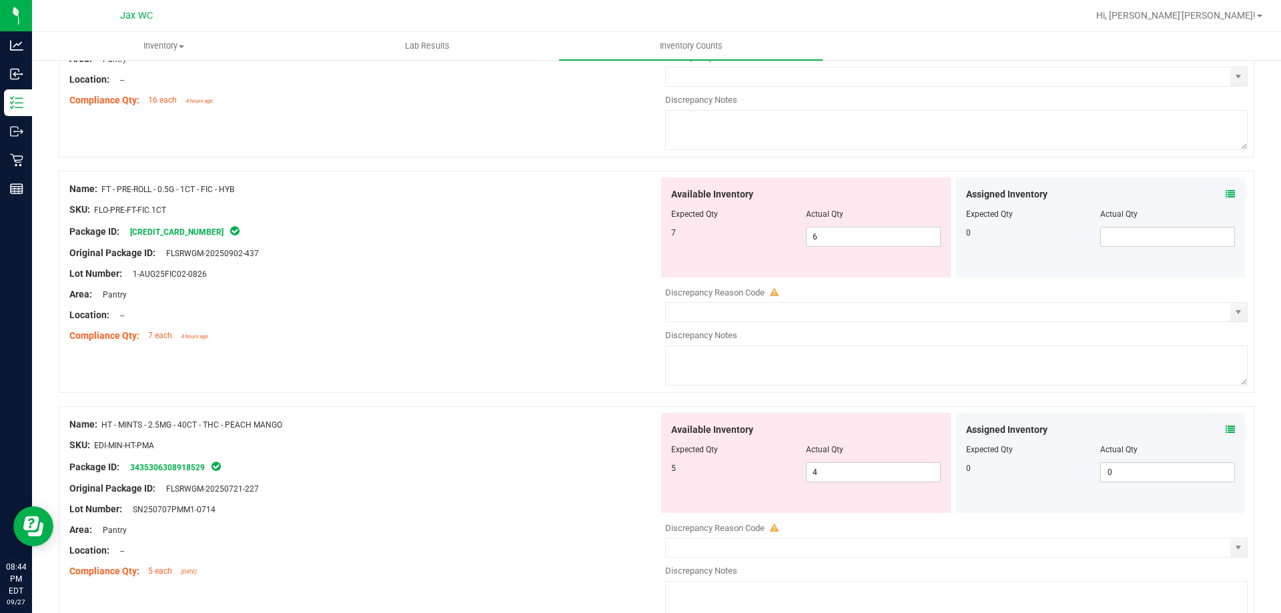
scroll to position [400, 0]
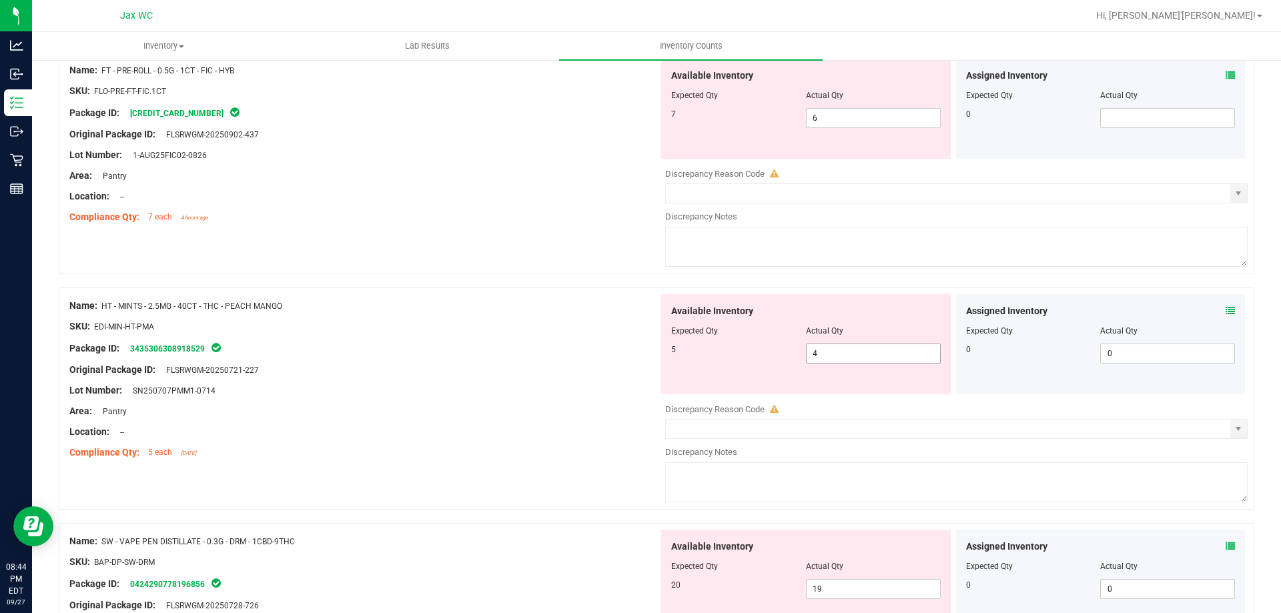
click at [827, 355] on span "4 4" at bounding box center [873, 354] width 135 height 20
click at [827, 355] on input "4" at bounding box center [873, 353] width 133 height 19
type input "5"
click at [540, 363] on div "Original Package ID: FLSRWGM-20250721-227" at bounding box center [363, 370] width 589 height 14
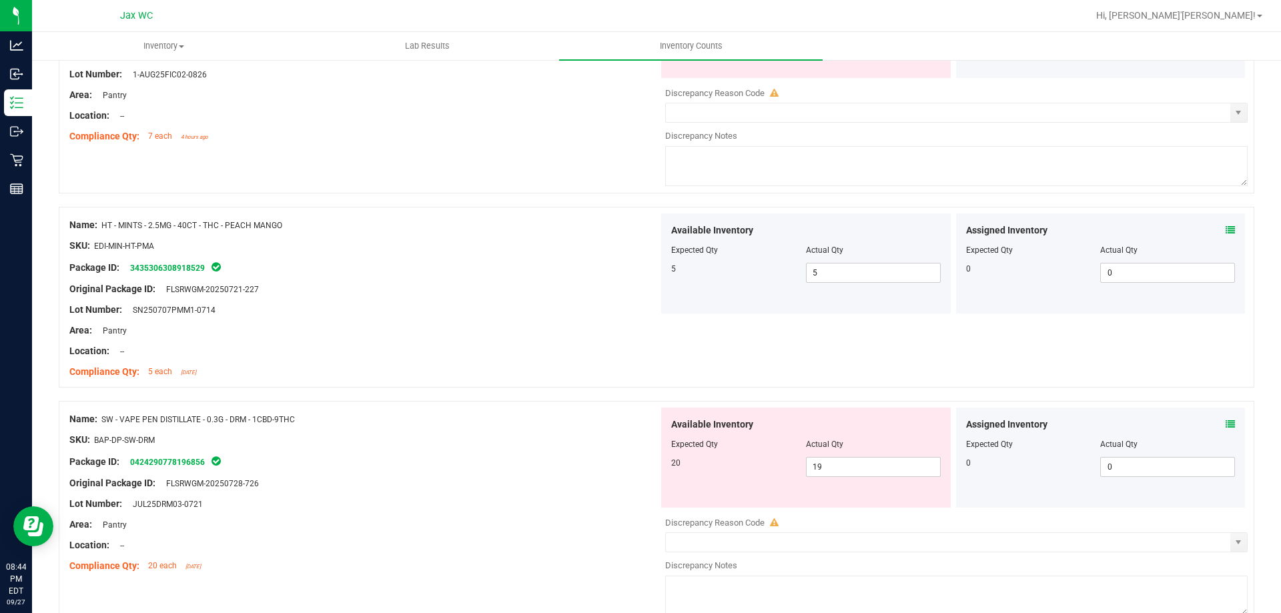
scroll to position [550, 0]
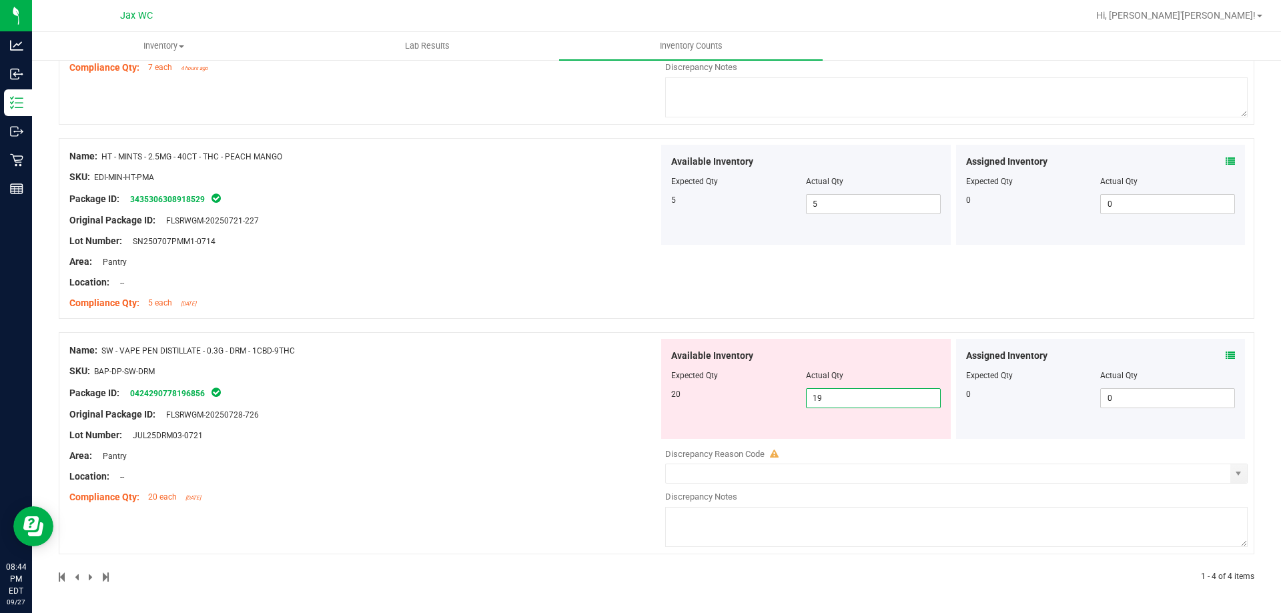
click at [907, 405] on span "19 19" at bounding box center [873, 398] width 135 height 20
click at [907, 405] on input "19" at bounding box center [873, 398] width 133 height 19
click at [448, 327] on div at bounding box center [656, 325] width 1195 height 13
click at [835, 376] on span "Actual Qty" at bounding box center [824, 375] width 37 height 9
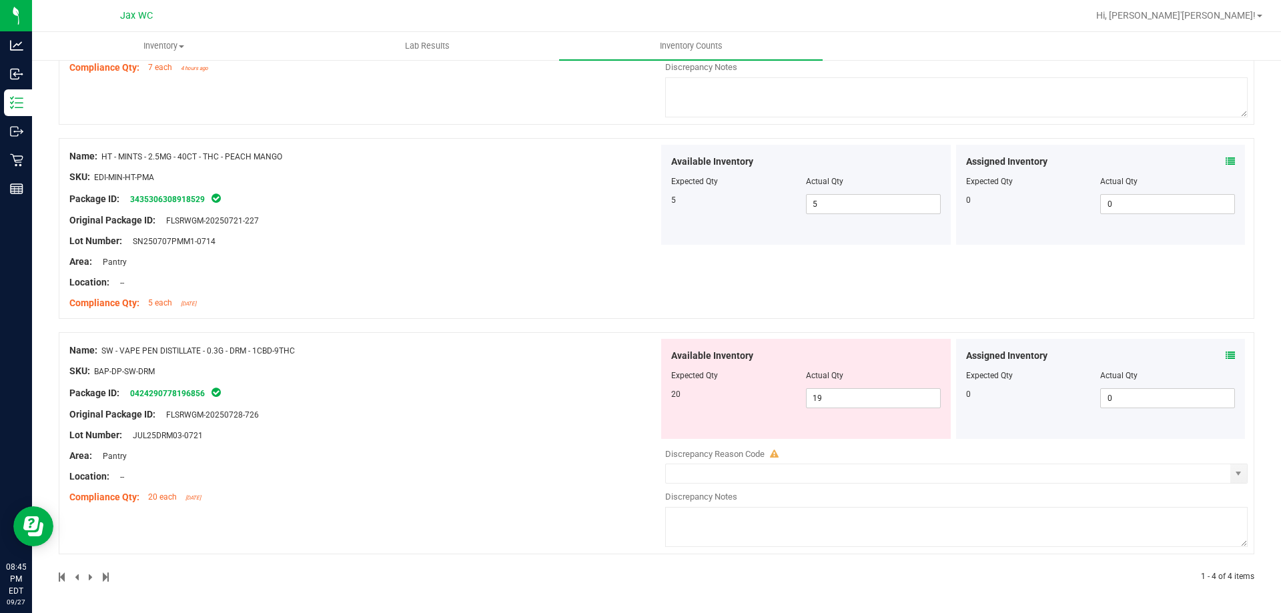
click at [833, 385] on div at bounding box center [806, 385] width 270 height 7
click at [832, 388] on span "19 19" at bounding box center [873, 398] width 135 height 20
click at [829, 392] on input "19" at bounding box center [873, 398] width 133 height 19
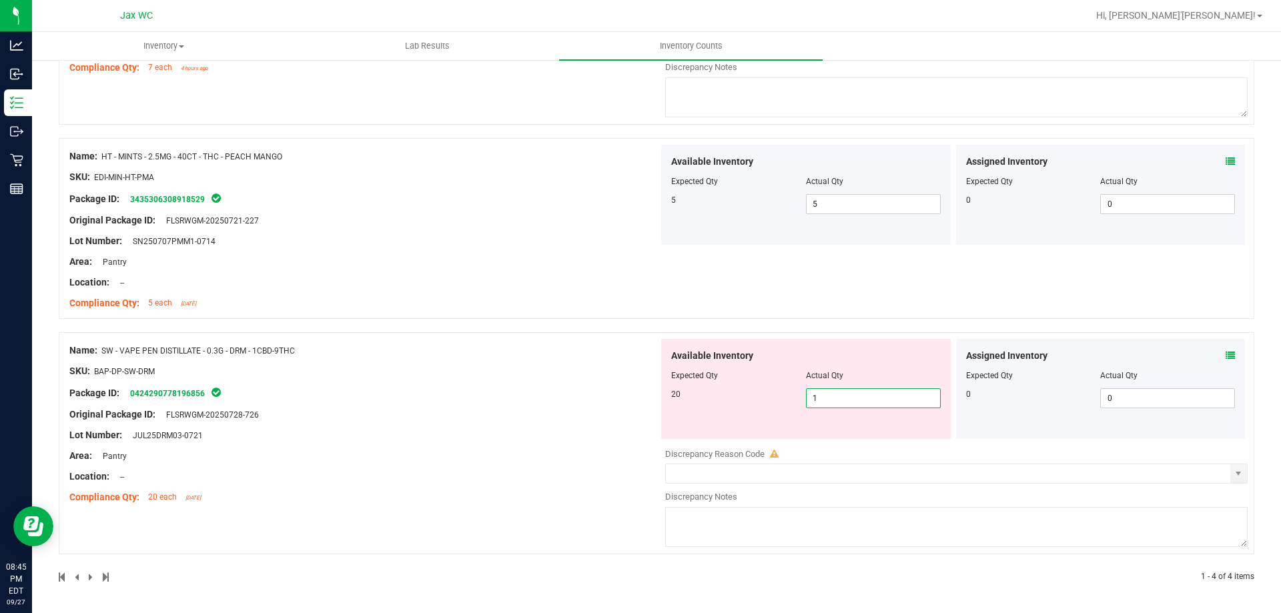
type input "19"
click at [538, 388] on div "Package ID: 0424290778196856" at bounding box center [363, 393] width 589 height 16
drag, startPoint x: 101, startPoint y: 352, endPoint x: 296, endPoint y: 350, distance: 195.5
click at [305, 350] on div "Name: SW - VAPE PEN DISTILLATE - 0.3G - DRM - 1CBD-9THC" at bounding box center [363, 351] width 589 height 14
copy div "SW - VAPE PEN DISTILLATE - 0.3G - DRM - 1CBD-9THC"
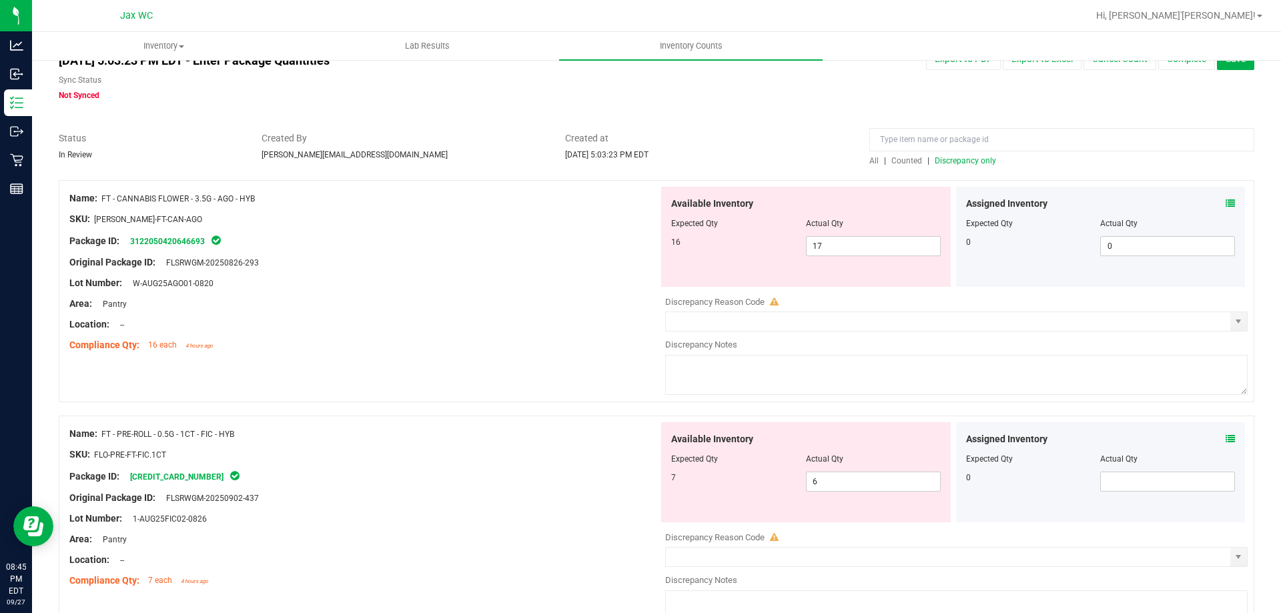
scroll to position [0, 0]
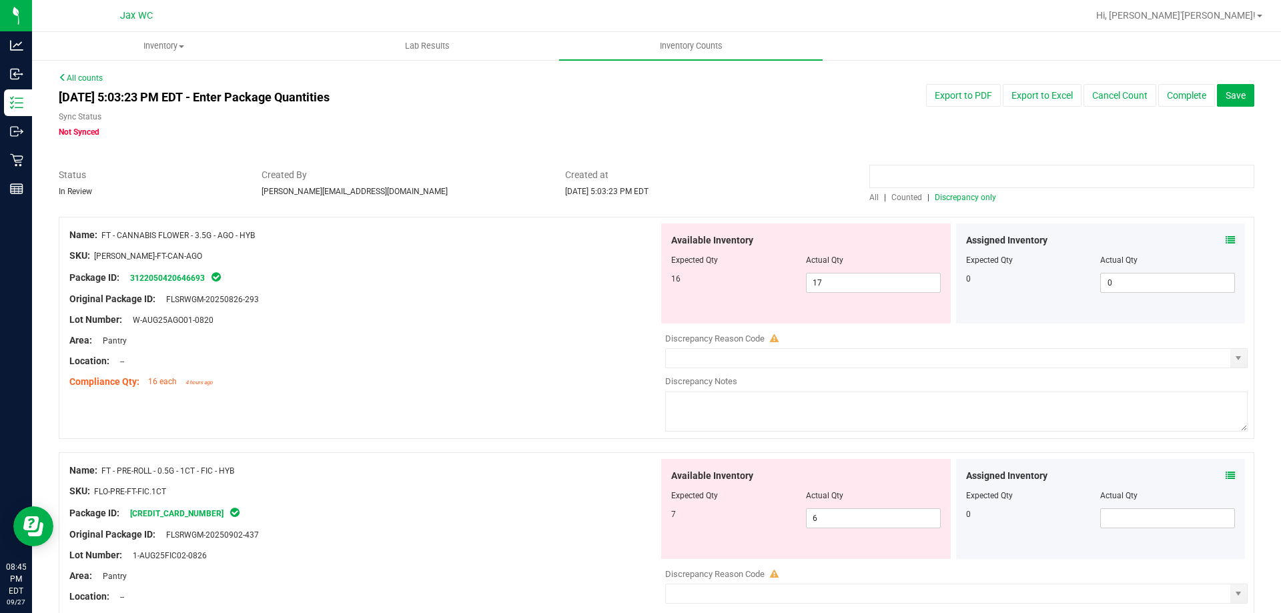
click at [1023, 165] on input at bounding box center [1061, 176] width 385 height 23
paste input "SW - VAPE PEN DISTILLATE - 0.3G - DRM - 1CBD-9THC"
type input "SW - VAPE PEN DISTILLATE - 0.3G - DRM - 1CBD-9THC"
click at [805, 177] on span "Created at" at bounding box center [707, 175] width 284 height 14
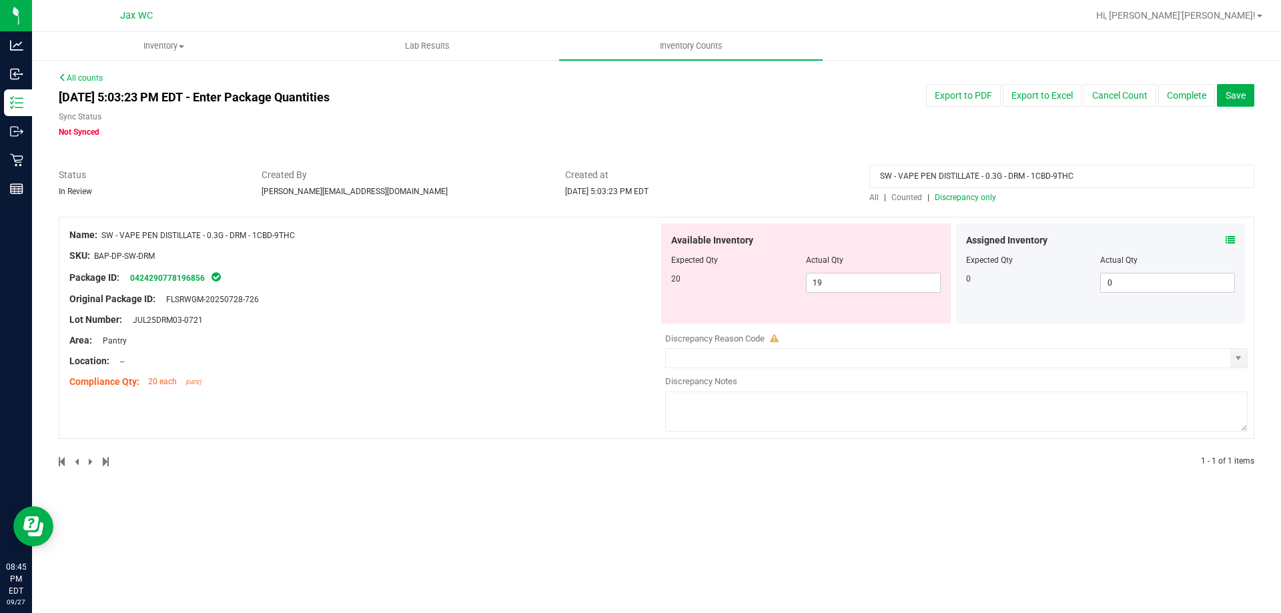
click at [874, 194] on span "All" at bounding box center [873, 197] width 9 height 9
click at [838, 274] on span "19 19" at bounding box center [873, 283] width 135 height 20
click at [835, 275] on input "19" at bounding box center [873, 283] width 133 height 19
click at [834, 275] on input "19" at bounding box center [873, 283] width 133 height 19
type input "20"
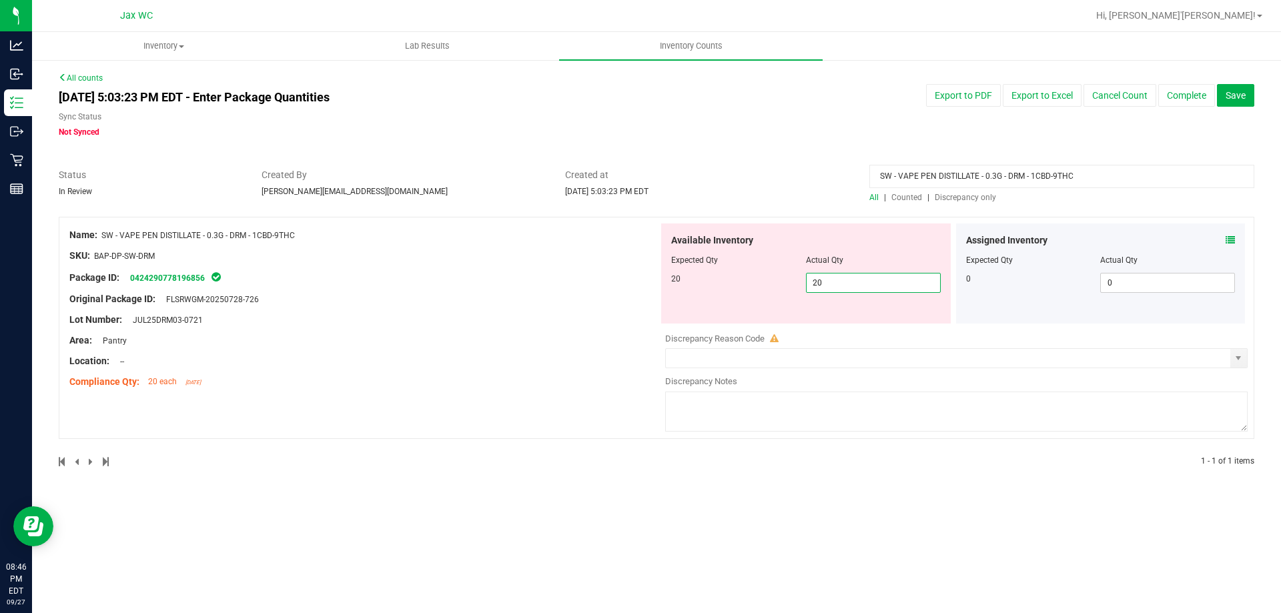
type input "20"
click at [365, 243] on div at bounding box center [363, 245] width 589 height 7
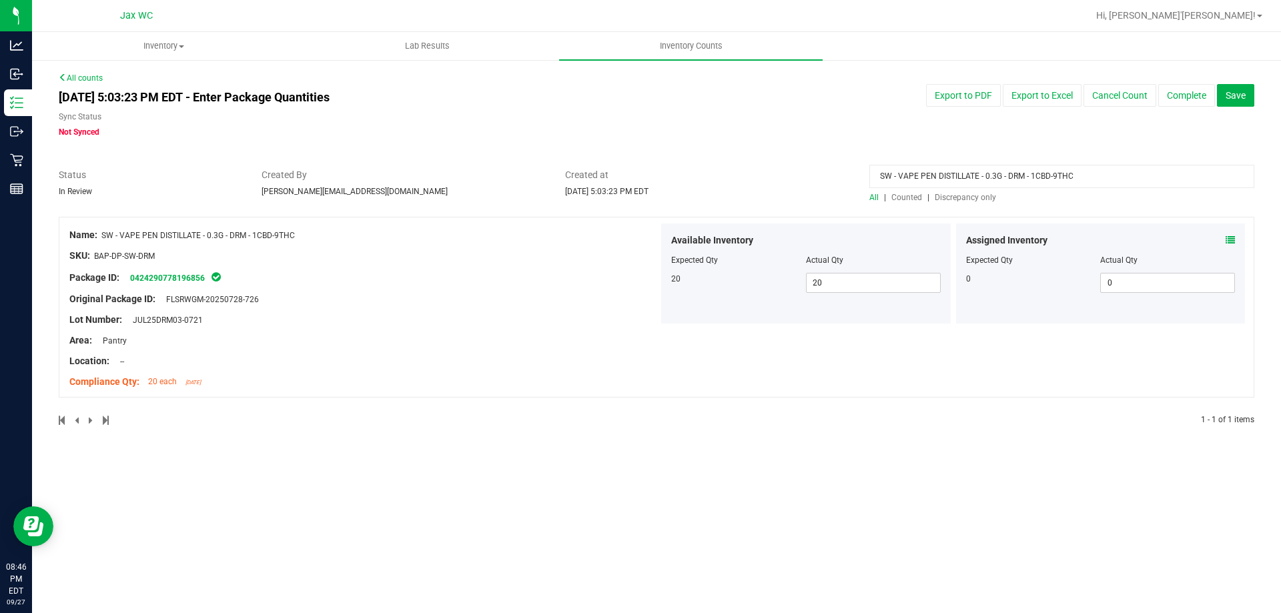
drag, startPoint x: 1085, startPoint y: 169, endPoint x: 680, endPoint y: 204, distance: 407.1
click at [680, 204] on div "All counts [DATE] 5:03:23 PM EDT - Enter Package Quantities Sync Status Not Syn…" at bounding box center [656, 257] width 1195 height 371
click at [978, 195] on span "Discrepancy only" at bounding box center [965, 197] width 61 height 9
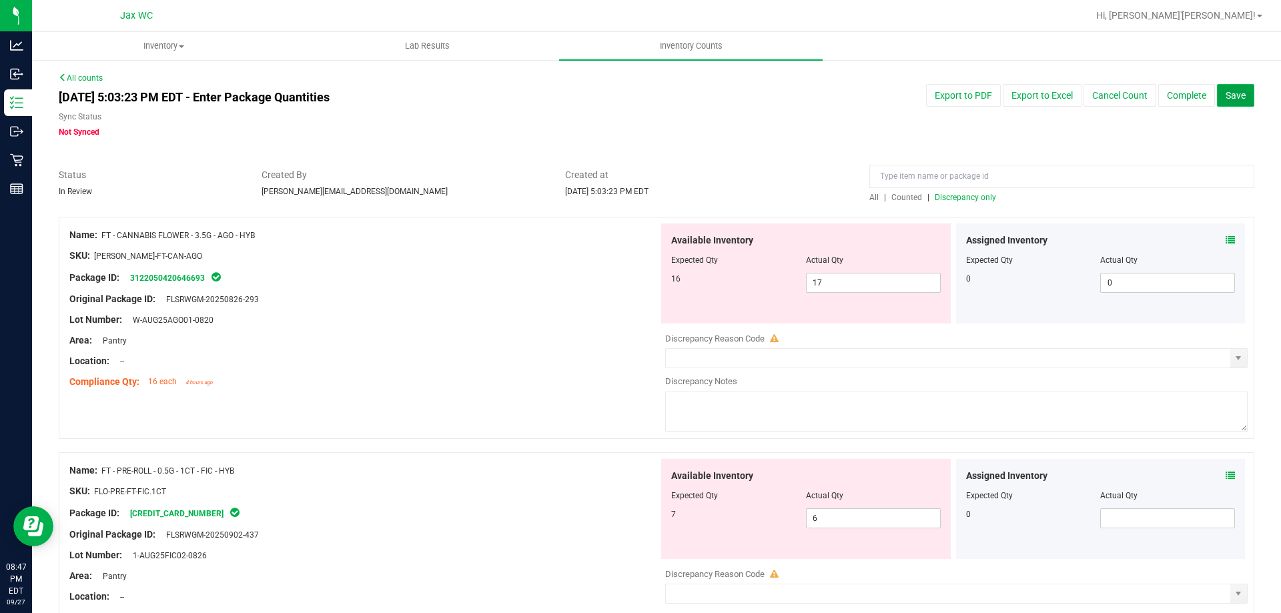
click at [1225, 98] on span "Save" at bounding box center [1235, 95] width 20 height 11
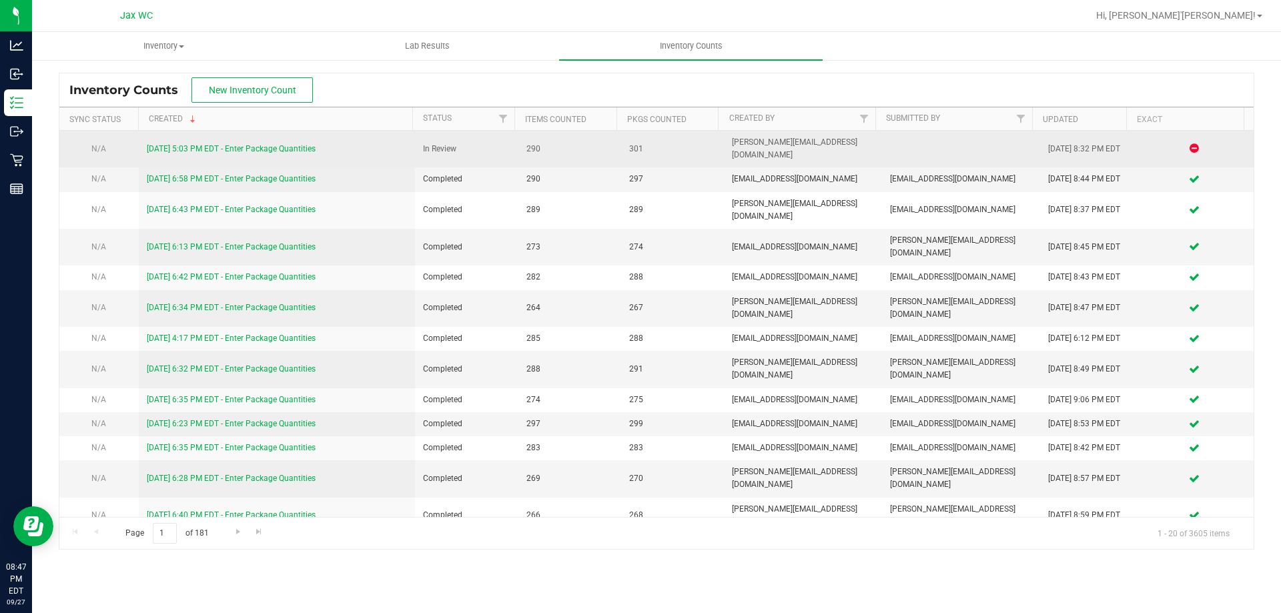
click at [258, 145] on link "[DATE] 5:03 PM EDT - Enter Package Quantities" at bounding box center [231, 148] width 169 height 9
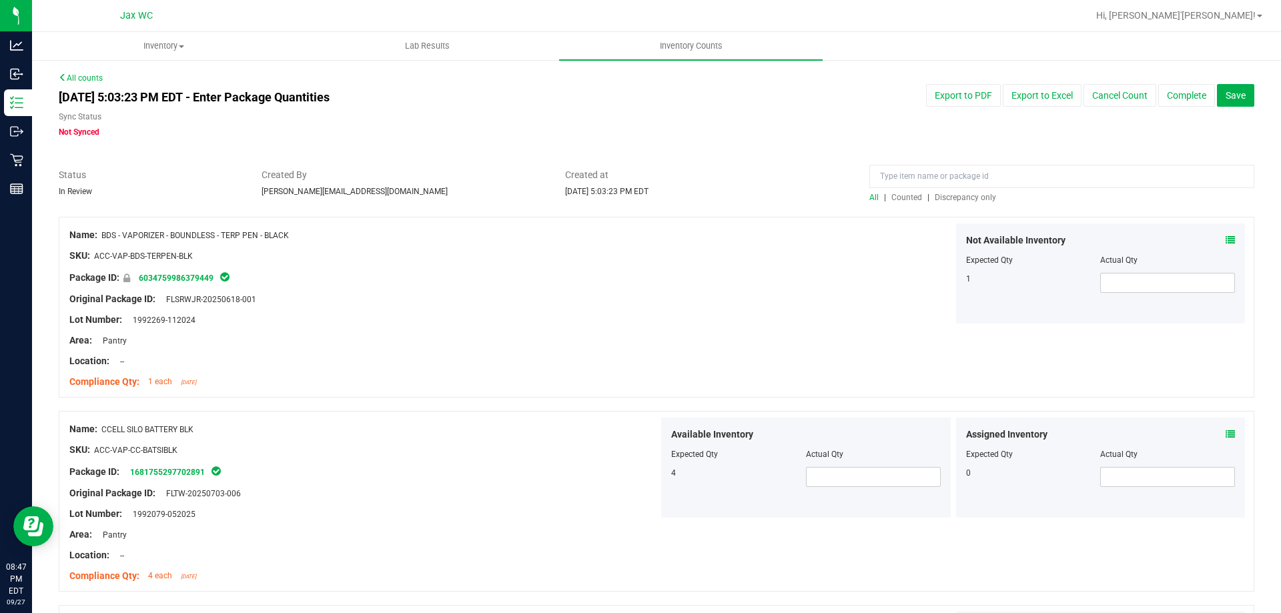
click at [981, 197] on span "Discrepancy only" at bounding box center [965, 197] width 61 height 9
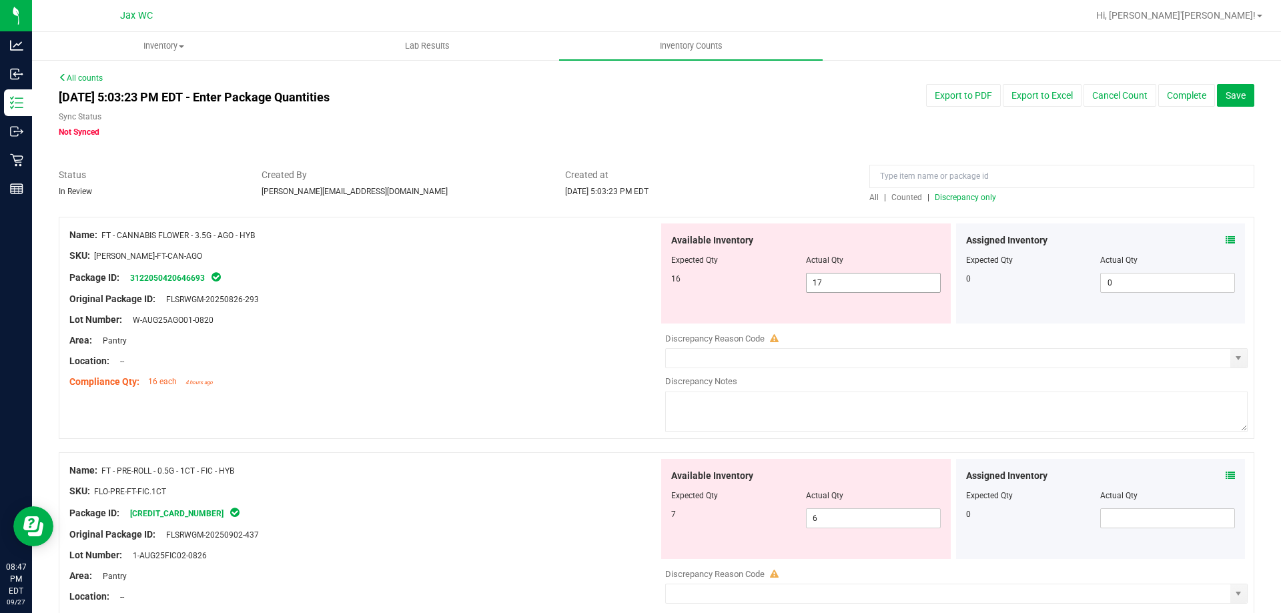
click at [859, 281] on span "17 17" at bounding box center [873, 283] width 135 height 20
click at [859, 281] on input "17" at bounding box center [873, 283] width 133 height 19
type input "16"
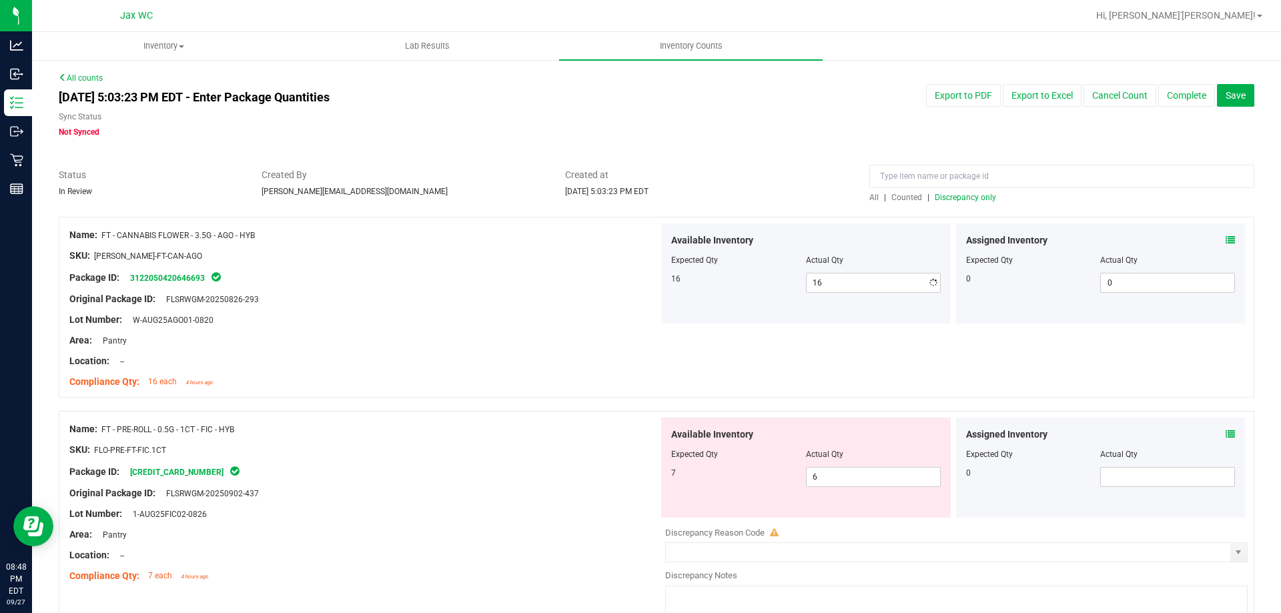
drag, startPoint x: 919, startPoint y: 502, endPoint x: 922, endPoint y: 515, distance: 13.1
click at [919, 504] on div "Available Inventory Expected Qty Actual Qty 7 6 6" at bounding box center [806, 468] width 290 height 100
drag, startPoint x: 922, startPoint y: 515, endPoint x: 919, endPoint y: 503, distance: 12.5
click at [922, 516] on div "Available Inventory Expected Qty Actual Qty 7 6 6" at bounding box center [806, 468] width 290 height 100
click at [915, 485] on span "6 6" at bounding box center [873, 477] width 135 height 20
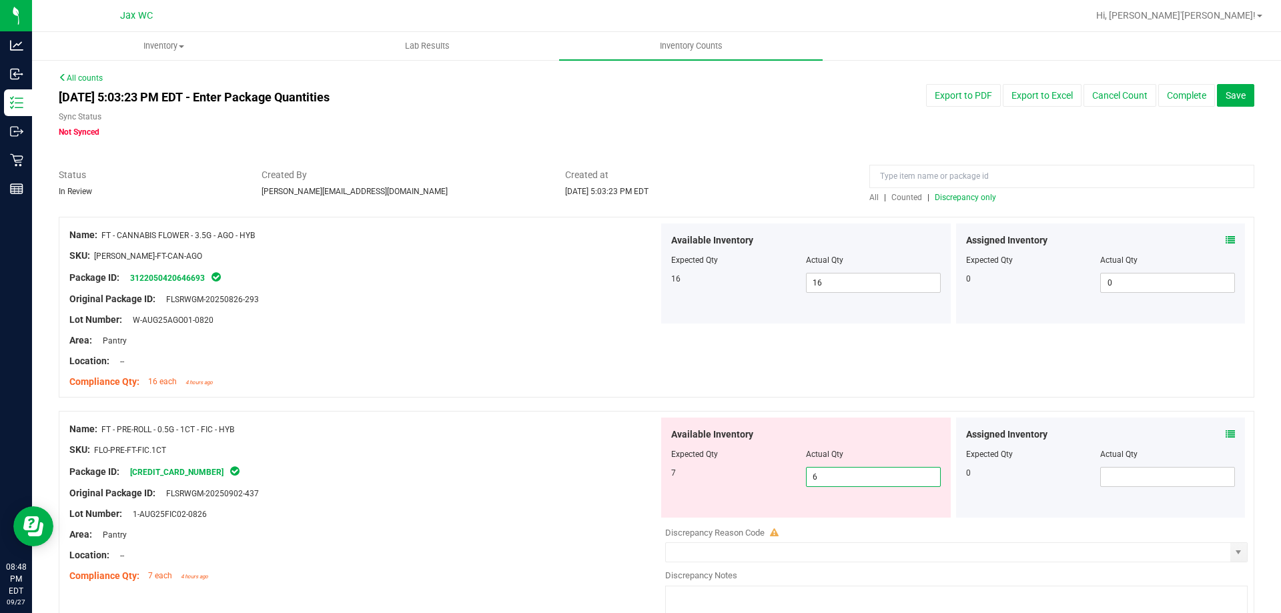
click at [916, 484] on input "6" at bounding box center [873, 477] width 133 height 19
type input "7"
drag, startPoint x: 312, startPoint y: 381, endPoint x: 891, endPoint y: 338, distance: 580.6
click at [314, 379] on div "Compliance Qty: 16 each 4 hours ago" at bounding box center [363, 382] width 589 height 14
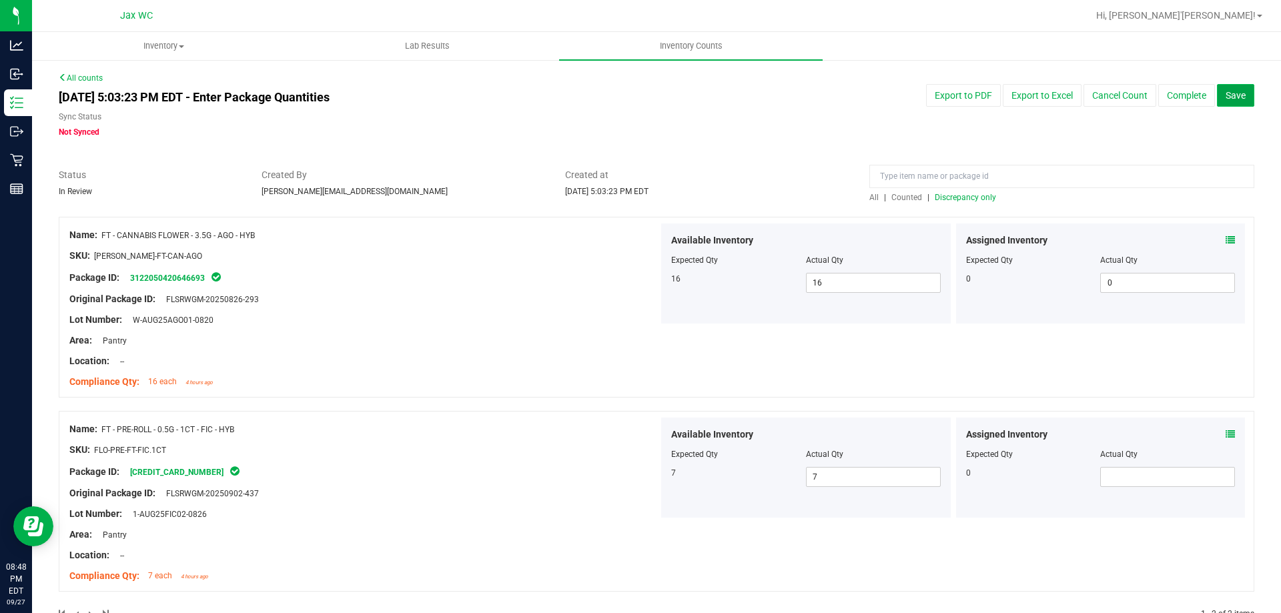
click at [1241, 95] on button "Save" at bounding box center [1235, 95] width 37 height 23
